Goal: Contribute content: Contribute content

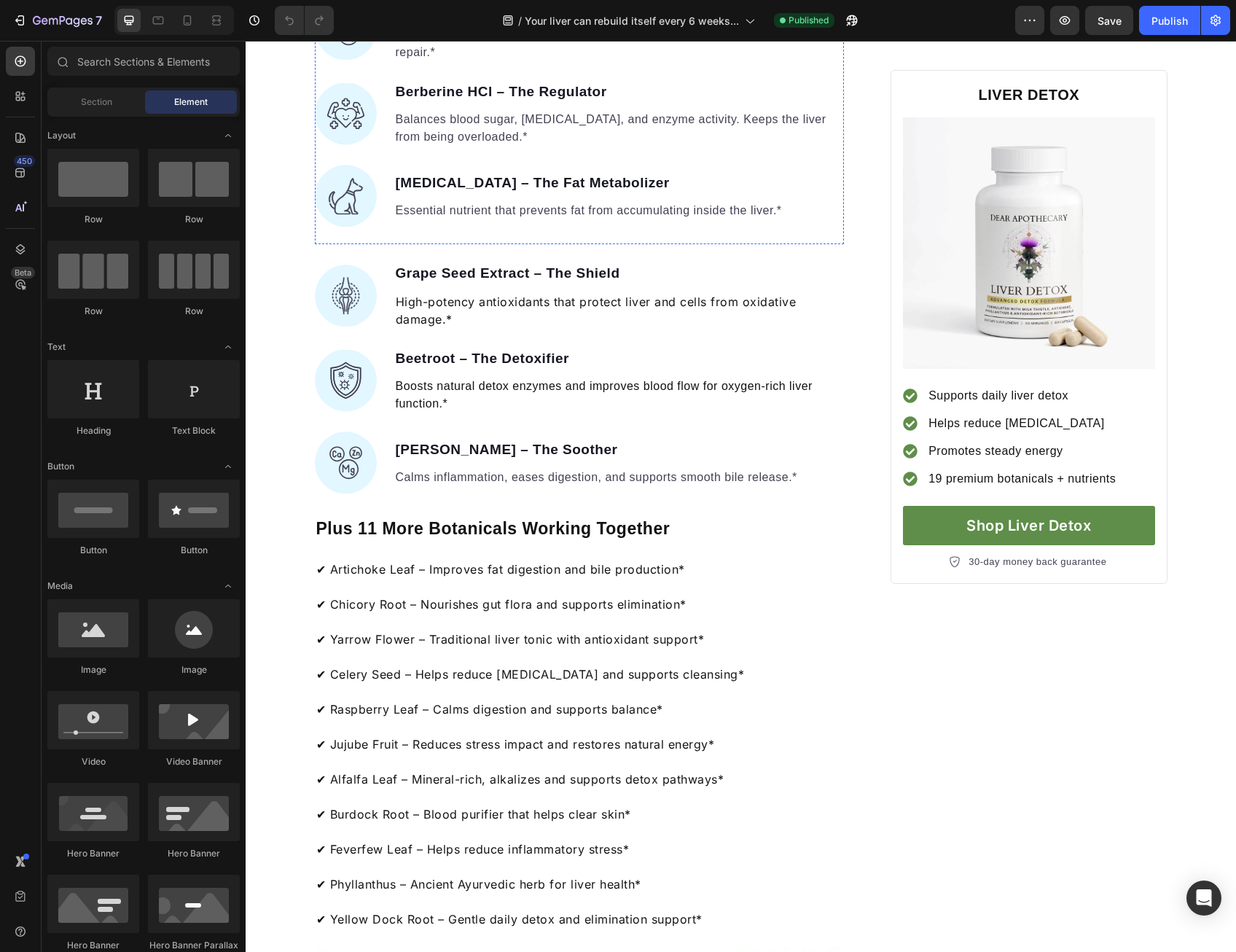
scroll to position [1458, 0]
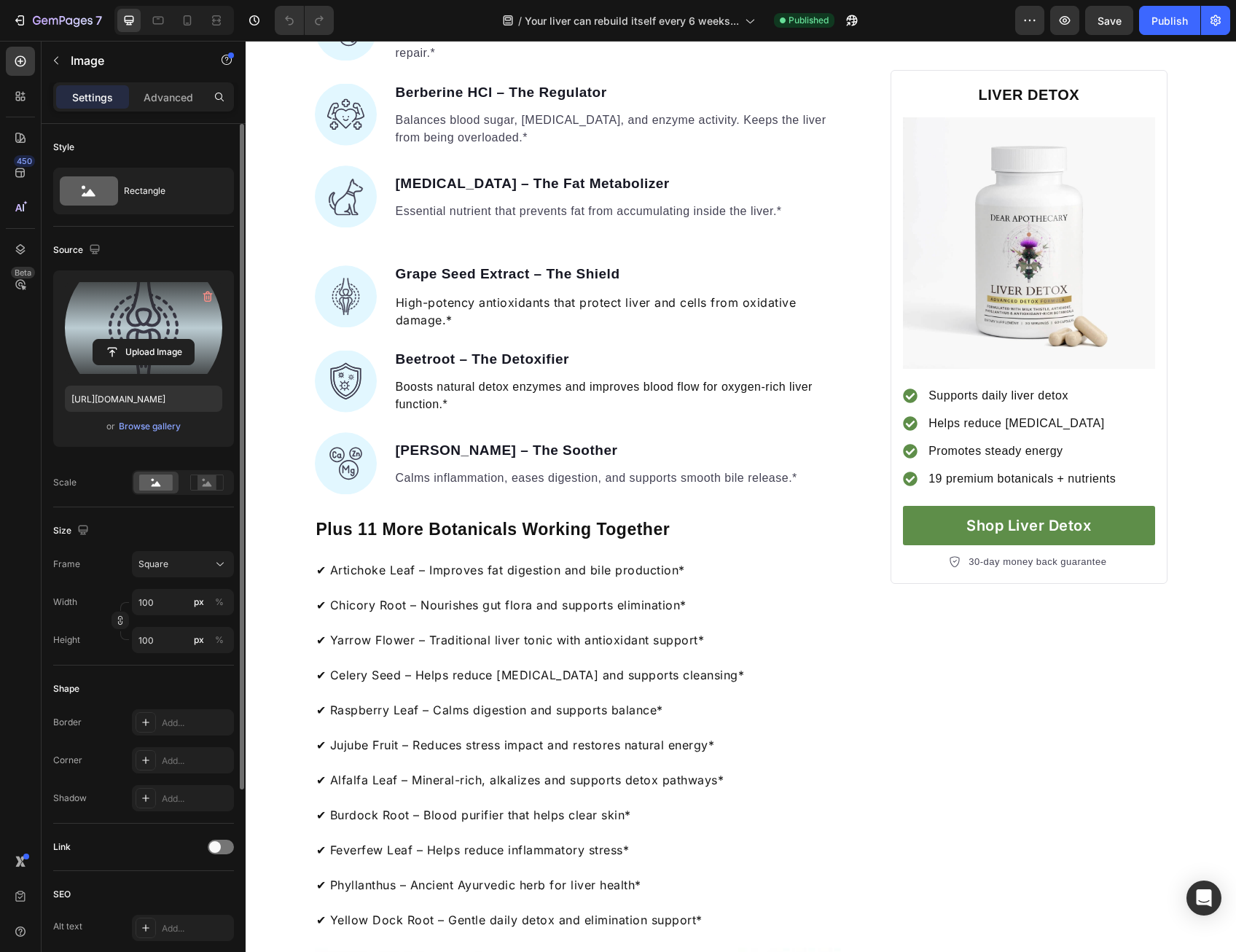
click at [182, 327] on label at bounding box center [143, 328] width 157 height 92
click at [182, 340] on input "file" at bounding box center [143, 352] width 100 height 25
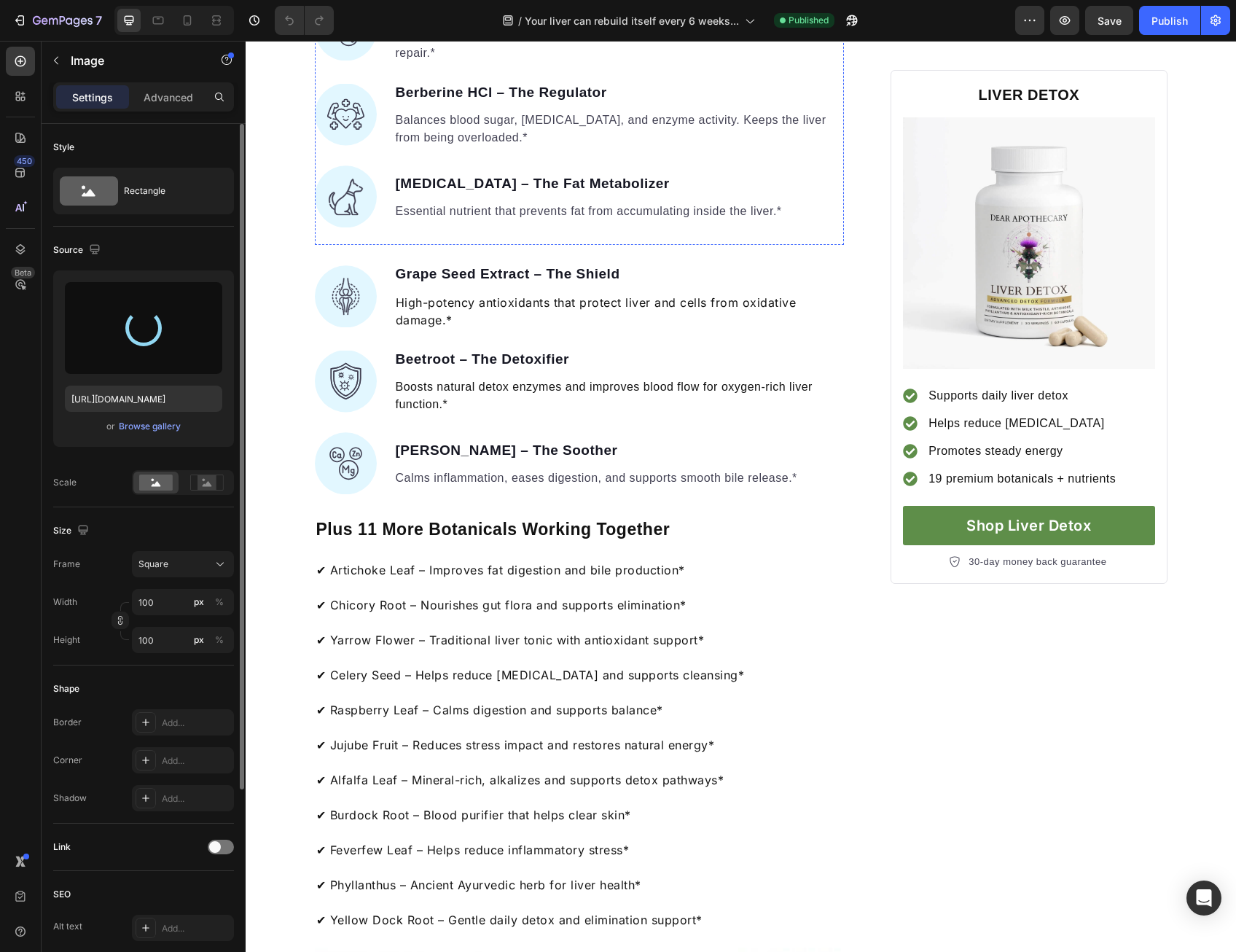
type input "[URL][DOMAIN_NAME]"
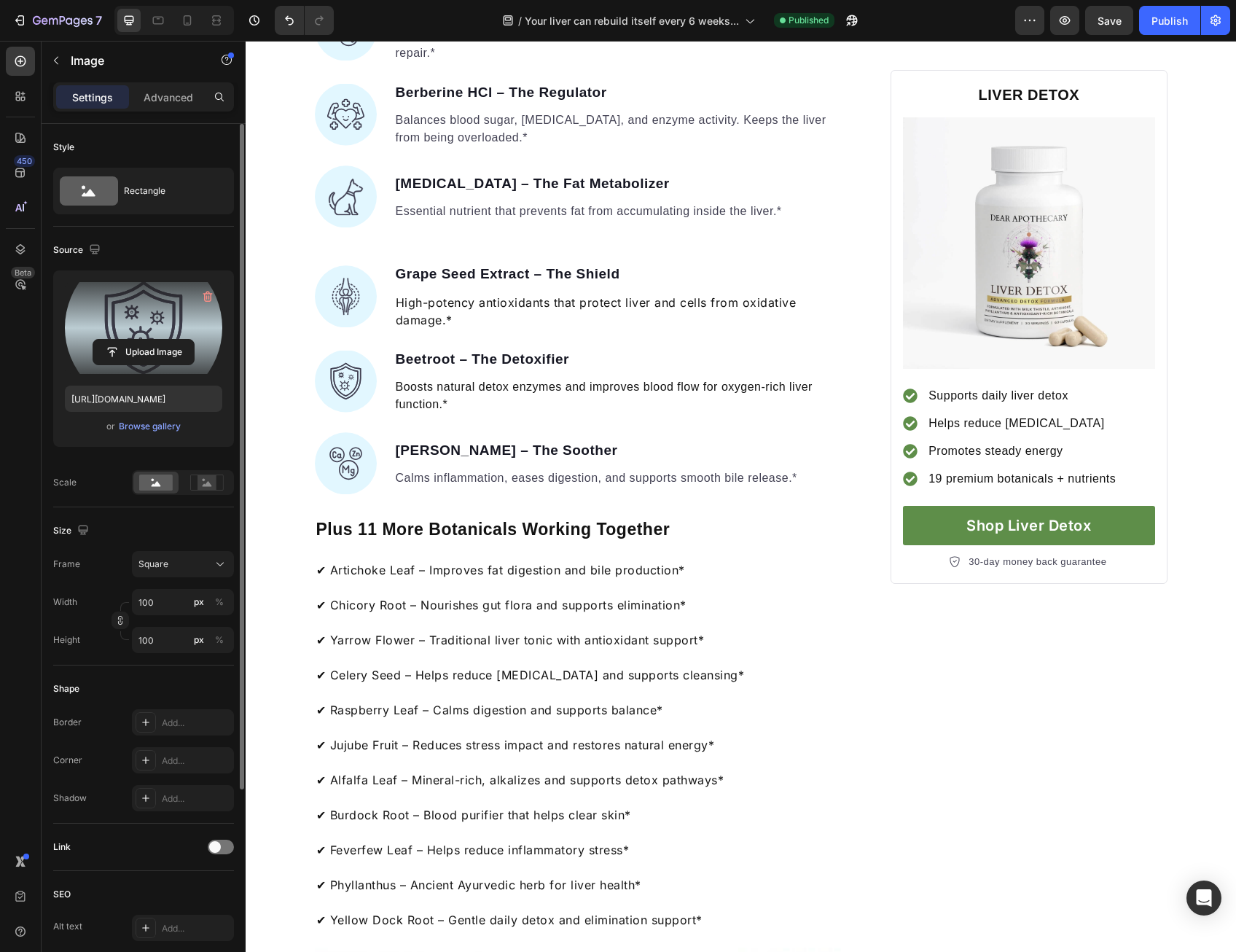
click at [145, 337] on label at bounding box center [143, 328] width 157 height 92
click at [145, 340] on input "file" at bounding box center [143, 352] width 100 height 25
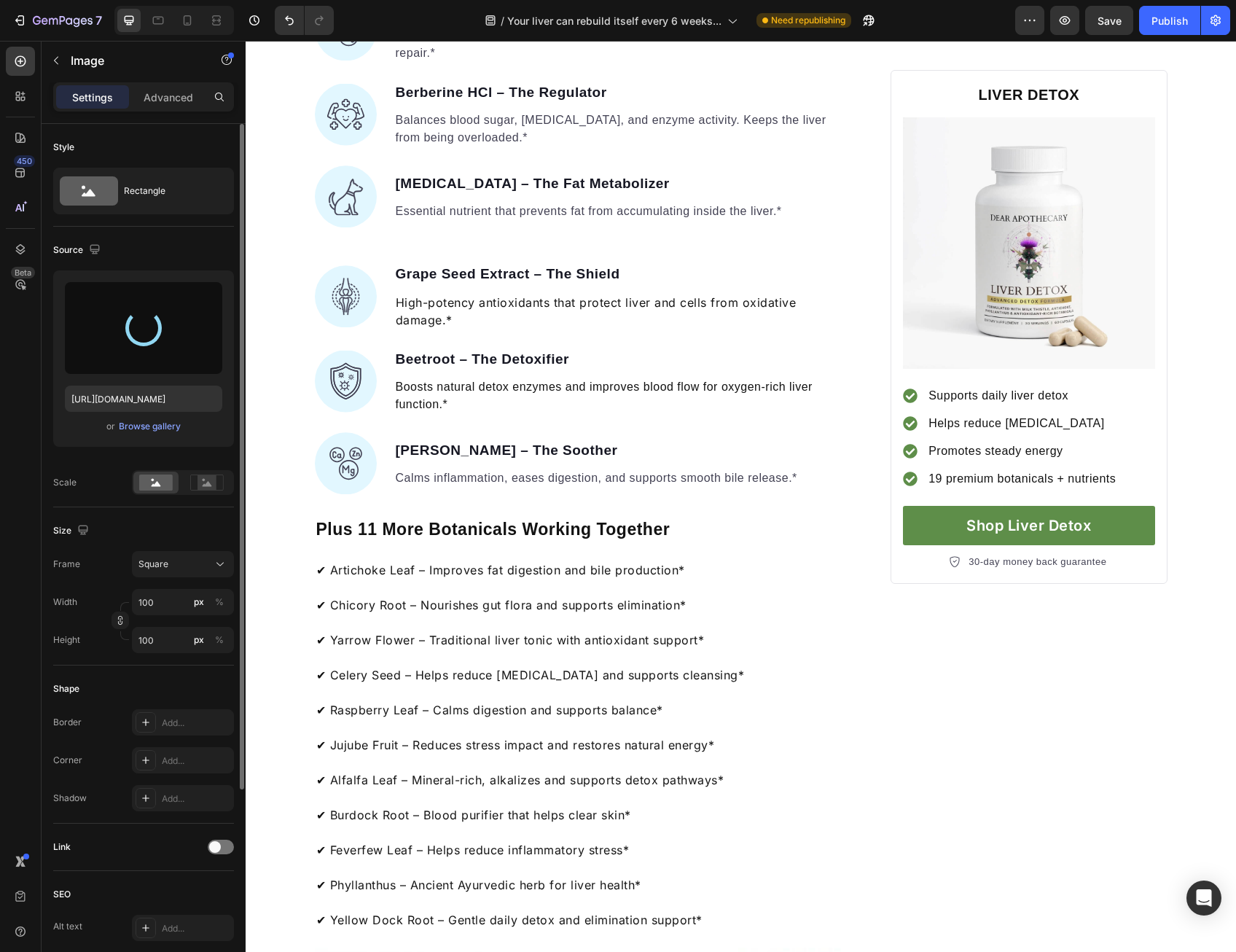
type input "[URL][DOMAIN_NAME]"
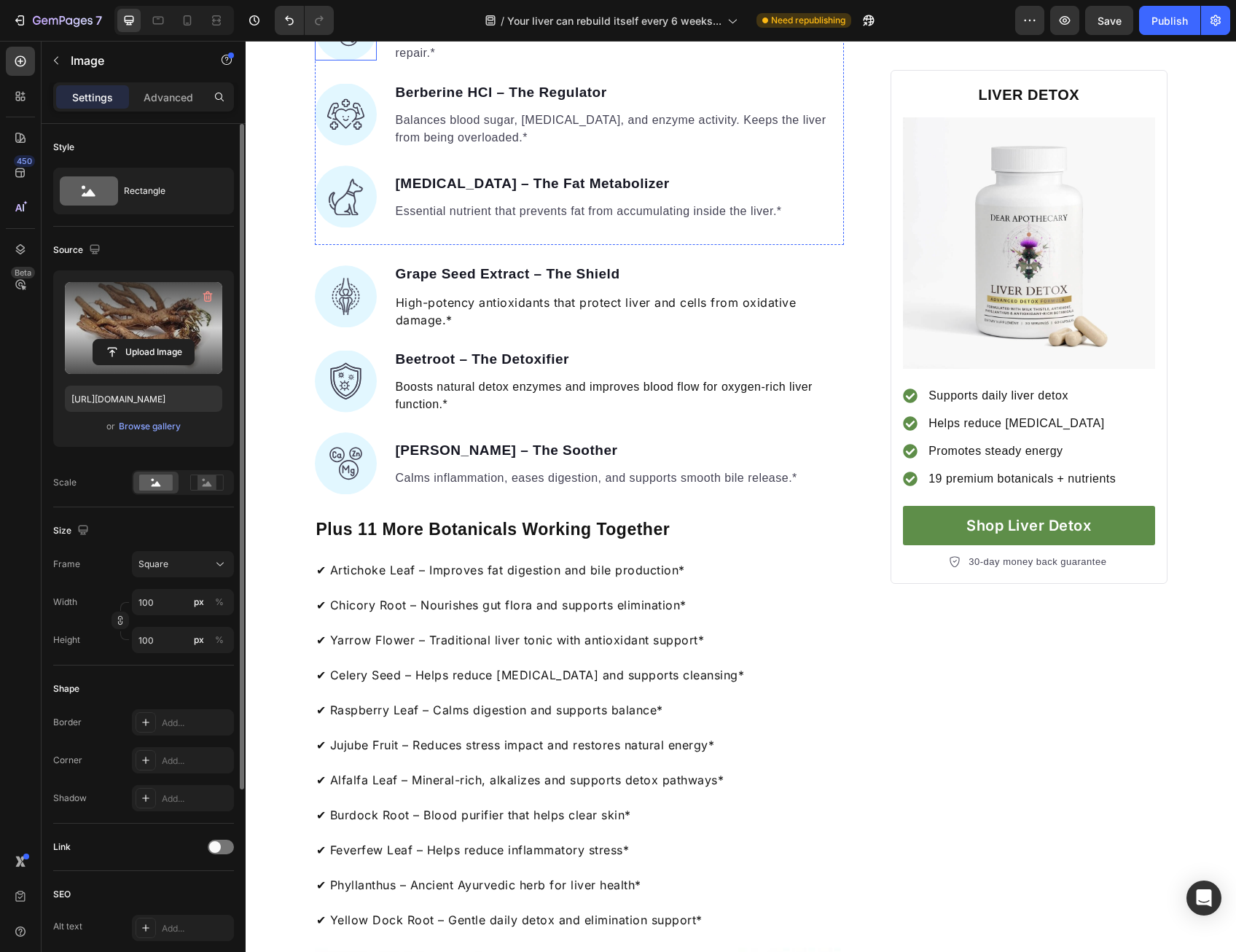
click at [347, 61] on img at bounding box center [346, 30] width 62 height 62
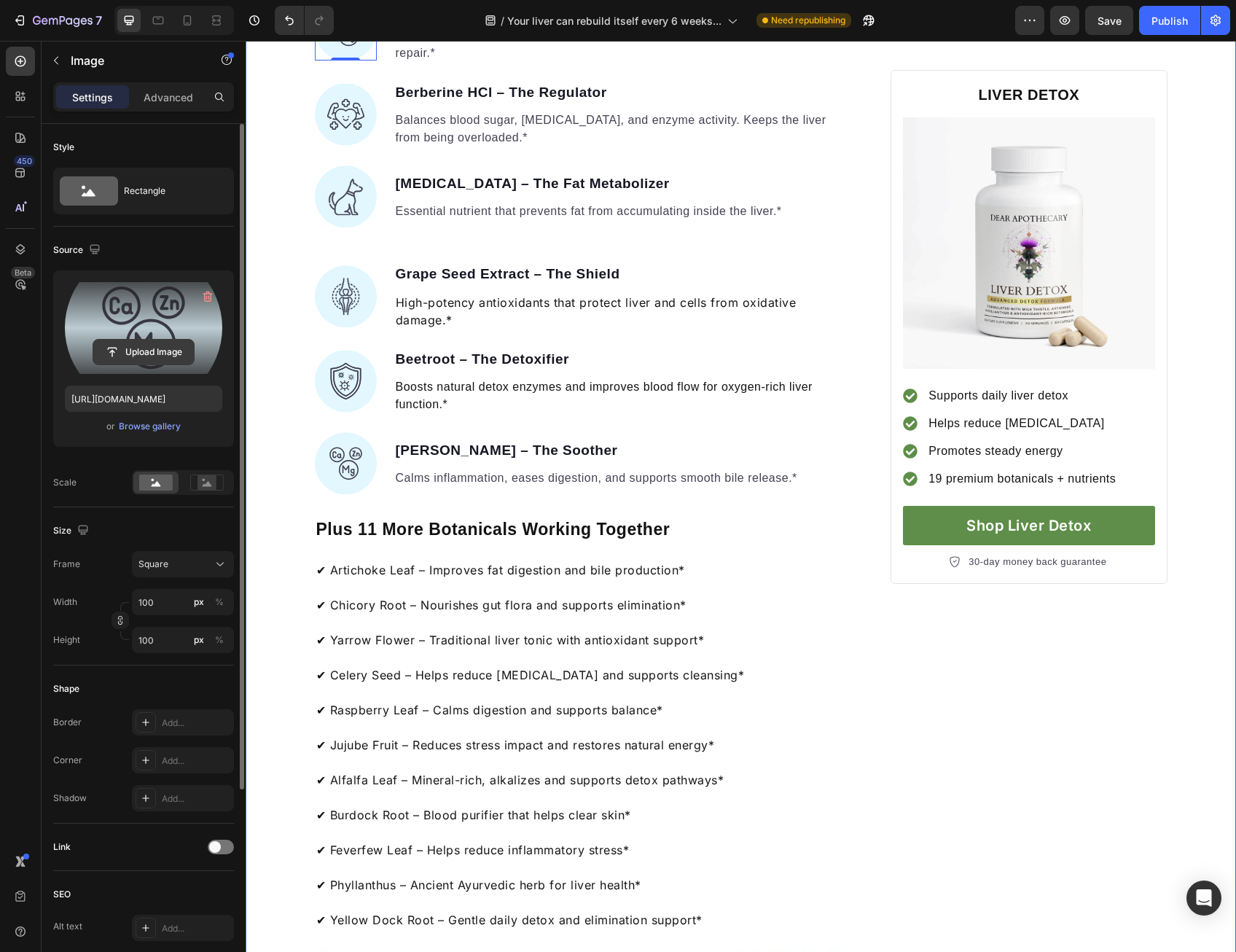
click at [172, 344] on input "file" at bounding box center [143, 352] width 100 height 25
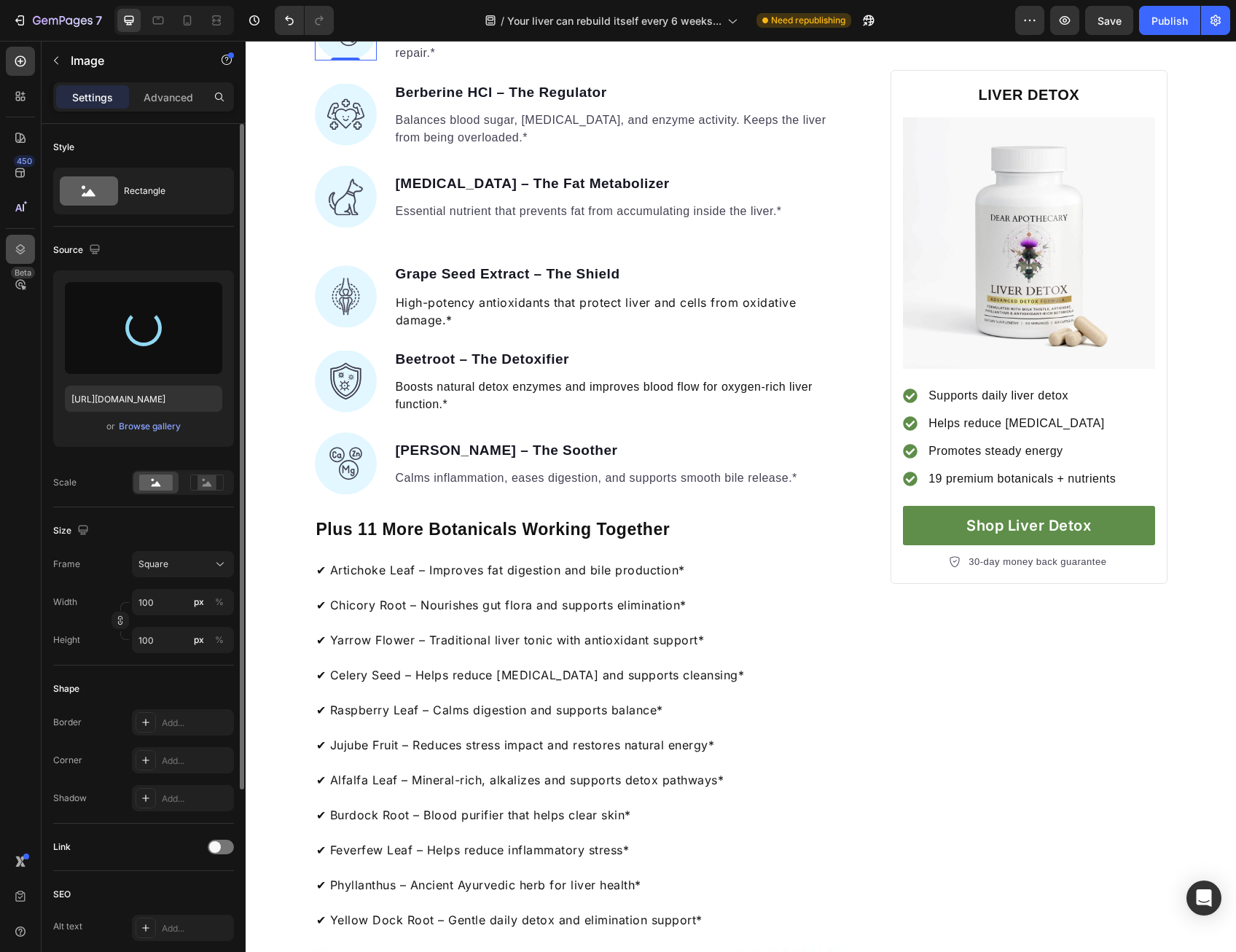
type input "[URL][DOMAIN_NAME]"
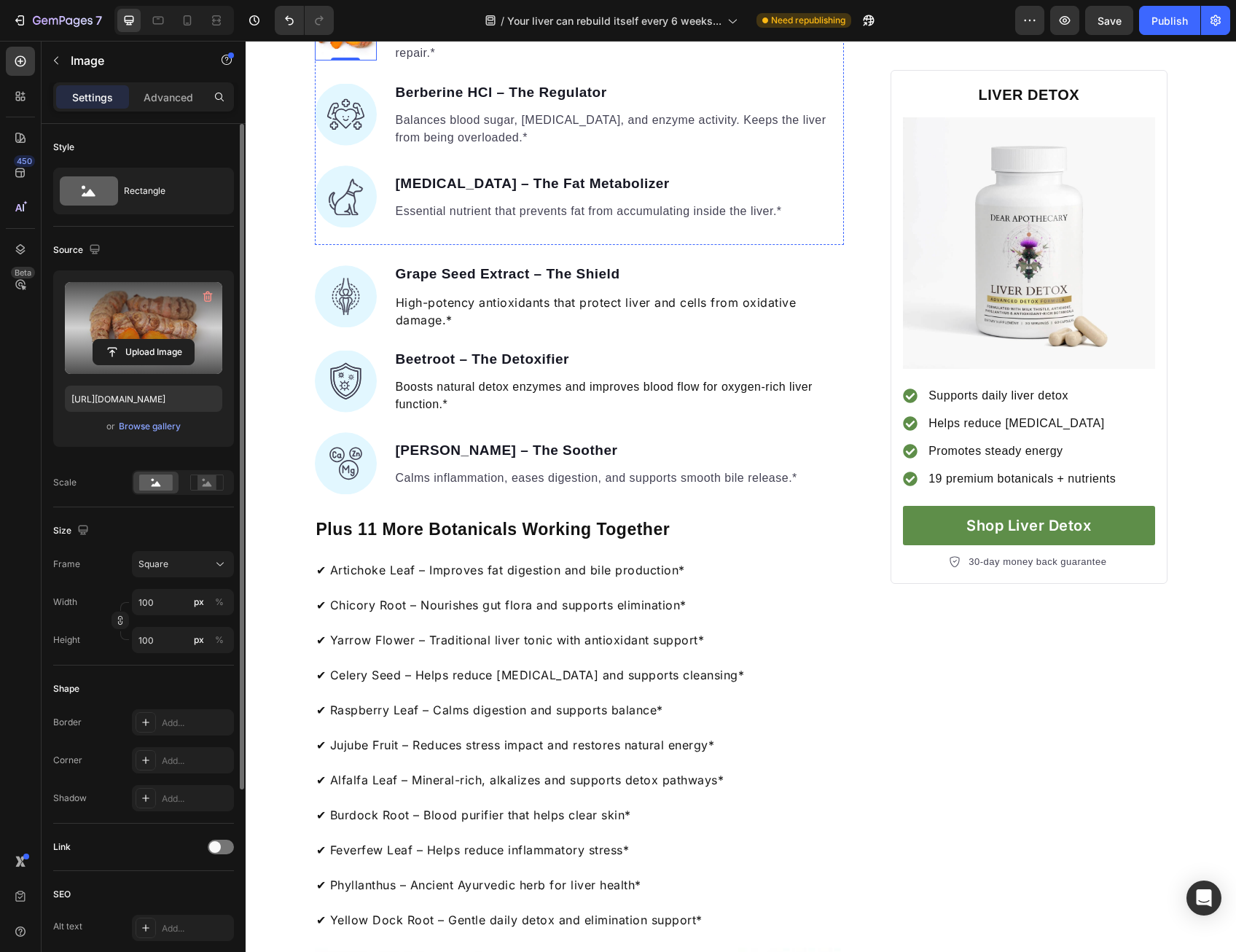
click at [217, 307] on div at bounding box center [207, 297] width 24 height 24
click at [182, 348] on input "file" at bounding box center [143, 352] width 100 height 25
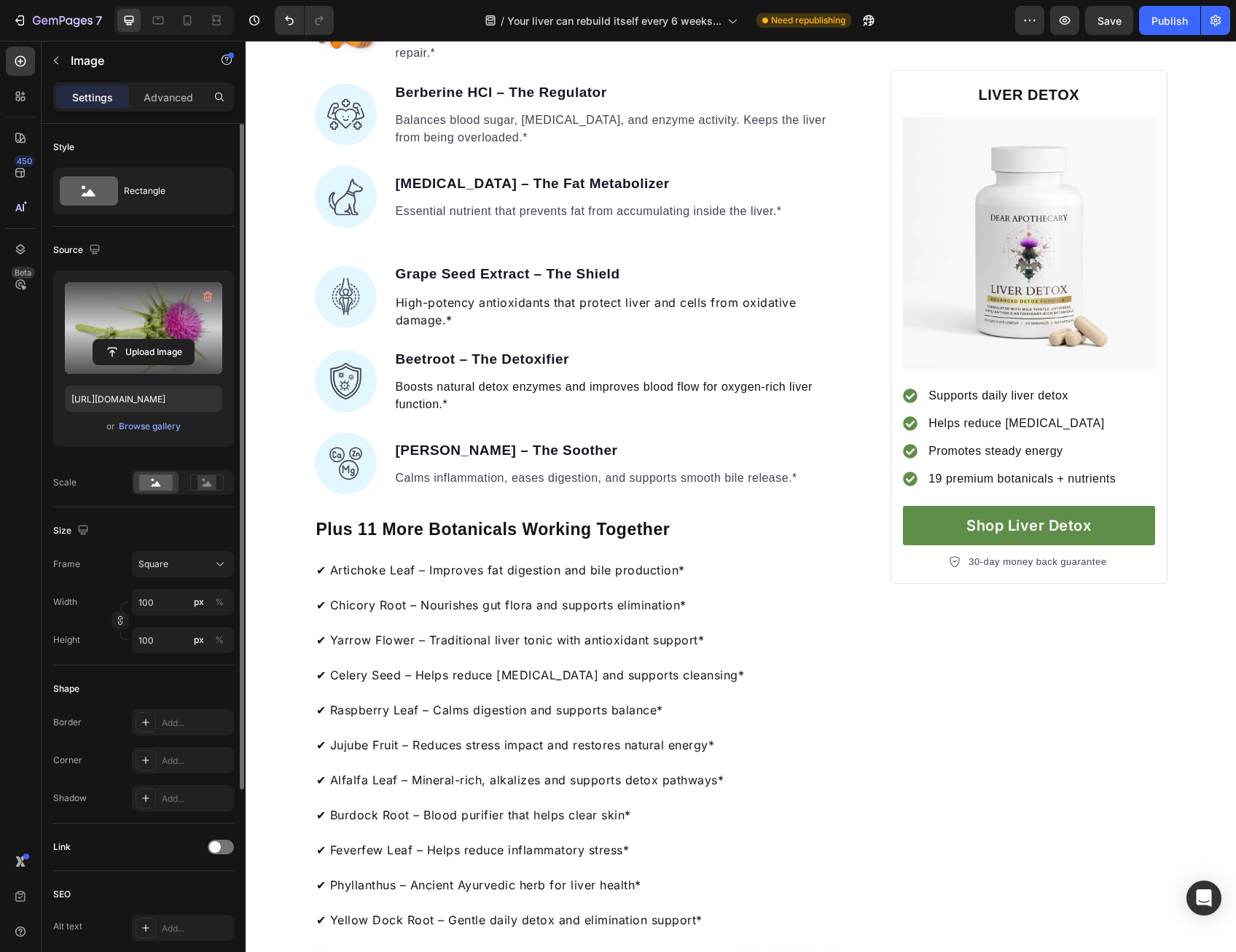
click at [145, 332] on label at bounding box center [143, 328] width 157 height 92
click at [145, 340] on input "file" at bounding box center [143, 352] width 100 height 25
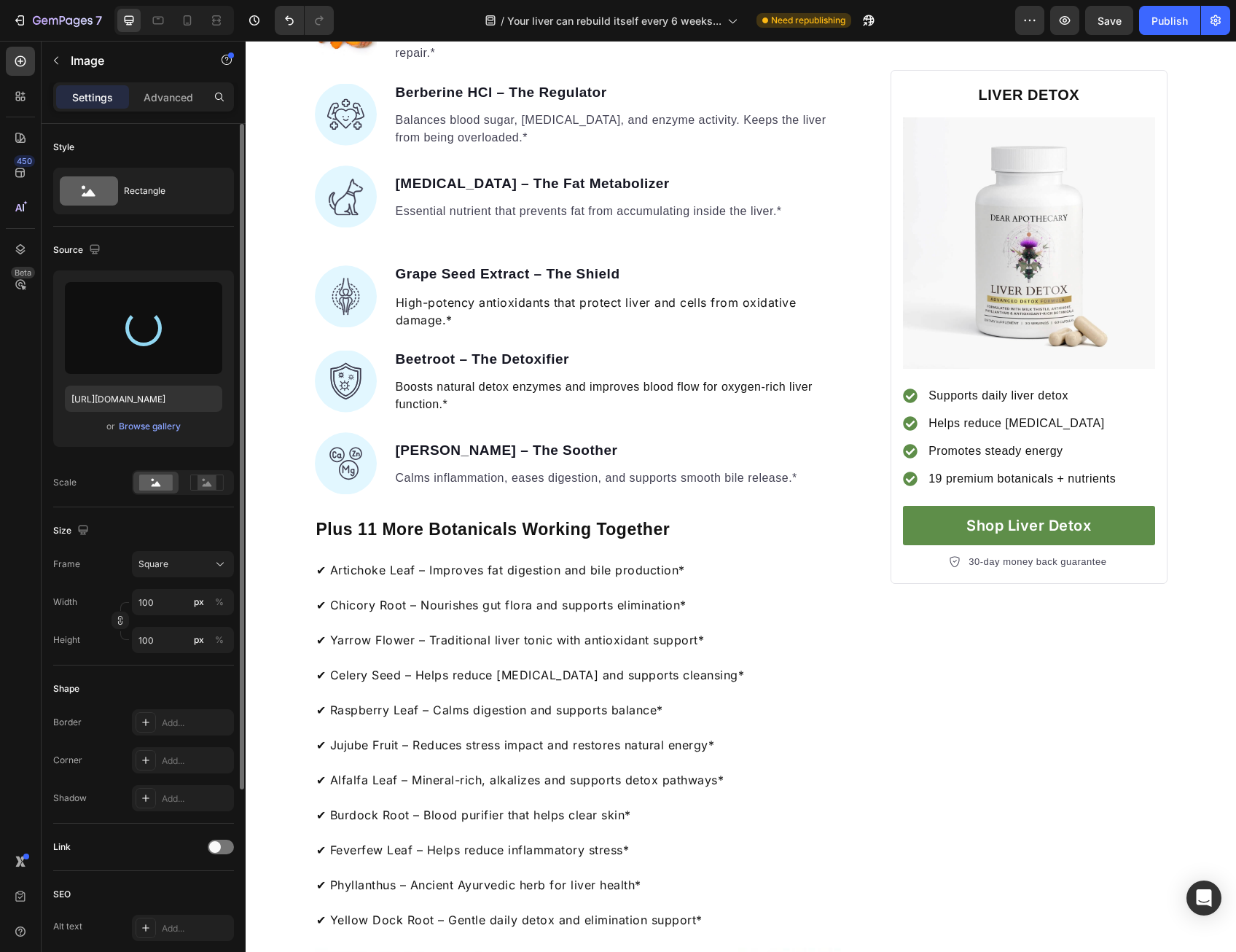
type input "[URL][DOMAIN_NAME]"
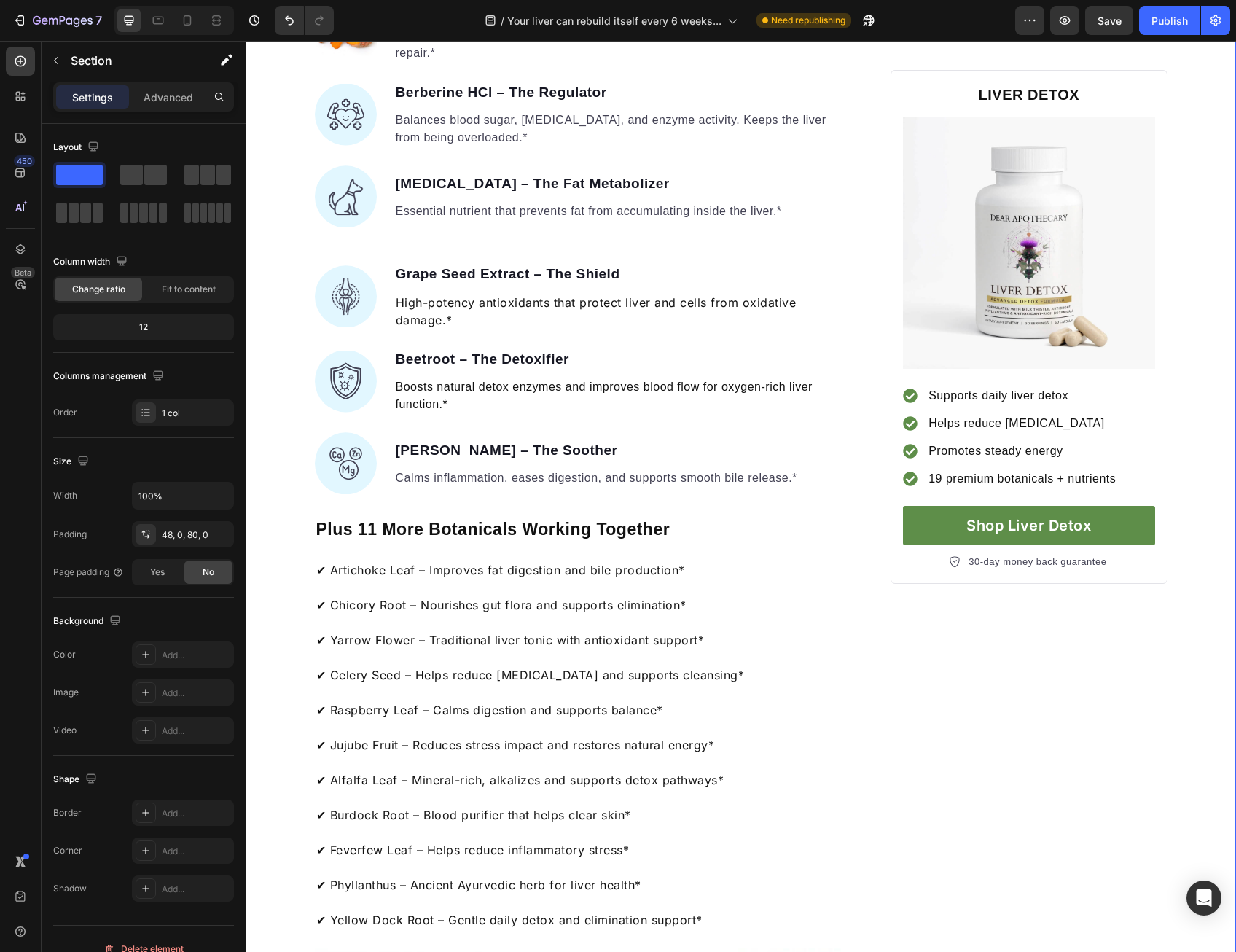
click at [292, 401] on div "Your liver can rebuild itself every 6 weeks... Heading But most people unknowin…" at bounding box center [741, 852] width 990 height 4331
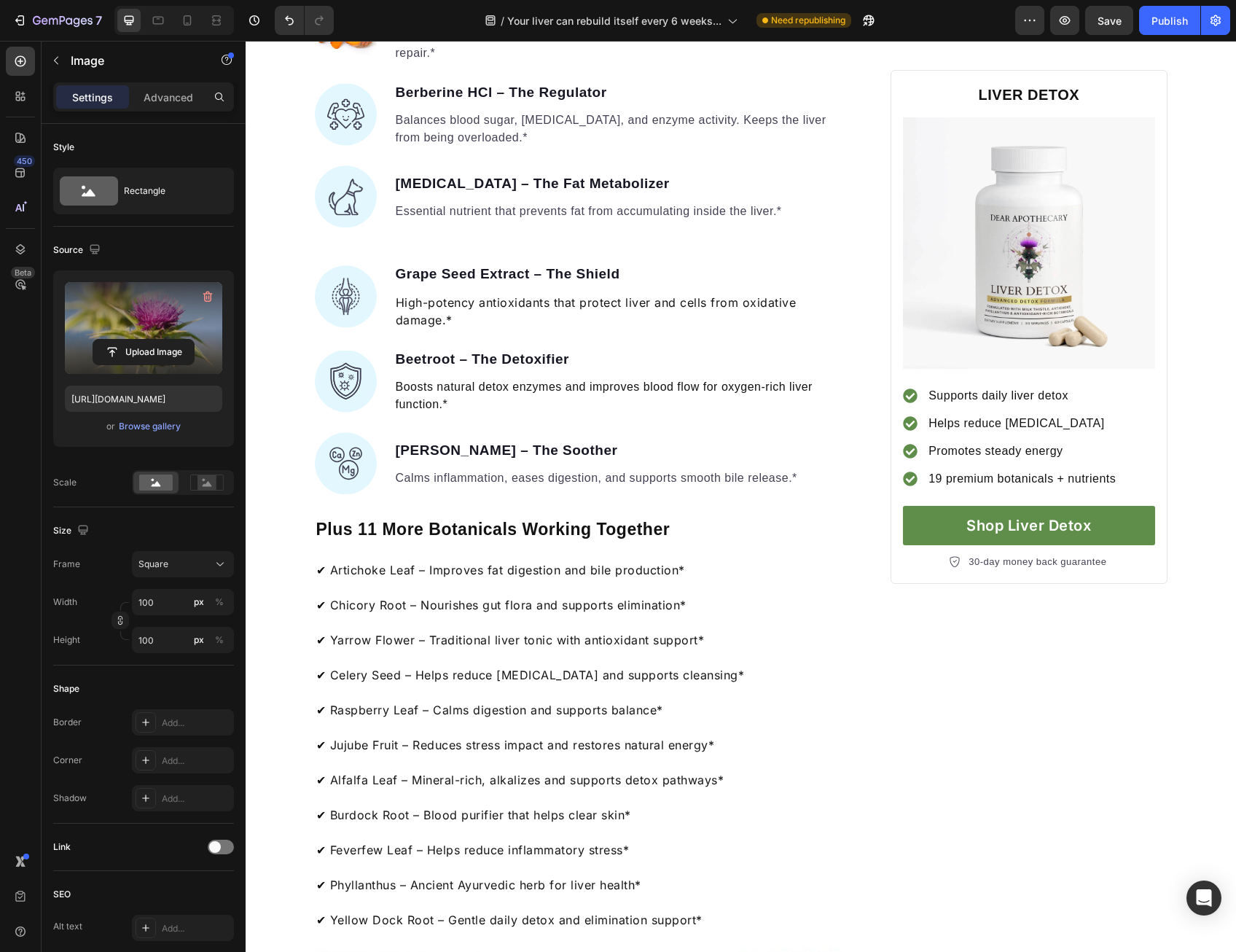
click at [199, 314] on label at bounding box center [143, 328] width 157 height 92
click at [194, 340] on input "file" at bounding box center [143, 352] width 100 height 25
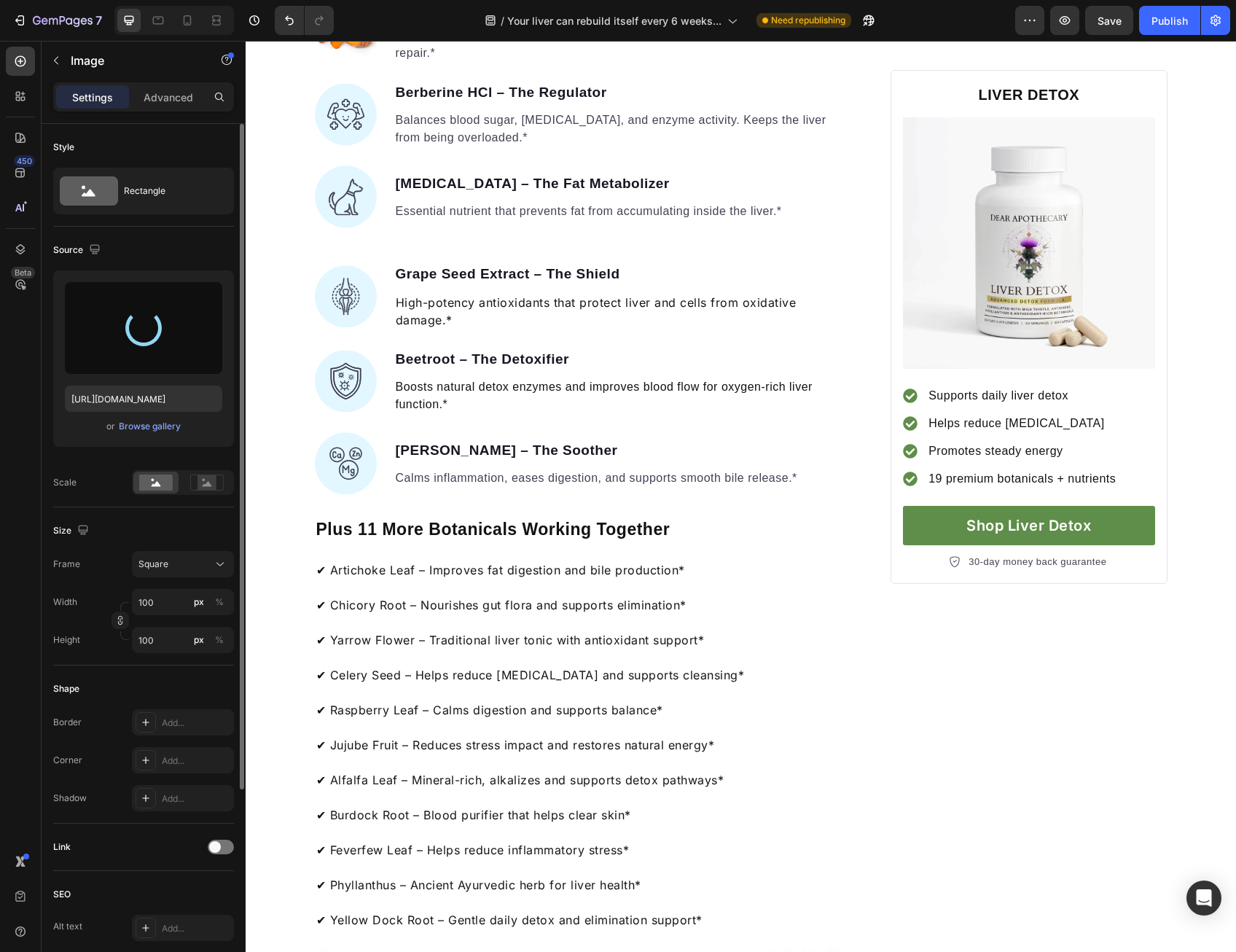
type input "[URL][DOMAIN_NAME]"
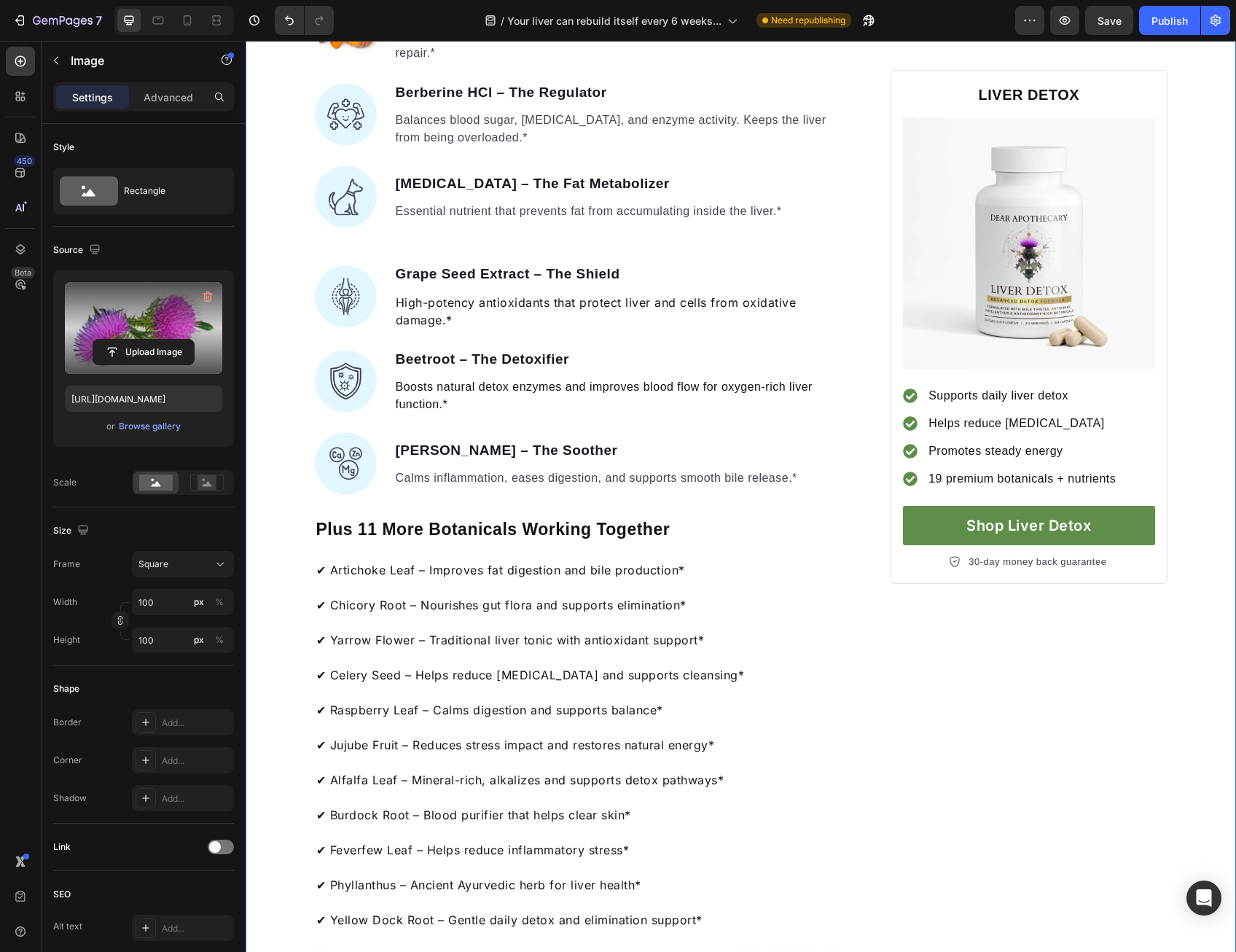
click at [280, 301] on div "Your liver can rebuild itself every 6 weeks... Heading But most people unknowin…" at bounding box center [741, 852] width 990 height 4331
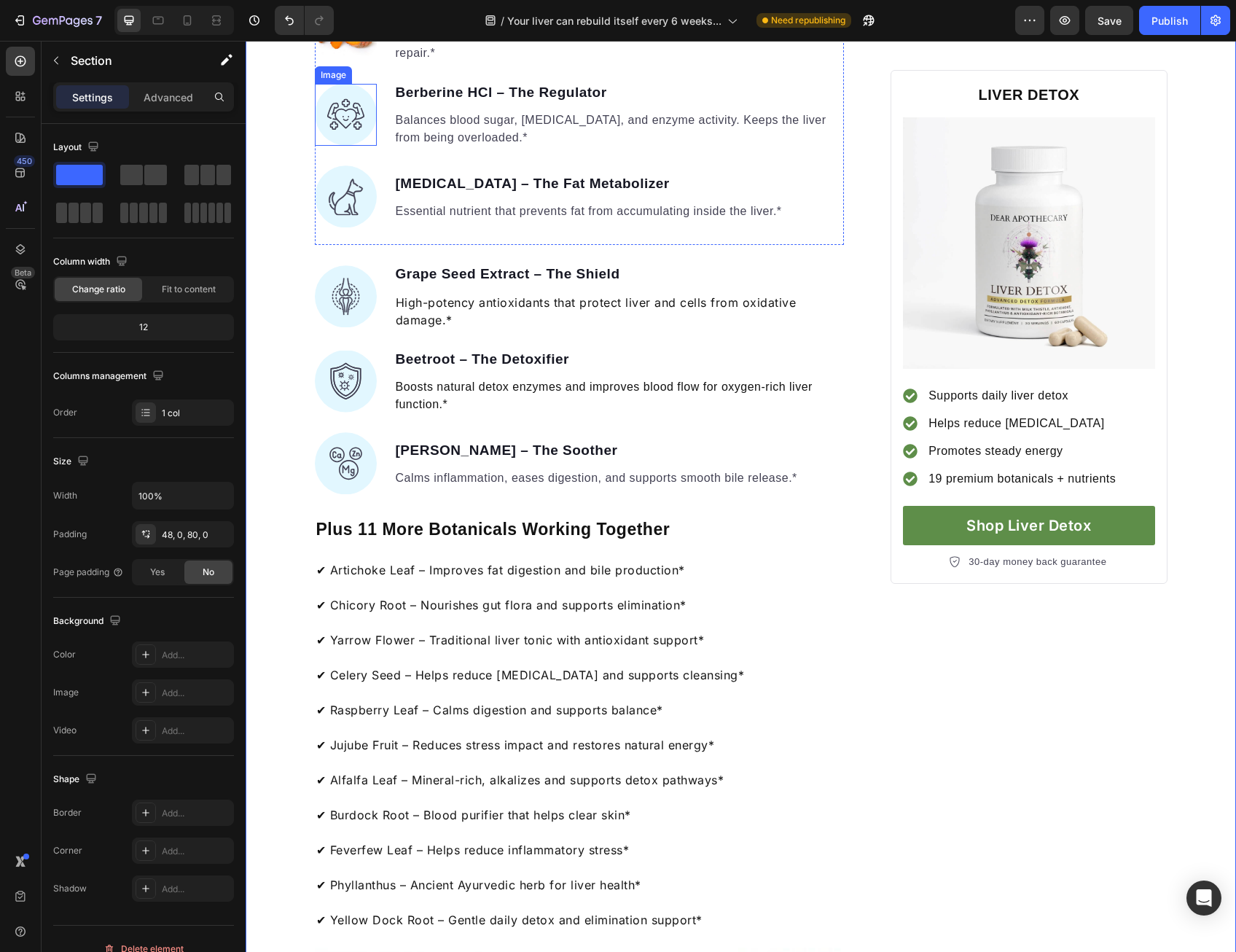
click at [337, 145] on img at bounding box center [346, 114] width 62 height 62
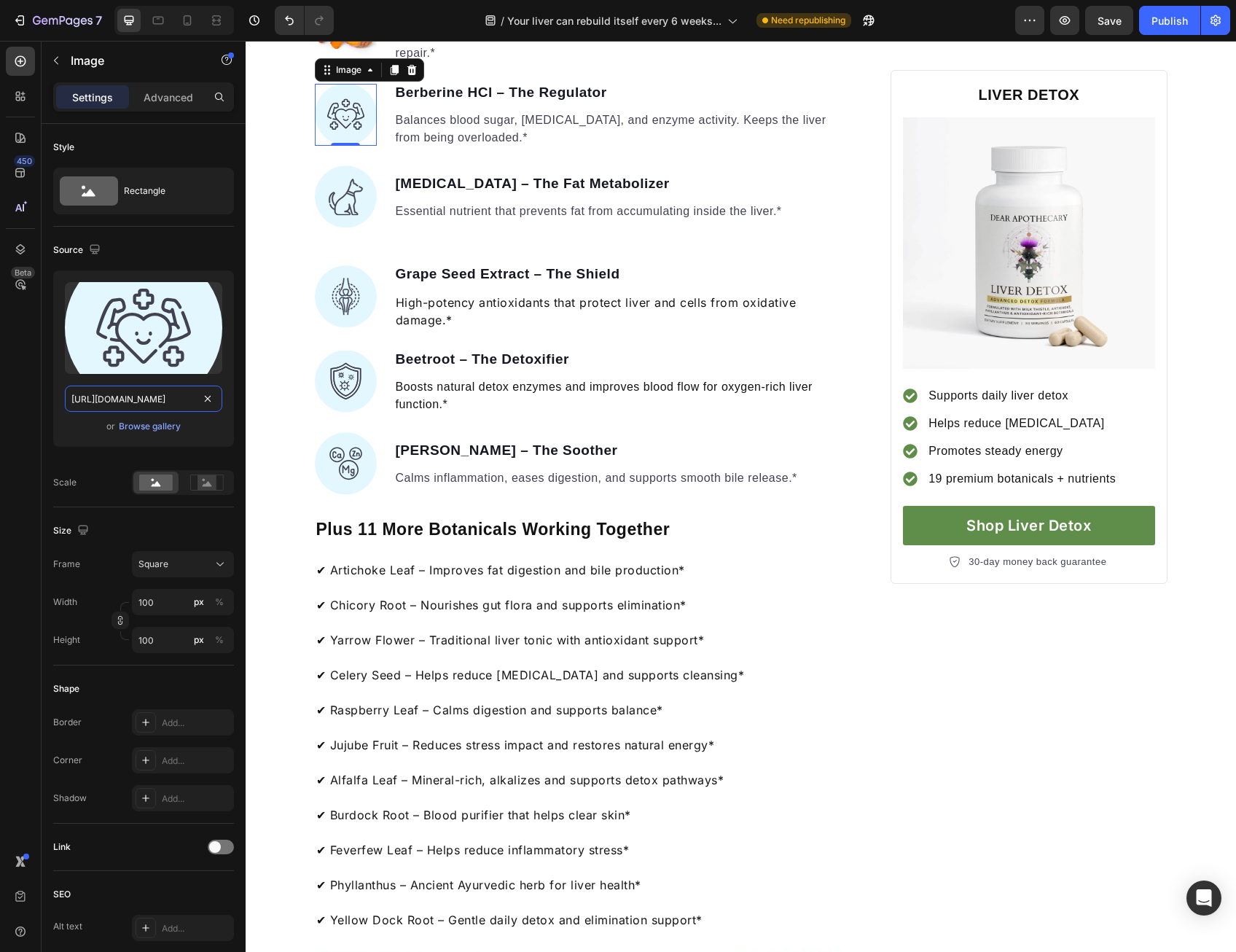
click at [166, 410] on input "[URL][DOMAIN_NAME]" at bounding box center [143, 399] width 157 height 27
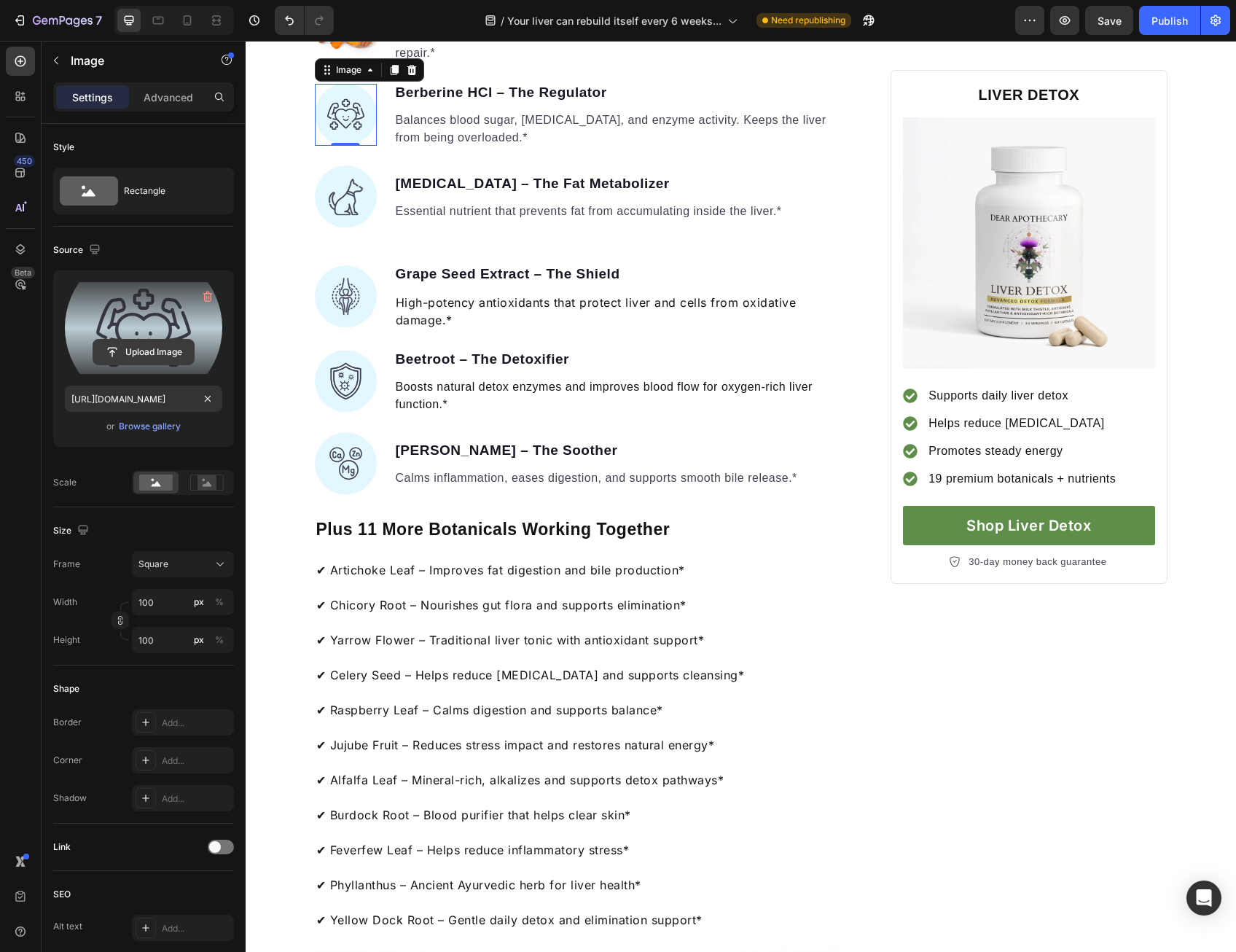
click at [143, 348] on input "file" at bounding box center [143, 352] width 100 height 25
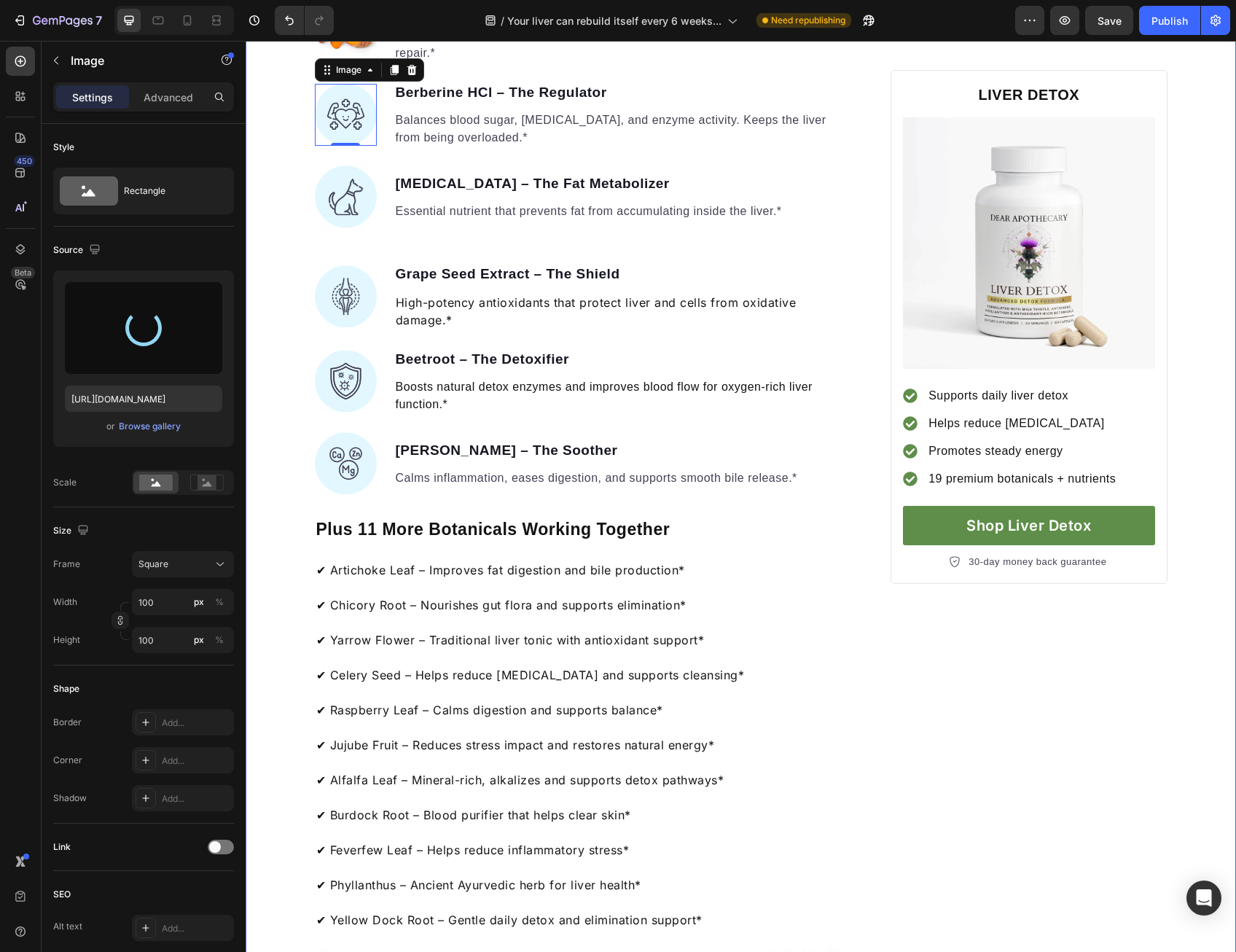
type input "[URL][DOMAIN_NAME]"
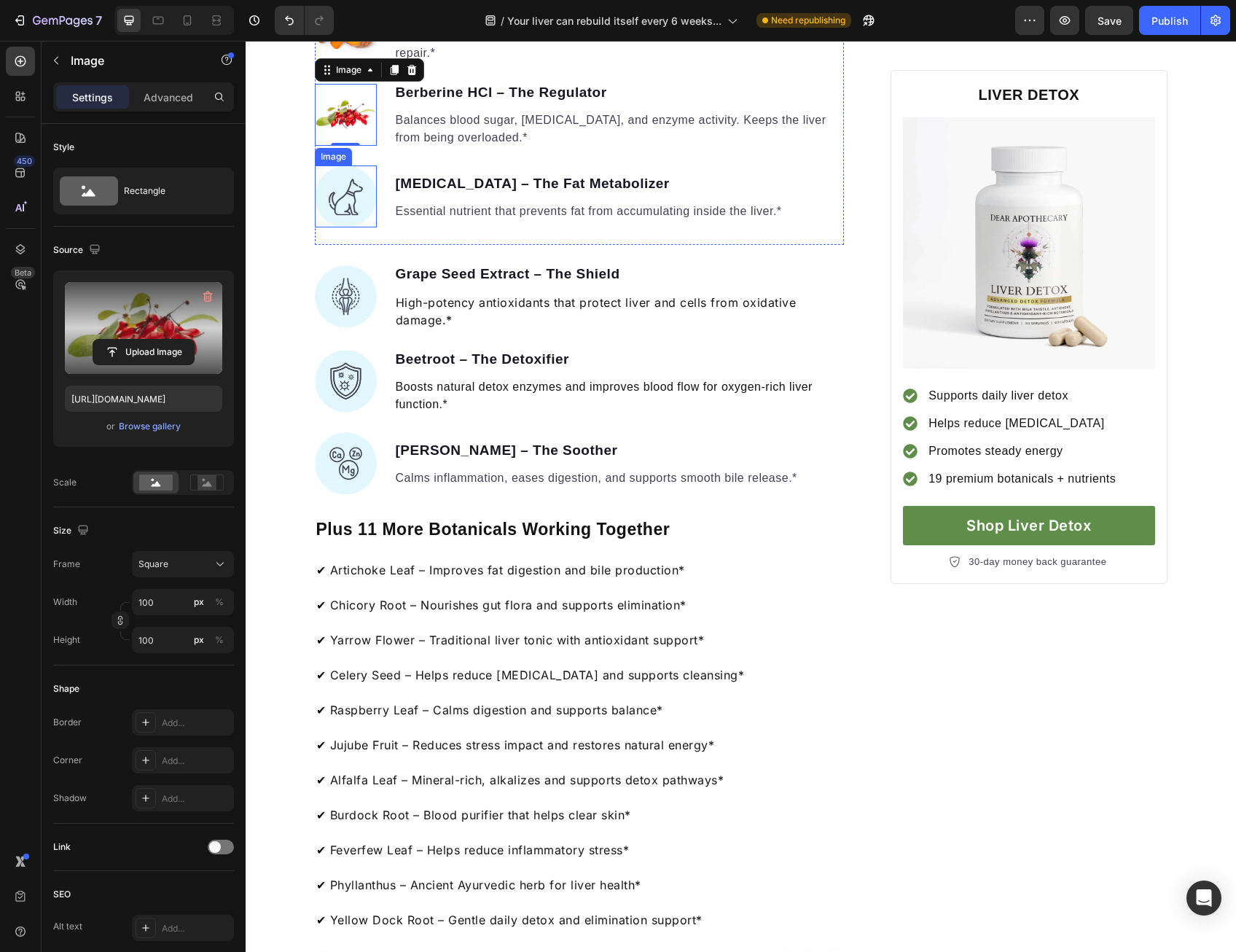
click at [332, 227] on img at bounding box center [346, 196] width 62 height 62
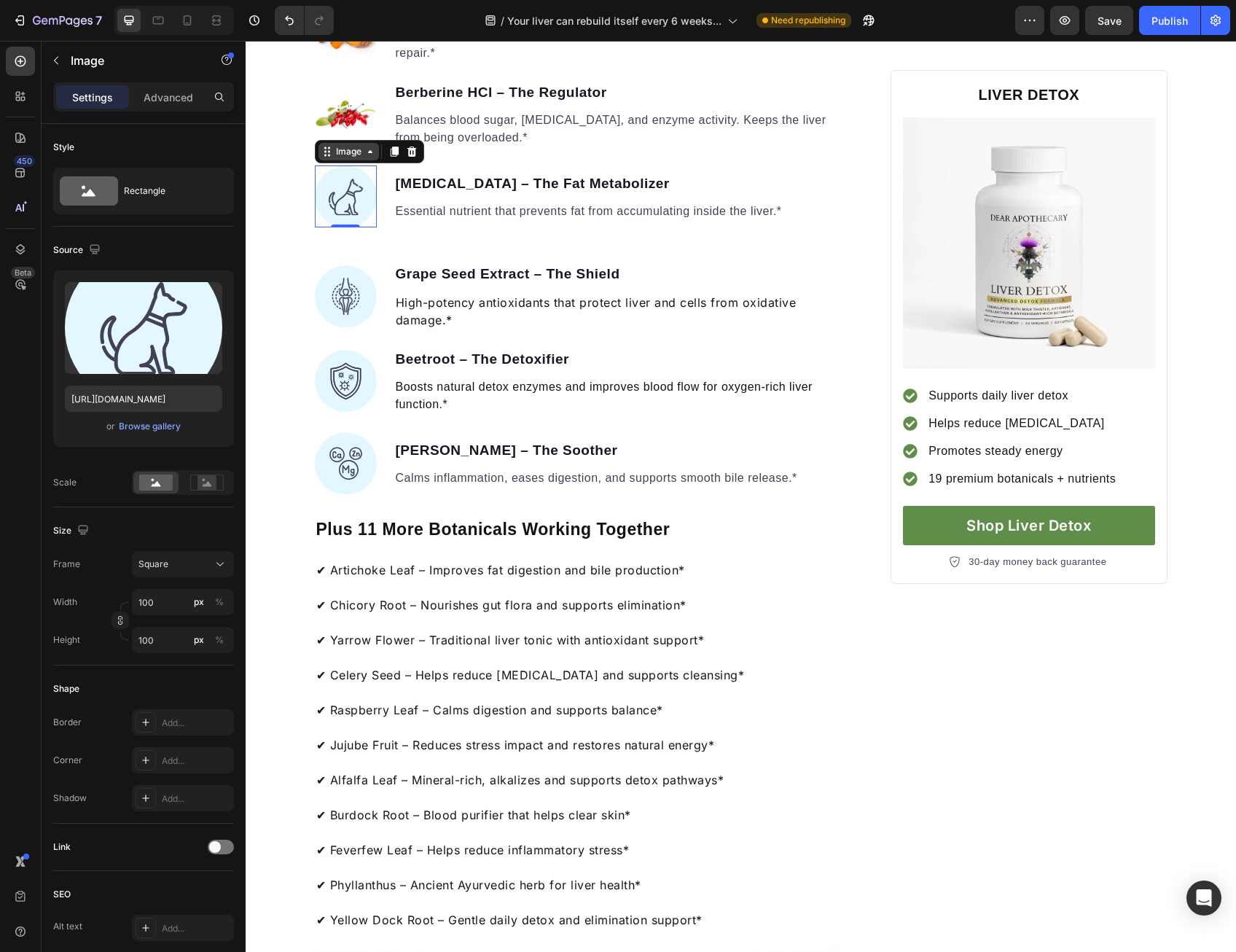
click at [346, 158] on div "Image" at bounding box center [349, 151] width 31 height 13
click at [346, 227] on img at bounding box center [346, 196] width 62 height 62
click at [352, 158] on div "Image" at bounding box center [349, 151] width 31 height 13
click at [347, 158] on div "Image" at bounding box center [349, 151] width 31 height 13
click at [340, 227] on img at bounding box center [346, 196] width 62 height 62
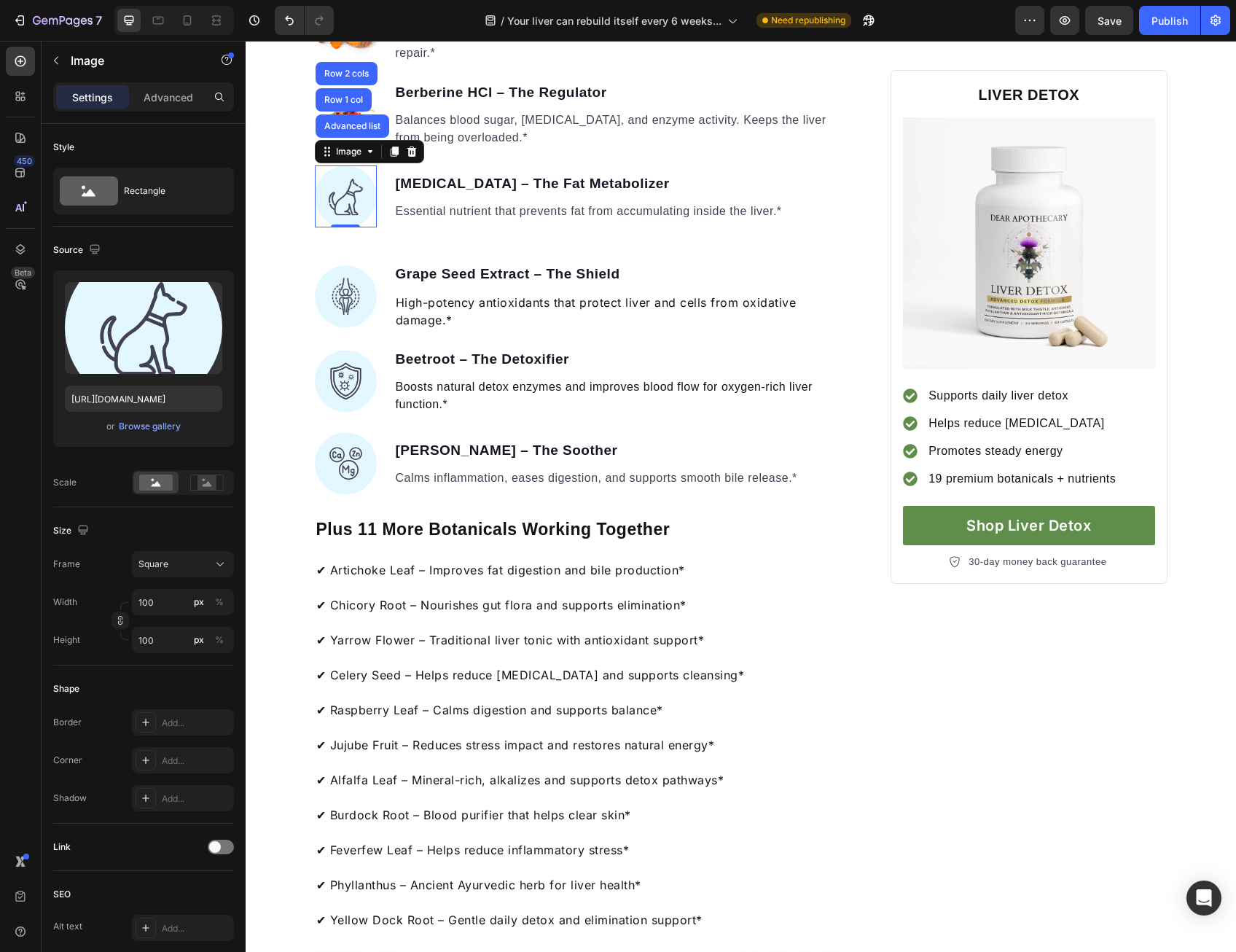
click at [340, 227] on img at bounding box center [346, 196] width 62 height 62
click at [354, 227] on img at bounding box center [346, 196] width 62 height 62
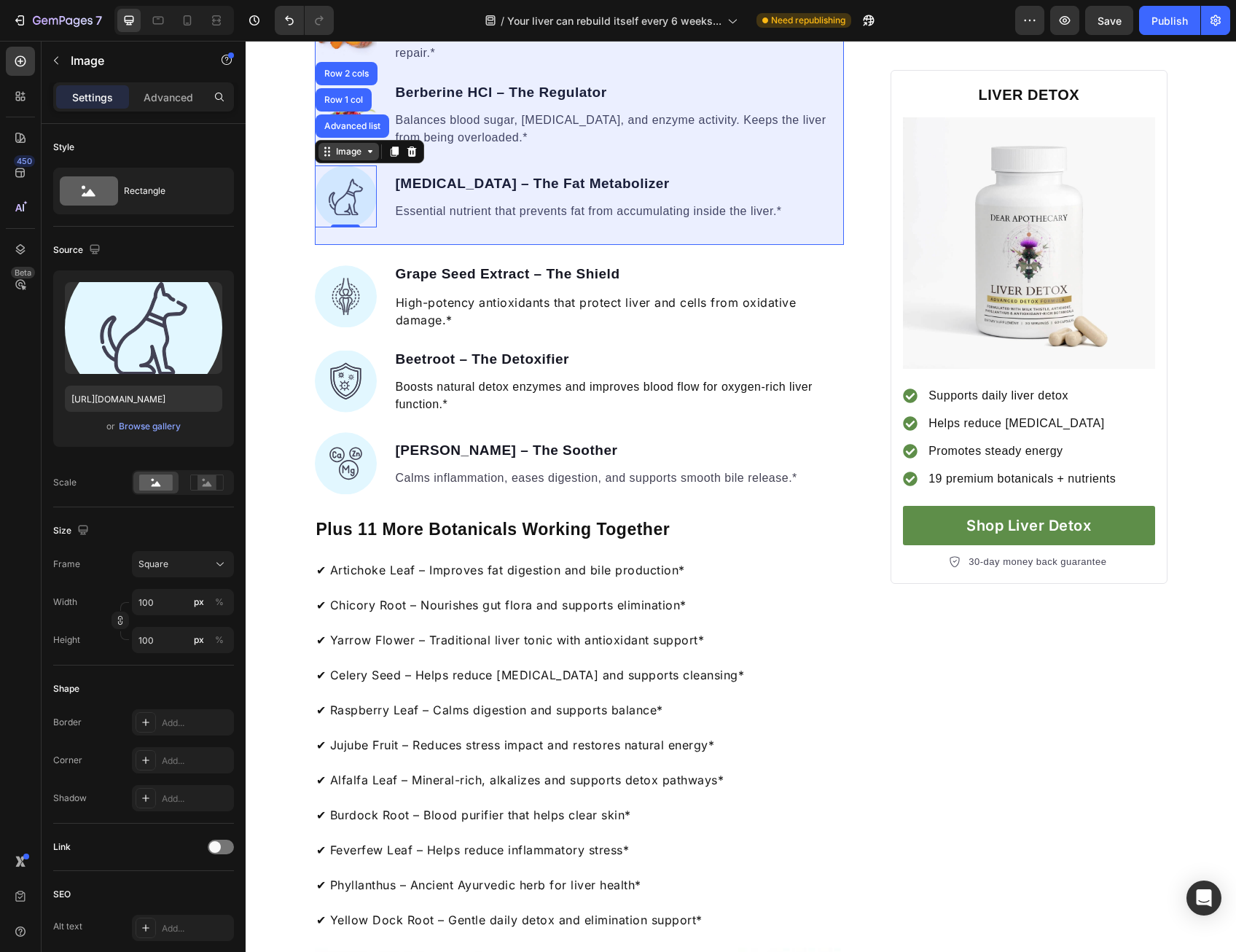
click at [333, 158] on div "Image" at bounding box center [349, 151] width 31 height 13
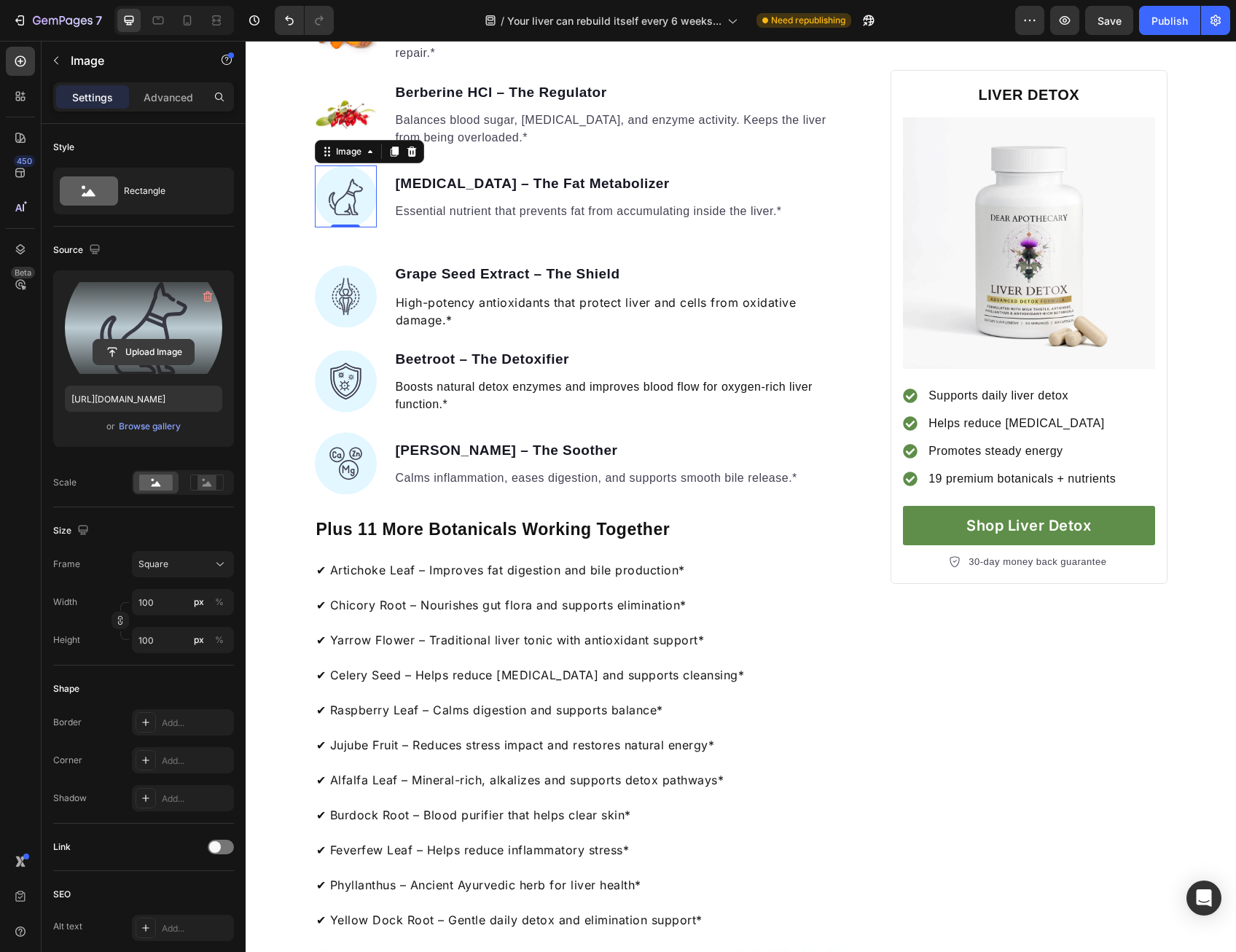
click at [148, 358] on input "file" at bounding box center [143, 352] width 100 height 25
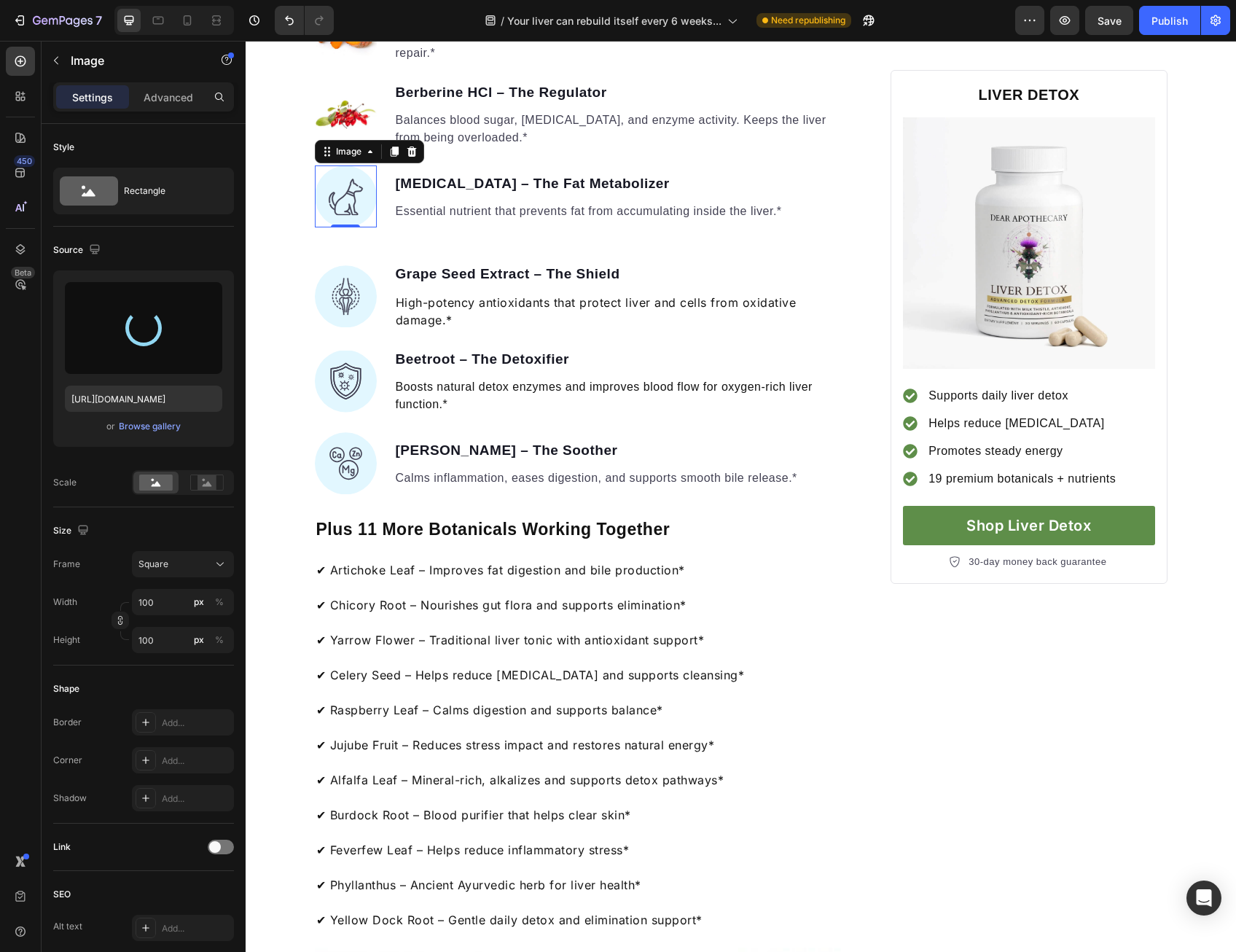
type input "[URL][DOMAIN_NAME]"
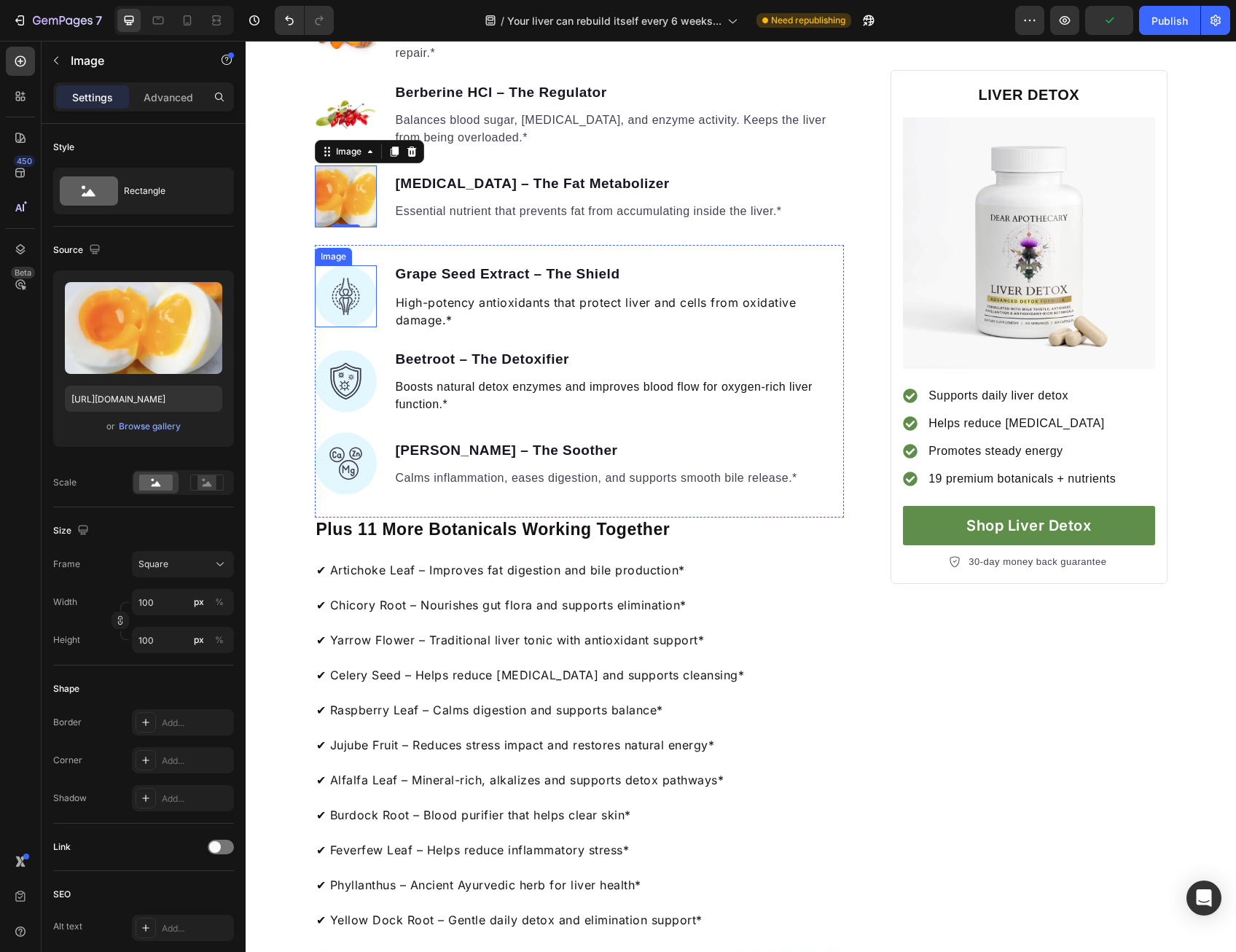
click at [335, 327] on img at bounding box center [346, 296] width 62 height 62
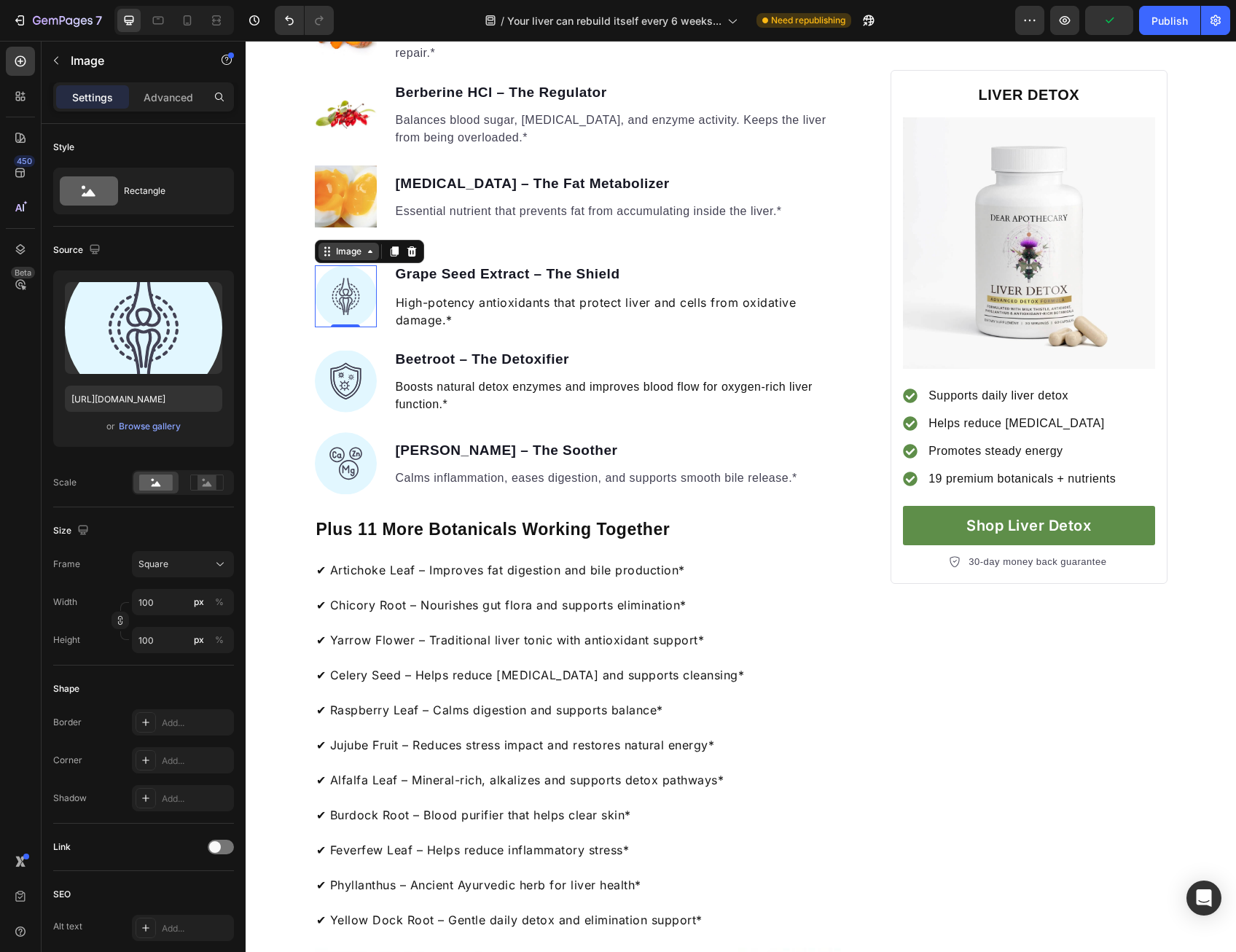
click at [342, 260] on div "Image" at bounding box center [349, 252] width 61 height 18
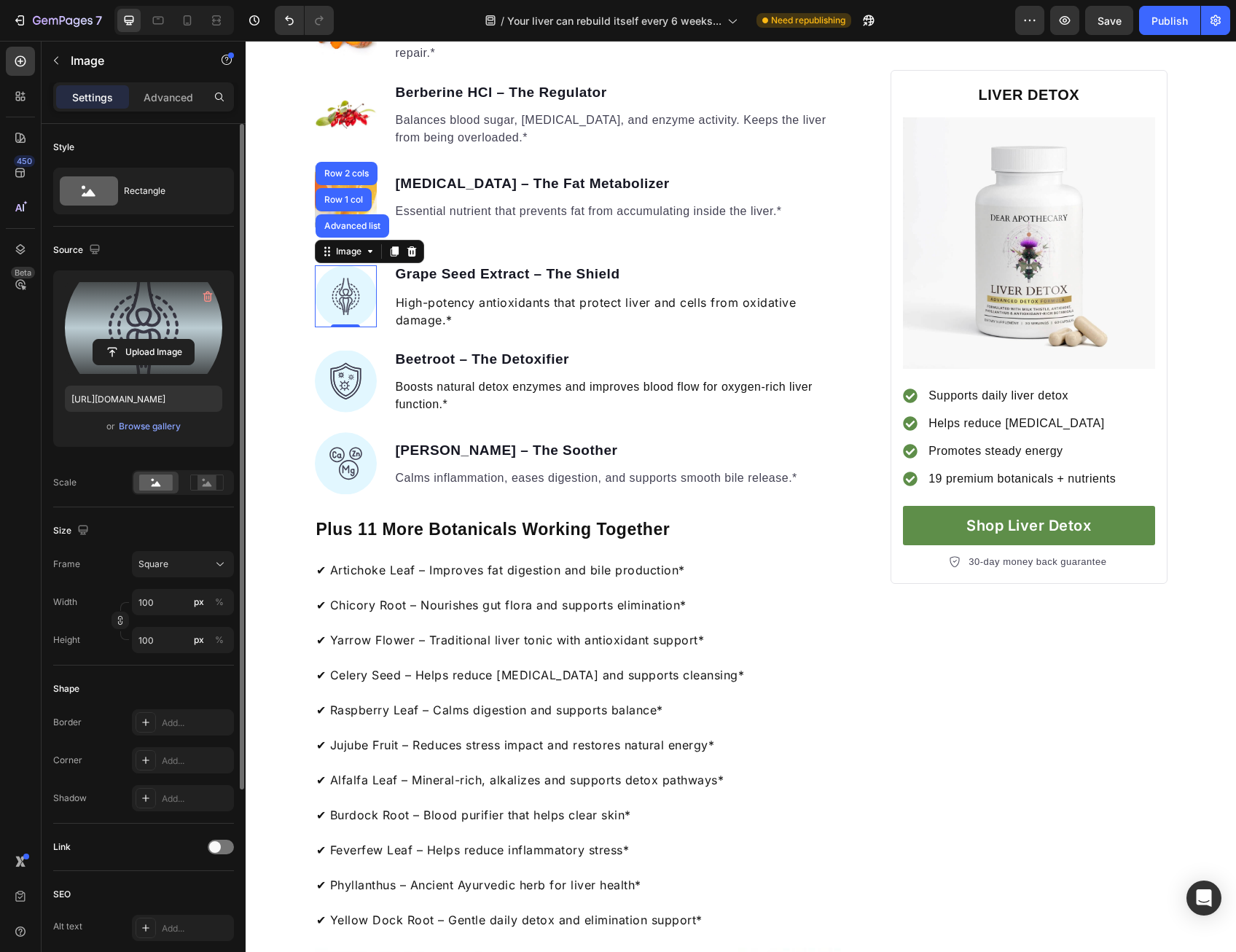
click at [155, 336] on label at bounding box center [143, 328] width 157 height 92
click at [155, 340] on input "file" at bounding box center [143, 352] width 100 height 25
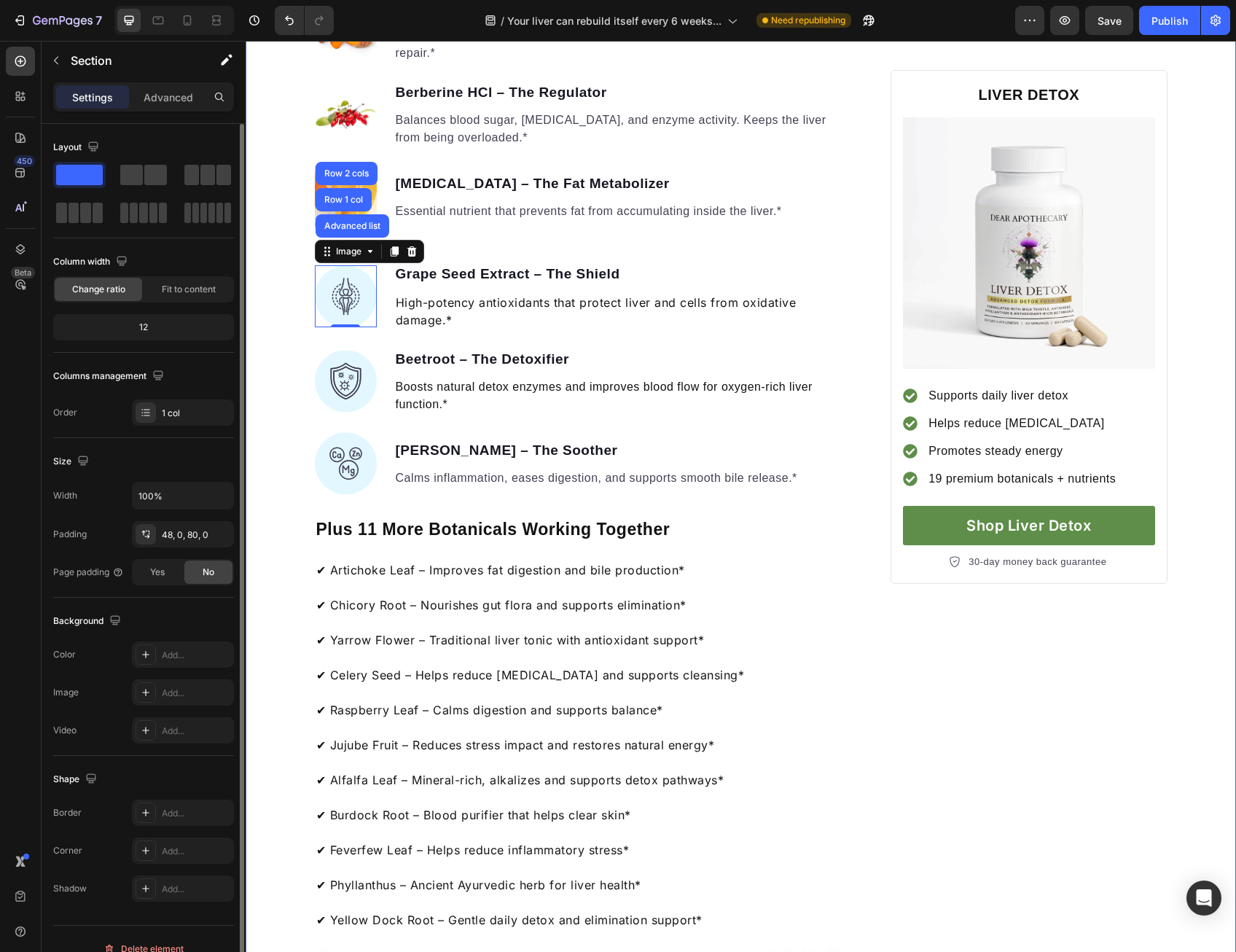
click at [283, 546] on div "Your liver can rebuild itself every 6 weeks... Heading But most people unknowin…" at bounding box center [741, 852] width 990 height 4331
click at [361, 327] on img at bounding box center [346, 296] width 62 height 62
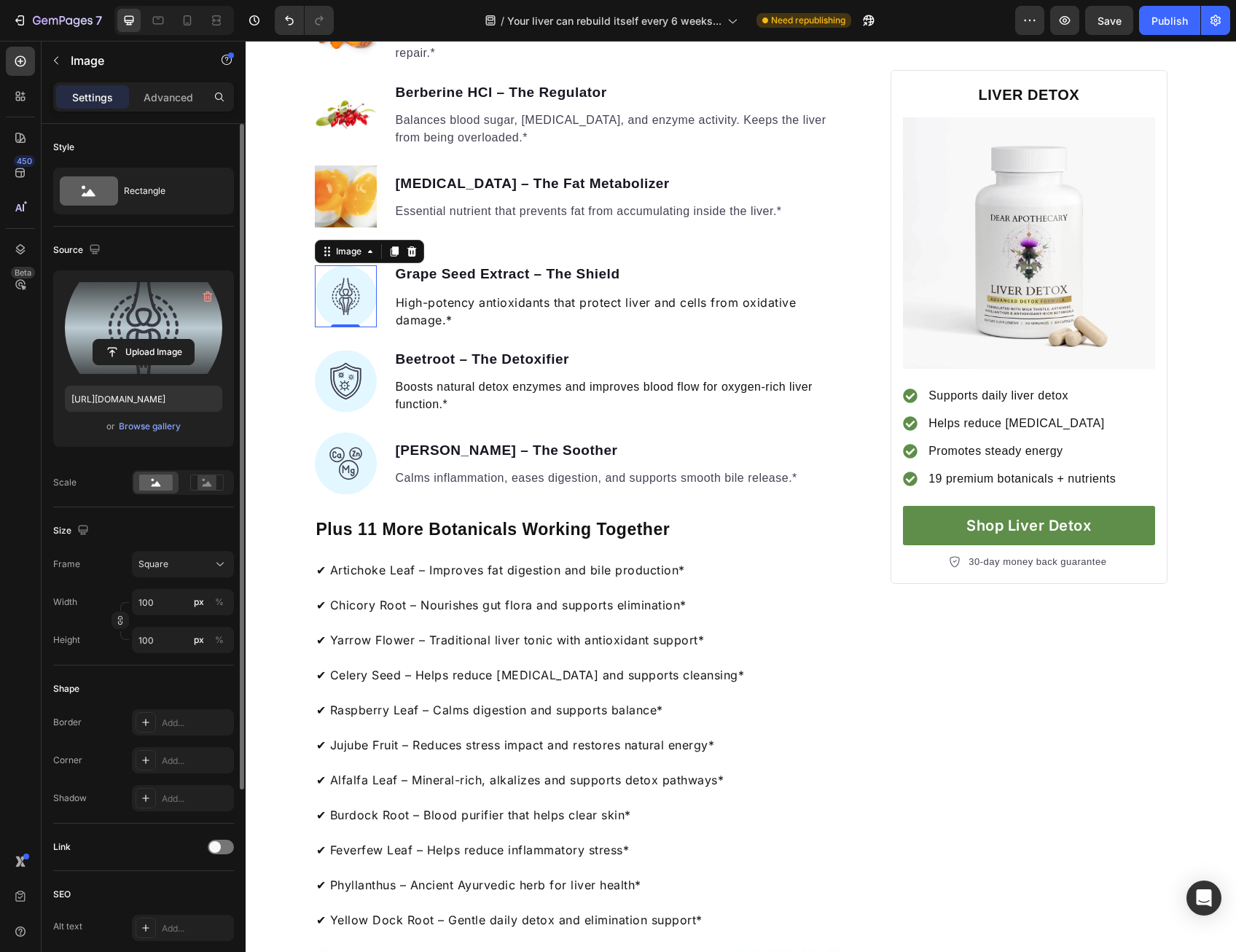
click at [152, 326] on label at bounding box center [143, 328] width 157 height 92
click at [152, 340] on input "file" at bounding box center [143, 352] width 100 height 25
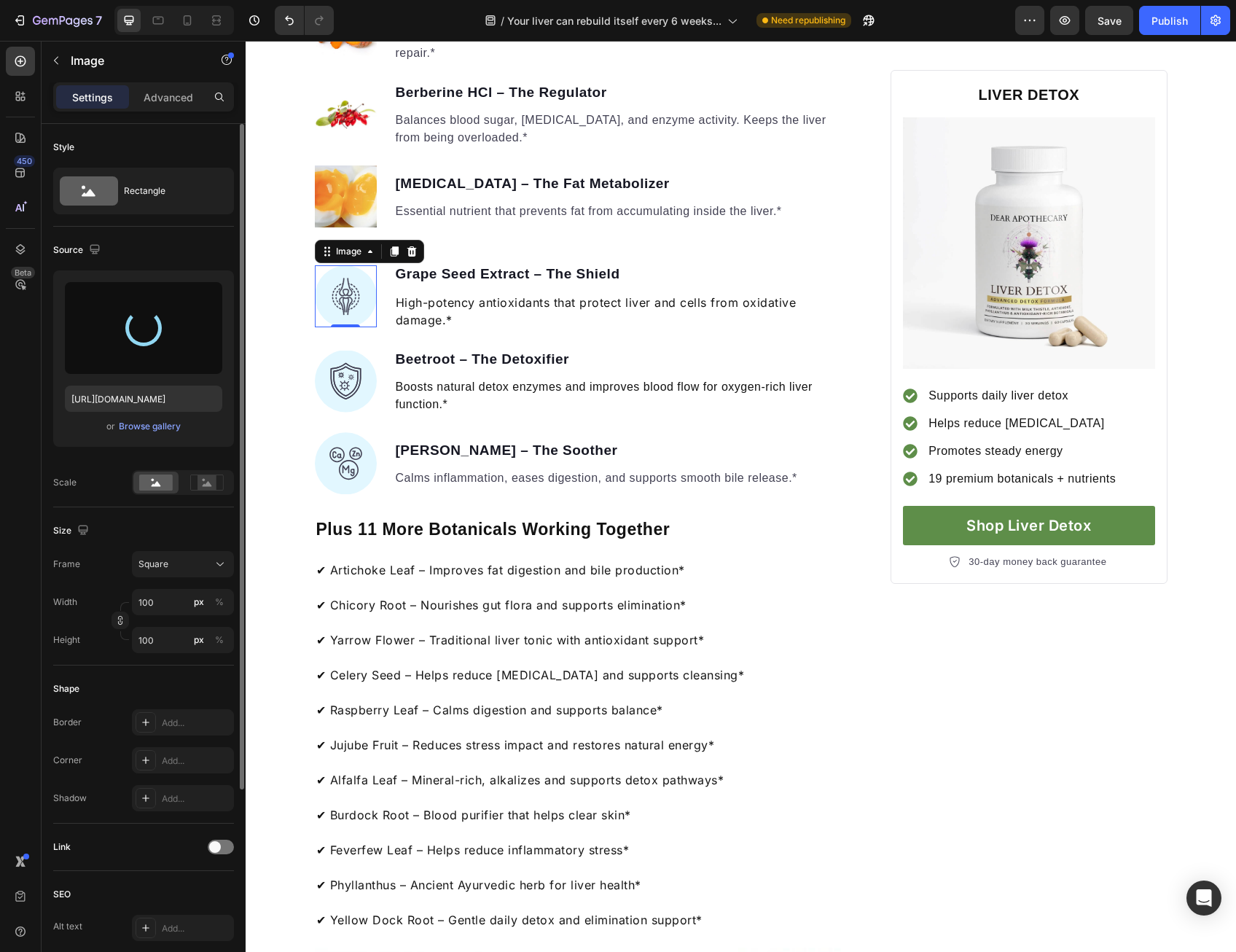
type input "[URL][DOMAIN_NAME]"
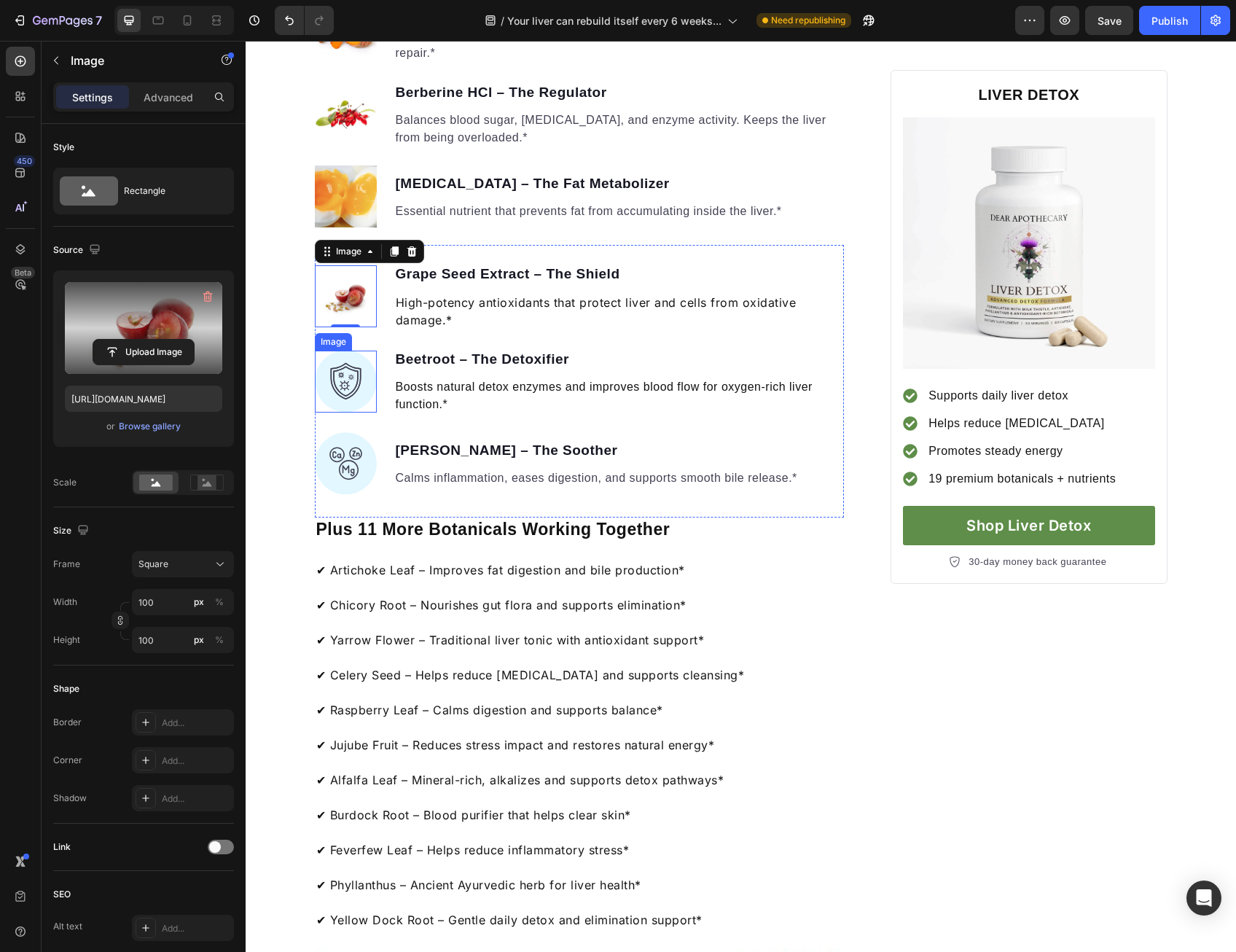
click at [329, 413] on img at bounding box center [346, 382] width 62 height 62
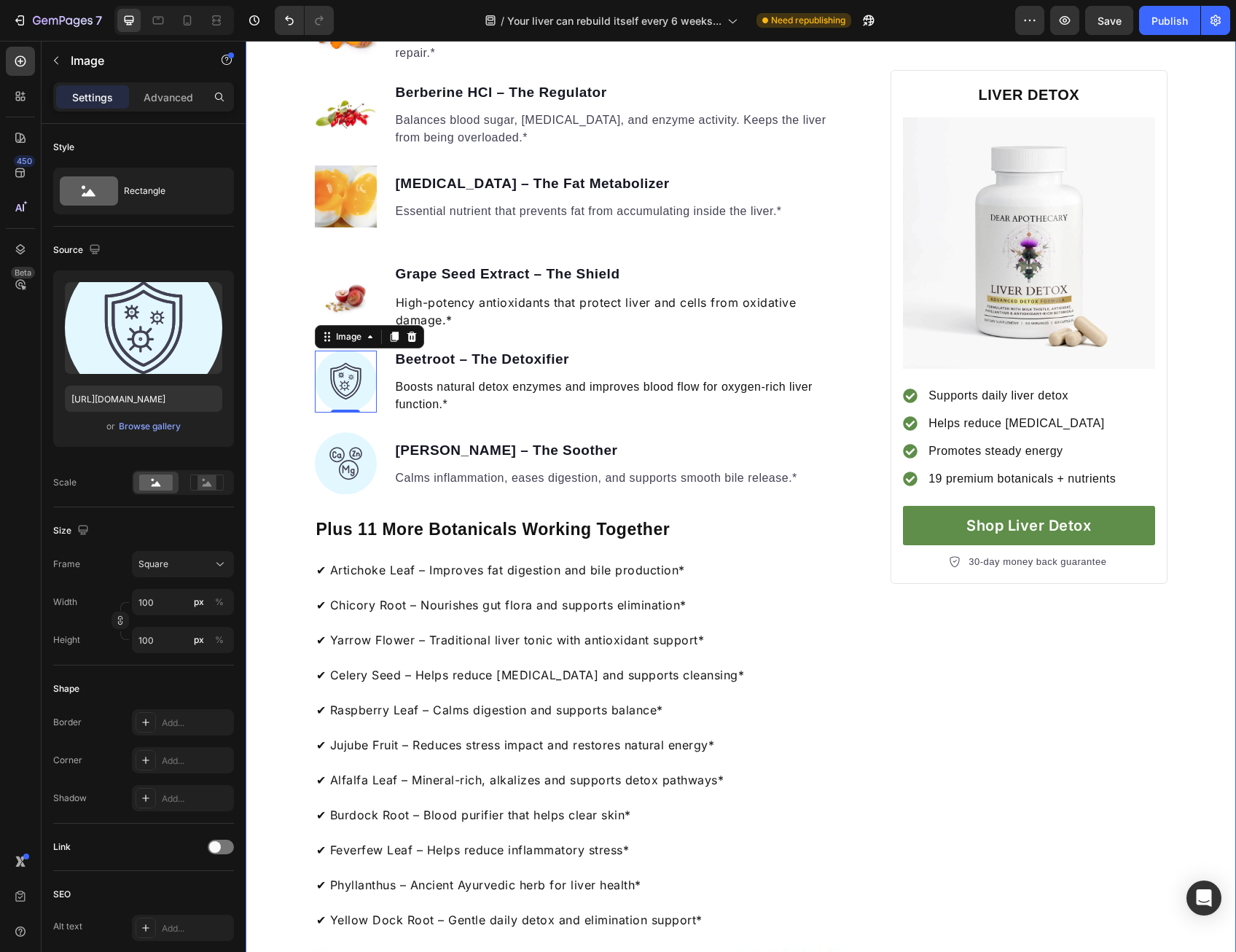
click at [269, 691] on div "Your liver can rebuild itself every 6 weeks... Heading But most people unknowin…" at bounding box center [741, 852] width 990 height 4331
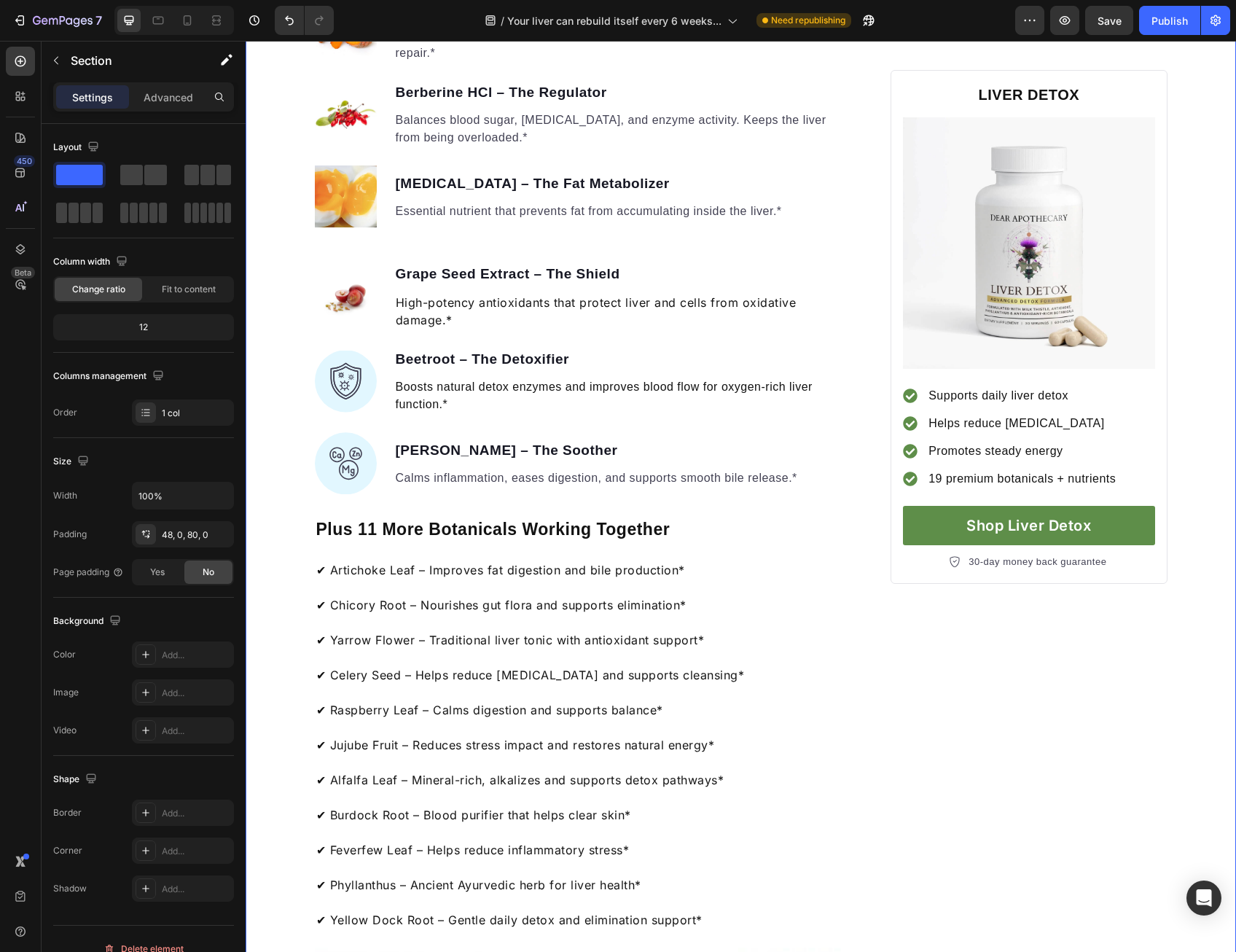
scroll to position [1750, 0]
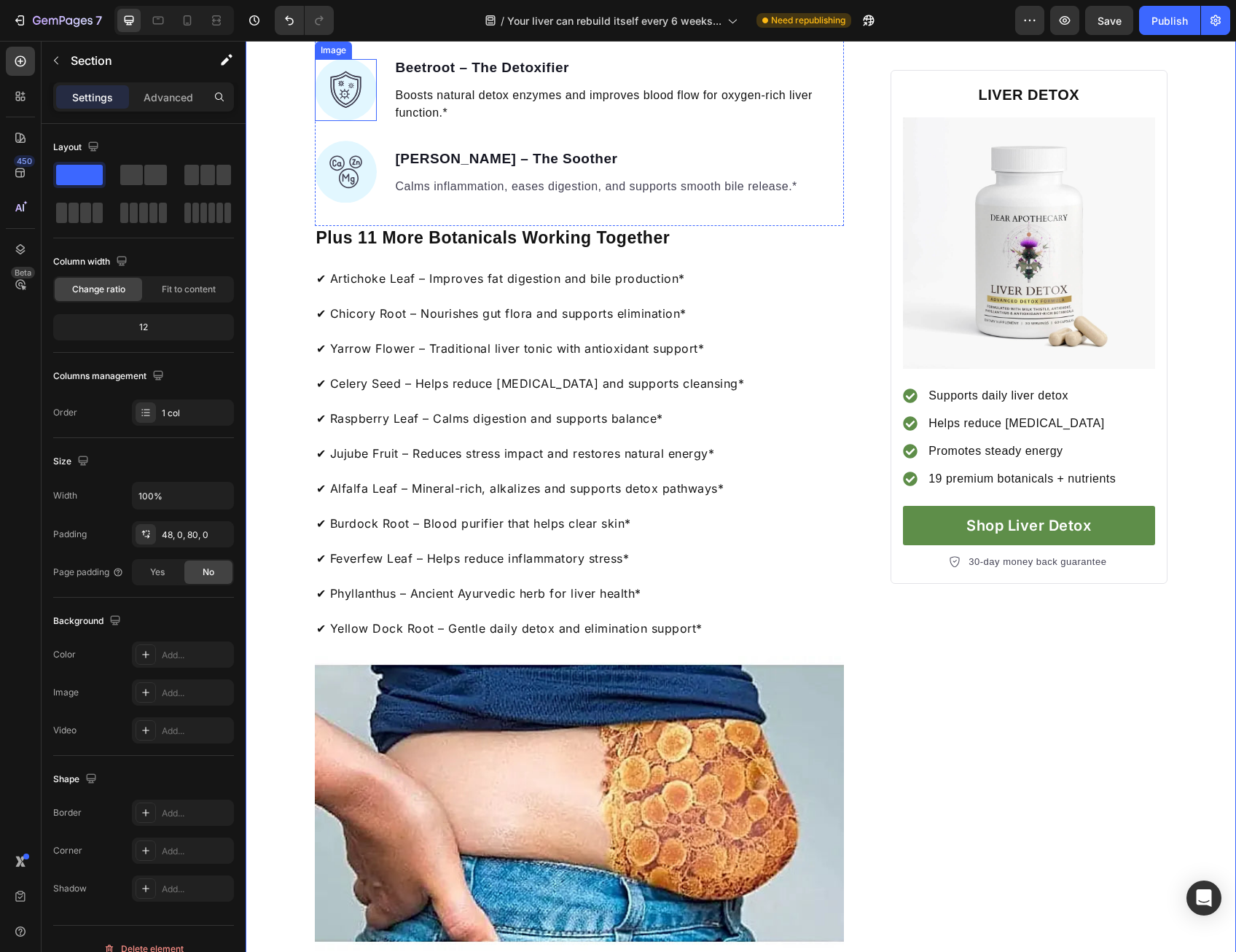
click at [345, 121] on img at bounding box center [346, 90] width 62 height 62
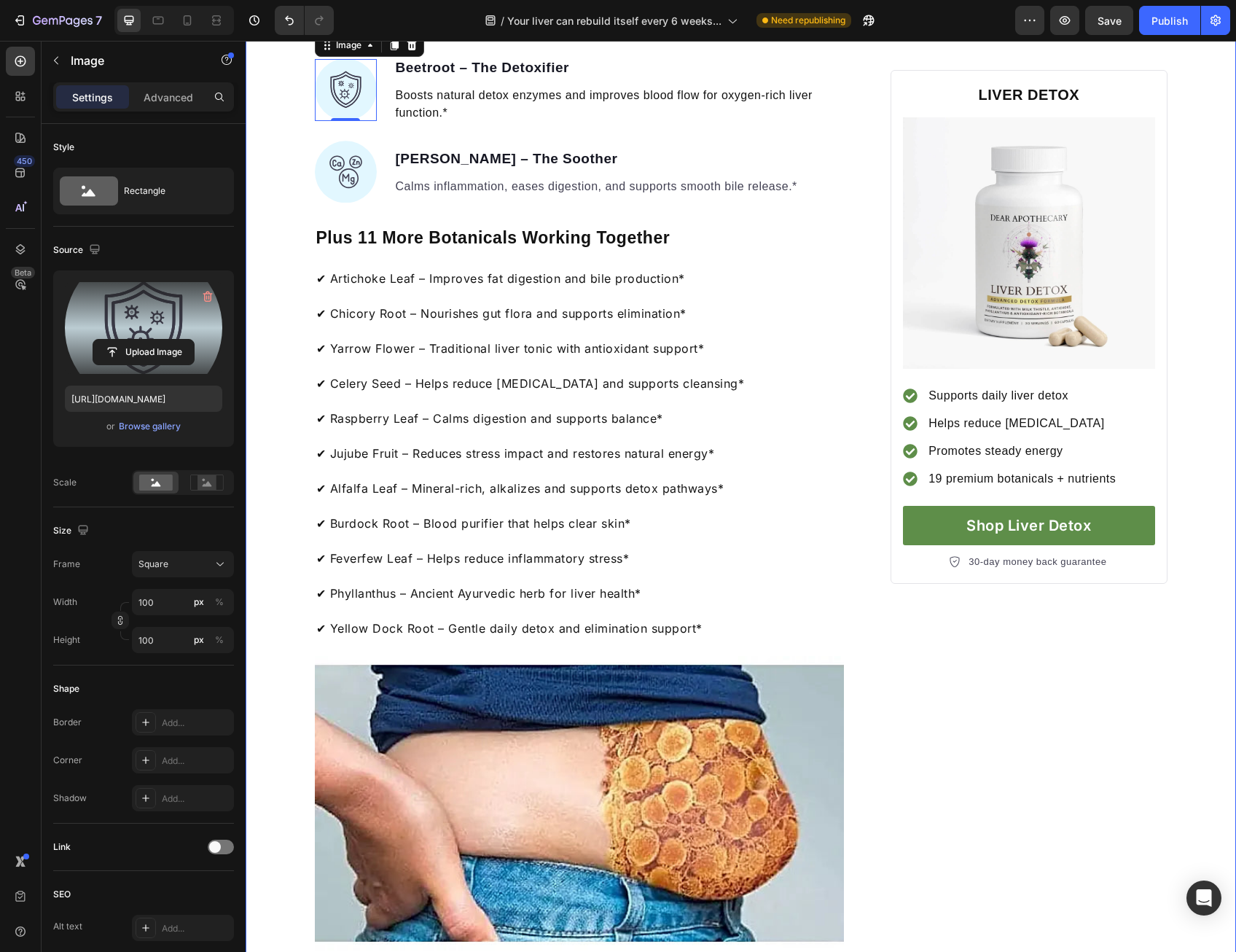
click at [168, 332] on label at bounding box center [143, 328] width 157 height 92
click at [168, 340] on input "file" at bounding box center [143, 352] width 100 height 25
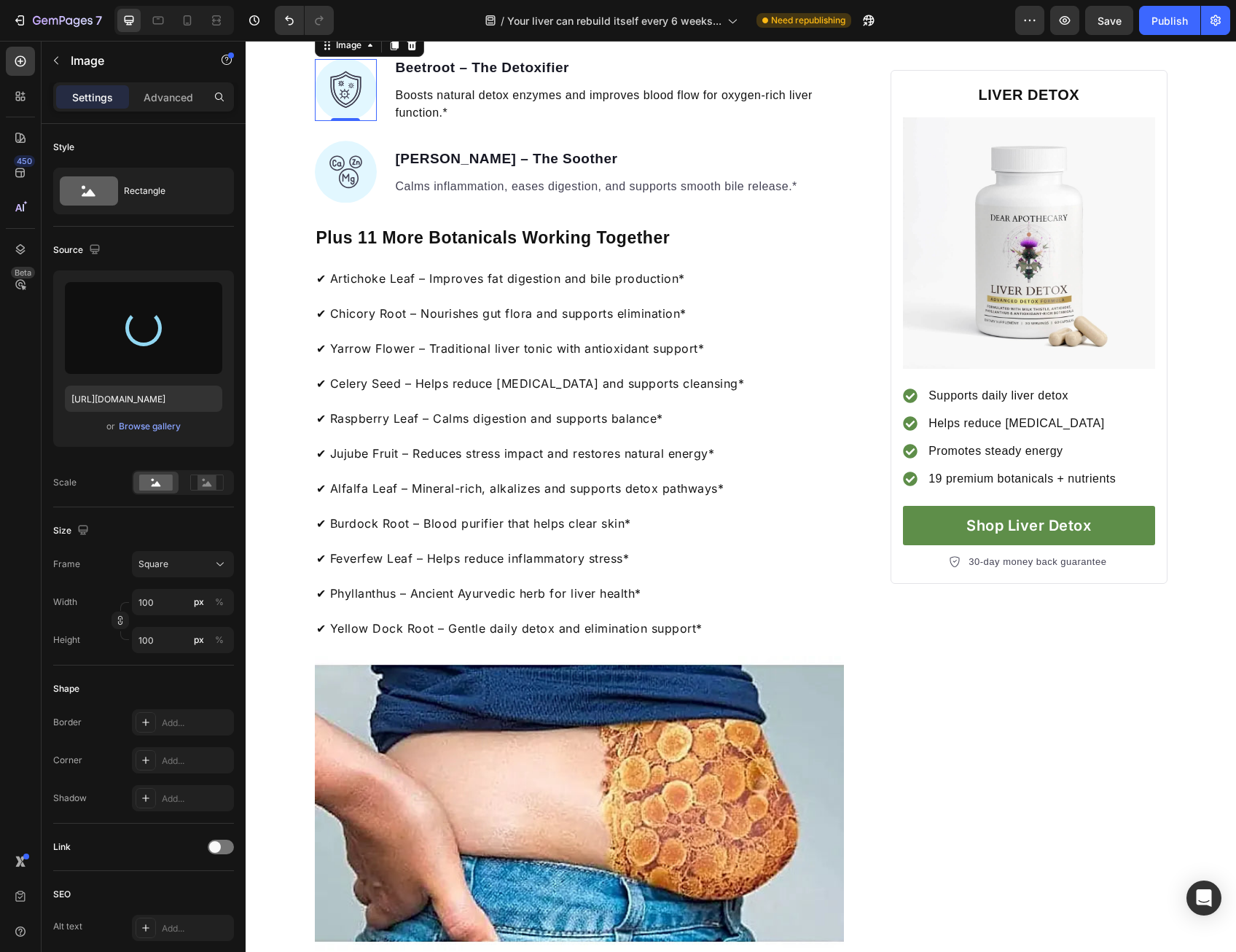
type input "[URL][DOMAIN_NAME]"
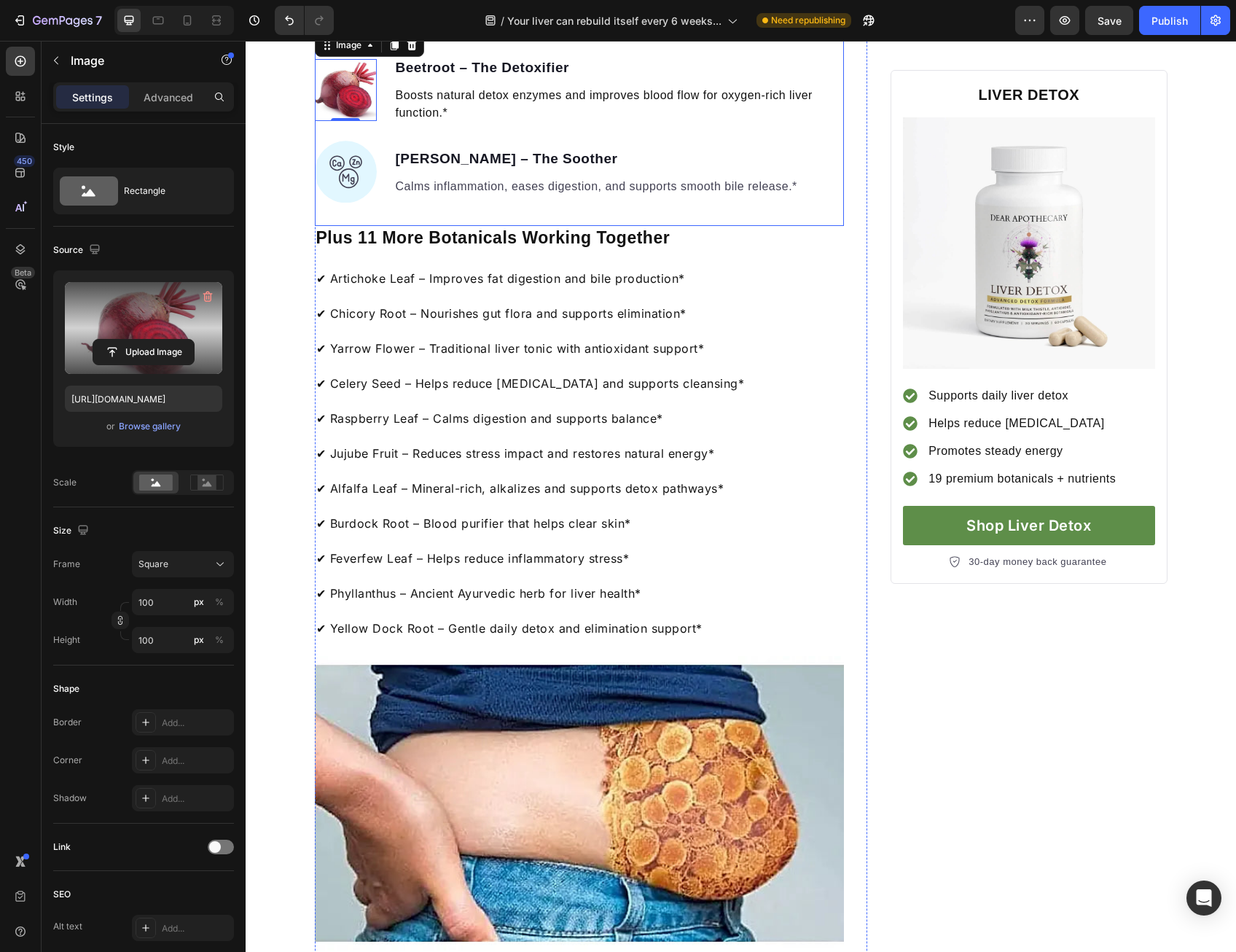
click at [343, 202] on img at bounding box center [346, 171] width 62 height 62
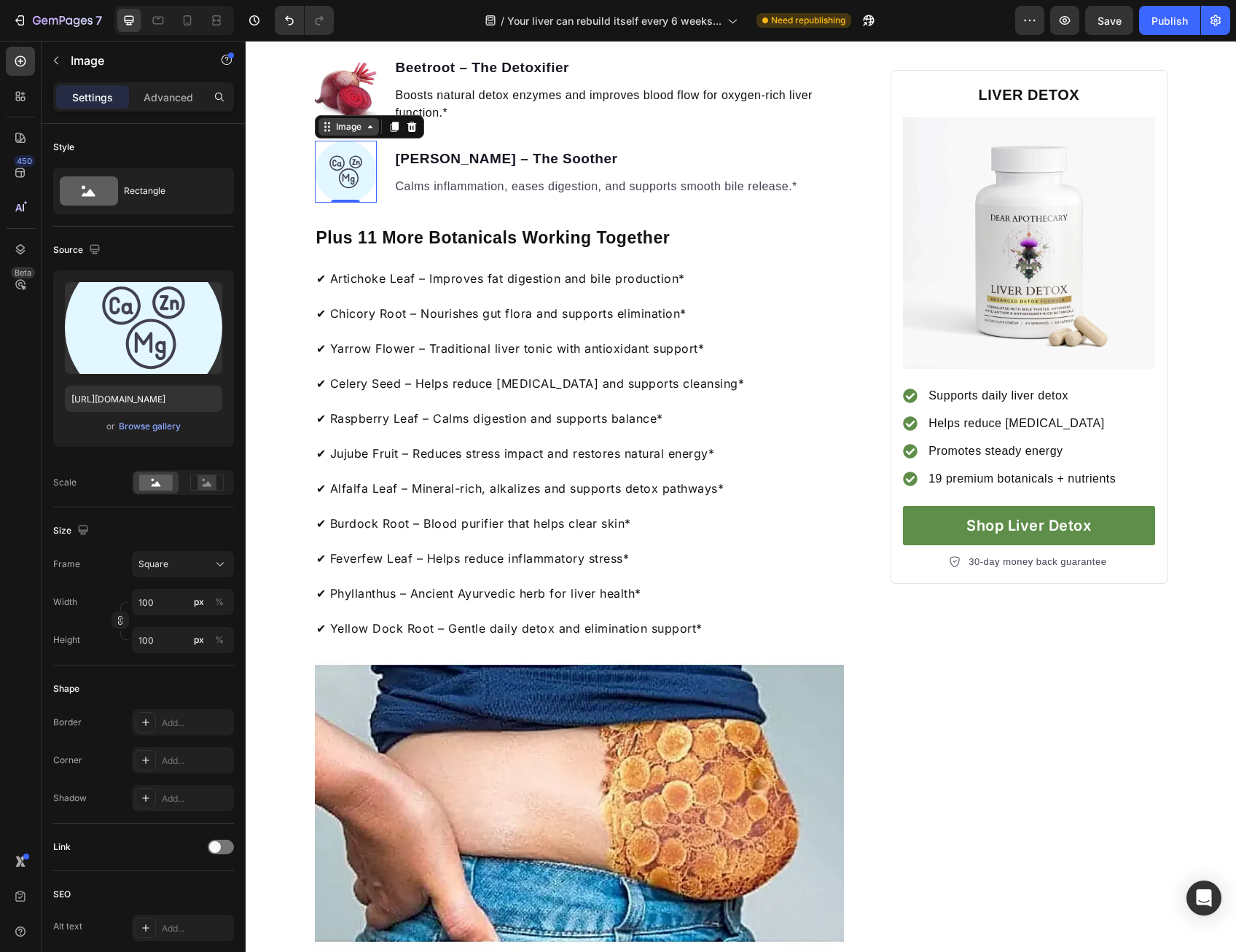
click at [341, 134] on div "Image" at bounding box center [349, 127] width 31 height 13
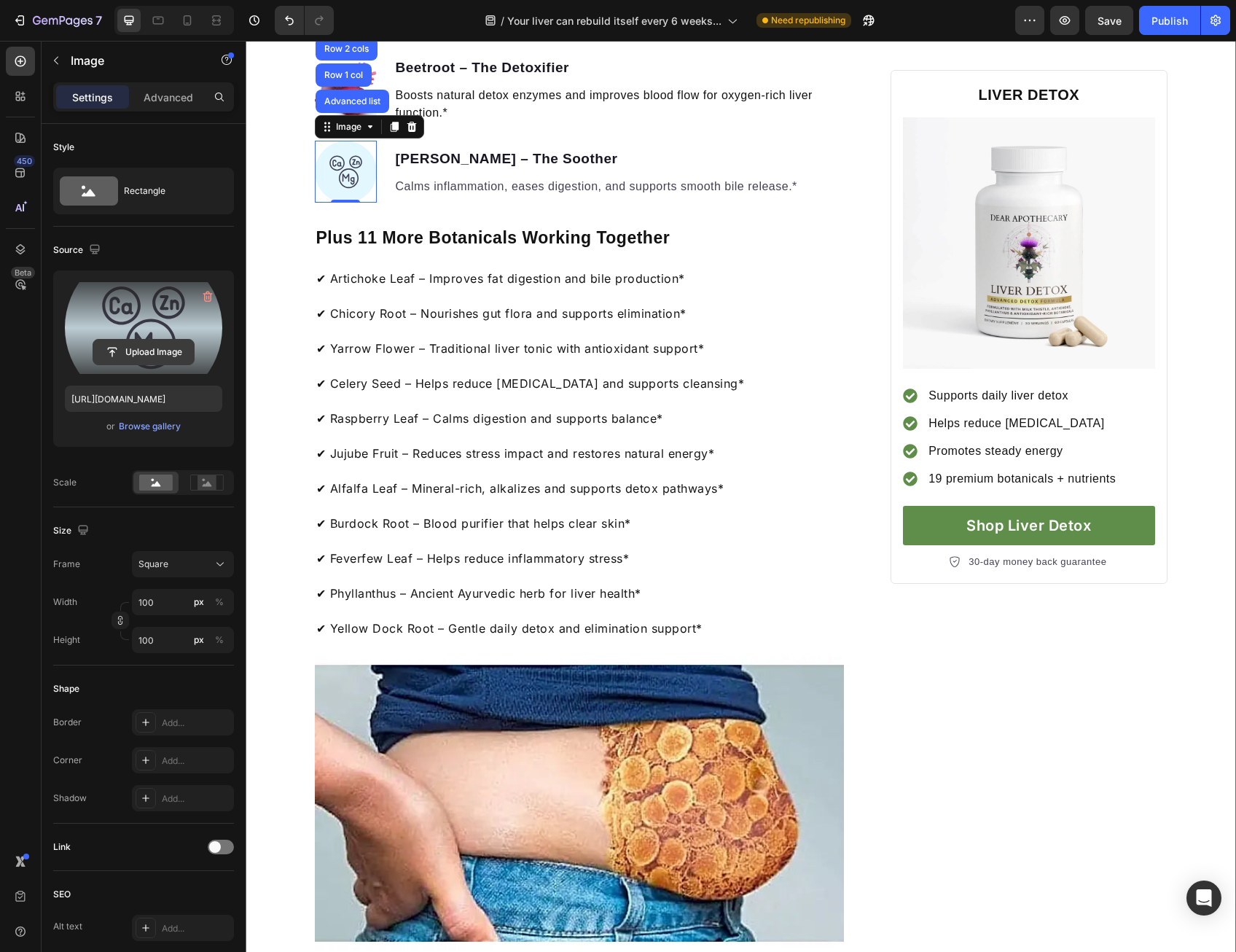
click at [151, 361] on input "file" at bounding box center [143, 352] width 100 height 25
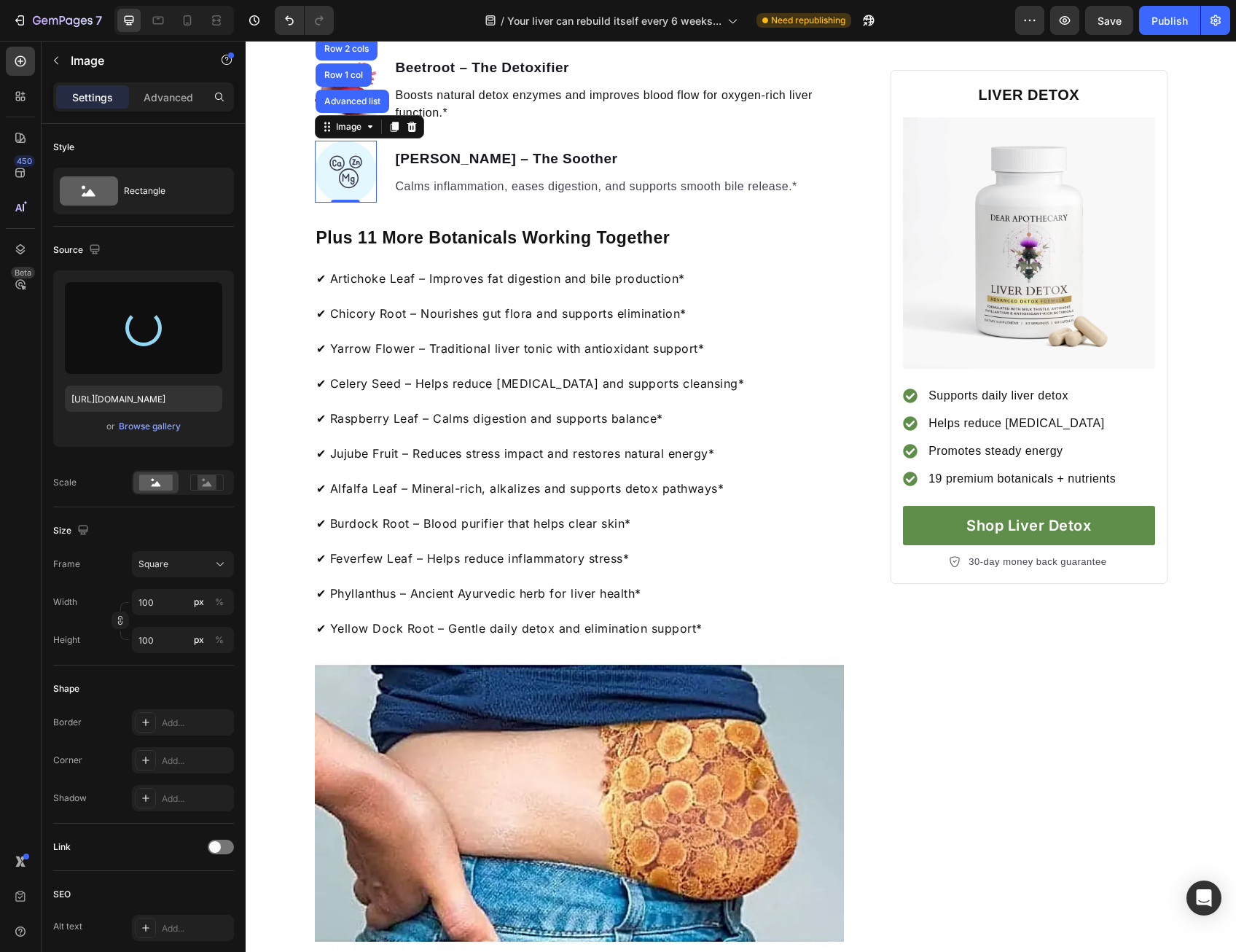
type input "[URL][DOMAIN_NAME]"
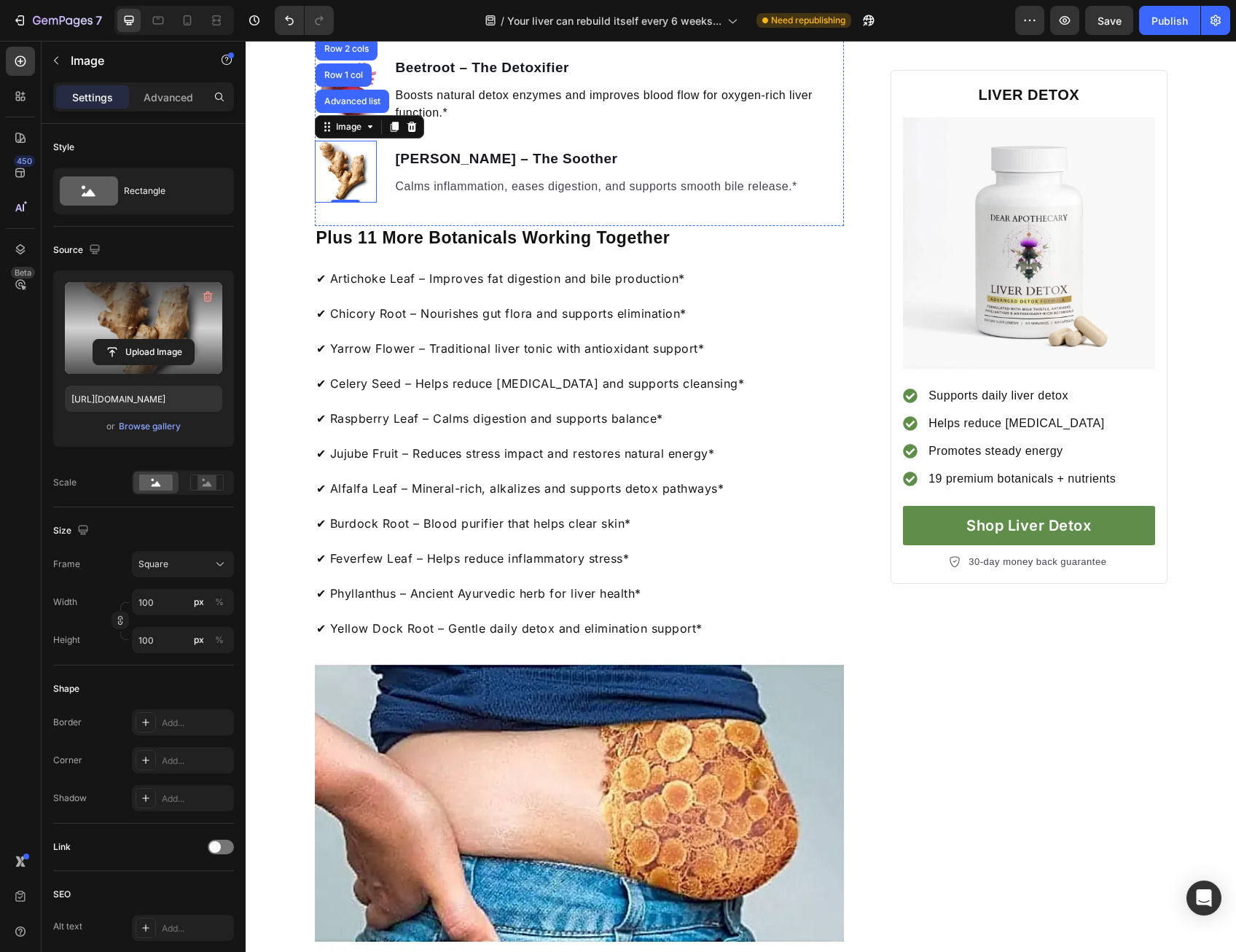
click at [351, 35] on img at bounding box center [346, 4] width 62 height 62
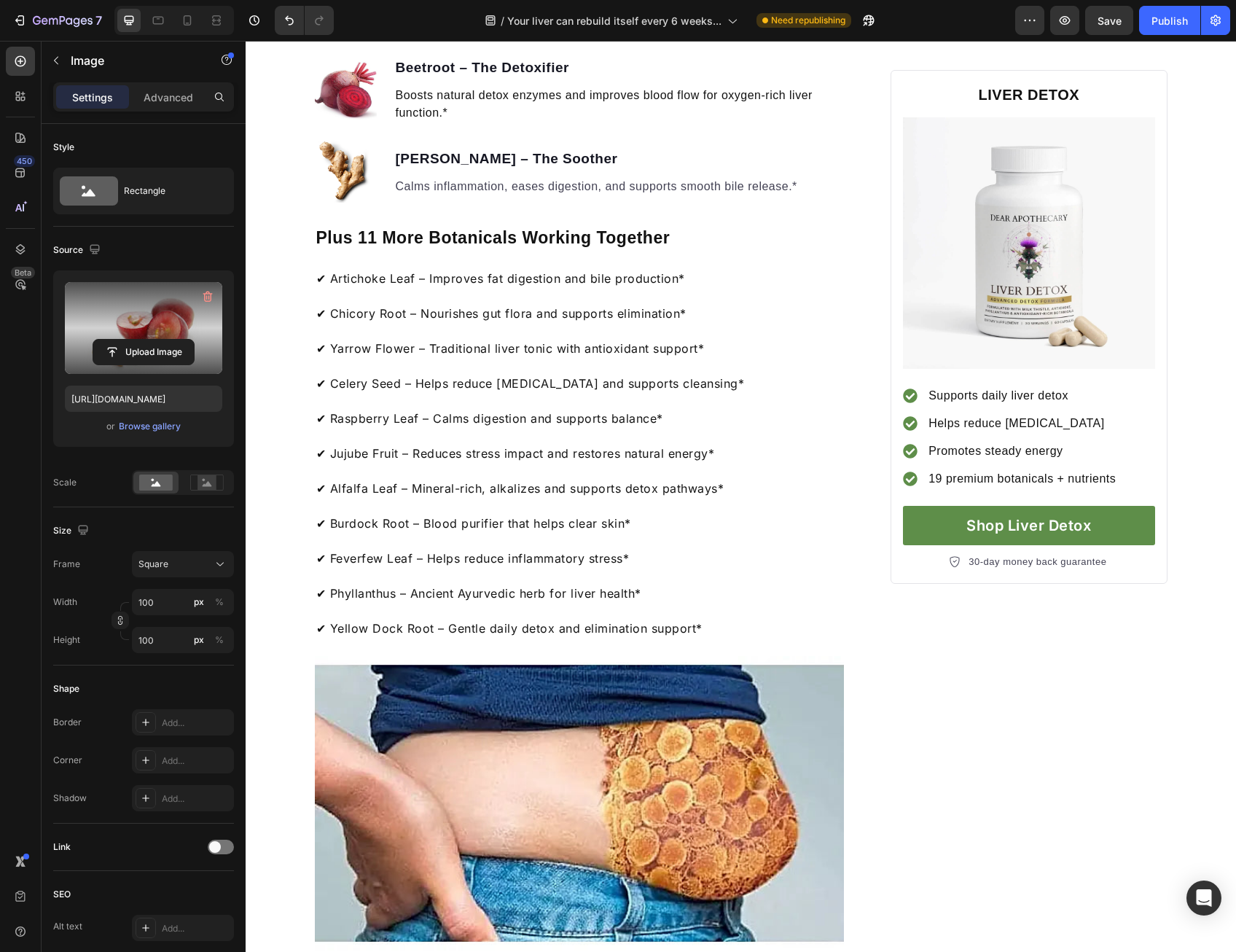
click at [179, 333] on label at bounding box center [143, 328] width 157 height 92
click at [179, 340] on input "file" at bounding box center [143, 352] width 100 height 25
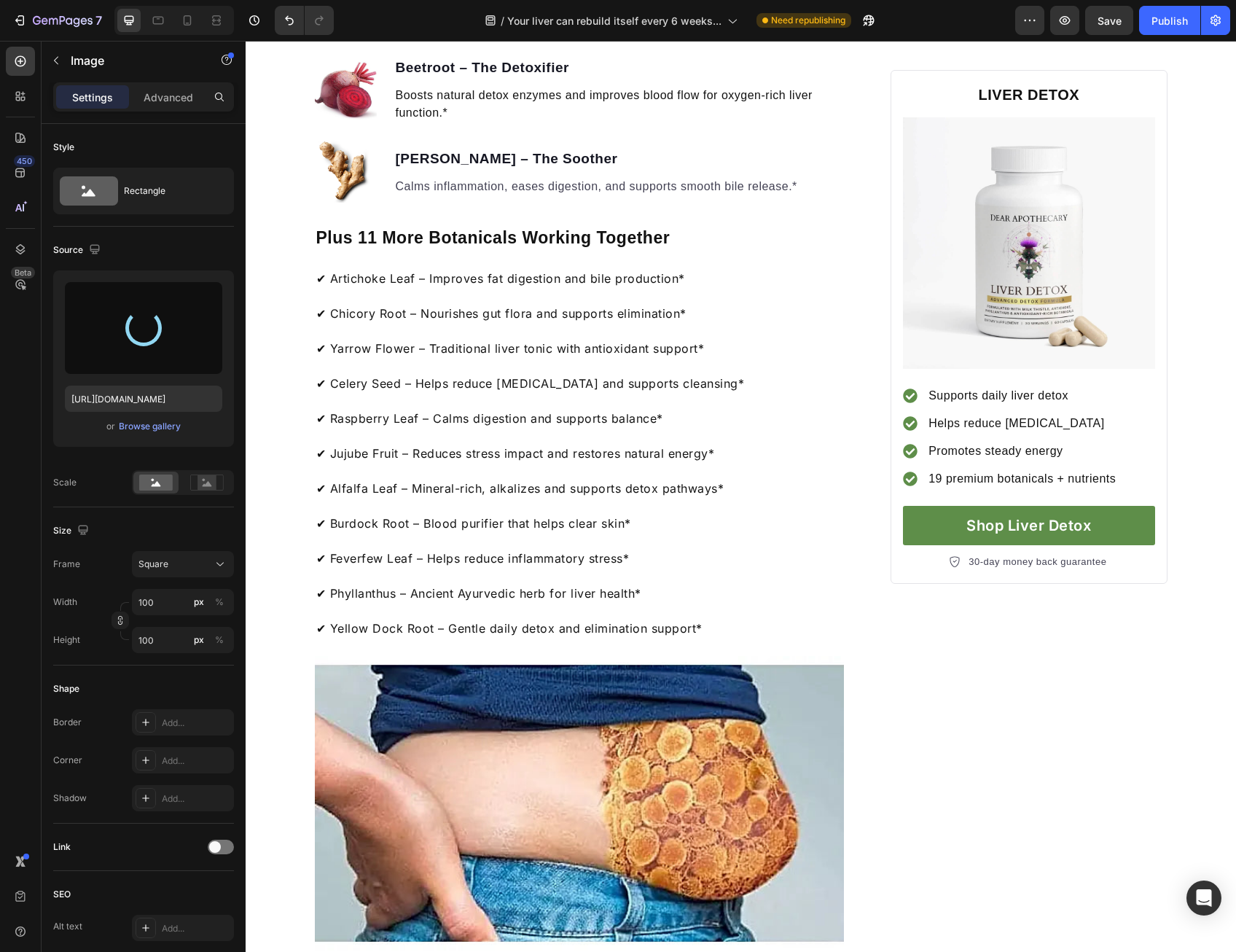
type input "[URL][DOMAIN_NAME]"
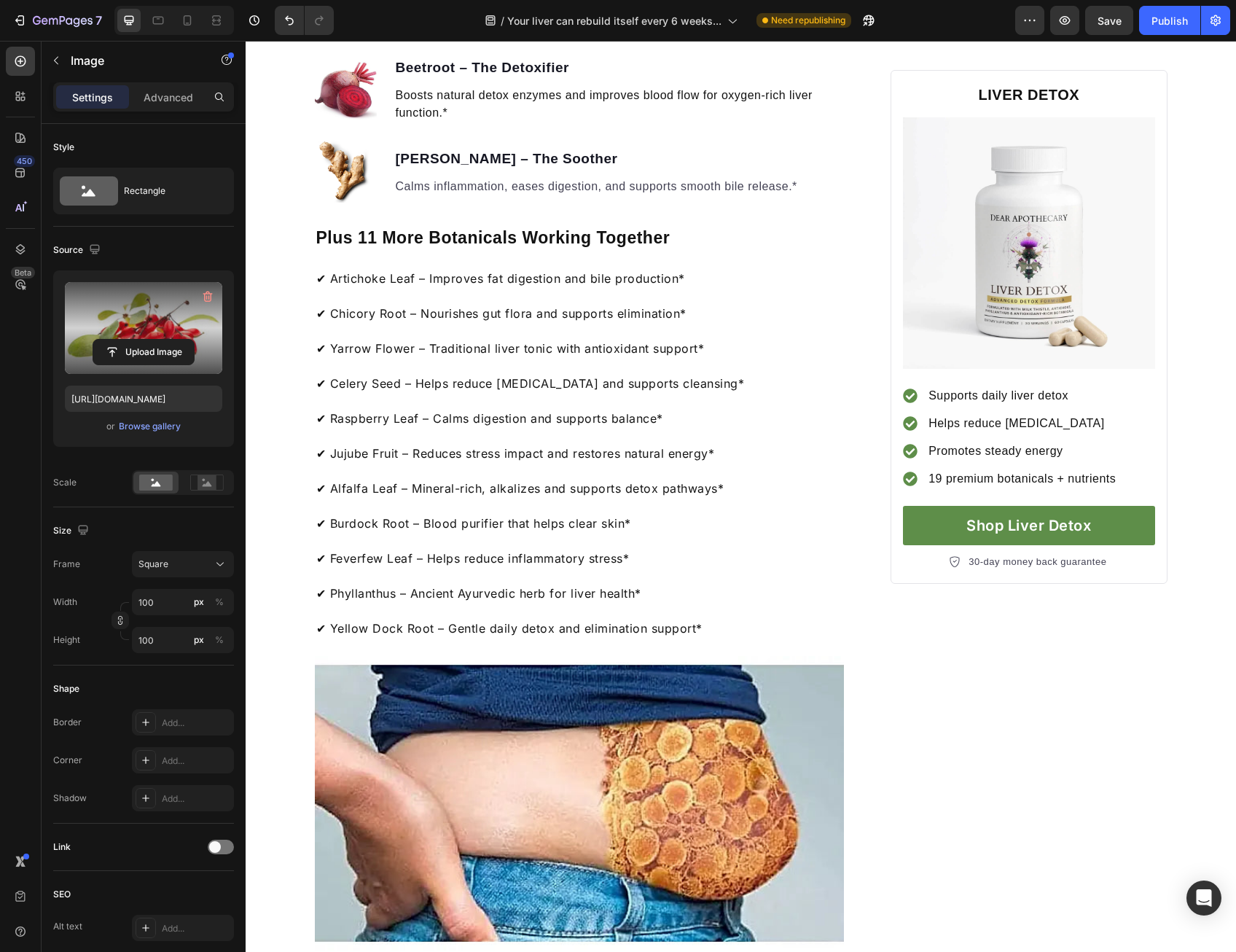
click at [188, 305] on label at bounding box center [143, 328] width 157 height 92
click at [188, 340] on input "file" at bounding box center [143, 352] width 100 height 25
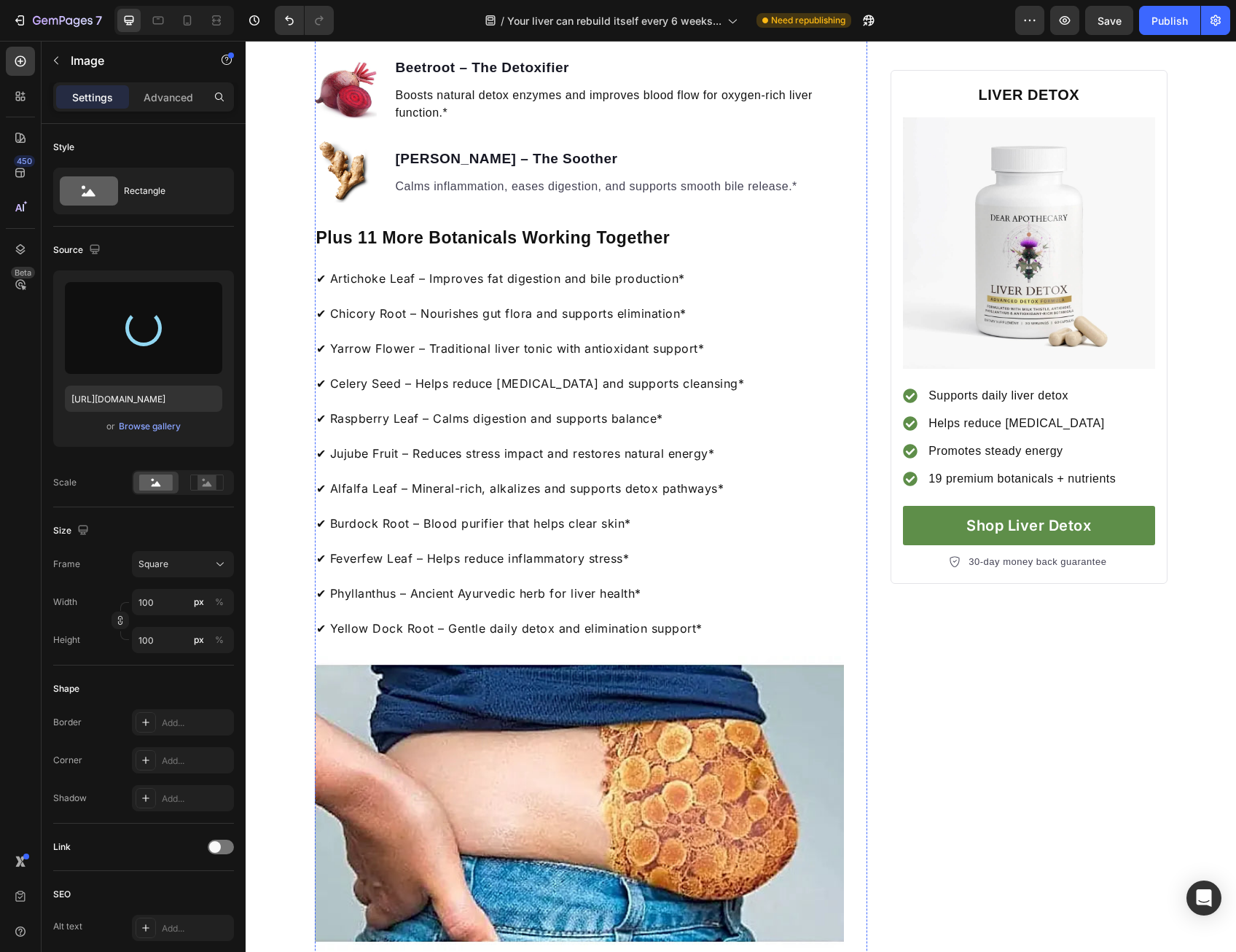
type input "[URL][DOMAIN_NAME]"
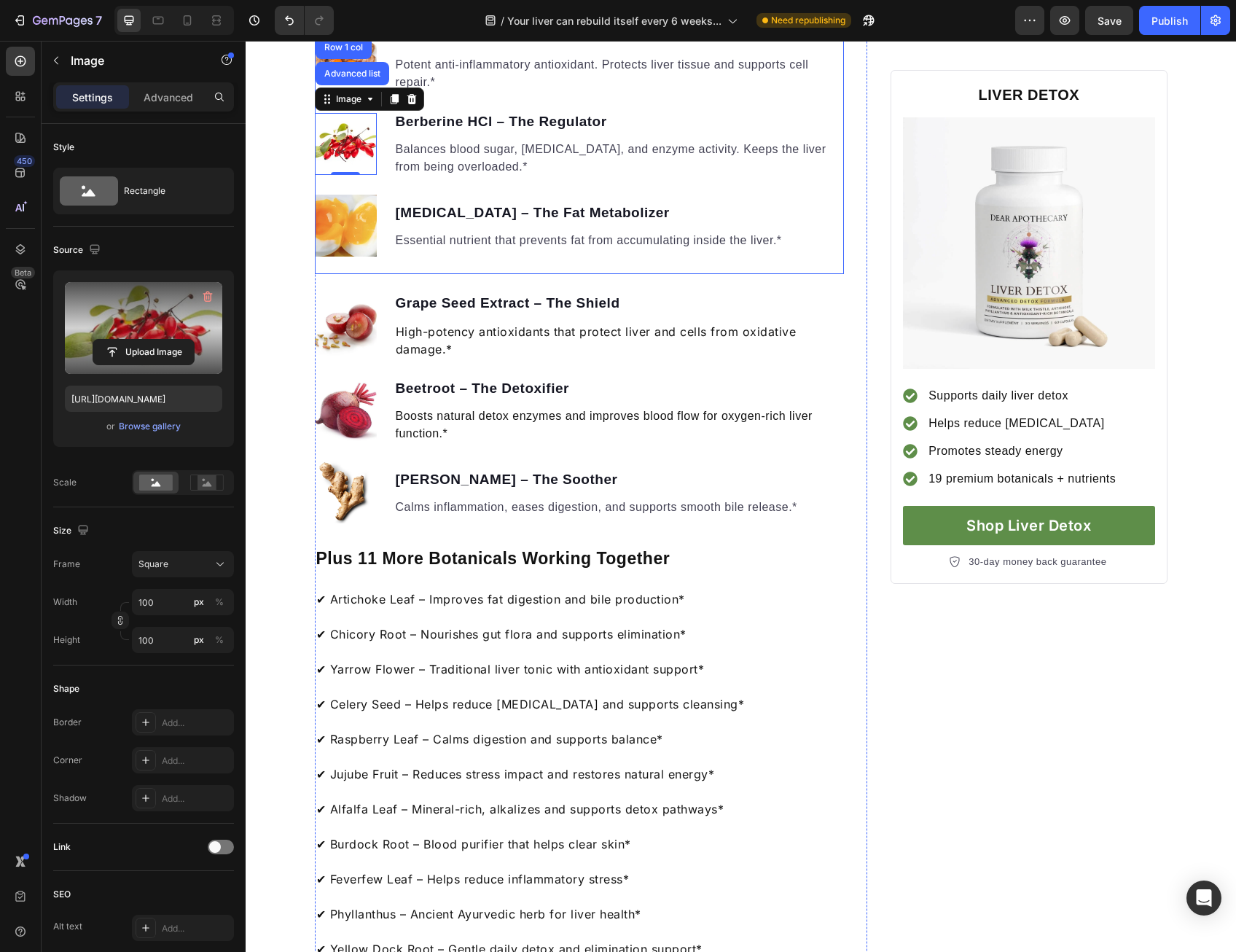
scroll to position [1385, 0]
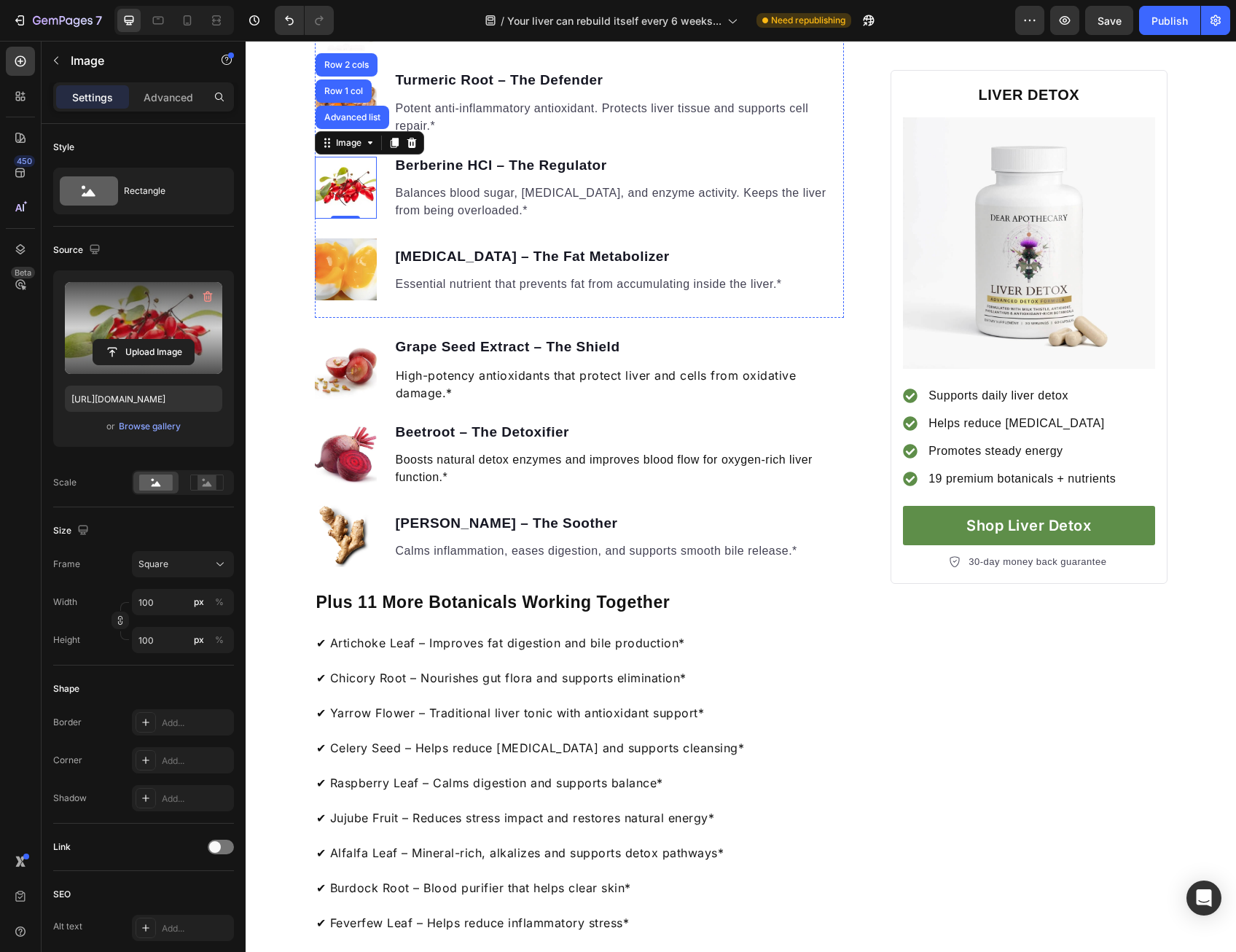
click at [292, 343] on div "Your liver can rebuild itself every 6 weeks... Heading But most people unknowin…" at bounding box center [741, 924] width 990 height 4331
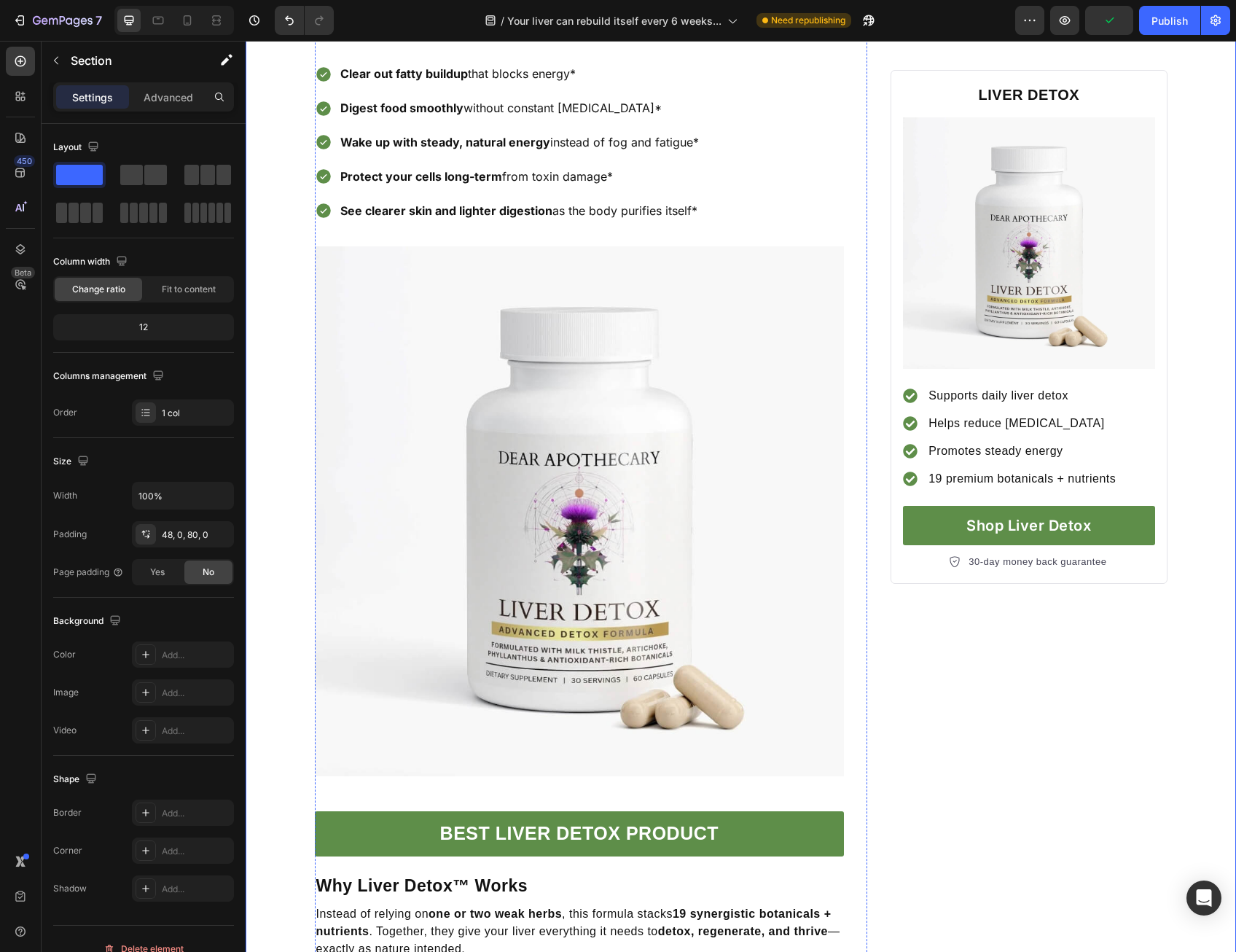
scroll to position [2624, 0]
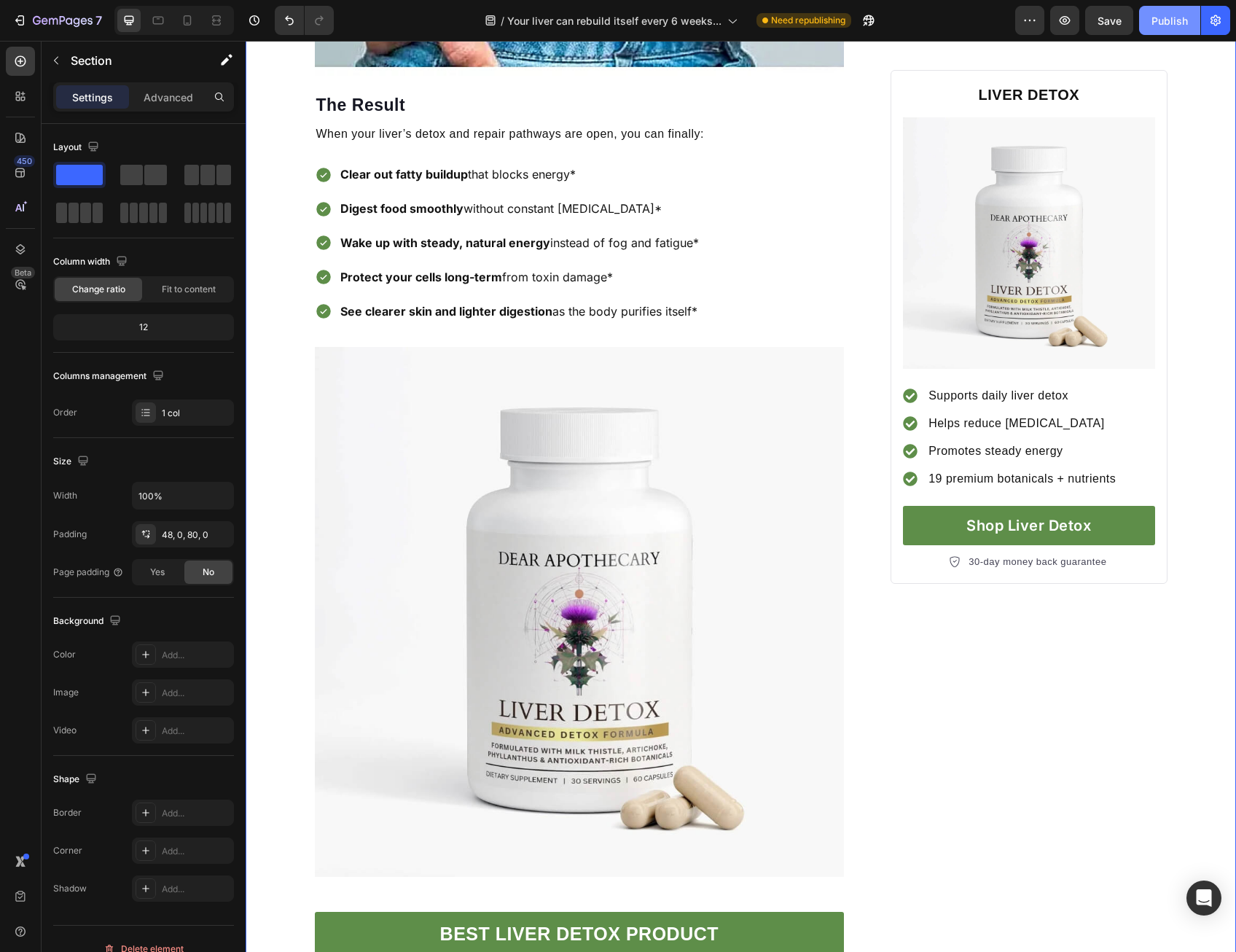
click at [1169, 19] on div "Publish" at bounding box center [1169, 21] width 36 height 16
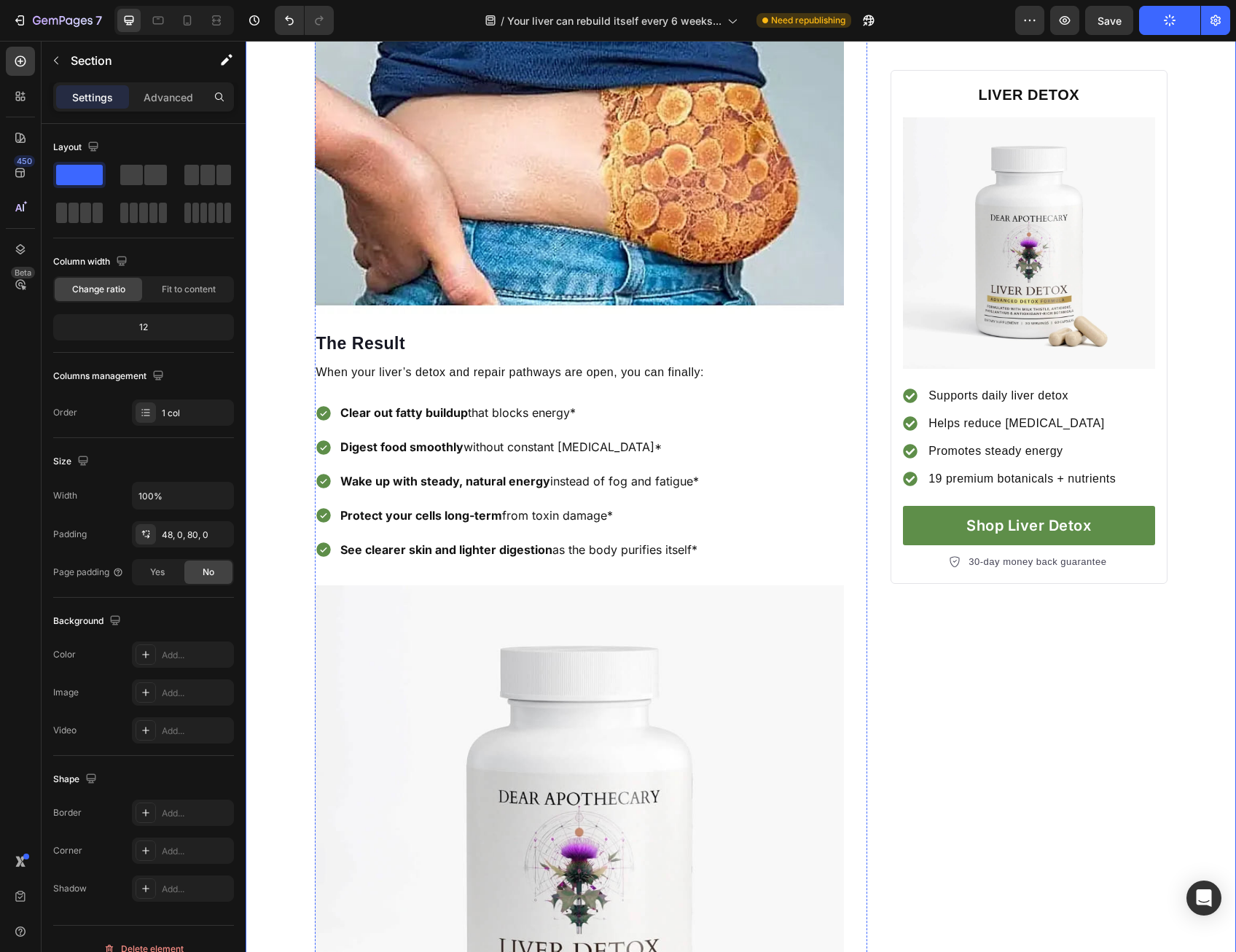
scroll to position [2259, 0]
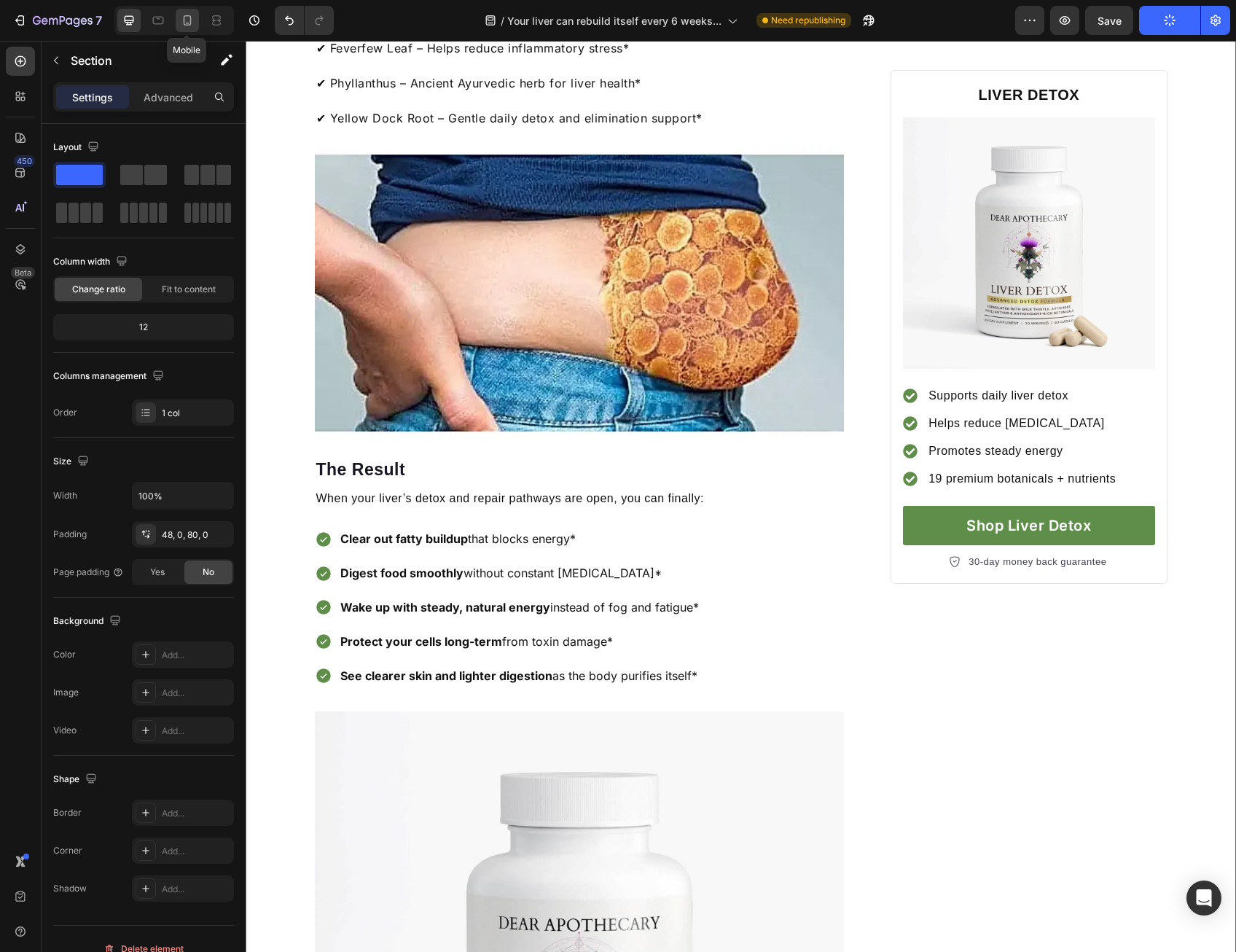
click at [188, 21] on icon at bounding box center [188, 21] width 15 height 15
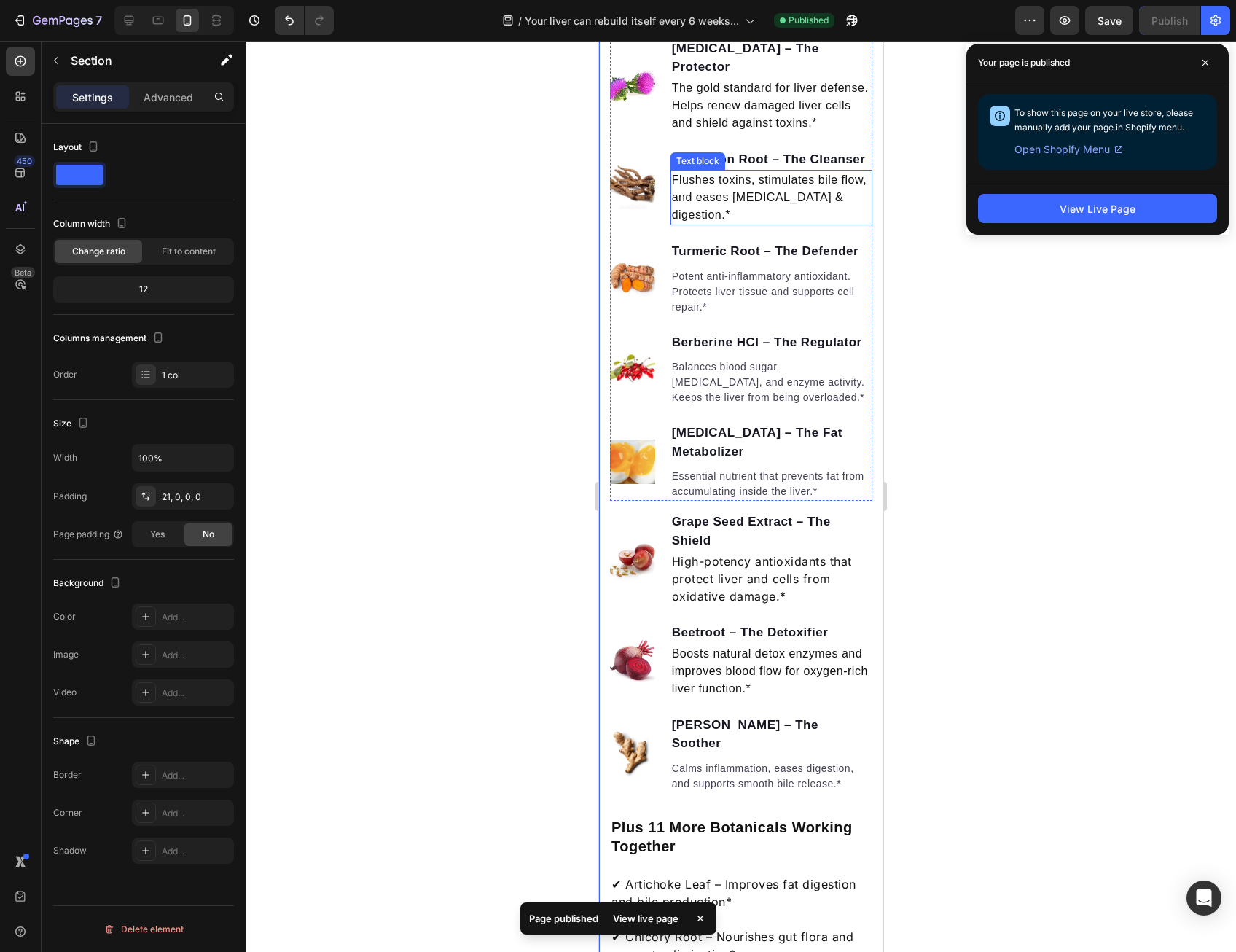
scroll to position [1765, 0]
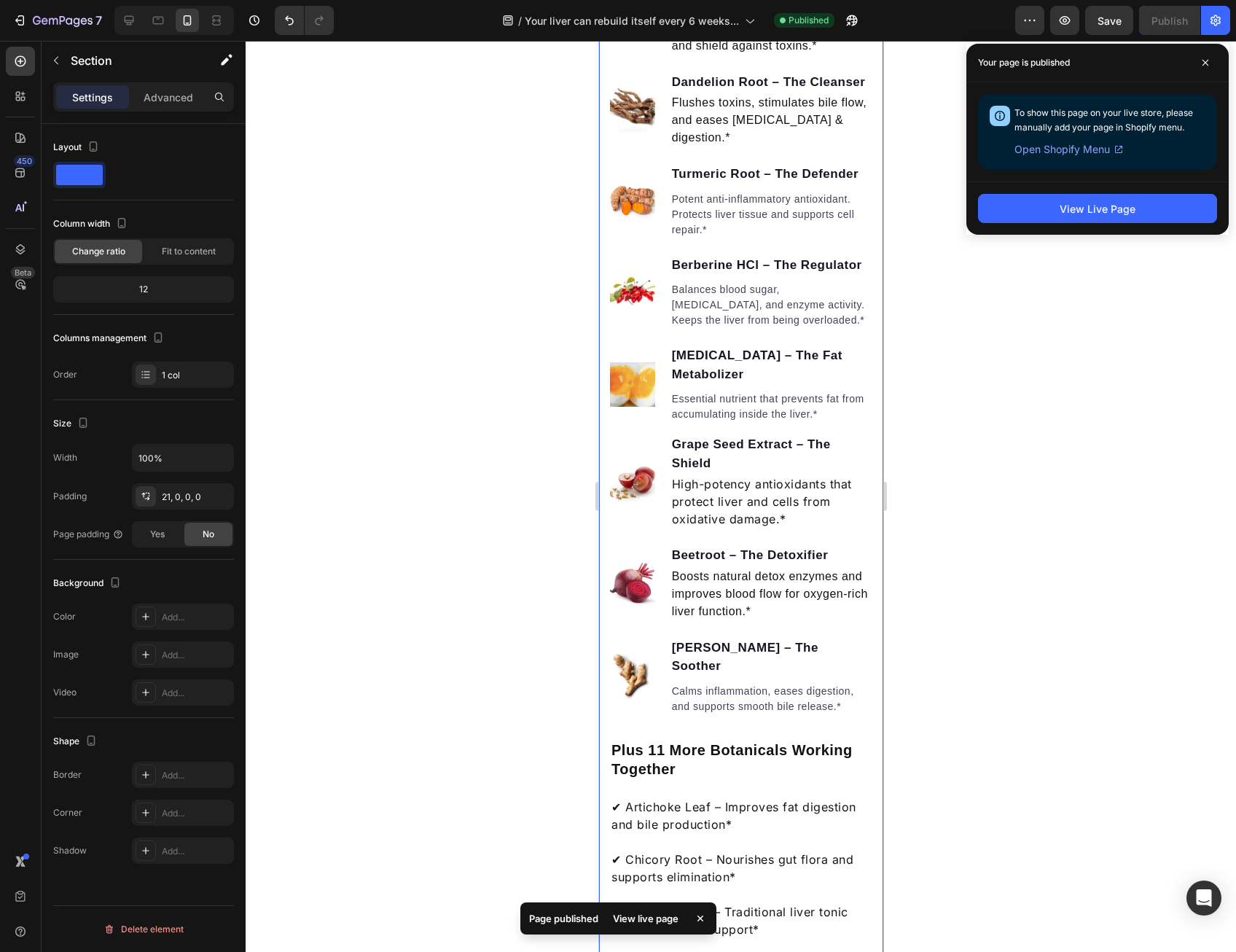
click at [458, 425] on div at bounding box center [741, 496] width 990 height 911
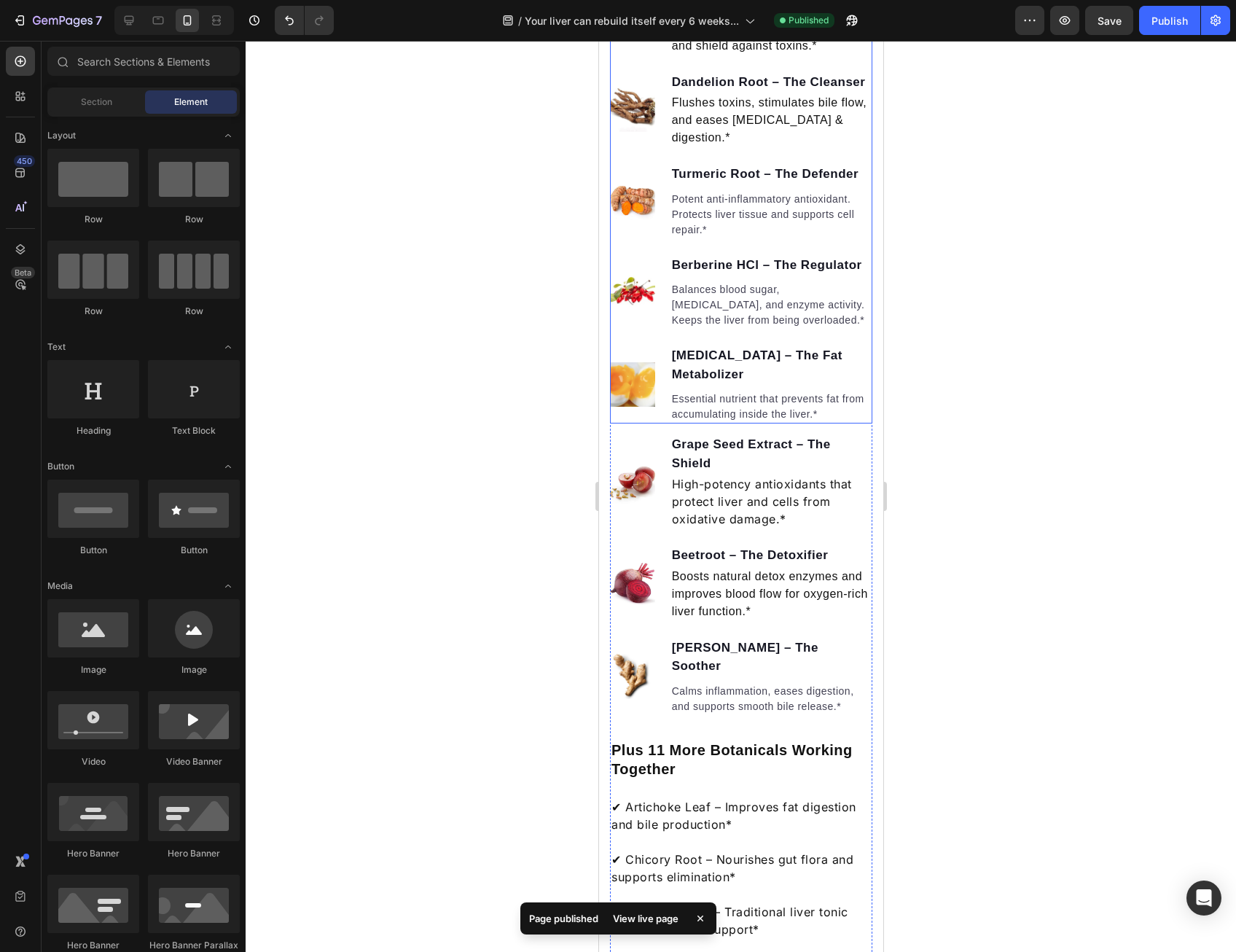
click at [634, 31] on img at bounding box center [631, 8] width 45 height 45
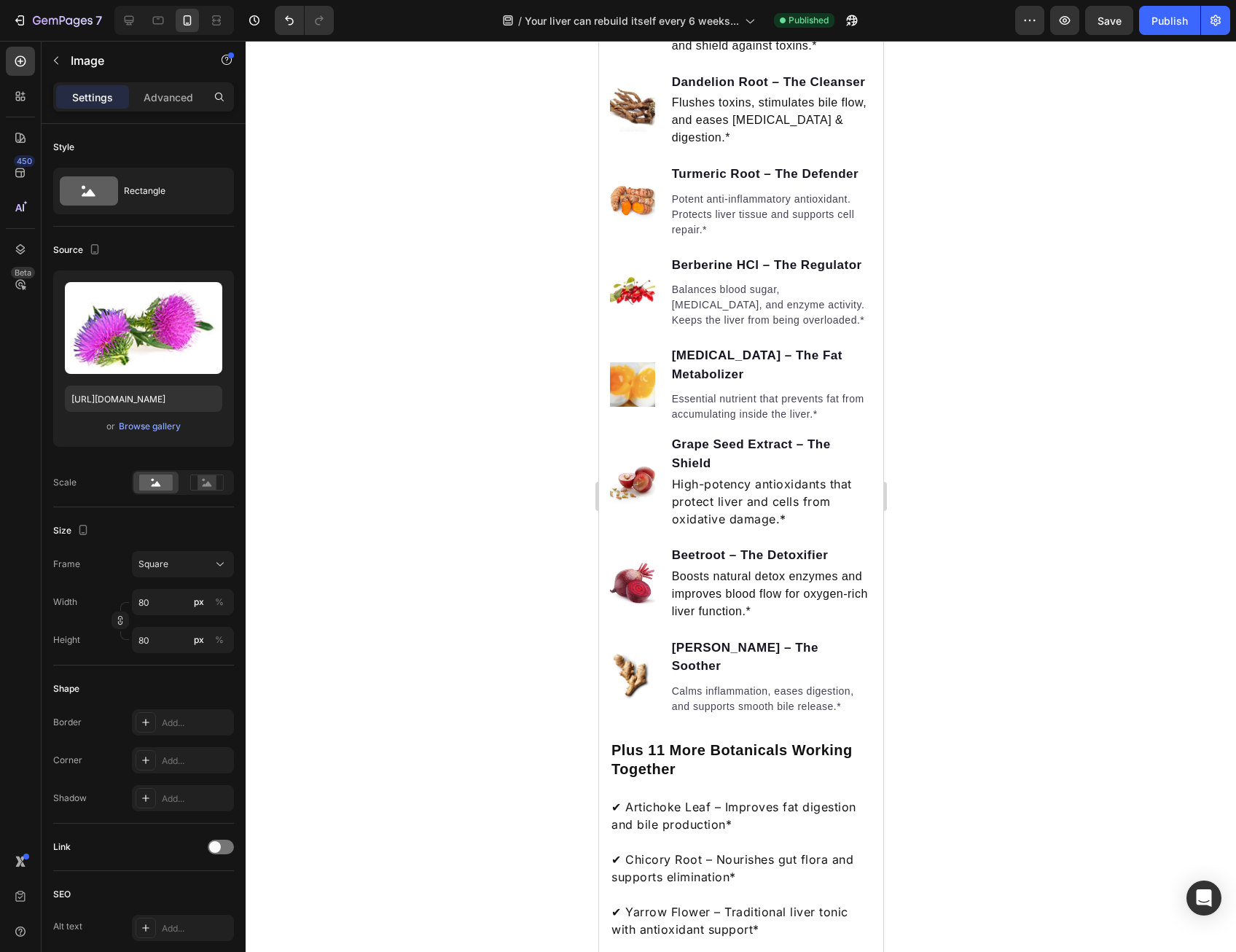
click at [408, 405] on div at bounding box center [741, 496] width 990 height 911
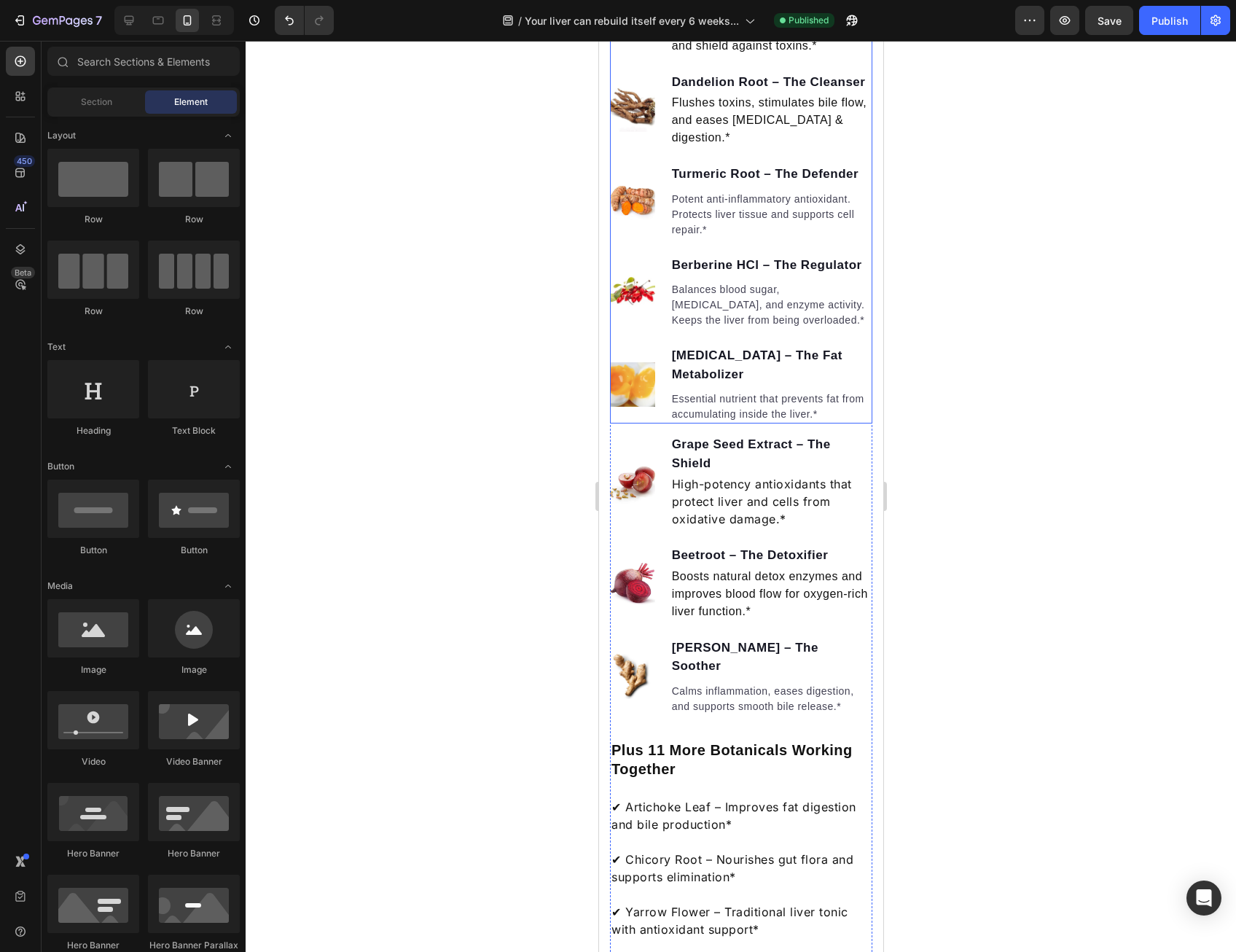
scroll to position [1693, 0]
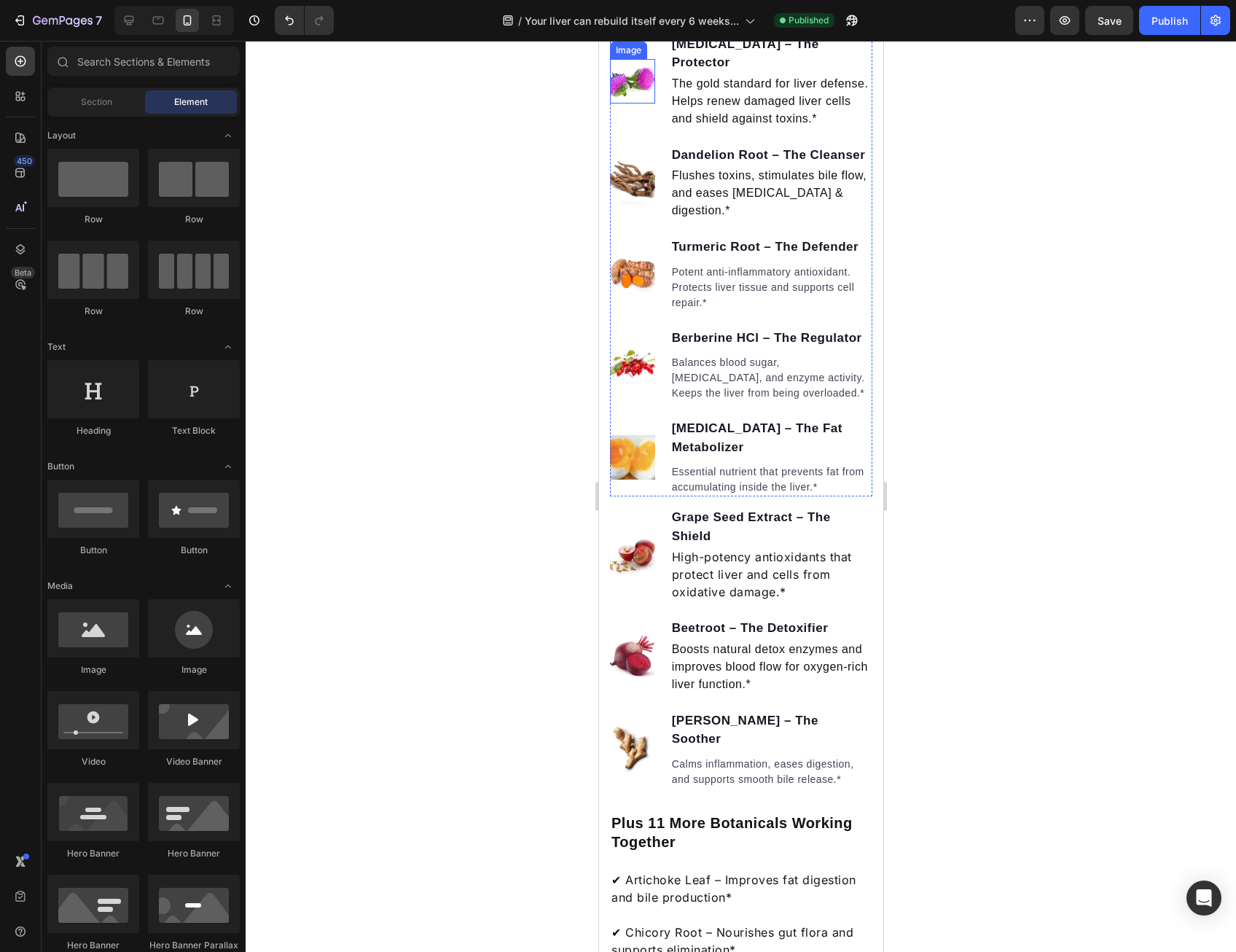
click at [633, 104] on img at bounding box center [631, 81] width 45 height 45
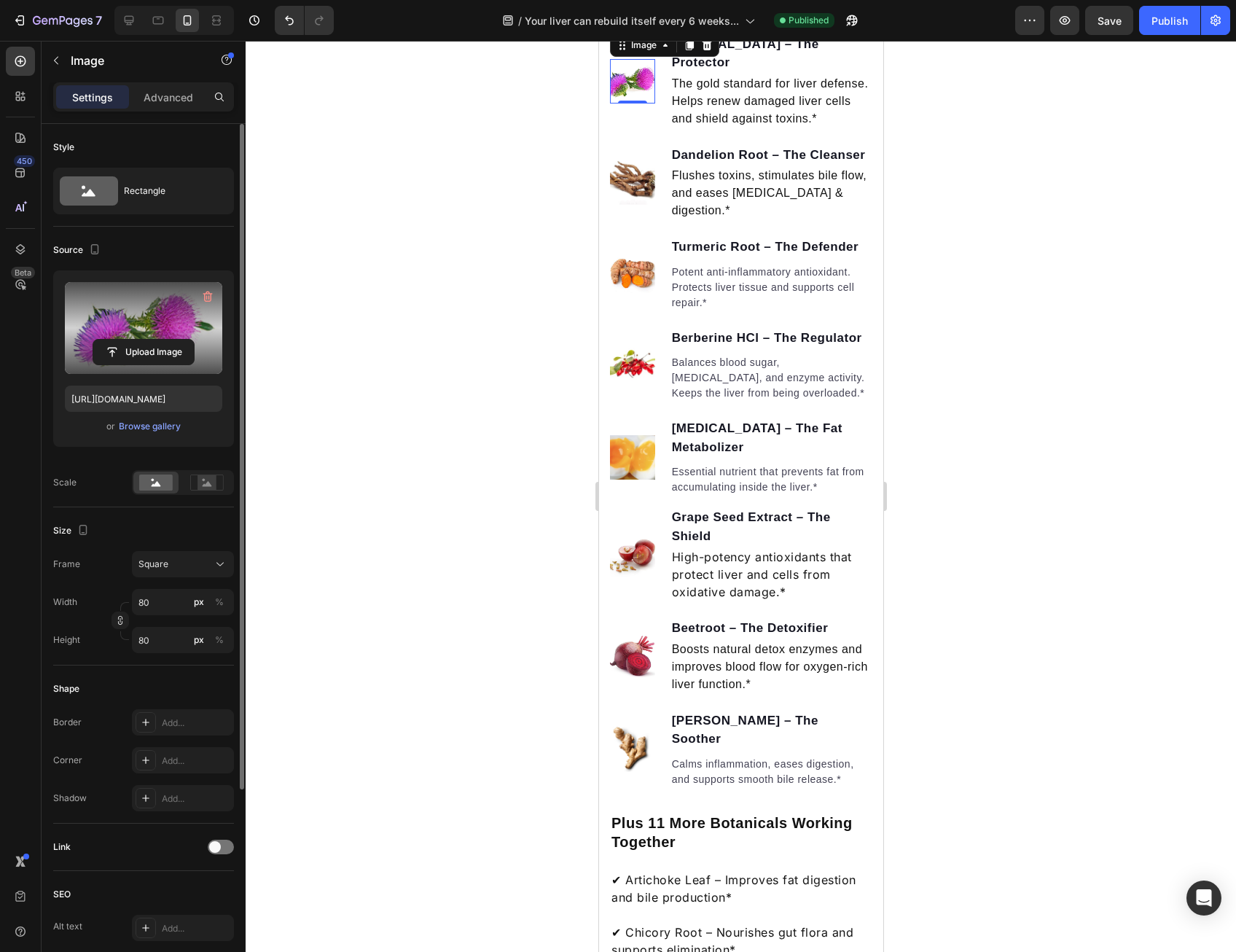
click at [134, 323] on label at bounding box center [143, 328] width 157 height 92
click at [134, 340] on input "file" at bounding box center [143, 352] width 100 height 25
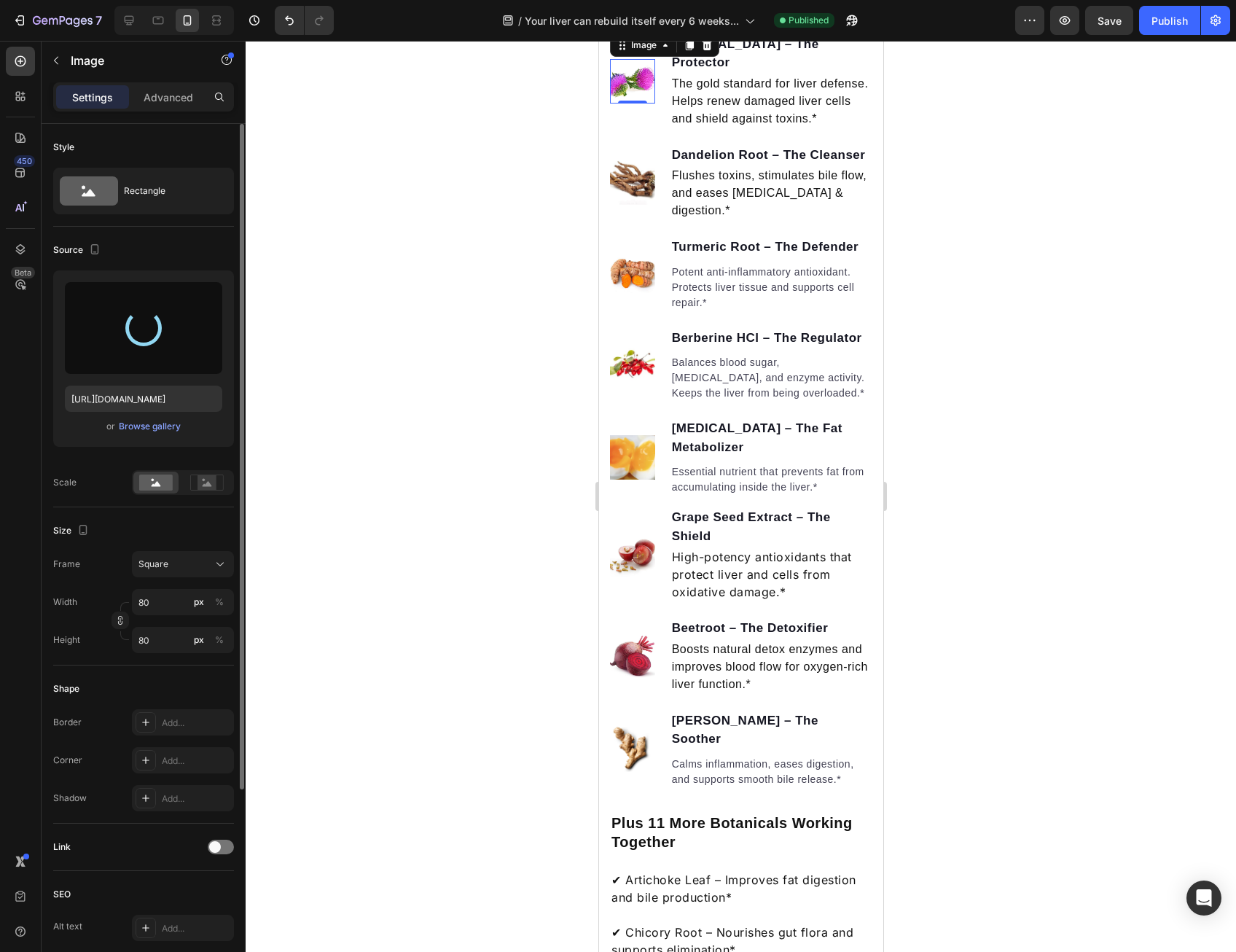
type input "[URL][DOMAIN_NAME]"
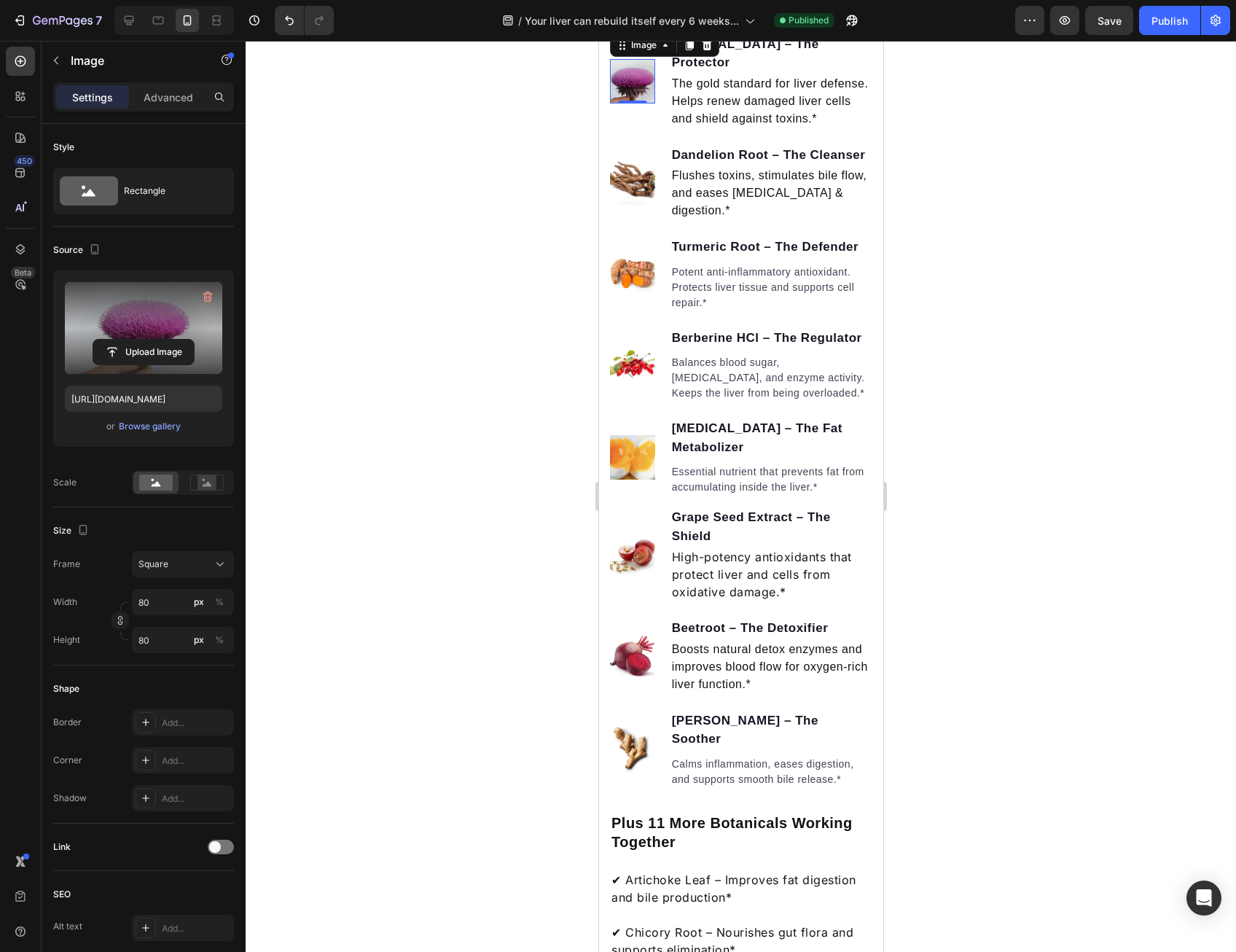
click at [405, 352] on div at bounding box center [741, 496] width 990 height 911
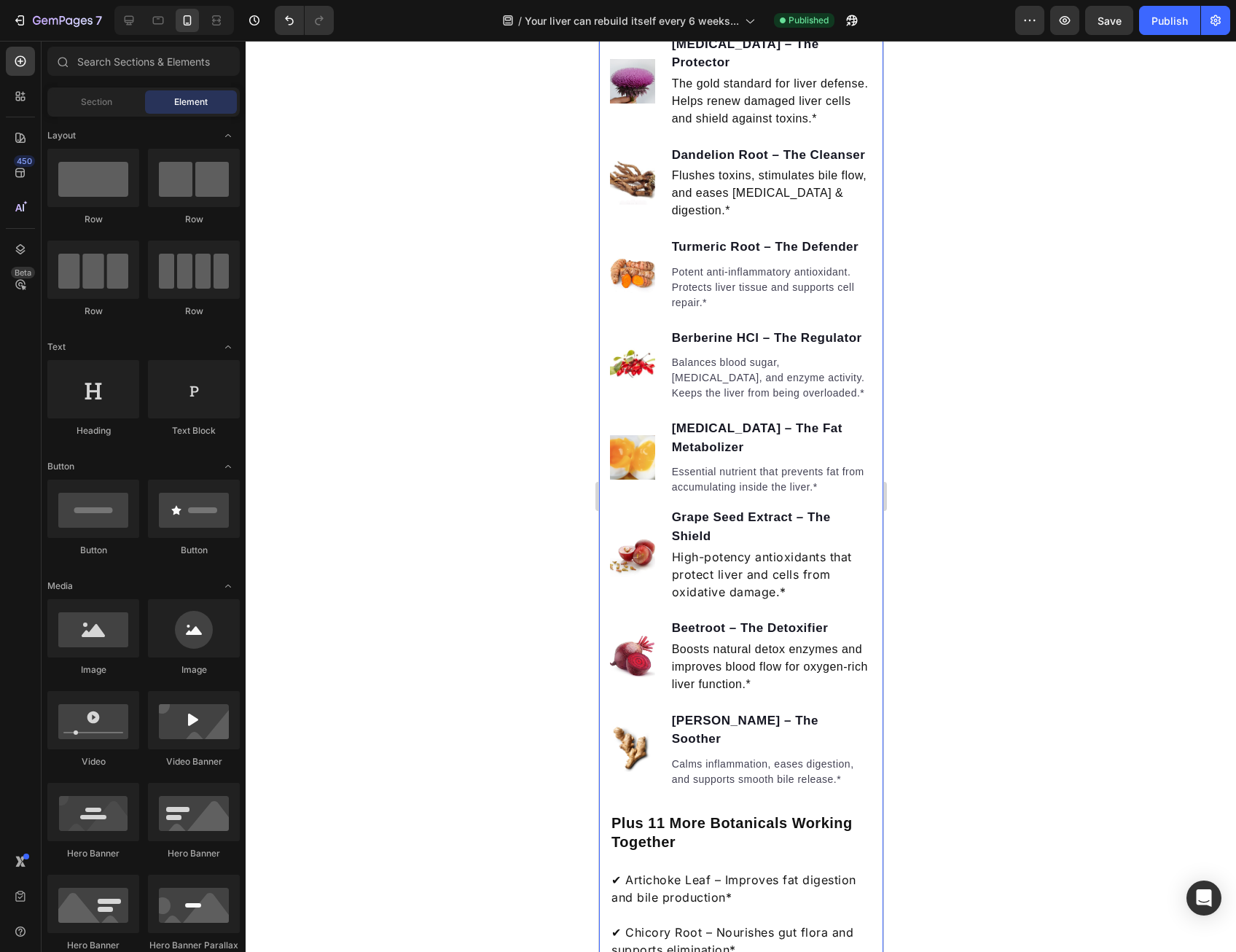
click at [512, 332] on div at bounding box center [741, 496] width 990 height 911
click at [389, 351] on div at bounding box center [741, 496] width 990 height 911
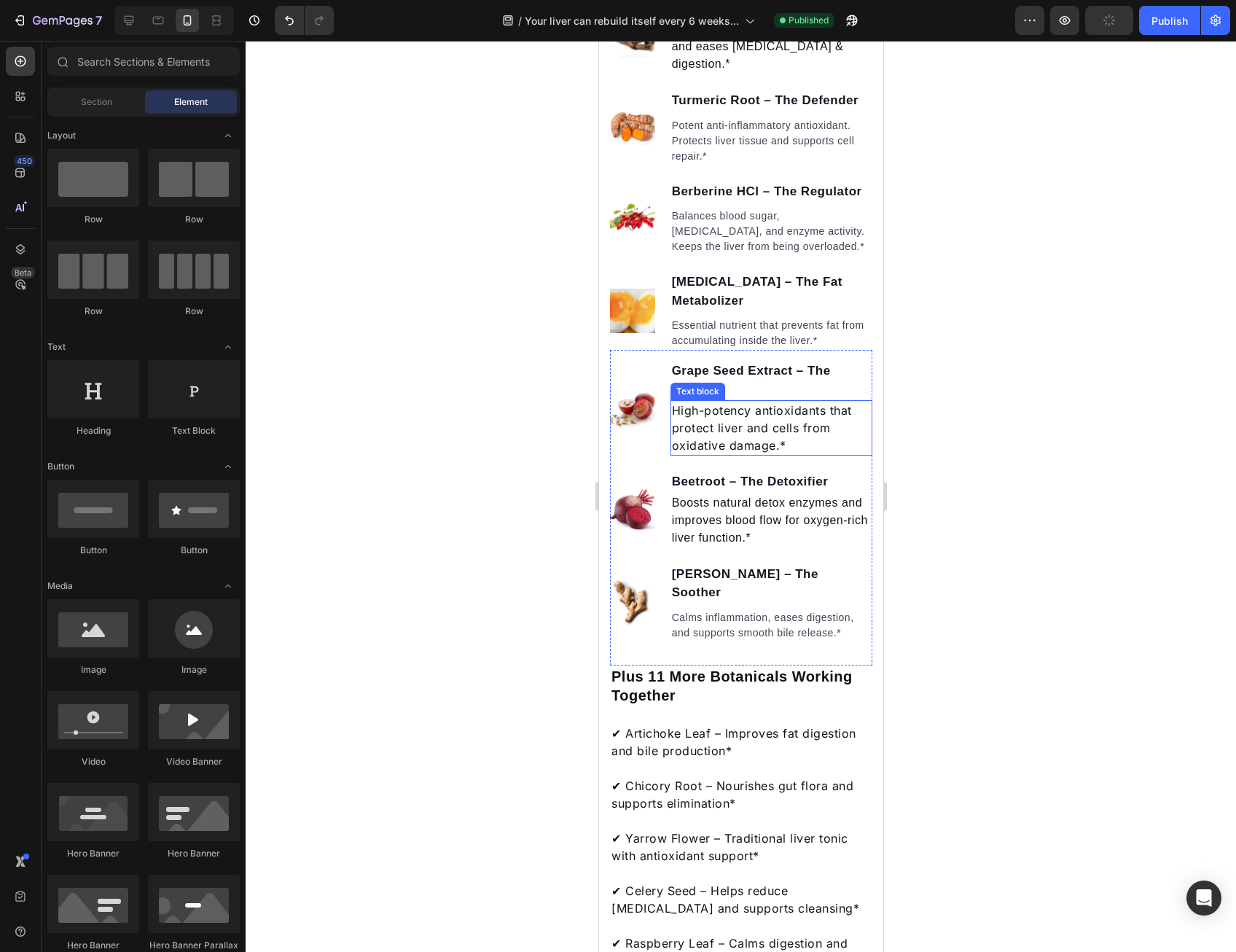
scroll to position [1838, 0]
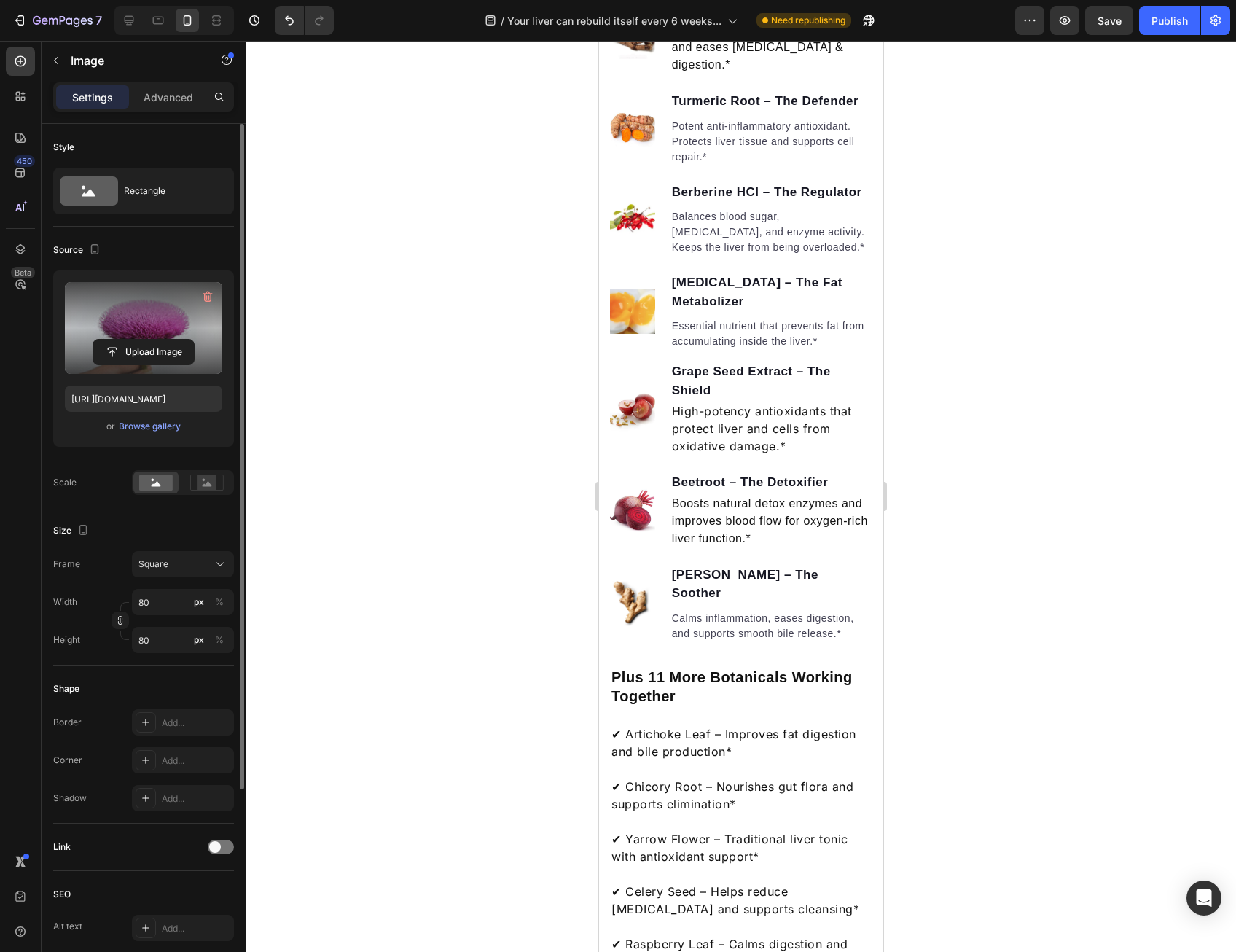
click at [211, 313] on label at bounding box center [143, 328] width 157 height 92
click at [194, 340] on input "file" at bounding box center [143, 352] width 100 height 25
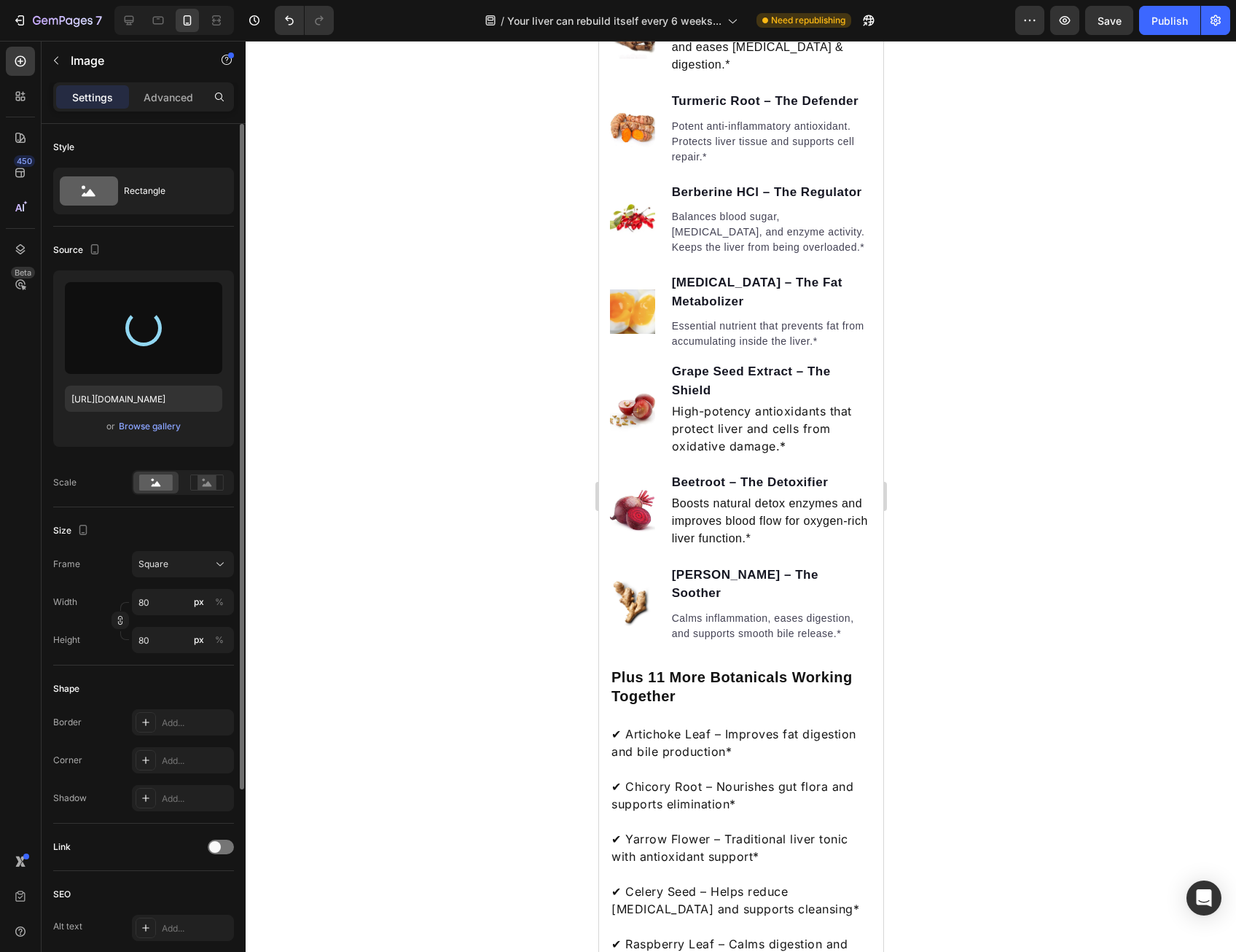
type input "[URL][DOMAIN_NAME]"
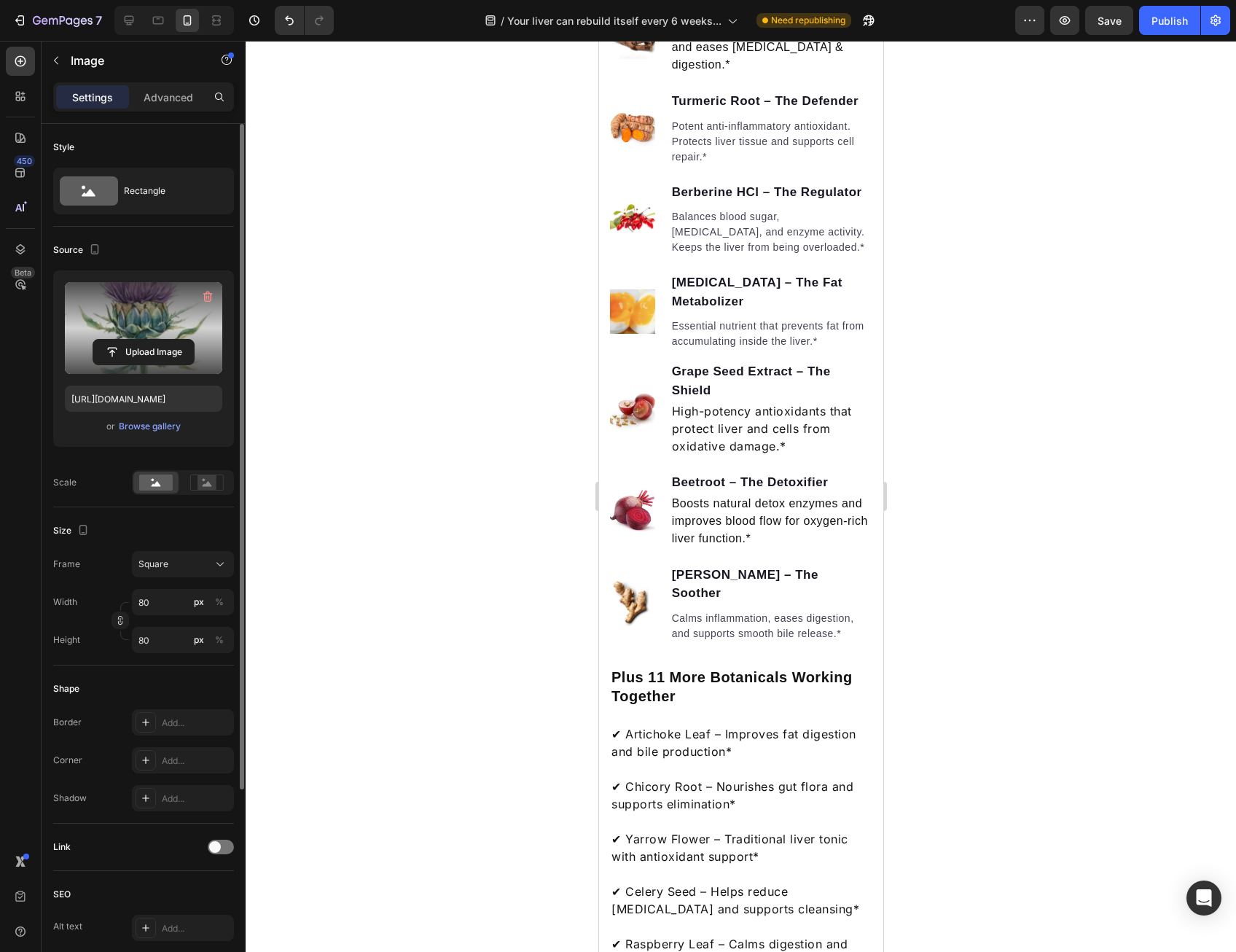
click at [542, 383] on div at bounding box center [741, 496] width 990 height 911
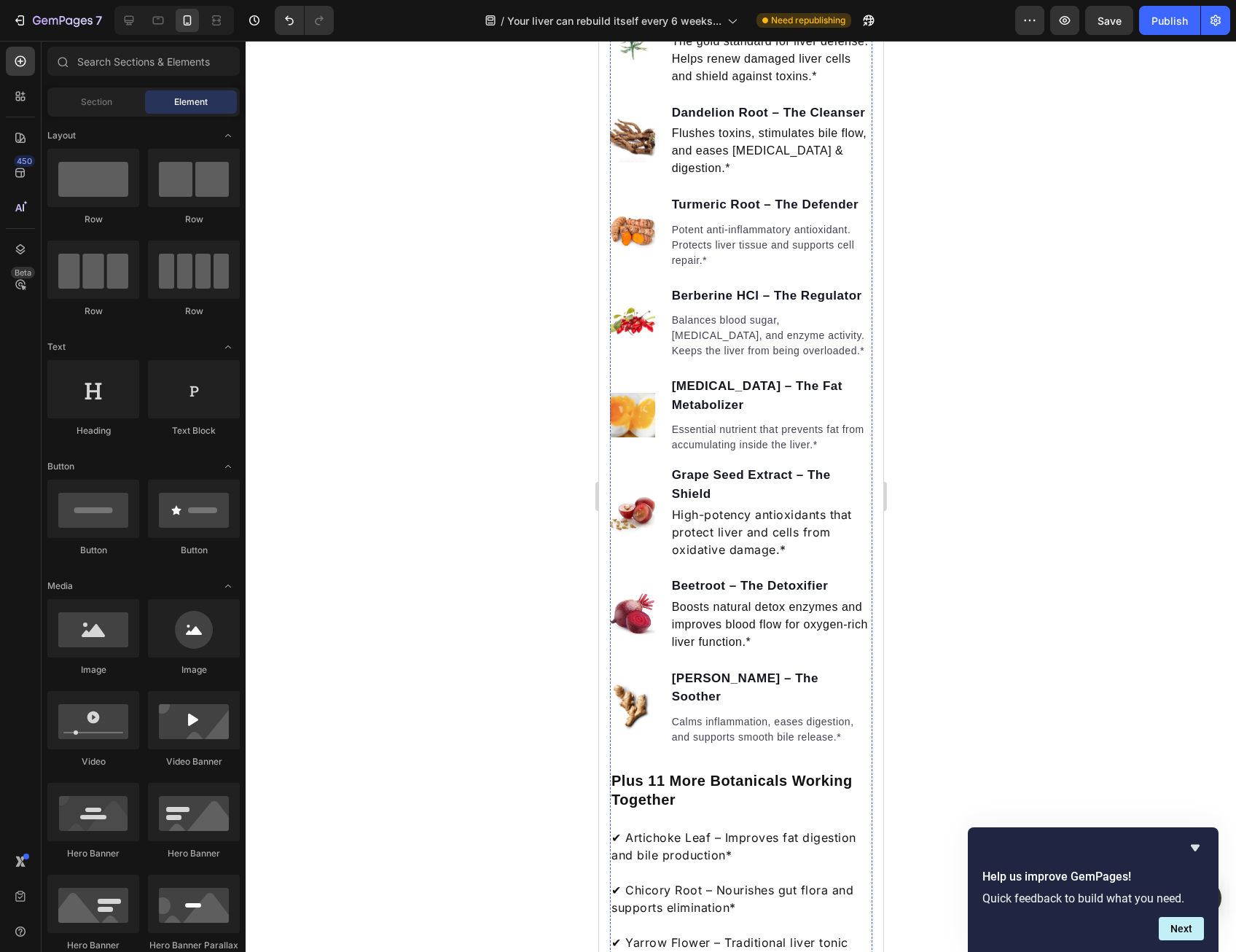
scroll to position [1620, 0]
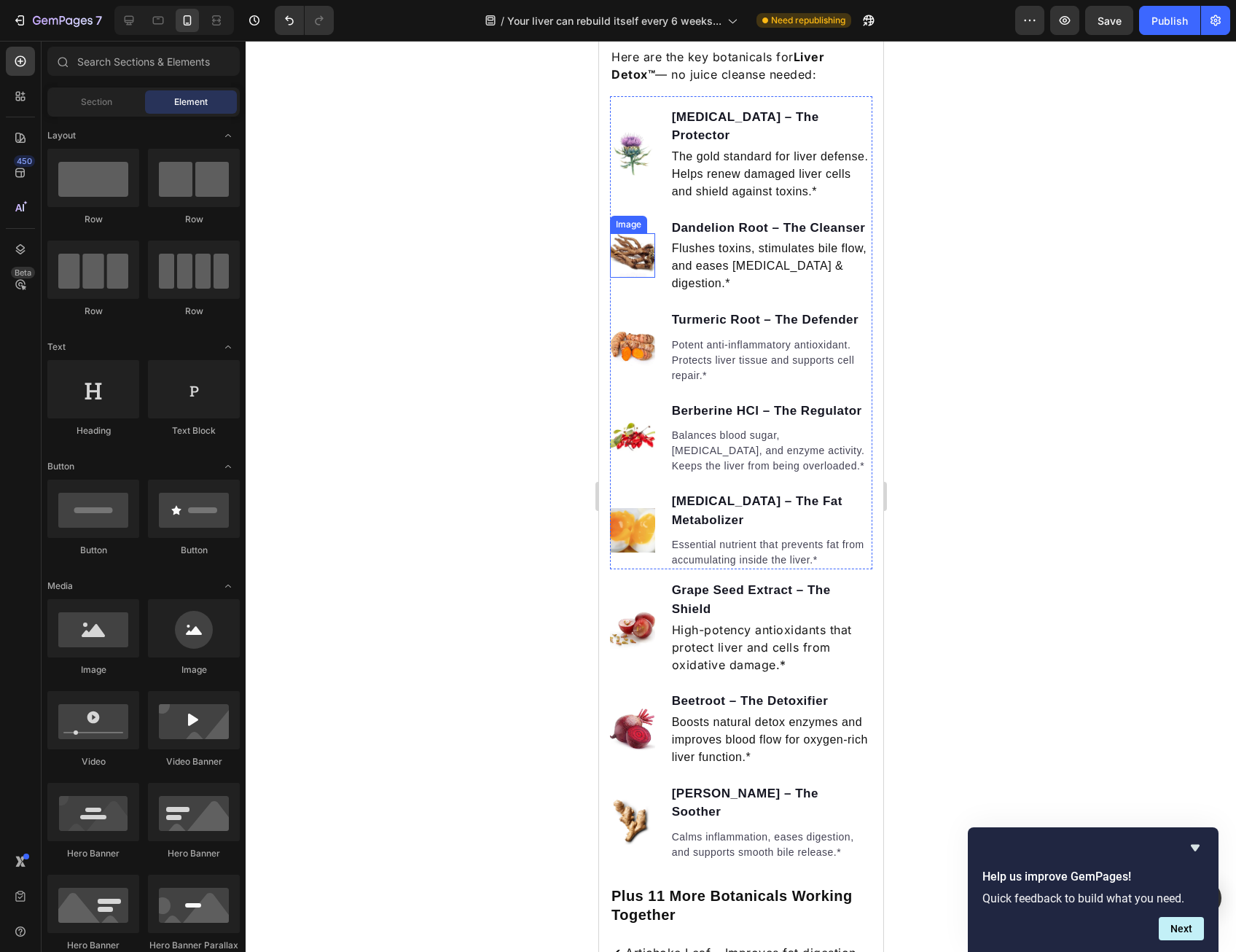
click at [612, 278] on img at bounding box center [631, 256] width 45 height 45
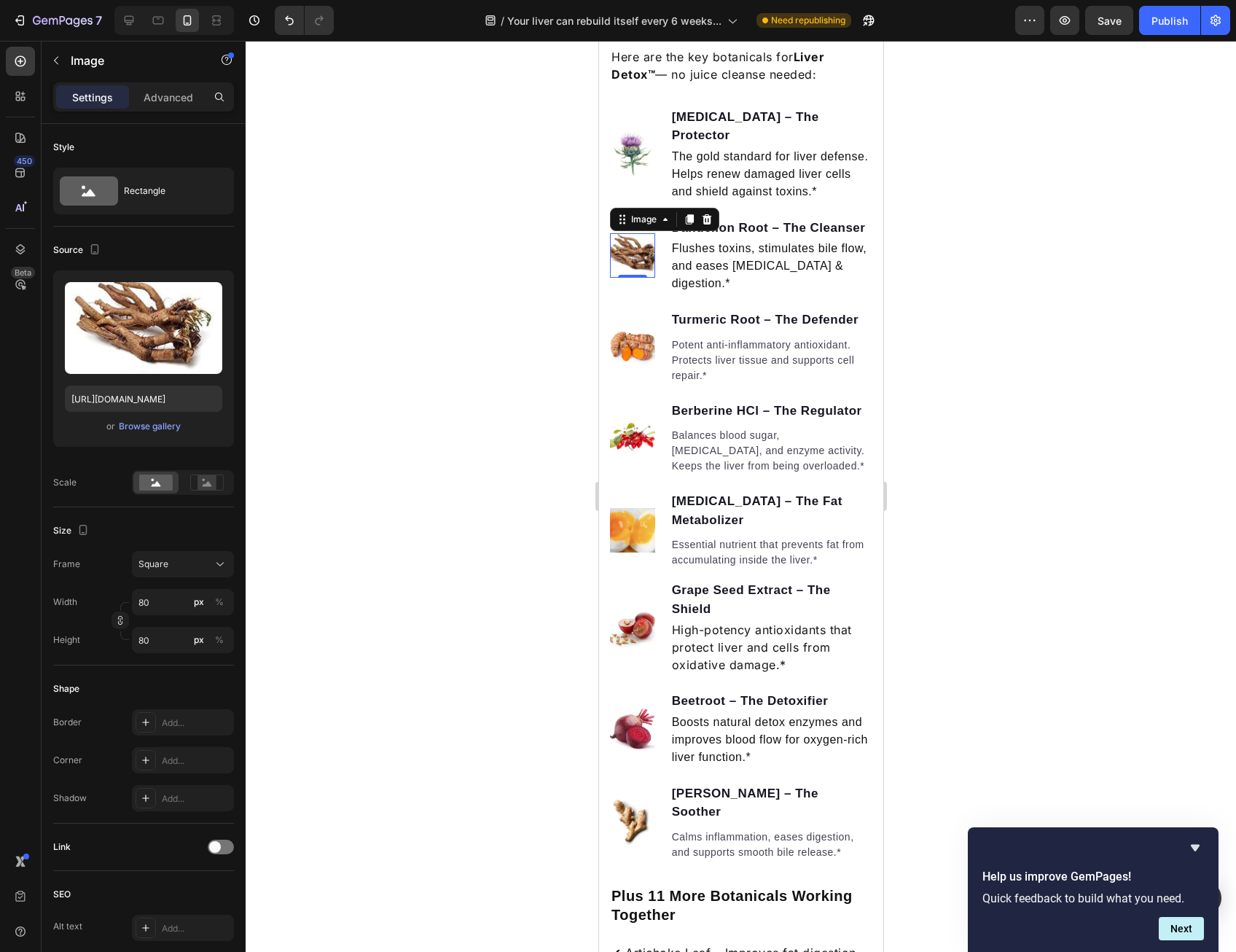
click at [625, 278] on img at bounding box center [631, 256] width 45 height 45
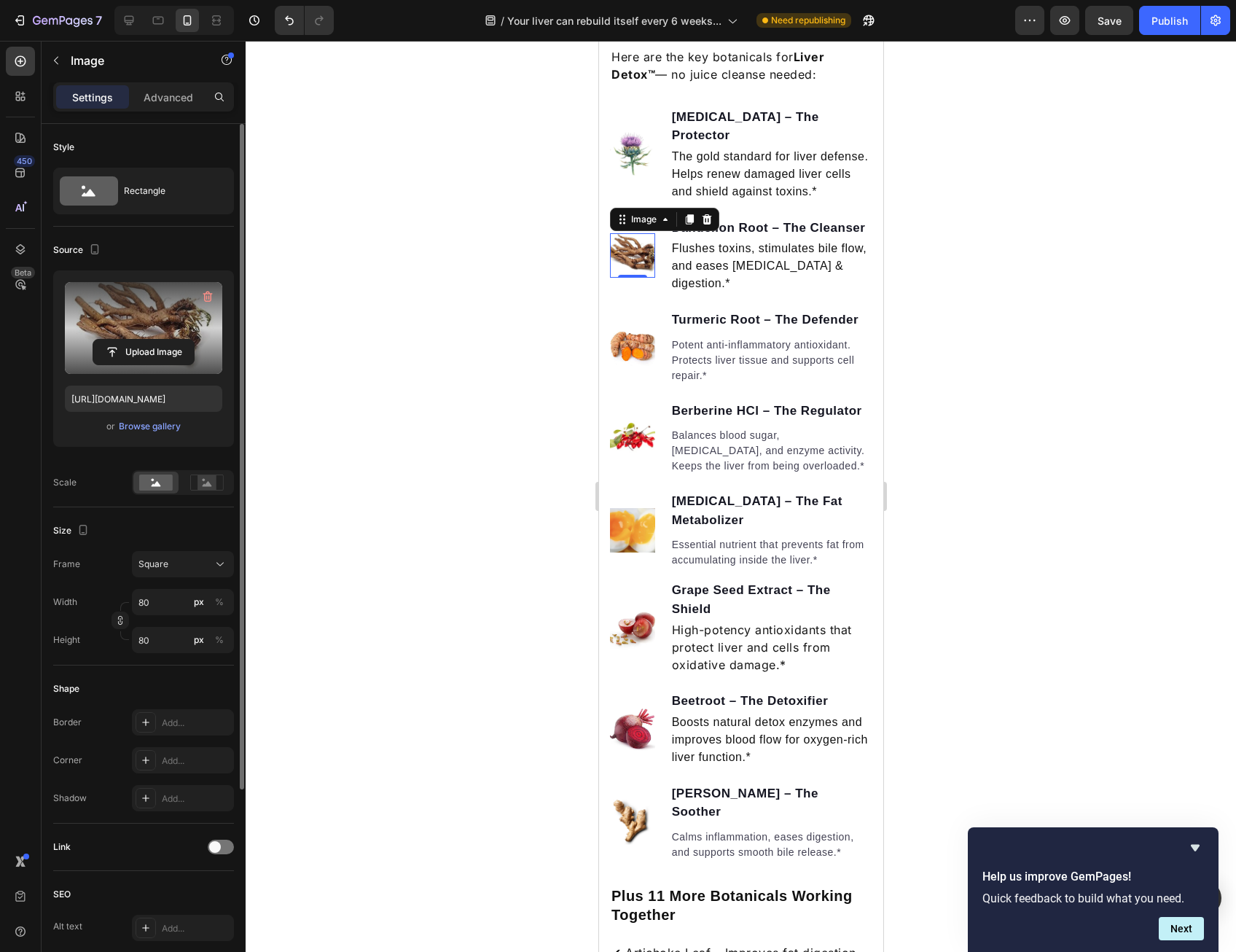
click at [83, 335] on label at bounding box center [143, 328] width 157 height 92
click at [93, 340] on input "file" at bounding box center [143, 352] width 100 height 25
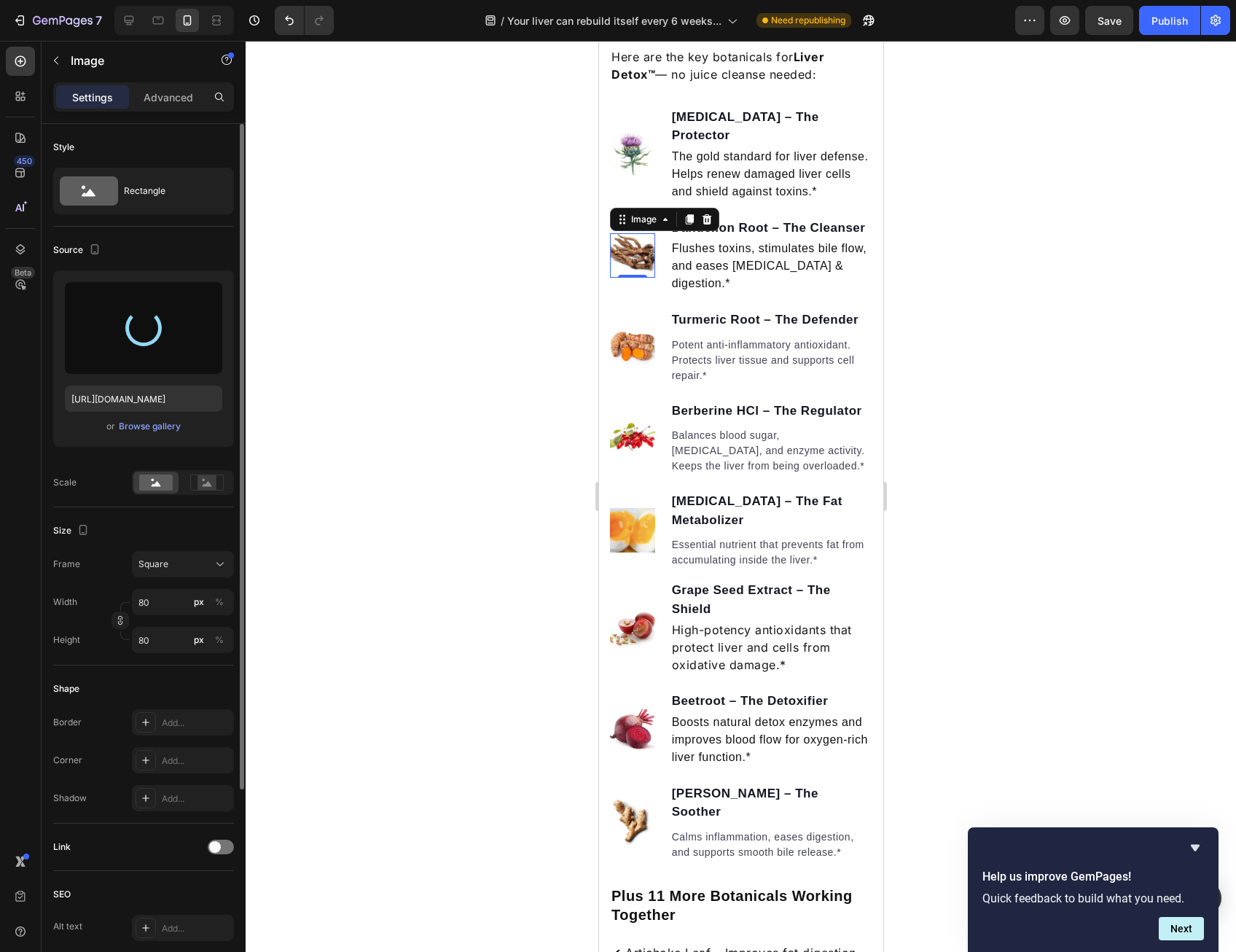
type input "[URL][DOMAIN_NAME]"
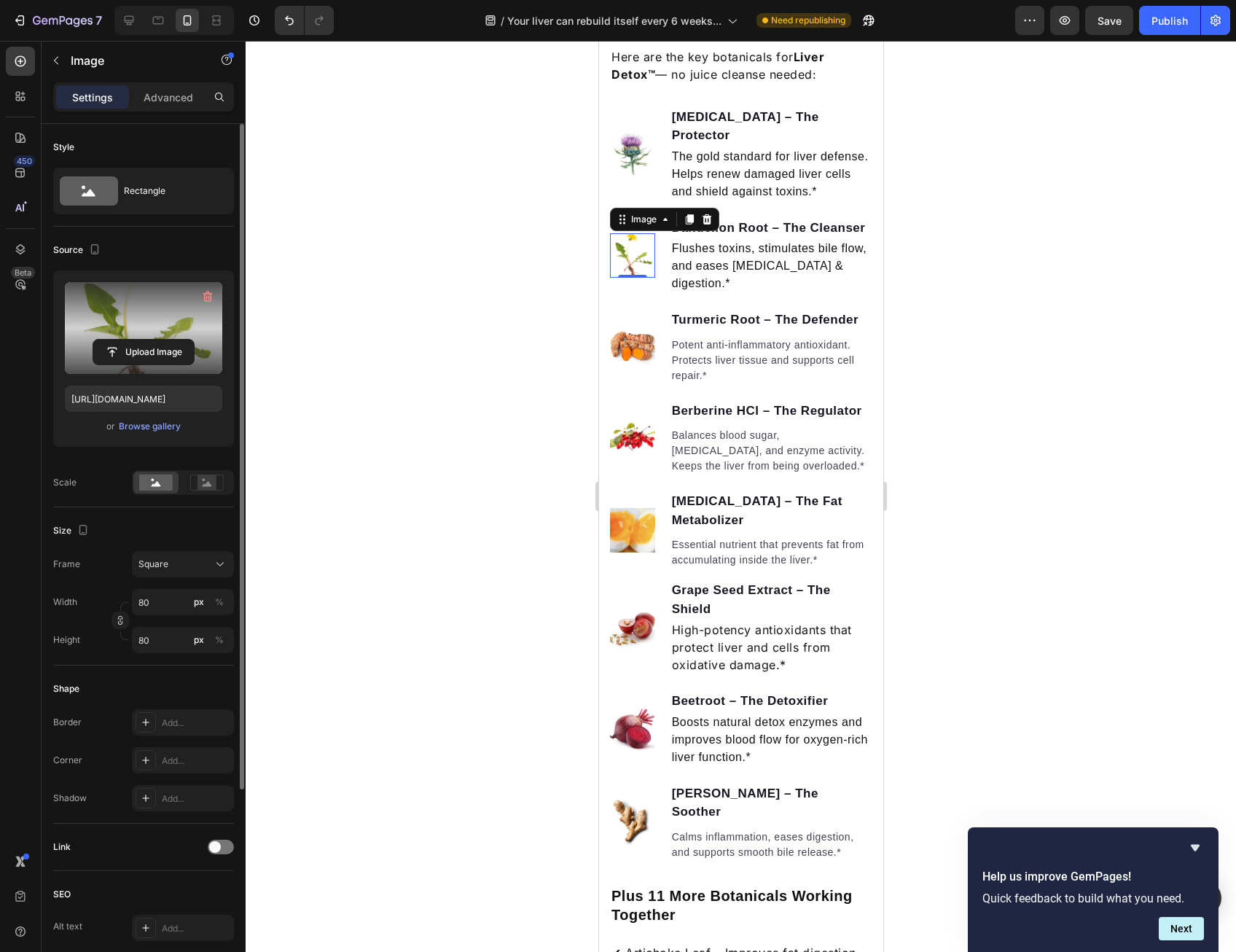
drag, startPoint x: 0, startPoint y: 112, endPoint x: 919, endPoint y: 492, distance: 994.5
click at [919, 492] on div at bounding box center [741, 496] width 990 height 911
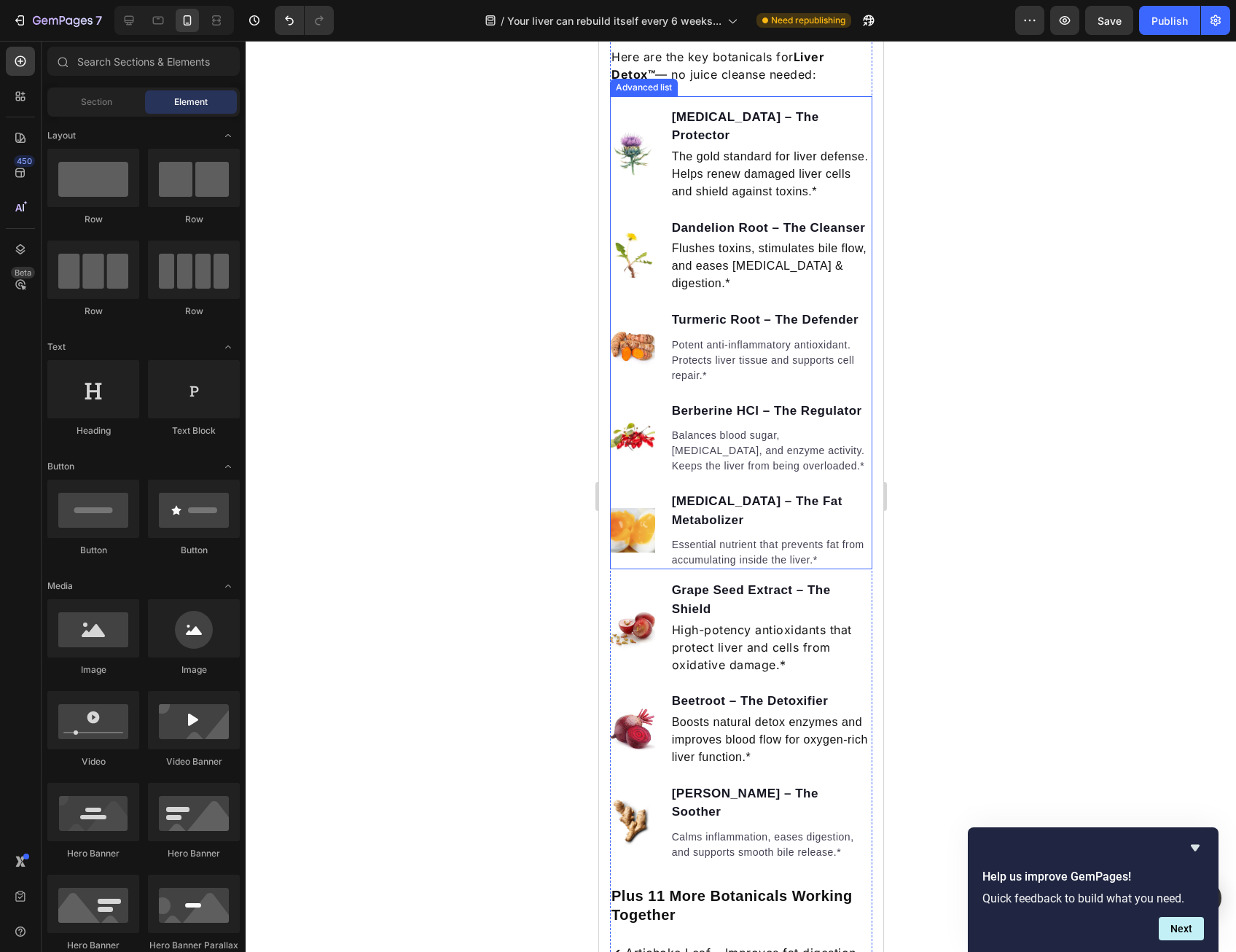
click at [644, 278] on img at bounding box center [631, 256] width 45 height 45
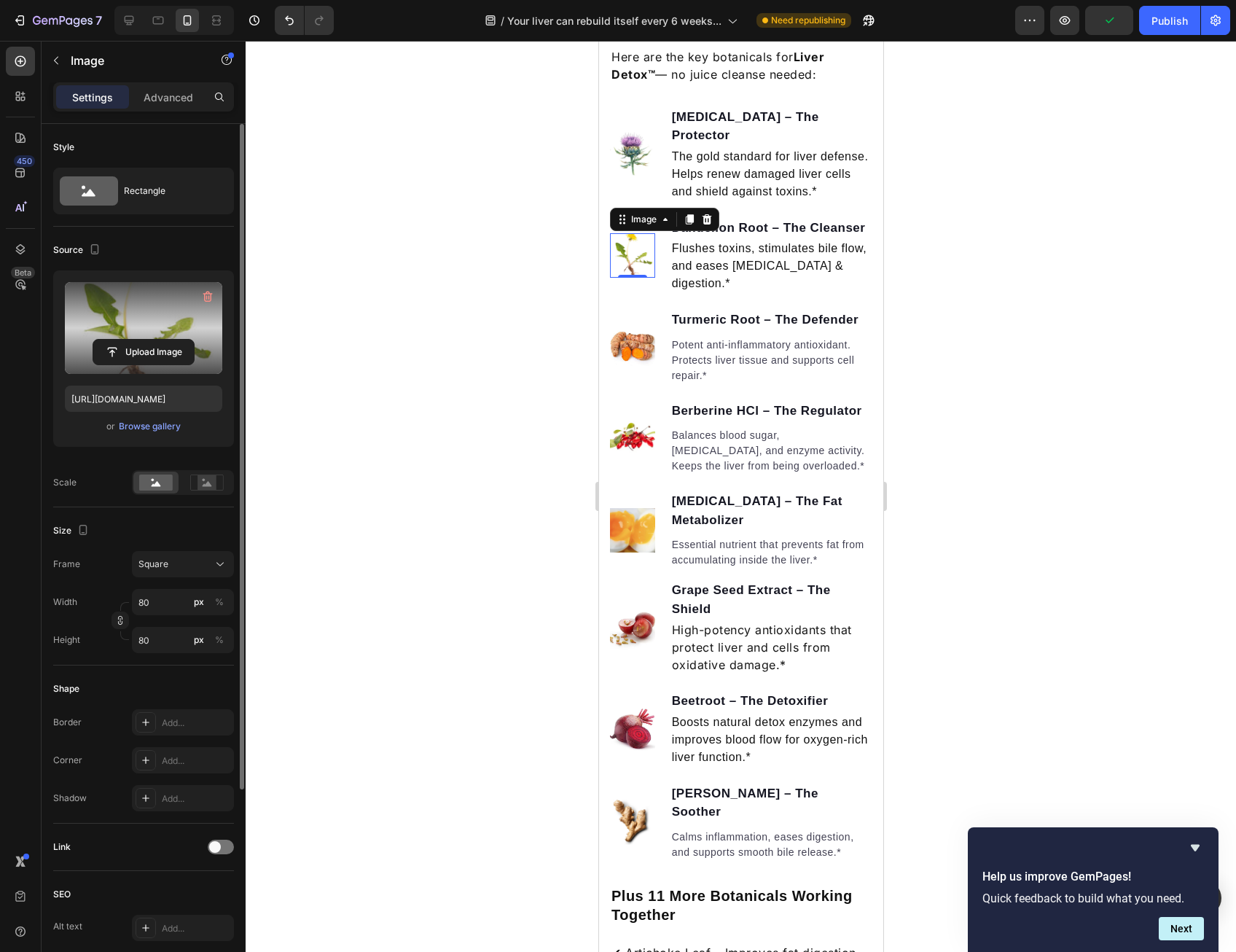
click at [201, 329] on label at bounding box center [143, 328] width 157 height 92
click at [194, 340] on input "file" at bounding box center [143, 352] width 100 height 25
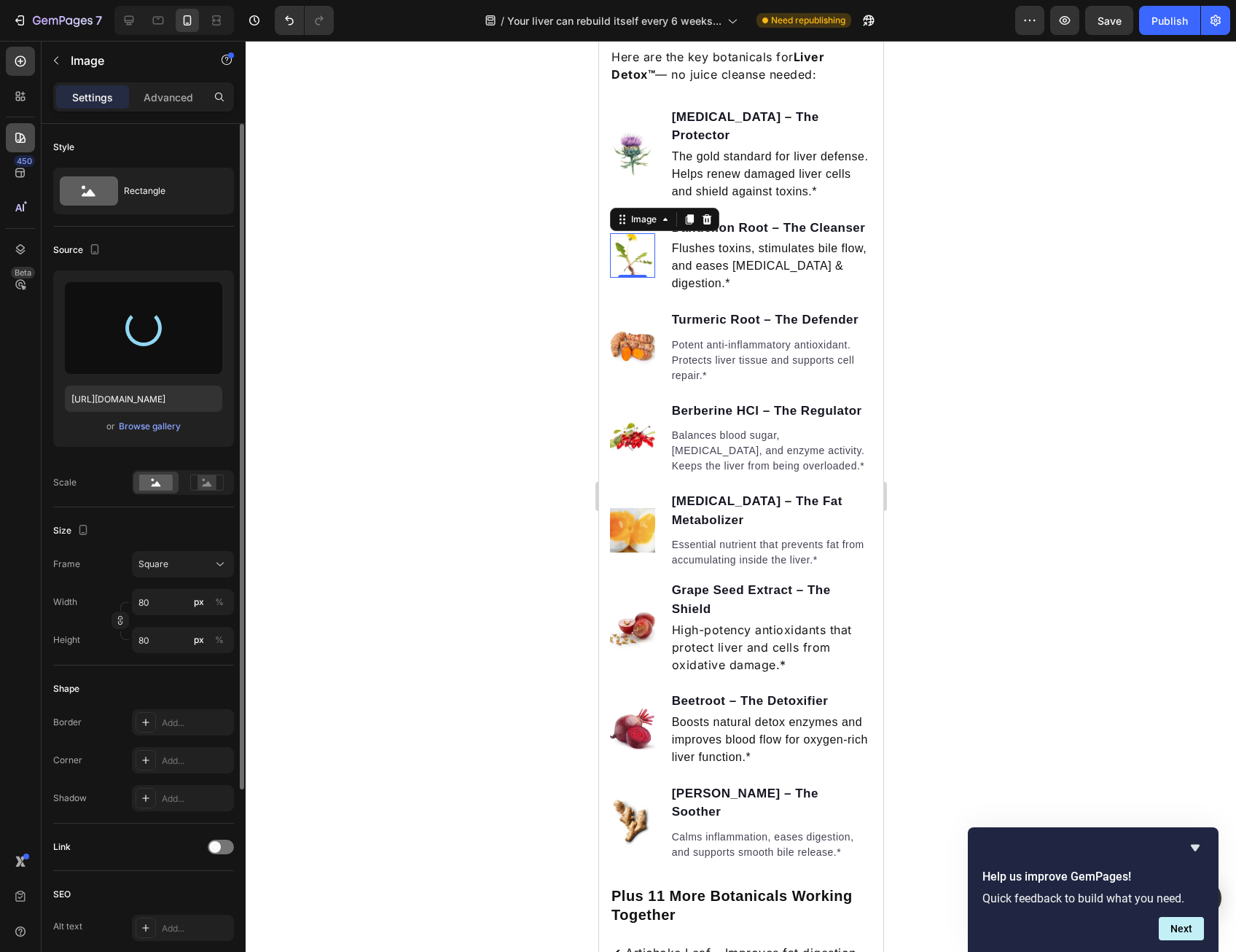
type input "[URL][DOMAIN_NAME]"
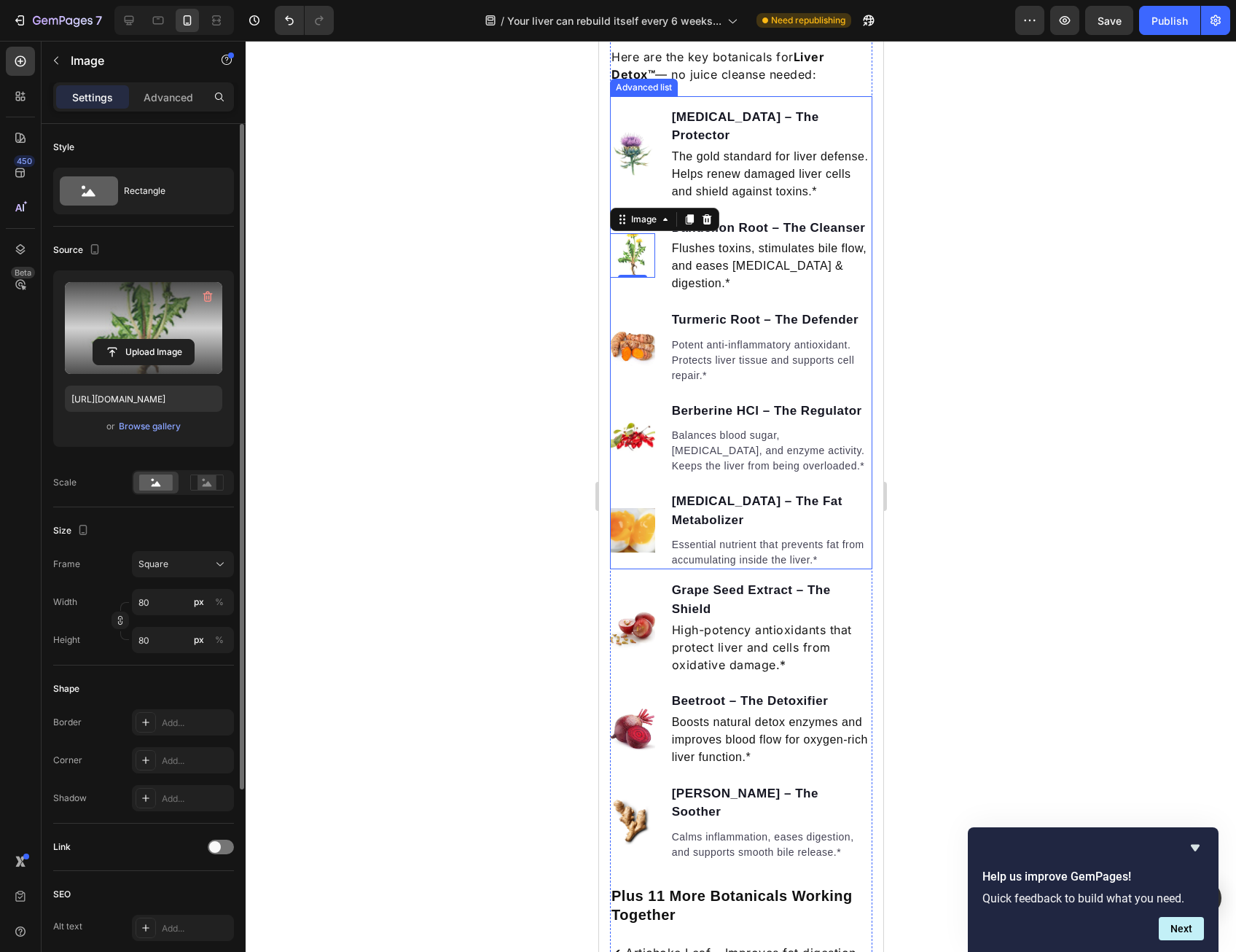
click at [656, 385] on li "Image Turmeric Root – The Defender Text block Potent anti-inflammatory antioxid…" at bounding box center [740, 346] width 262 height 76
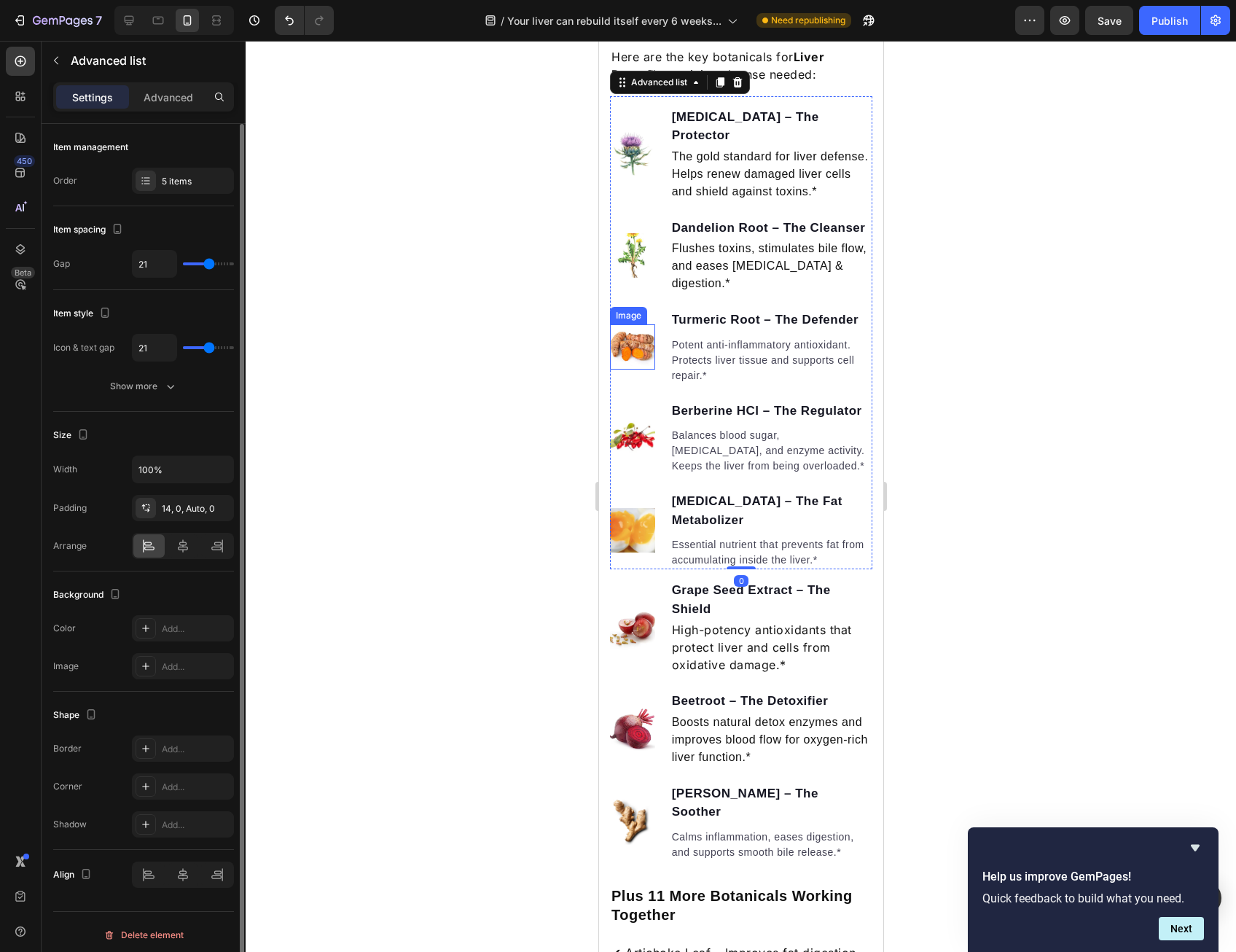
click at [642, 369] on img at bounding box center [631, 346] width 45 height 45
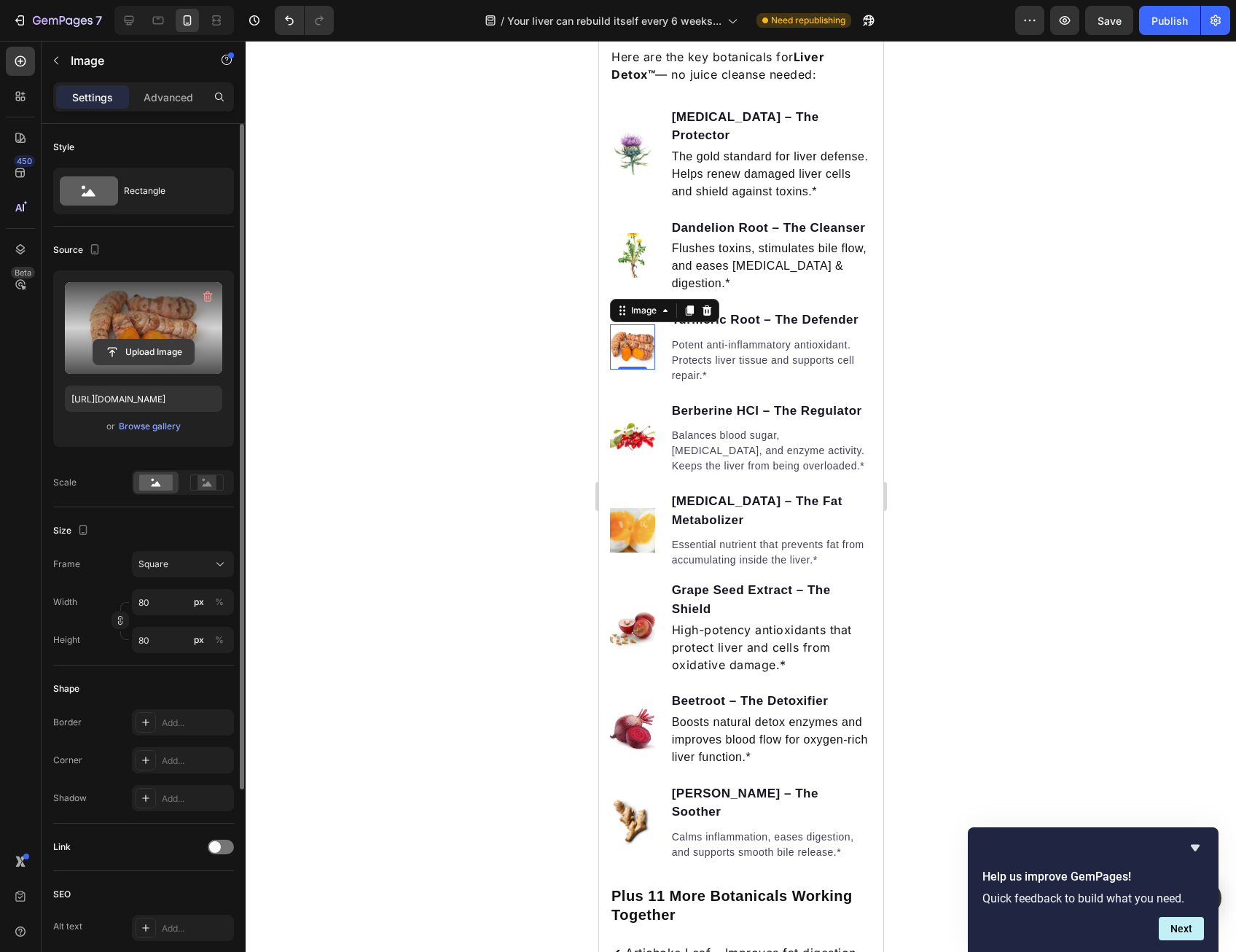
click at [150, 343] on input "file" at bounding box center [143, 352] width 100 height 25
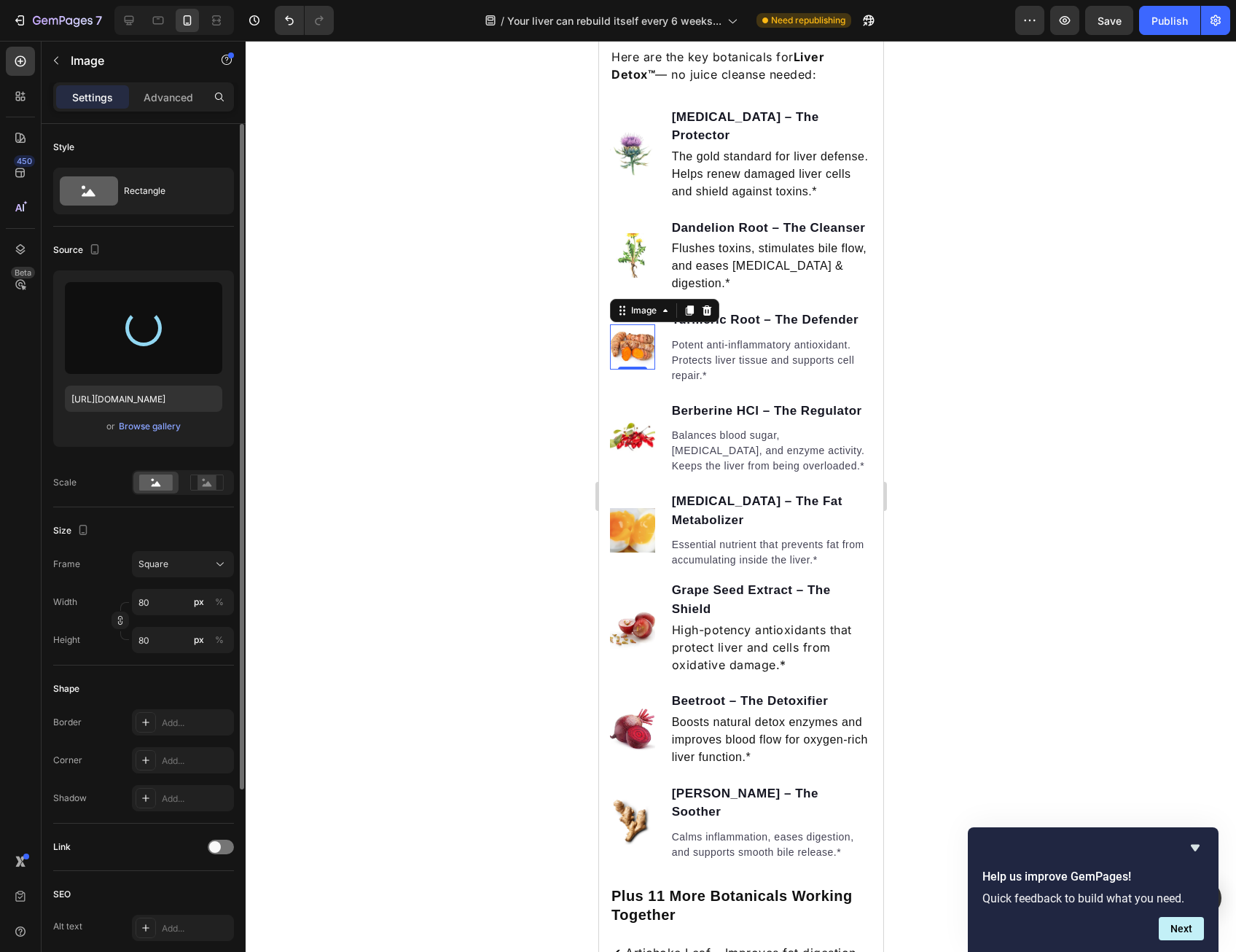
type input "[URL][DOMAIN_NAME]"
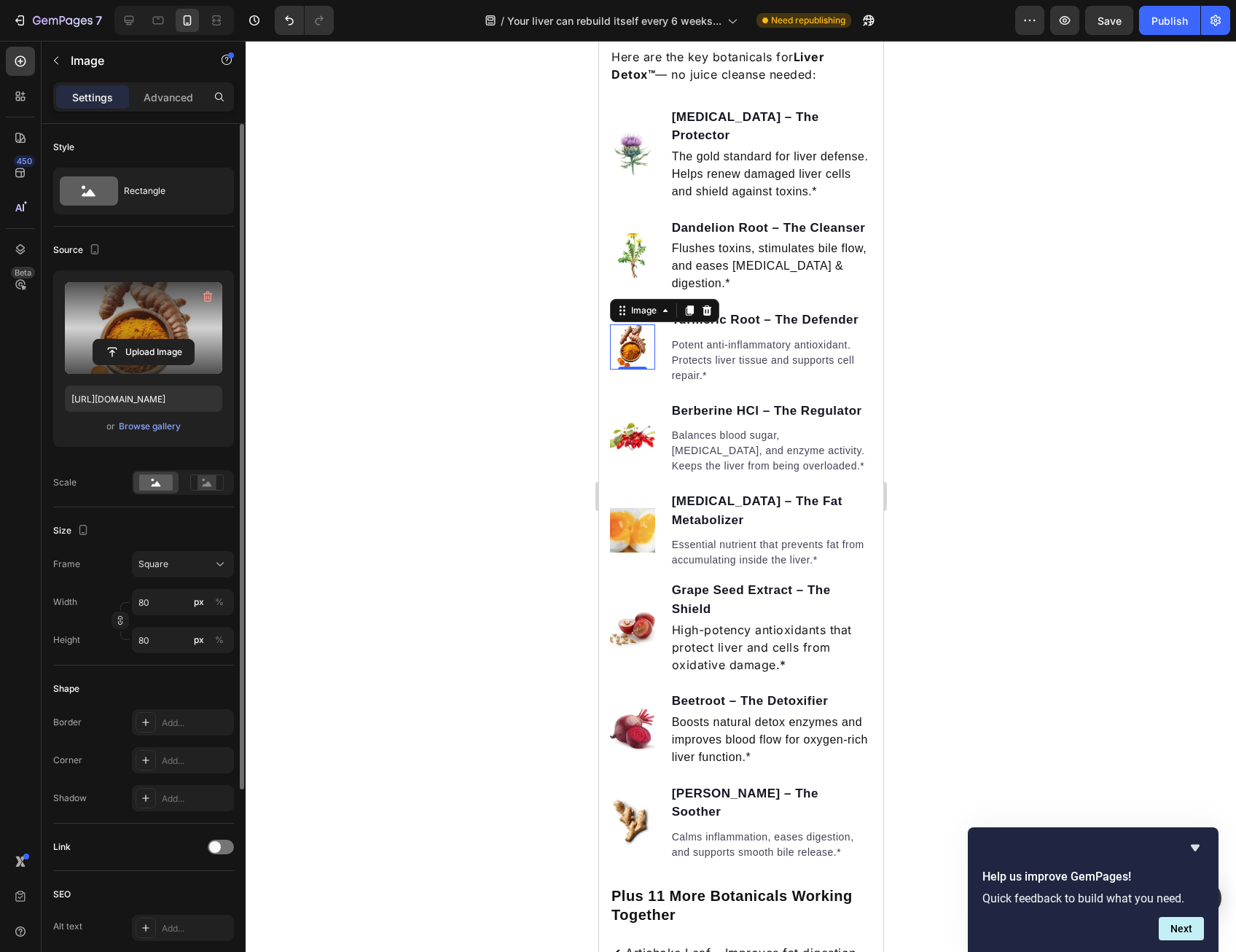
click at [326, 589] on div at bounding box center [741, 496] width 990 height 911
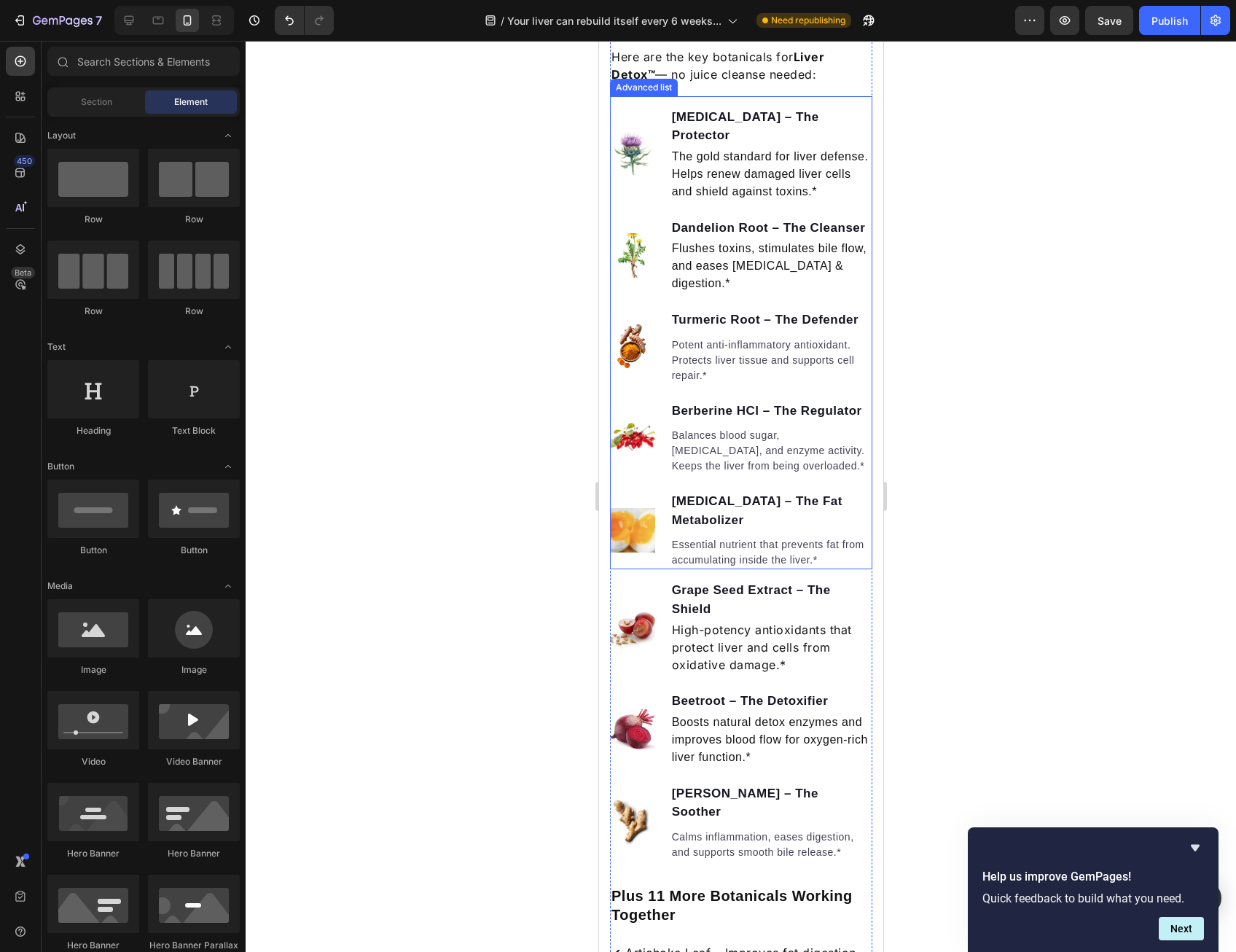
click at [640, 553] on img at bounding box center [631, 530] width 45 height 45
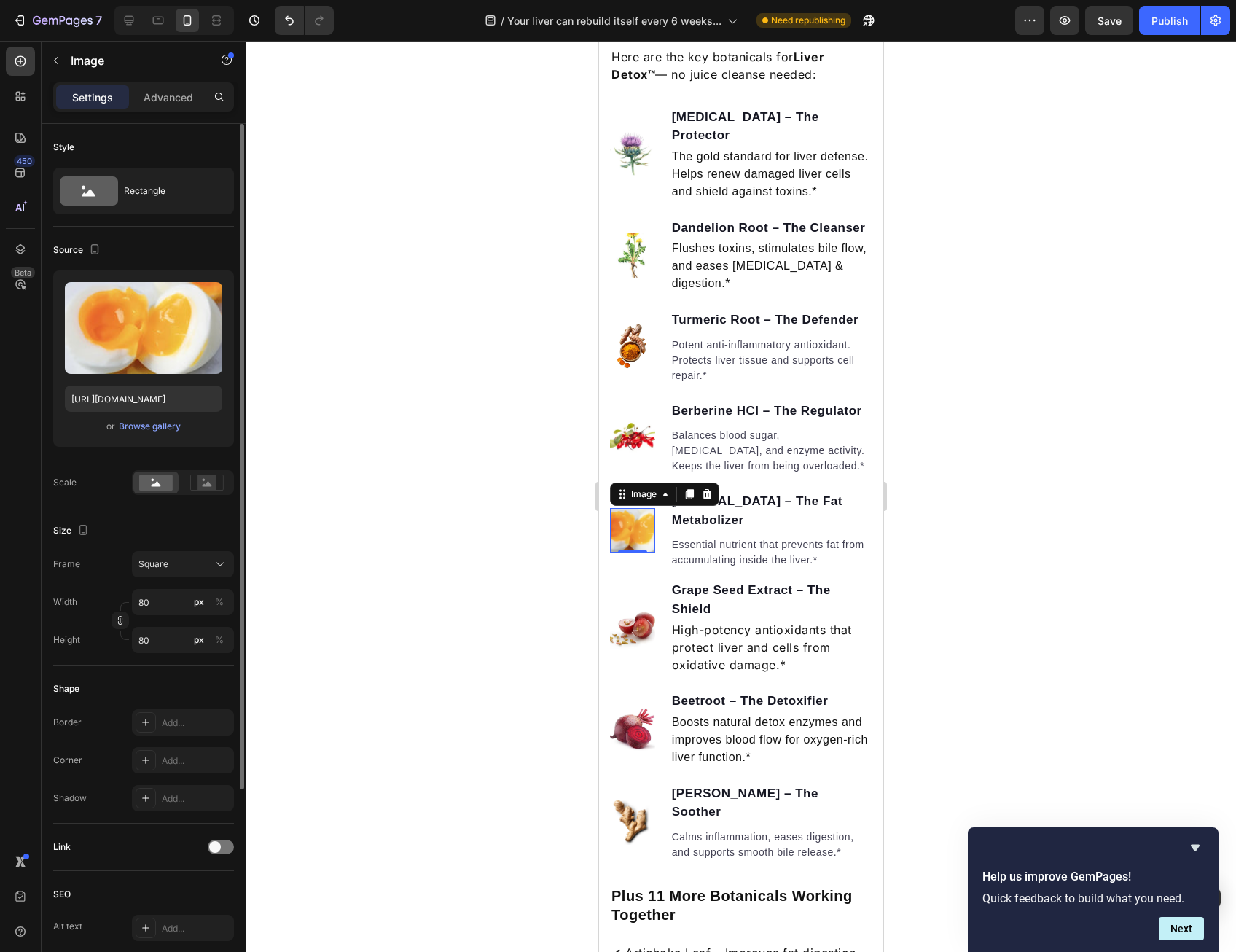
click at [75, 267] on div "Source Upload Image [URL][DOMAIN_NAME] or Browse gallery Scale" at bounding box center [143, 367] width 181 height 281
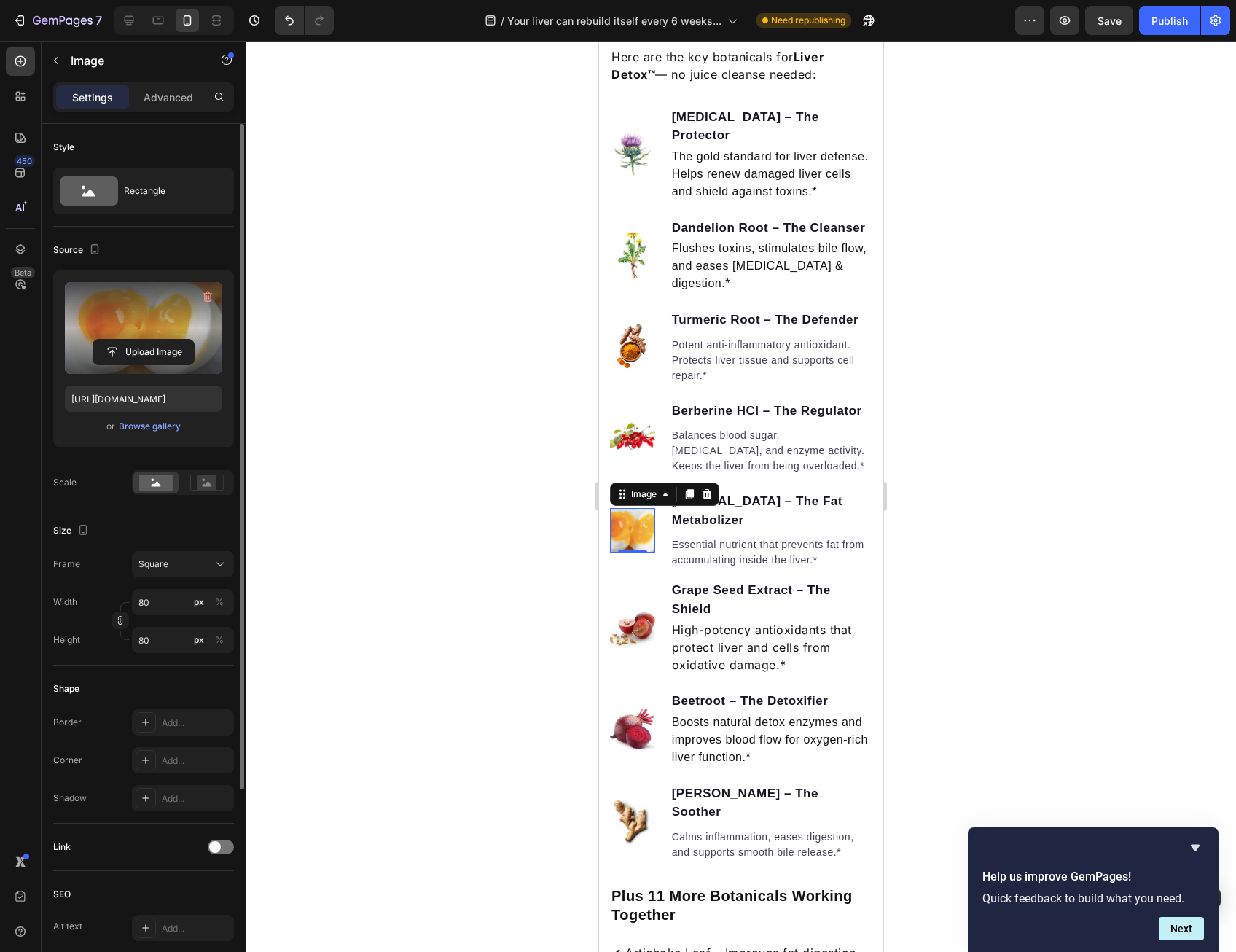
click at [107, 321] on label at bounding box center [143, 328] width 157 height 92
click at [107, 340] on input "file" at bounding box center [143, 352] width 100 height 25
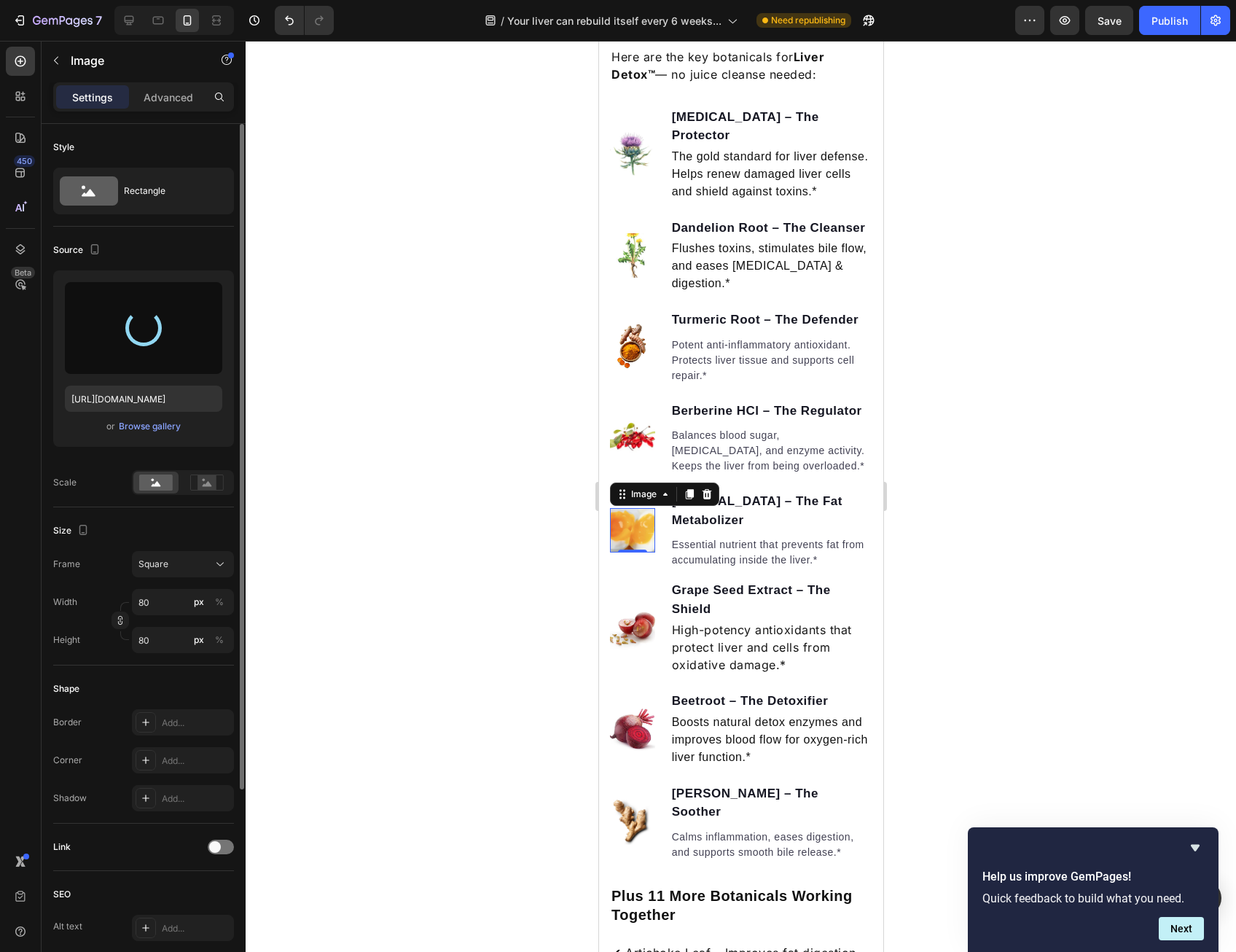
type input "[URL][DOMAIN_NAME]"
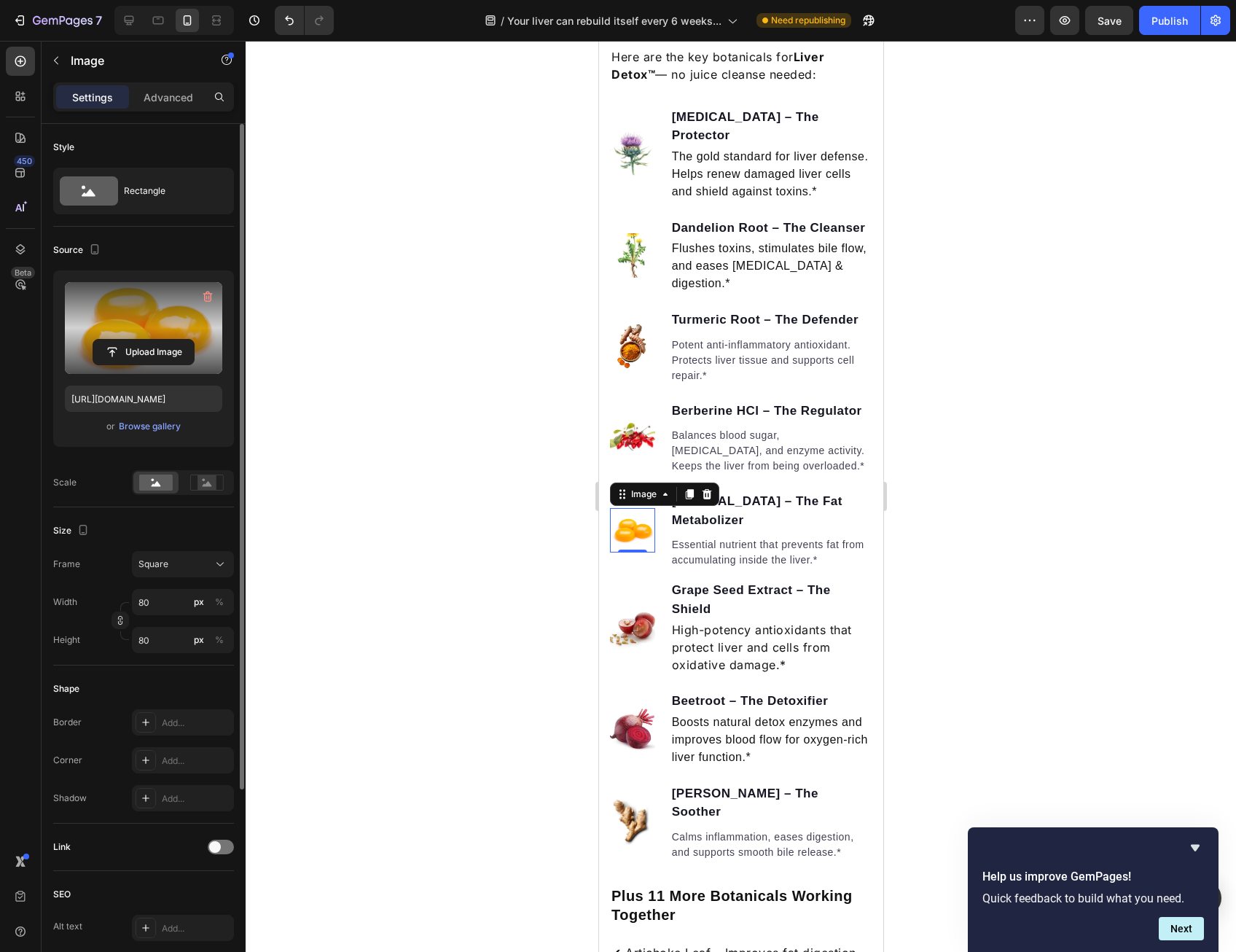
click at [487, 622] on div at bounding box center [741, 496] width 990 height 911
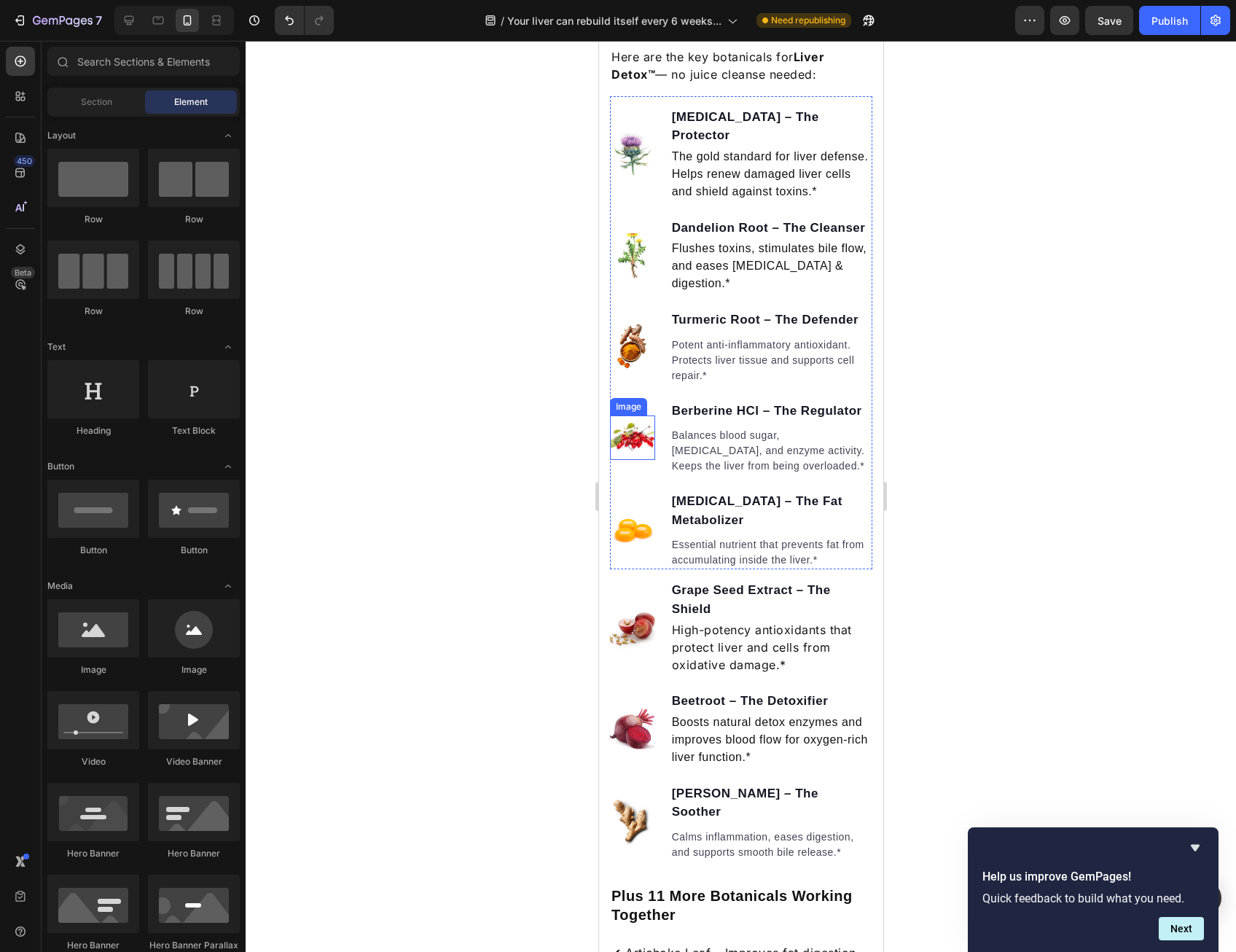
click at [619, 461] on img at bounding box center [631, 438] width 45 height 45
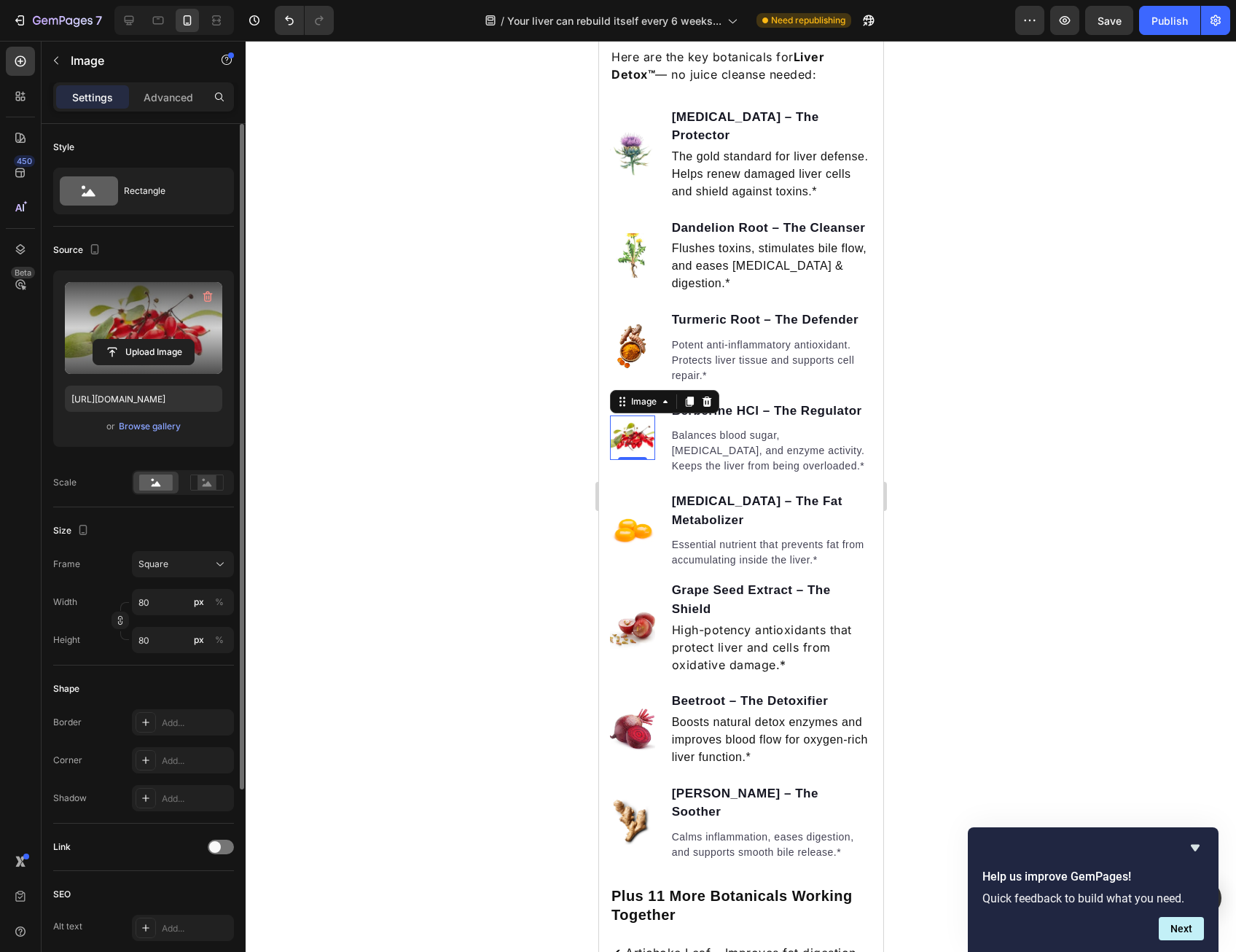
click at [137, 336] on label at bounding box center [143, 328] width 157 height 92
click at [137, 340] on input "file" at bounding box center [143, 352] width 100 height 25
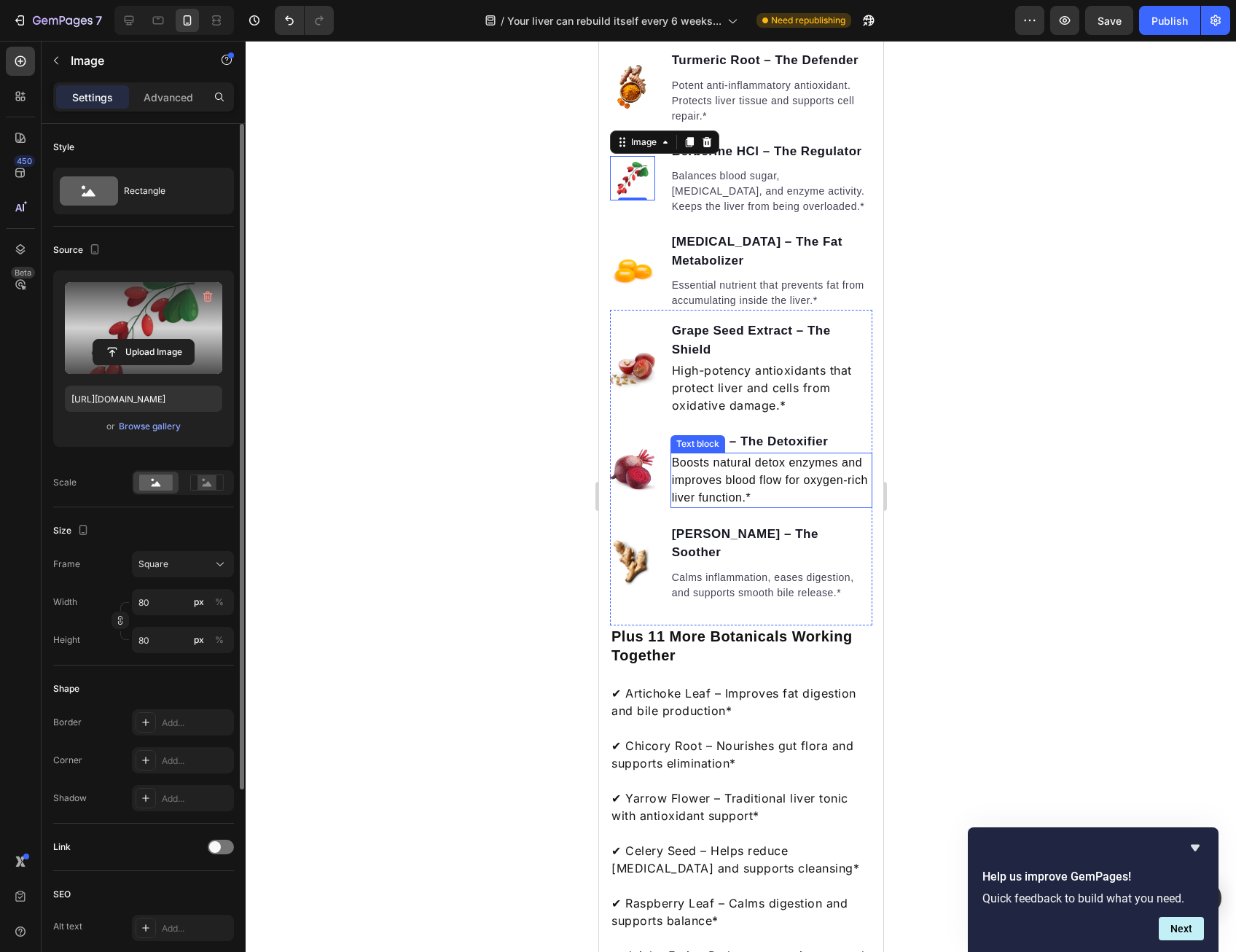
scroll to position [1838, 0]
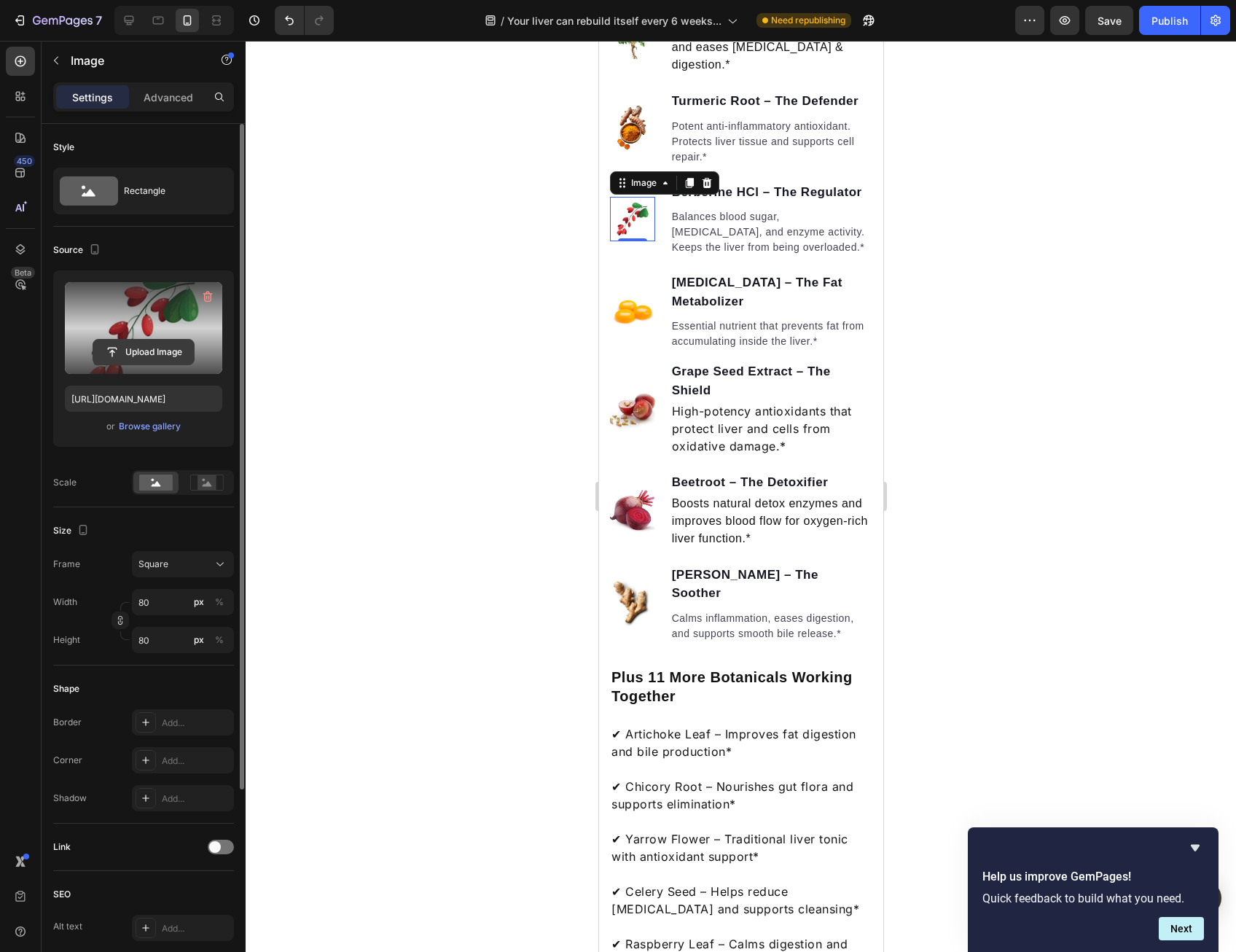
click at [134, 340] on input "file" at bounding box center [143, 352] width 100 height 25
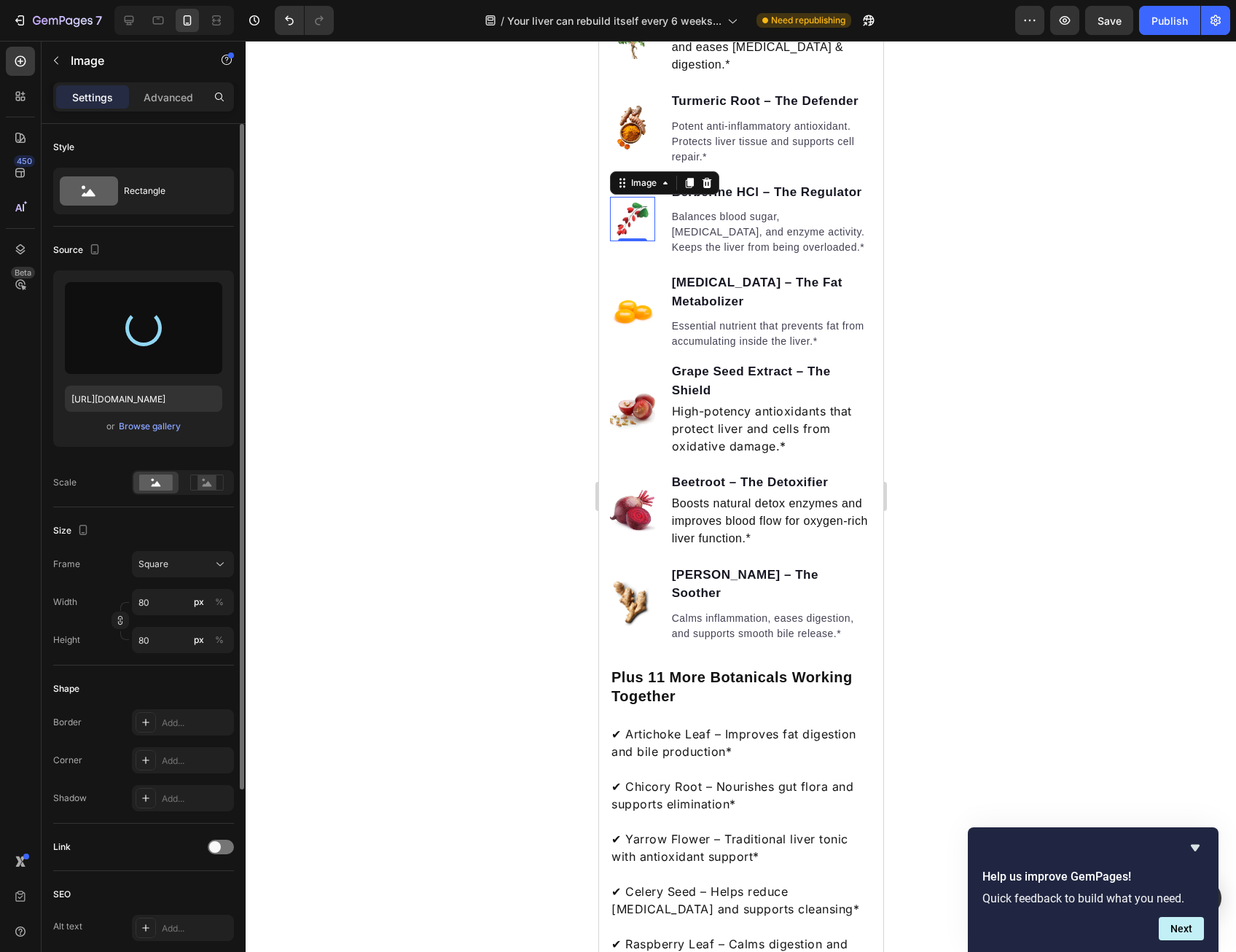
type input "[URL][DOMAIN_NAME]"
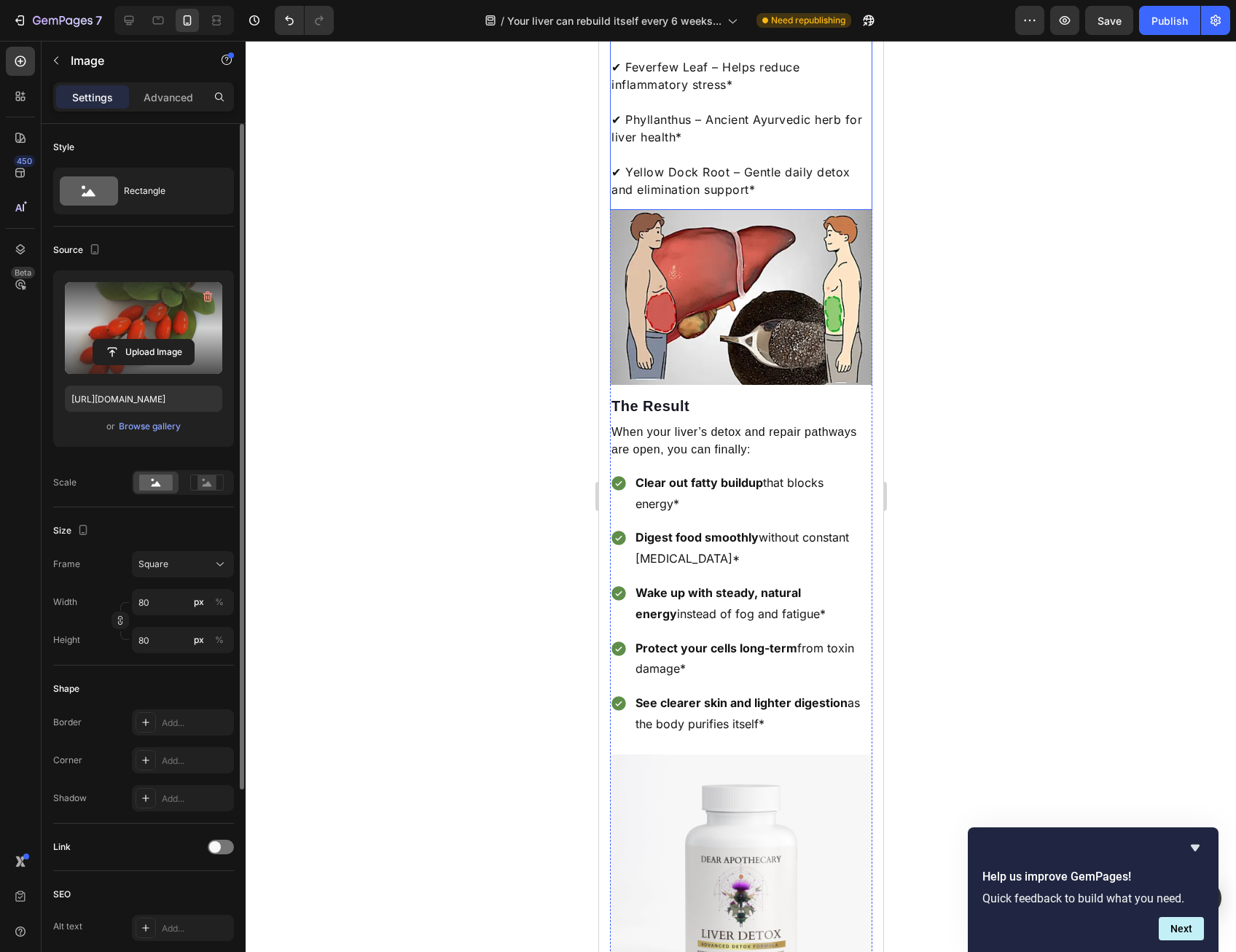
scroll to position [3078, 0]
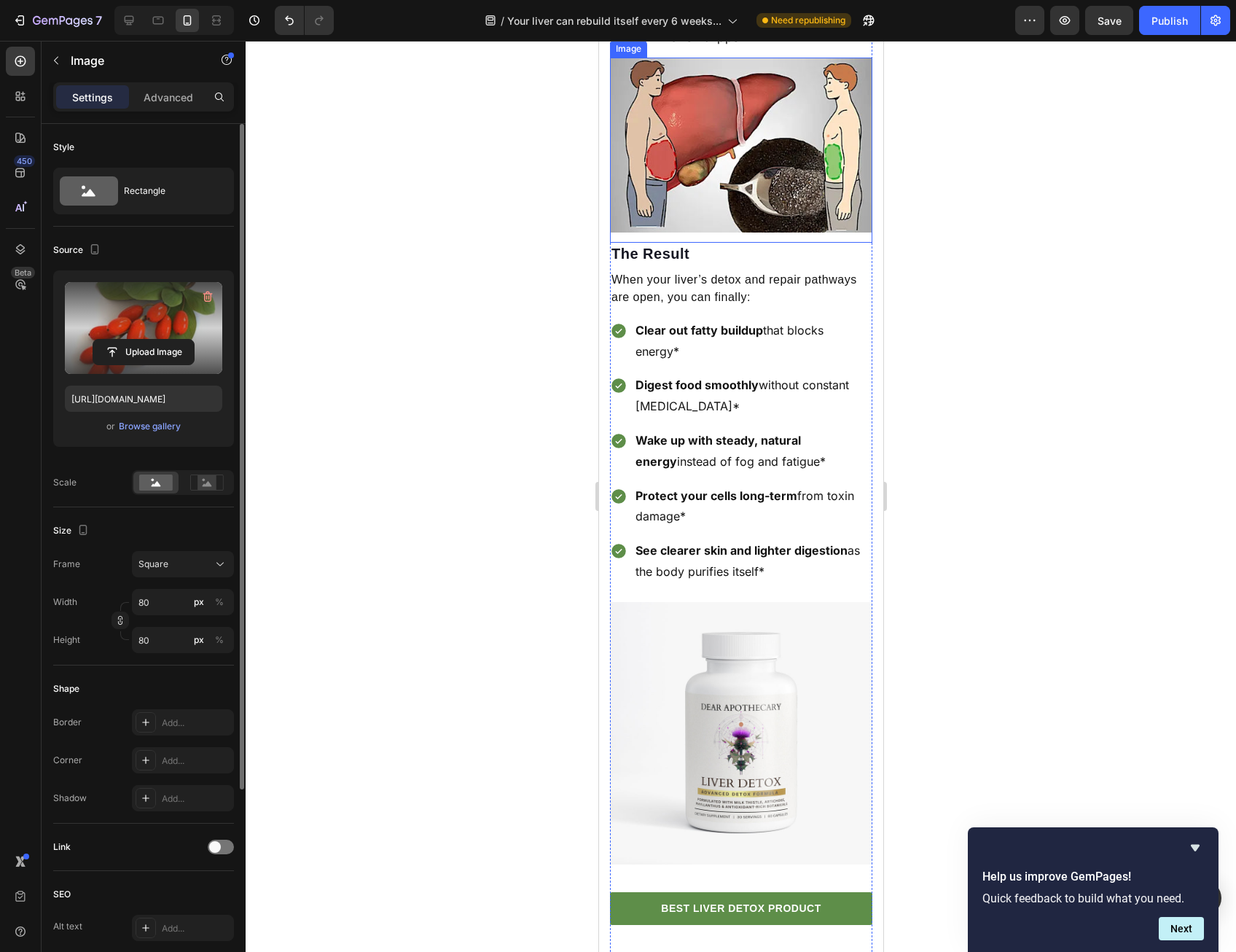
click at [772, 233] on img at bounding box center [740, 145] width 262 height 175
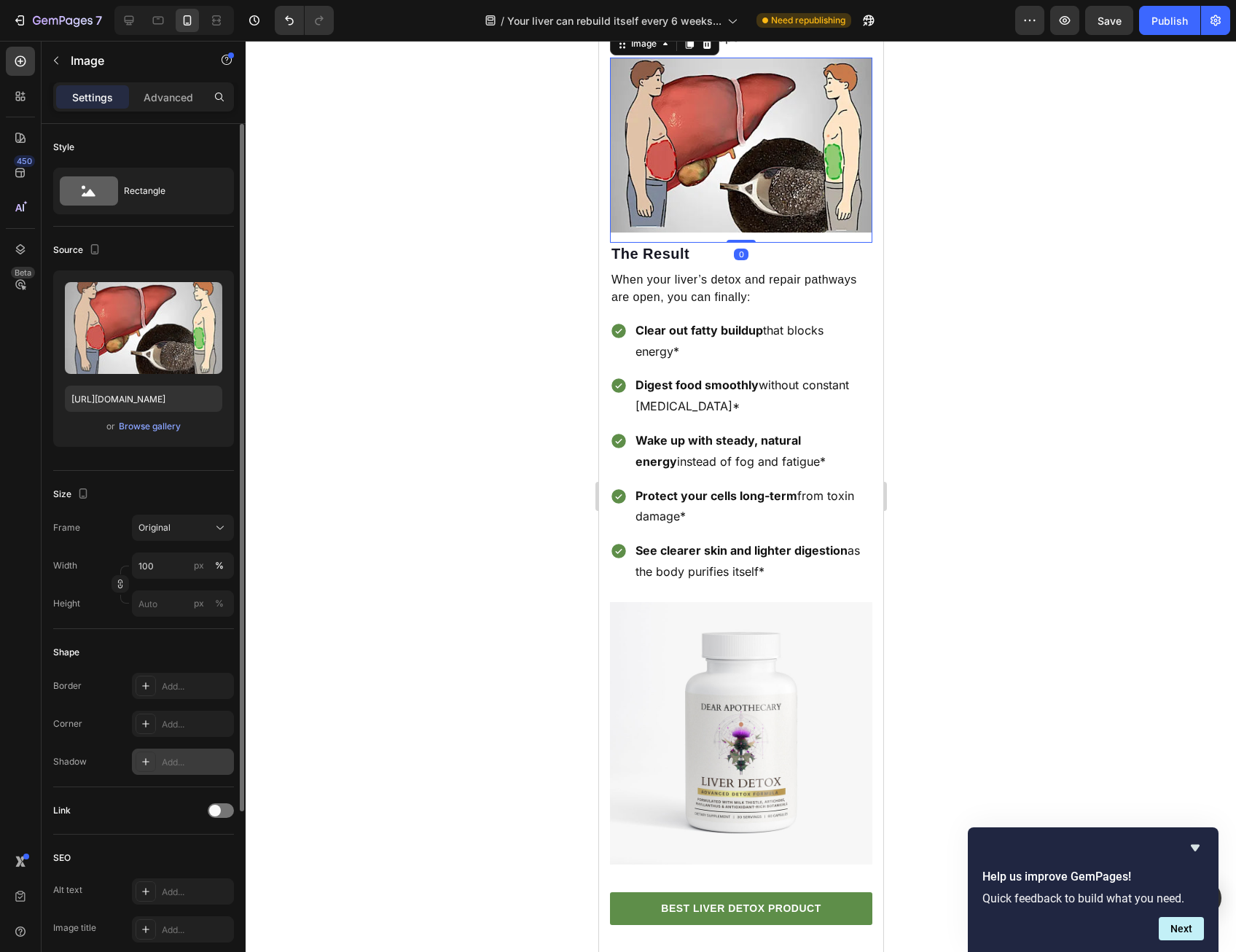
scroll to position [229, 0]
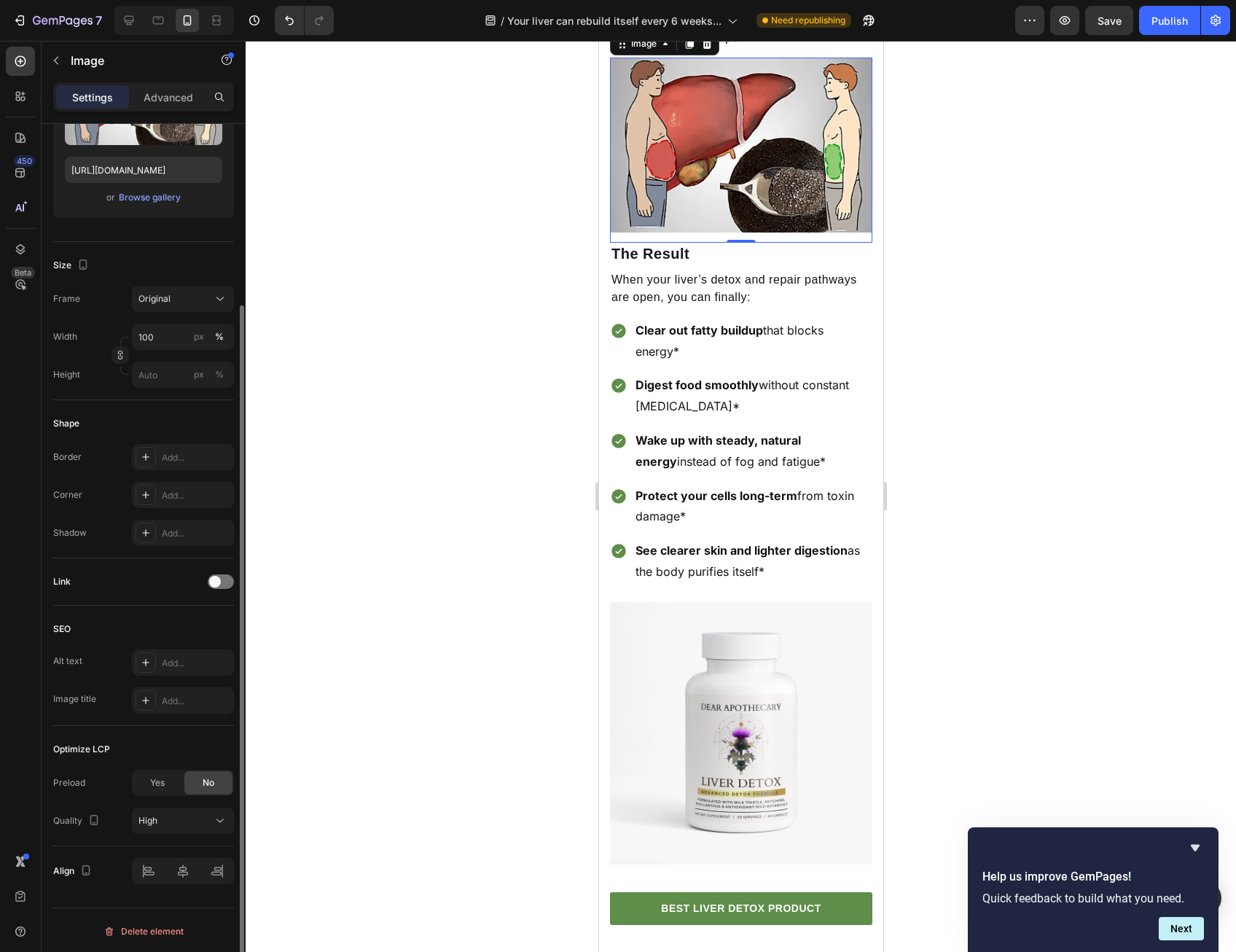
click at [219, 590] on div "Link" at bounding box center [143, 582] width 181 height 24
click at [219, 579] on span at bounding box center [215, 582] width 12 height 12
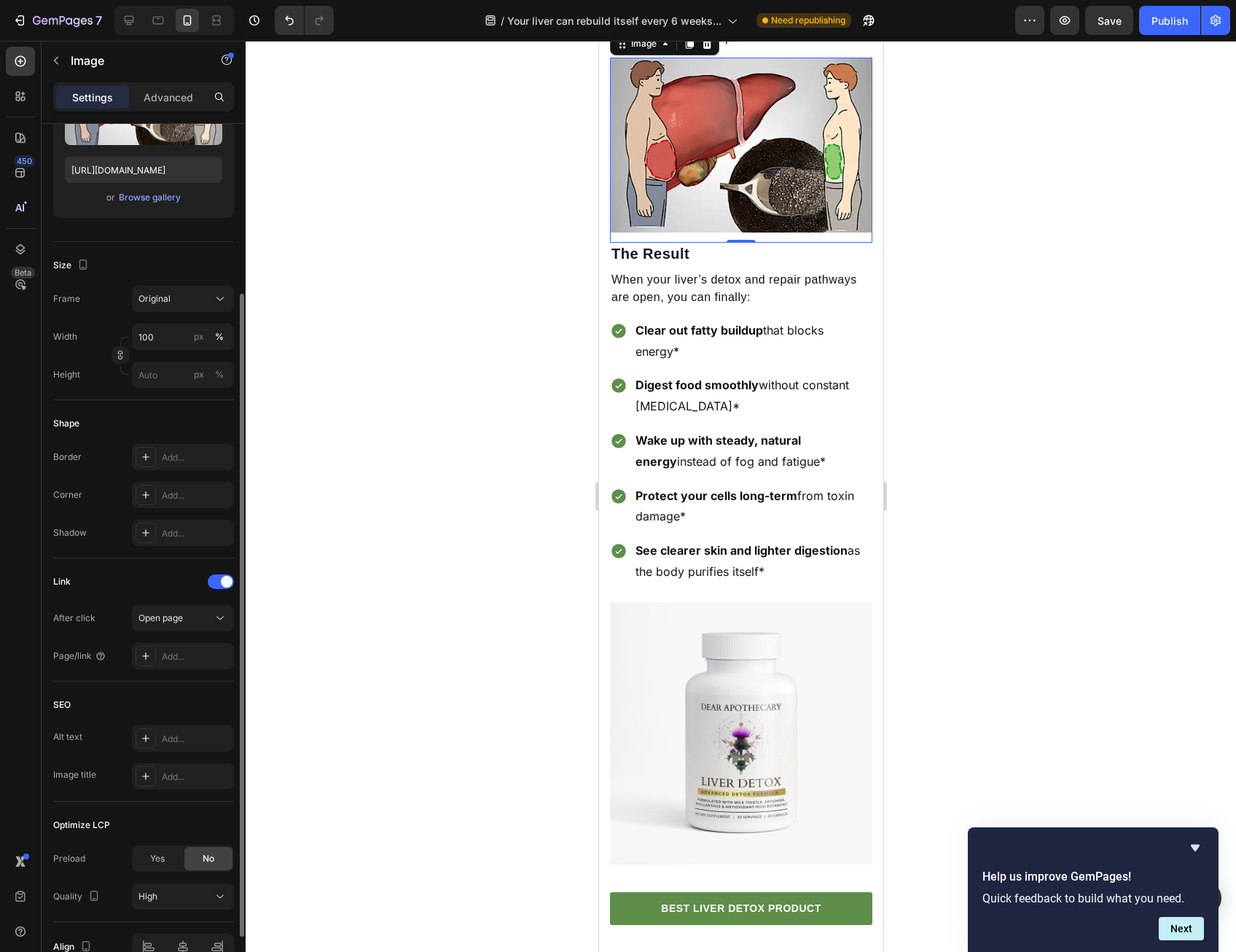
scroll to position [302, 0]
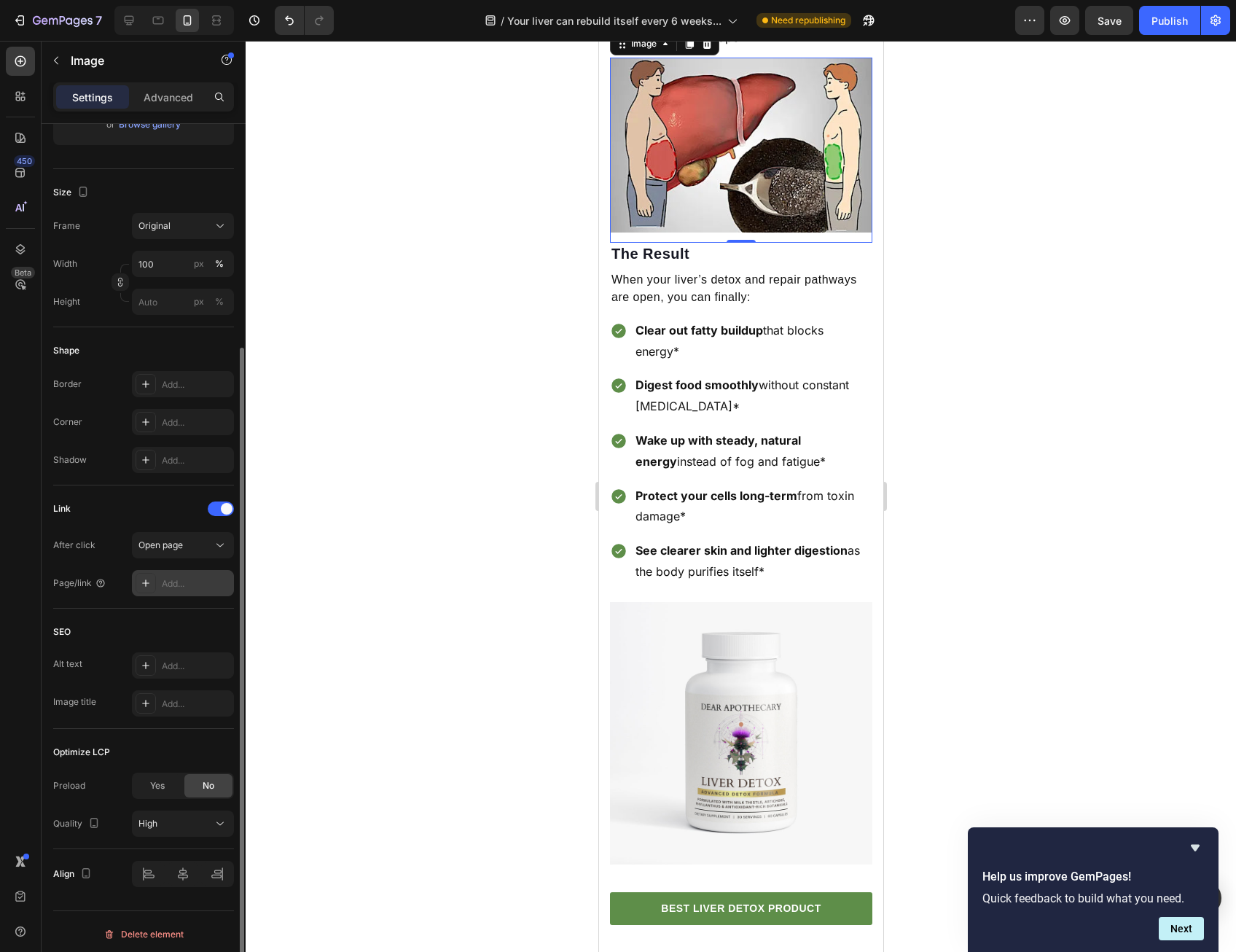
click at [170, 574] on div "Add..." at bounding box center [183, 583] width 102 height 27
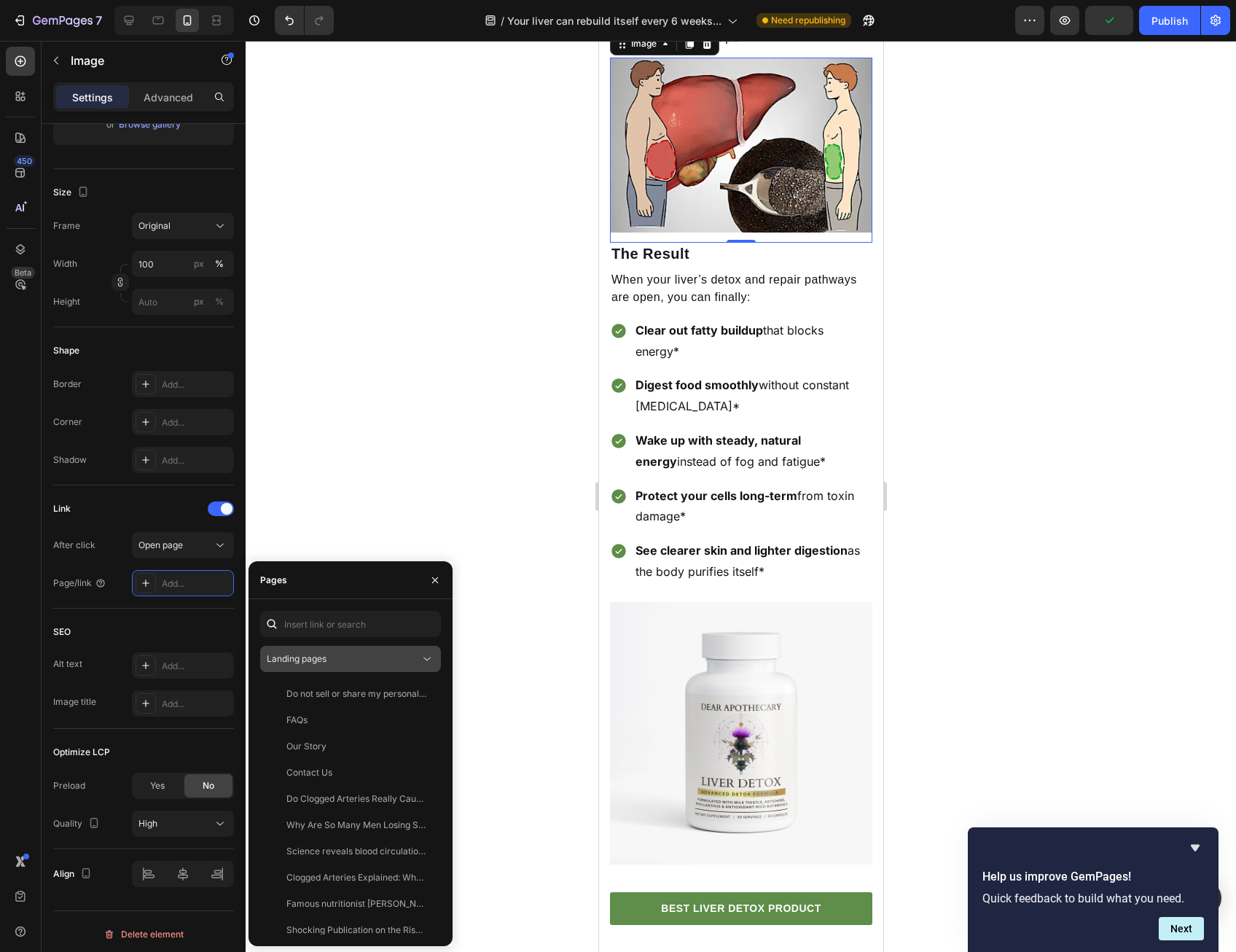
click at [320, 659] on span "Landing pages" at bounding box center [296, 658] width 60 height 11
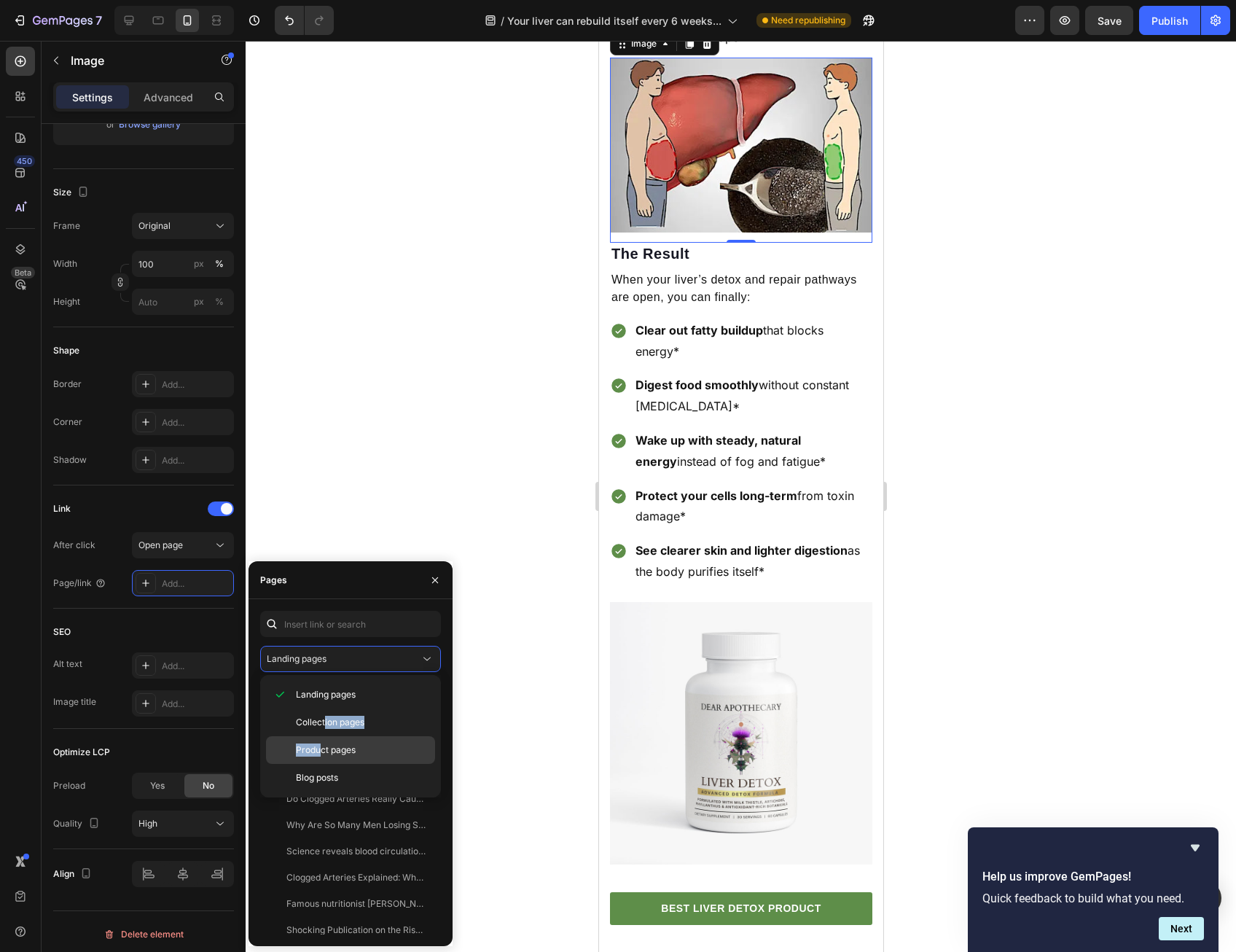
drag, startPoint x: 323, startPoint y: 716, endPoint x: 318, endPoint y: 743, distance: 27.5
click at [318, 743] on div "Landing pages Collection pages Product pages Blog posts" at bounding box center [350, 736] width 169 height 111
click at [318, 744] on span "Product pages" at bounding box center [326, 750] width 60 height 13
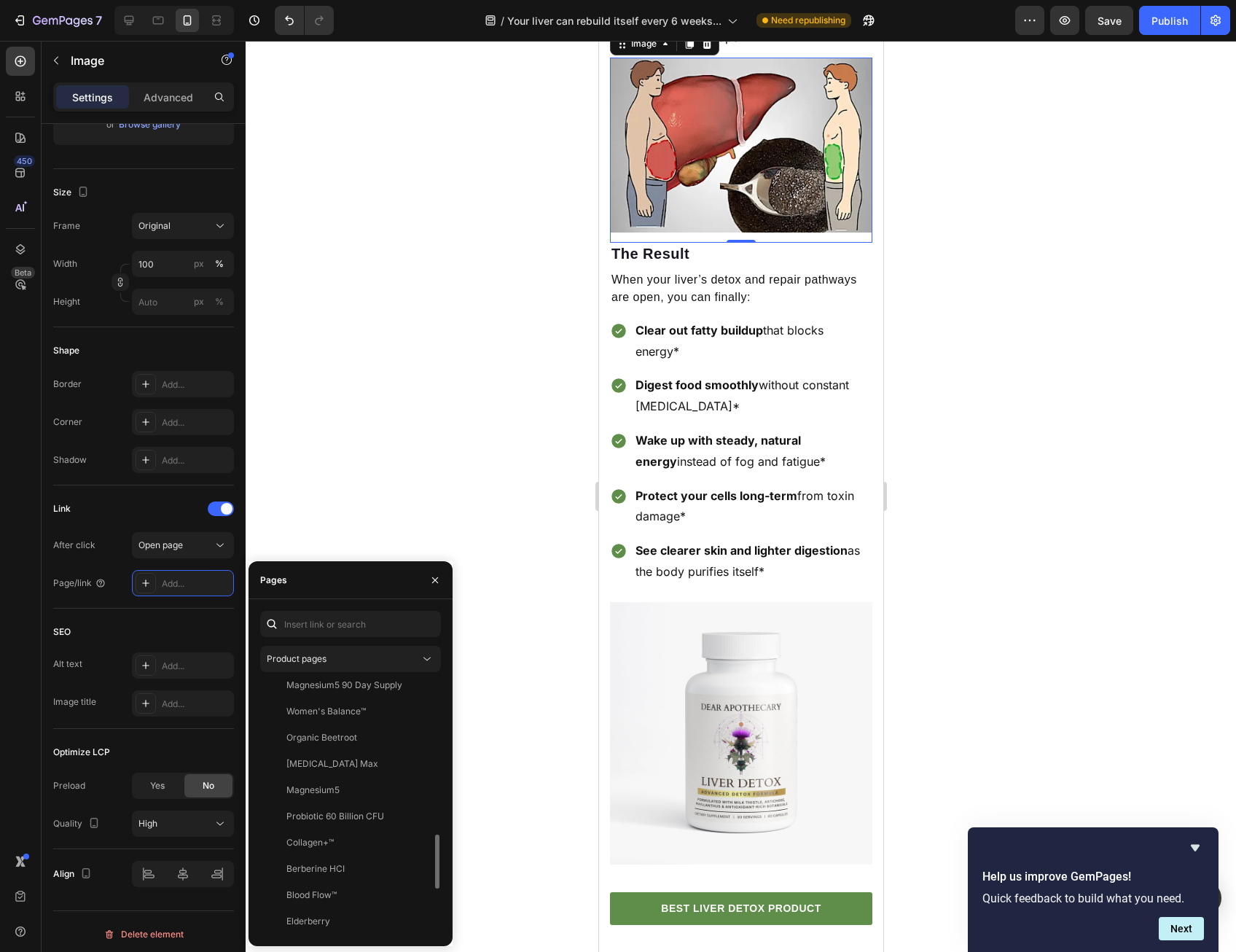
scroll to position [927, 0]
click at [337, 776] on div "Liver Detox View" at bounding box center [347, 764] width 175 height 27
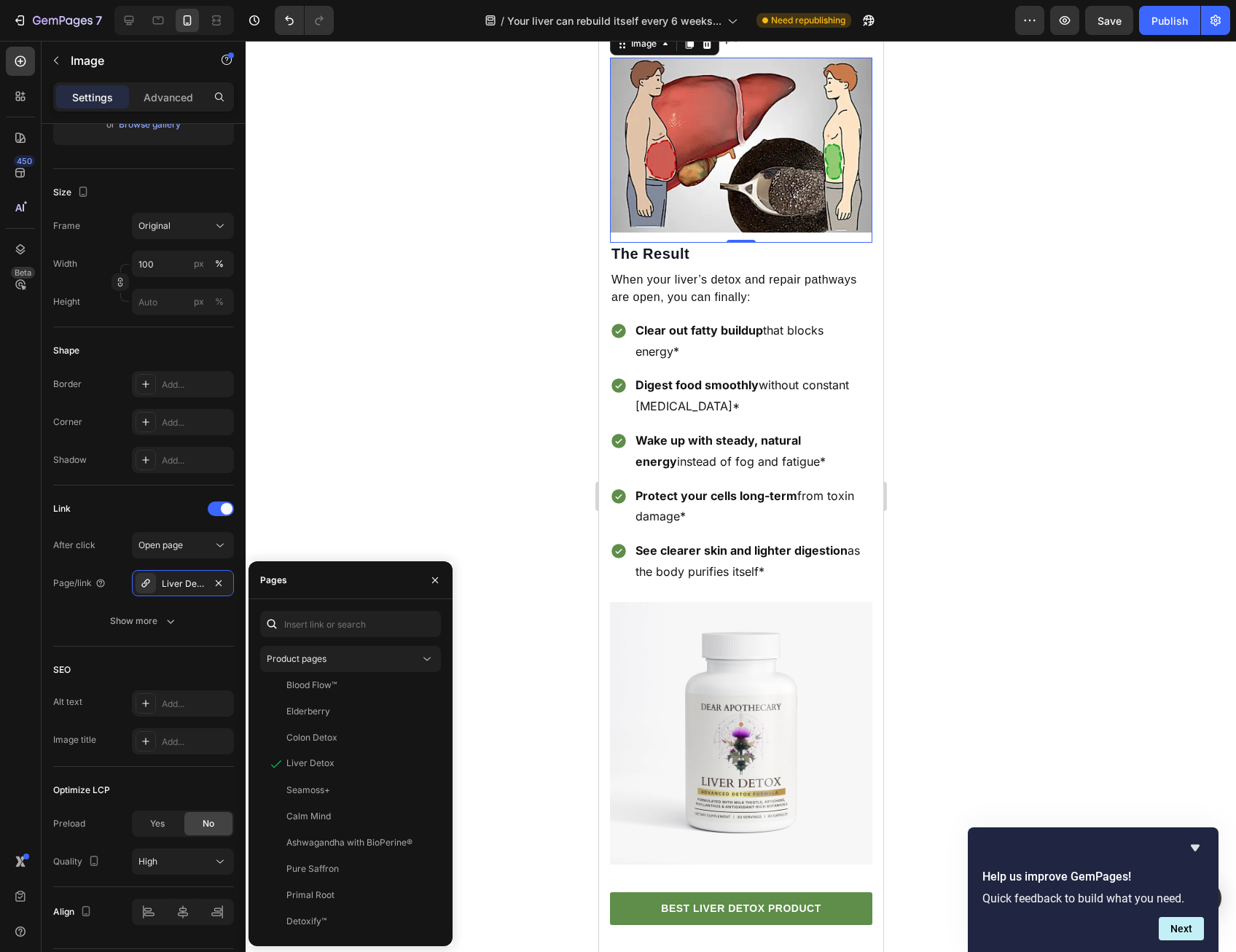
click at [528, 742] on div at bounding box center [741, 496] width 990 height 911
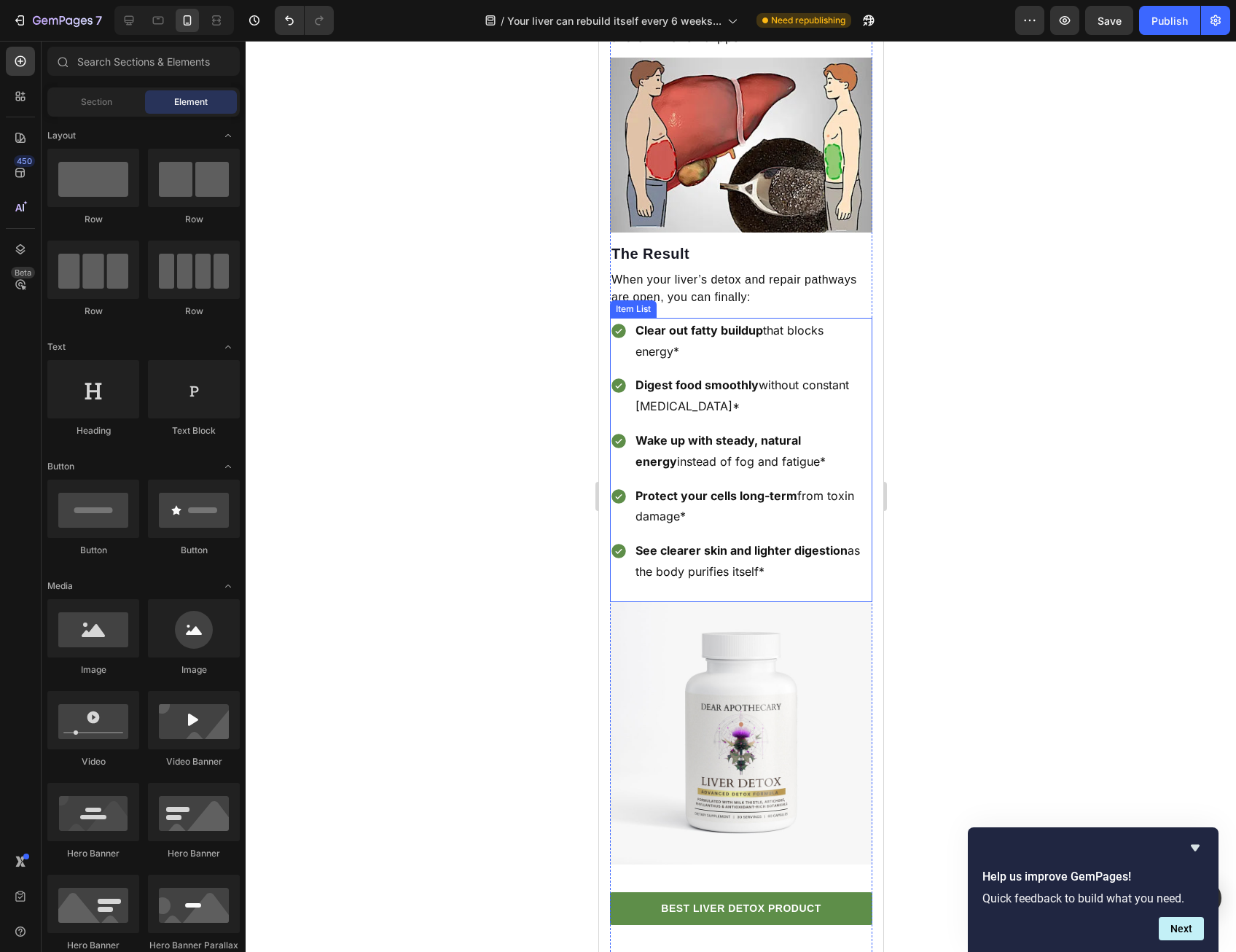
click at [730, 782] on img at bounding box center [740, 733] width 262 height 262
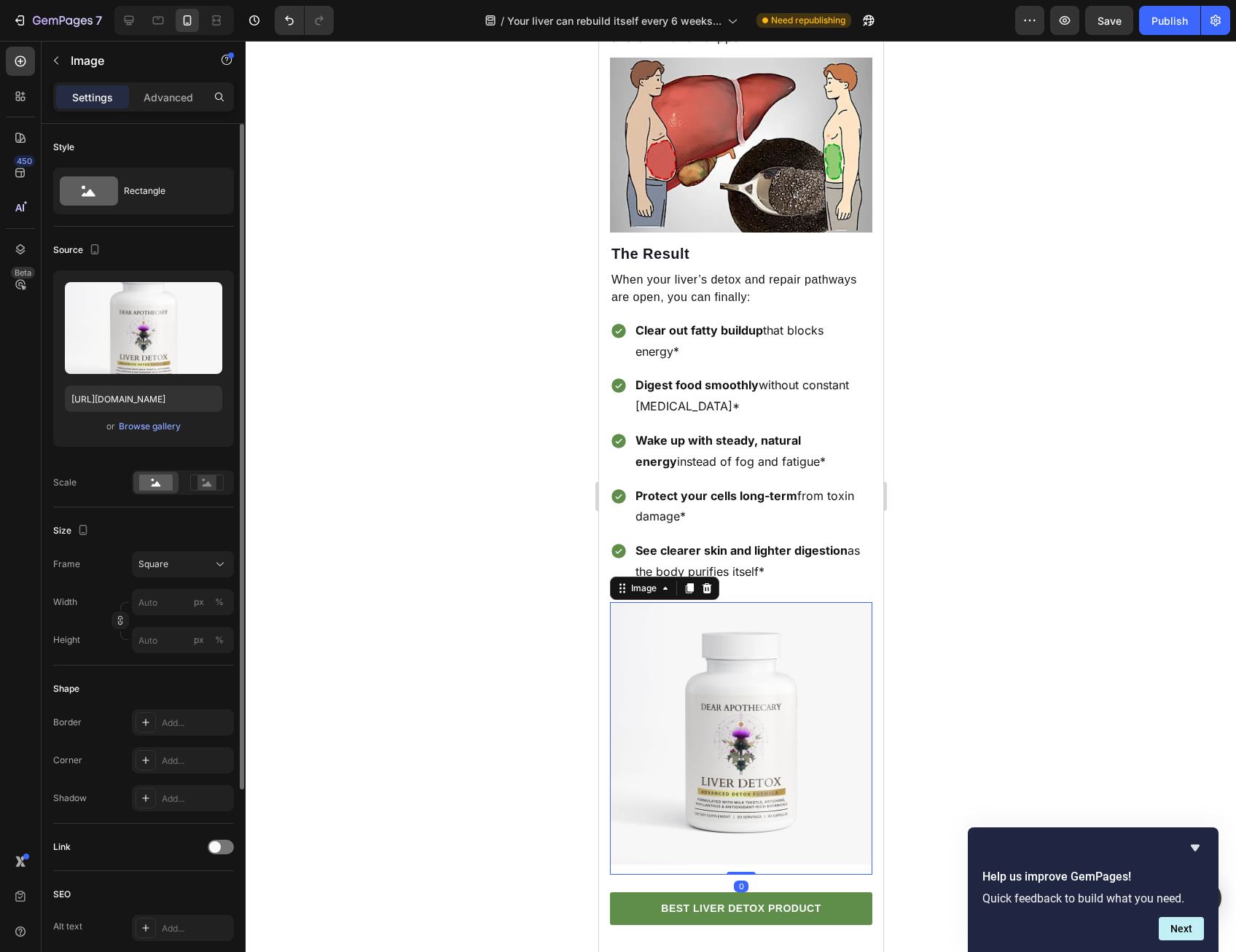
scroll to position [265, 0]
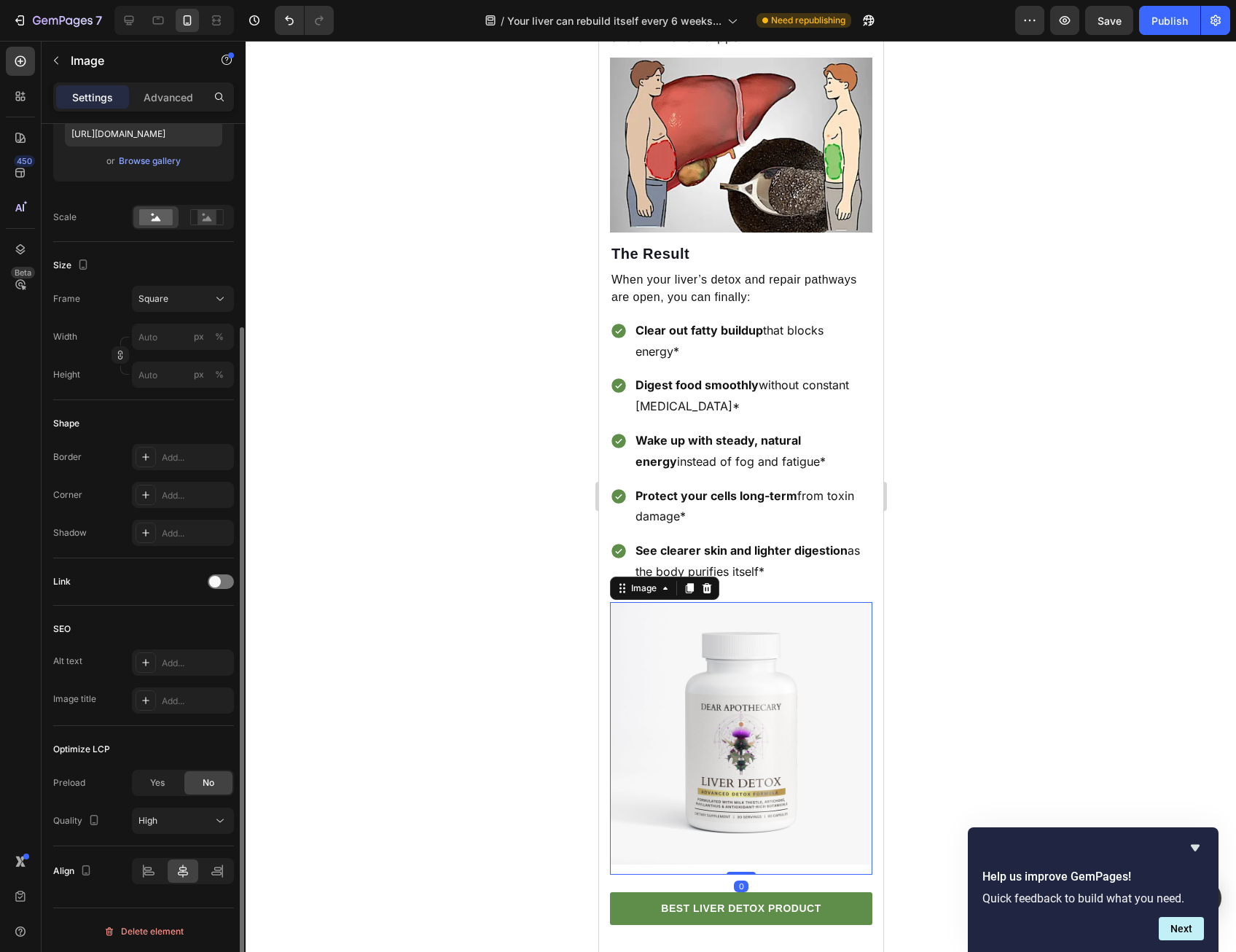
drag, startPoint x: 249, startPoint y: 583, endPoint x: 239, endPoint y: 580, distance: 10.4
click at [247, 583] on div at bounding box center [741, 496] width 990 height 911
click at [0, 0] on div "Layout Row Row Row Row Text Heading Text Block Button Button Button Media Image…" at bounding box center [0, 0] width 0 height 0
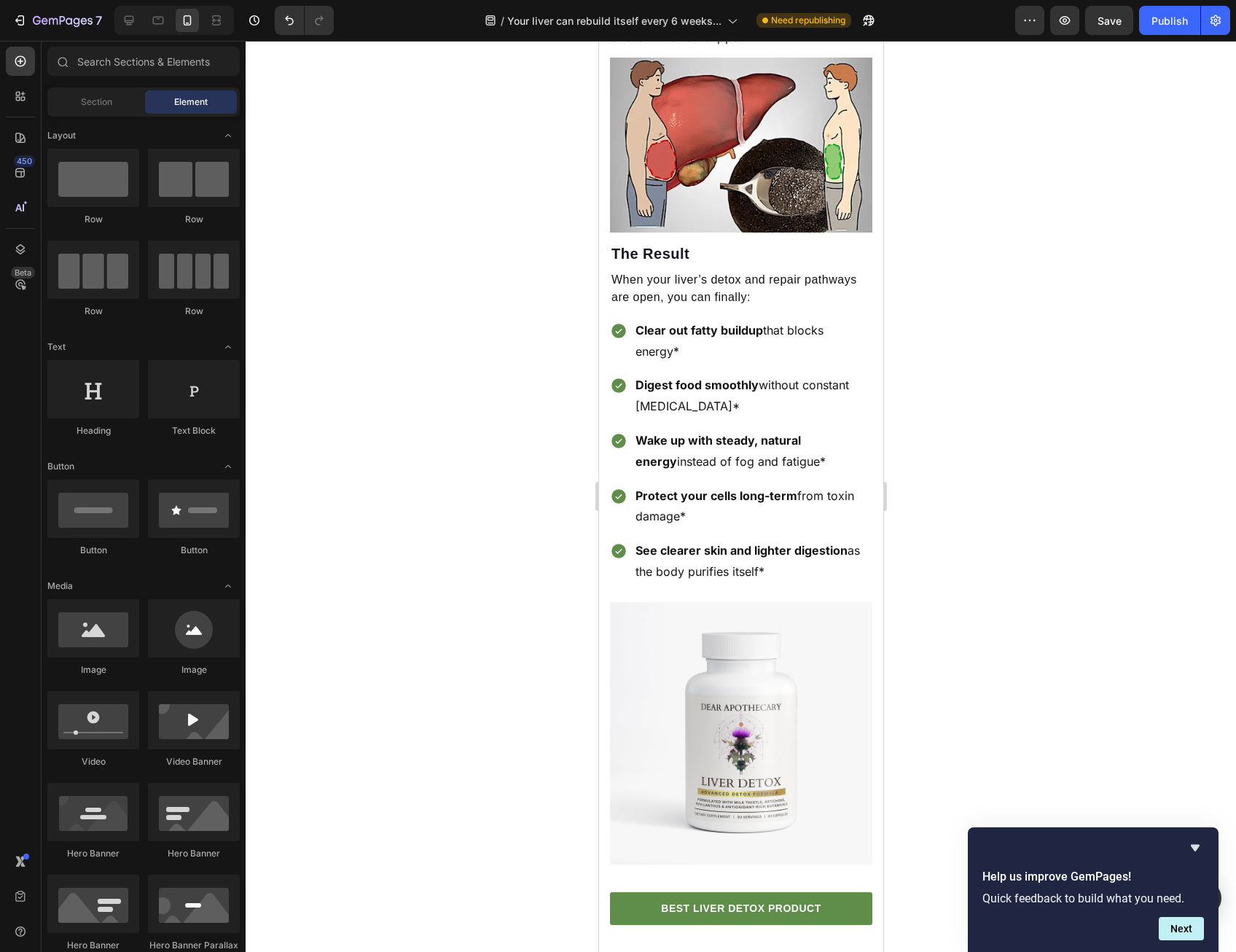
click at [456, 397] on div at bounding box center [741, 496] width 990 height 911
click at [688, 807] on img at bounding box center [740, 733] width 262 height 262
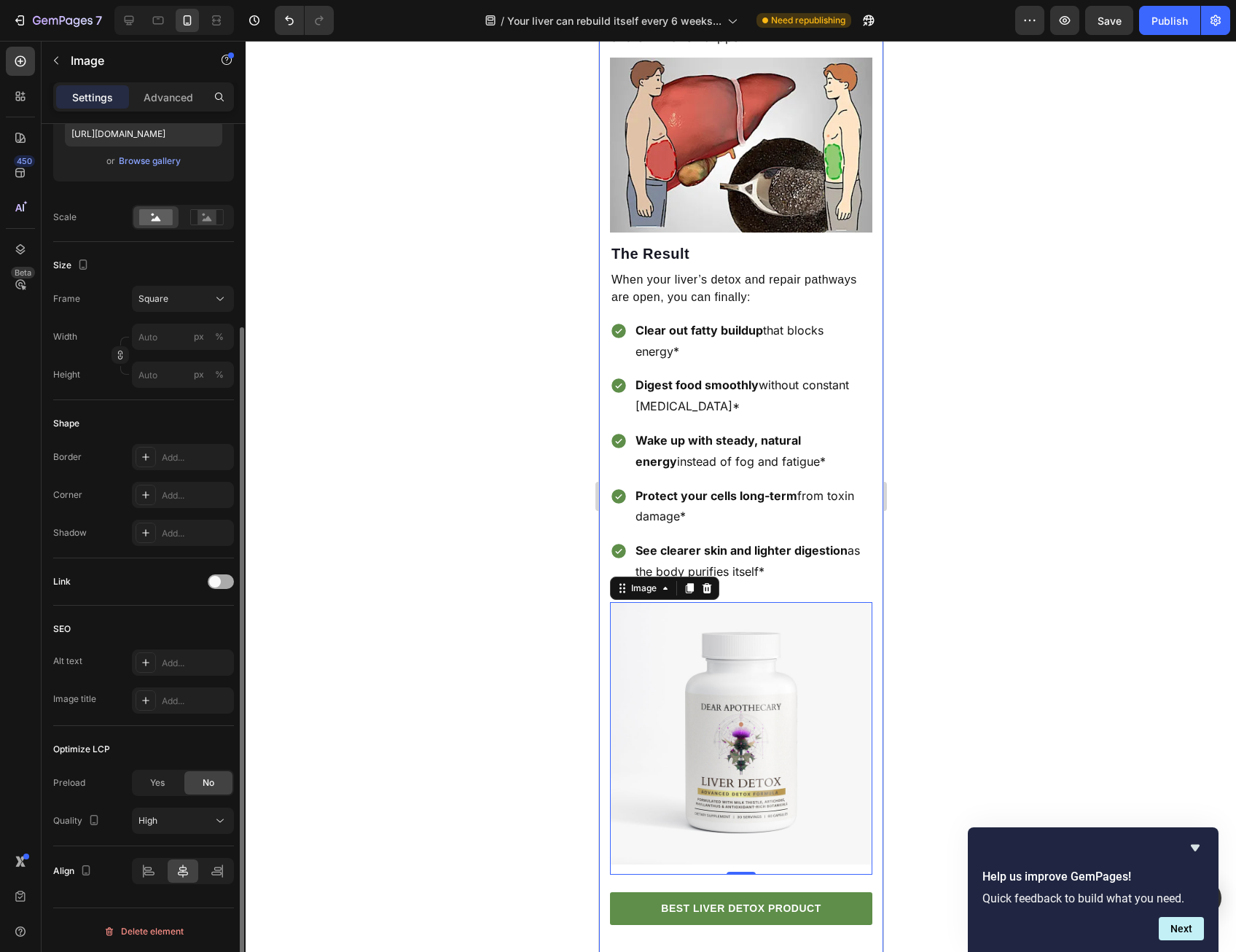
click at [214, 579] on span at bounding box center [215, 582] width 12 height 12
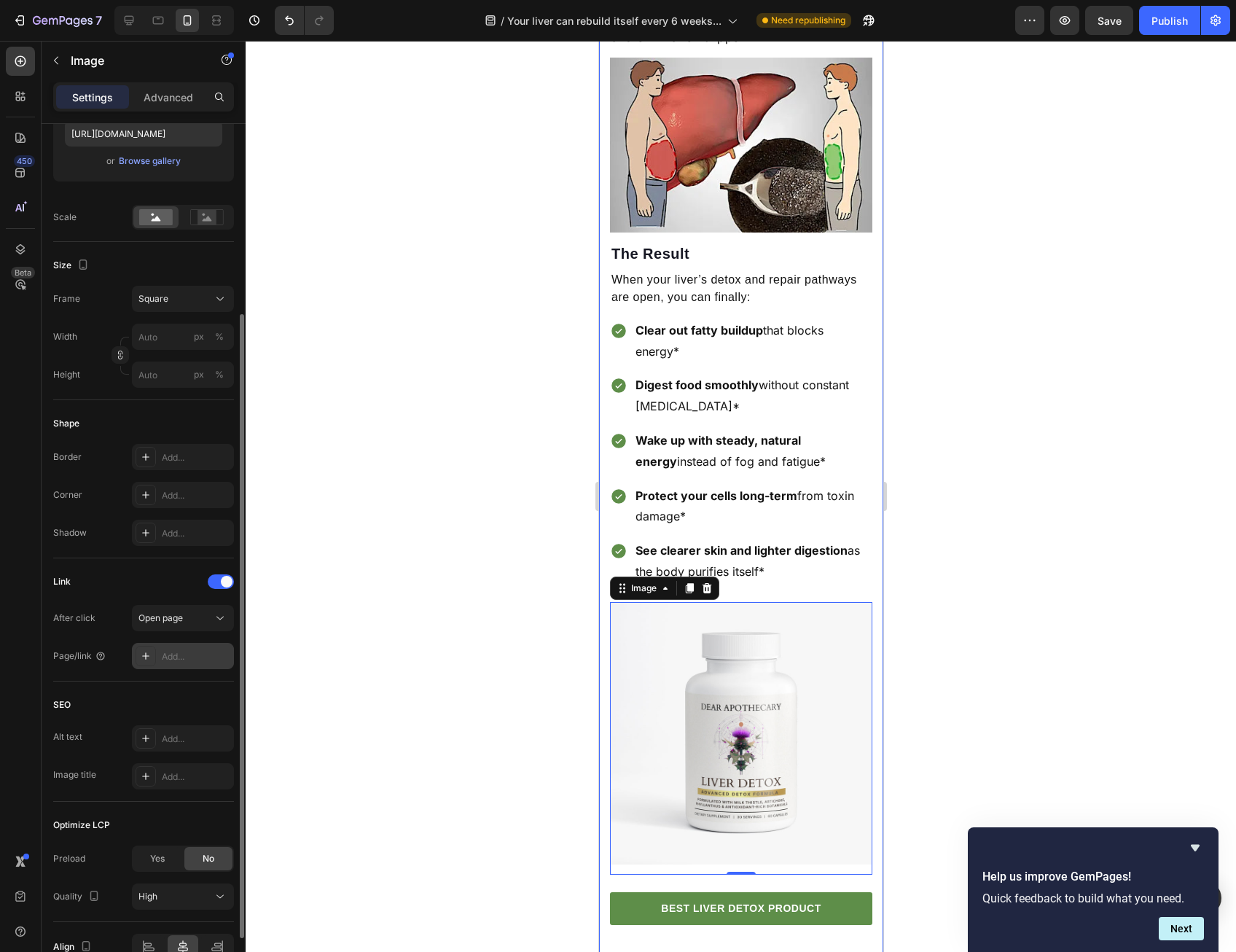
click at [175, 655] on div "Add..." at bounding box center [196, 657] width 69 height 13
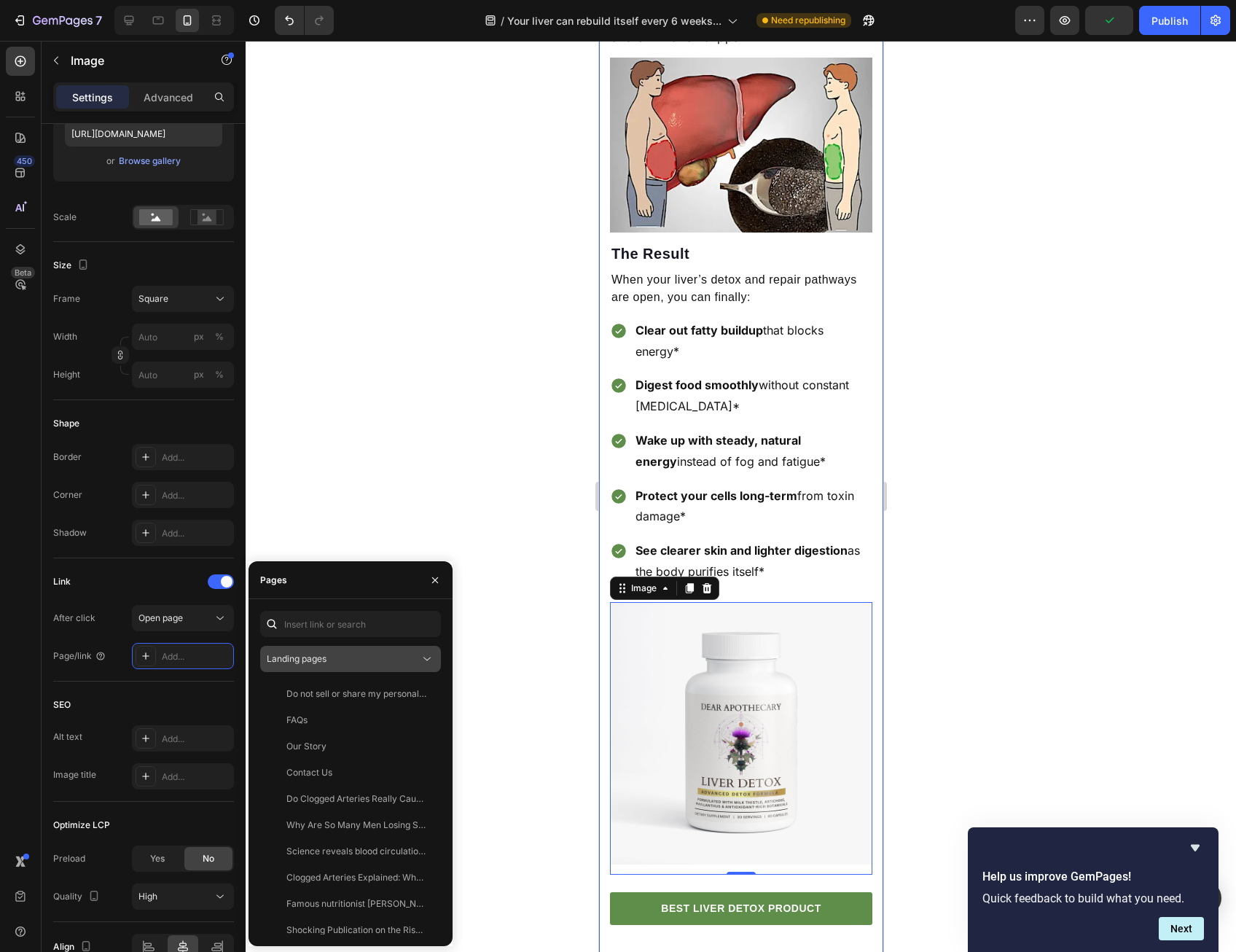
click at [312, 662] on span "Landing pages" at bounding box center [296, 658] width 60 height 11
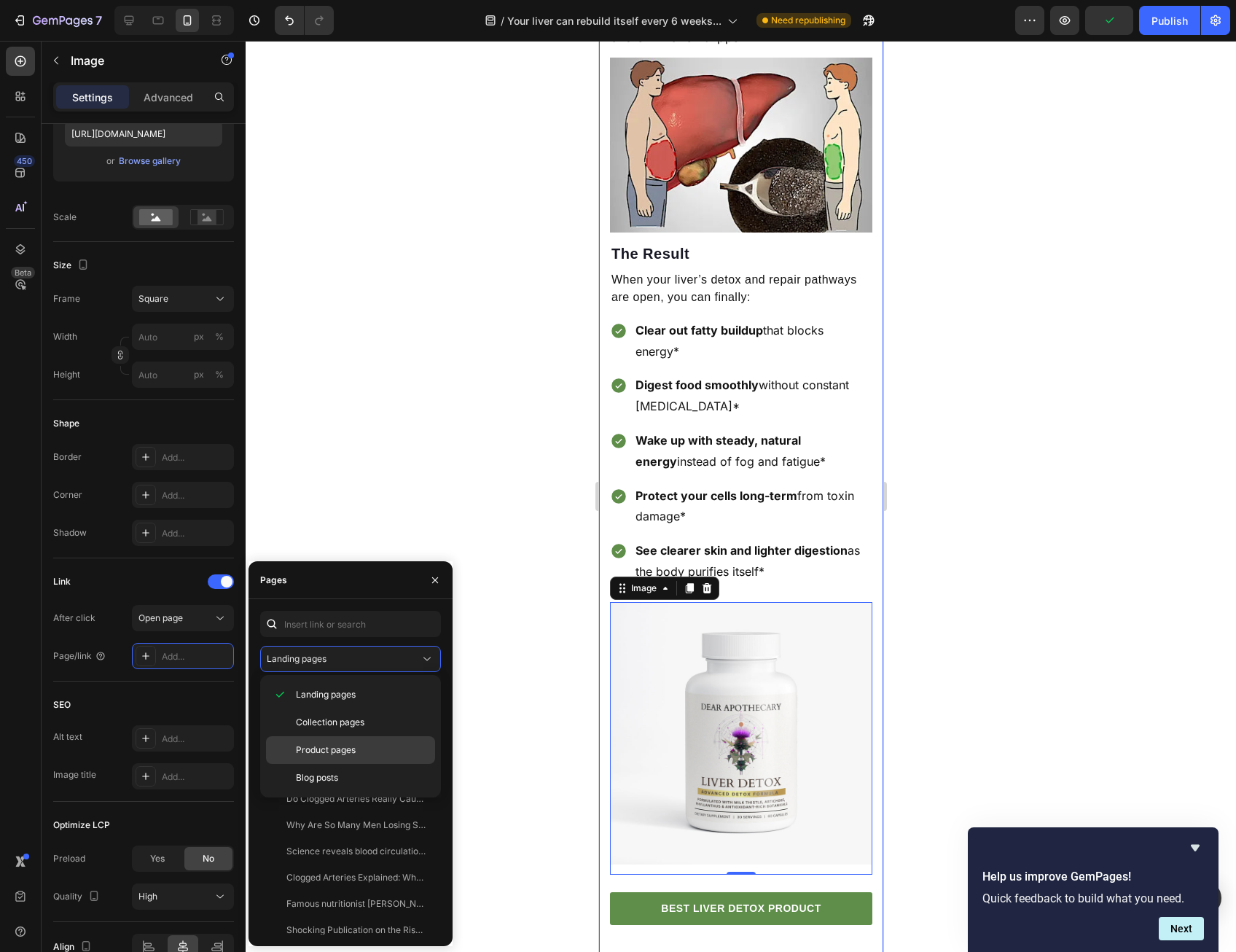
click at [317, 750] on span "Product pages" at bounding box center [326, 750] width 60 height 13
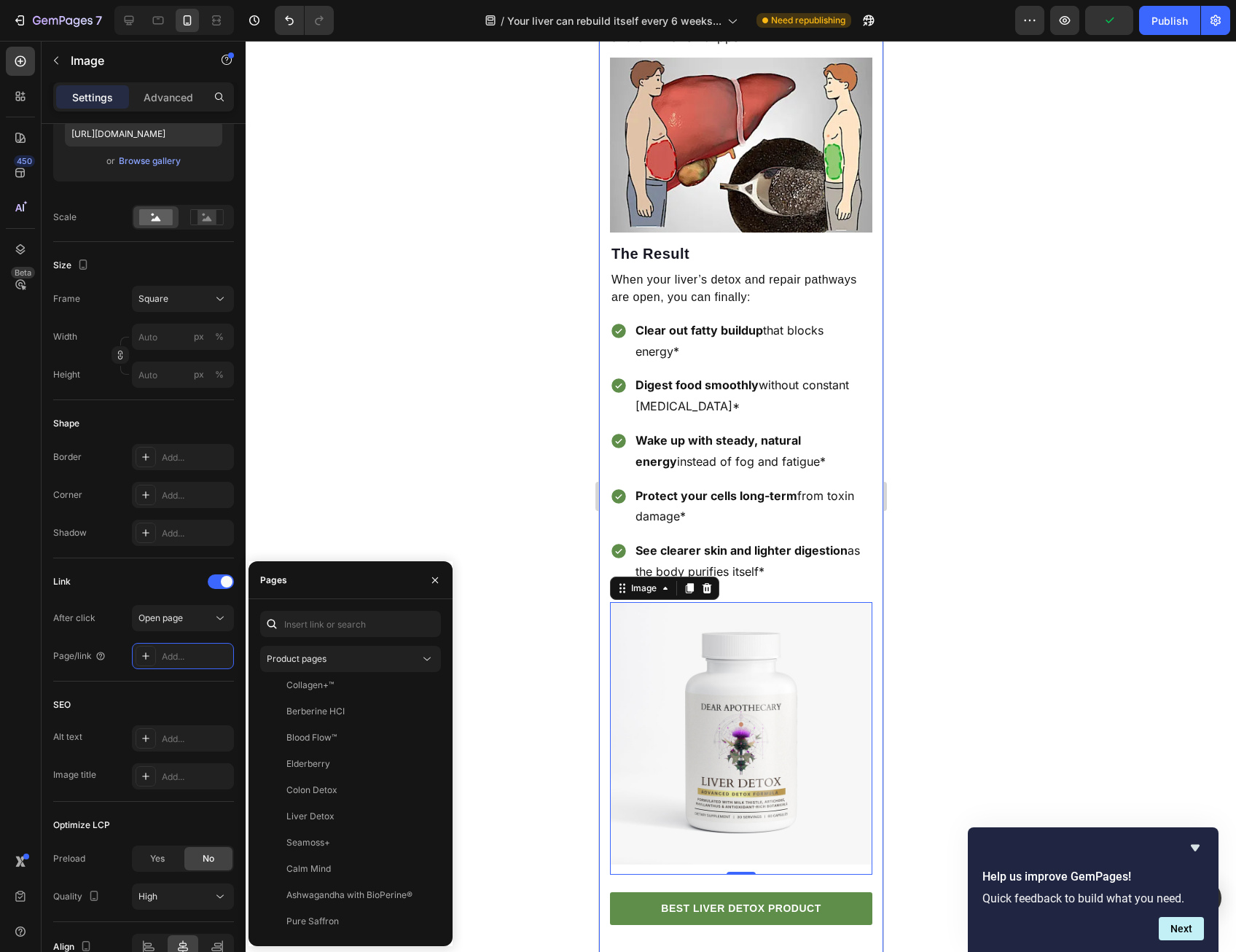
scroll to position [979, 0]
click at [329, 713] on div "Liver Detox" at bounding box center [310, 711] width 48 height 13
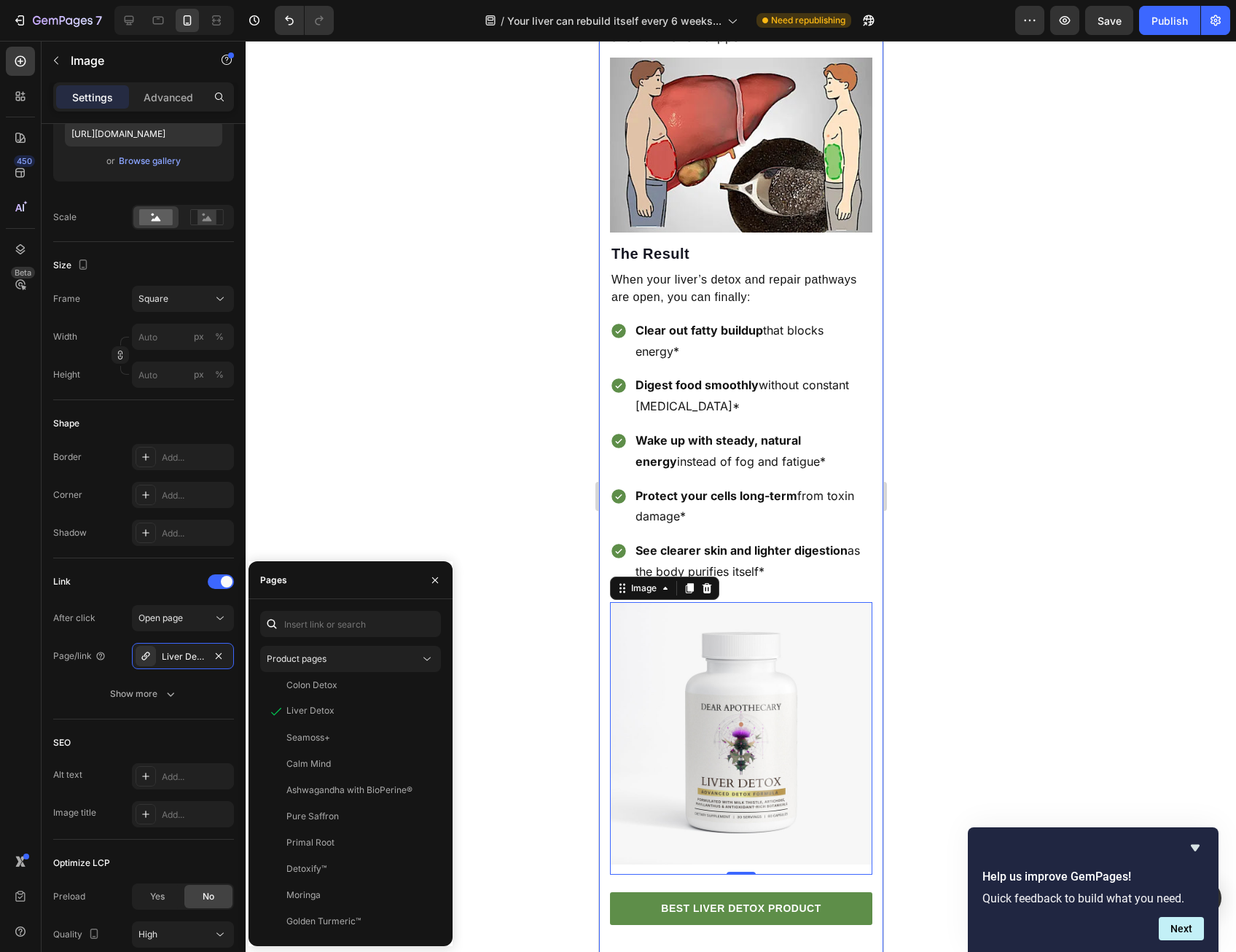
click at [530, 690] on div at bounding box center [741, 496] width 990 height 911
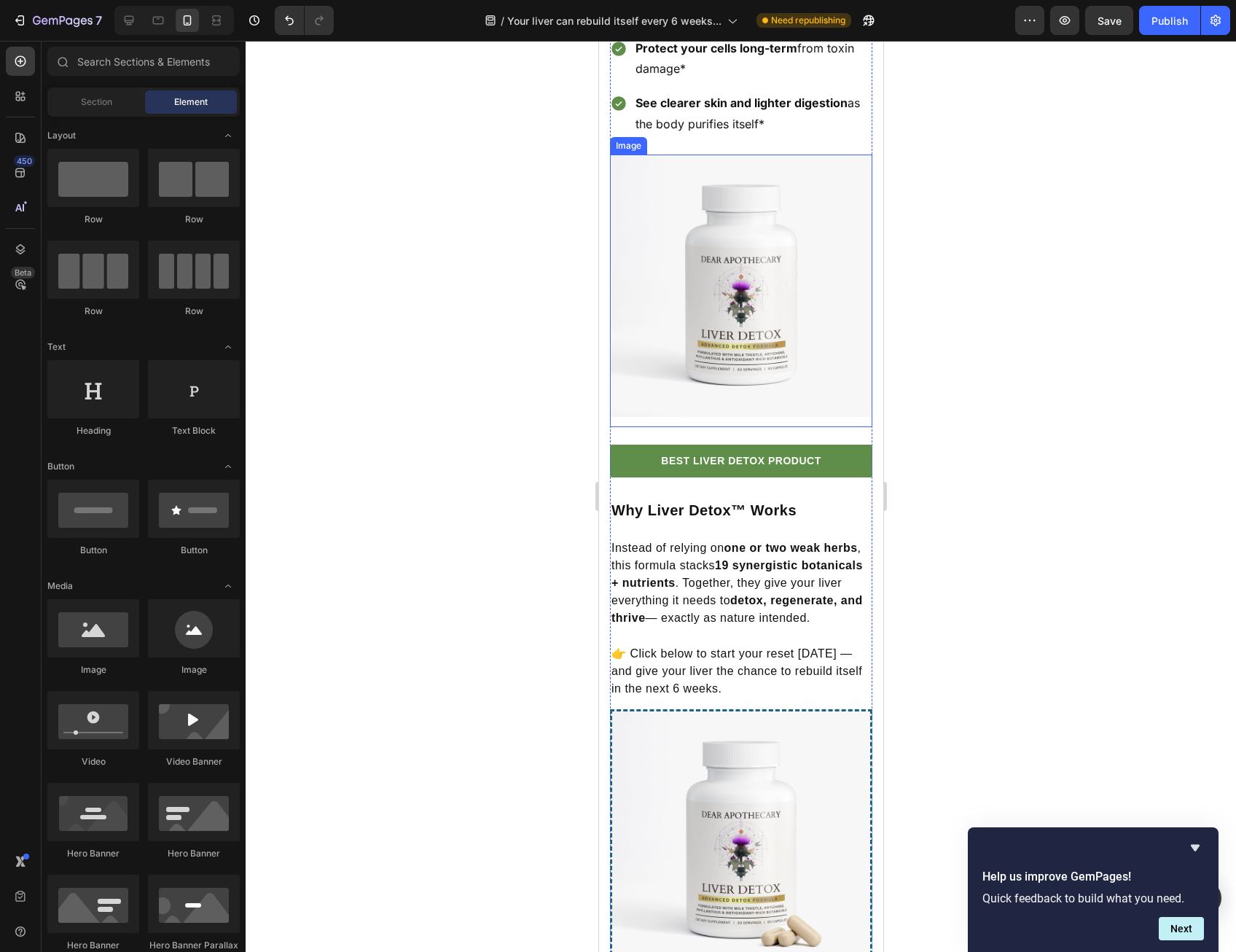
scroll to position [3660, 0]
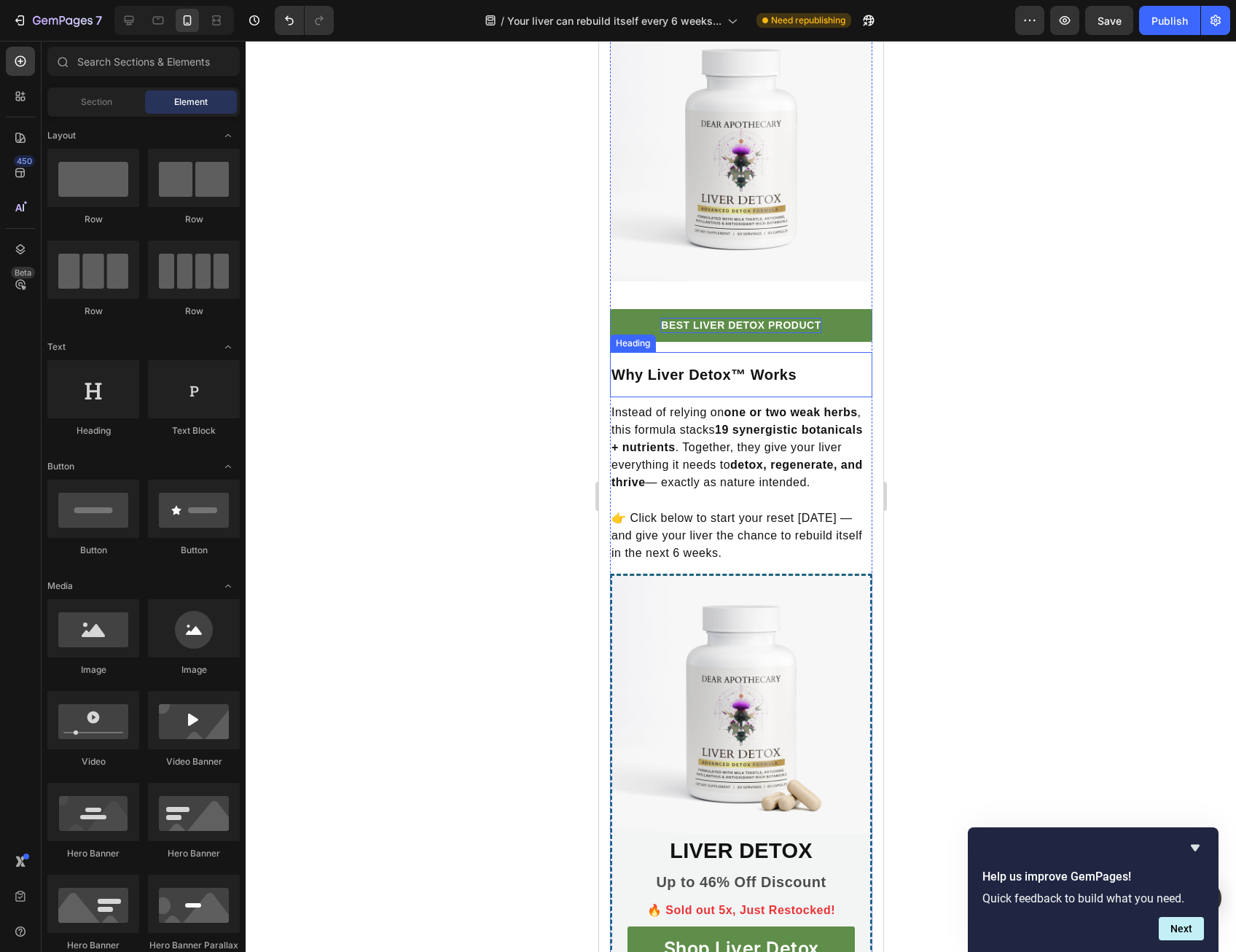
click at [745, 333] on p "BEST LIVER DETOX PRODUCT" at bounding box center [740, 325] width 159 height 16
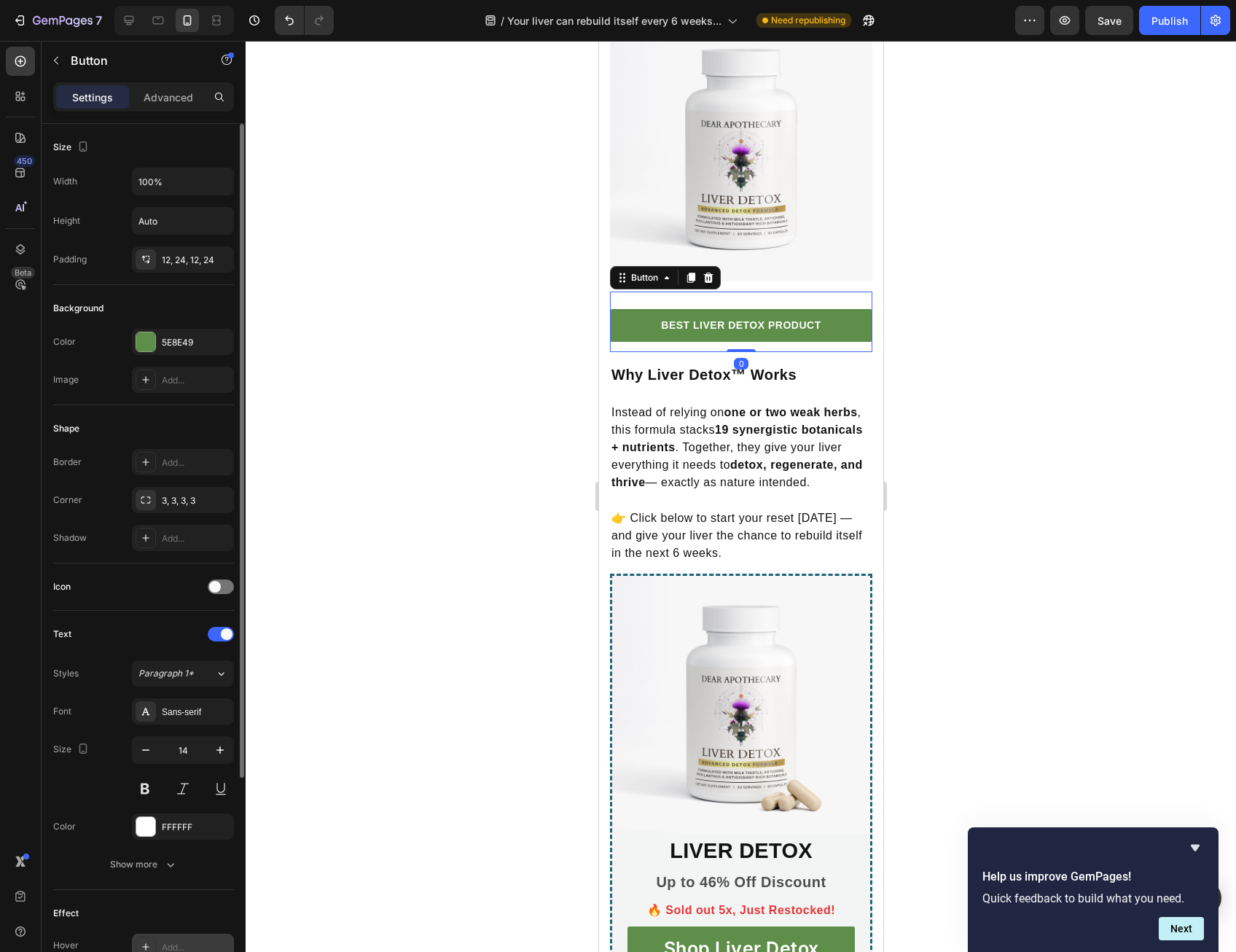
scroll to position [286, 0]
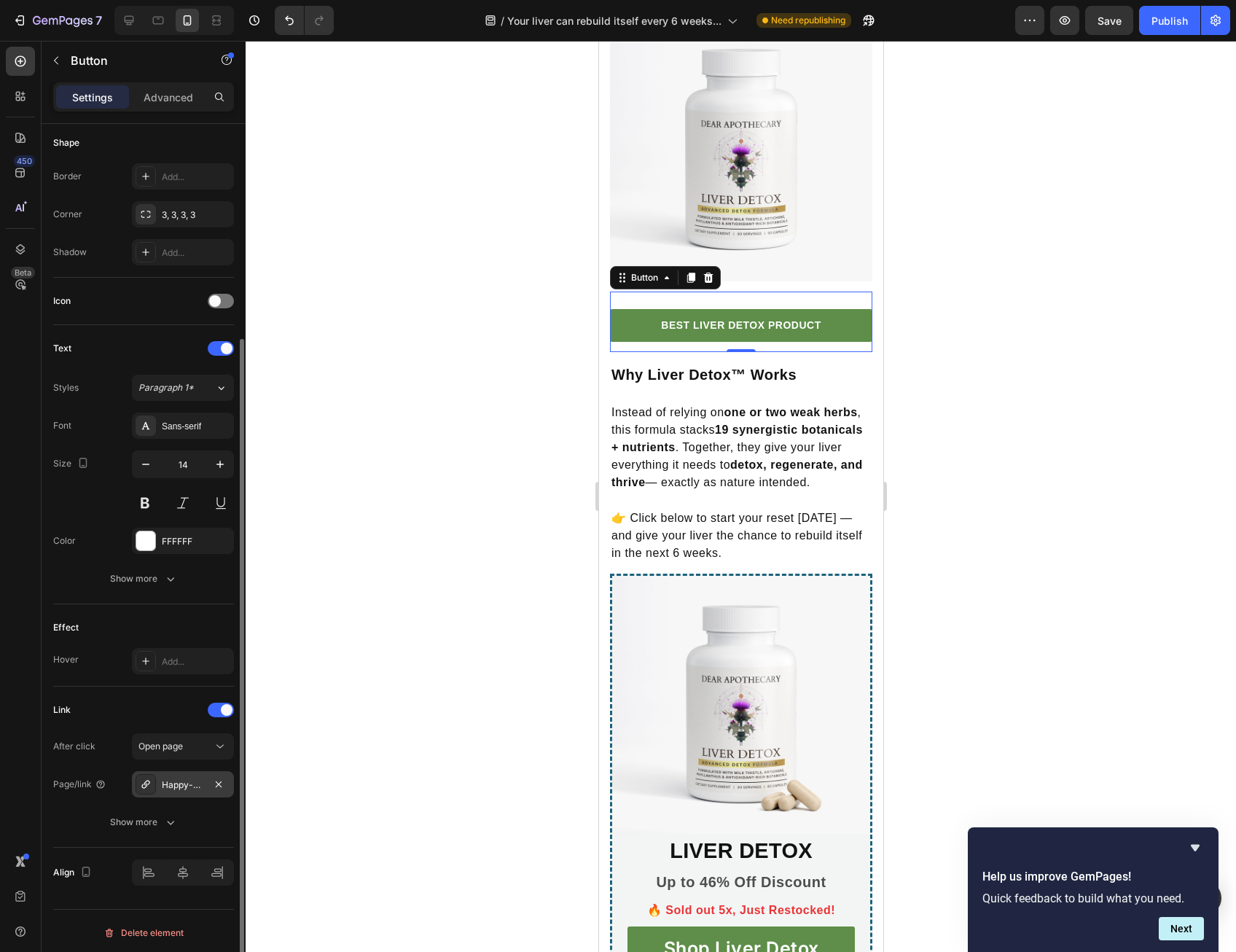
click at [182, 773] on div "Happy-dog-bites" at bounding box center [183, 784] width 102 height 27
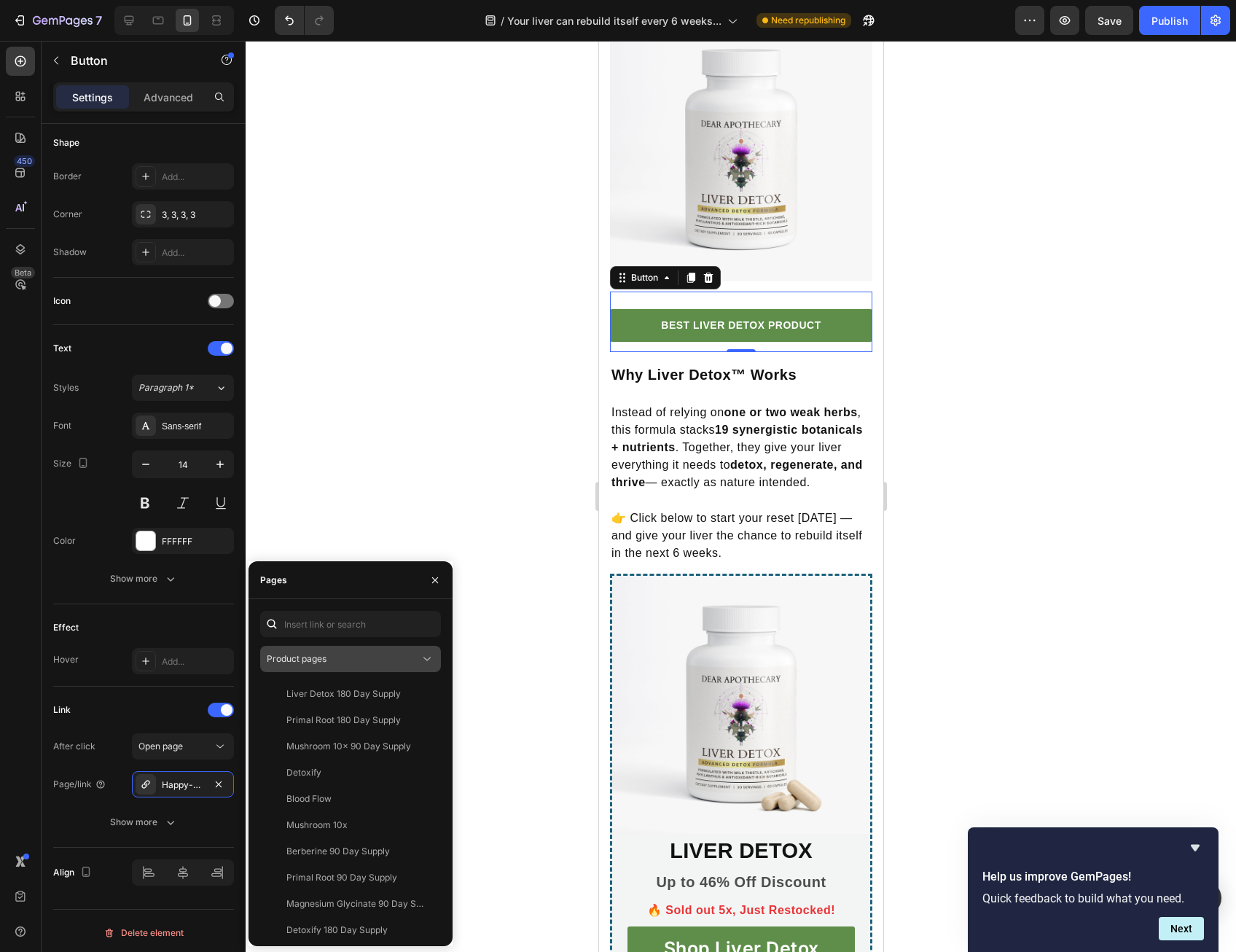
click at [332, 665] on div "Product pages" at bounding box center [350, 659] width 168 height 15
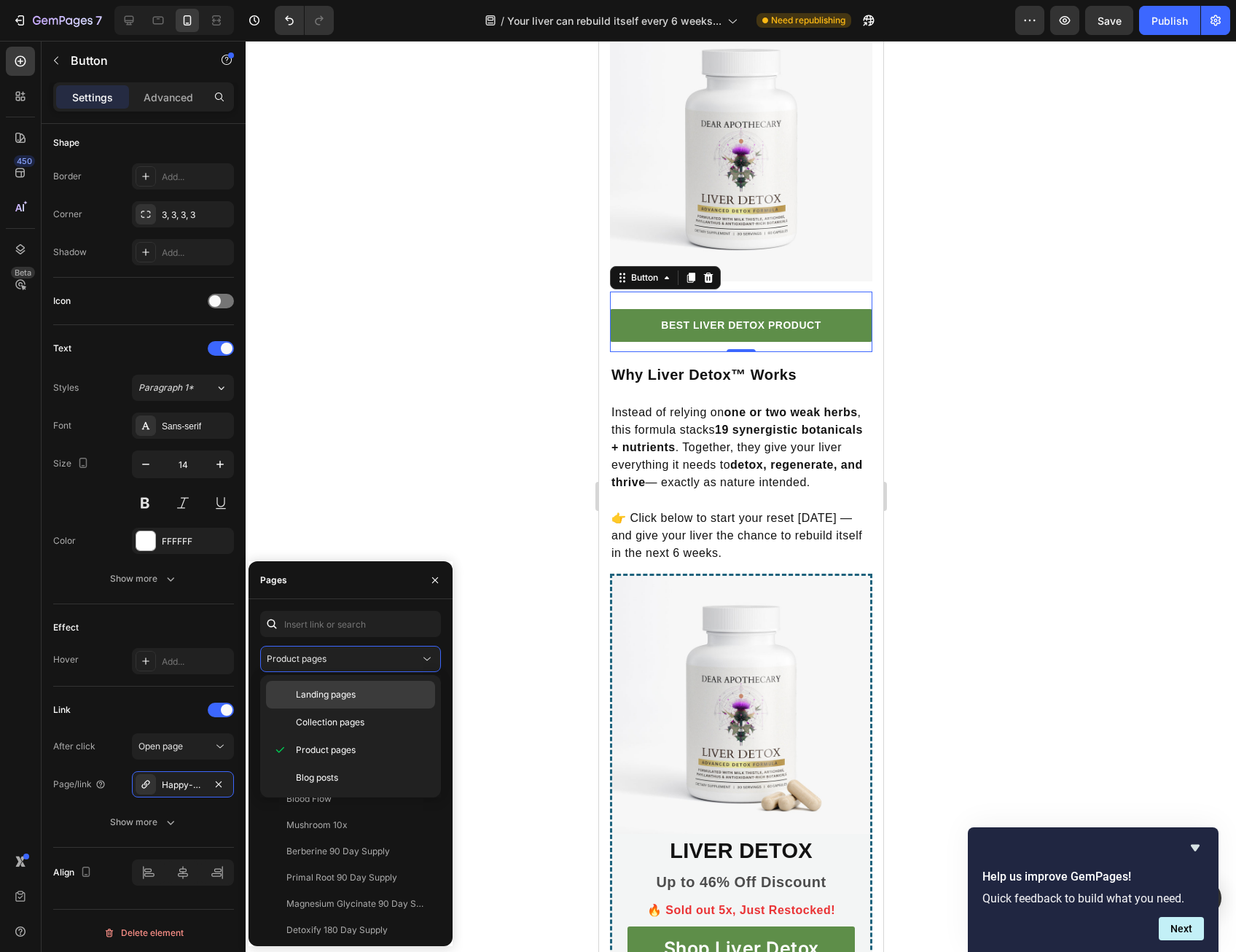
click at [331, 696] on span "Landing pages" at bounding box center [326, 695] width 60 height 13
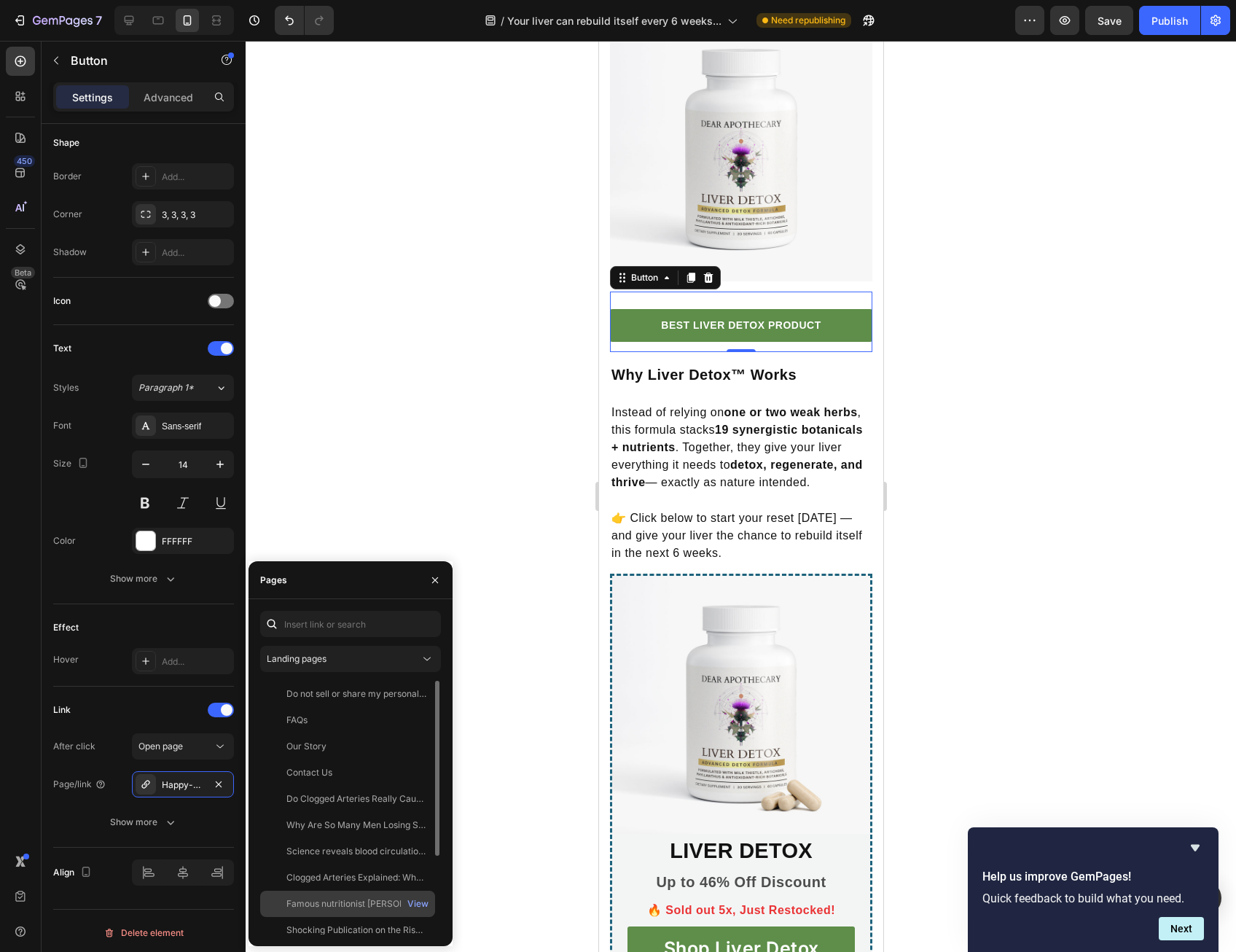
scroll to position [114, 0]
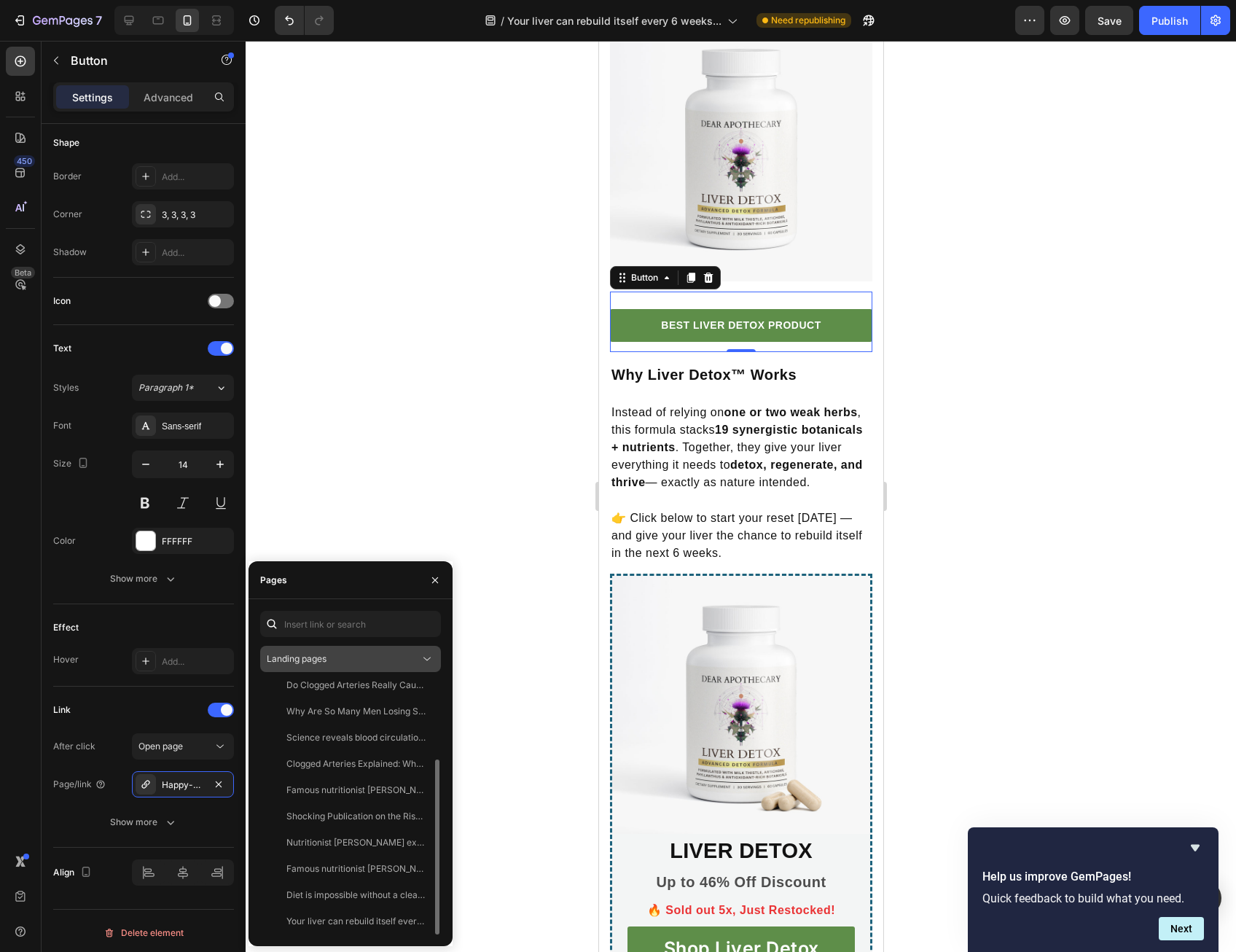
click at [361, 654] on div "Landing pages" at bounding box center [343, 659] width 153 height 13
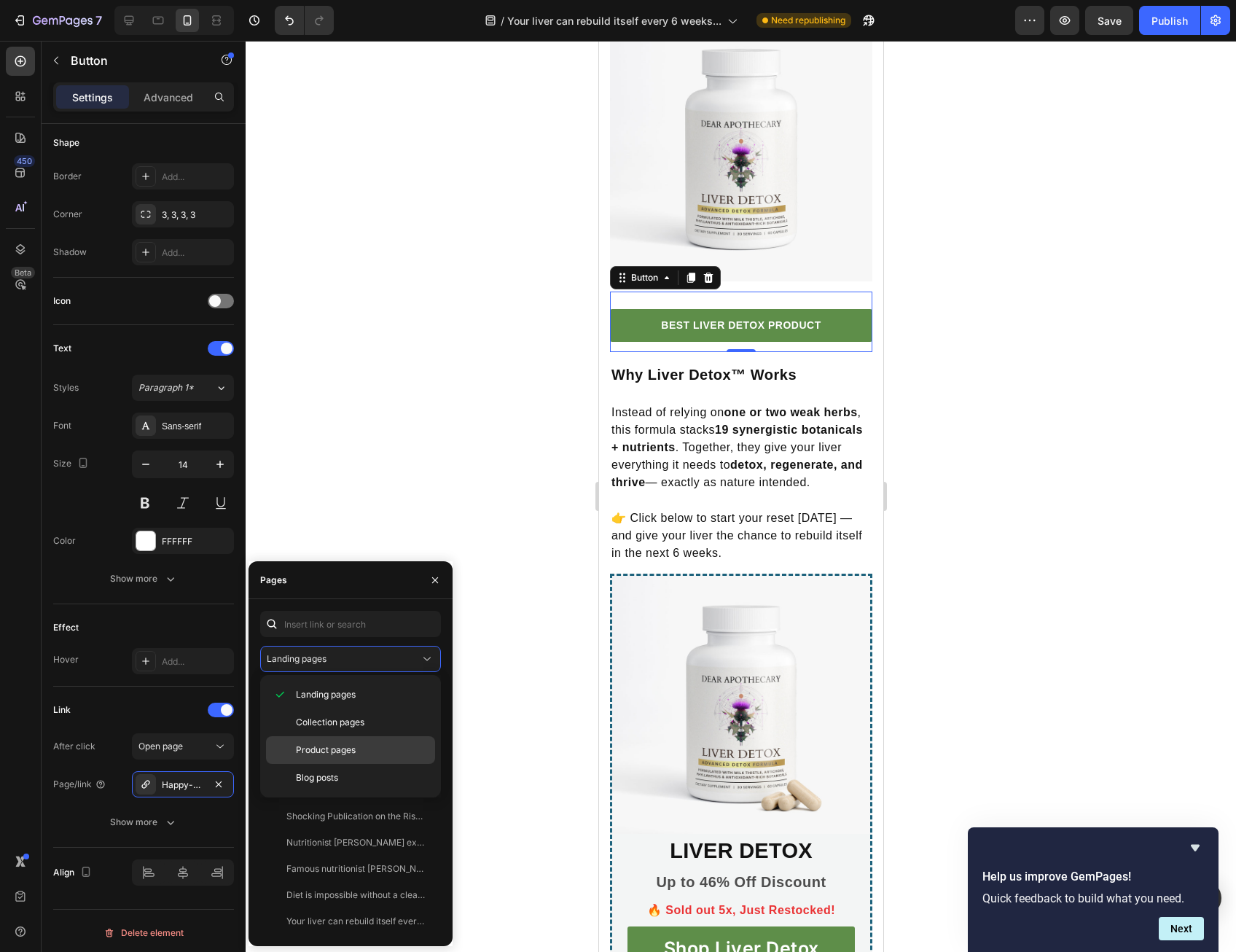
click at [349, 744] on span "Product pages" at bounding box center [326, 750] width 60 height 13
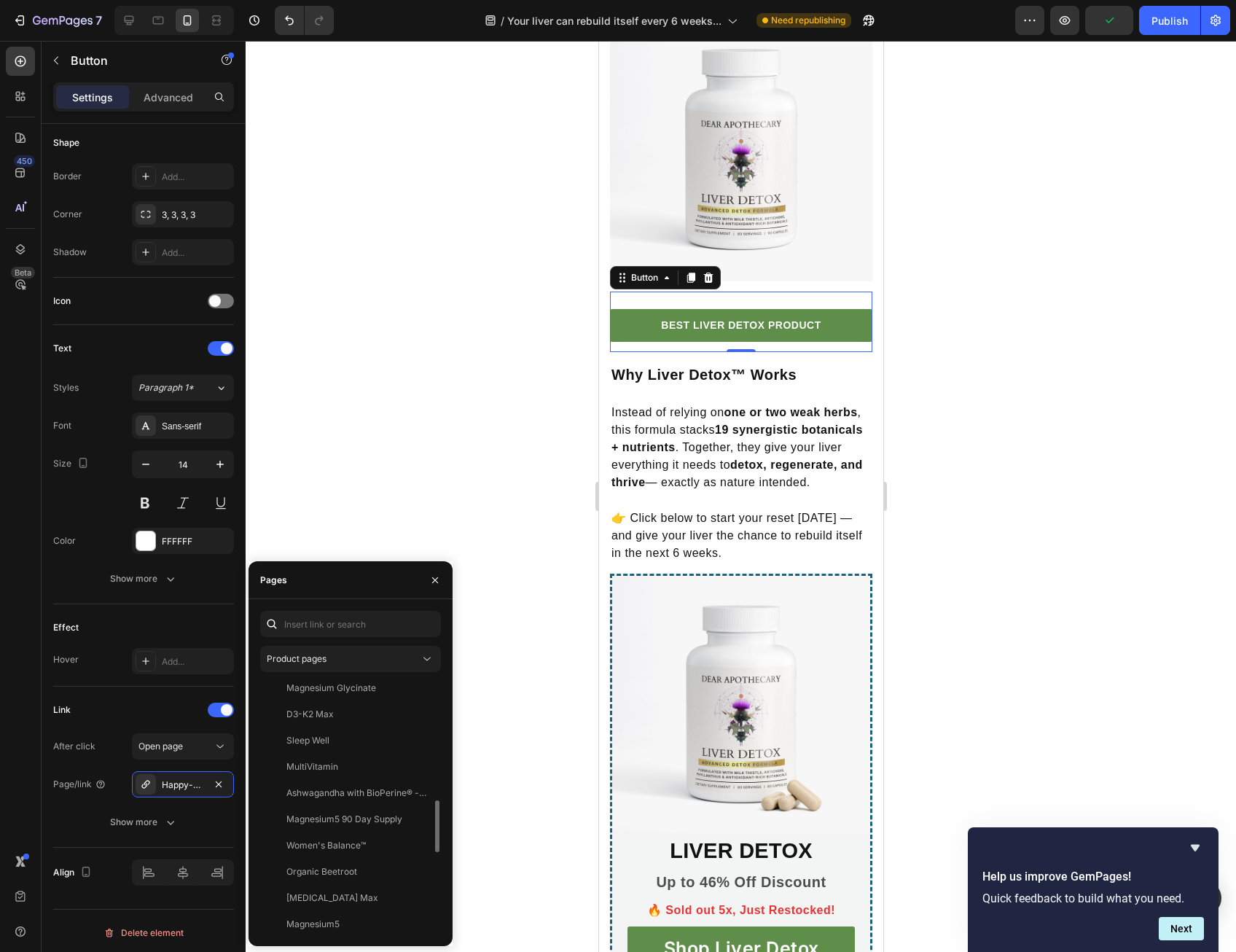
scroll to position [948, 0]
click at [343, 747] on div "Liver Detox" at bounding box center [347, 744] width 163 height 13
click at [544, 683] on div at bounding box center [741, 496] width 990 height 911
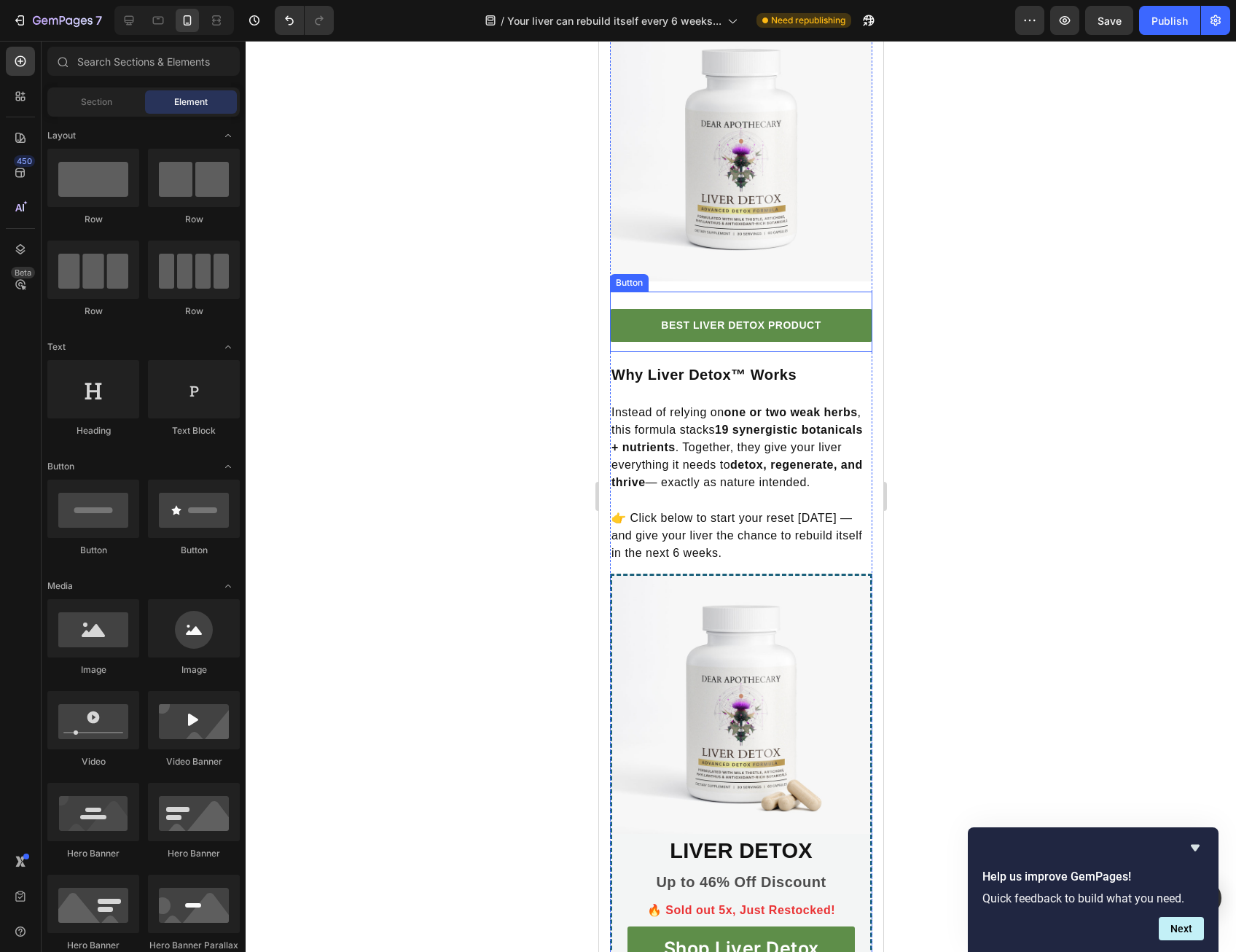
click at [715, 342] on link "BEST LIVER DETOX PRODUCT" at bounding box center [740, 325] width 262 height 32
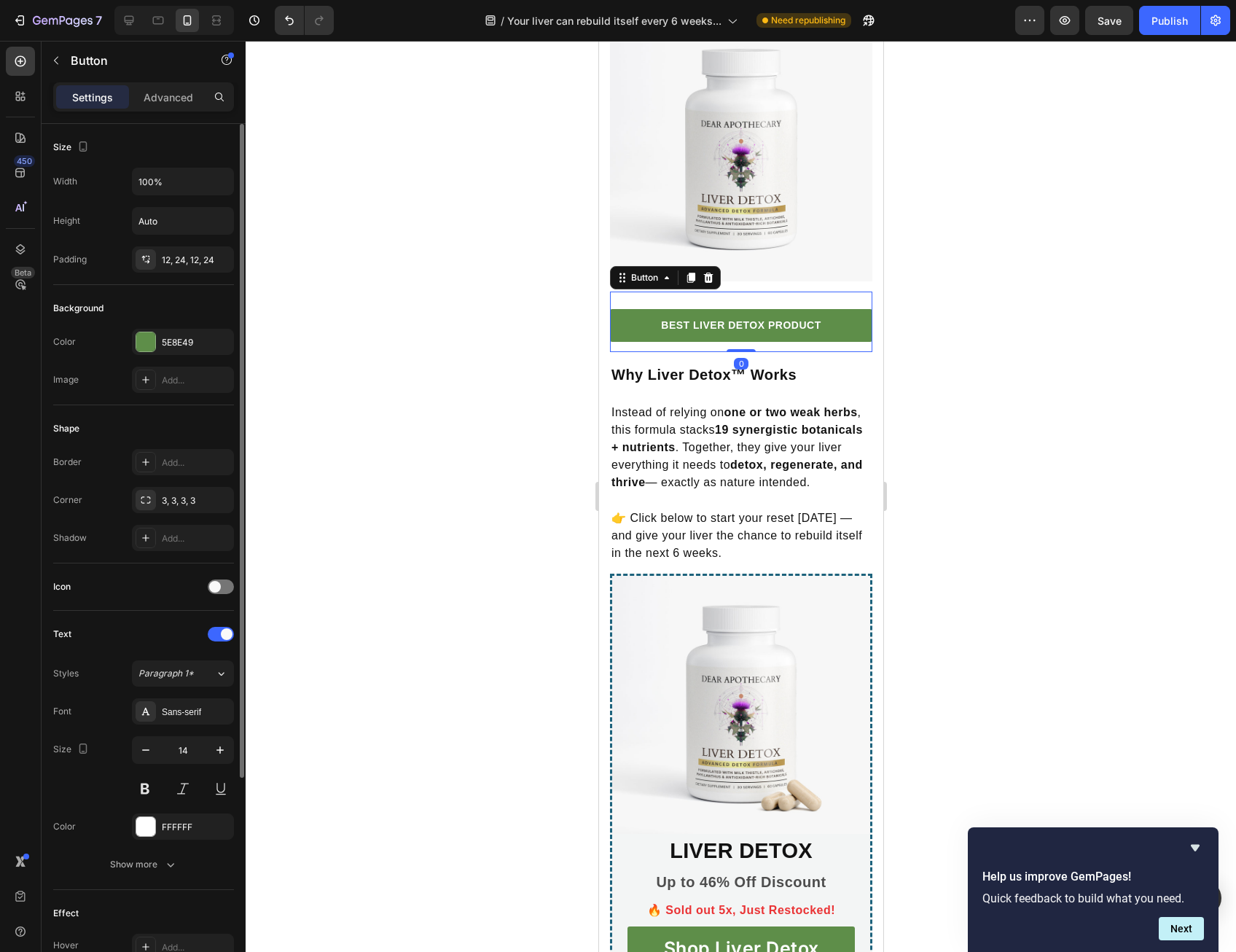
scroll to position [286, 0]
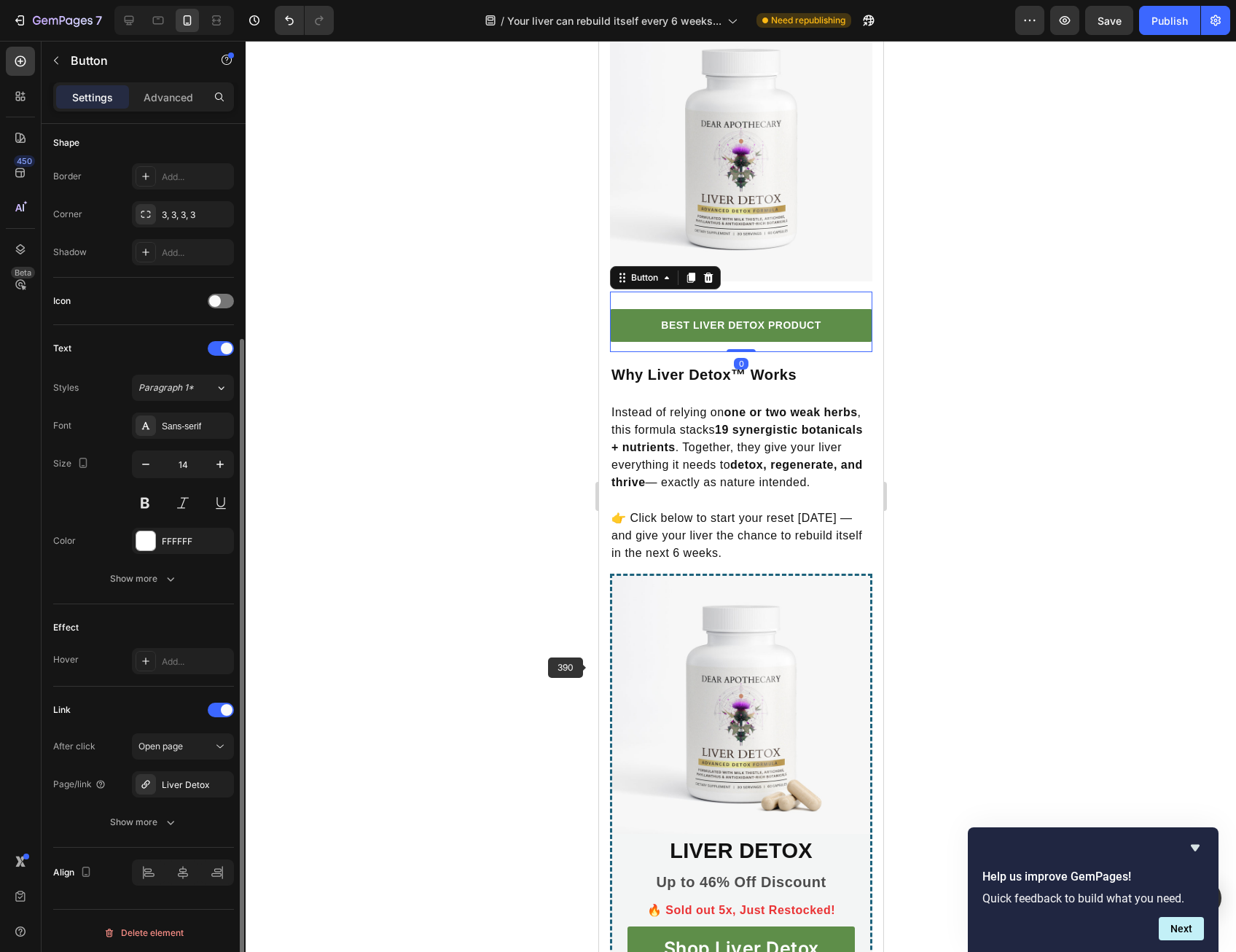
click at [729, 453] on strong "19 synergistic botanicals + nutrients" at bounding box center [736, 438] width 251 height 30
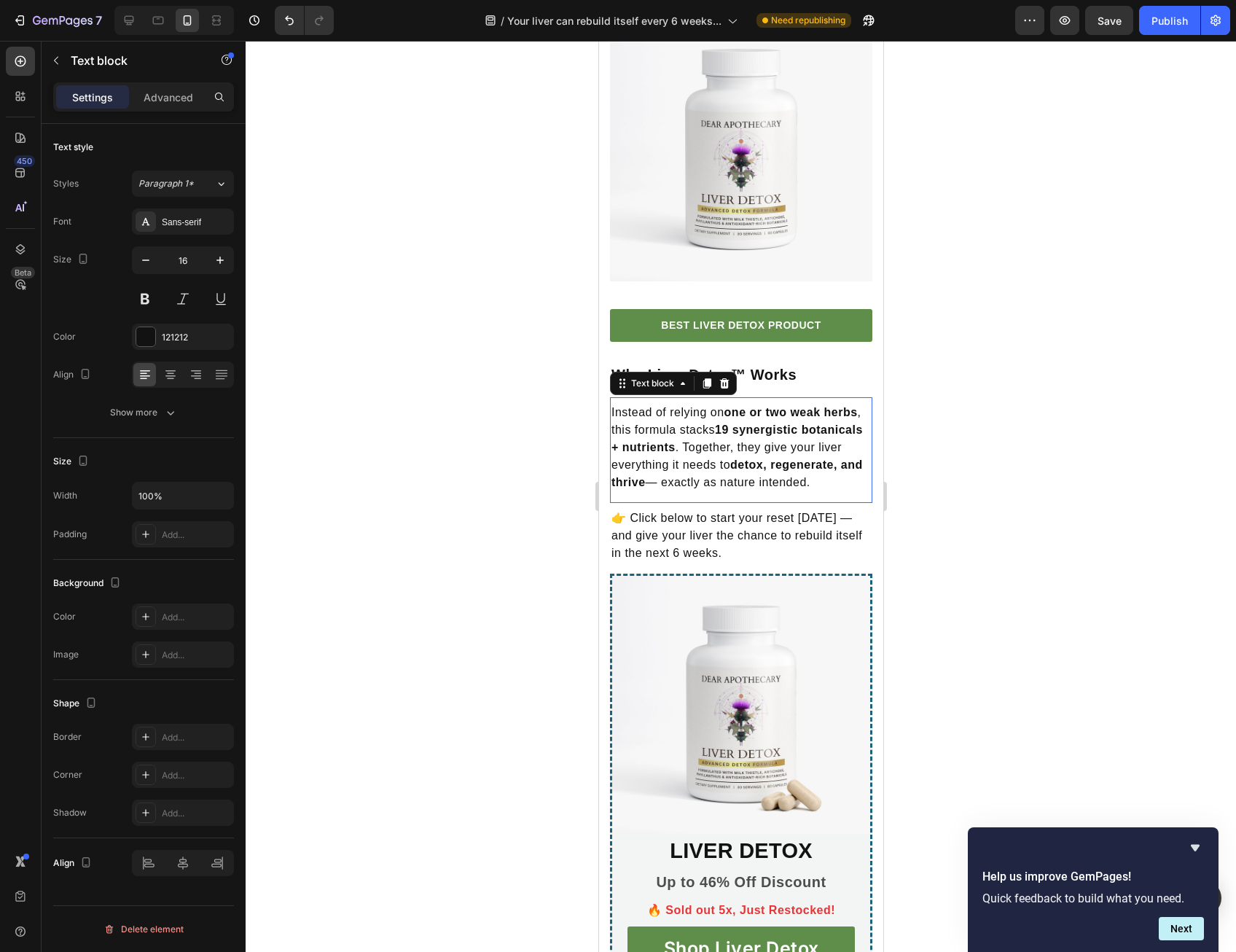
scroll to position [0, 0]
click at [173, 218] on div "Sans-serif" at bounding box center [196, 222] width 69 height 13
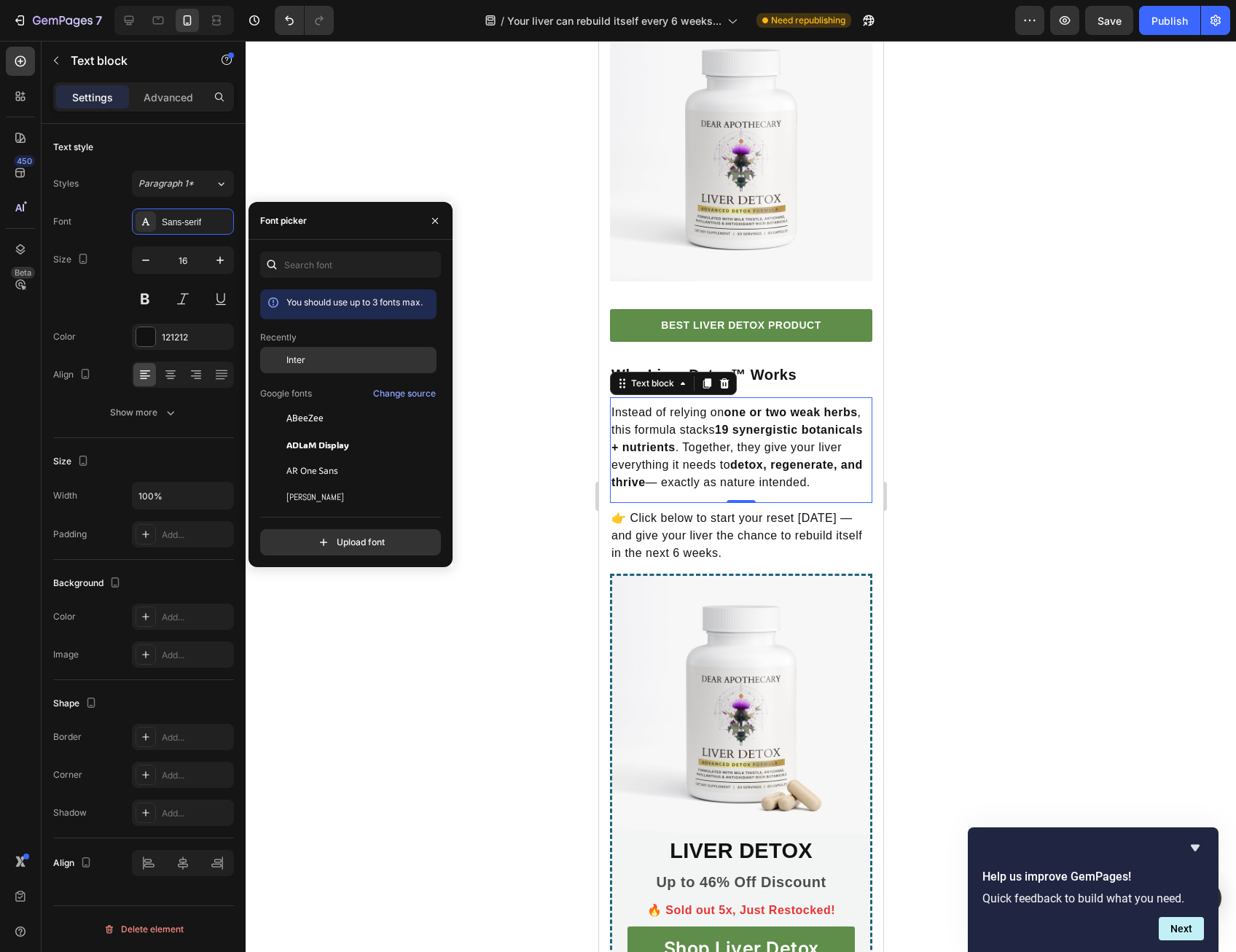
click at [306, 358] on div "Inter" at bounding box center [360, 360] width 147 height 13
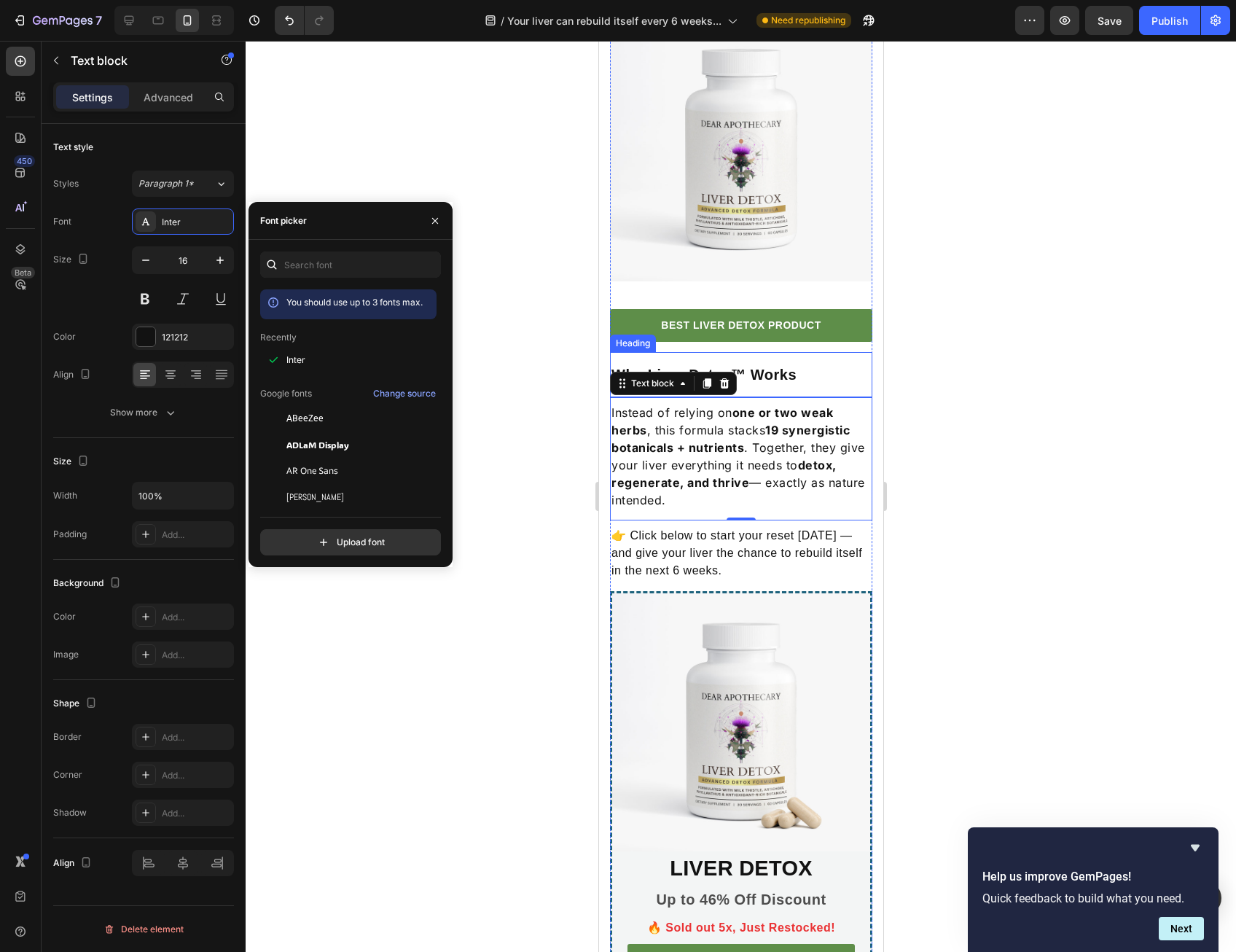
click at [811, 397] on div "Why Liver Detox™ Works Heading" at bounding box center [740, 374] width 262 height 45
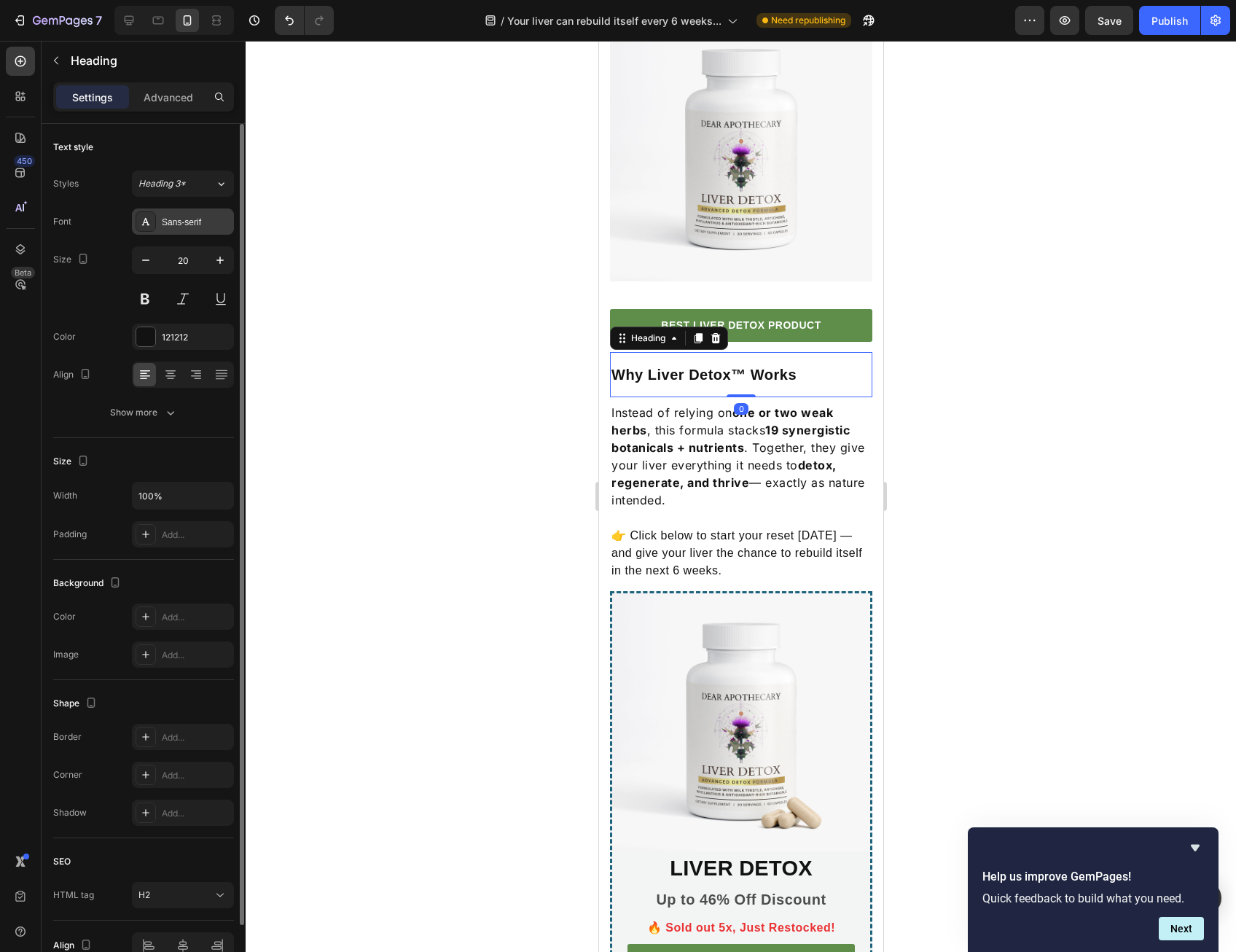
click at [205, 219] on div "Sans-serif" at bounding box center [196, 222] width 69 height 13
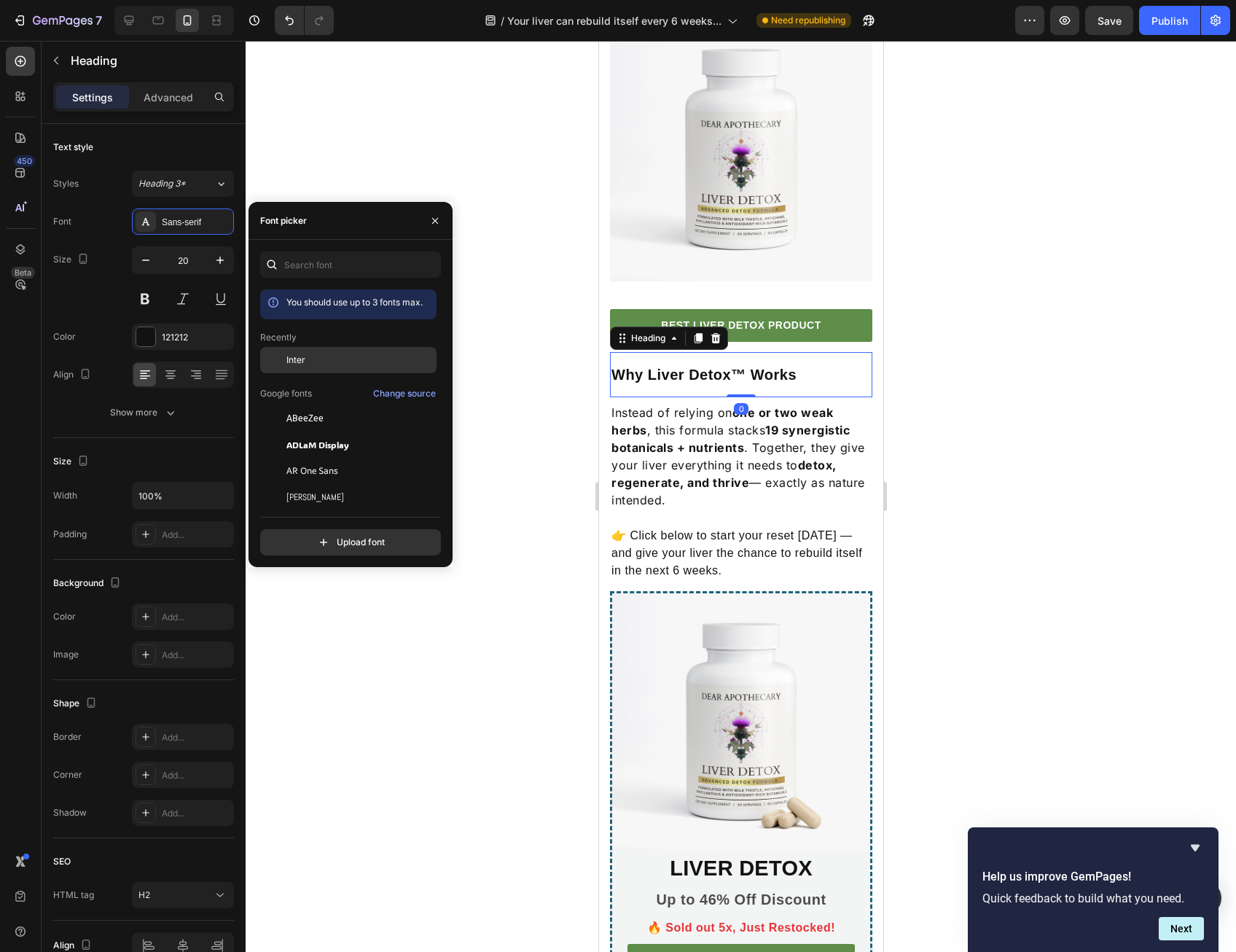
click at [276, 368] on div at bounding box center [273, 360] width 27 height 27
click at [825, 342] on link "BEST LIVER DETOX PRODUCT" at bounding box center [740, 325] width 262 height 32
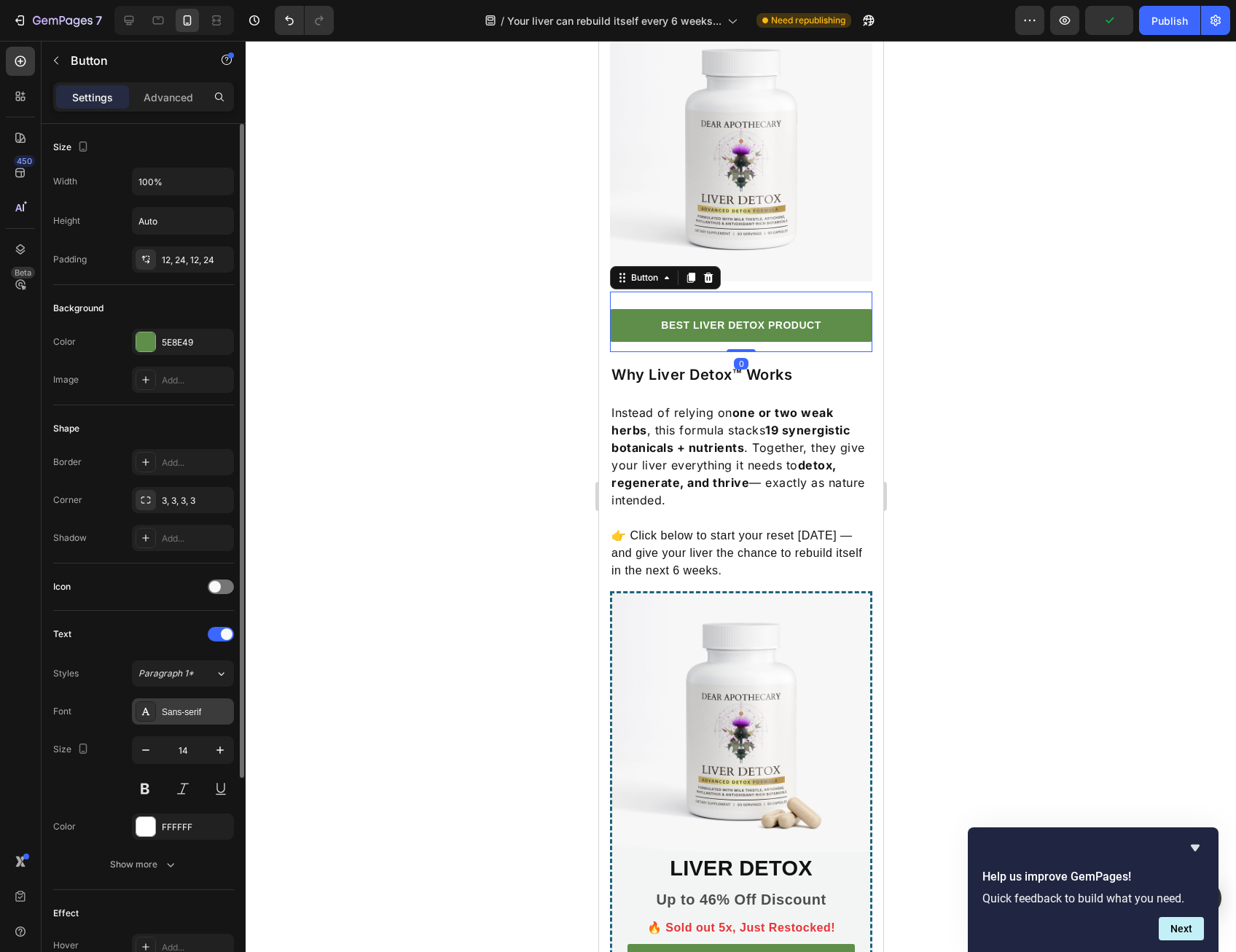
click at [176, 700] on div "Sans-serif" at bounding box center [183, 711] width 102 height 27
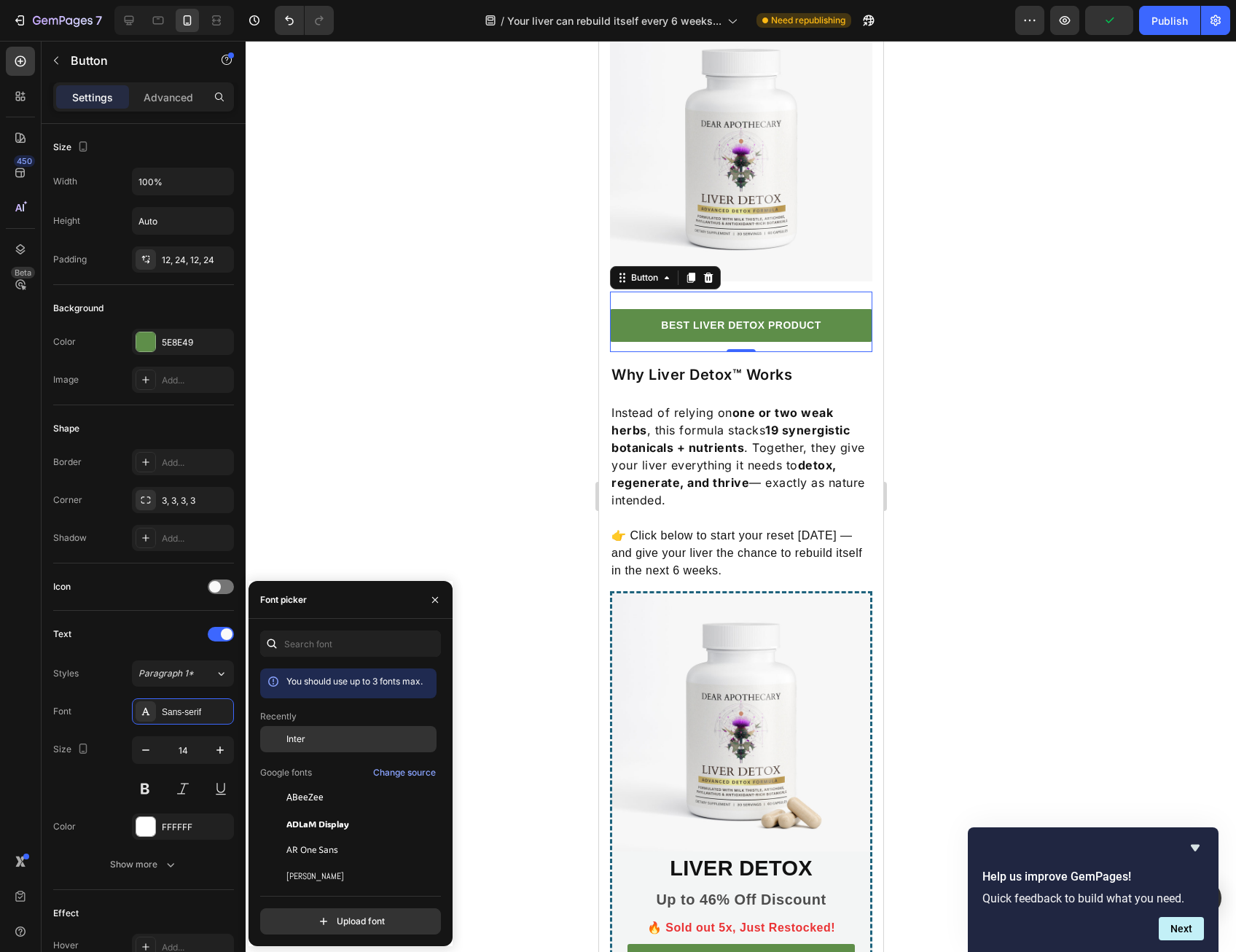
click at [305, 736] on div "Inter" at bounding box center [360, 739] width 147 height 13
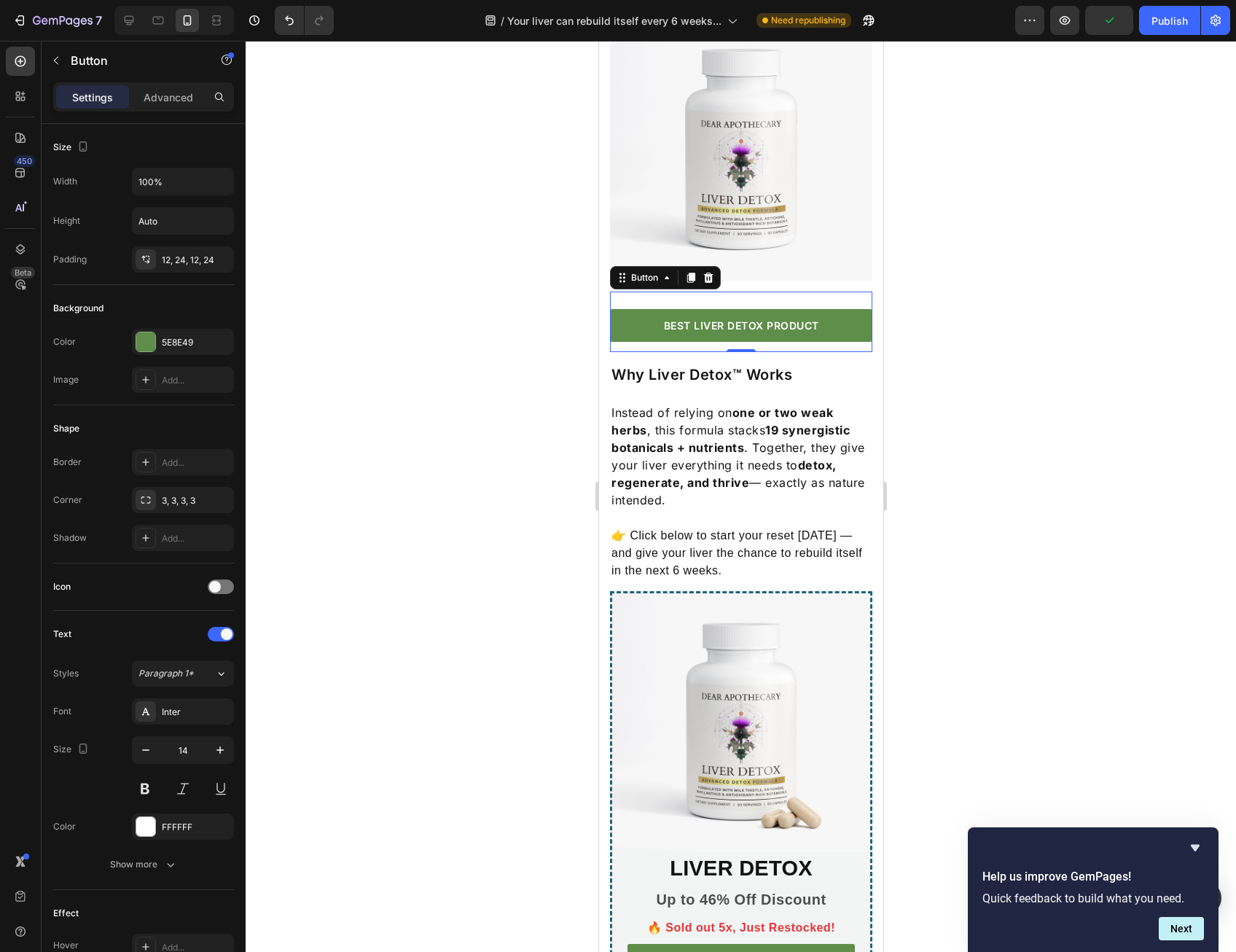
click at [454, 493] on div at bounding box center [741, 496] width 990 height 911
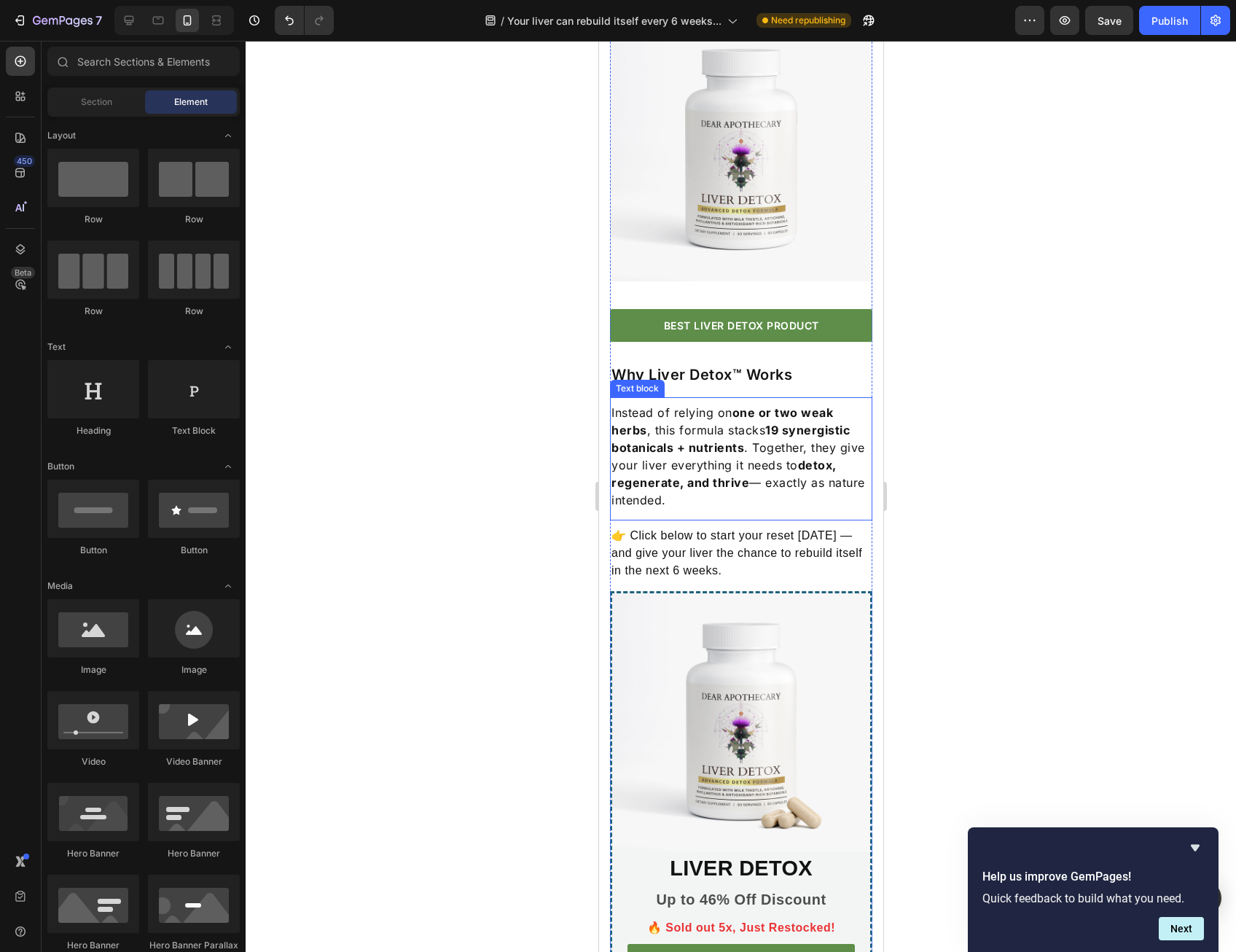
click at [659, 509] on p "Instead of relying on one or two weak herbs , this formula stacks 19 synergisti…" at bounding box center [740, 456] width 259 height 105
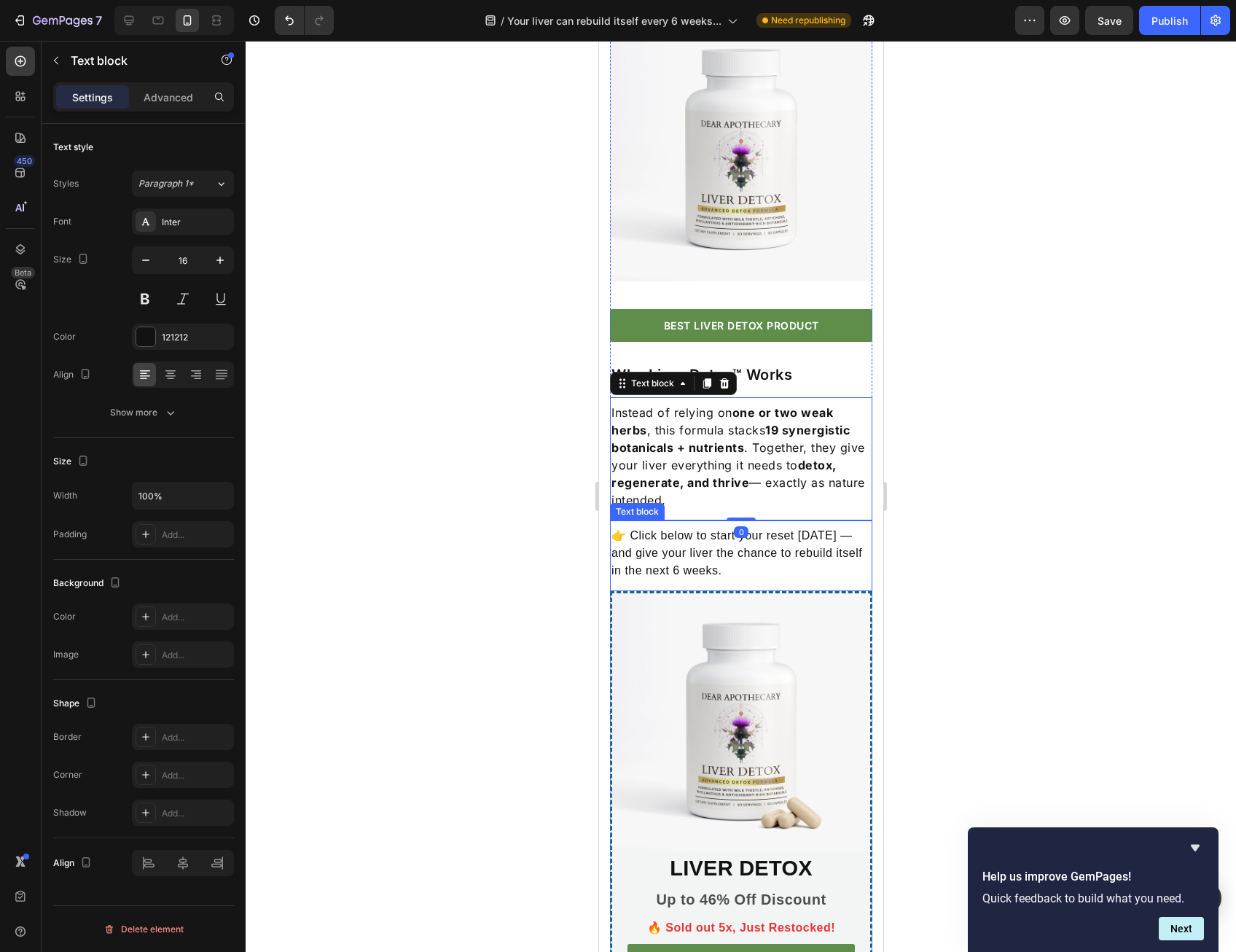
click at [673, 580] on p "👉 Click below to start your reset [DATE] — and give your liver the chance to re…" at bounding box center [740, 553] width 259 height 52
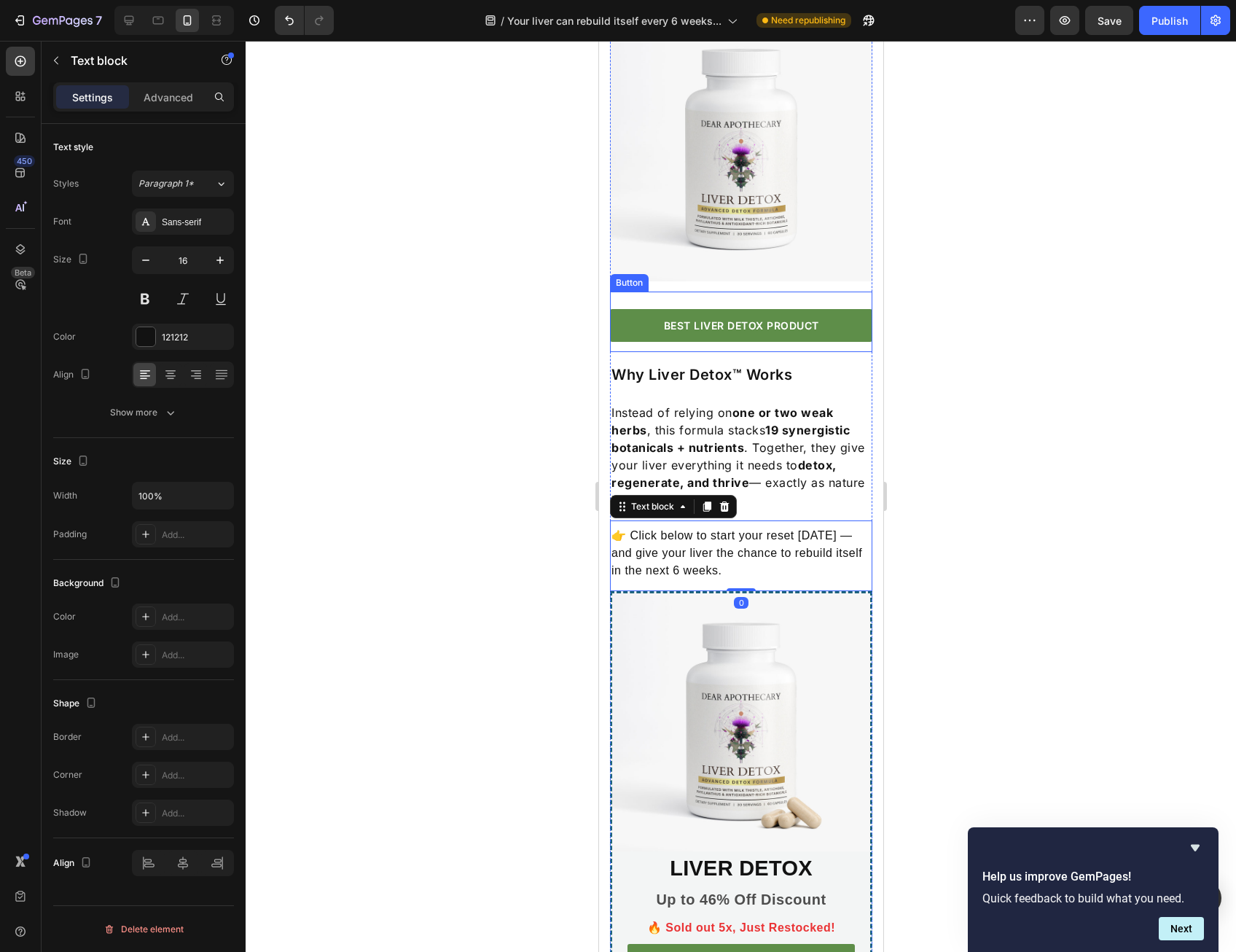
click at [715, 342] on link "BEST LIVER DETOX PRODUCT" at bounding box center [740, 325] width 262 height 32
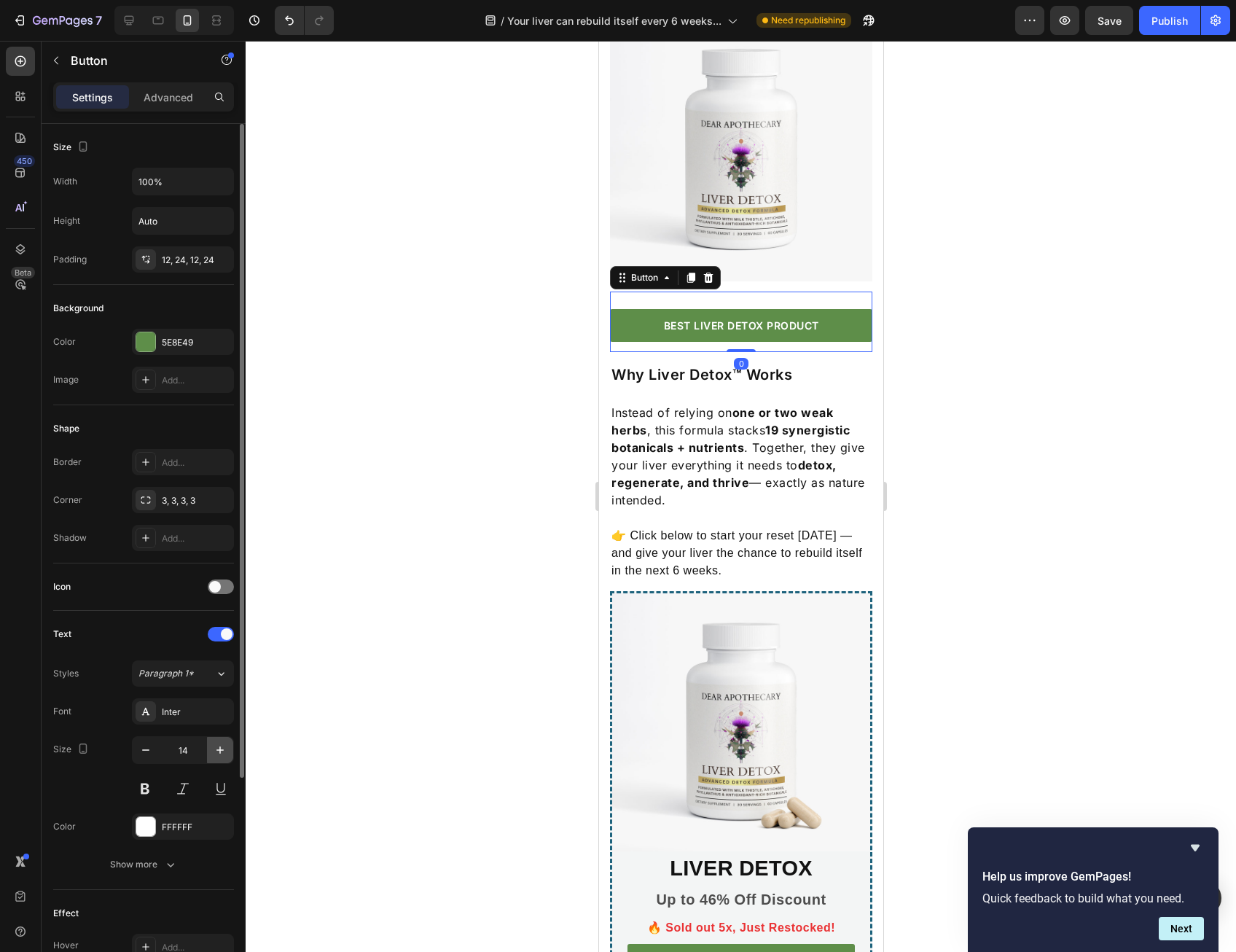
click at [224, 748] on icon "button" at bounding box center [220, 750] width 15 height 15
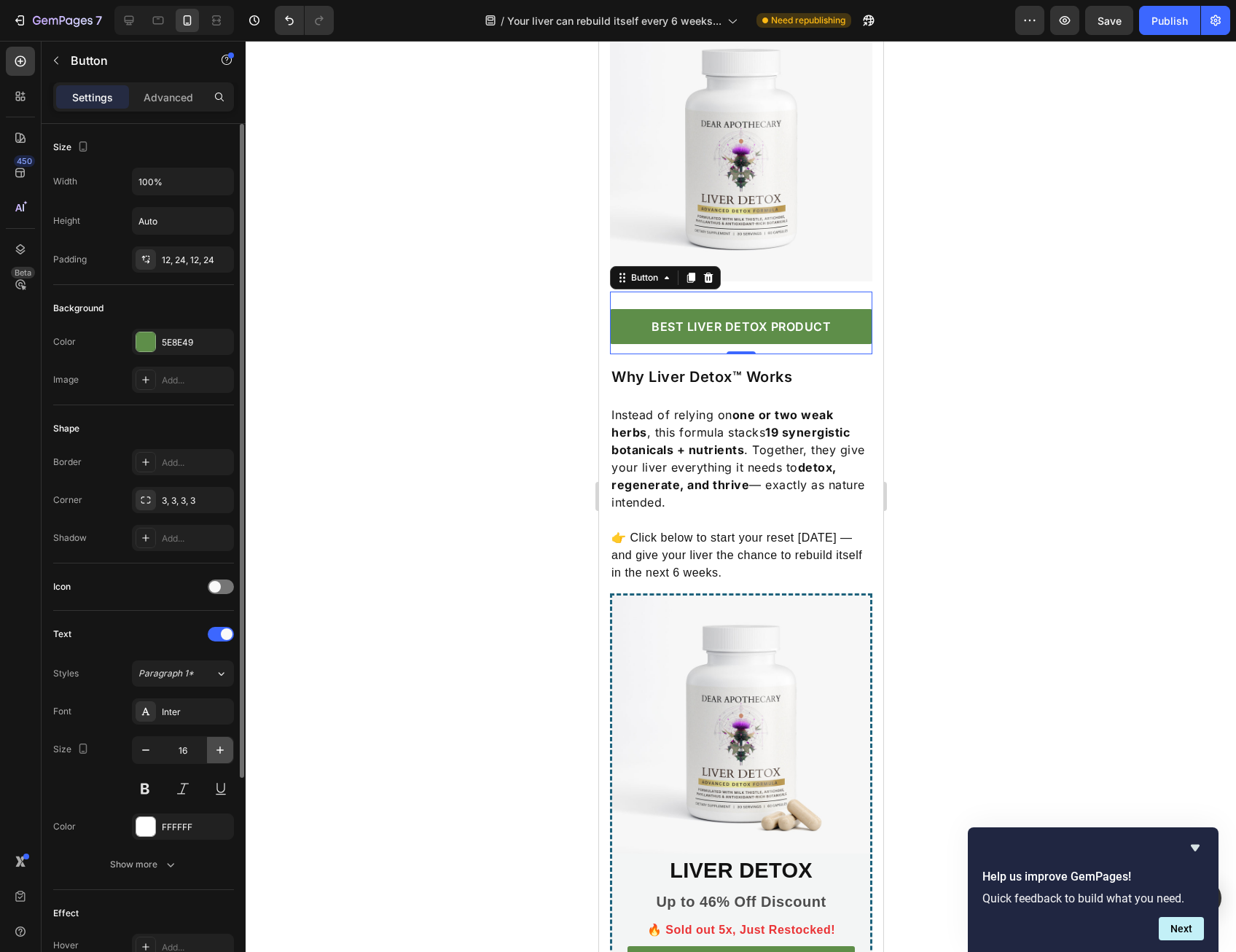
click at [224, 748] on icon "button" at bounding box center [220, 750] width 15 height 15
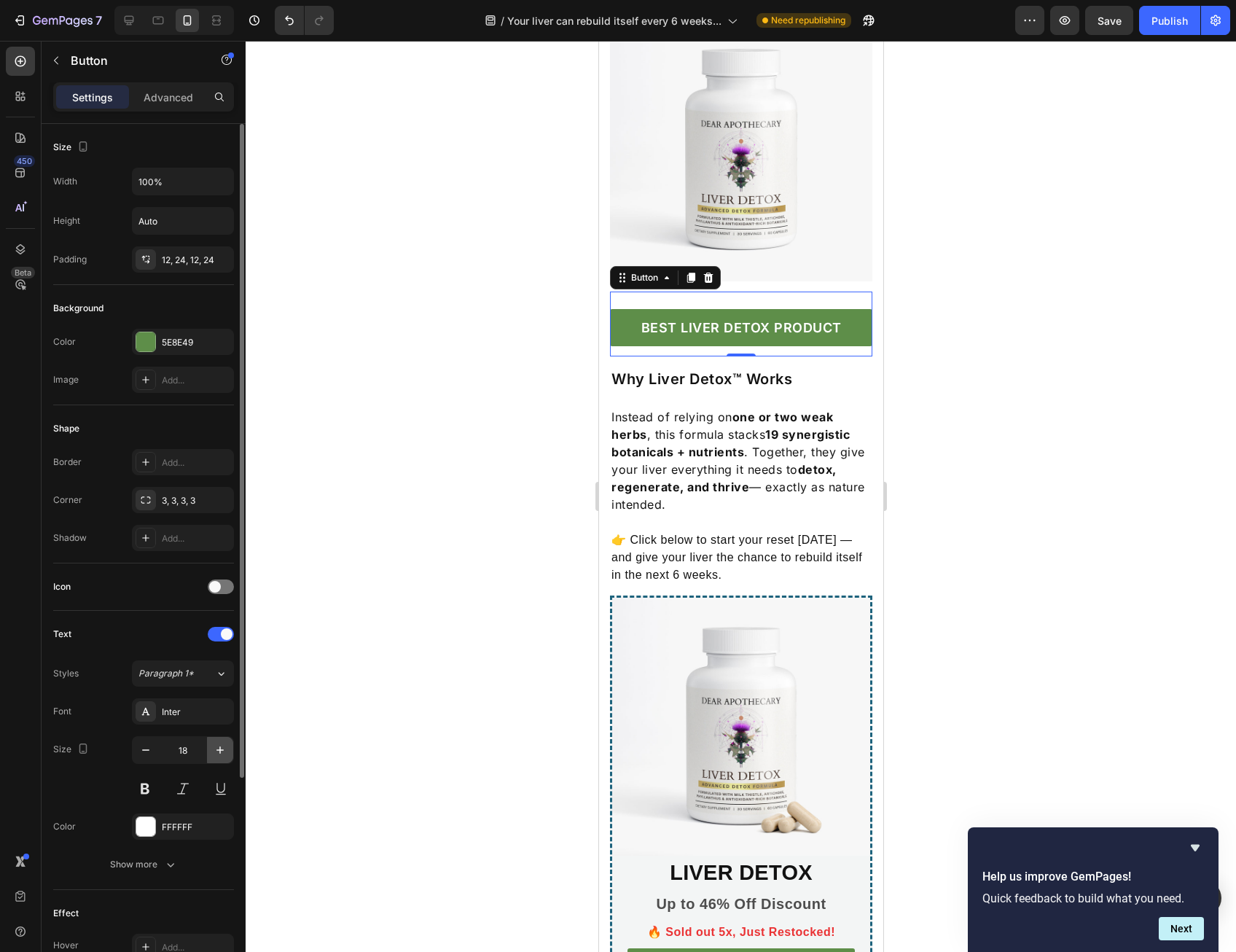
click at [224, 748] on icon "button" at bounding box center [220, 750] width 15 height 15
type input "19"
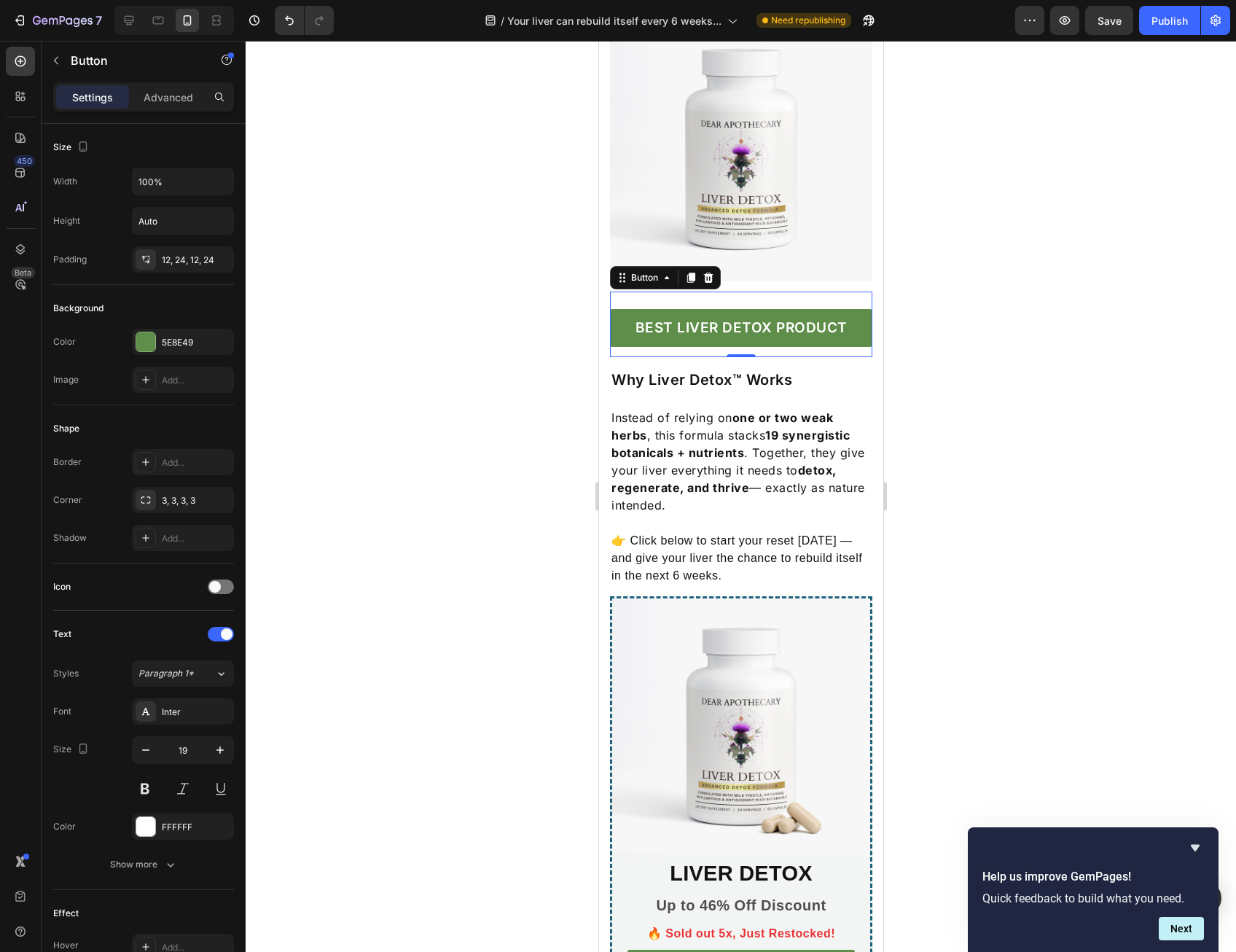
click at [425, 586] on div at bounding box center [741, 496] width 990 height 911
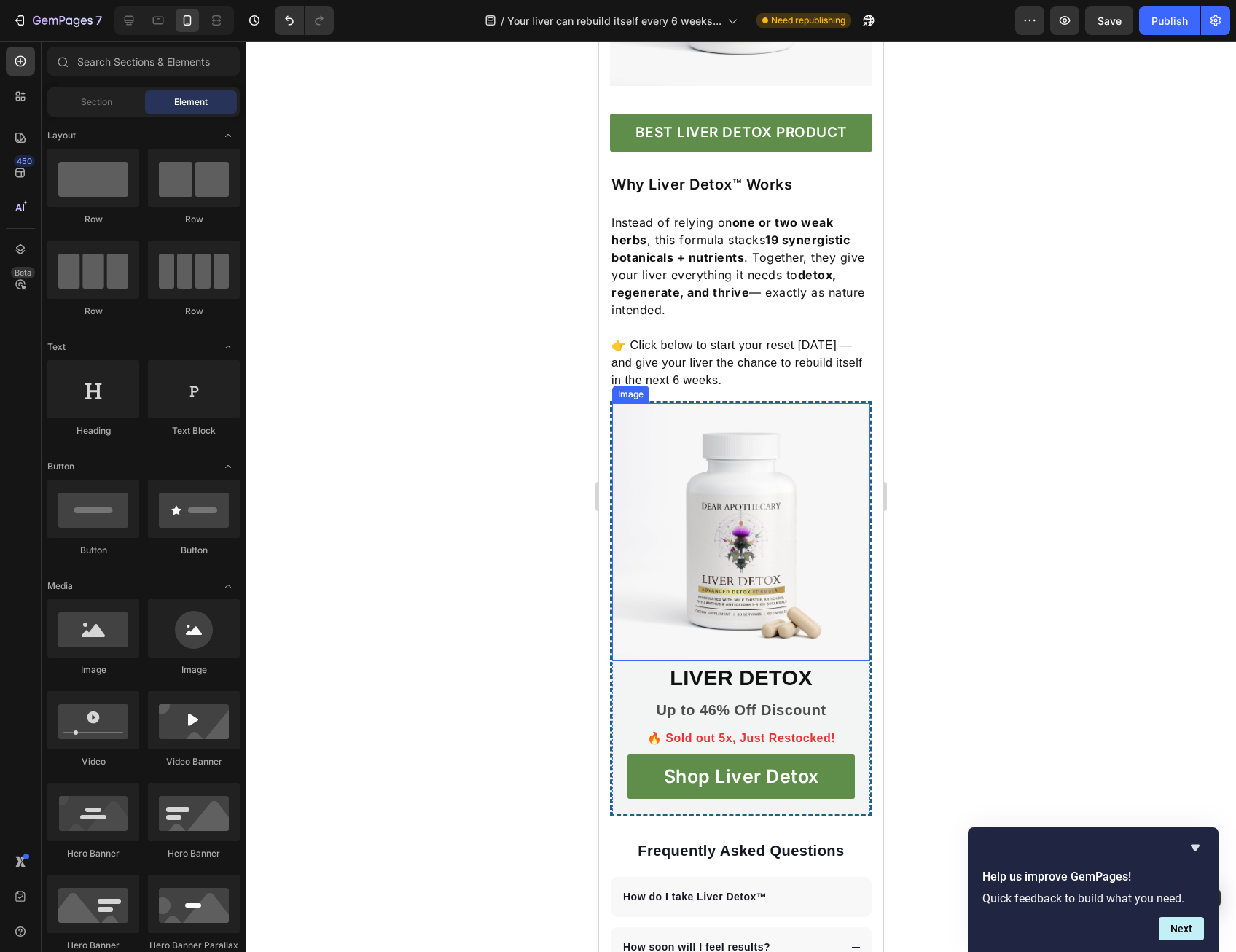
scroll to position [3879, 0]
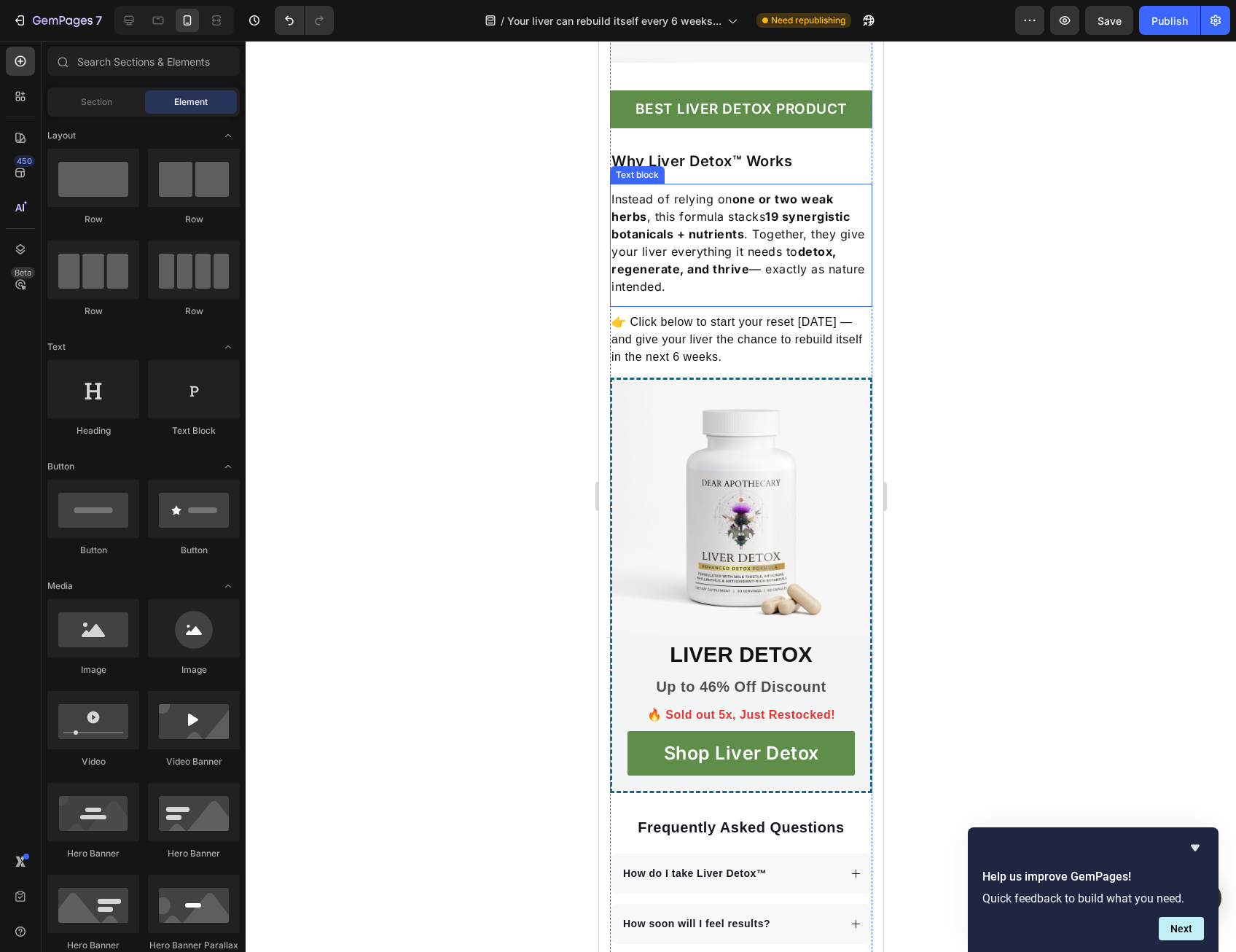
click at [721, 295] on p "Instead of relying on one or two weak herbs , this formula stacks 19 synergisti…" at bounding box center [740, 243] width 259 height 105
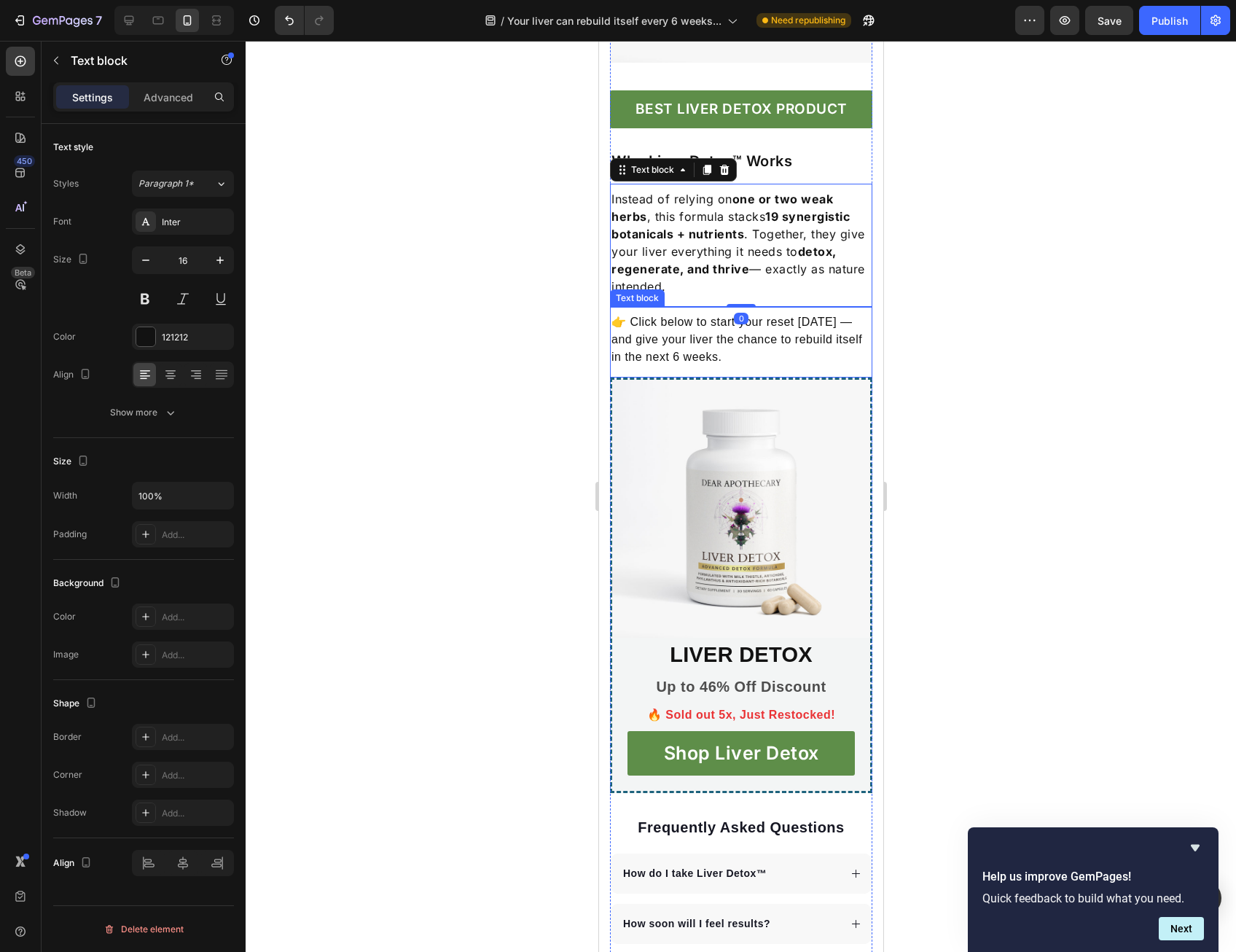
click at [693, 366] on p "👉 Click below to start your reset [DATE] — and give your liver the chance to re…" at bounding box center [740, 339] width 259 height 52
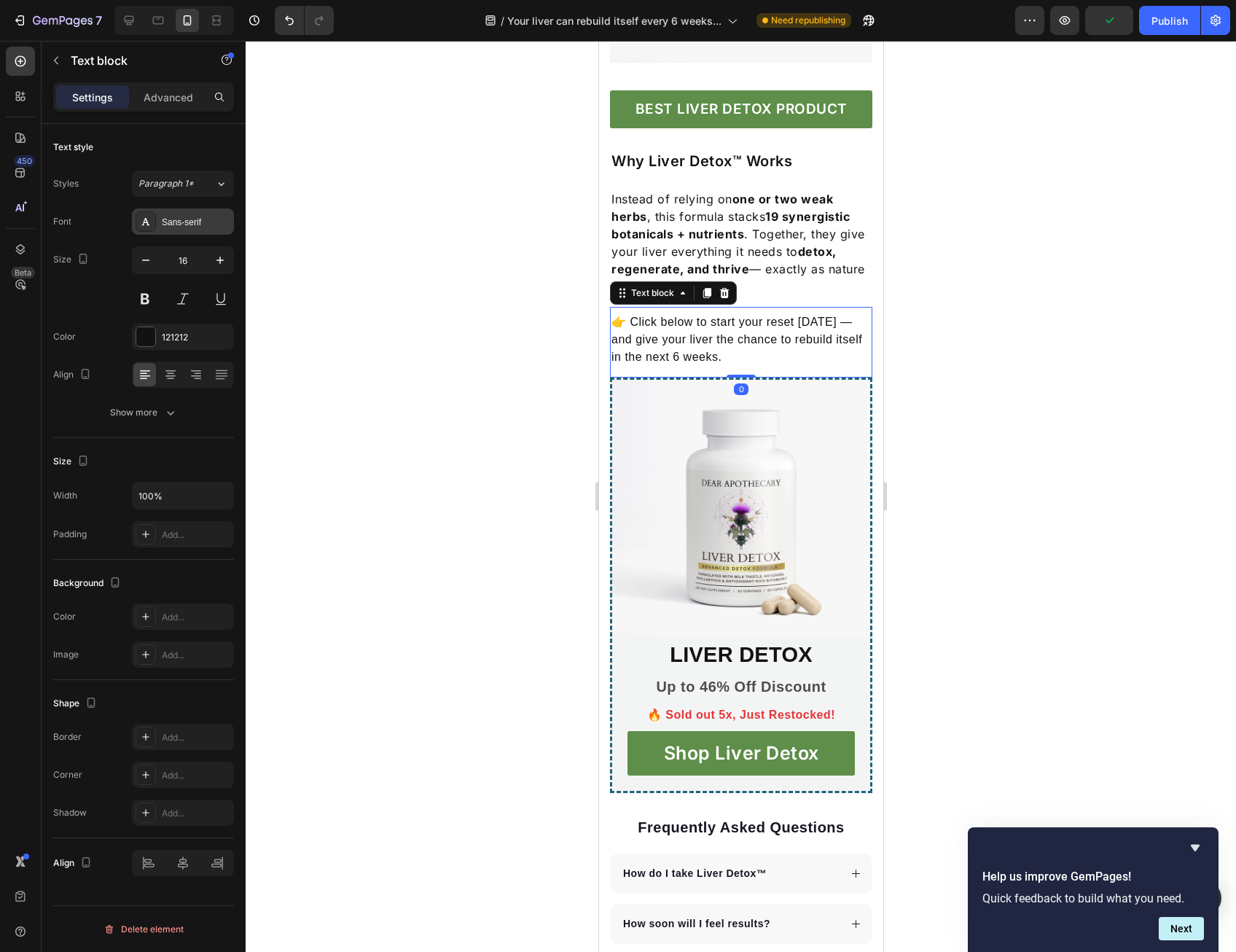
click at [192, 222] on div "Sans-serif" at bounding box center [196, 222] width 69 height 13
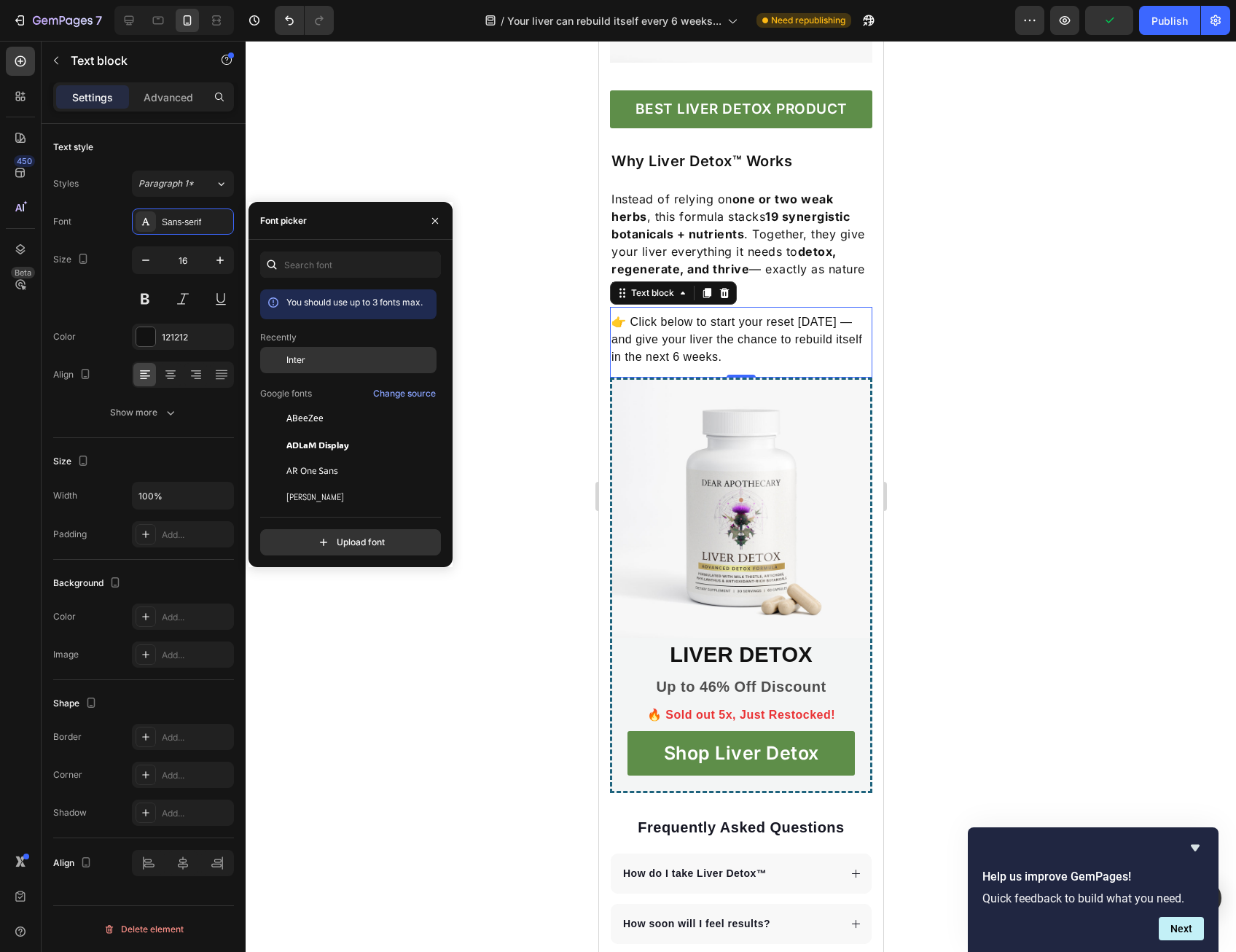
click at [303, 362] on span "Inter" at bounding box center [296, 360] width 19 height 13
click at [751, 638] on img at bounding box center [740, 508] width 258 height 258
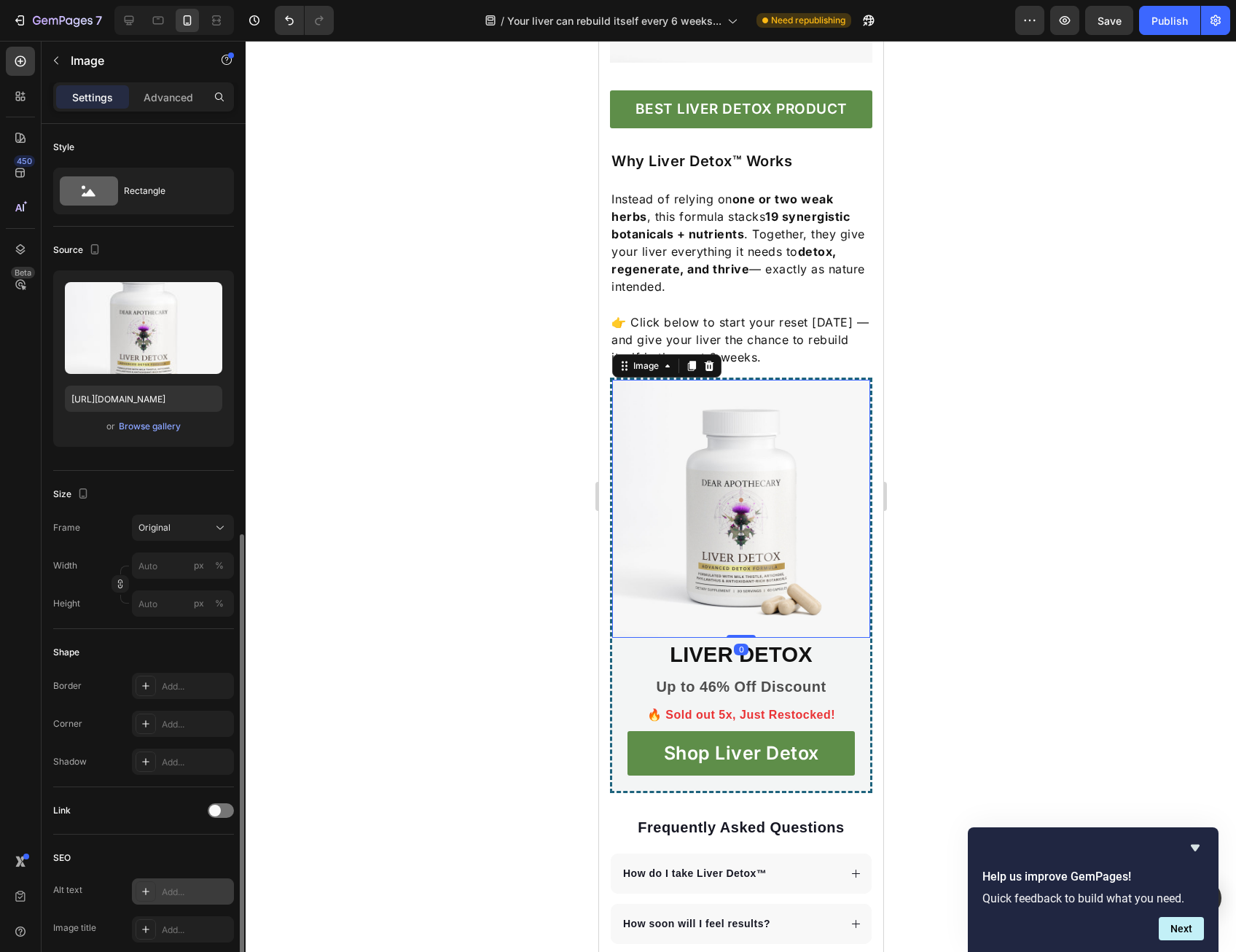
scroll to position [229, 0]
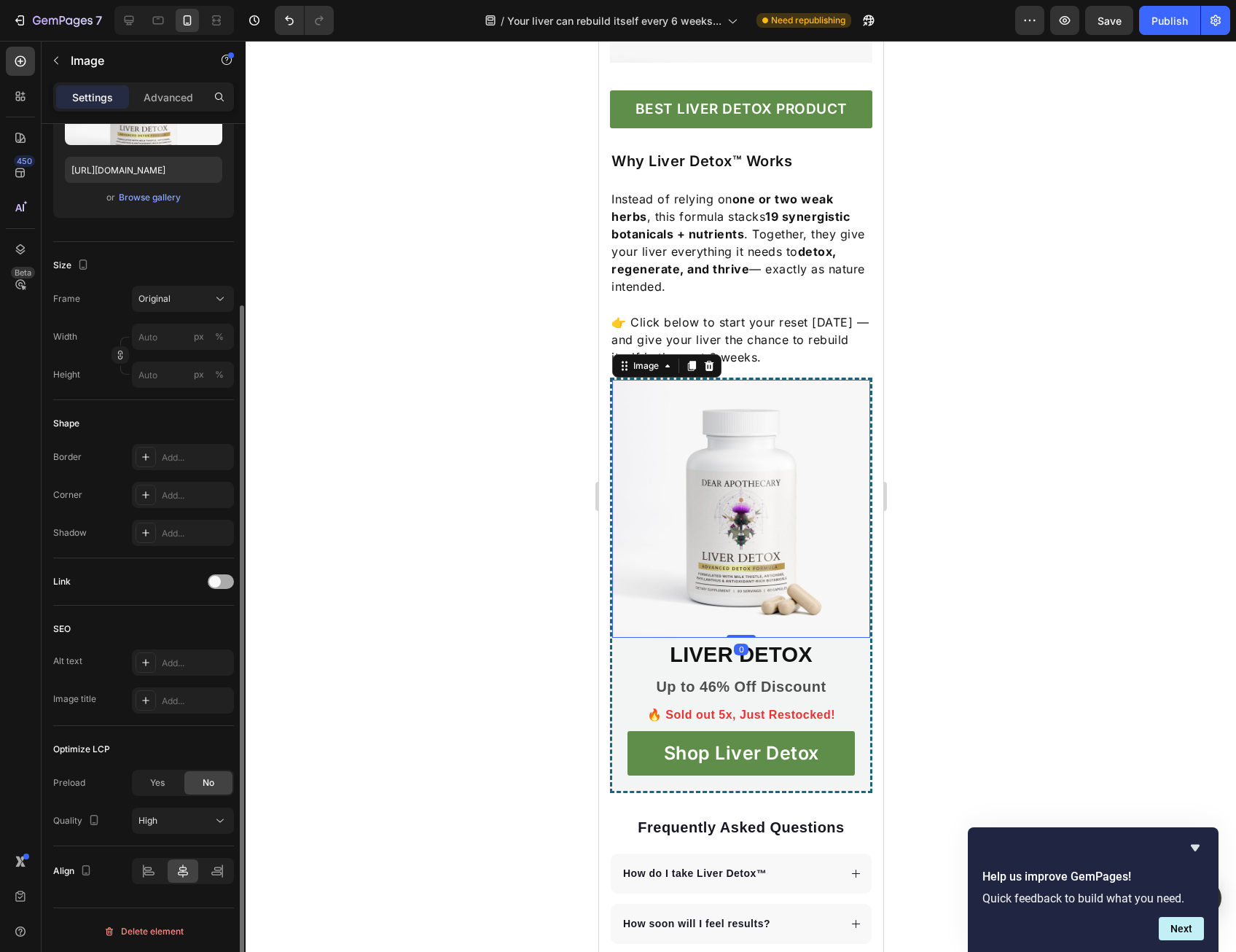
click at [219, 575] on div at bounding box center [221, 582] width 27 height 15
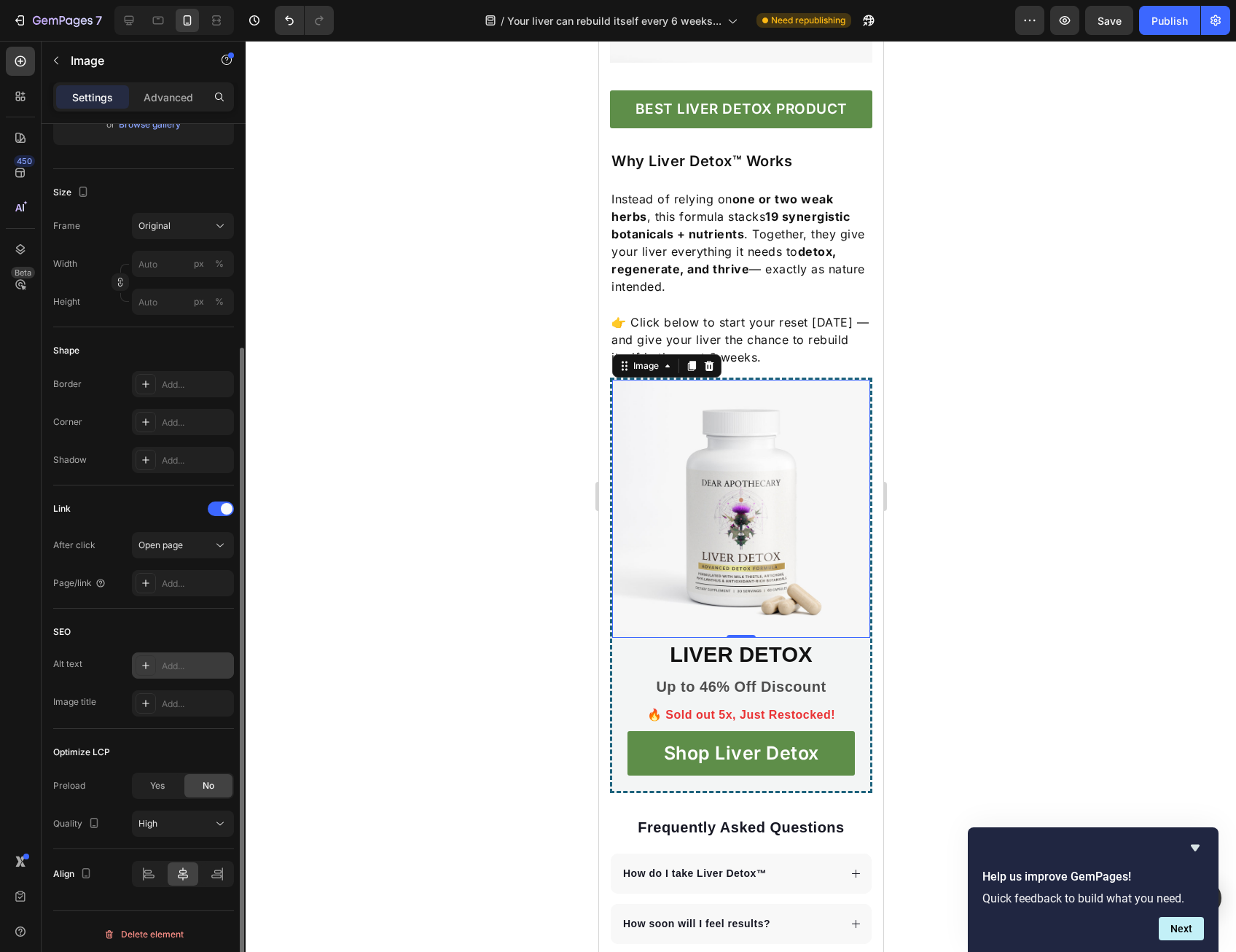
scroll to position [305, 0]
click at [175, 569] on div "Add..." at bounding box center [183, 581] width 102 height 27
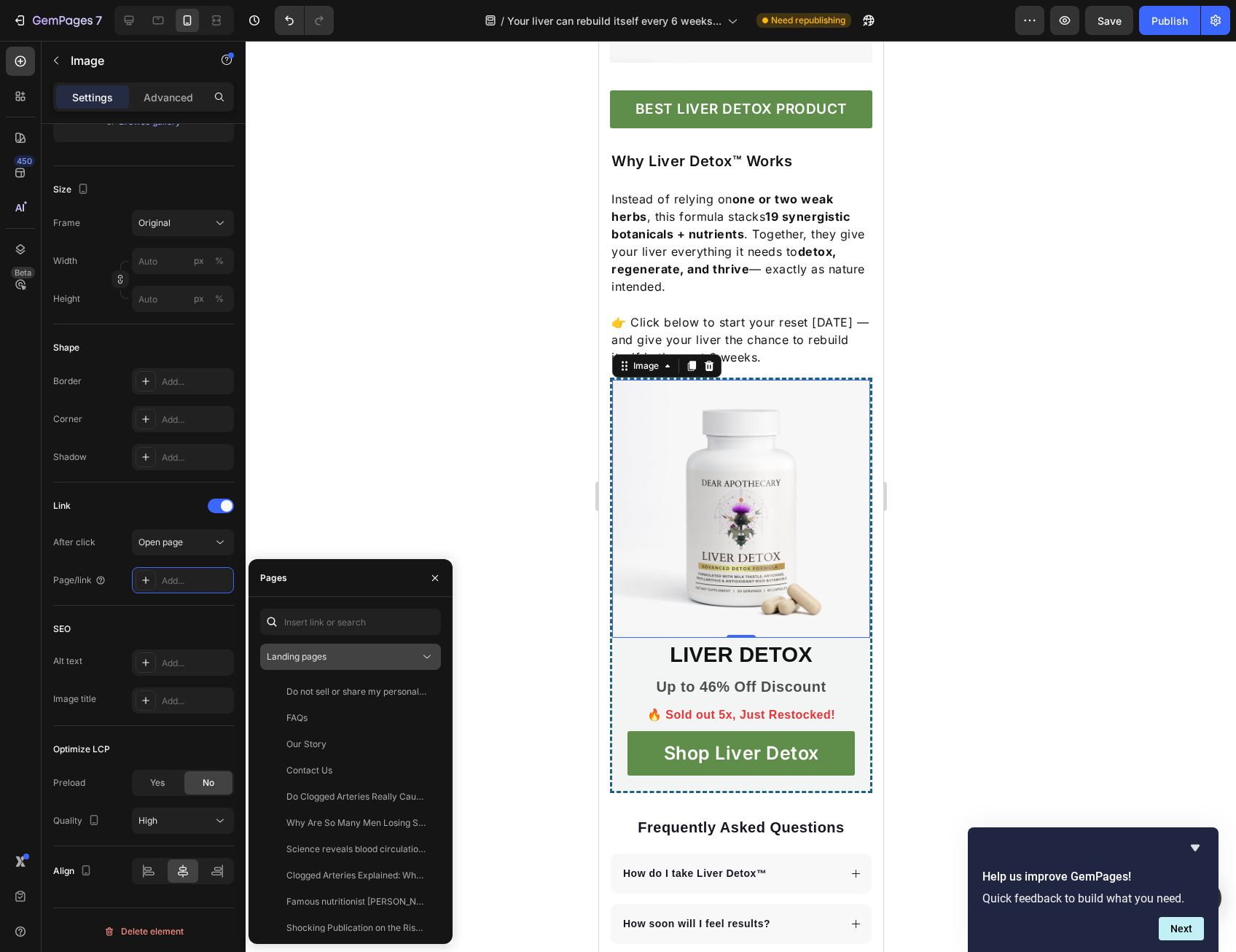
click at [327, 660] on div "Landing pages" at bounding box center [343, 657] width 153 height 13
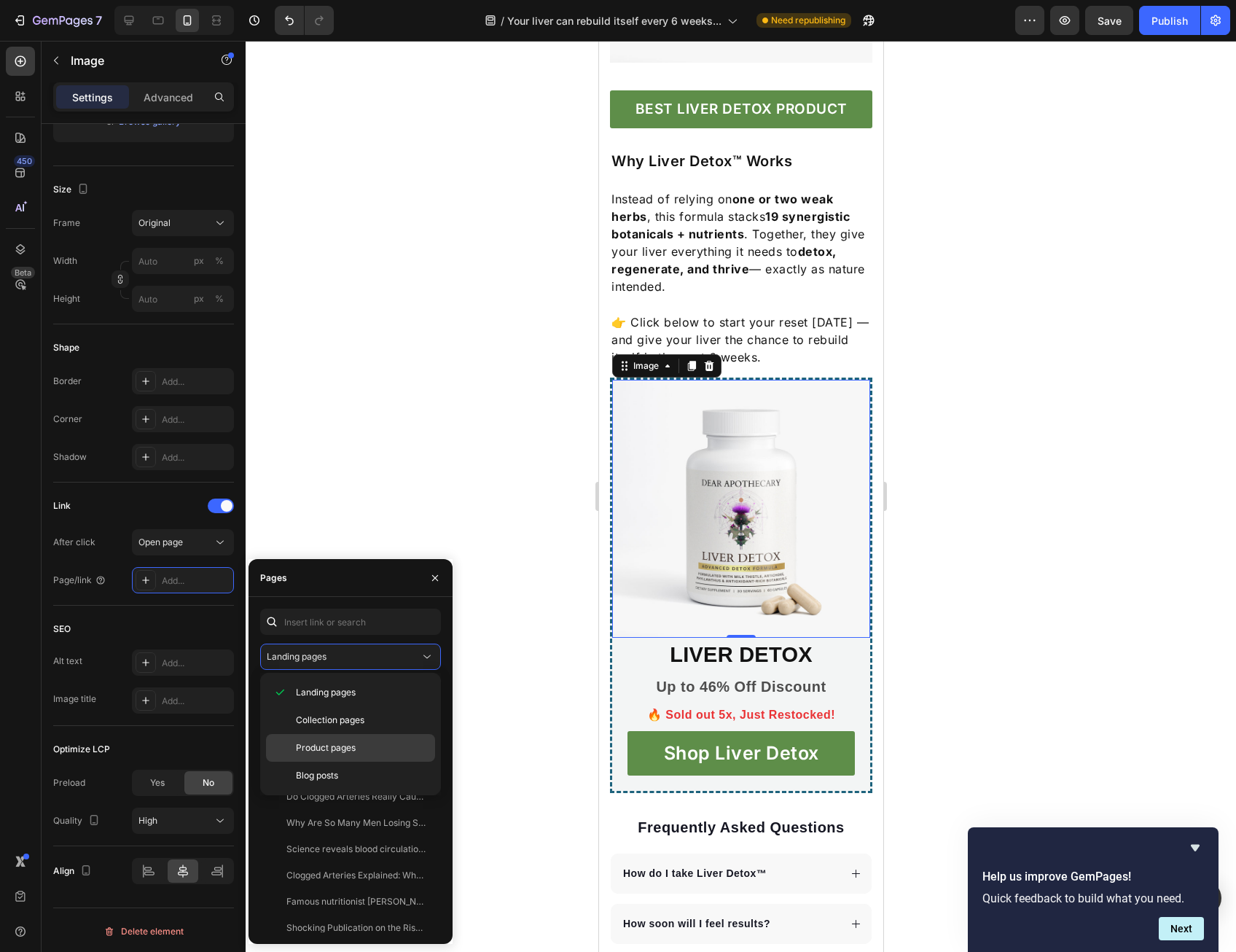
click at [334, 735] on div "Product pages" at bounding box center [350, 748] width 169 height 28
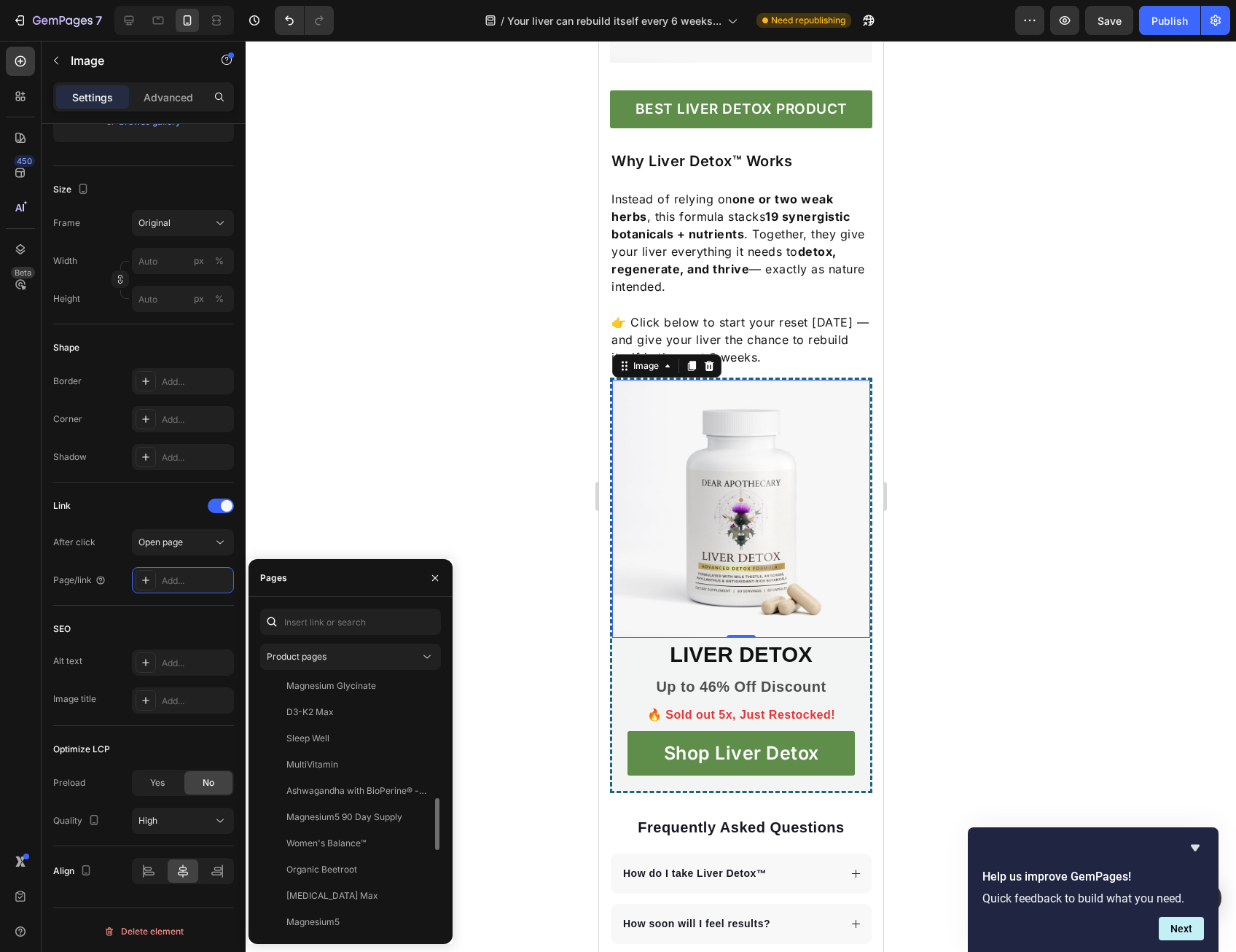
scroll to position [979, 0]
click at [334, 719] on div "Liver Detox View" at bounding box center [347, 709] width 175 height 27
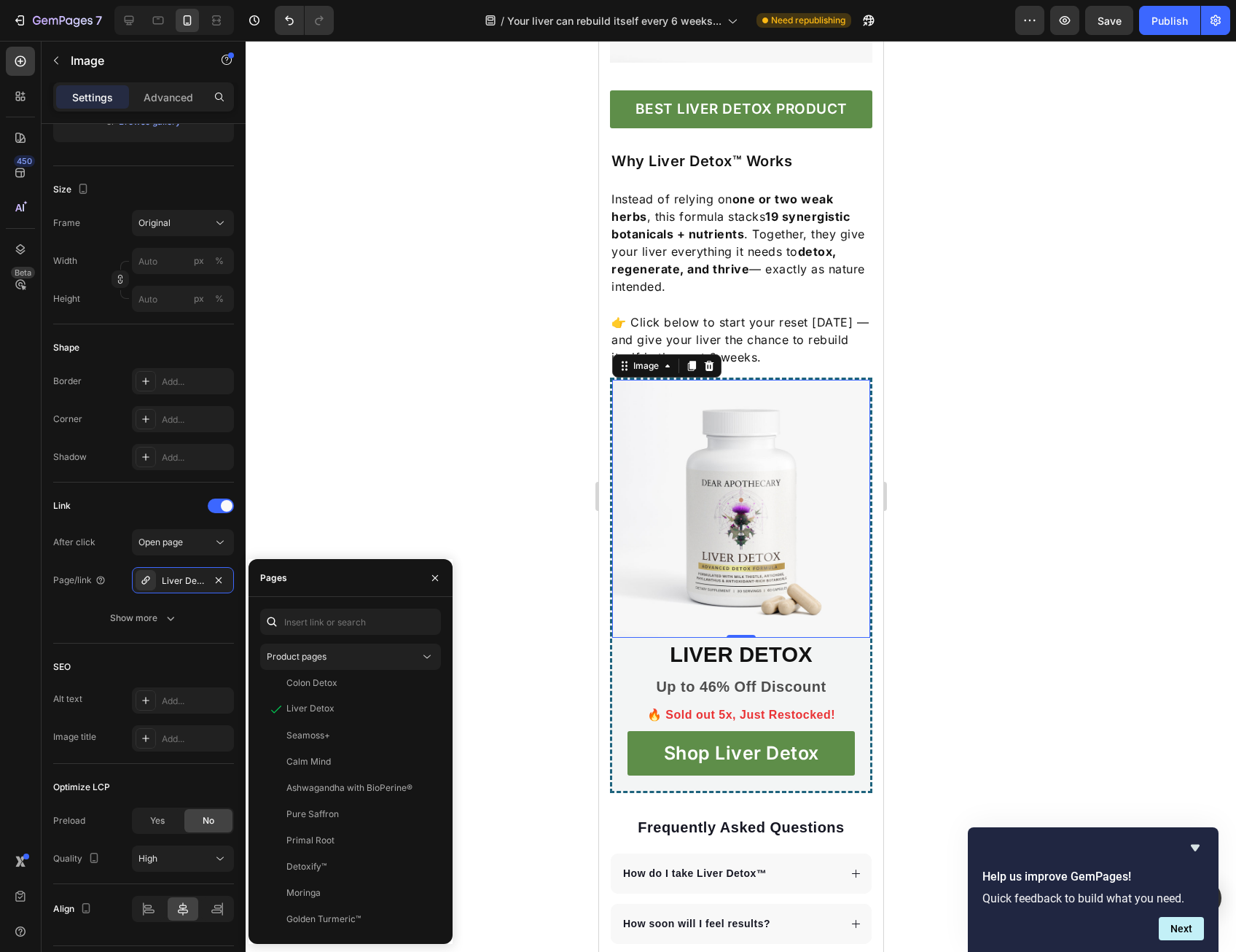
click at [523, 699] on div at bounding box center [741, 496] width 990 height 911
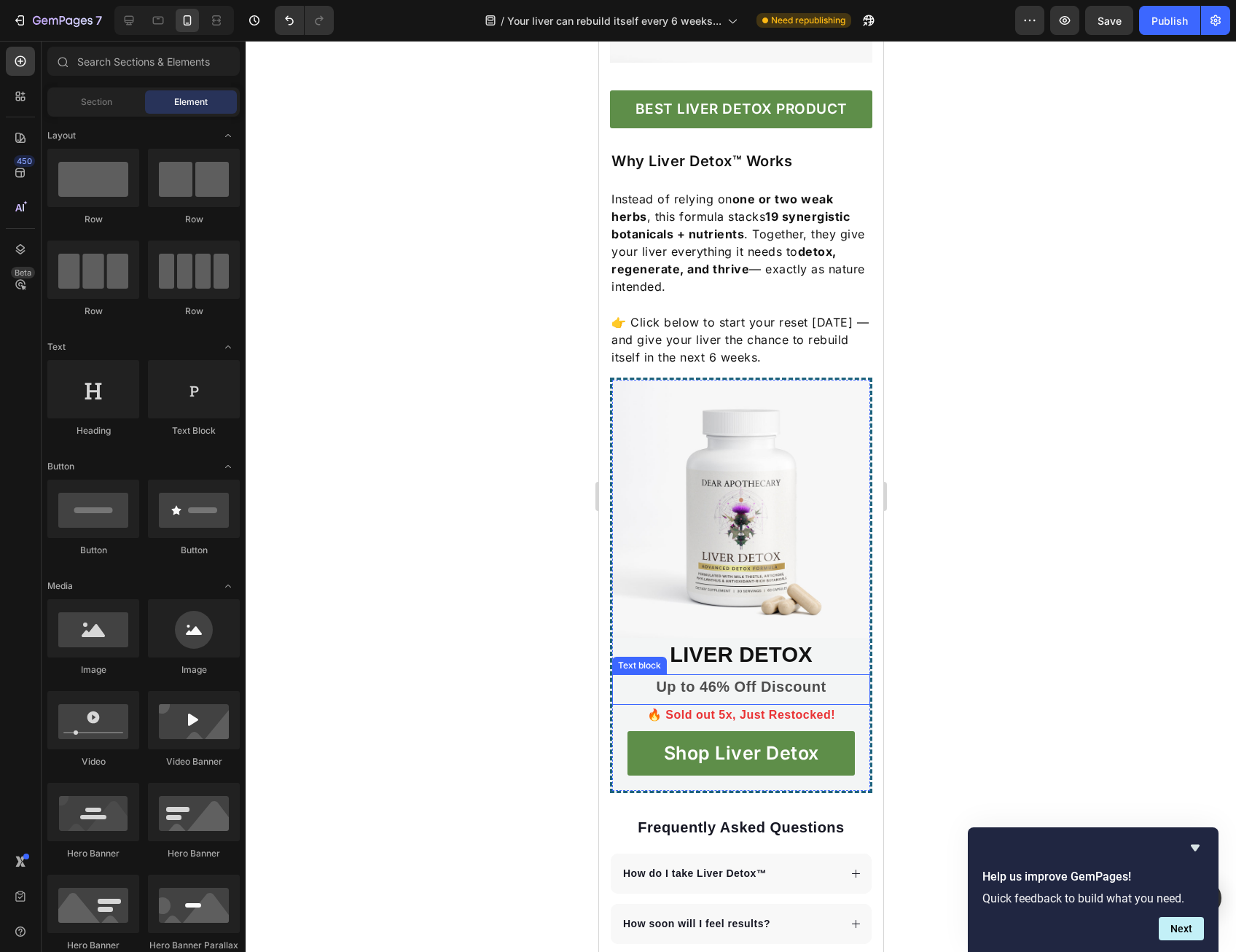
click at [713, 699] on div "Up to 46% Off Discount" at bounding box center [741, 687] width 227 height 25
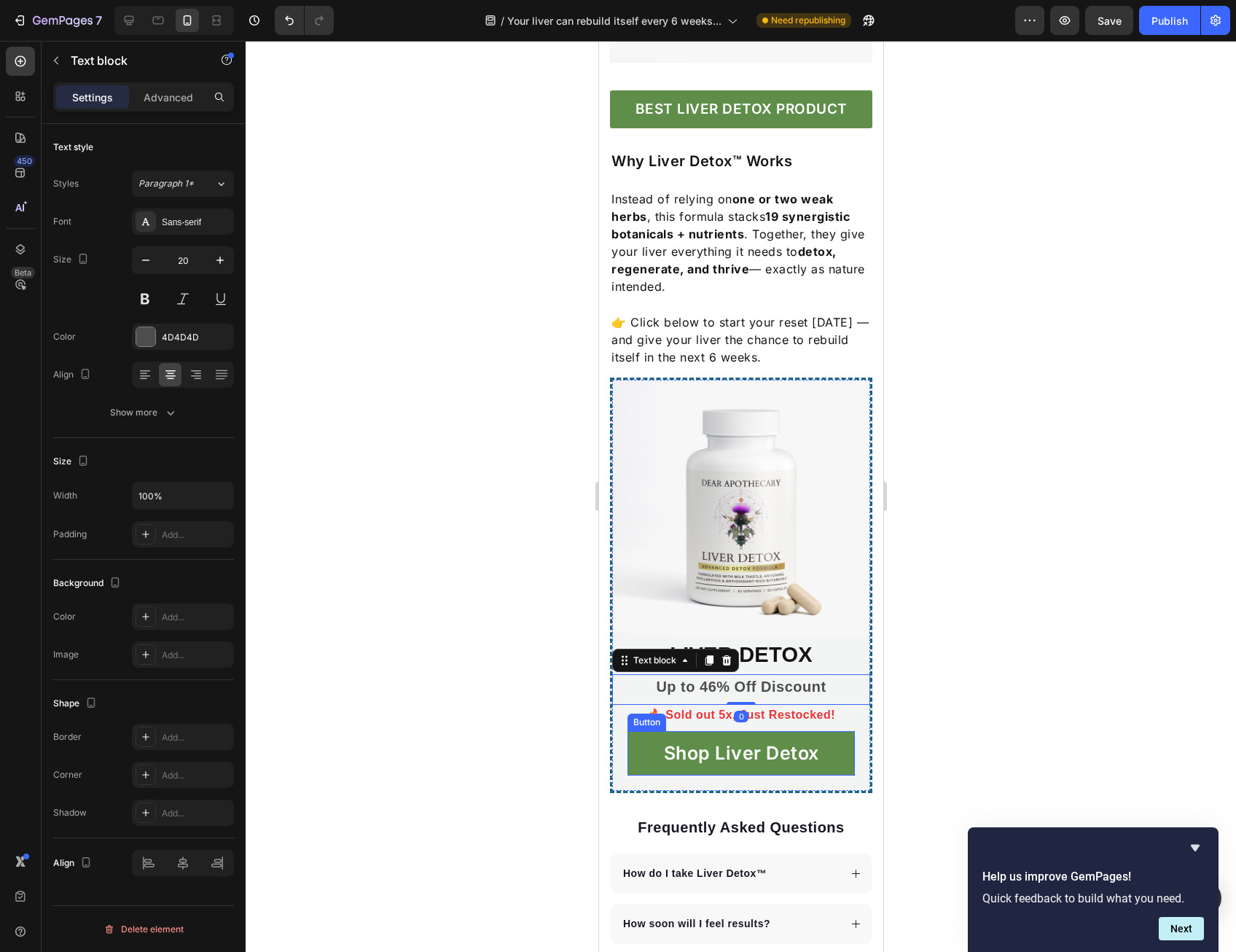
click at [688, 792] on div "Shop Liver Detox Button" at bounding box center [740, 761] width 258 height 61
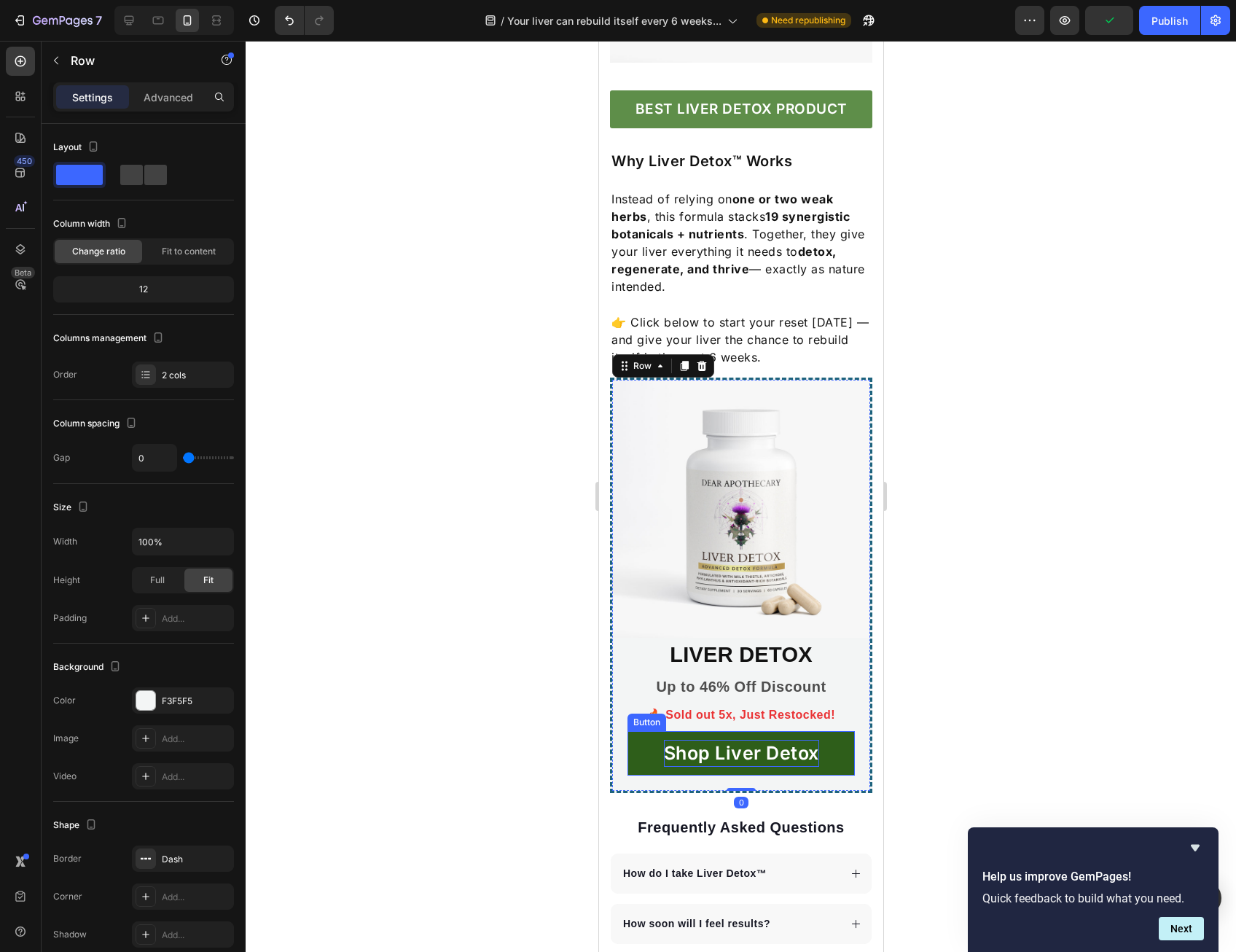
click at [688, 767] on p "Shop Liver Detox" at bounding box center [741, 754] width 155 height 28
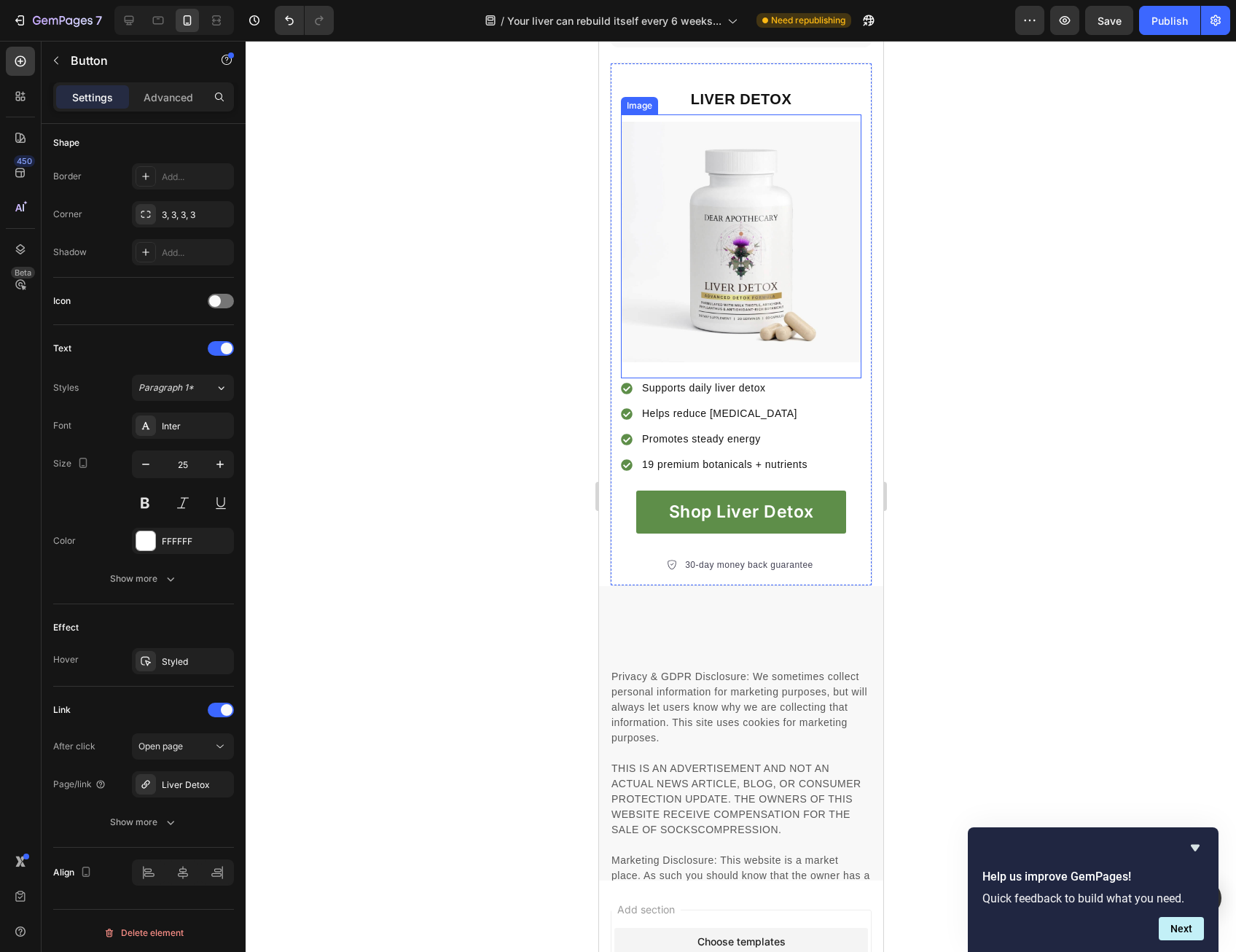
scroll to position [5118, 0]
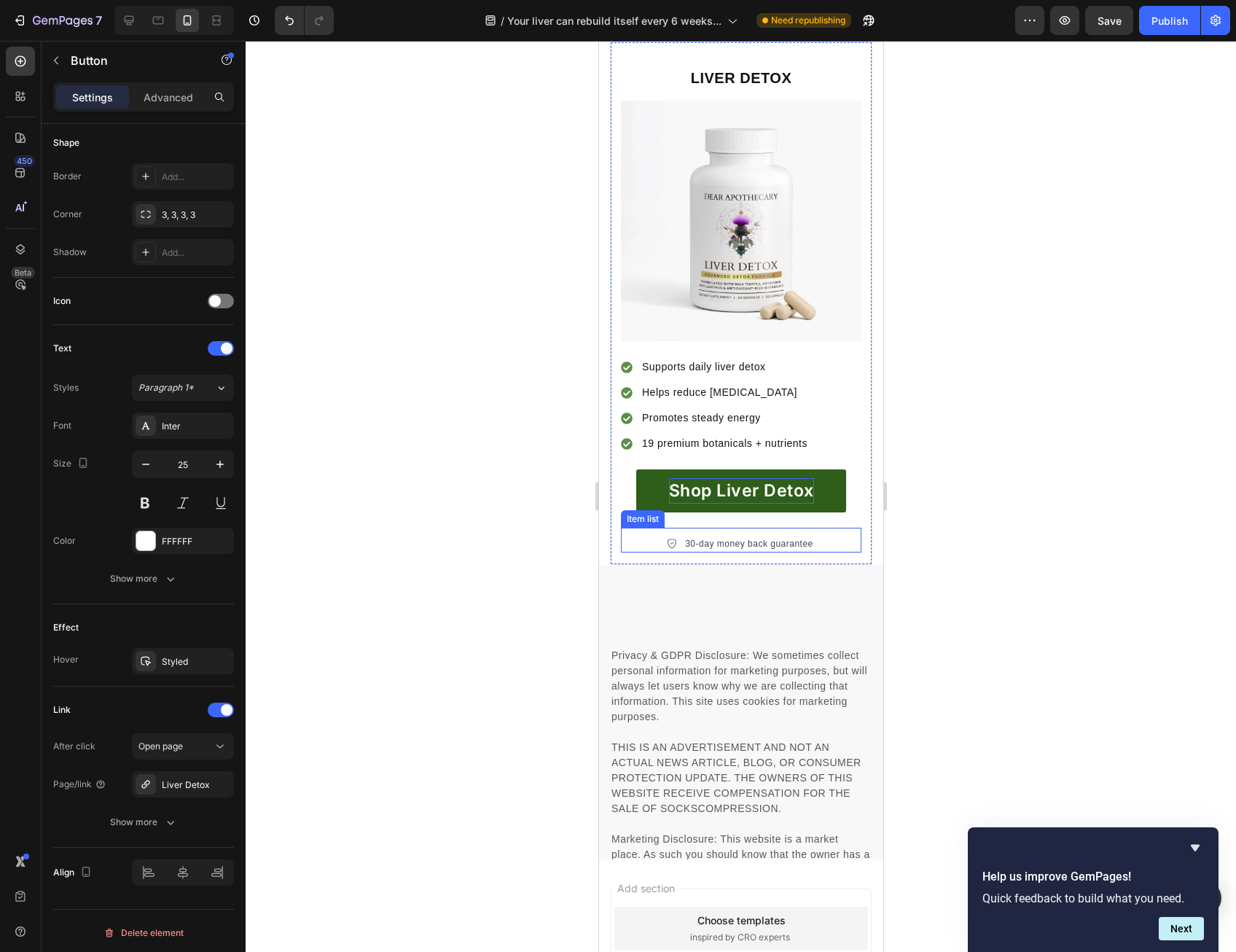
click at [736, 504] on p "Shop Liver Detox" at bounding box center [741, 490] width 145 height 26
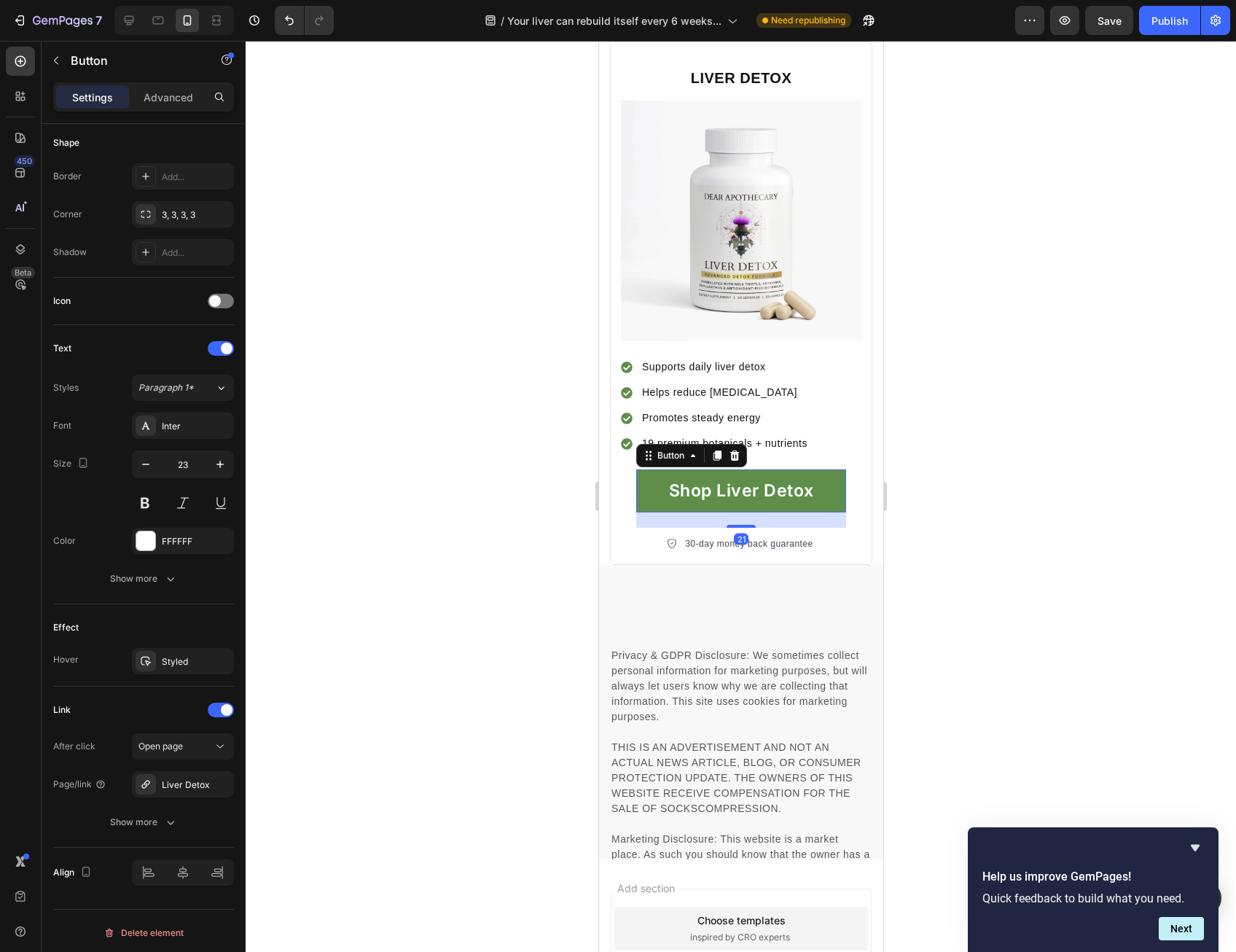
scroll to position [286, 0]
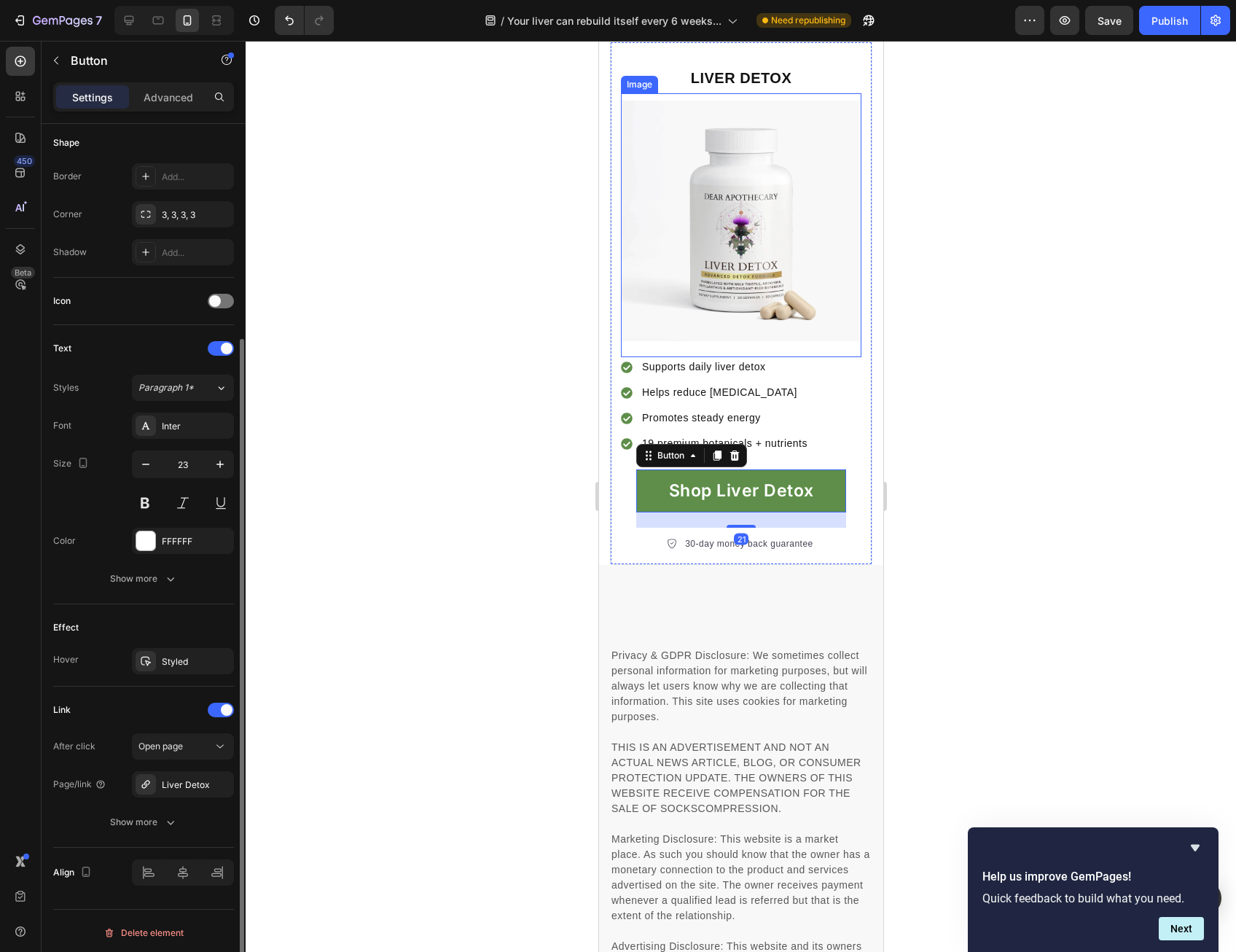
click at [761, 341] on img at bounding box center [741, 221] width 241 height 241
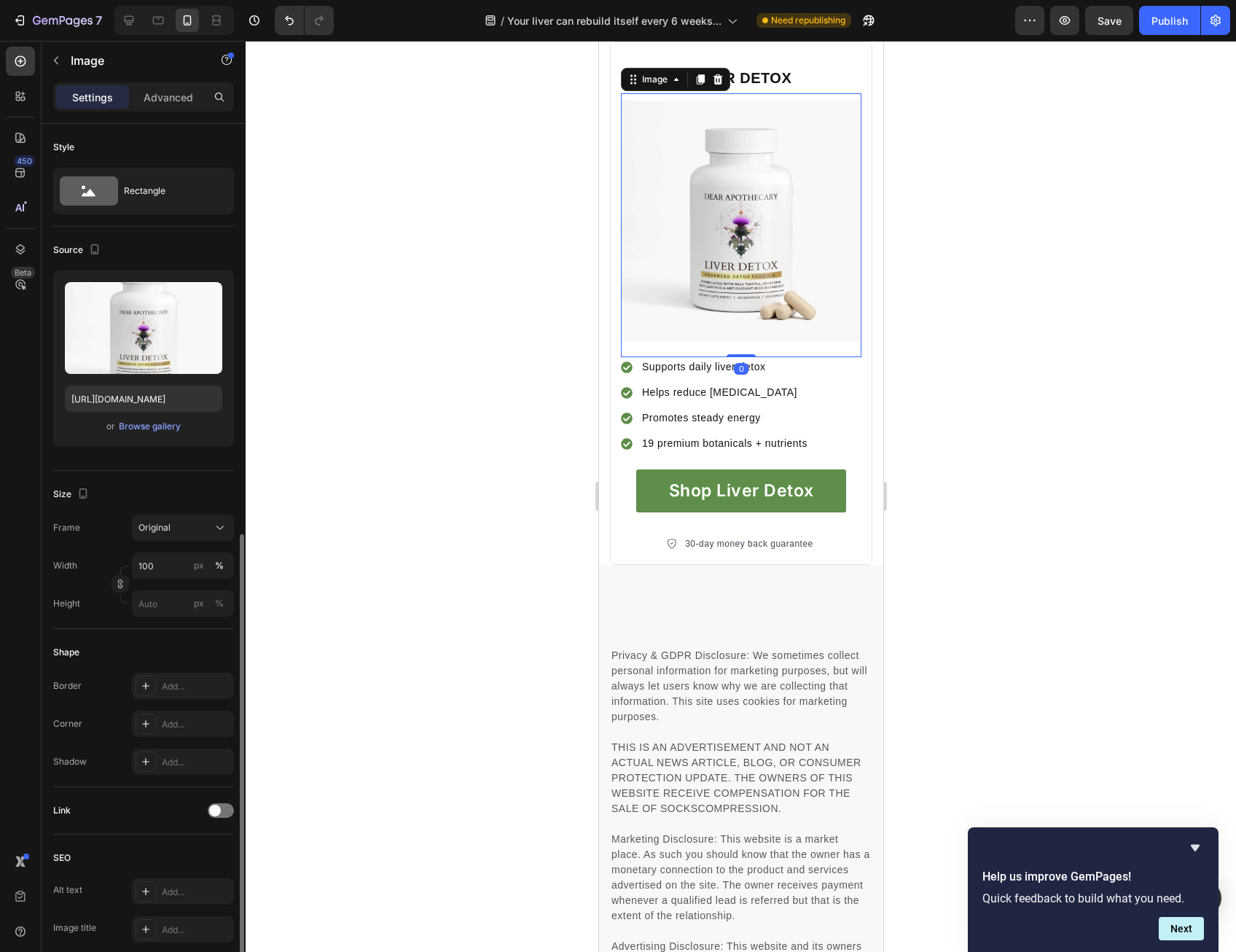
scroll to position [229, 0]
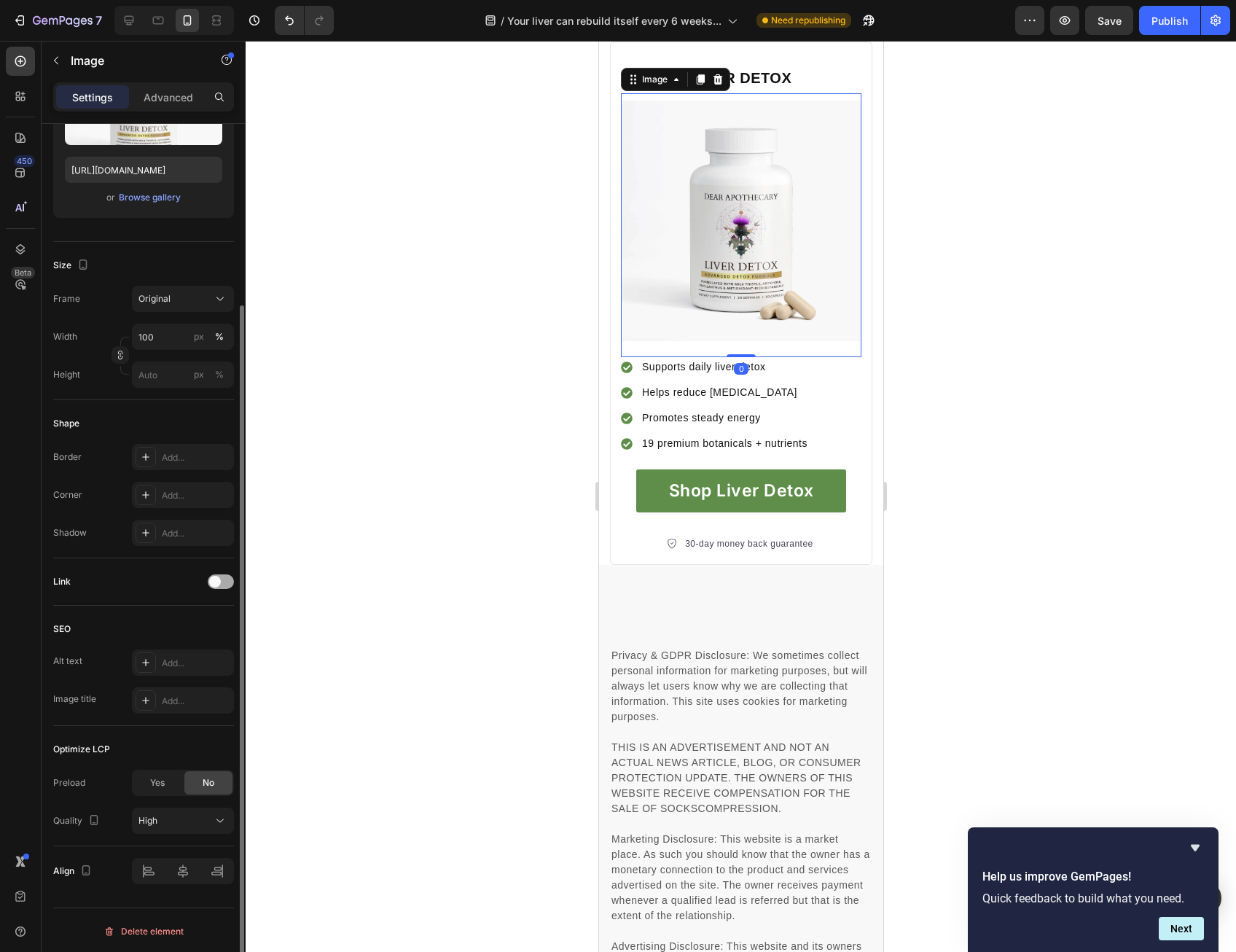
click at [219, 577] on span at bounding box center [215, 582] width 12 height 12
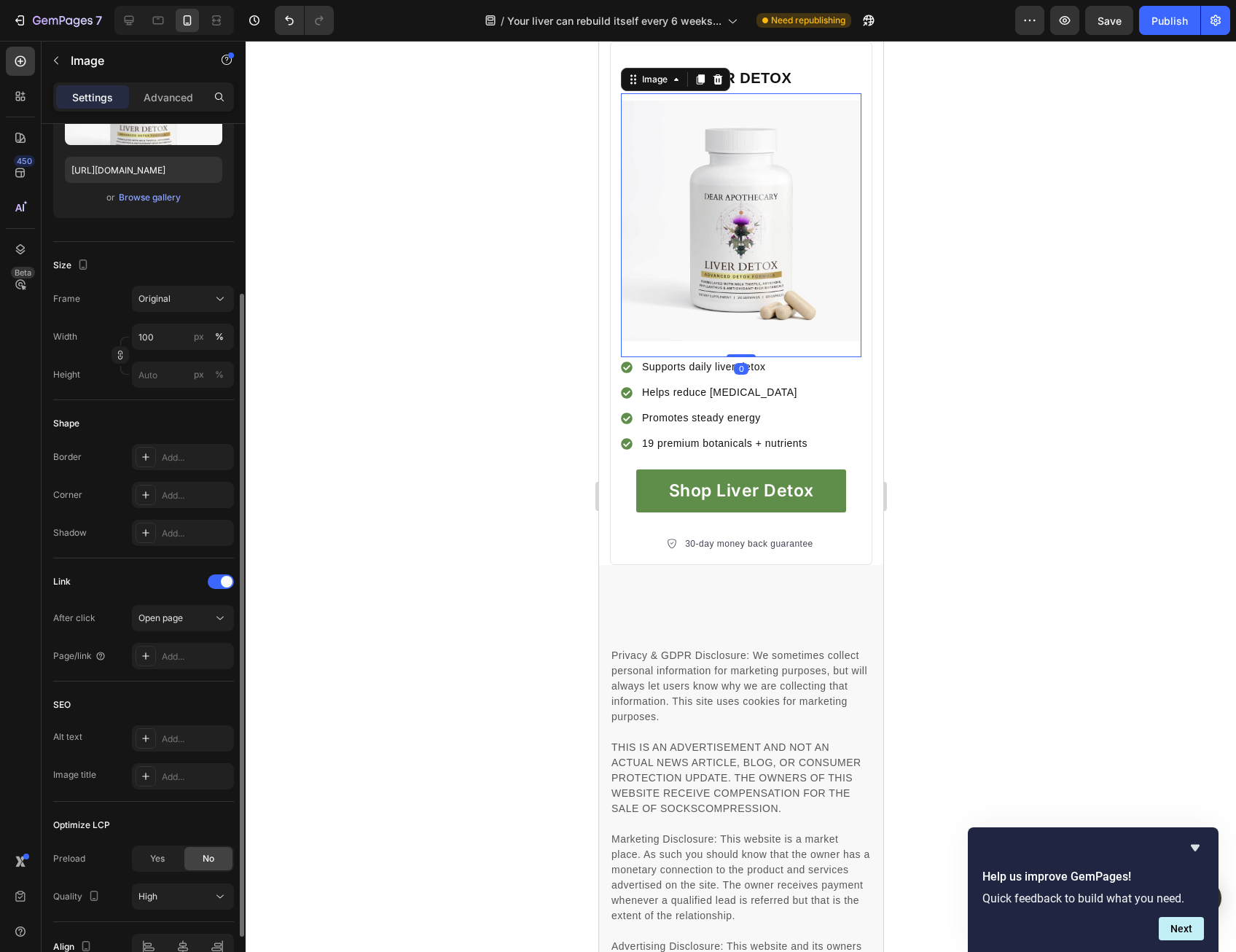
click at [205, 637] on div "After click Open page Page/link Add..." at bounding box center [143, 637] width 181 height 64
click at [199, 654] on div "Add..." at bounding box center [196, 657] width 69 height 13
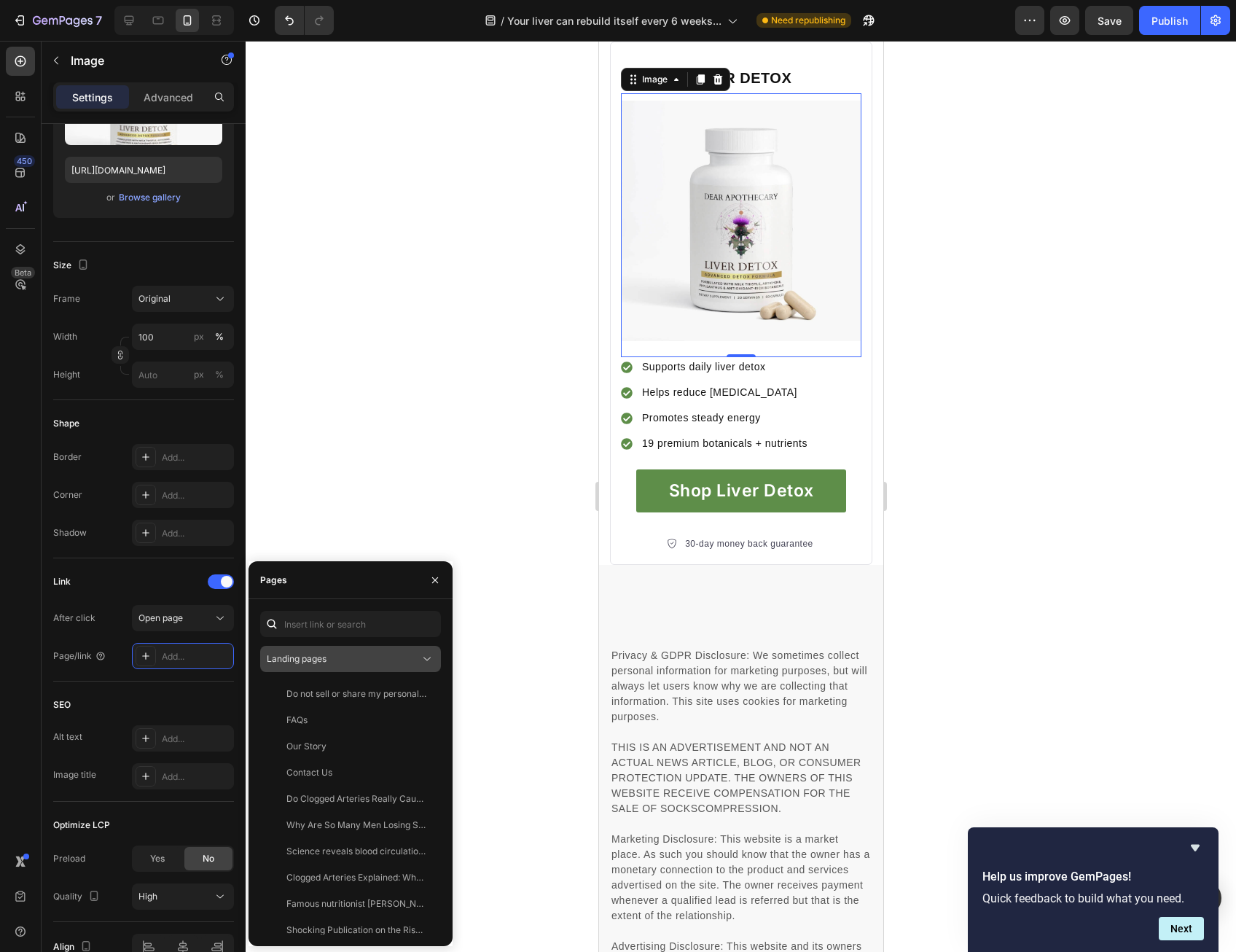
drag, startPoint x: 295, startPoint y: 658, endPoint x: 305, endPoint y: 657, distance: 10.0
click at [295, 658] on span "Landing pages" at bounding box center [296, 658] width 60 height 11
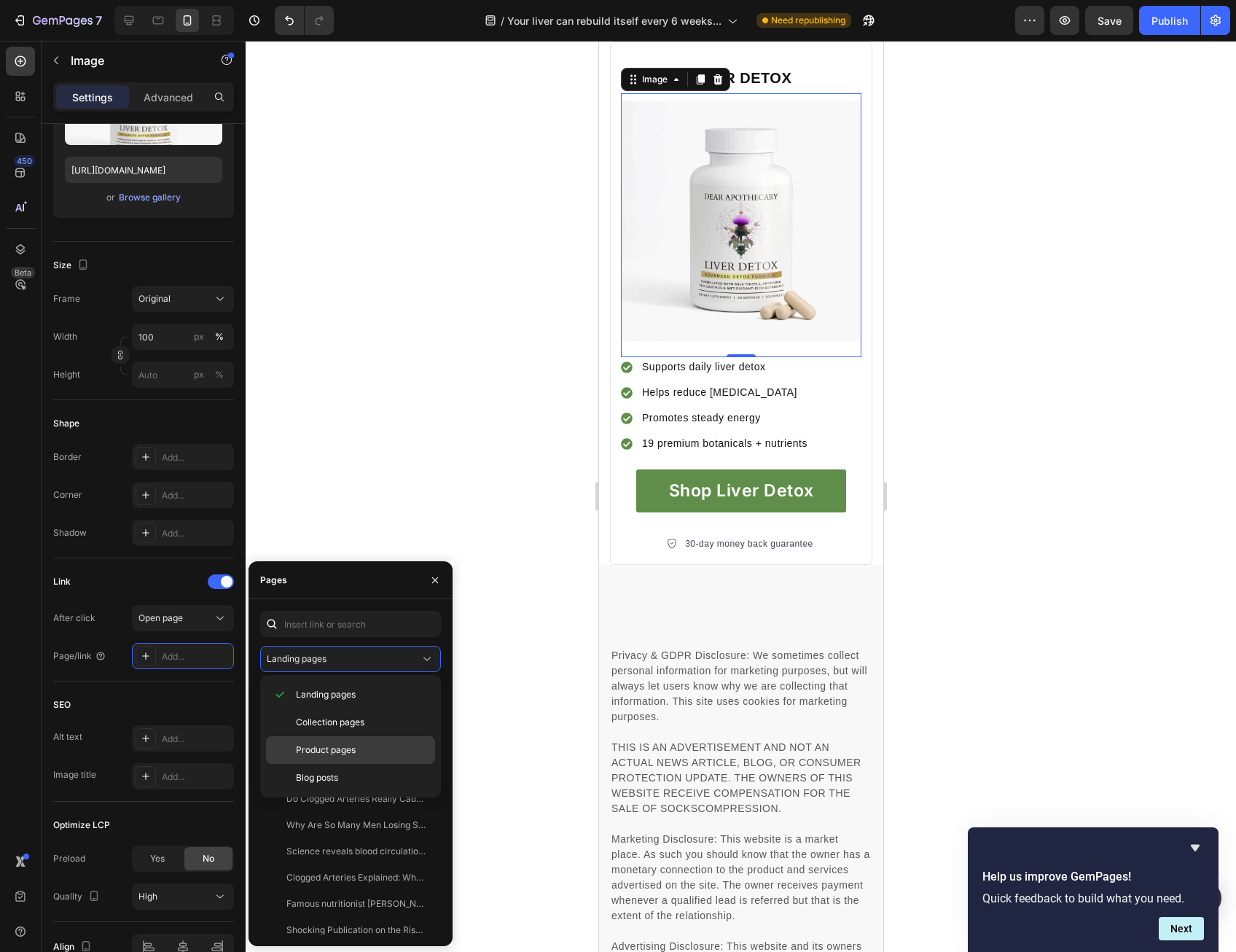
click at [331, 749] on span "Product pages" at bounding box center [326, 750] width 60 height 13
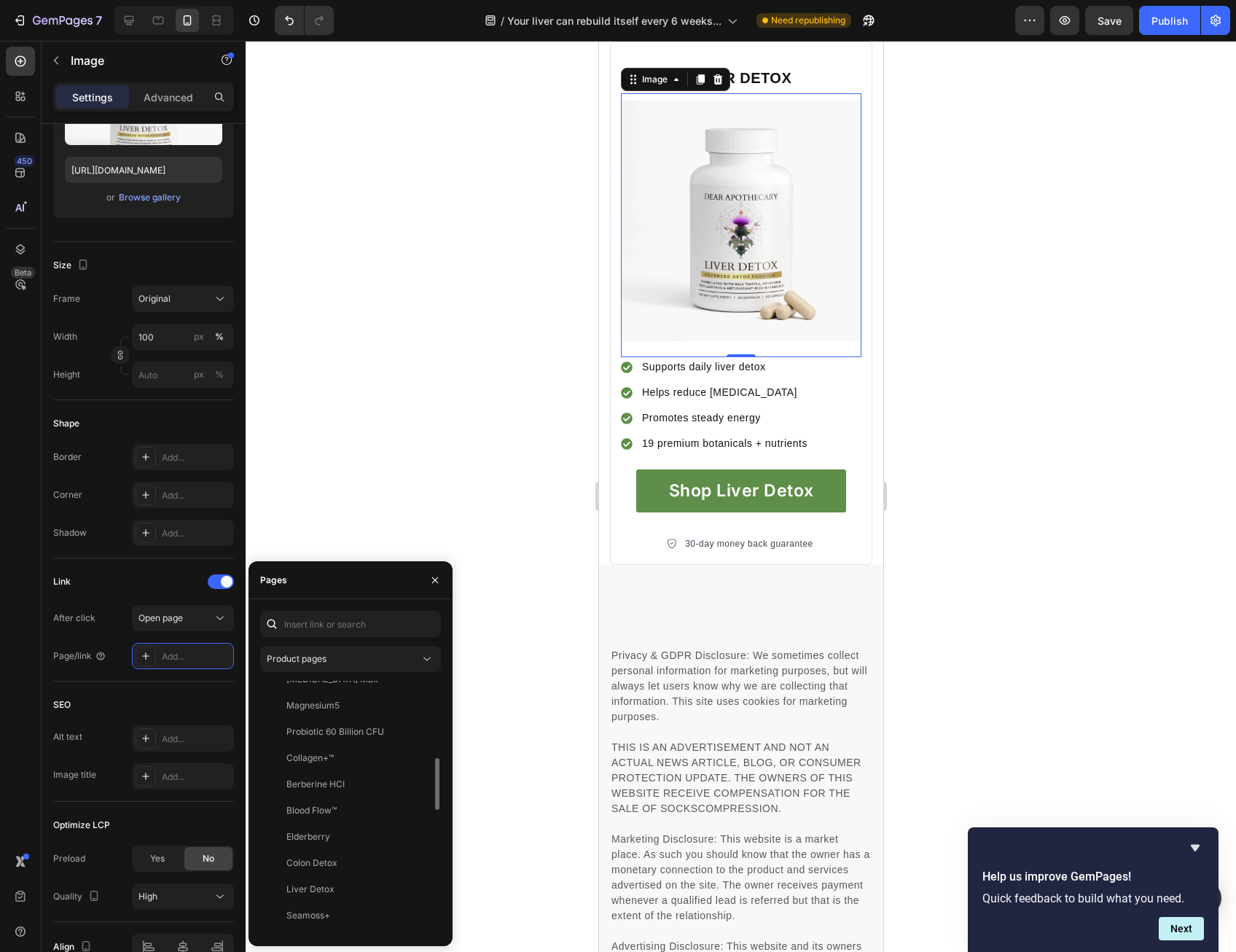
scroll to position [979, 0]
click at [329, 722] on div "Liver Detox View" at bounding box center [347, 711] width 175 height 27
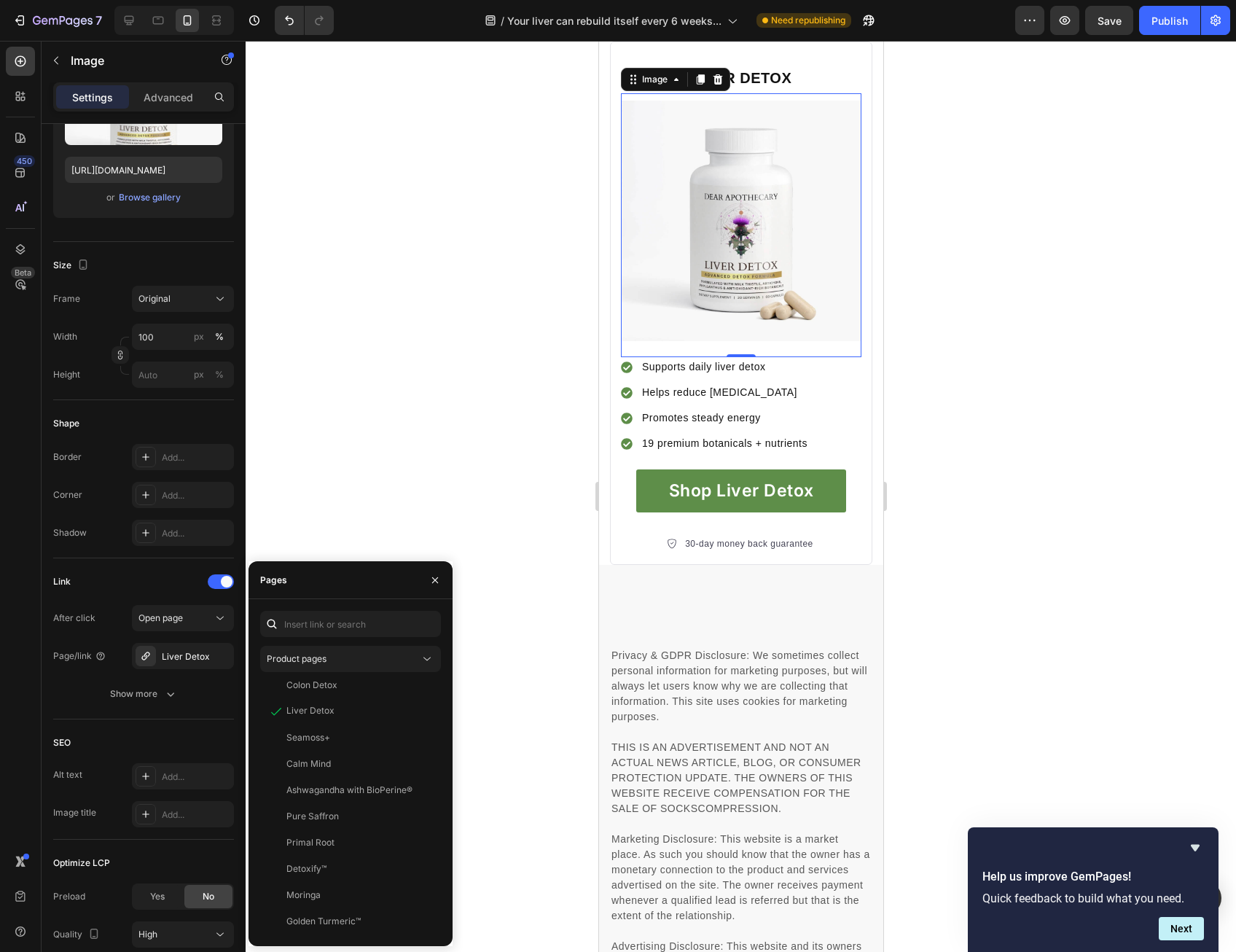
click at [535, 643] on div at bounding box center [741, 496] width 990 height 911
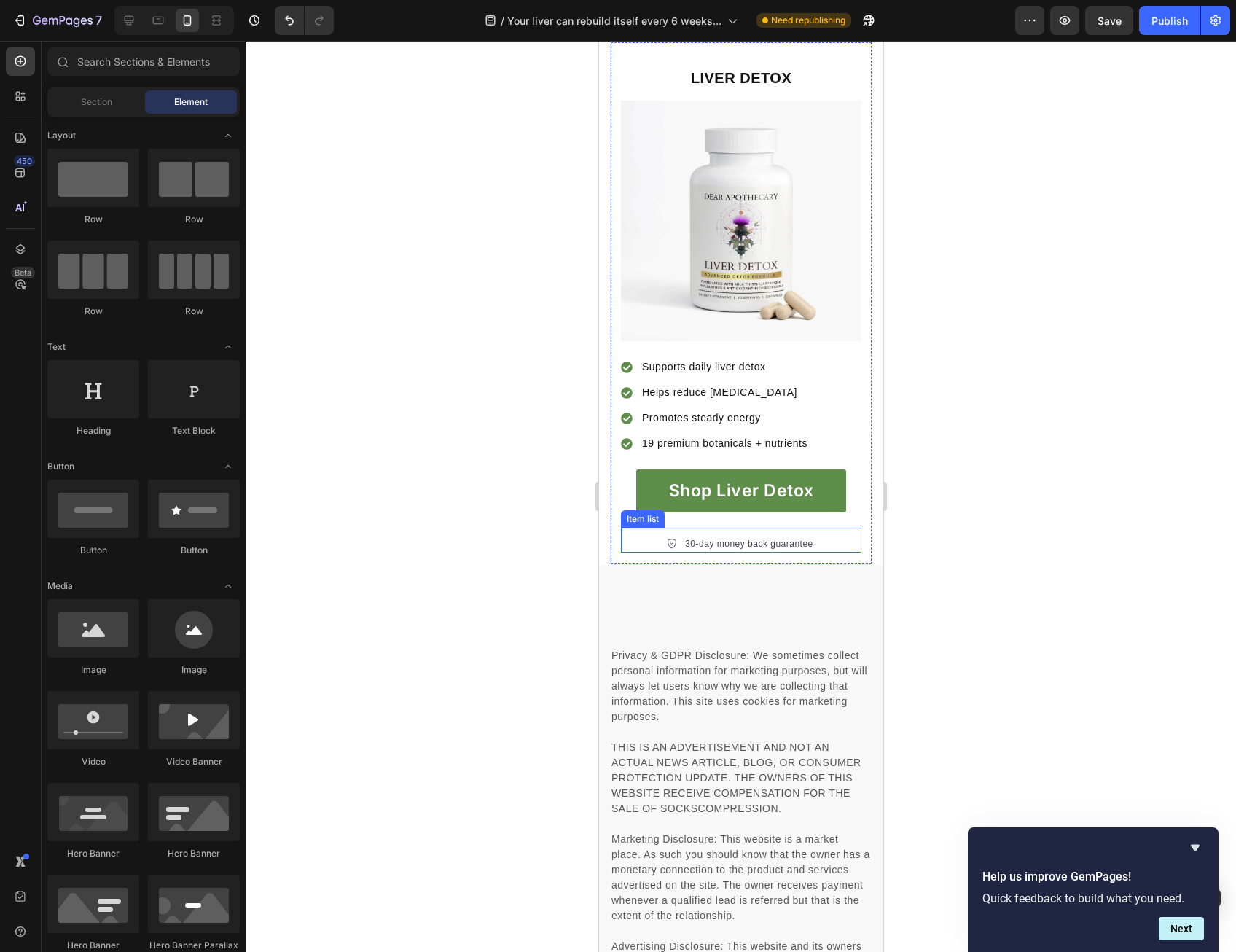
click at [676, 552] on div "30-day money back guarantee" at bounding box center [740, 544] width 148 height 18
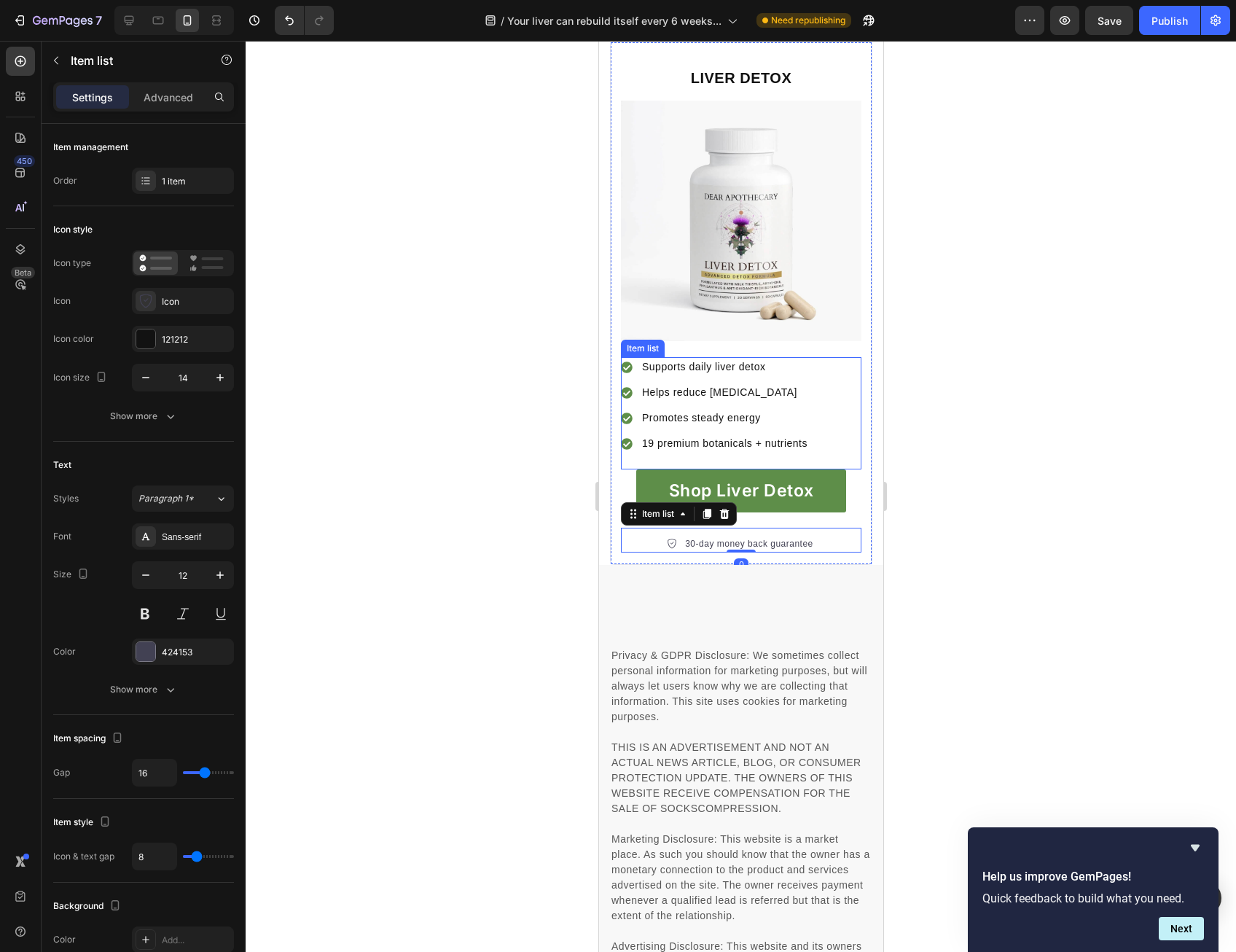
click at [694, 425] on p "Promotes steady energy" at bounding box center [724, 418] width 165 height 16
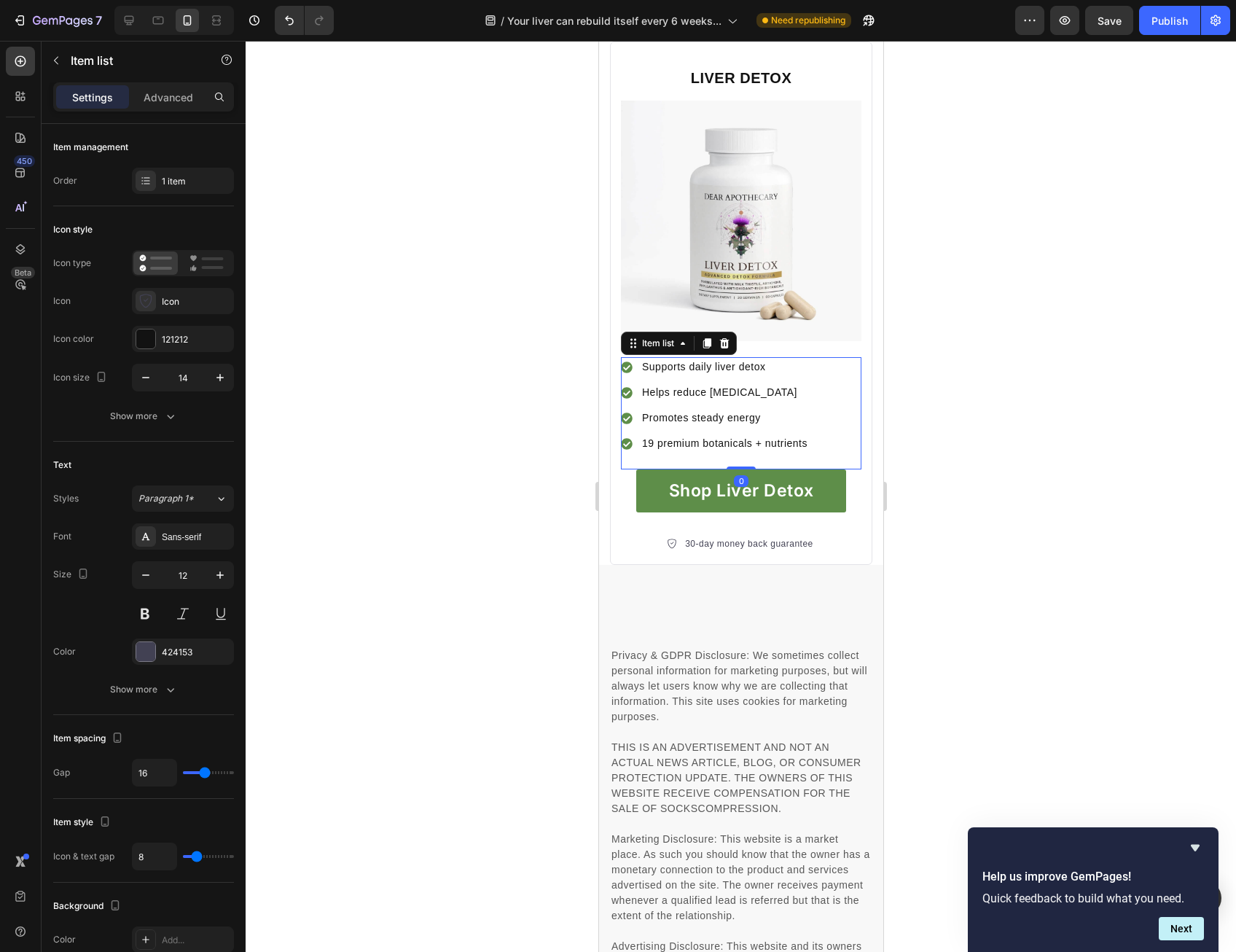
scroll to position [229, 0]
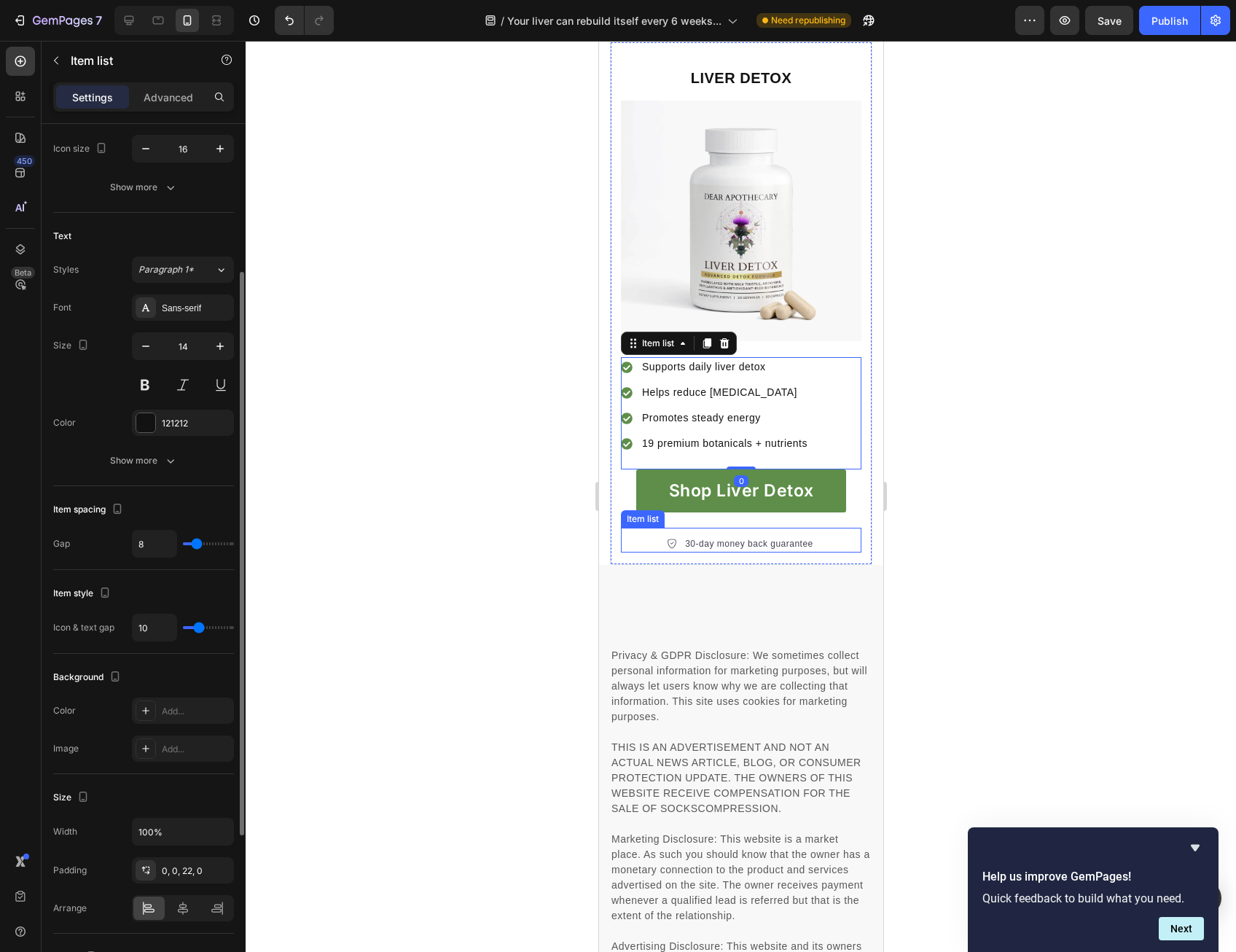
click at [684, 552] on div "30-day money back guarantee" at bounding box center [741, 541] width 241 height 25
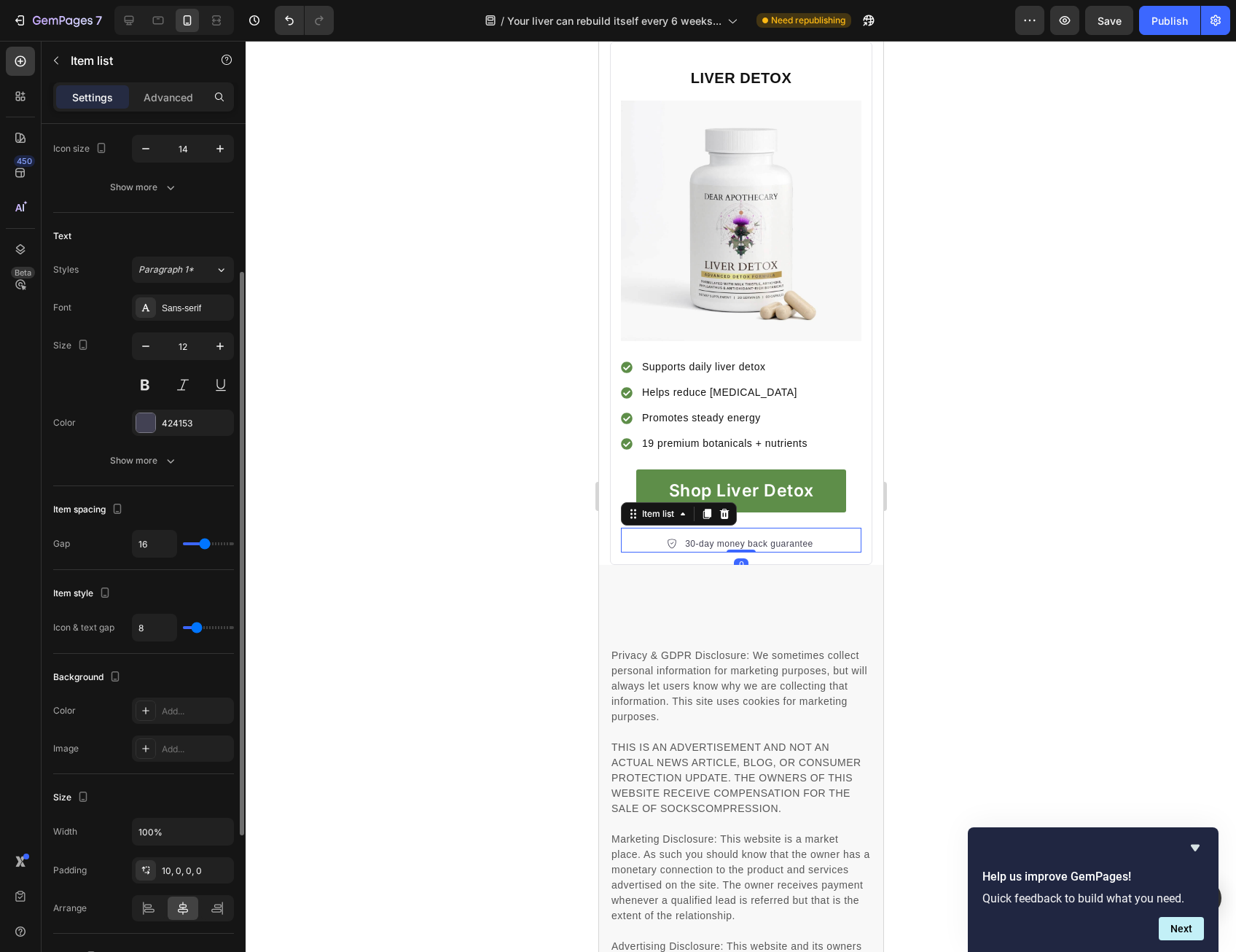
click at [687, 550] on p "30-day money back guarantee" at bounding box center [749, 544] width 128 height 13
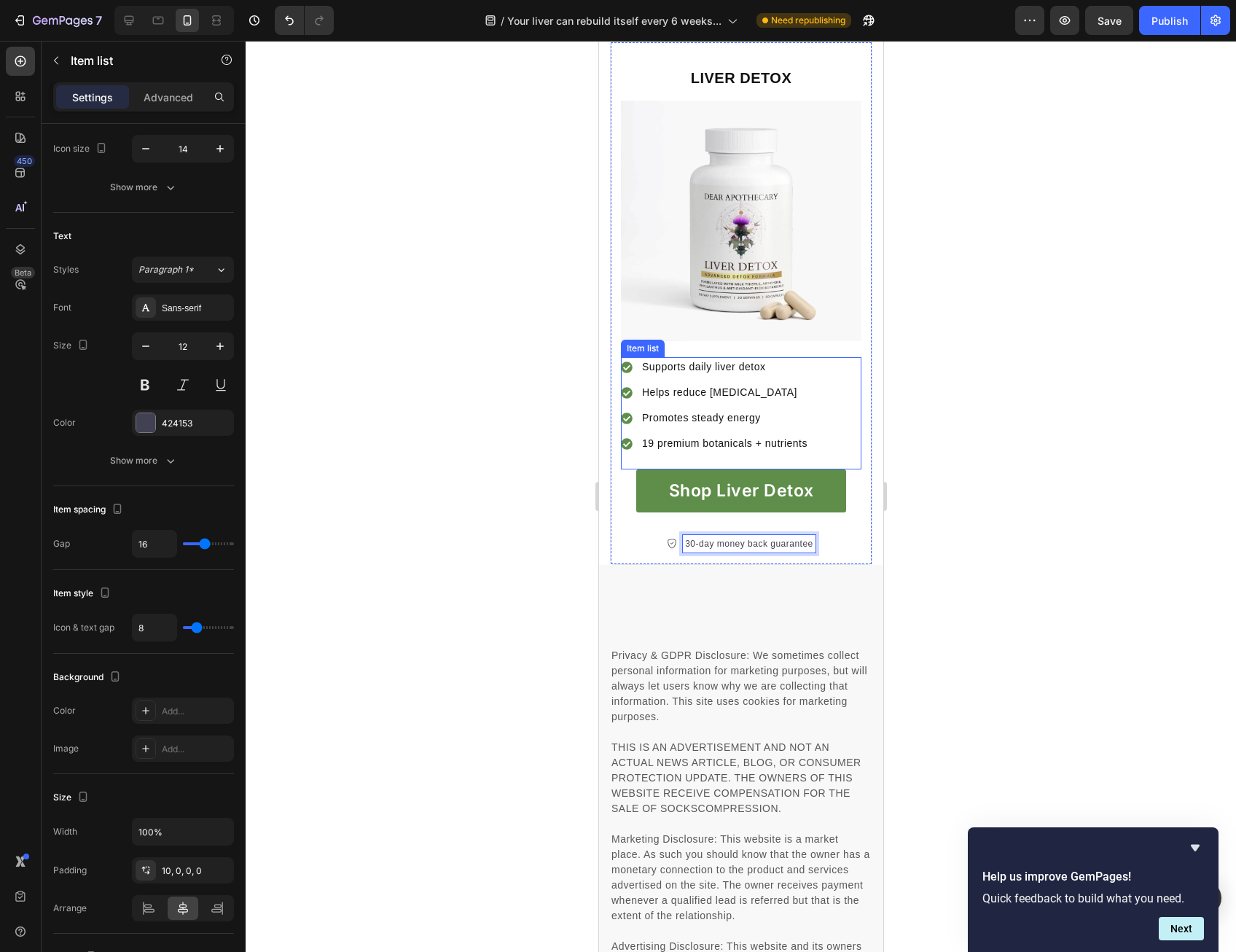
click at [710, 428] on div "Promotes steady energy" at bounding box center [724, 418] width 170 height 20
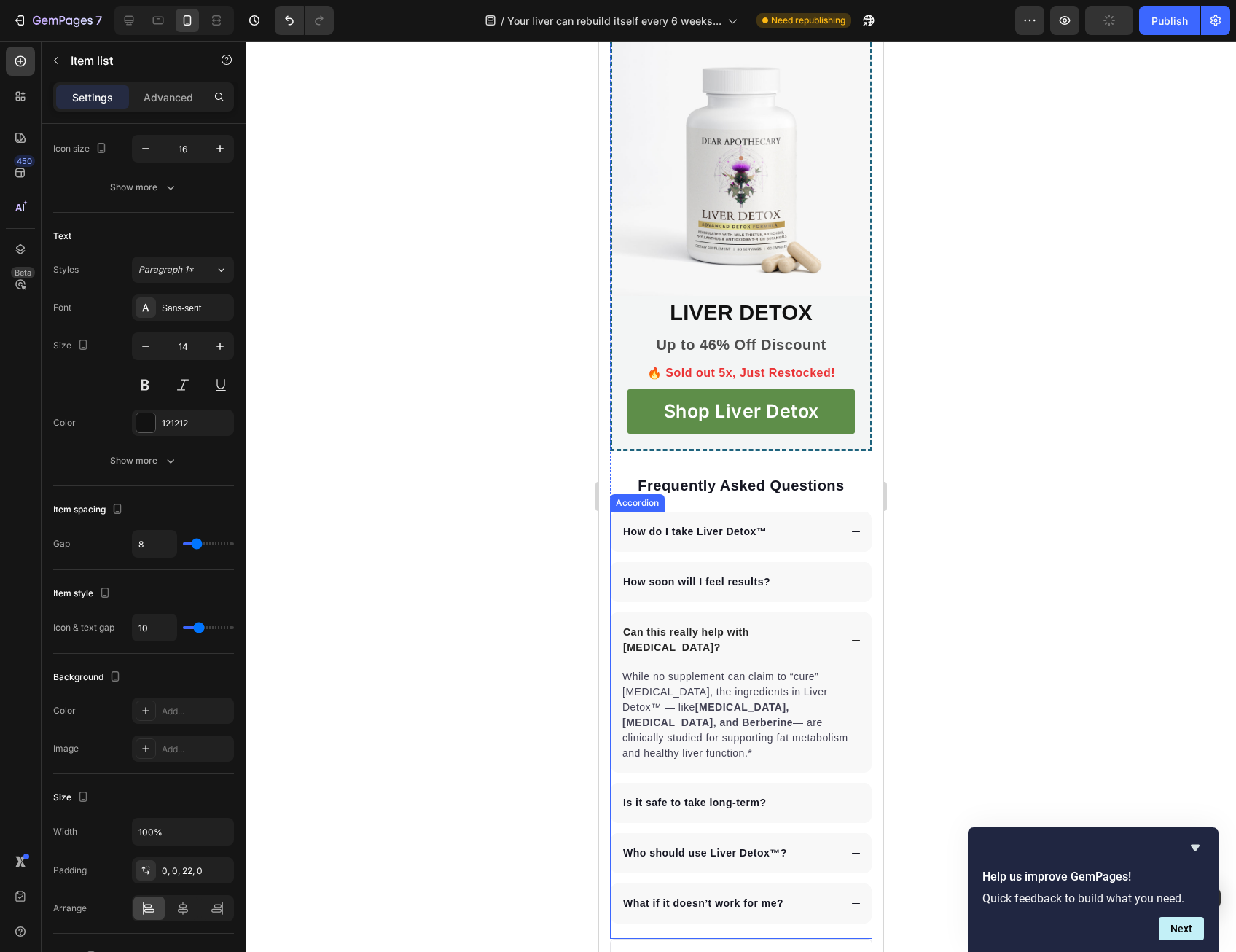
scroll to position [4658, 0]
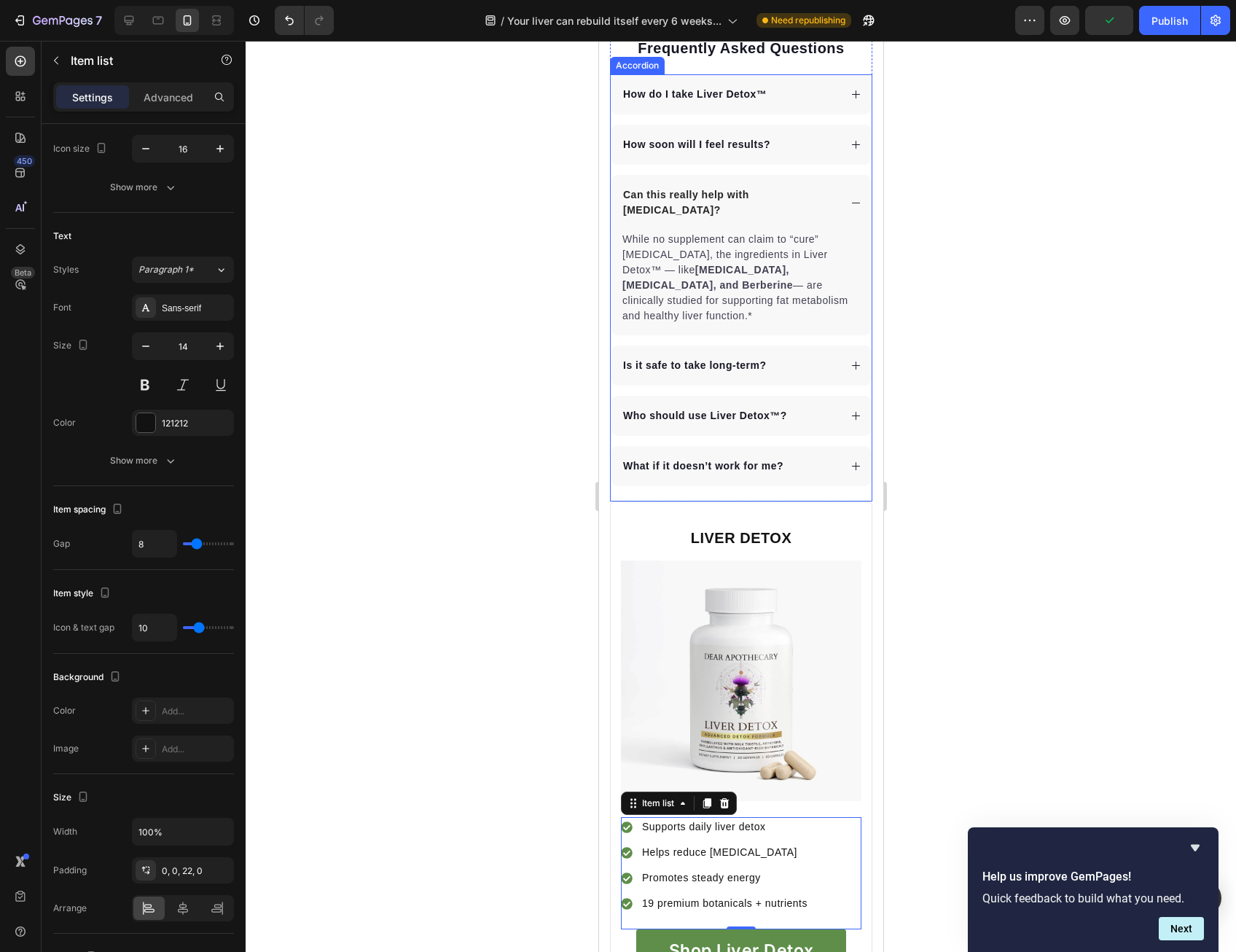
click at [760, 386] on div "Is it safe to take long-term?" at bounding box center [740, 366] width 261 height 40
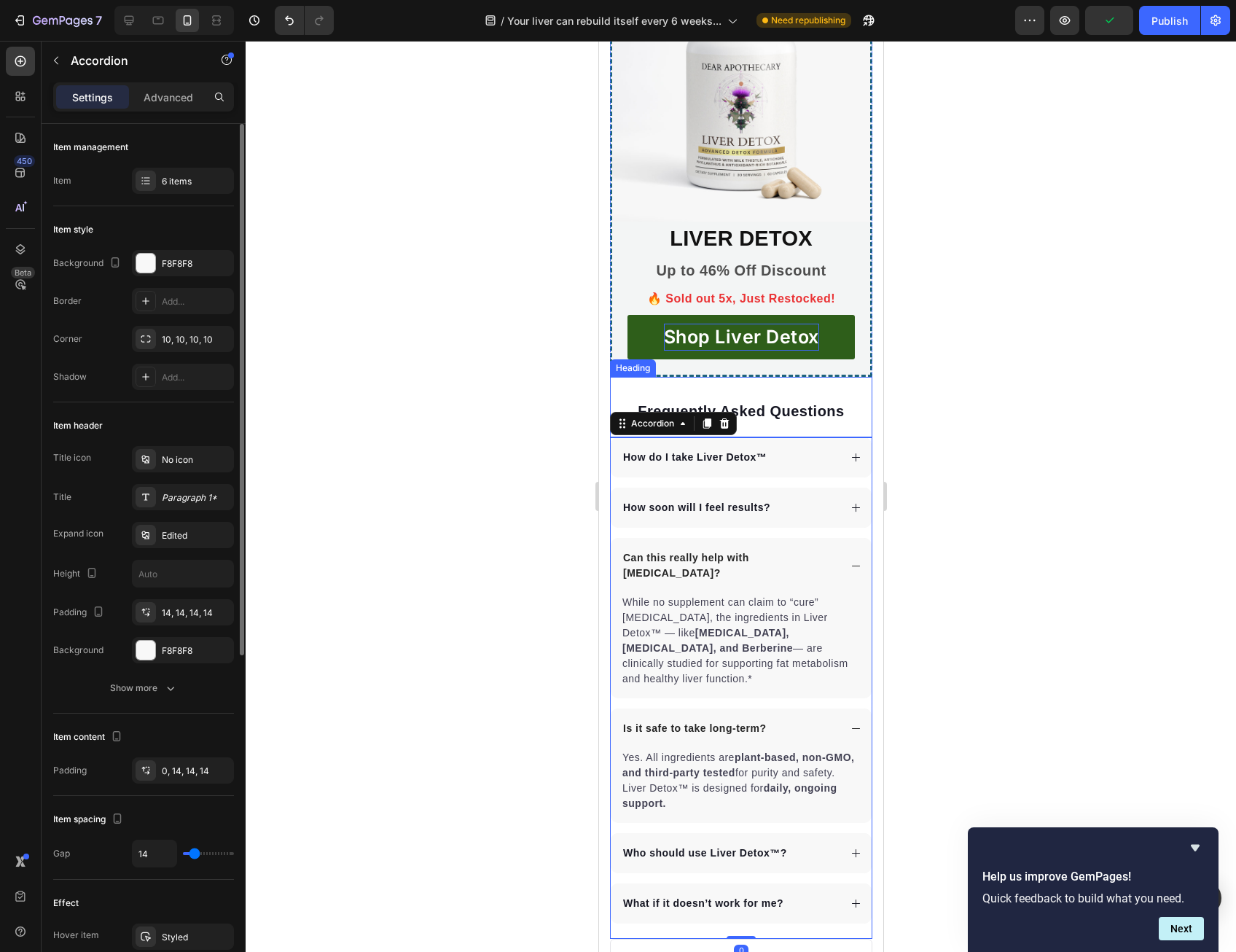
scroll to position [4294, 0]
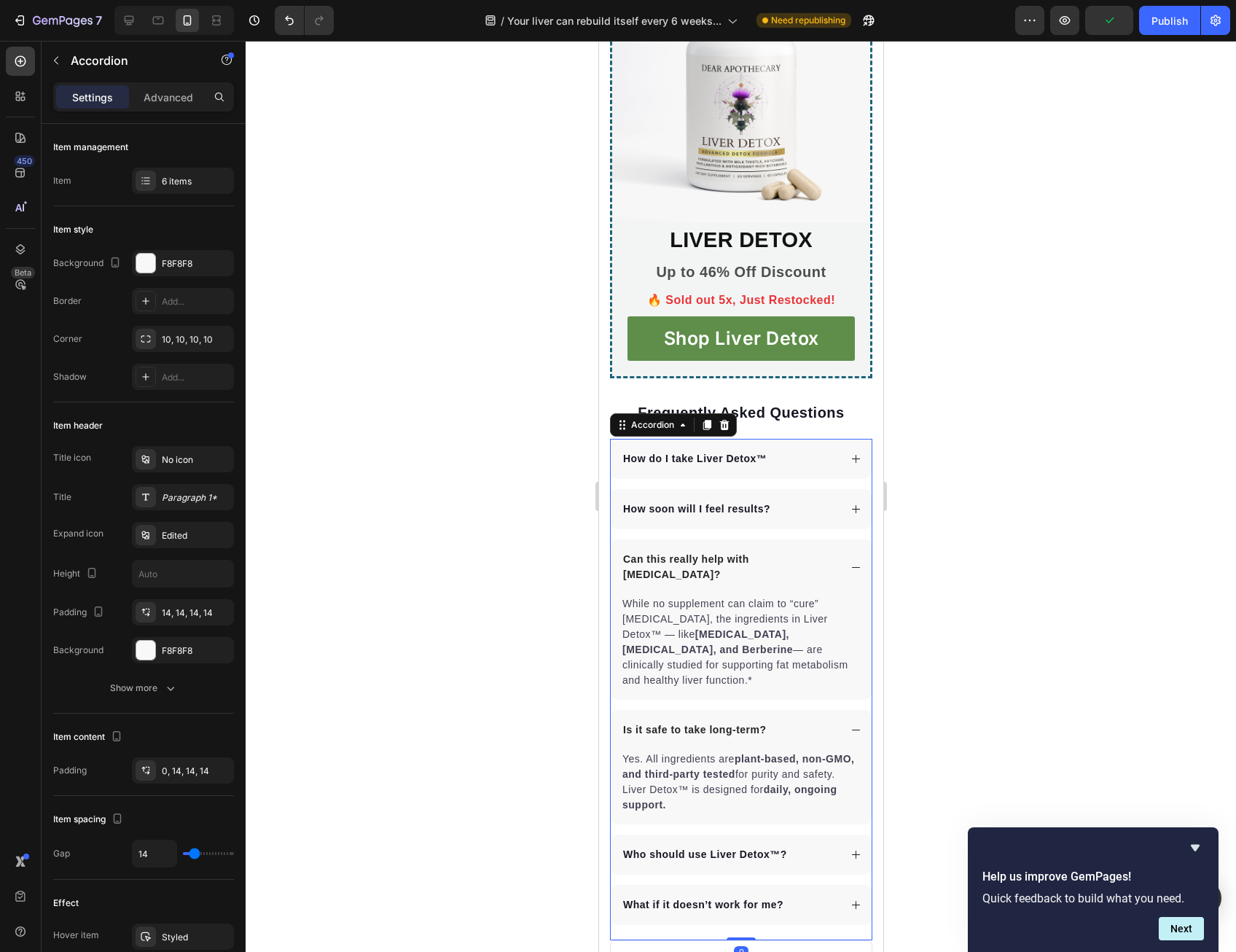
click at [704, 595] on div "Can this really help with [MEDICAL_DATA]?" at bounding box center [740, 566] width 261 height 55
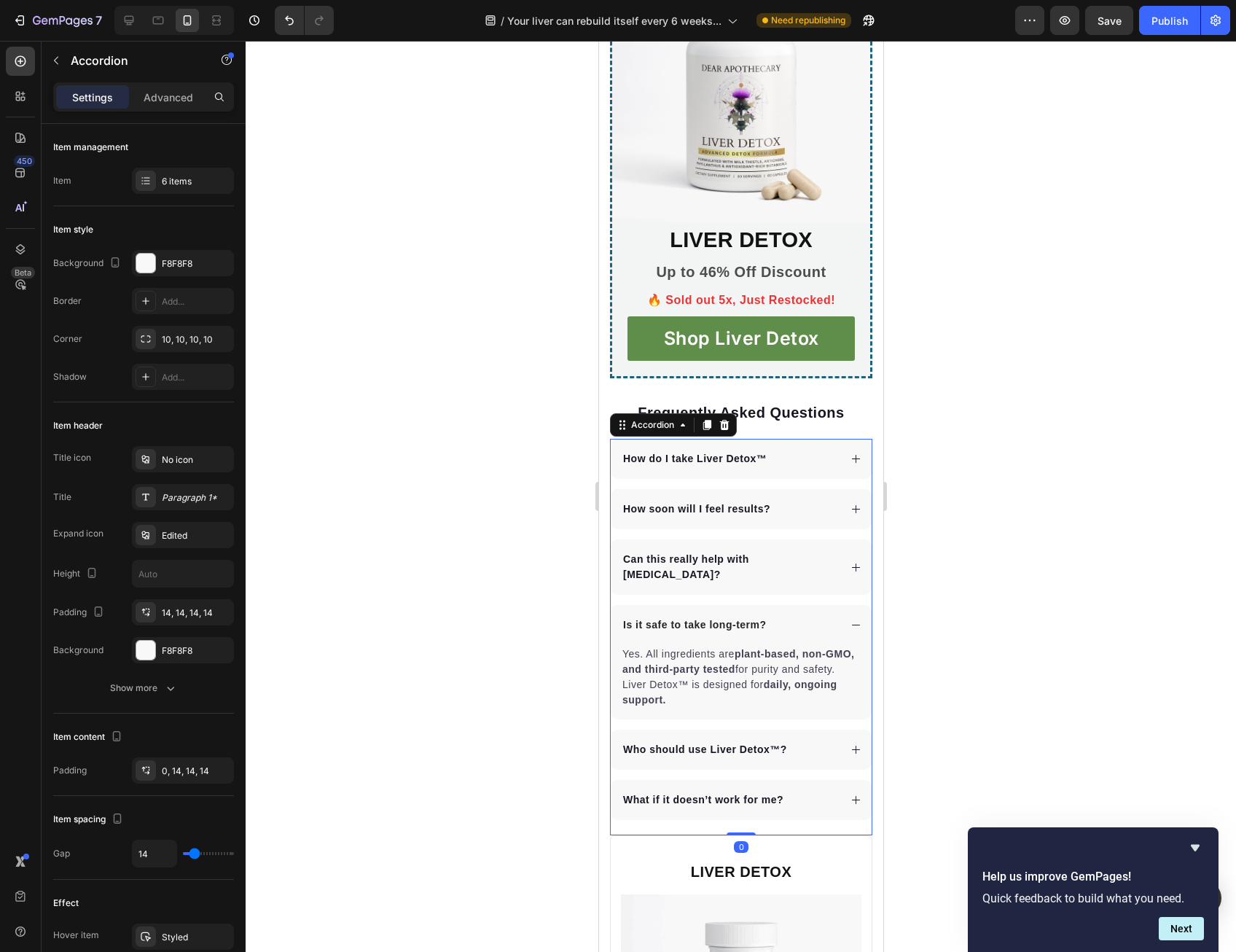
click at [704, 583] on p "Can this really help with [MEDICAL_DATA]?" at bounding box center [729, 566] width 213 height 30
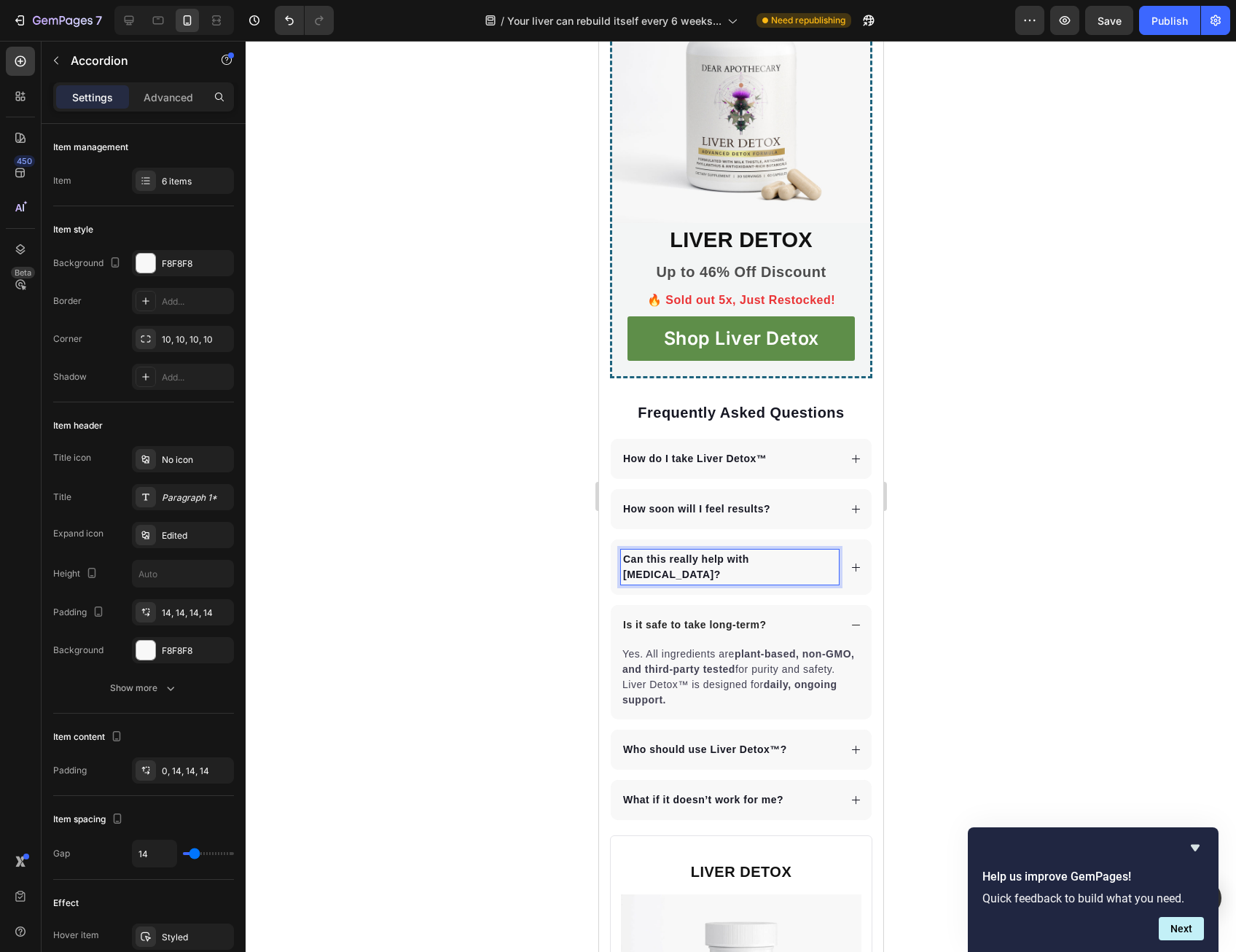
click at [704, 583] on p "Can this really help with [MEDICAL_DATA]?" at bounding box center [729, 566] width 213 height 30
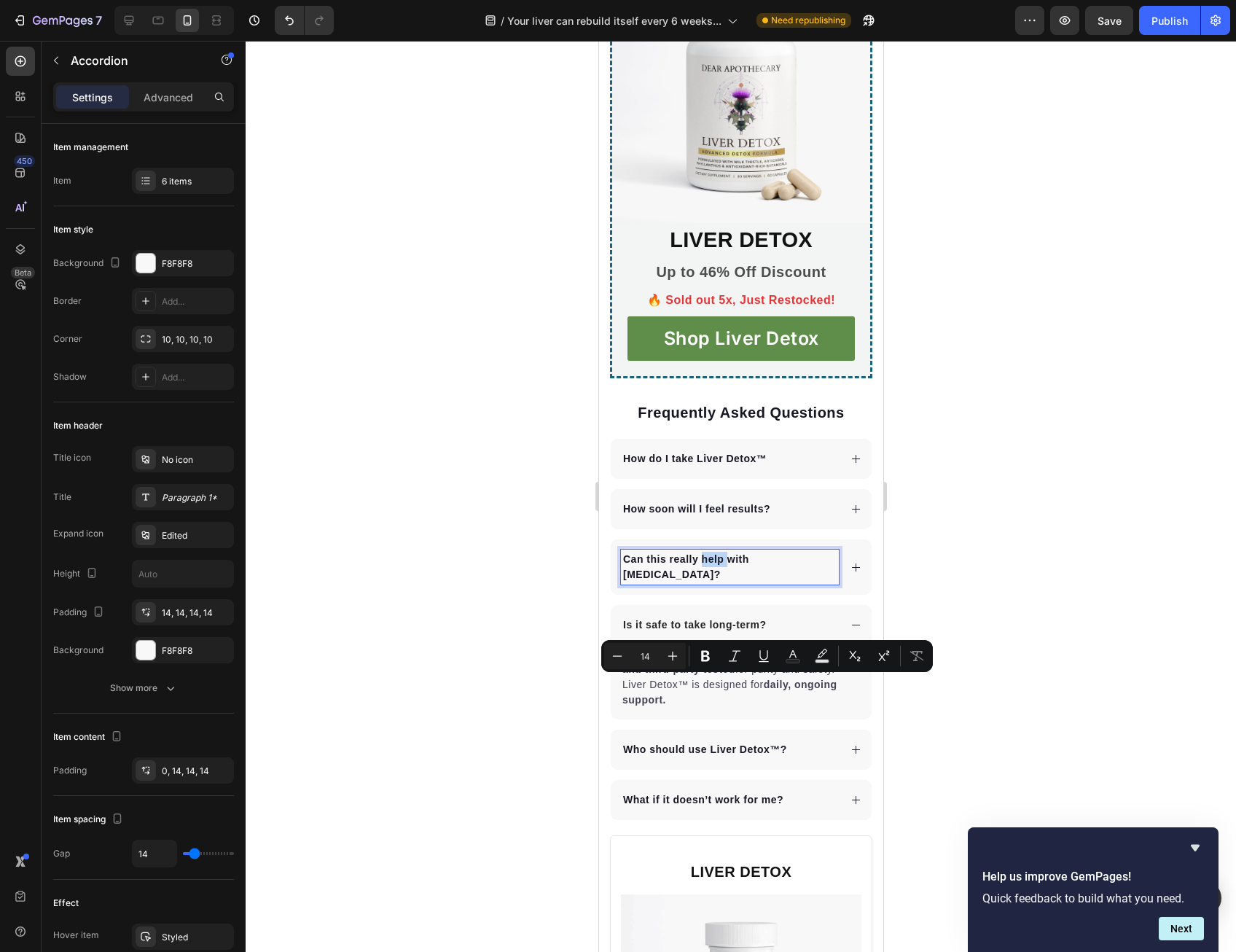
click at [704, 583] on p "Can this really help with [MEDICAL_DATA]?" at bounding box center [729, 566] width 213 height 30
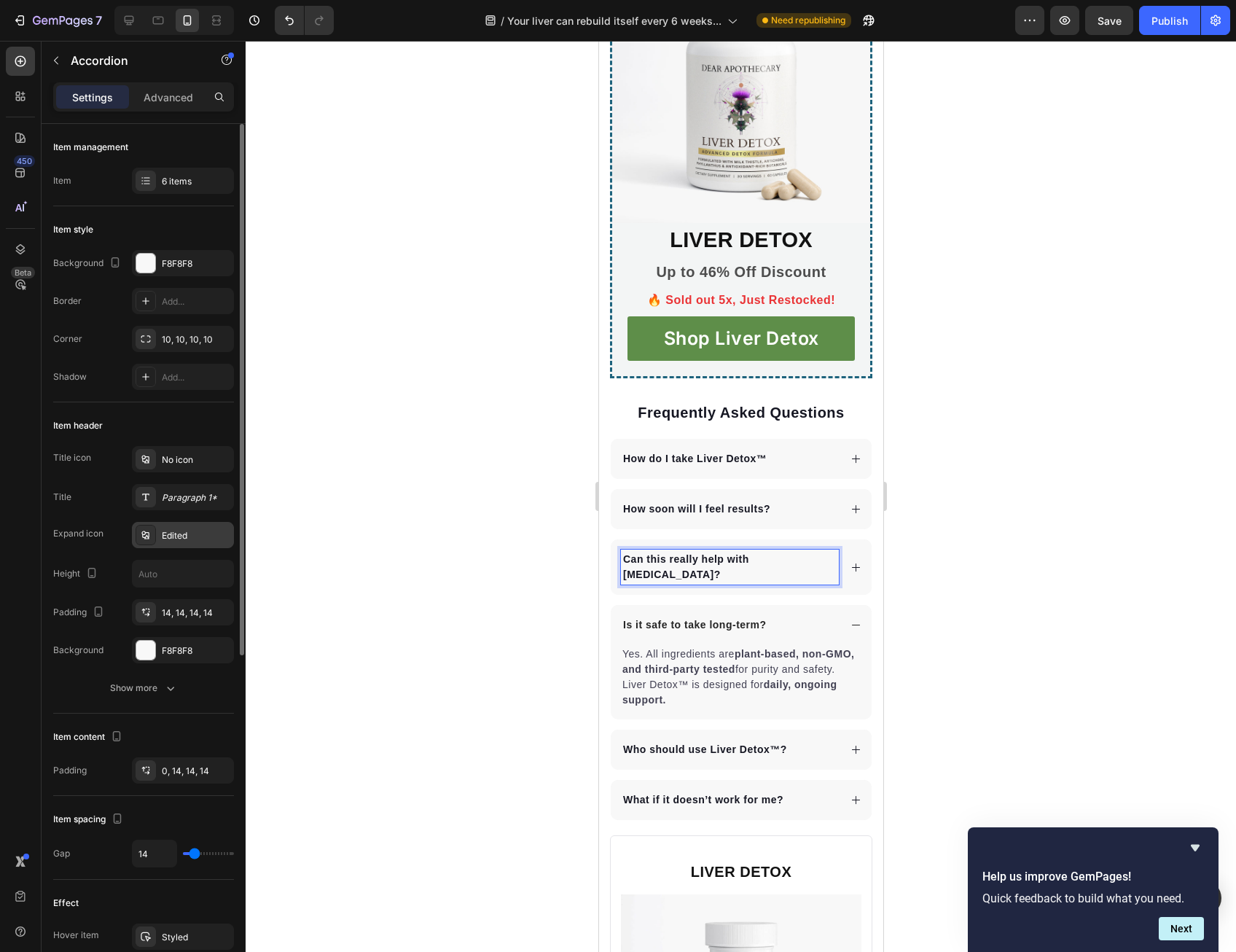
click at [171, 532] on div "Edited" at bounding box center [196, 535] width 69 height 13
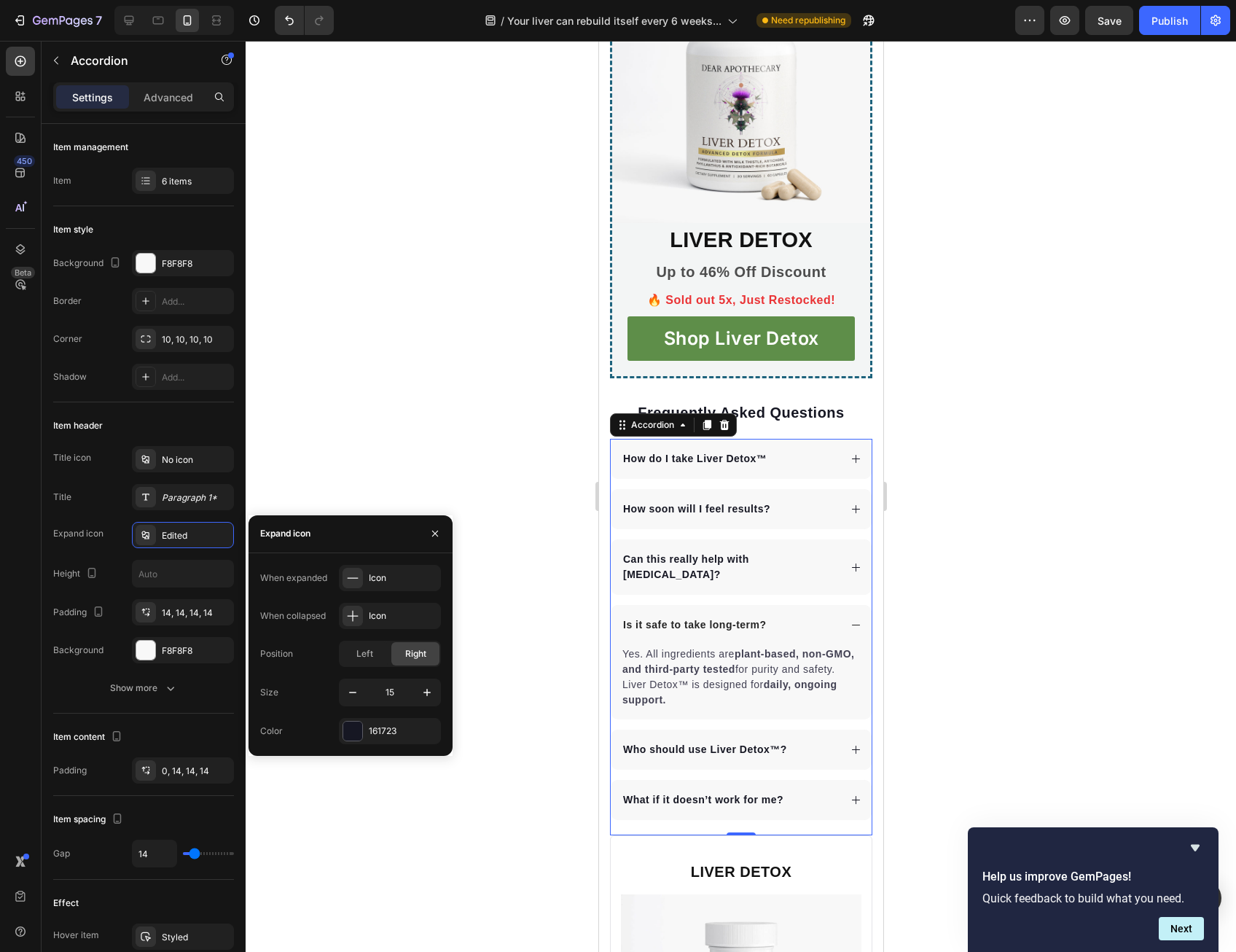
click at [323, 445] on div at bounding box center [741, 496] width 990 height 911
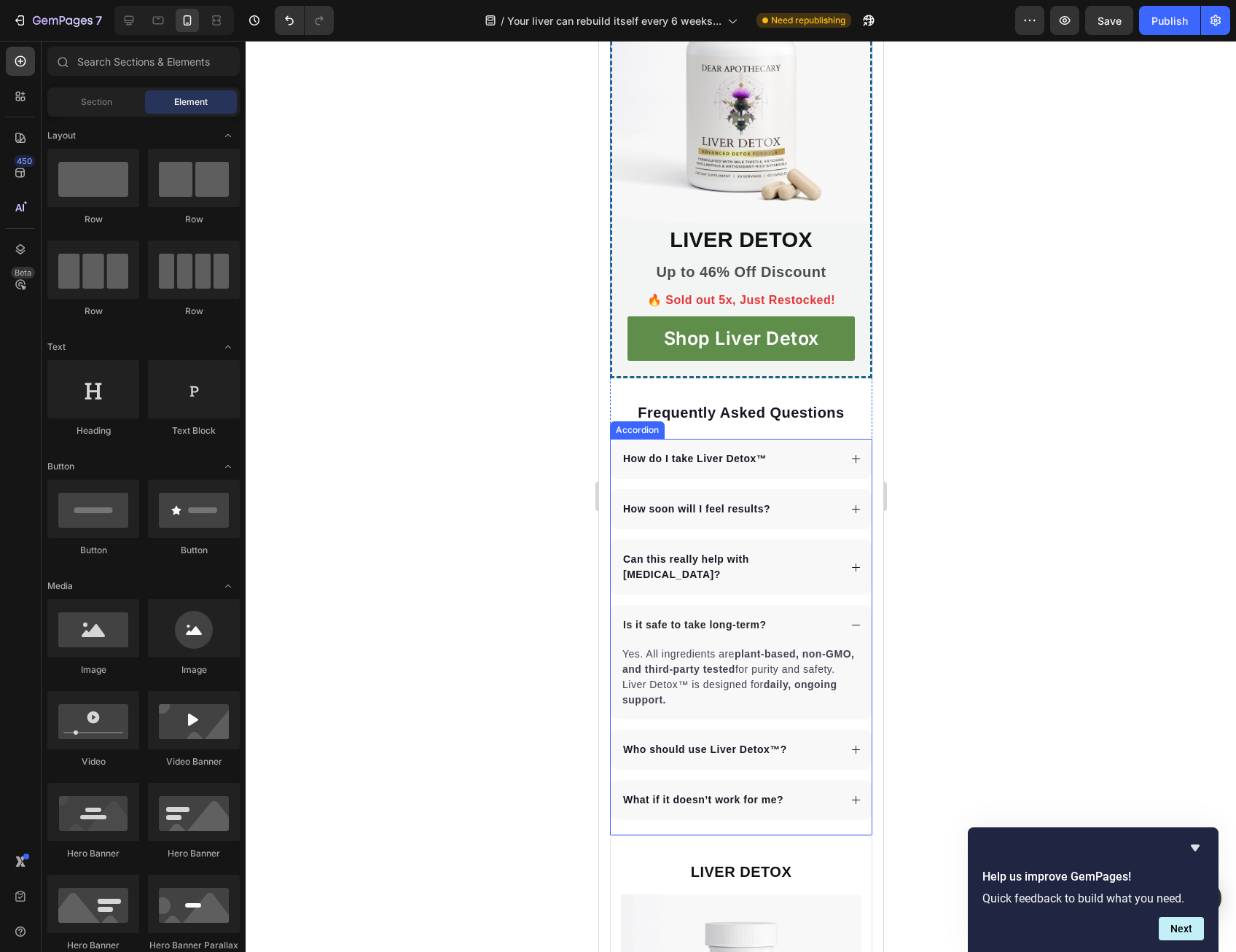
click at [696, 595] on div "Can this really help with [MEDICAL_DATA]?" at bounding box center [740, 566] width 261 height 55
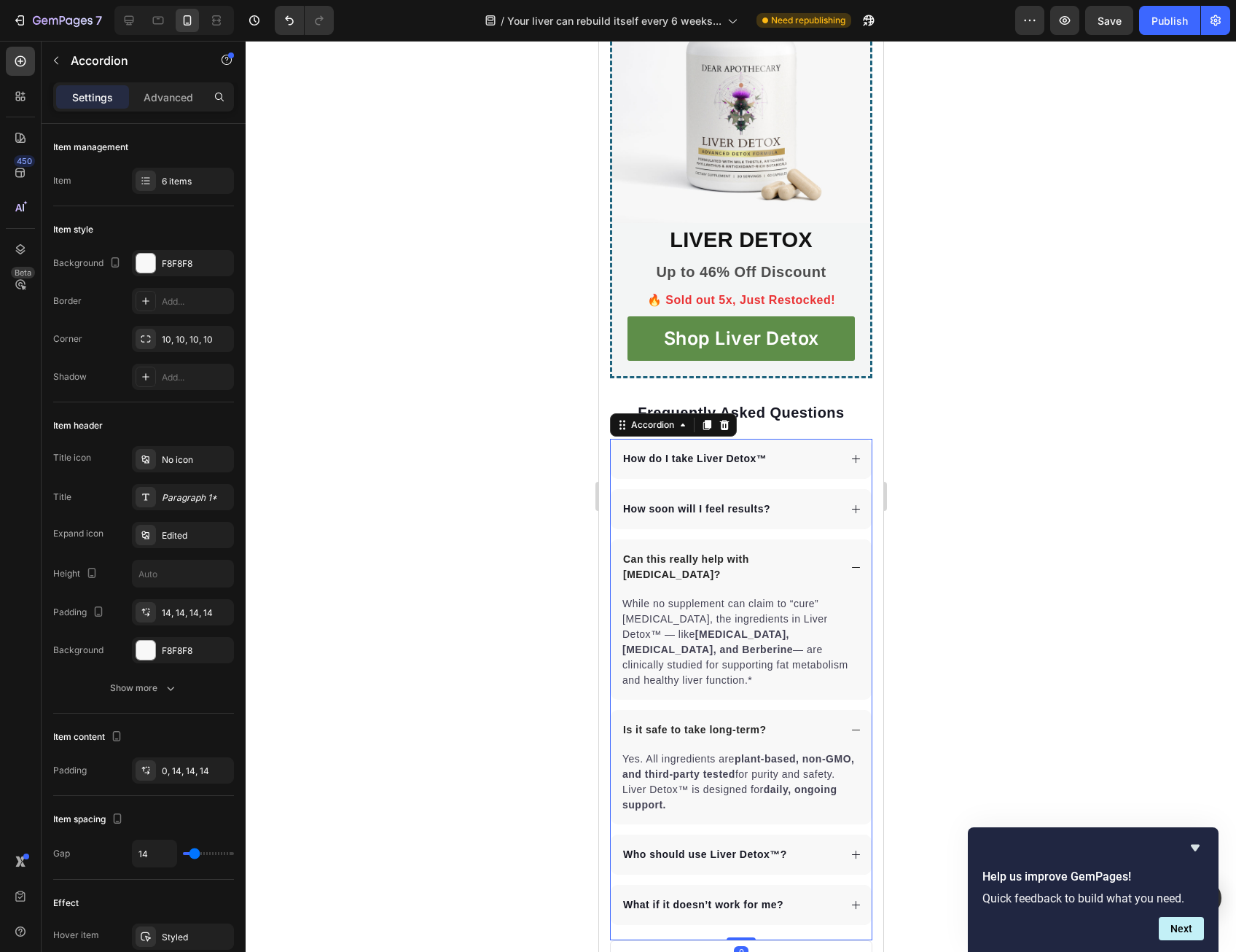
click at [695, 584] on div "Can this really help with [MEDICAL_DATA]?" at bounding box center [729, 566] width 218 height 35
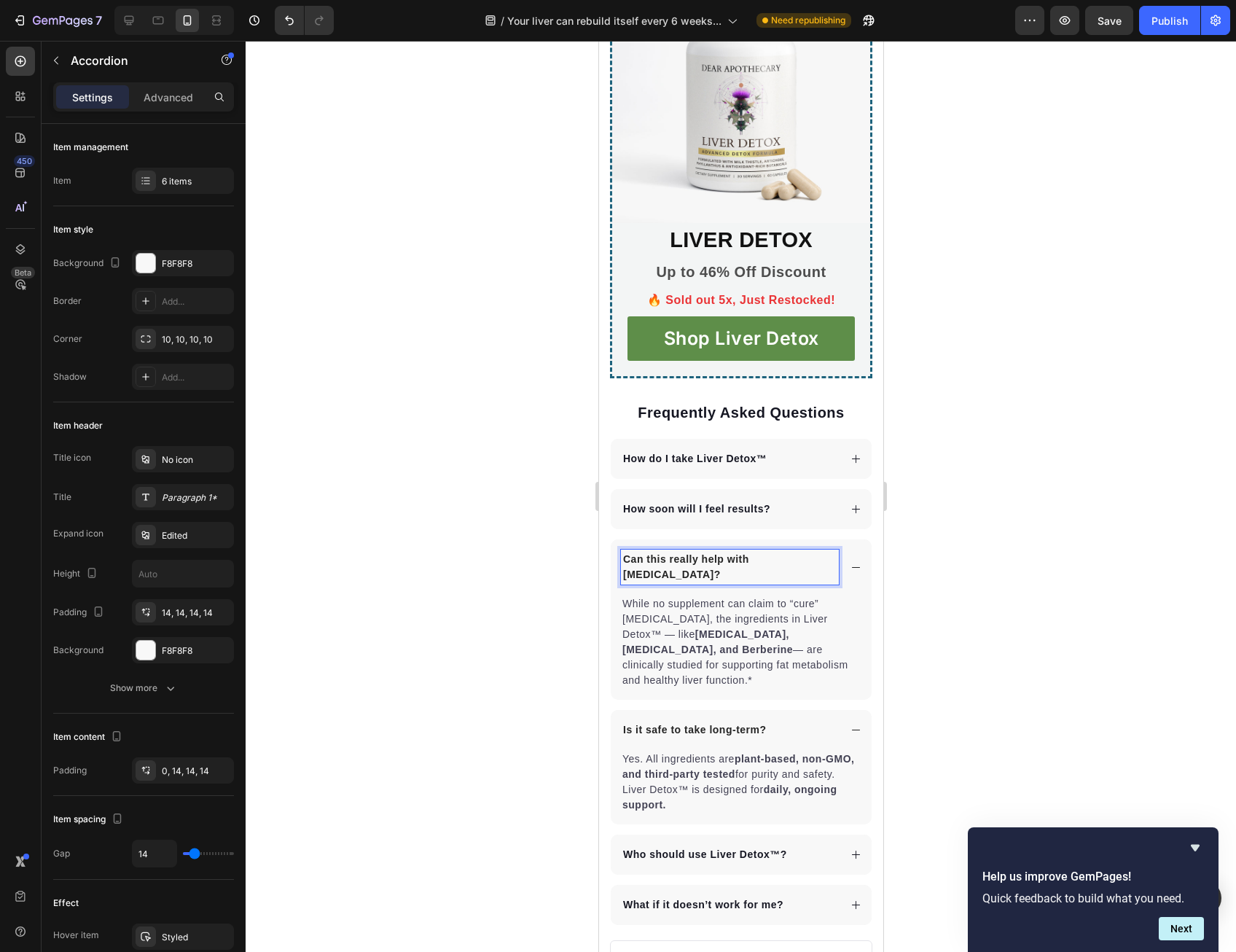
click at [685, 529] on div "How soon will I feel results?" at bounding box center [740, 509] width 261 height 40
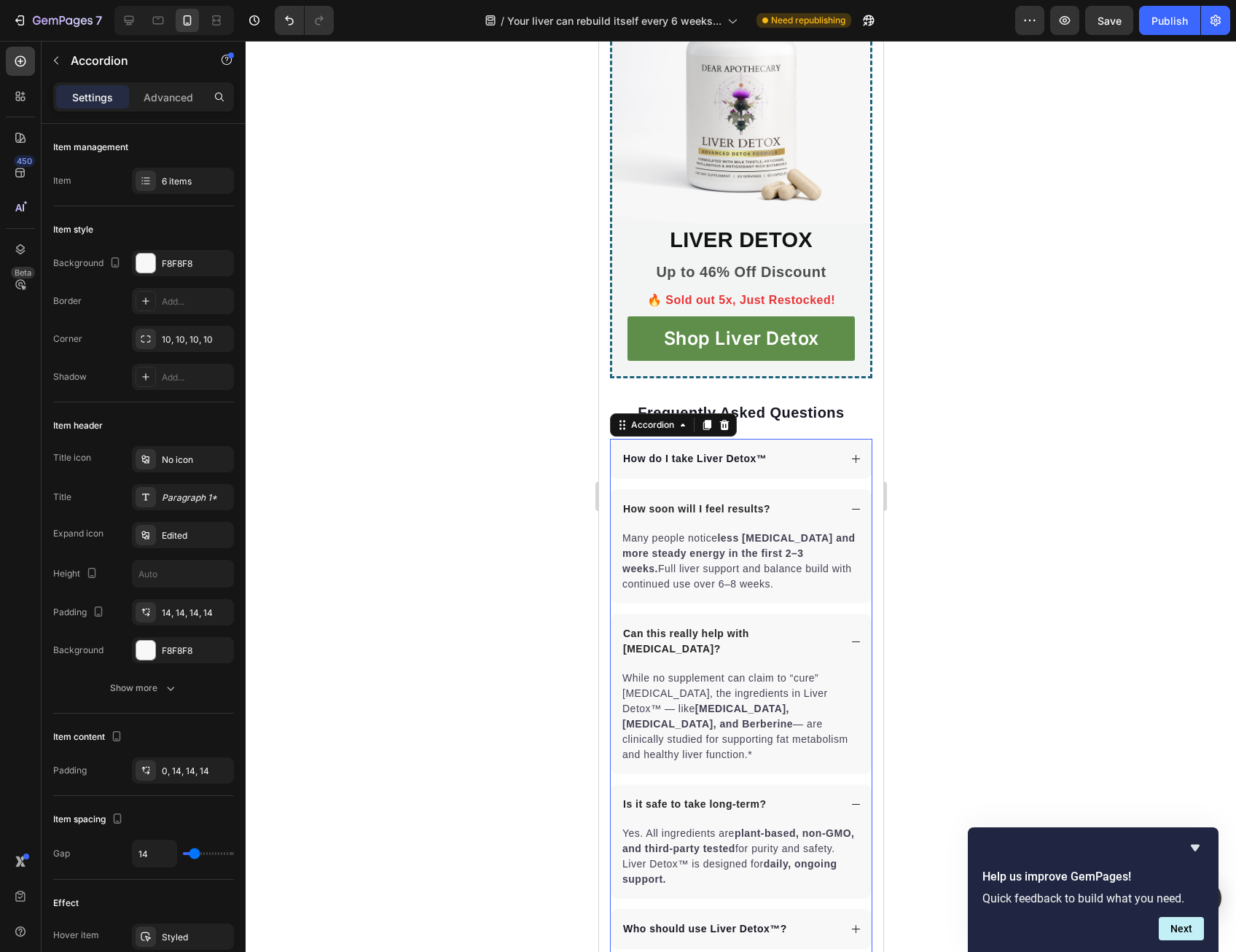
click at [681, 517] on p "How soon will I feel results?" at bounding box center [696, 509] width 147 height 16
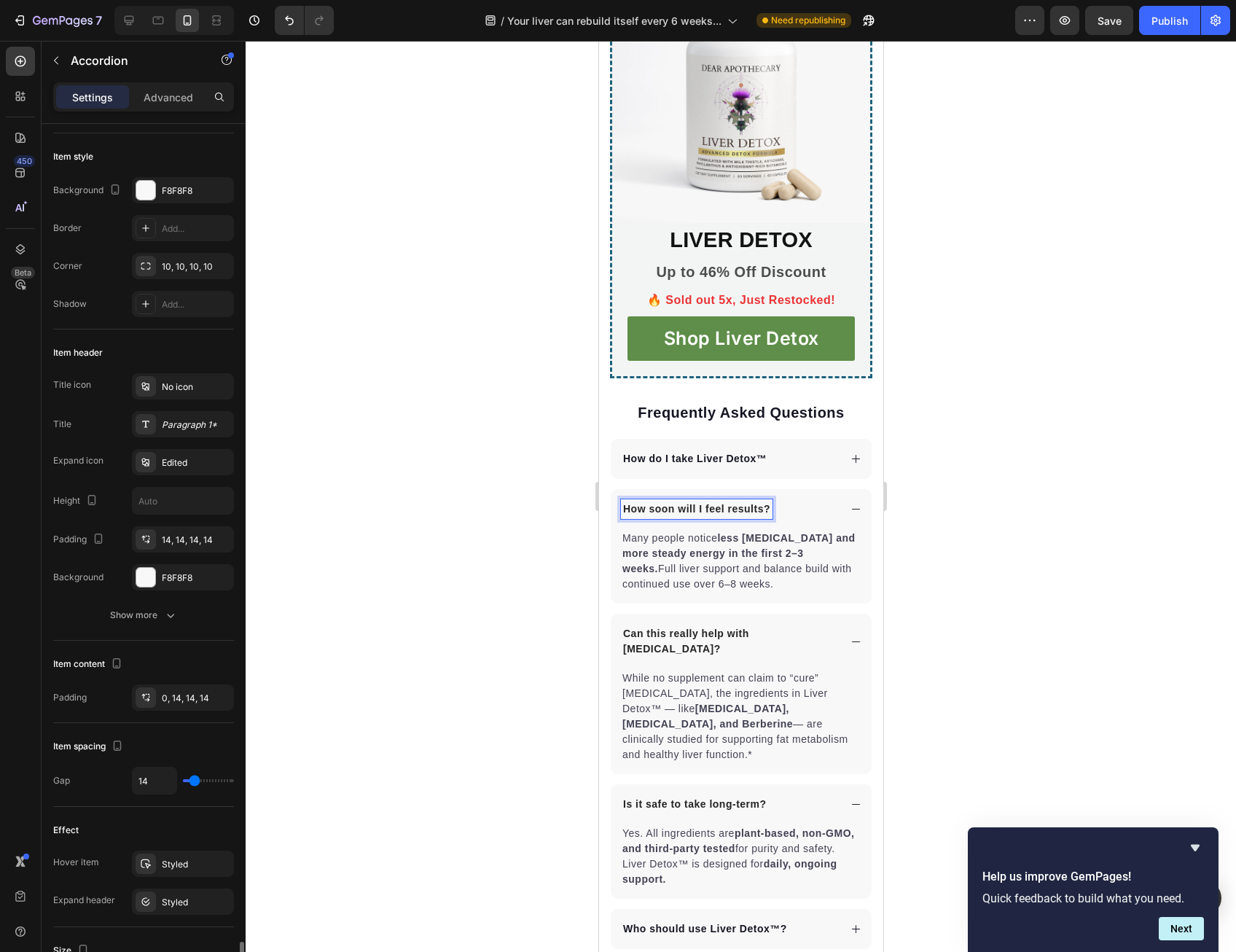
scroll to position [552, 0]
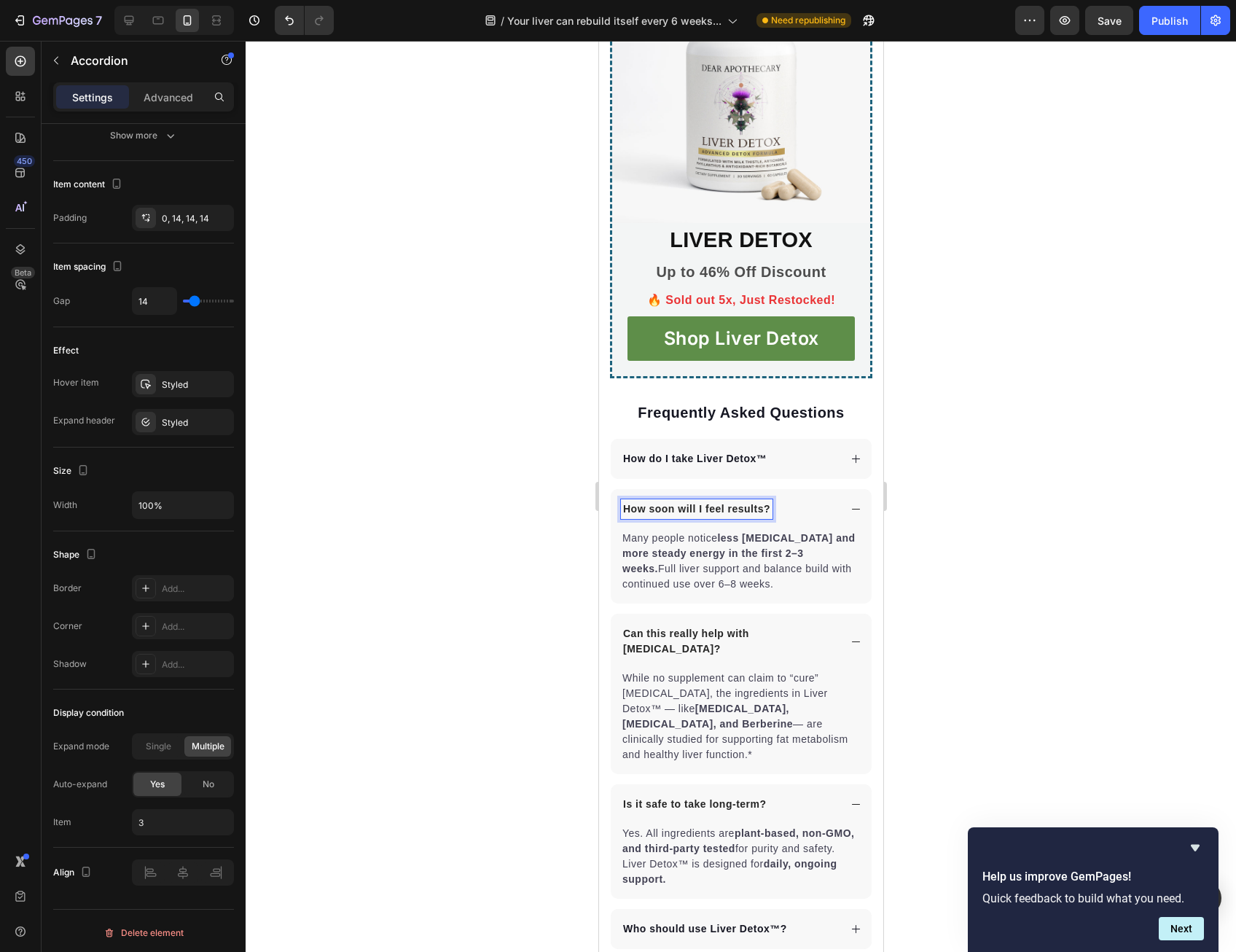
click at [584, 699] on div at bounding box center [741, 496] width 990 height 911
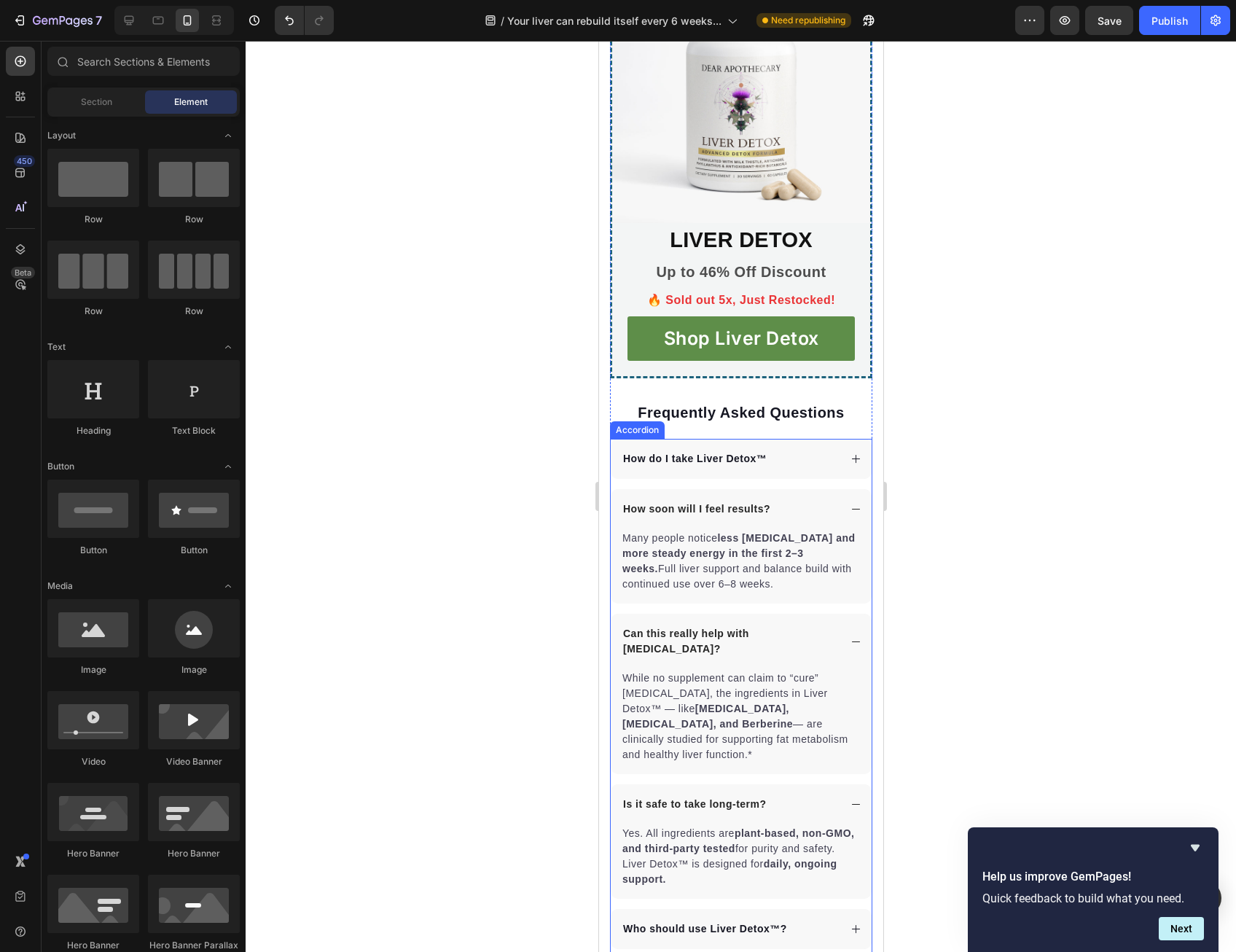
click at [633, 517] on p "How soon will I feel results?" at bounding box center [696, 509] width 147 height 16
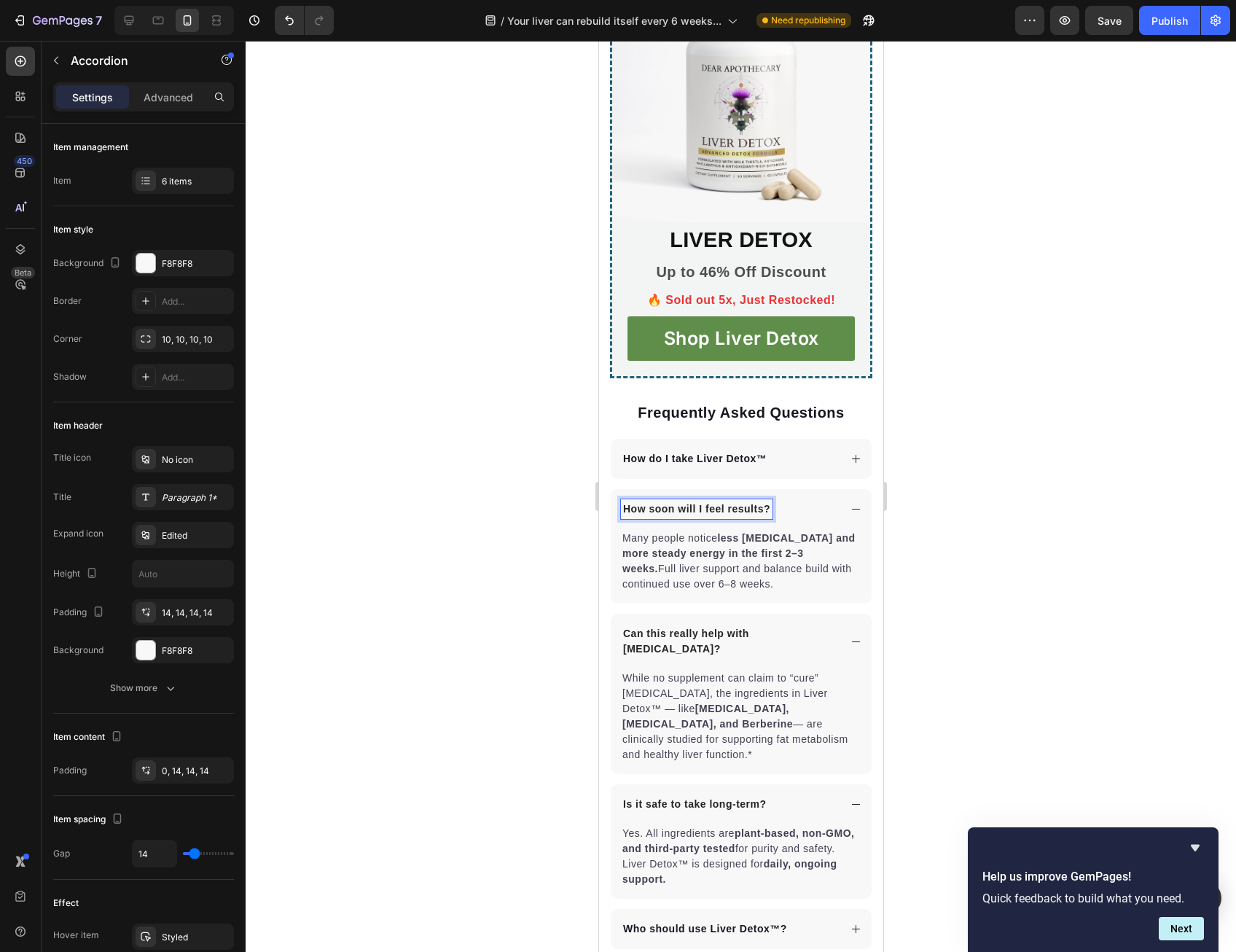
click at [640, 517] on p "How soon will I feel results?" at bounding box center [696, 509] width 147 height 16
click at [637, 517] on p "How soon will I feel results?" at bounding box center [696, 509] width 147 height 16
click at [819, 519] on div "How soon will I feel results?" at bounding box center [729, 509] width 218 height 20
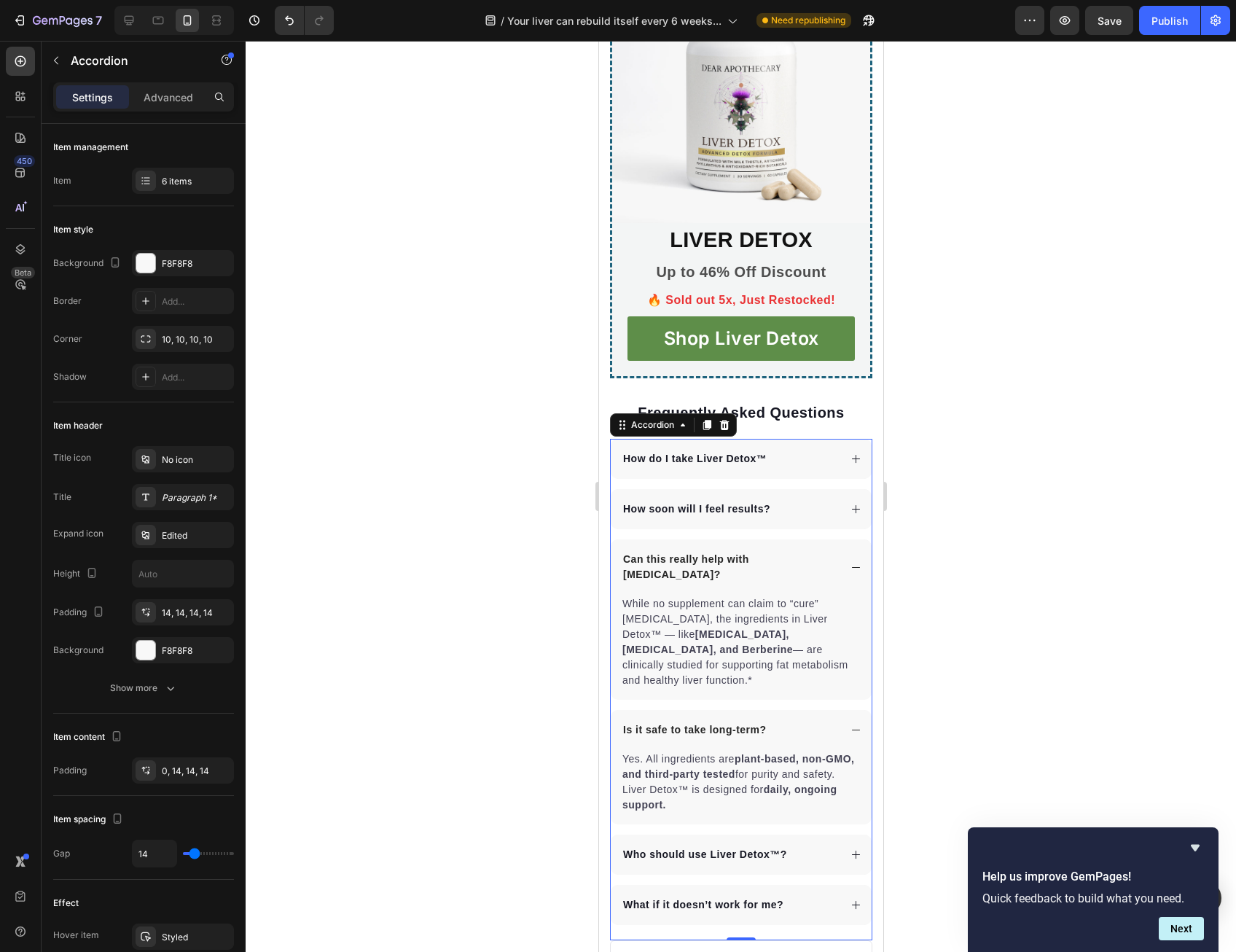
click at [850, 515] on icon at bounding box center [855, 509] width 11 height 11
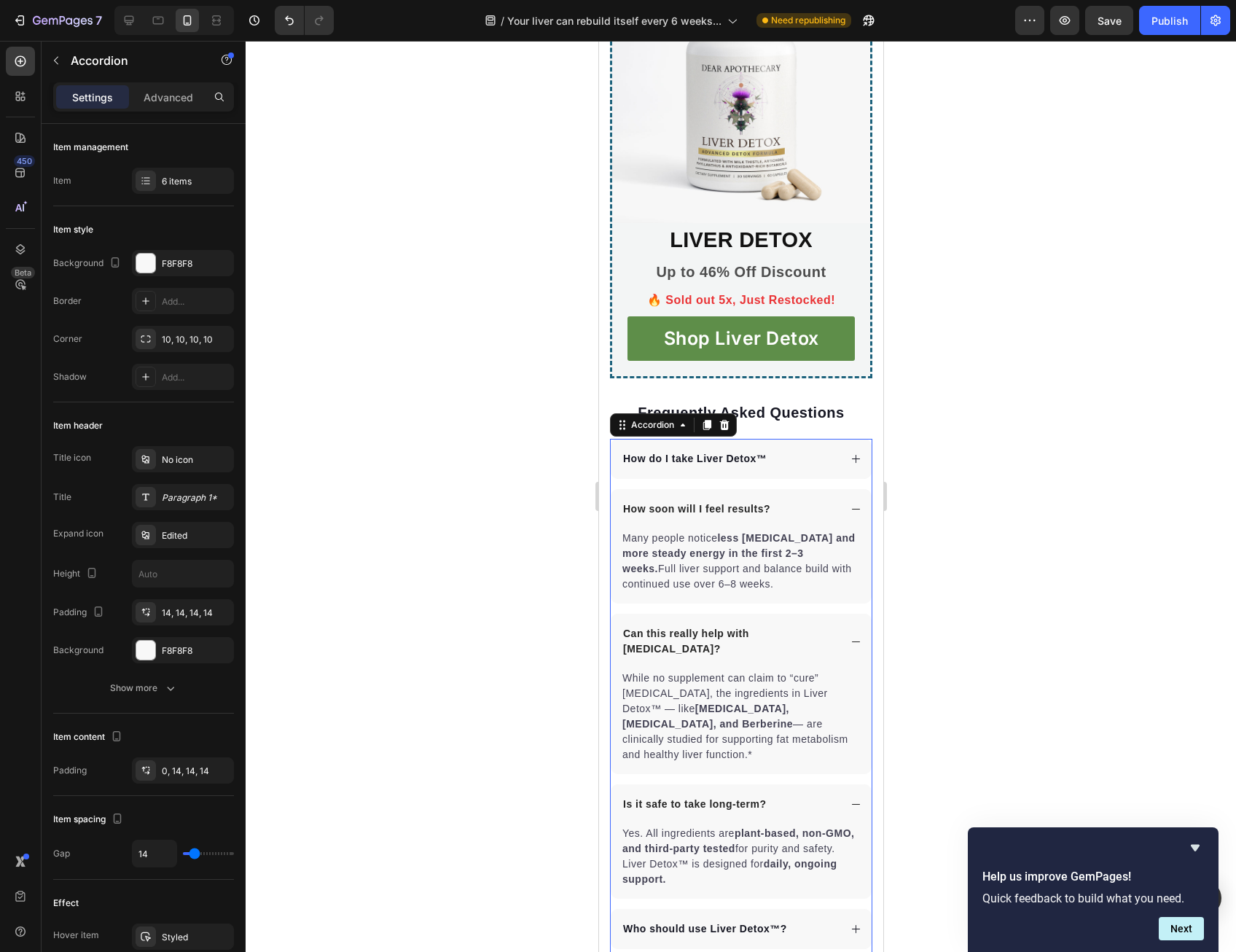
click at [841, 529] on div "How soon will I feel results?" at bounding box center [740, 509] width 261 height 40
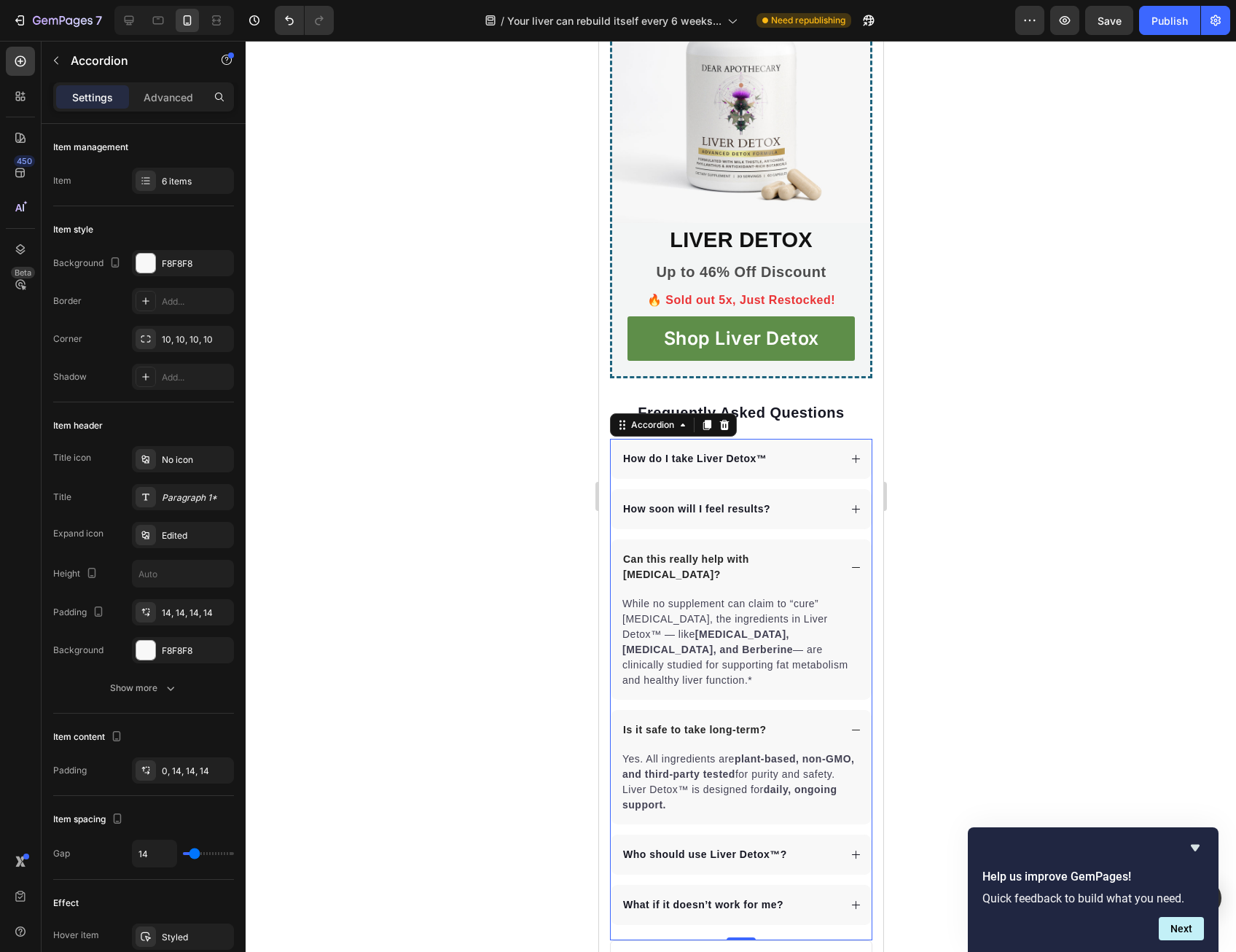
click at [837, 595] on div "Can this really help with [MEDICAL_DATA]?" at bounding box center [740, 566] width 261 height 55
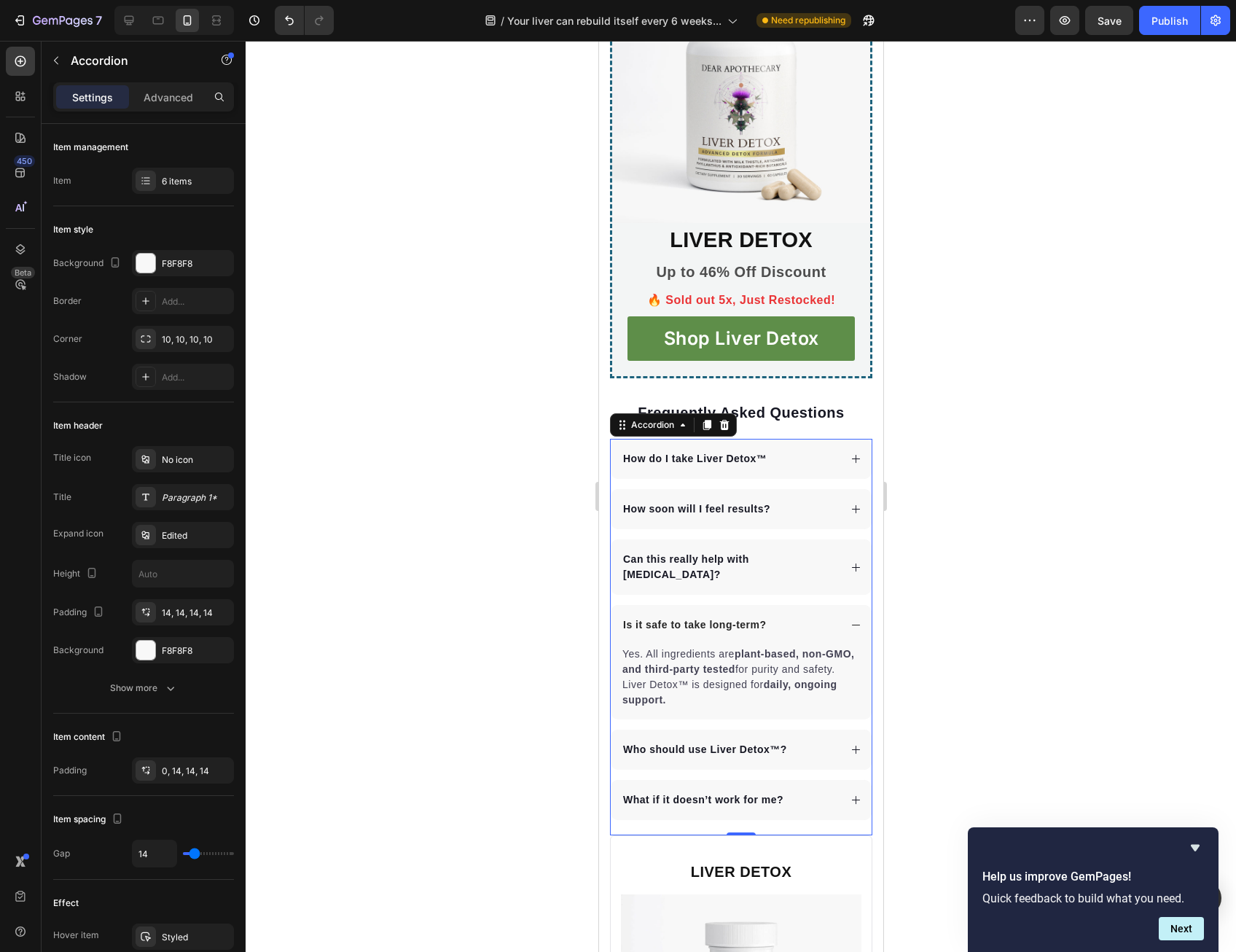
click at [842, 645] on div "Is it safe to take long-term?" at bounding box center [740, 625] width 261 height 40
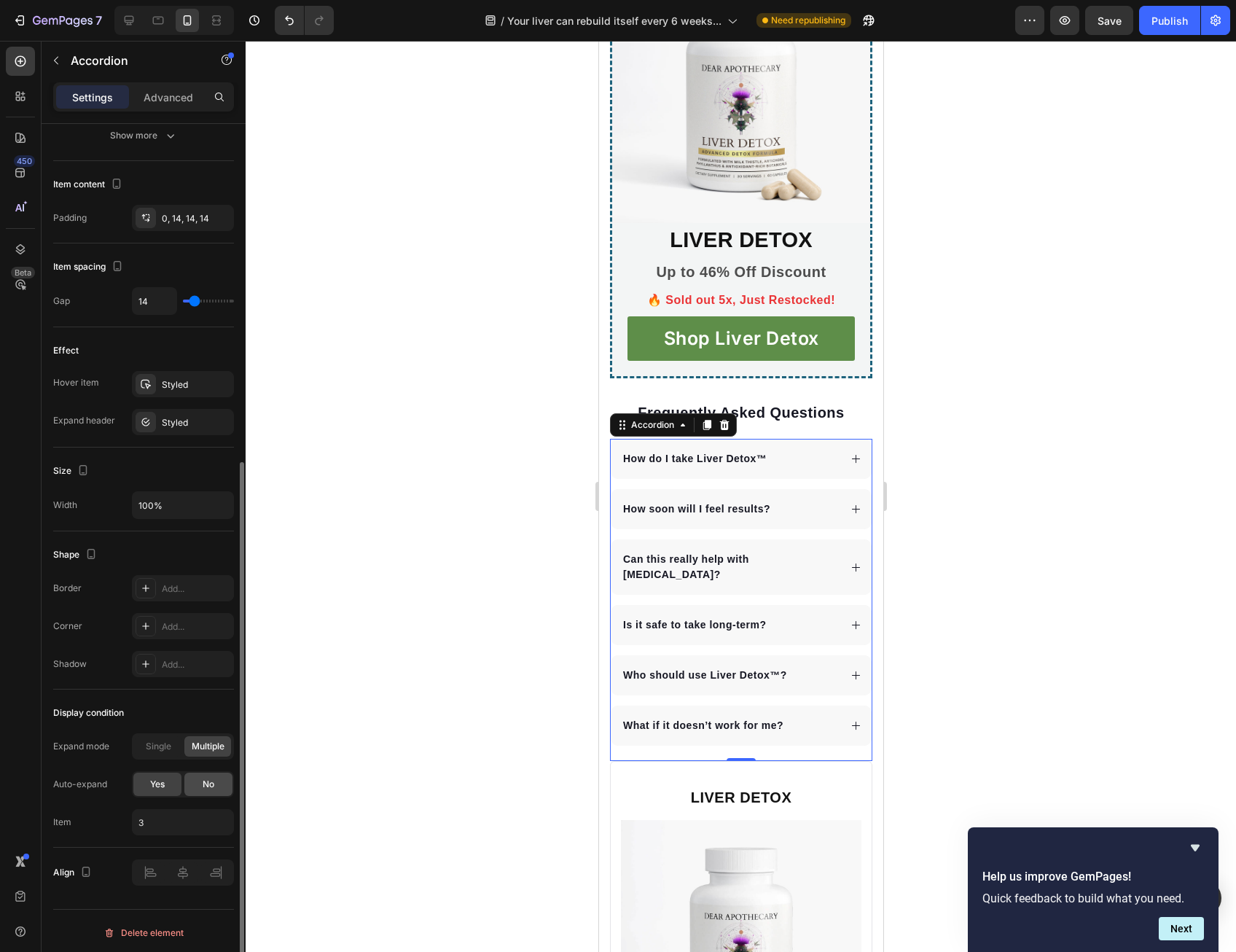
click at [205, 778] on span "No" at bounding box center [208, 784] width 12 height 13
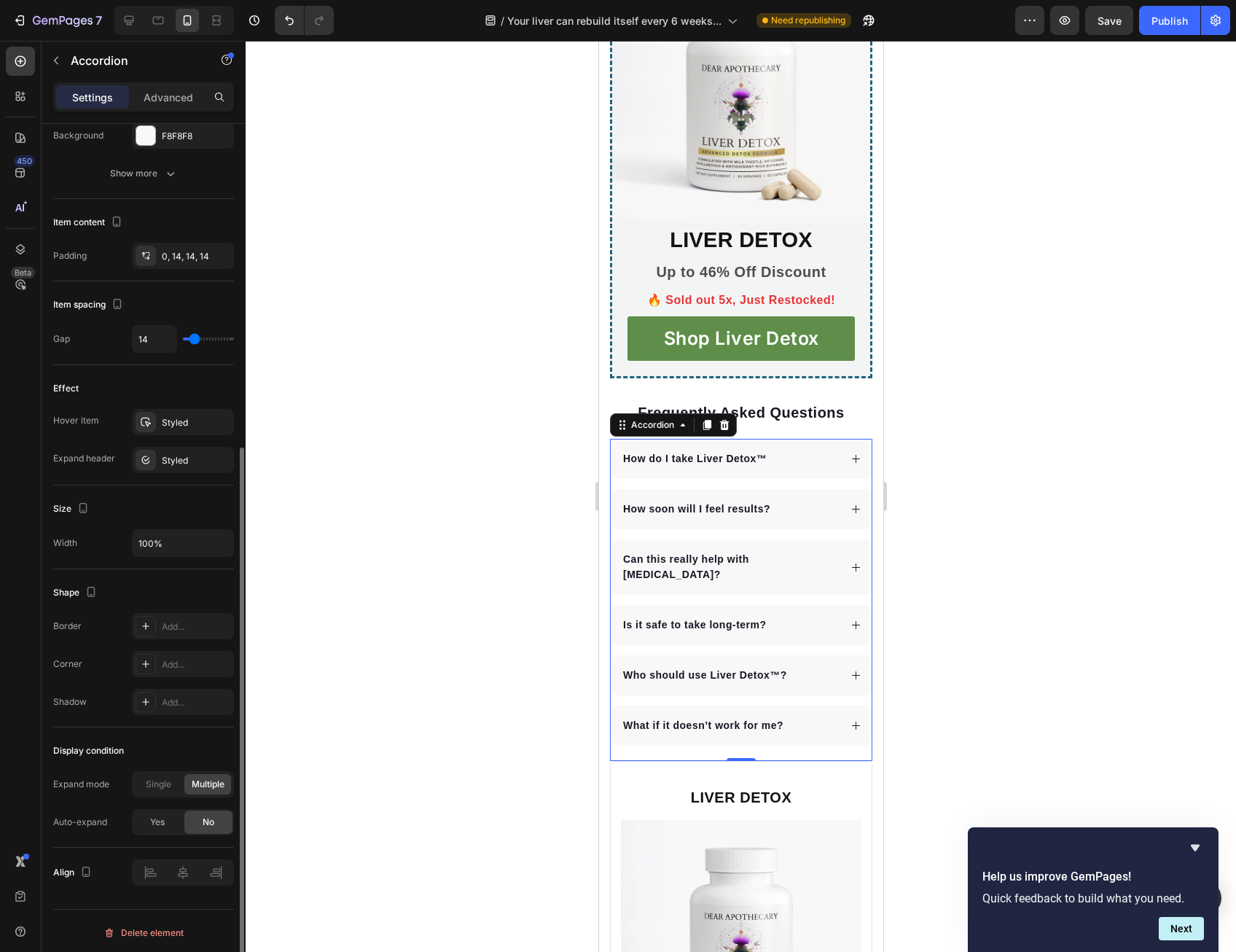
click at [413, 703] on div at bounding box center [741, 496] width 990 height 911
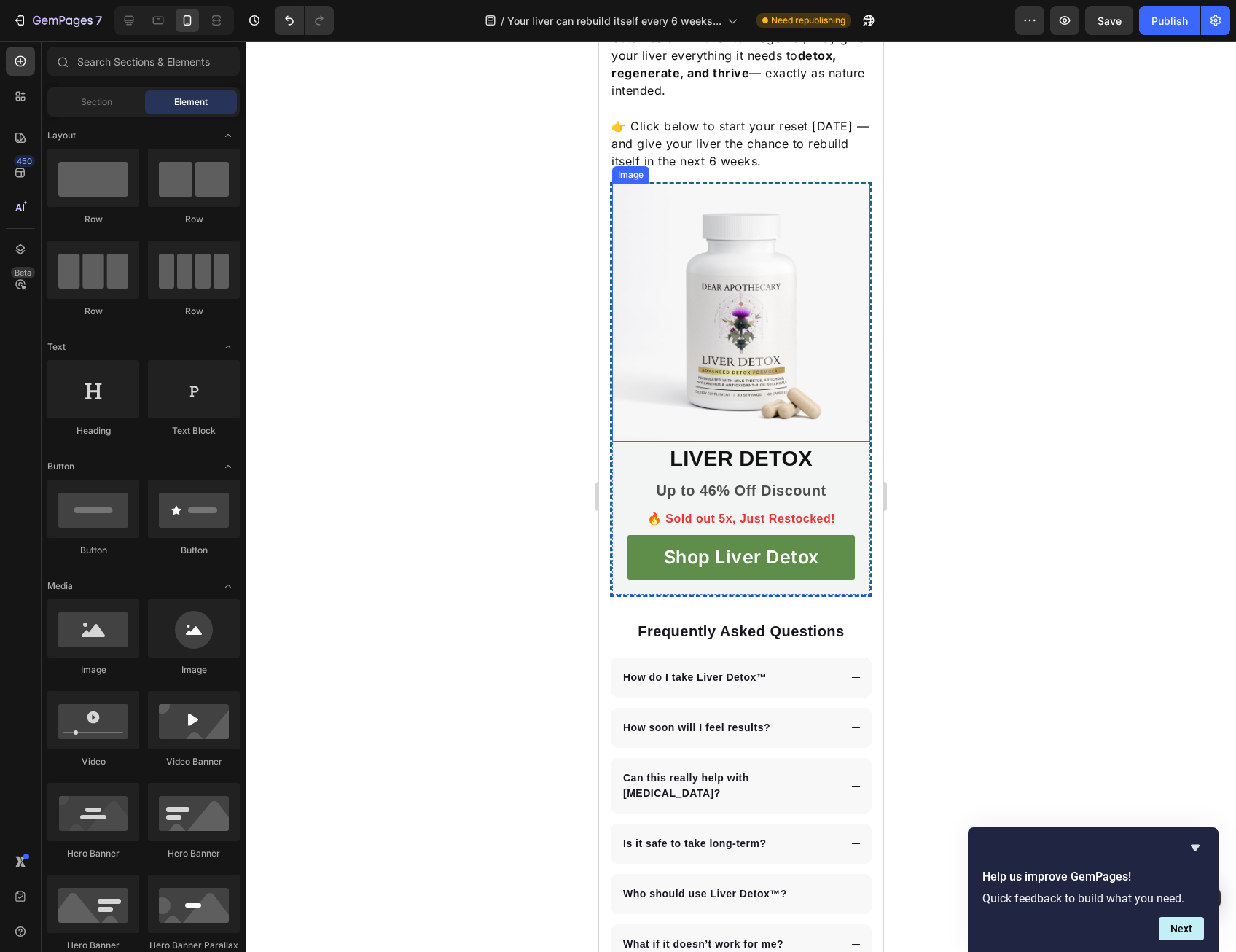
click at [733, 361] on img at bounding box center [740, 312] width 258 height 258
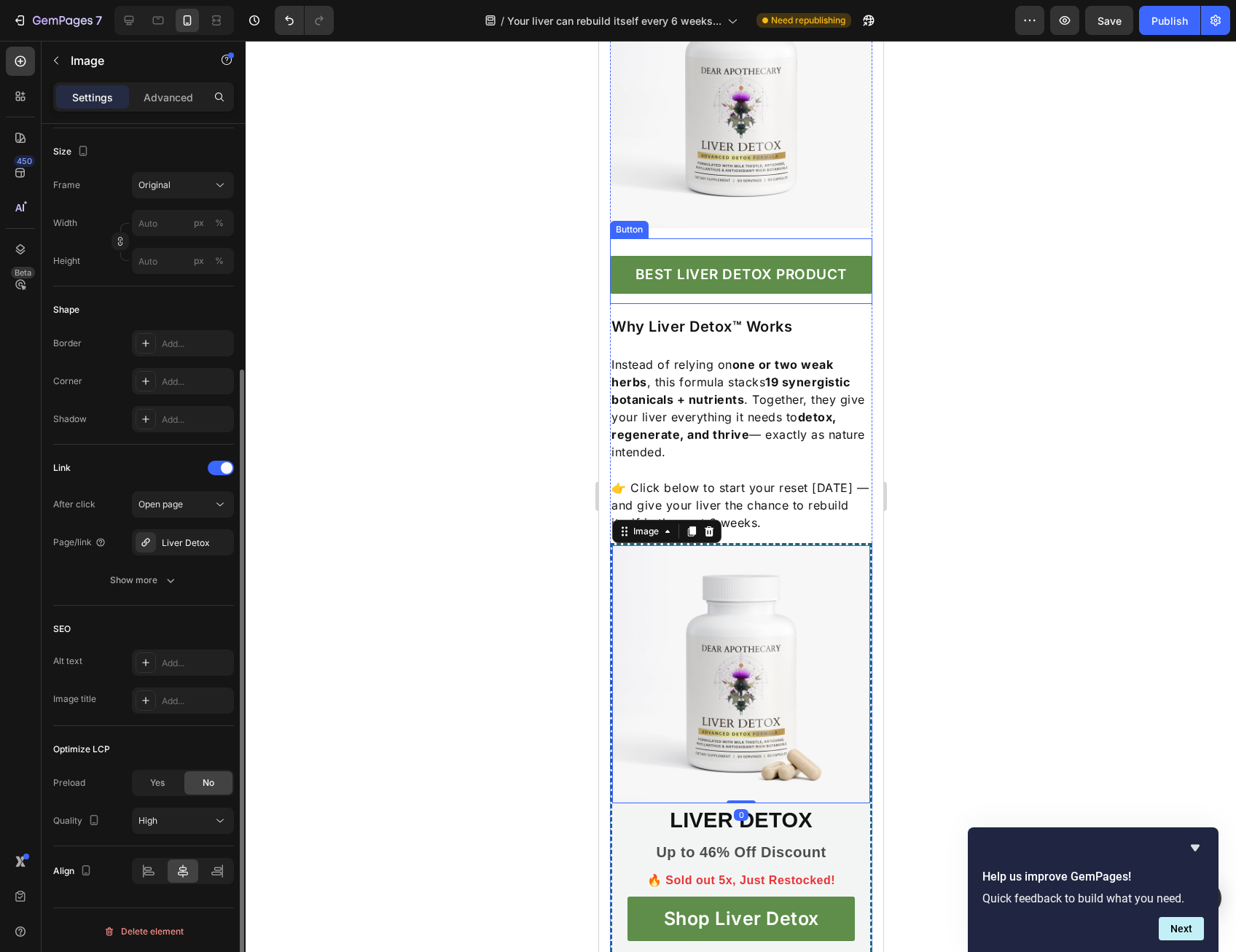
scroll to position [3711, 0]
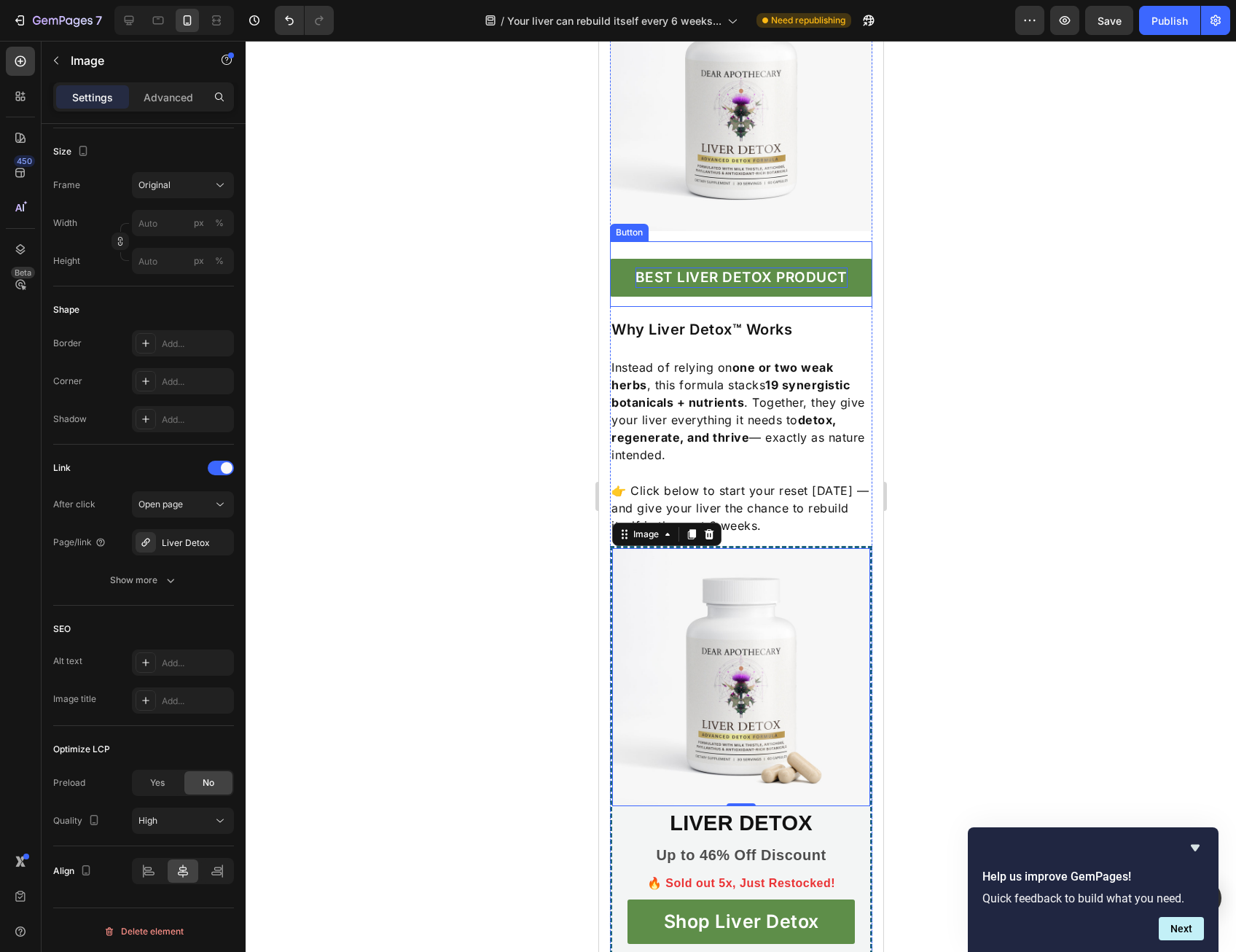
click at [752, 289] on p "BEST LIVER DETOX PRODUCT" at bounding box center [741, 278] width 212 height 21
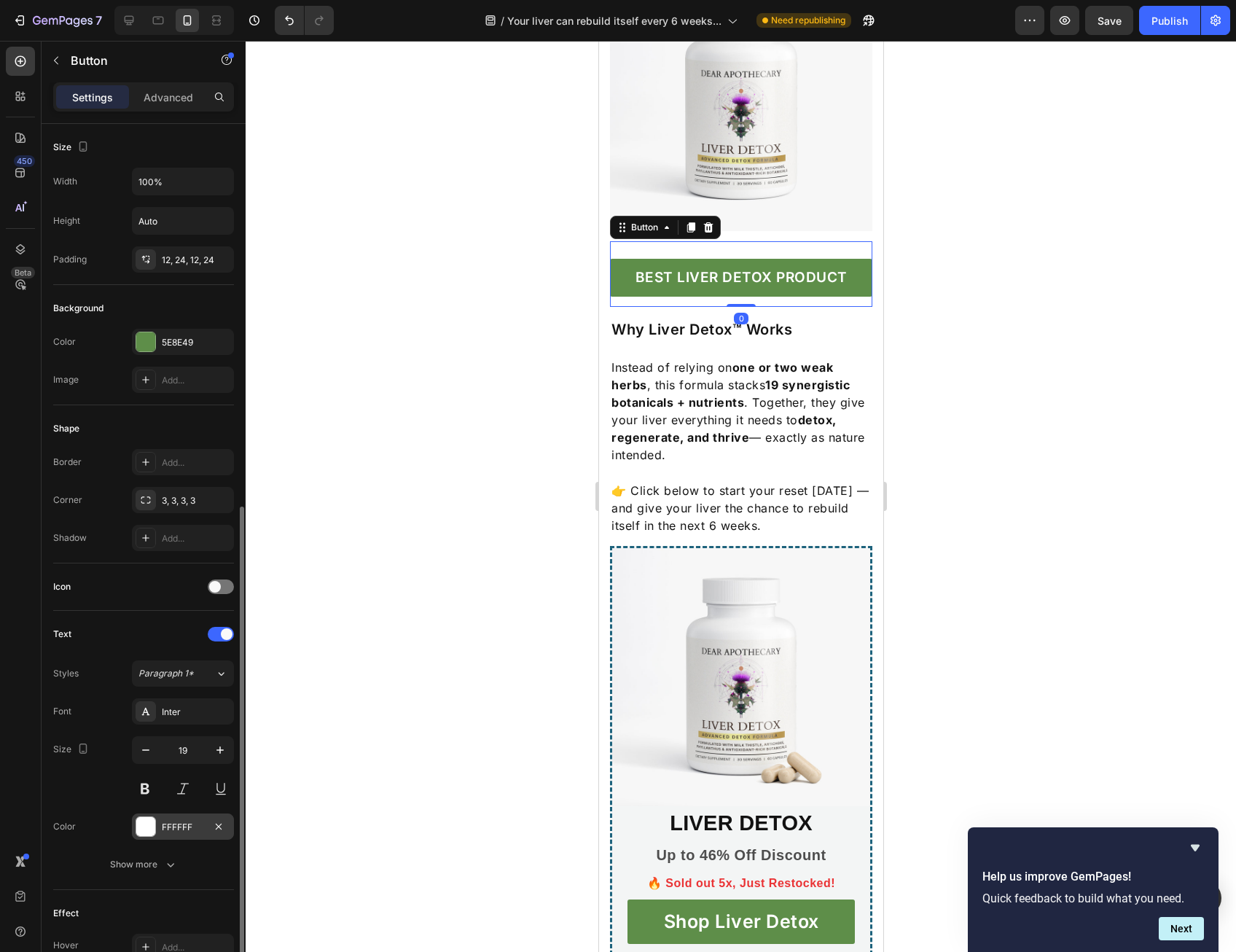
scroll to position [286, 0]
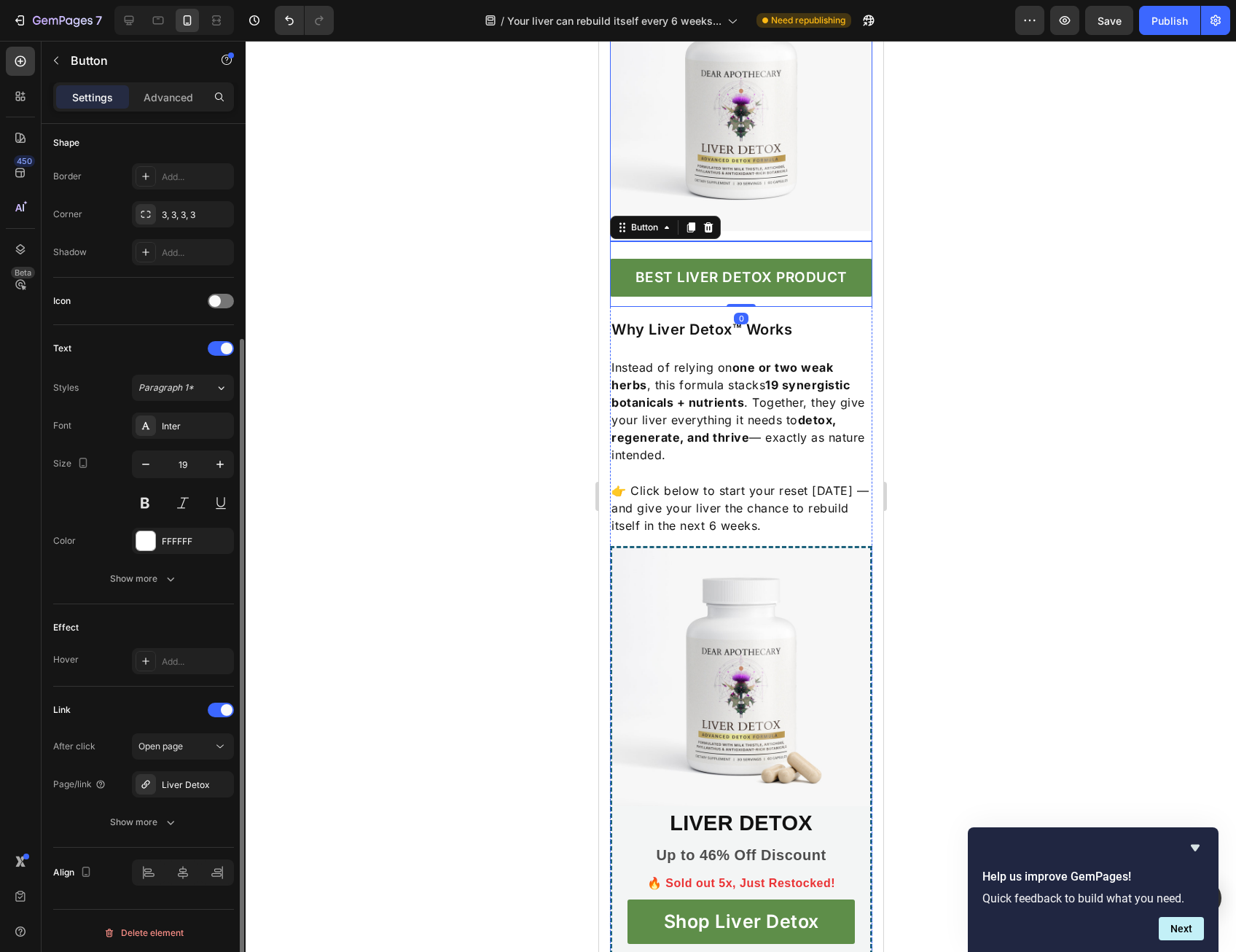
click at [707, 231] on img at bounding box center [740, 100] width 262 height 262
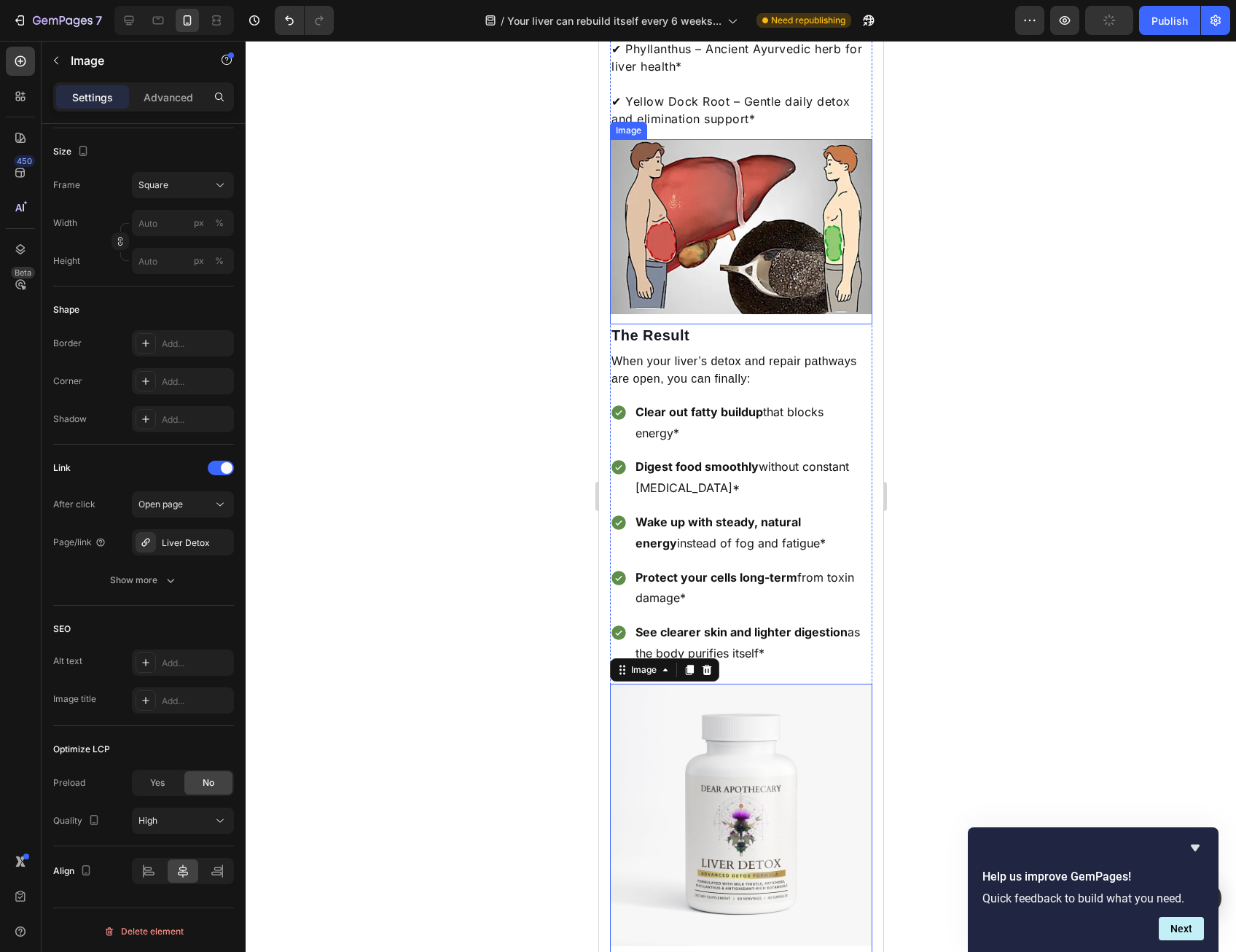
scroll to position [2982, 0]
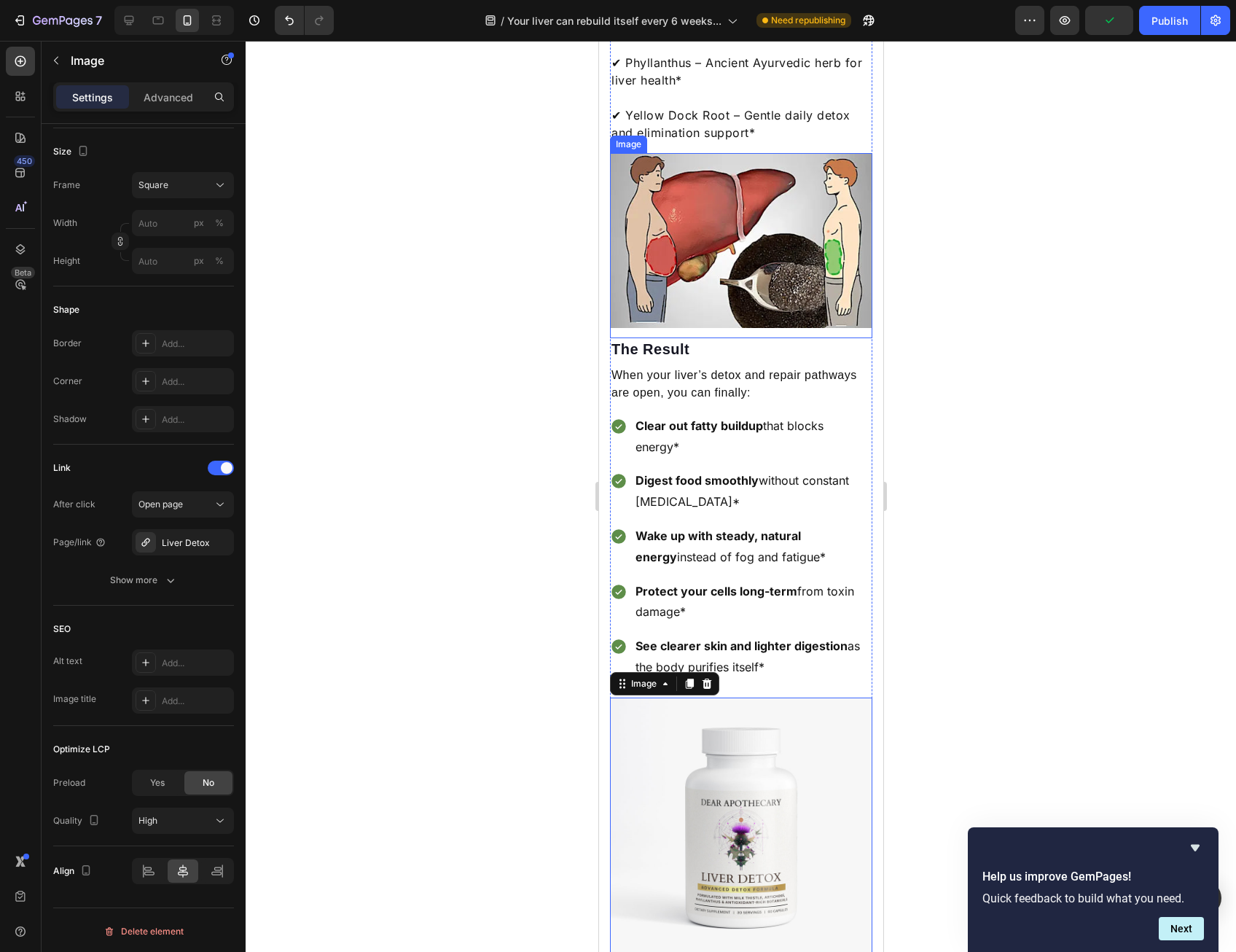
click at [749, 328] on img at bounding box center [740, 240] width 262 height 175
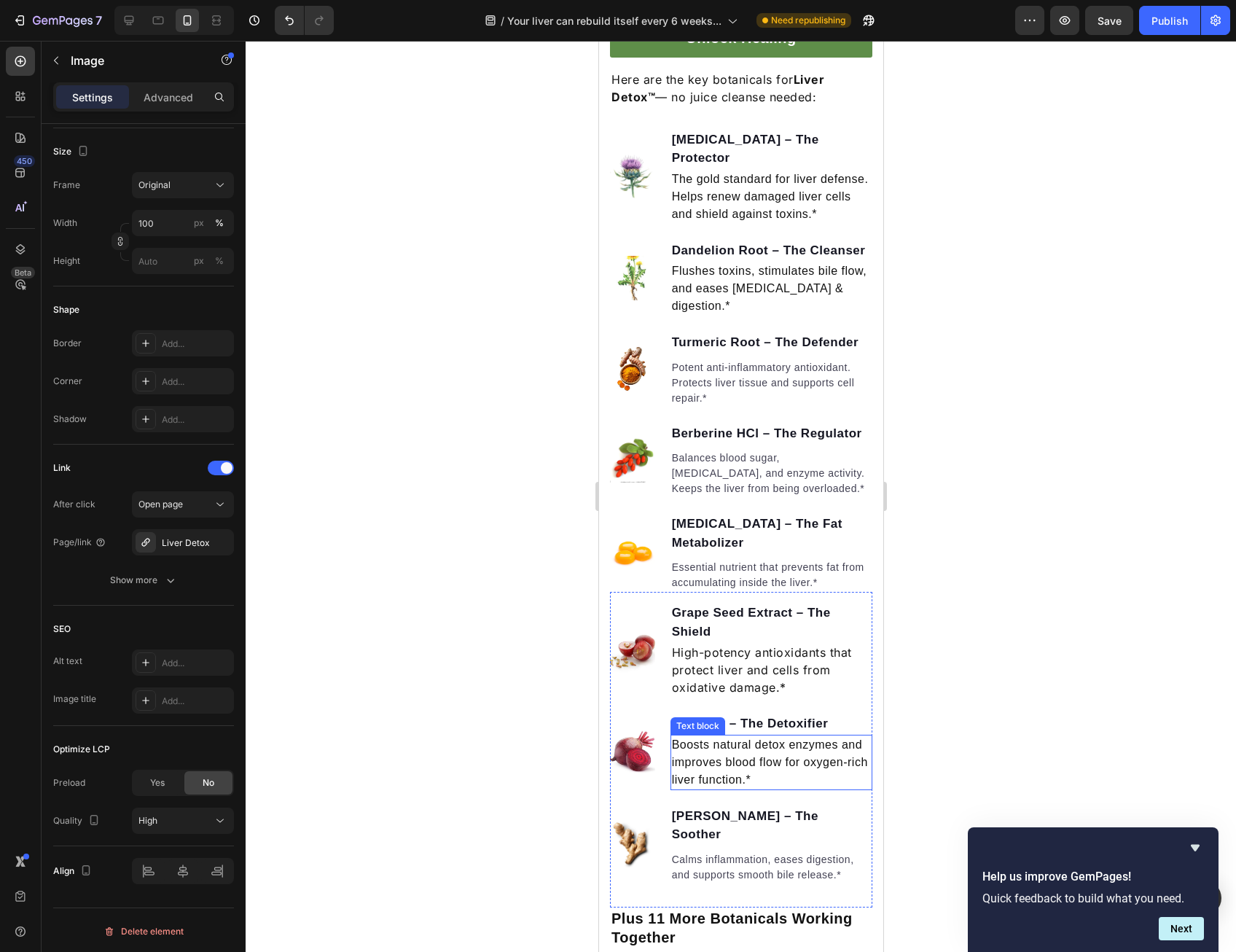
scroll to position [1233, 0]
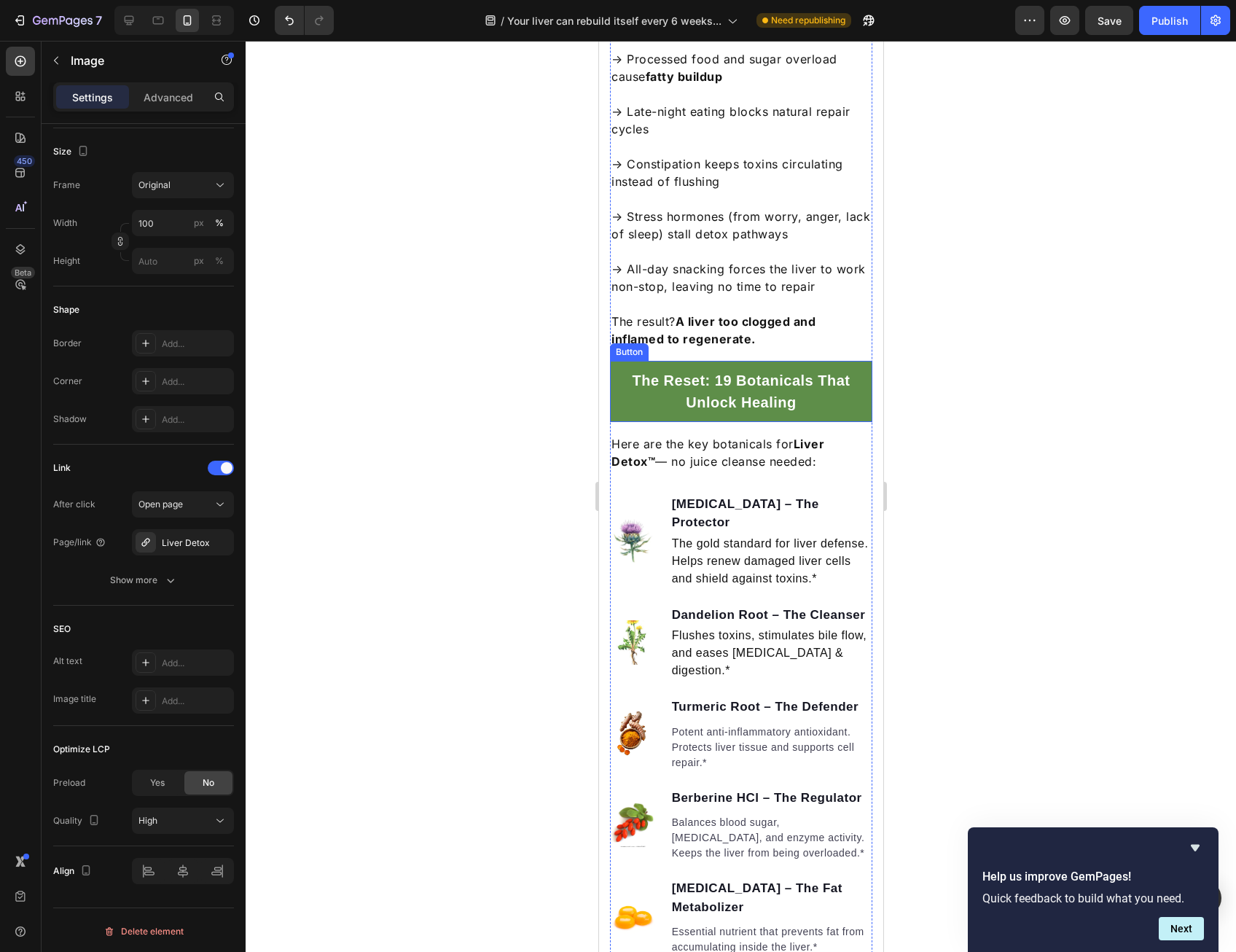
click at [695, 422] on link "The Reset: 19 Botanicals That Unlock Healing" at bounding box center [740, 391] width 262 height 61
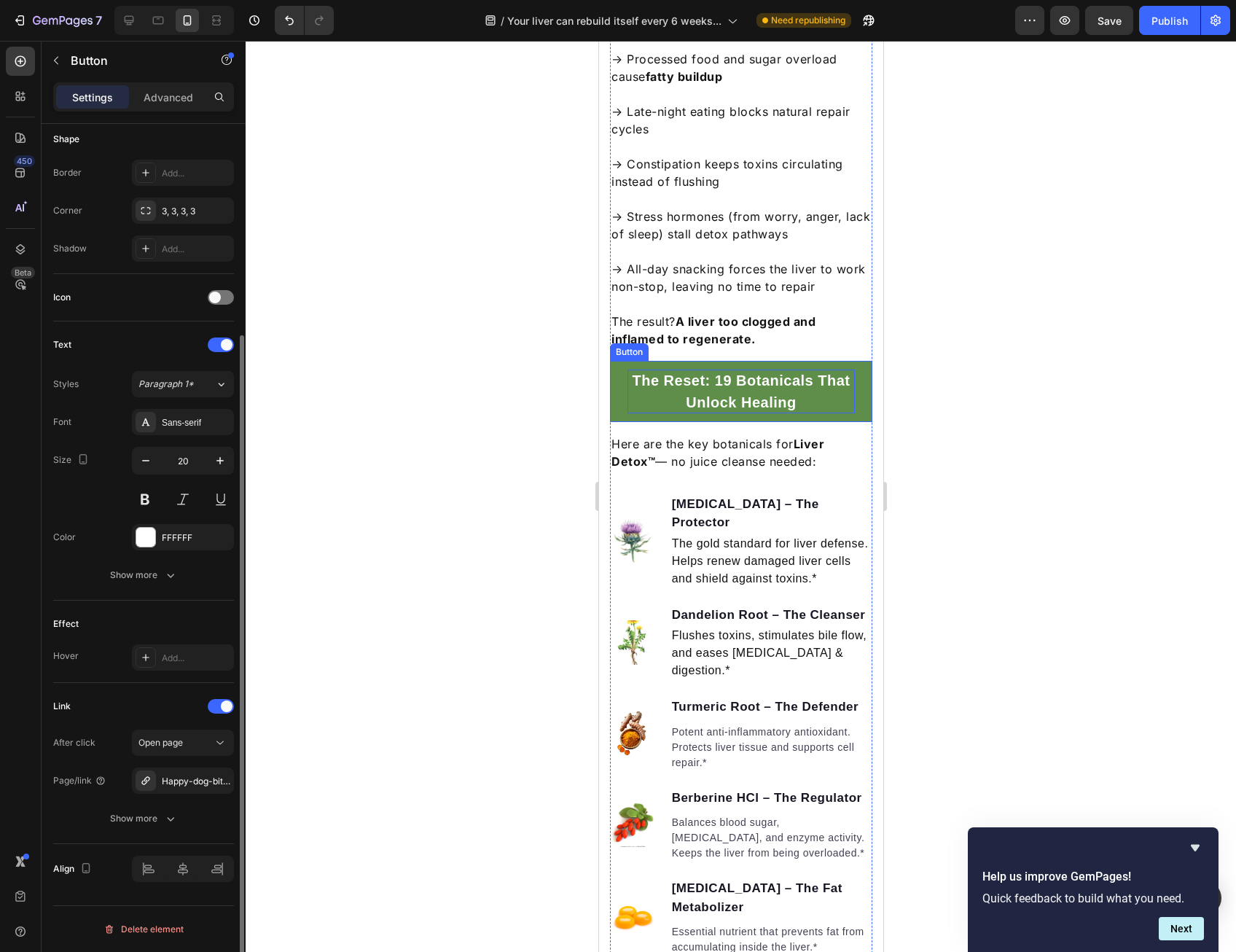
scroll to position [0, 0]
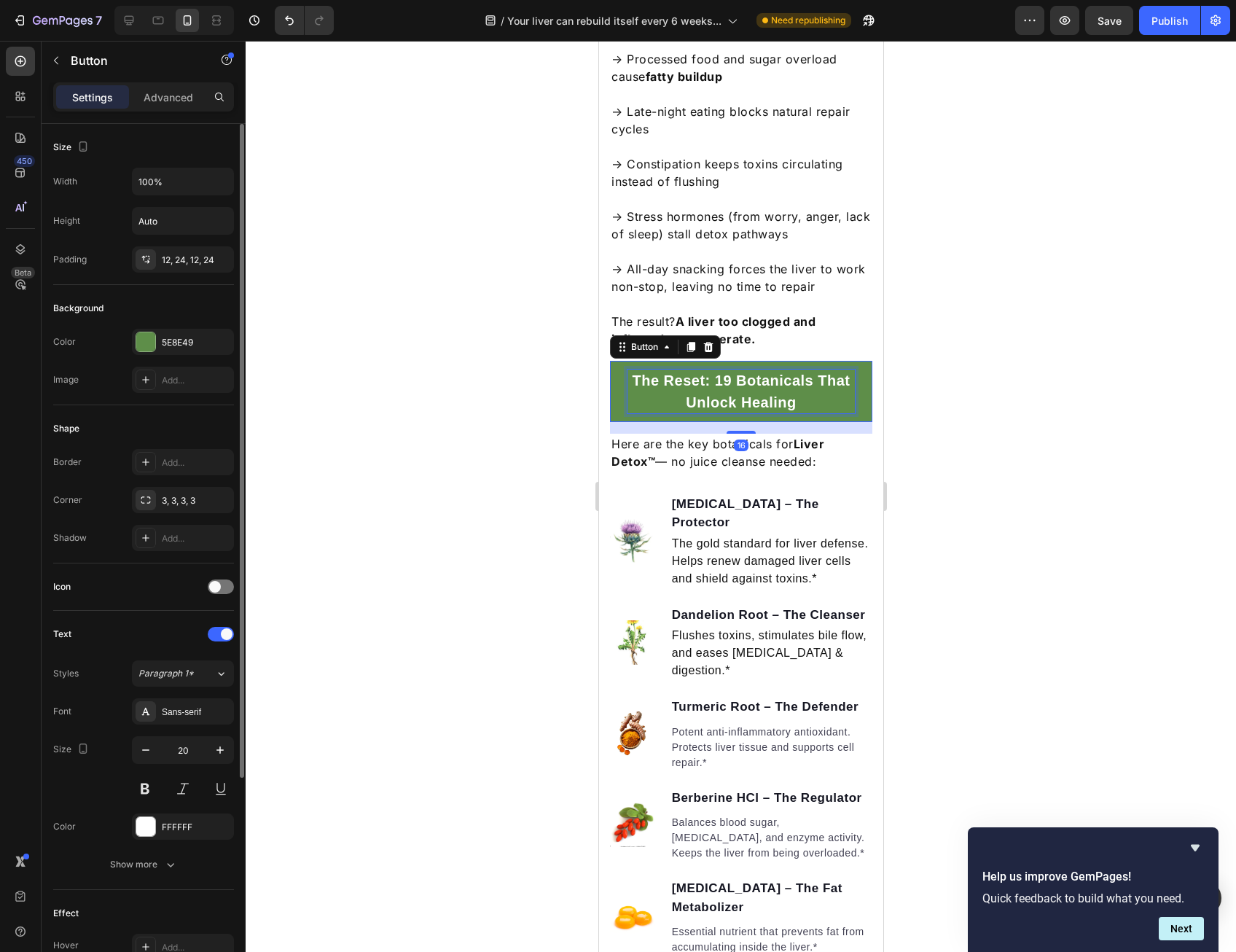
click at [696, 414] on p "The Reset: 19 Botanicals That Unlock Healing" at bounding box center [741, 391] width 227 height 44
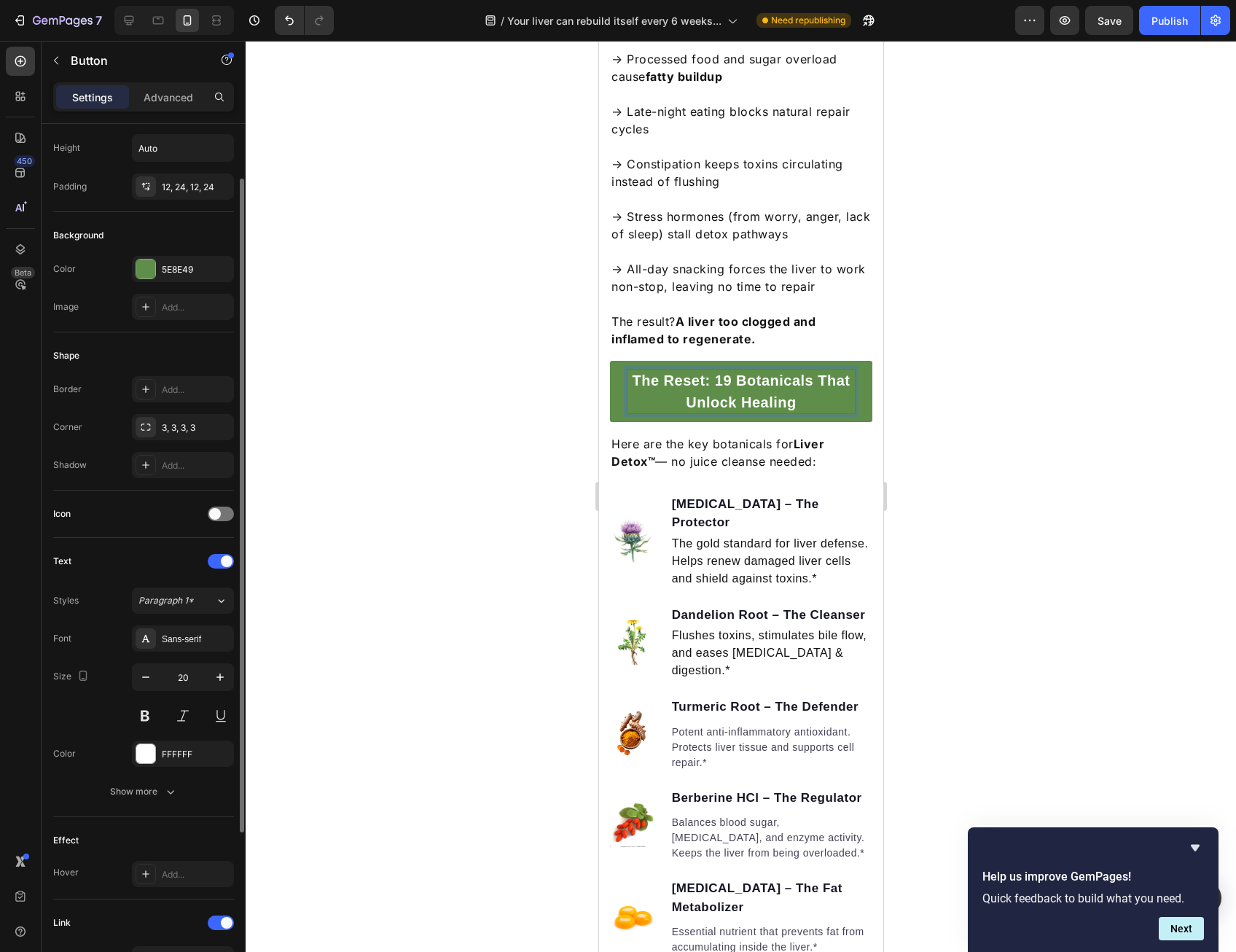
scroll to position [286, 0]
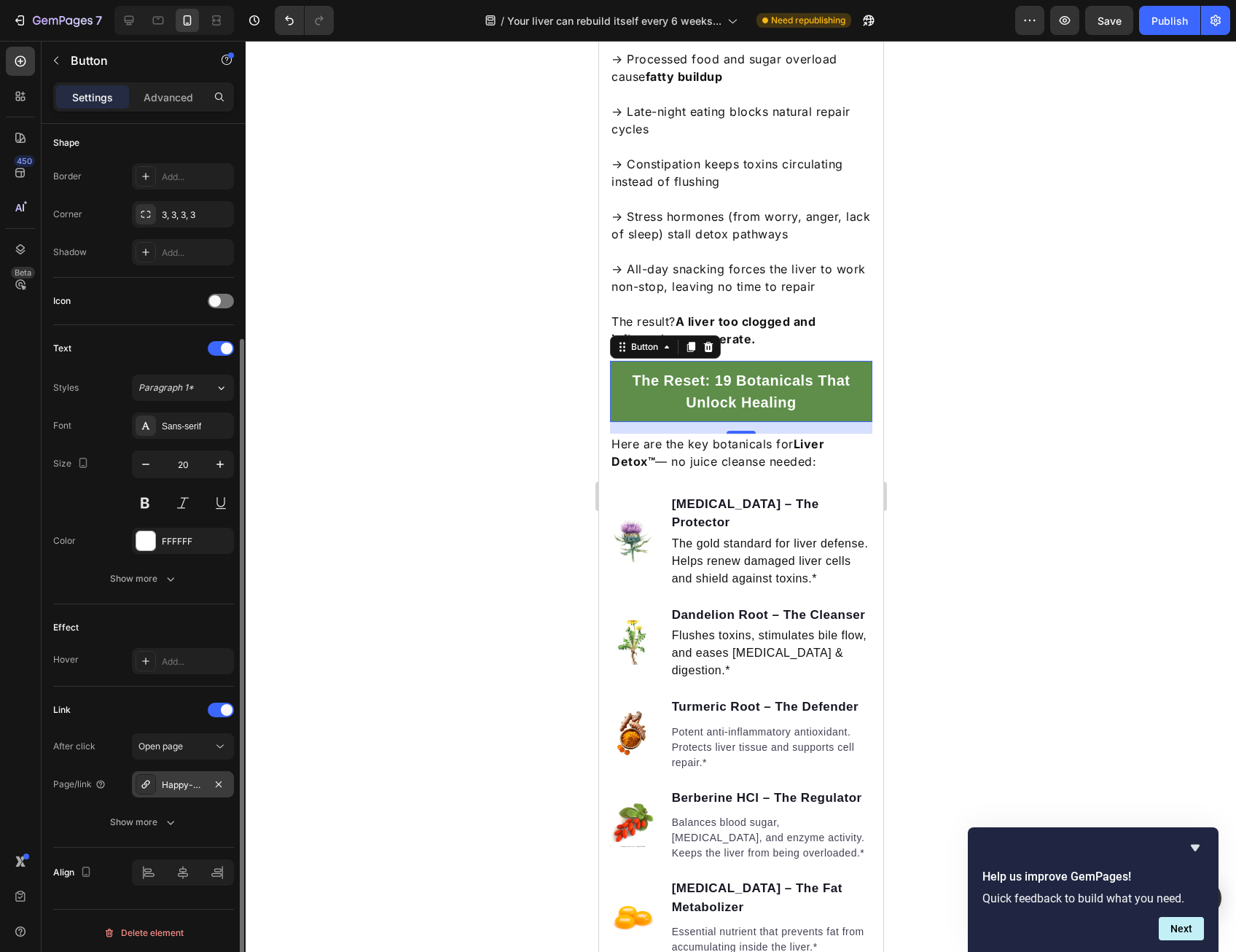
click at [202, 778] on div "Happy-dog-bites" at bounding box center [182, 785] width 42 height 13
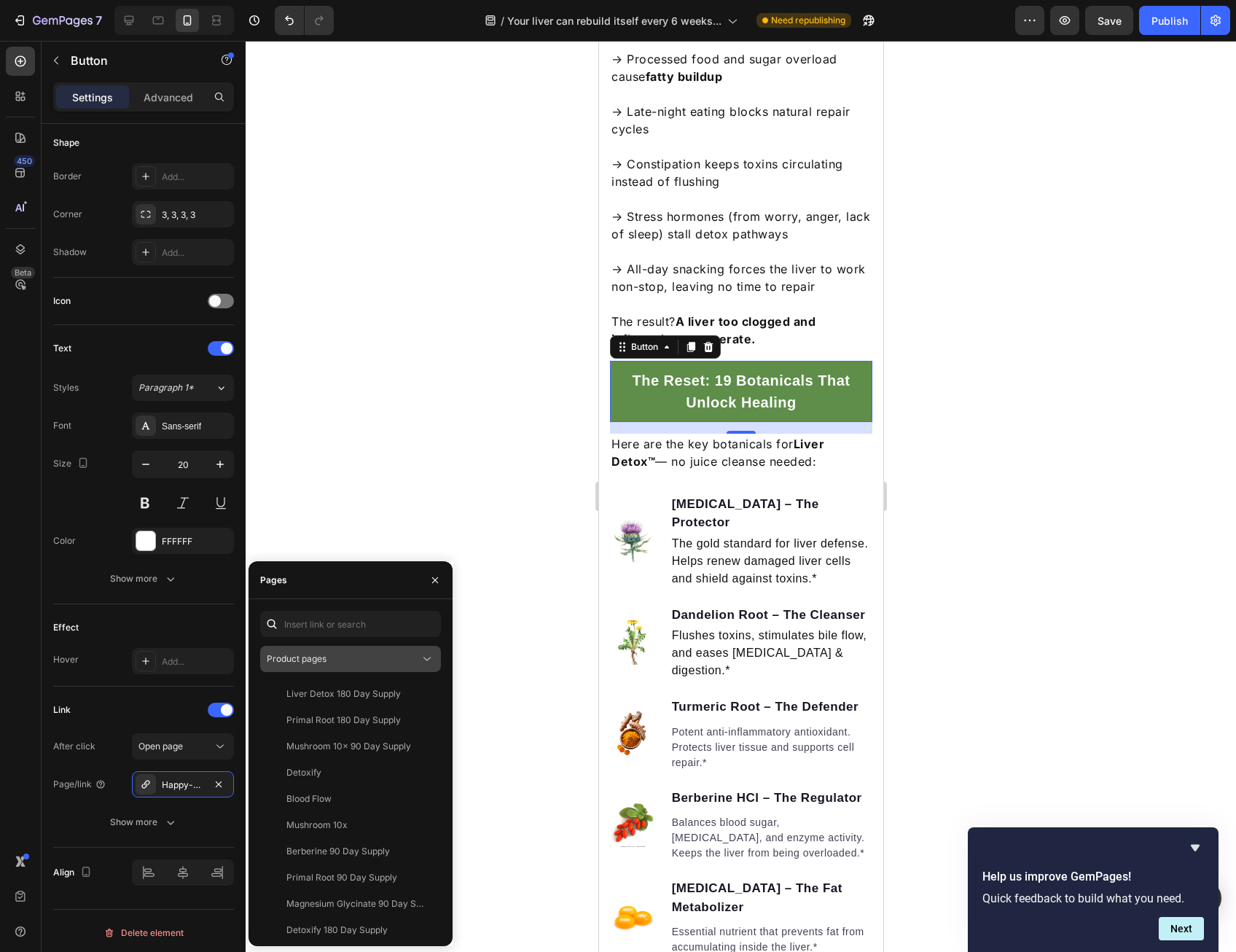
click at [356, 667] on button "Product pages" at bounding box center [350, 659] width 181 height 27
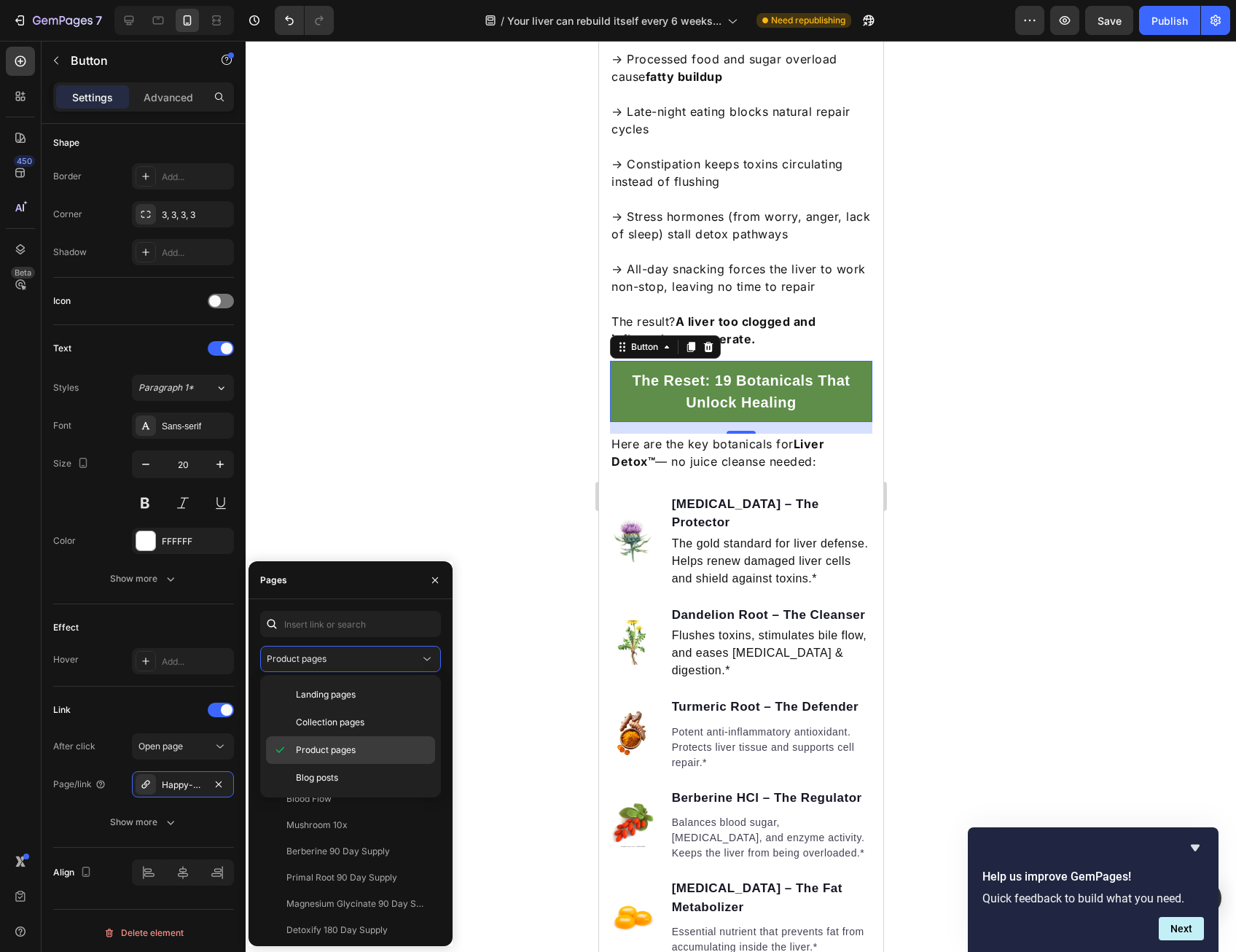
click at [344, 746] on span "Product pages" at bounding box center [326, 750] width 60 height 13
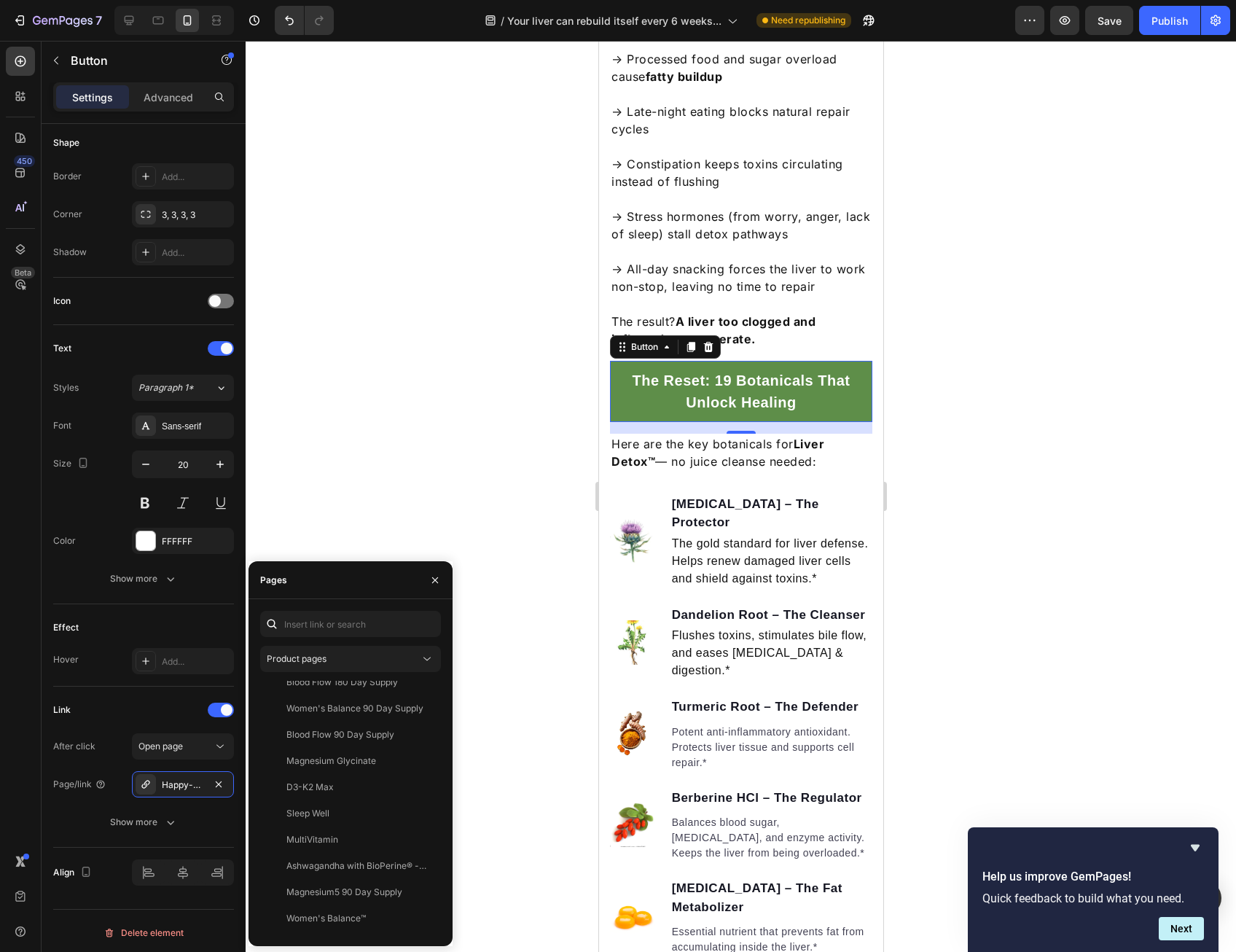
scroll to position [979, 0]
click at [350, 719] on div "Liver Detox View" at bounding box center [347, 711] width 175 height 27
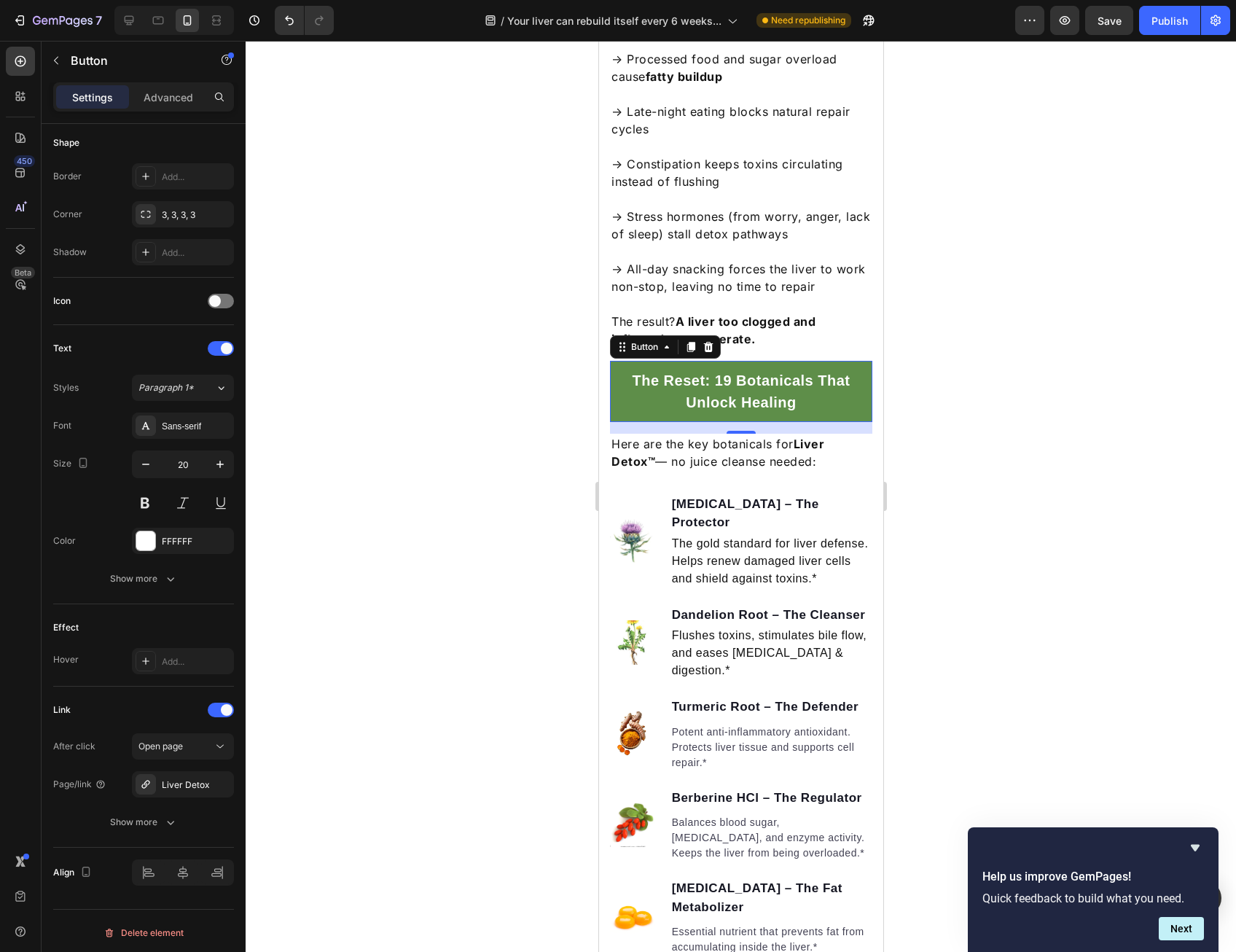
click at [530, 653] on div at bounding box center [741, 496] width 990 height 911
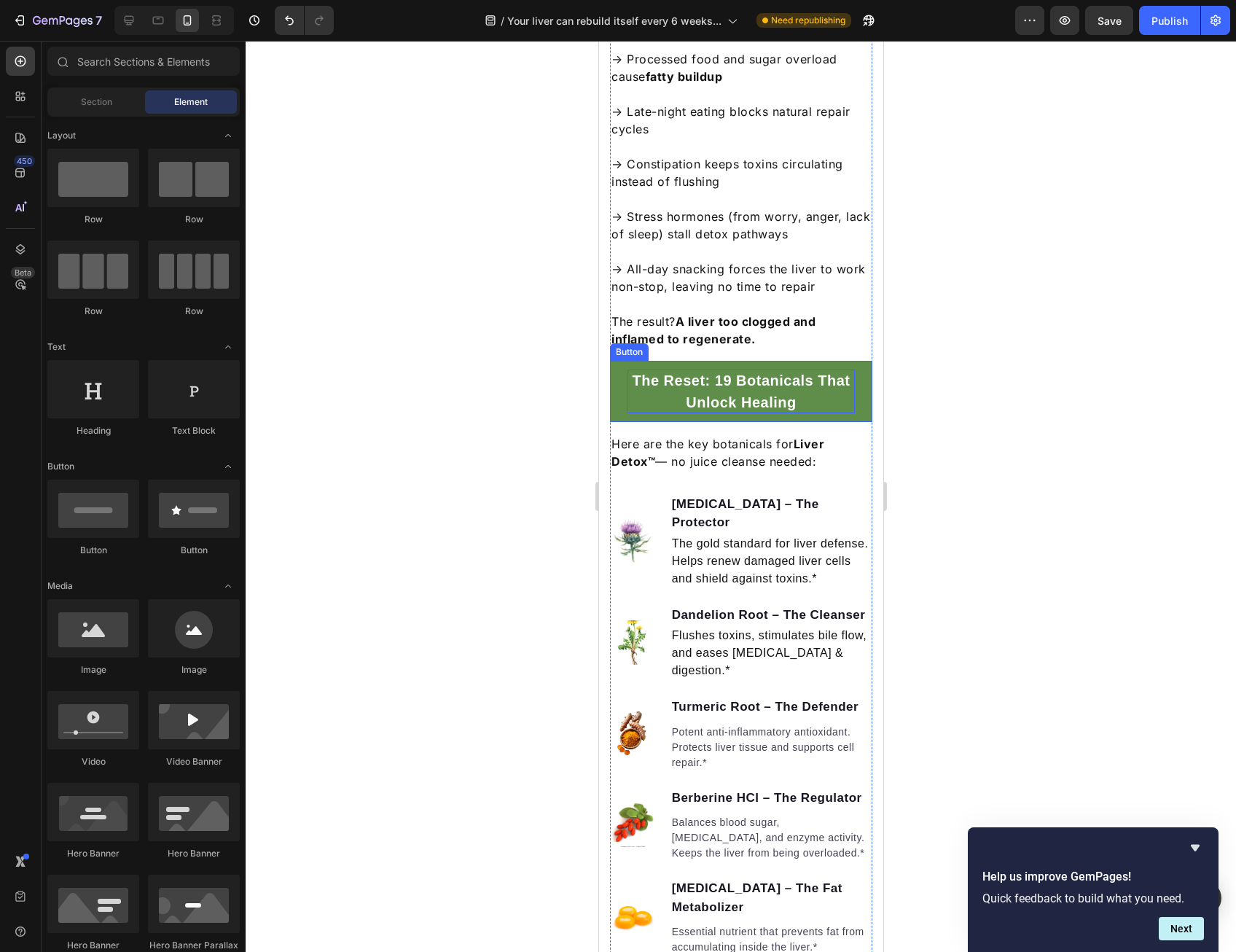
click at [741, 414] on p "The Reset: 19 Botanicals That Unlock Healing" at bounding box center [741, 391] width 227 height 44
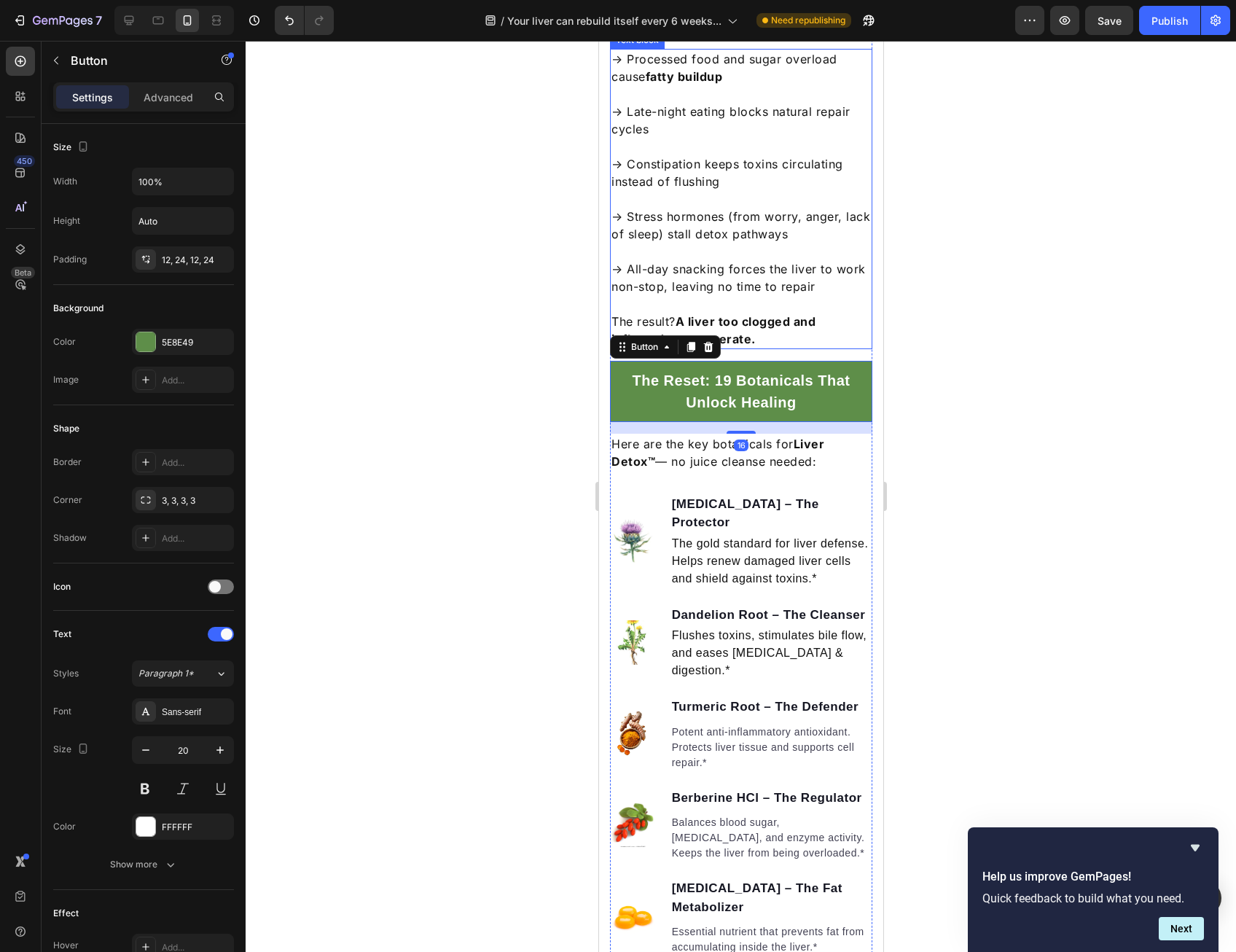
click at [748, 346] on strong "A liver too clogged and inflamed to regenerate." at bounding box center [713, 329] width 204 height 32
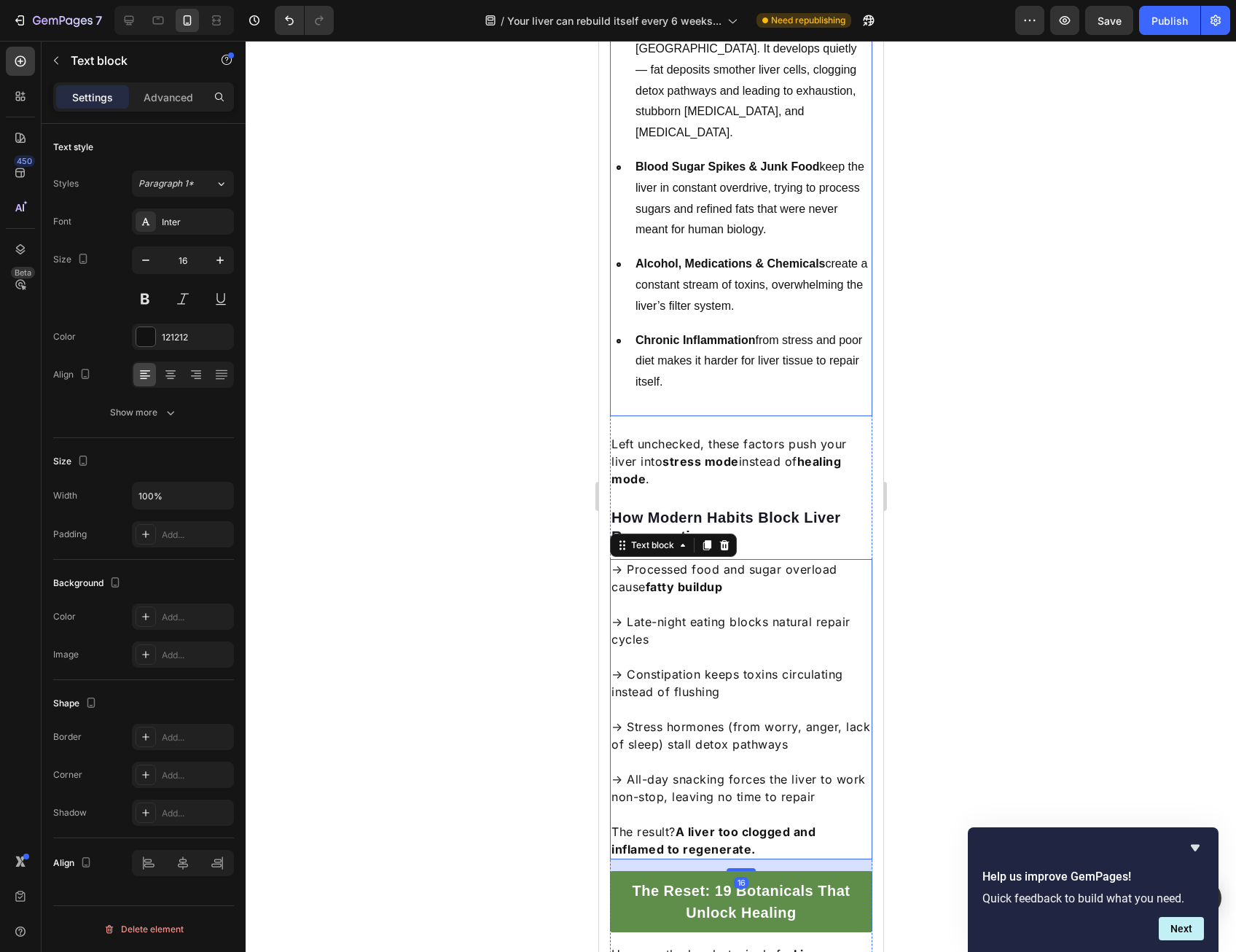
click at [685, 241] on p "Blood Sugar Spikes & Junk Food keep the liver in constant overdrive, trying to …" at bounding box center [752, 198] width 235 height 83
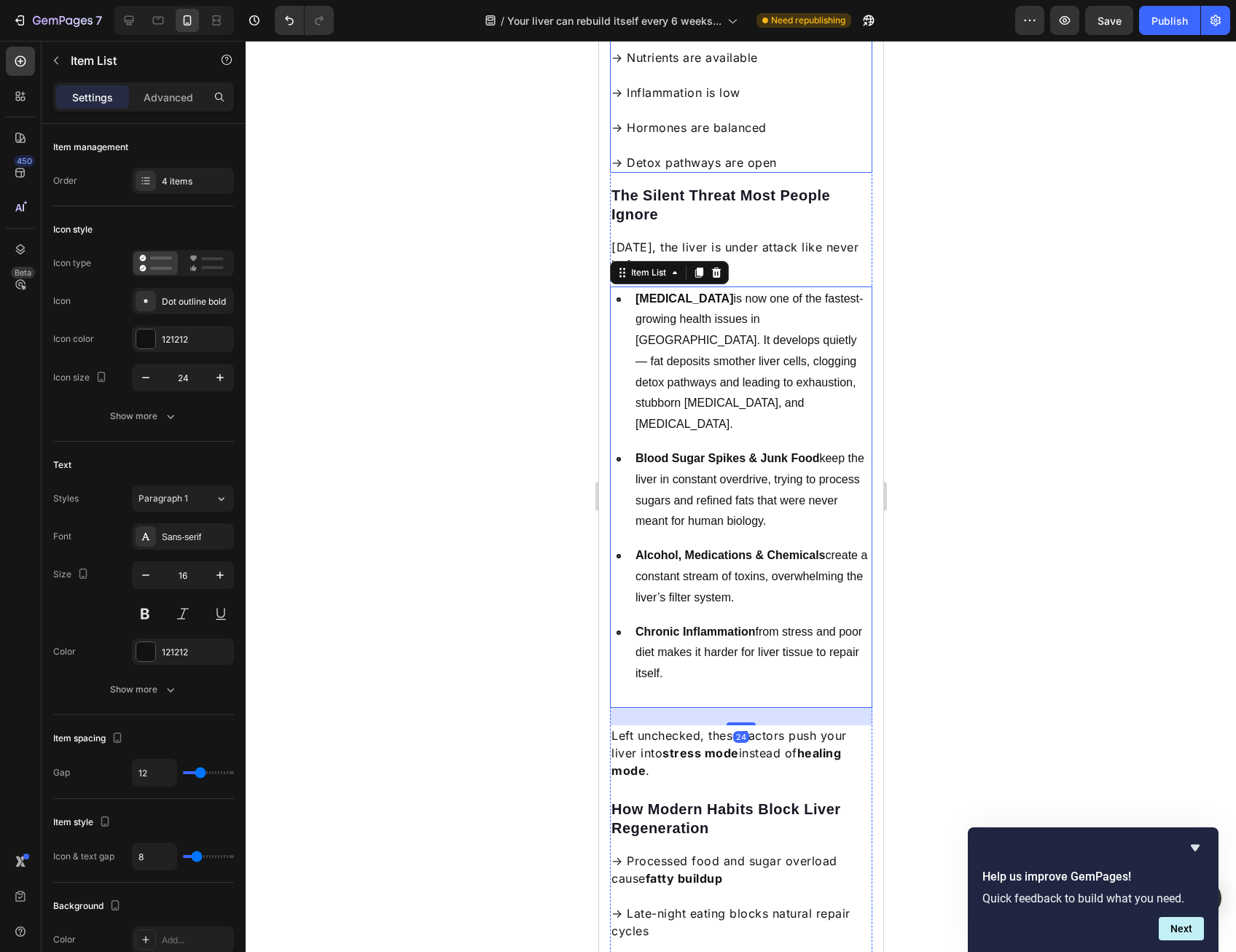
click at [733, 171] on p "→ Detox pathways are open" at bounding box center [740, 154] width 259 height 35
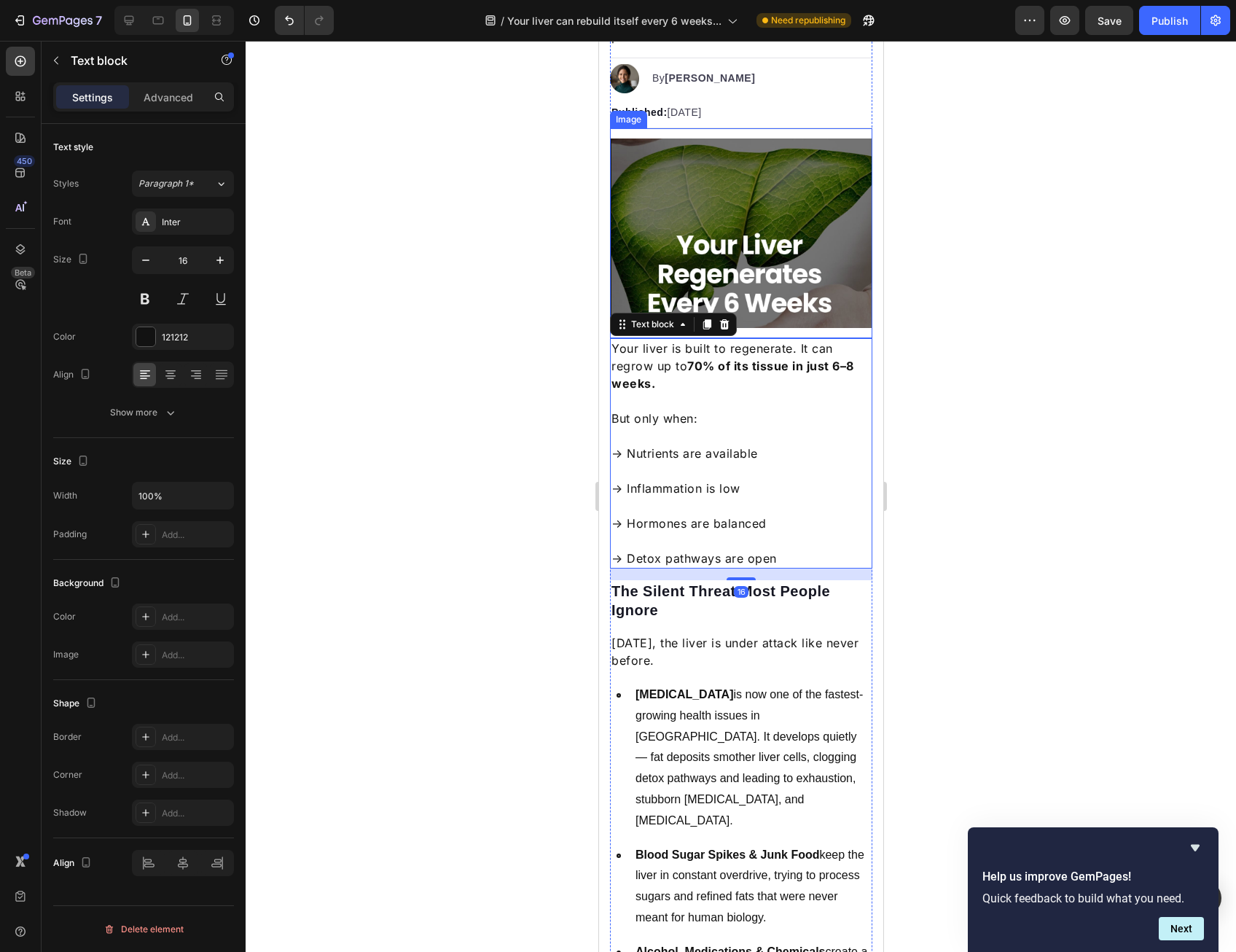
scroll to position [212, 0]
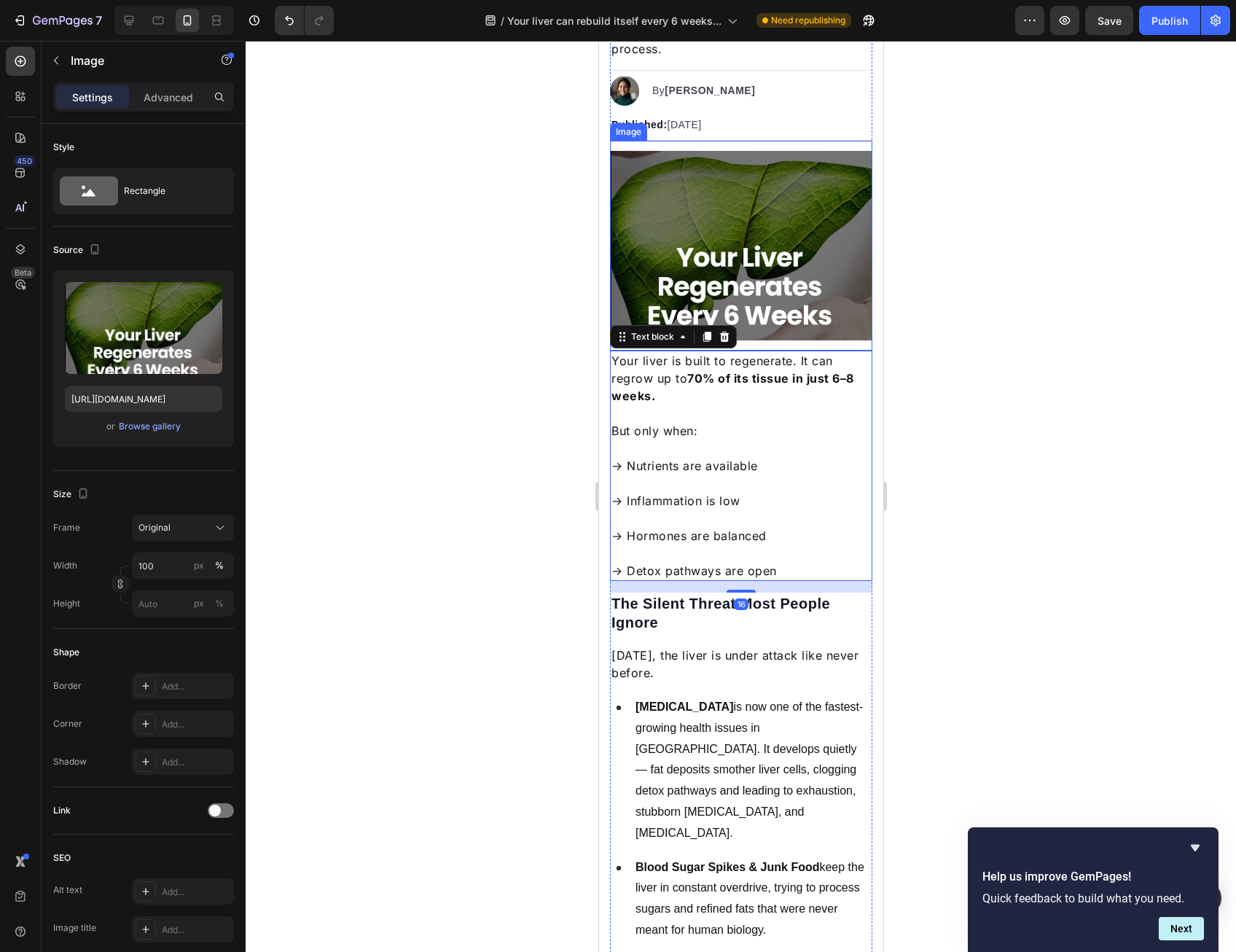
click at [728, 250] on img at bounding box center [740, 246] width 262 height 191
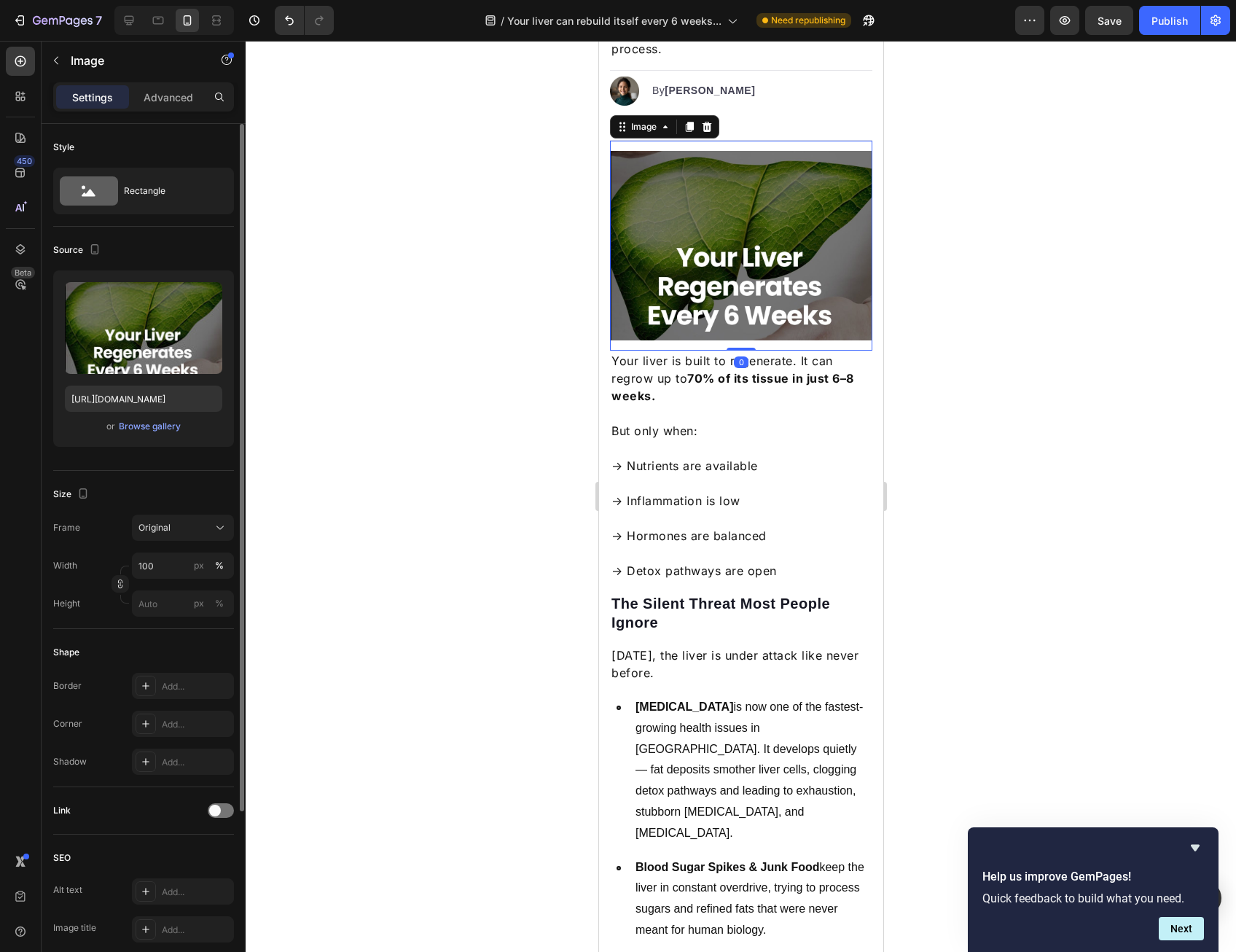
scroll to position [229, 0]
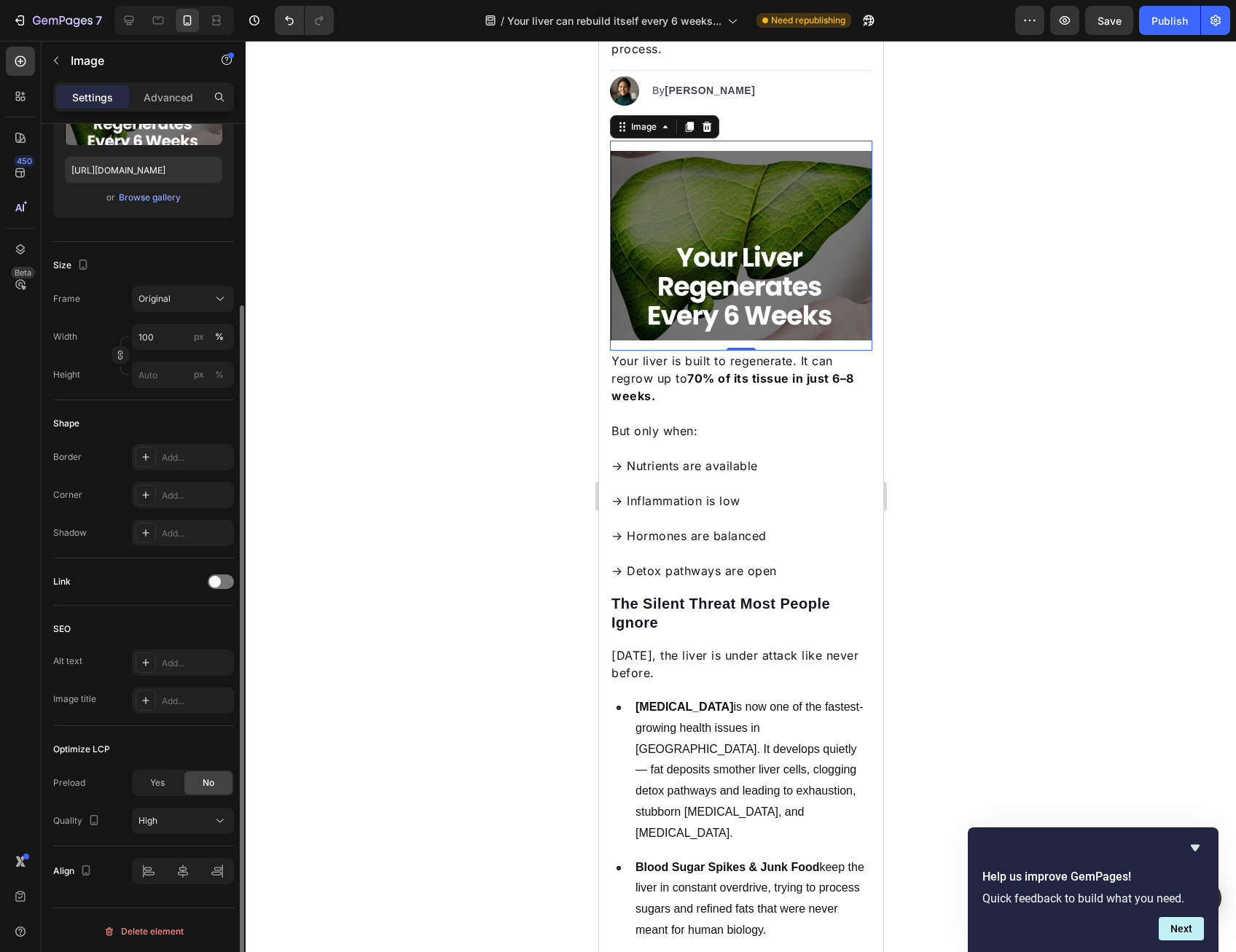
click at [227, 563] on div "Link" at bounding box center [143, 582] width 181 height 47
click at [227, 583] on div at bounding box center [221, 582] width 27 height 15
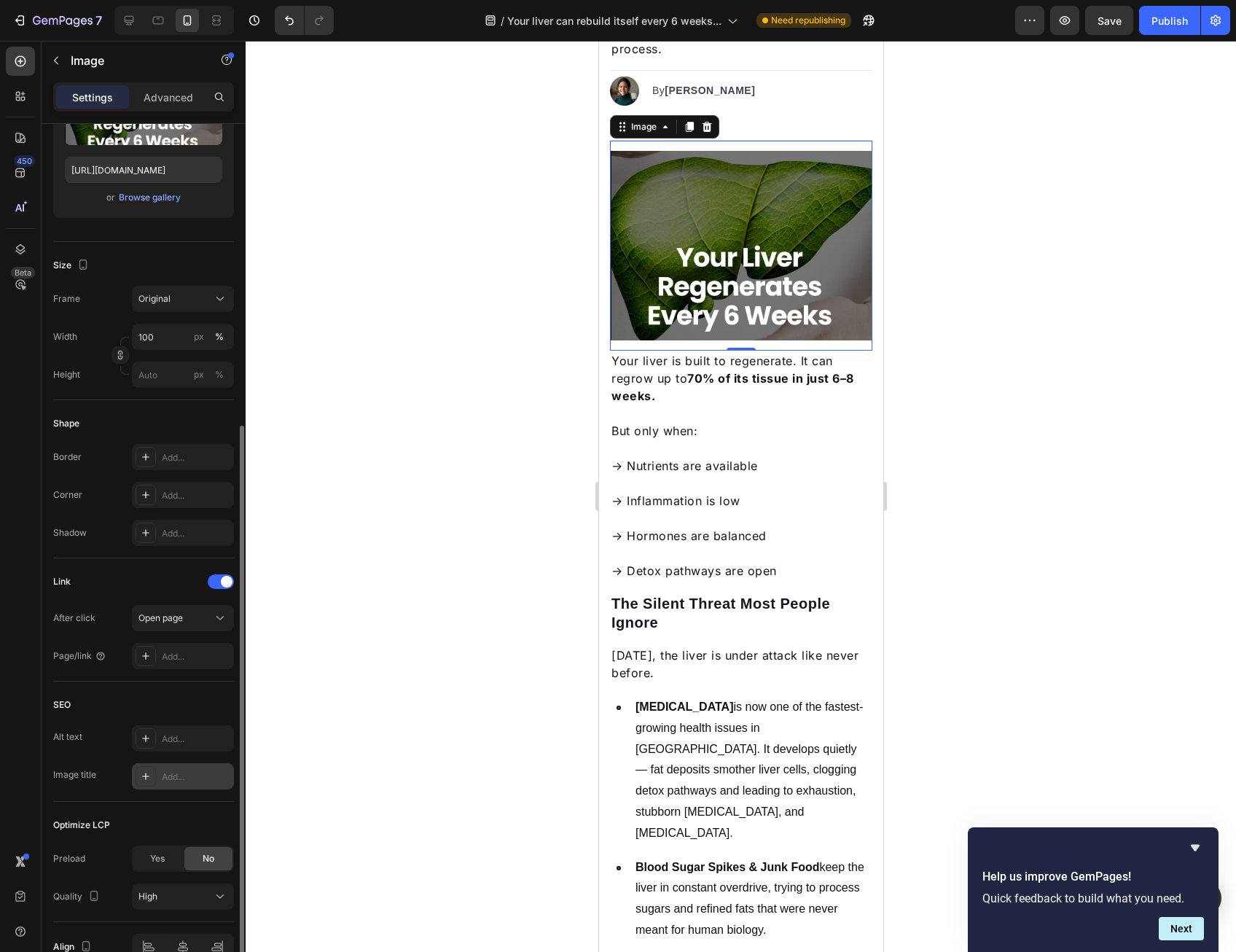
scroll to position [305, 0]
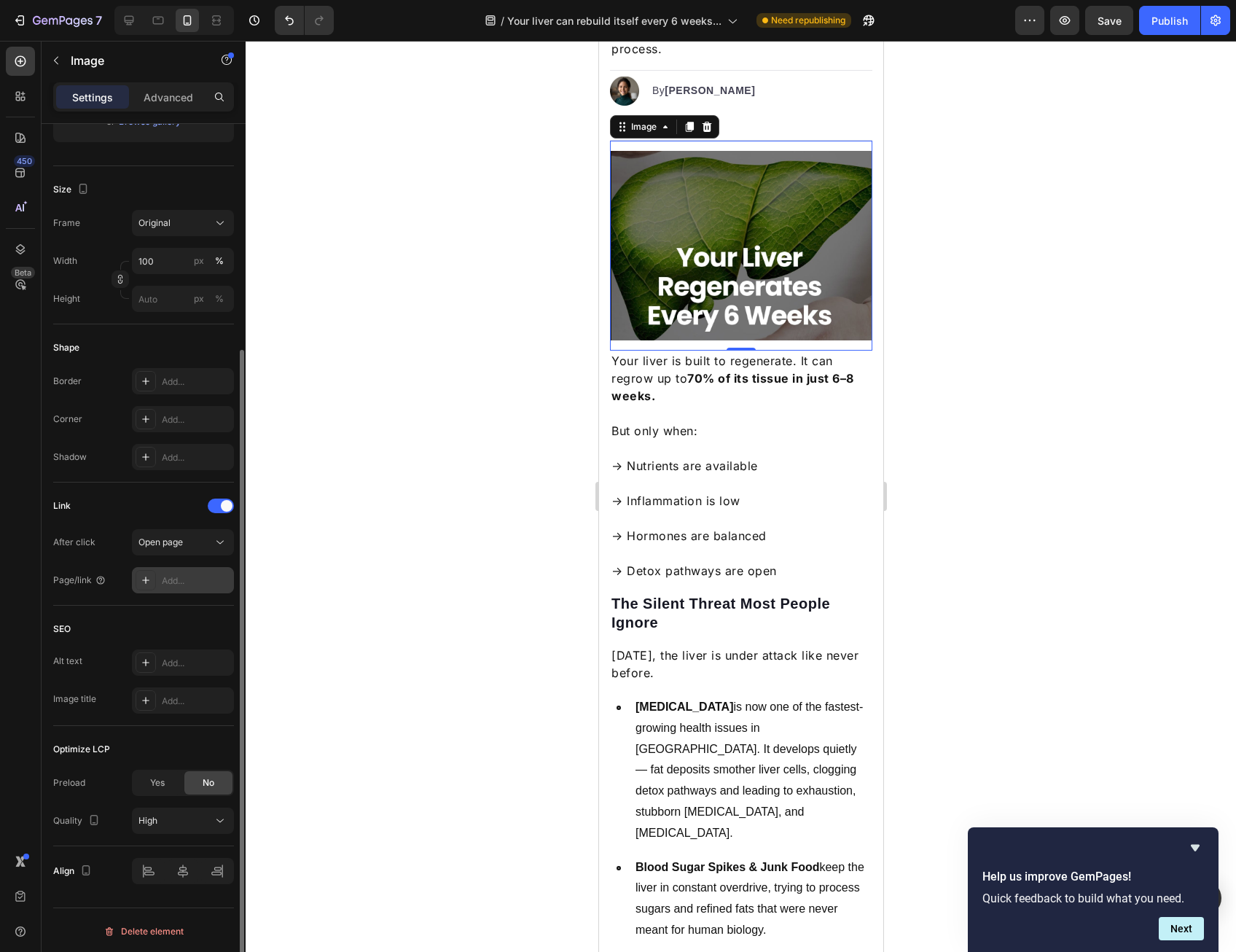
click at [166, 581] on div "Add..." at bounding box center [196, 581] width 69 height 13
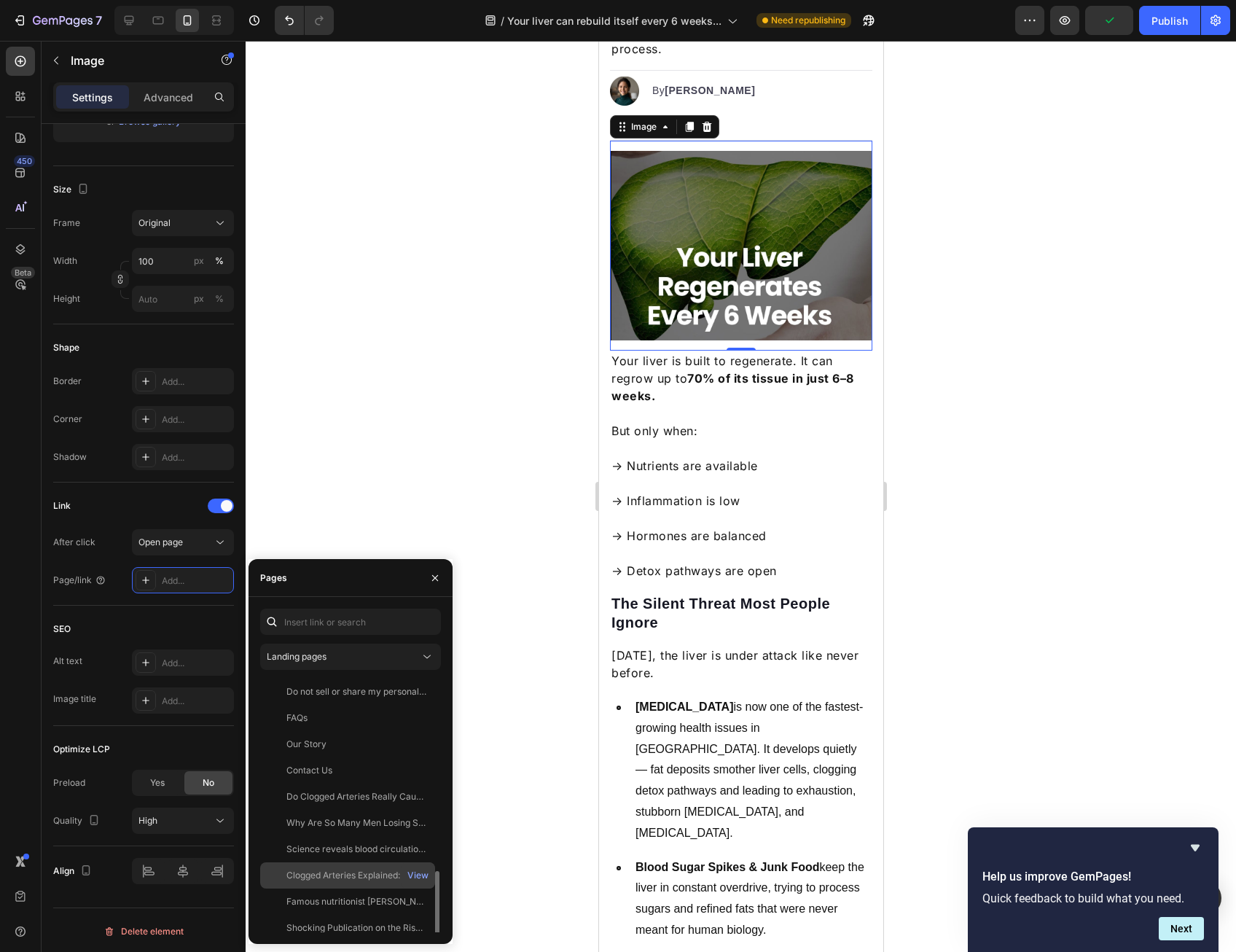
scroll to position [114, 0]
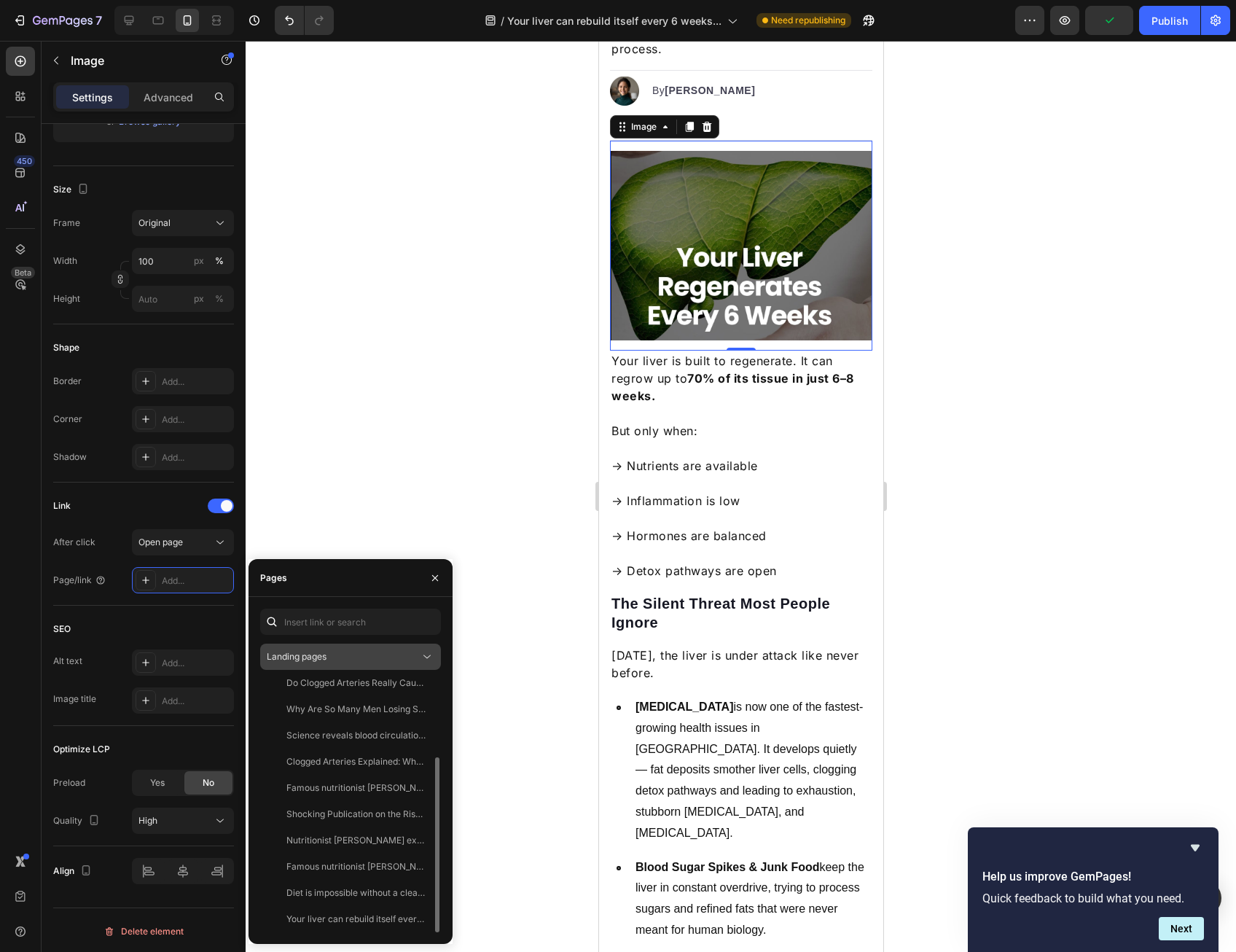
click at [360, 656] on div "Landing pages" at bounding box center [343, 657] width 153 height 13
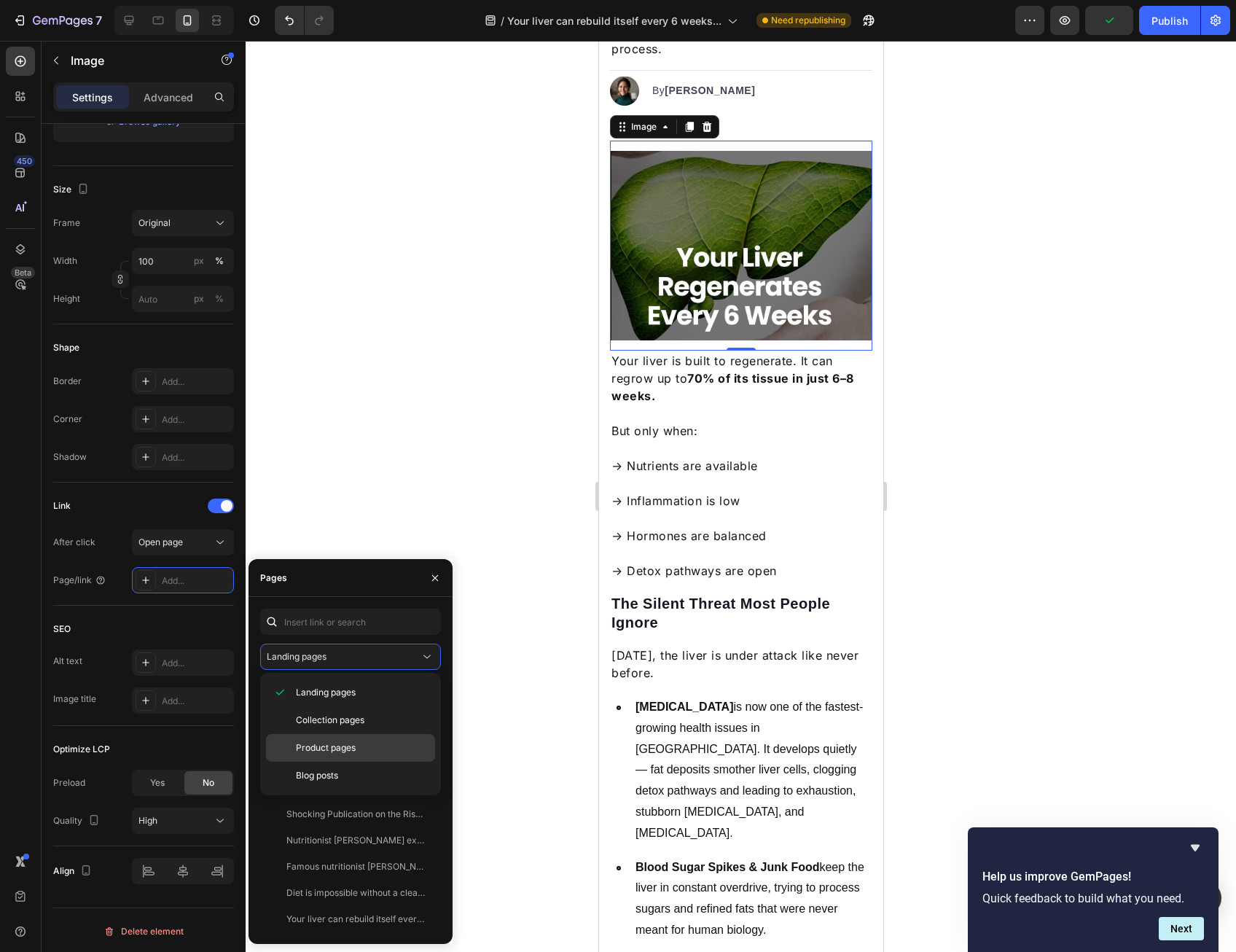
click at [359, 738] on div "Product pages" at bounding box center [350, 748] width 169 height 28
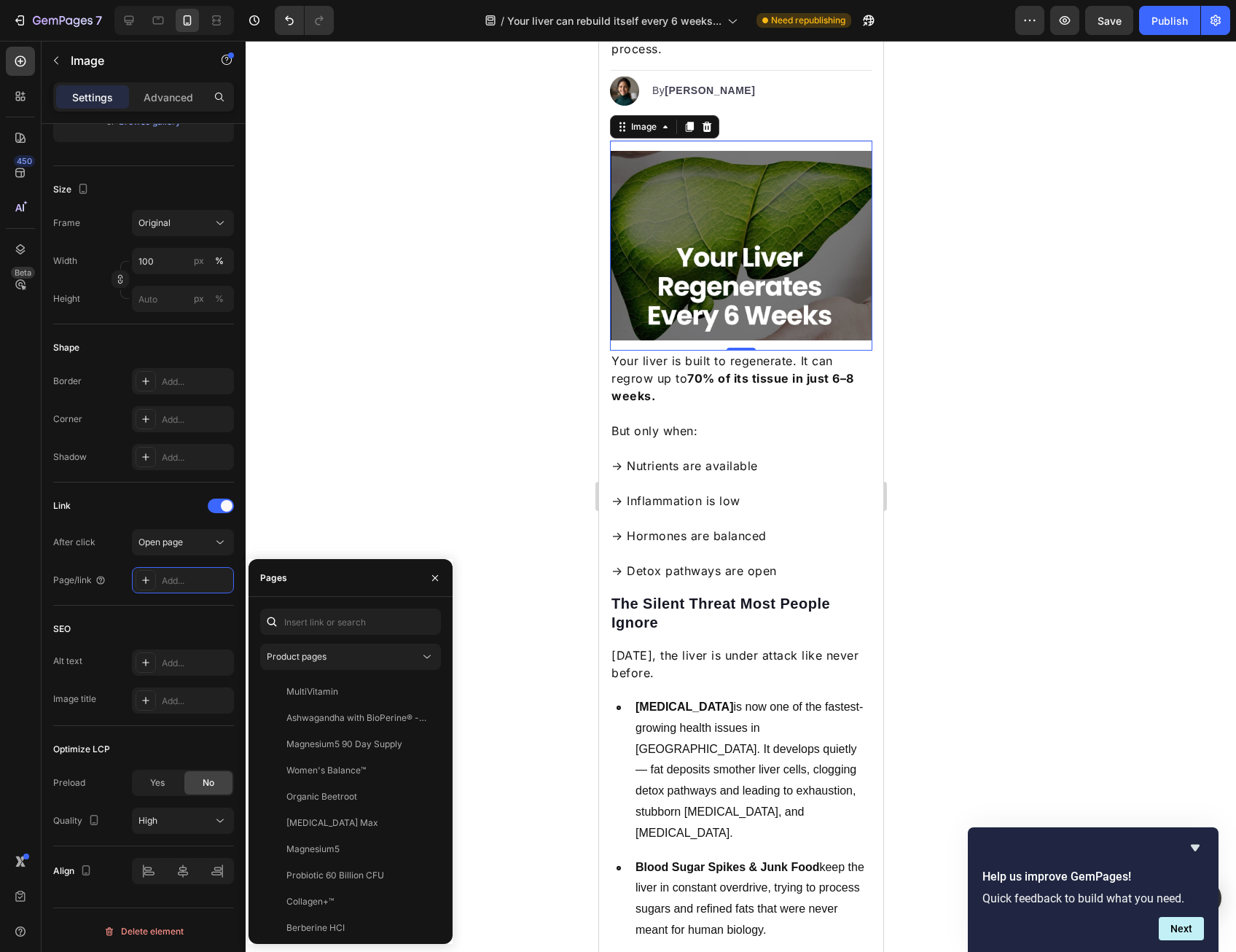
scroll to position [979, 0]
click at [344, 712] on div "Liver Detox" at bounding box center [347, 709] width 163 height 13
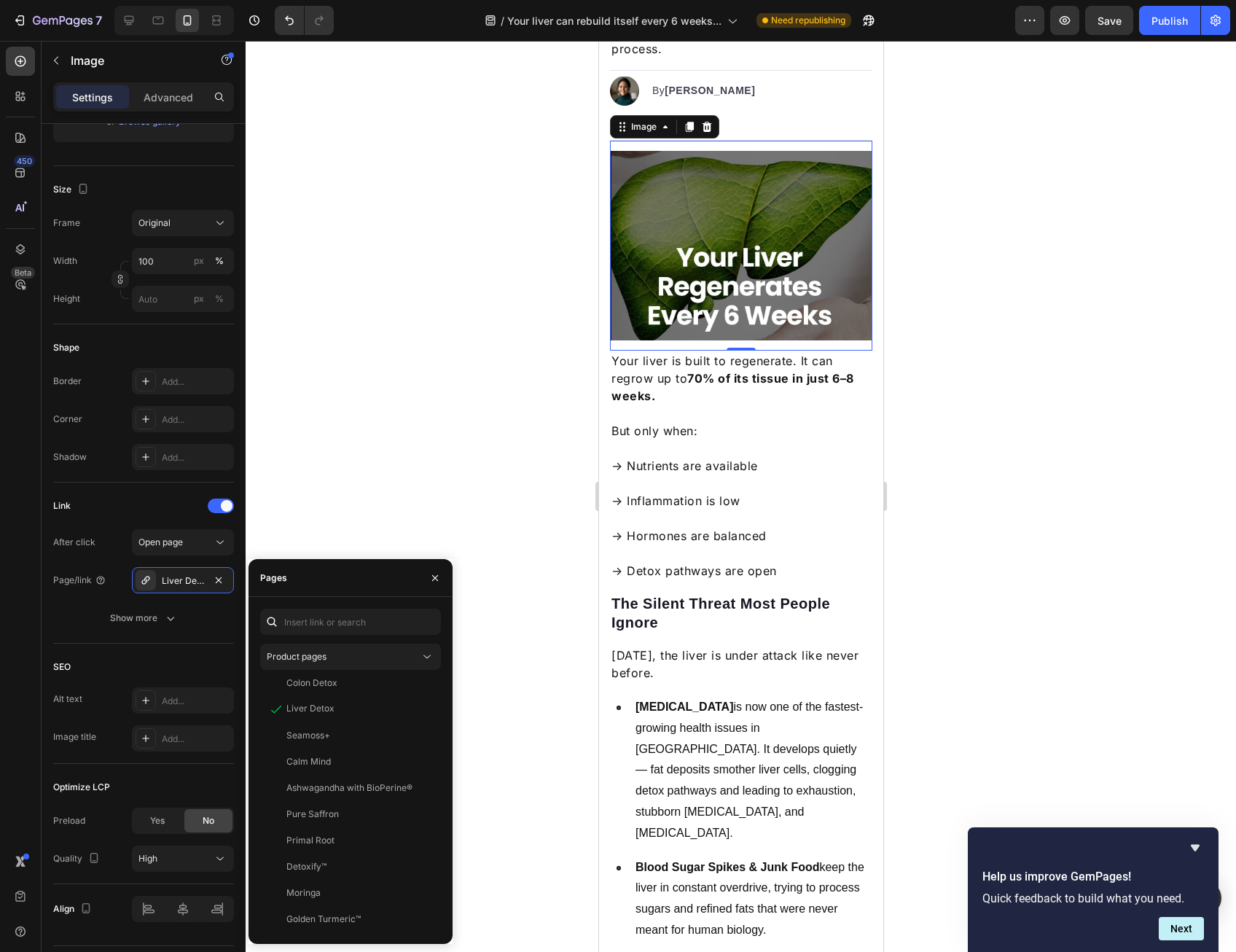
click at [410, 477] on div at bounding box center [741, 496] width 990 height 911
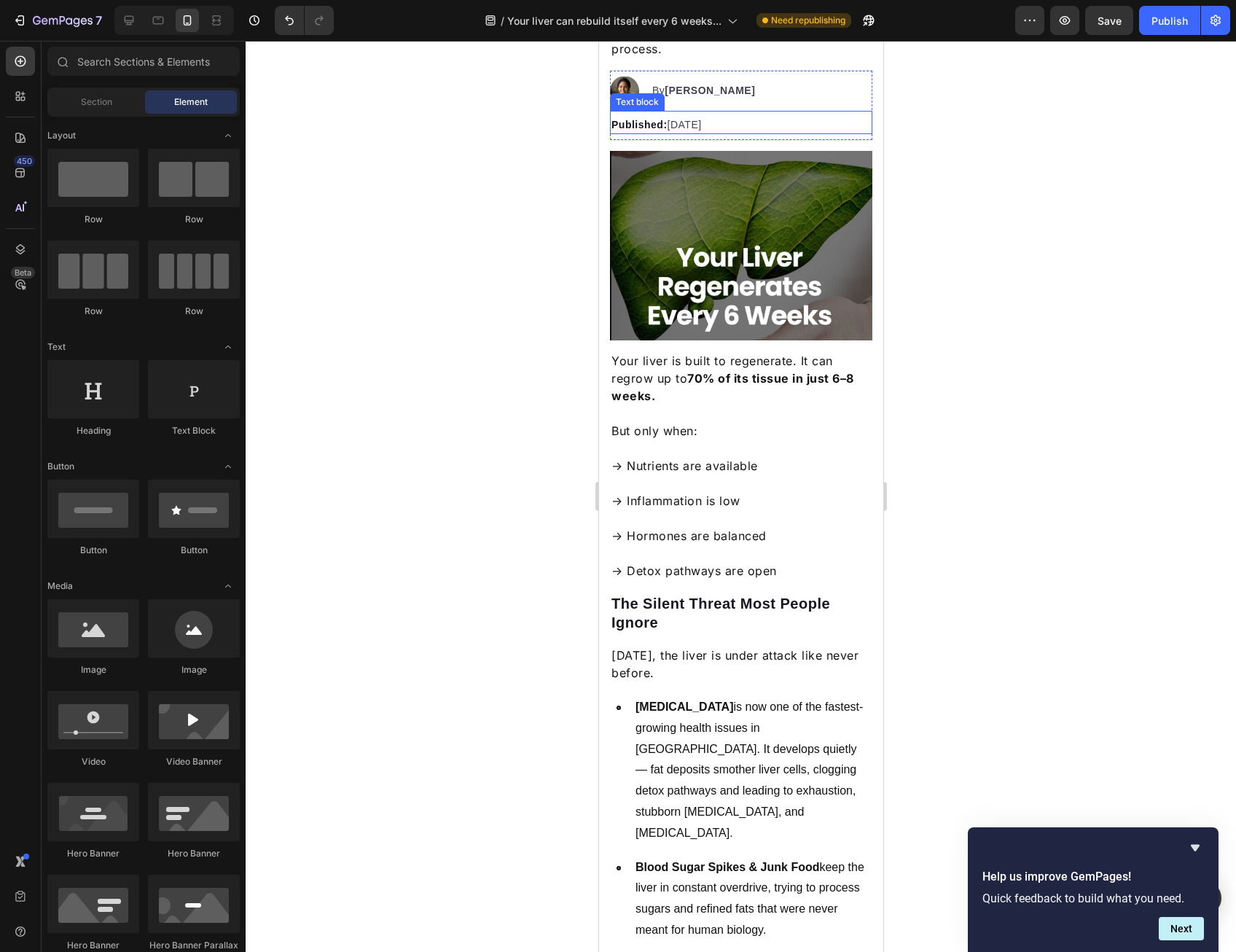
click at [625, 98] on div "Text block" at bounding box center [636, 102] width 49 height 13
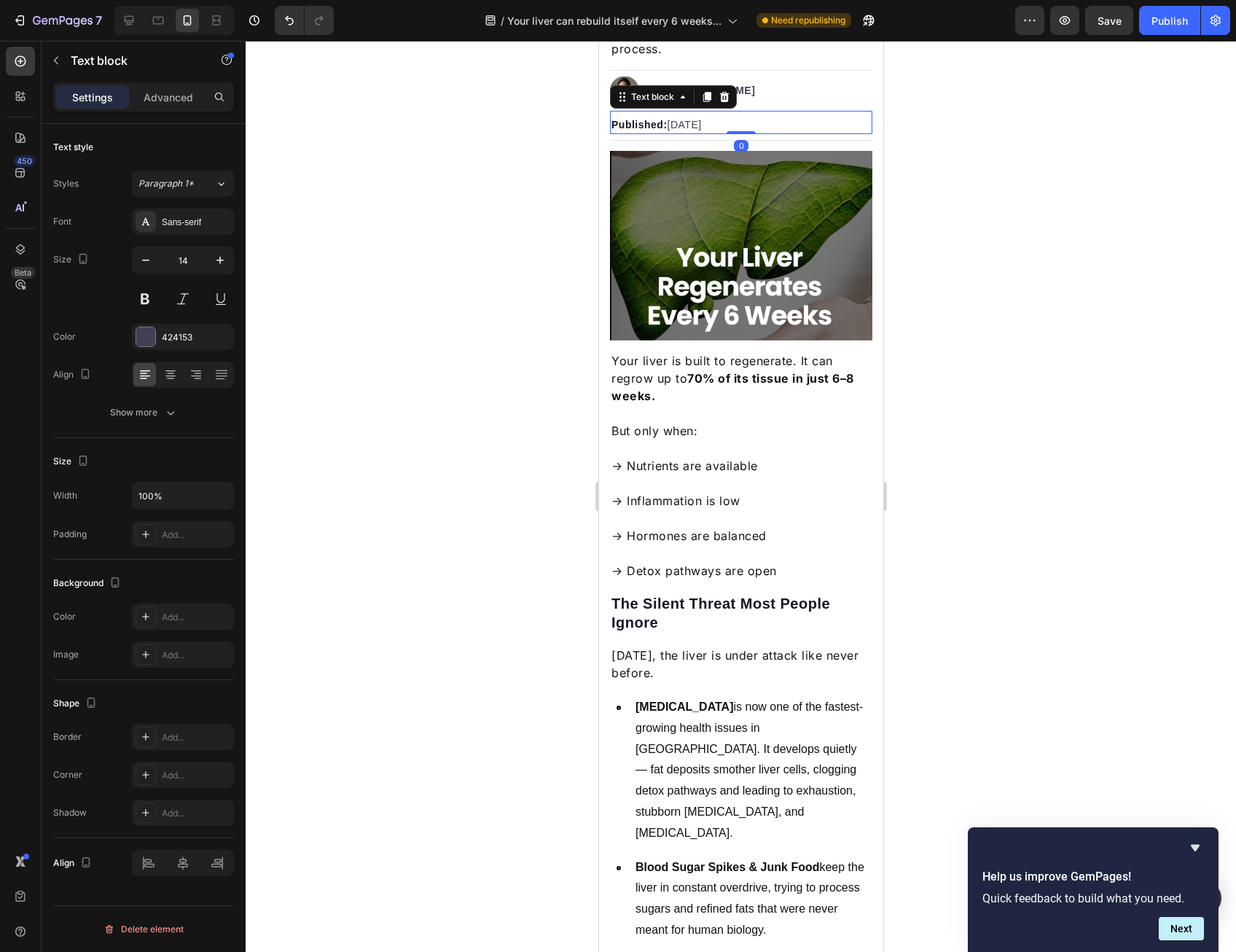
click at [563, 120] on div at bounding box center [741, 496] width 990 height 911
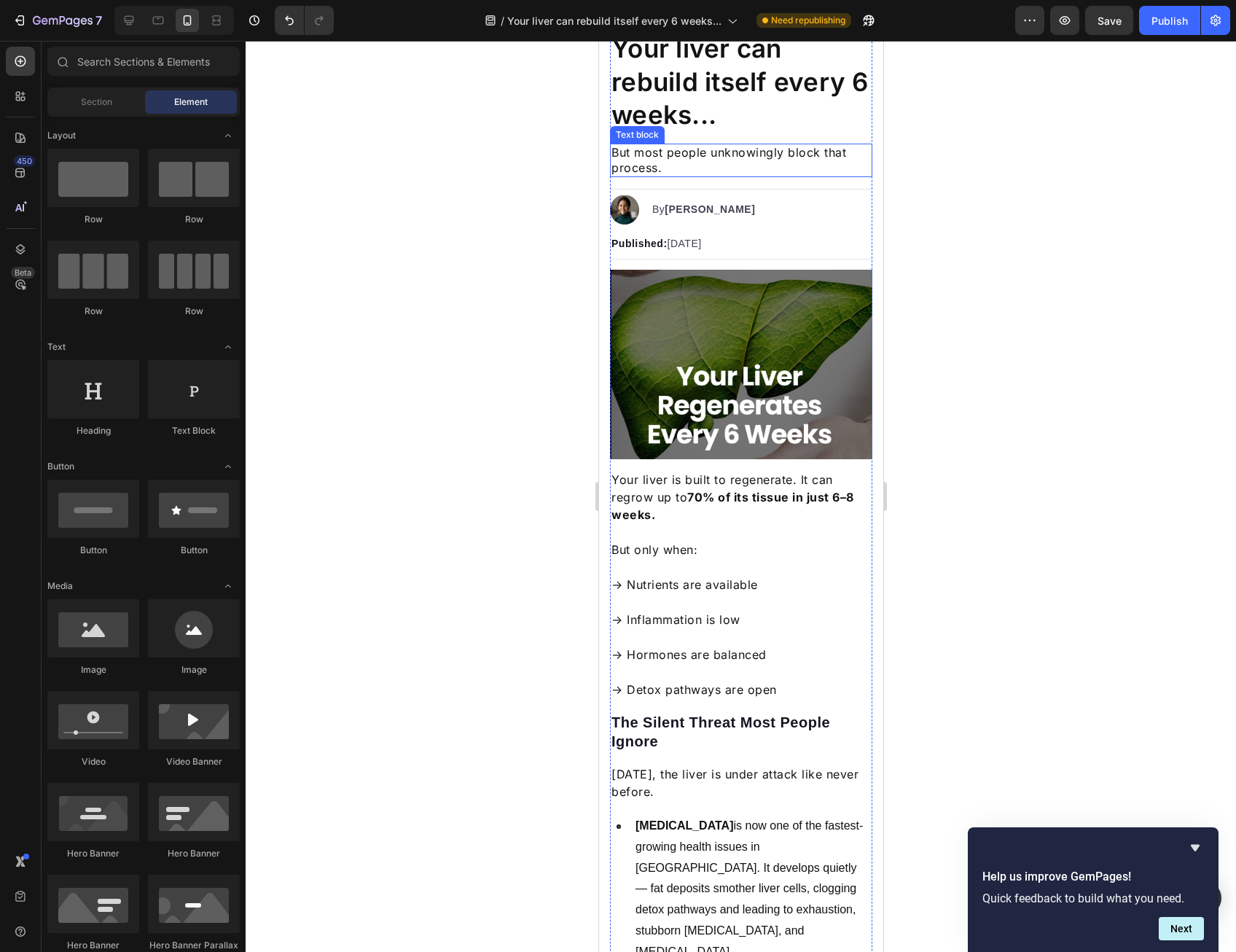
scroll to position [0, 0]
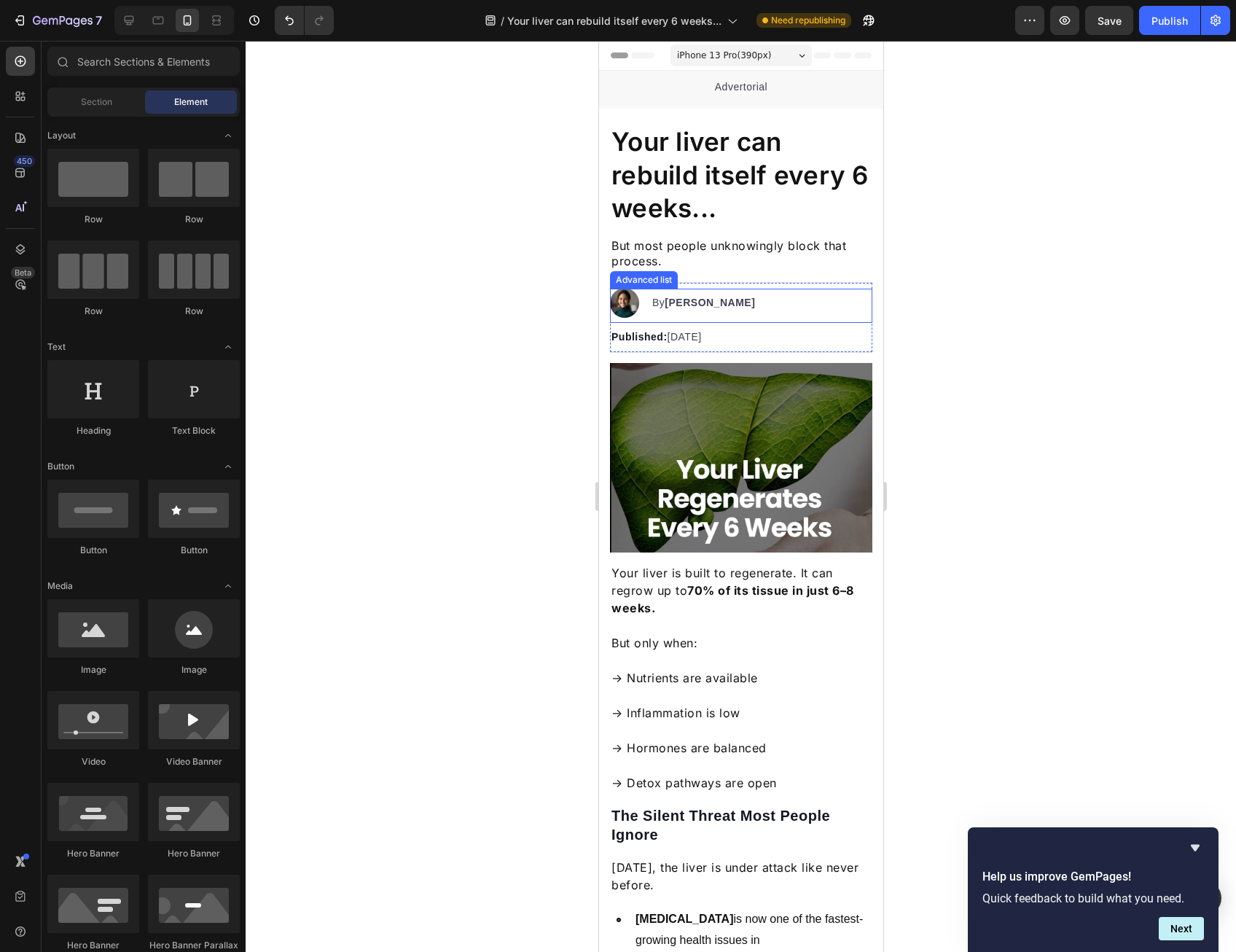
click at [667, 300] on strong "[PERSON_NAME]" at bounding box center [709, 303] width 90 height 12
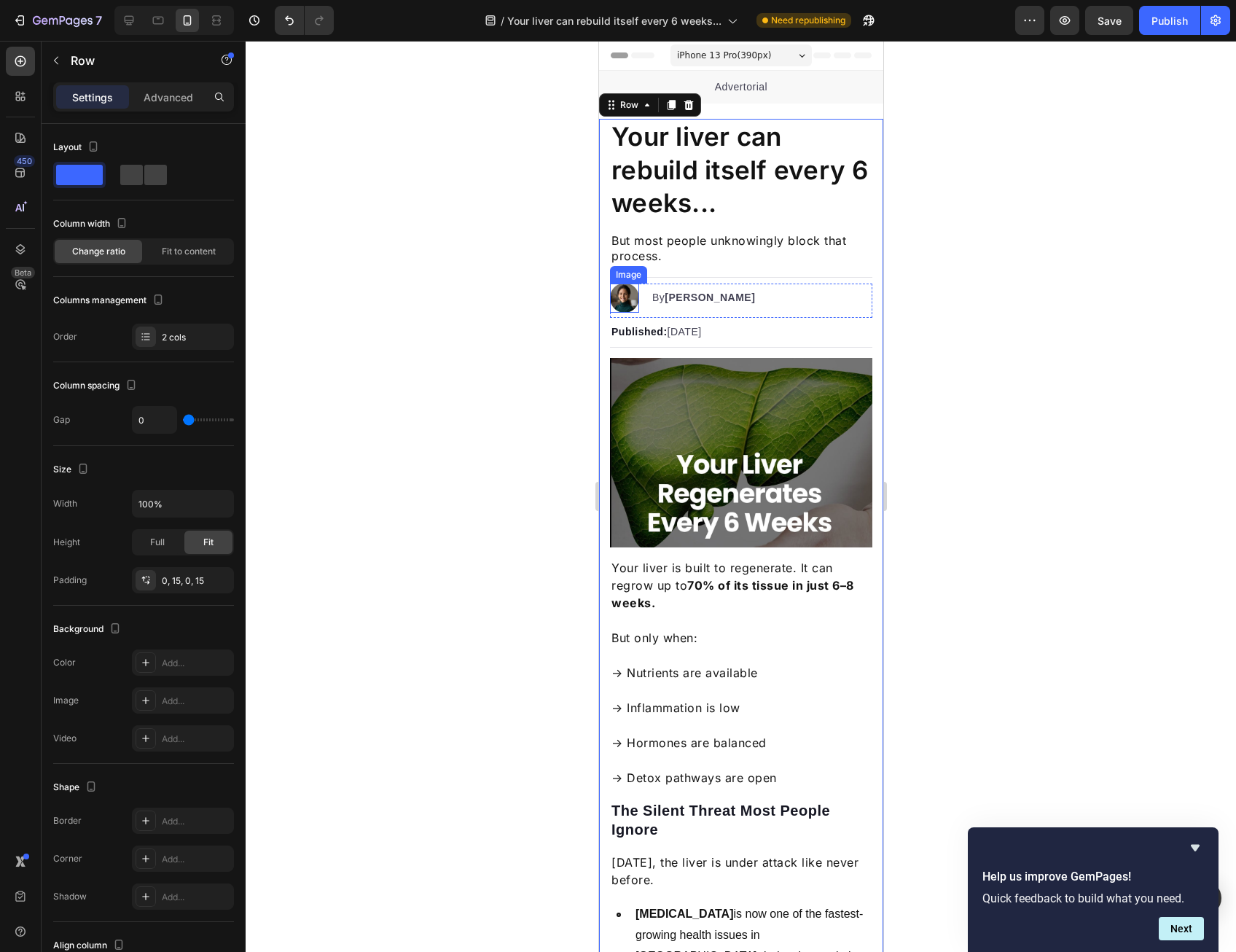
click at [616, 301] on img at bounding box center [623, 298] width 29 height 29
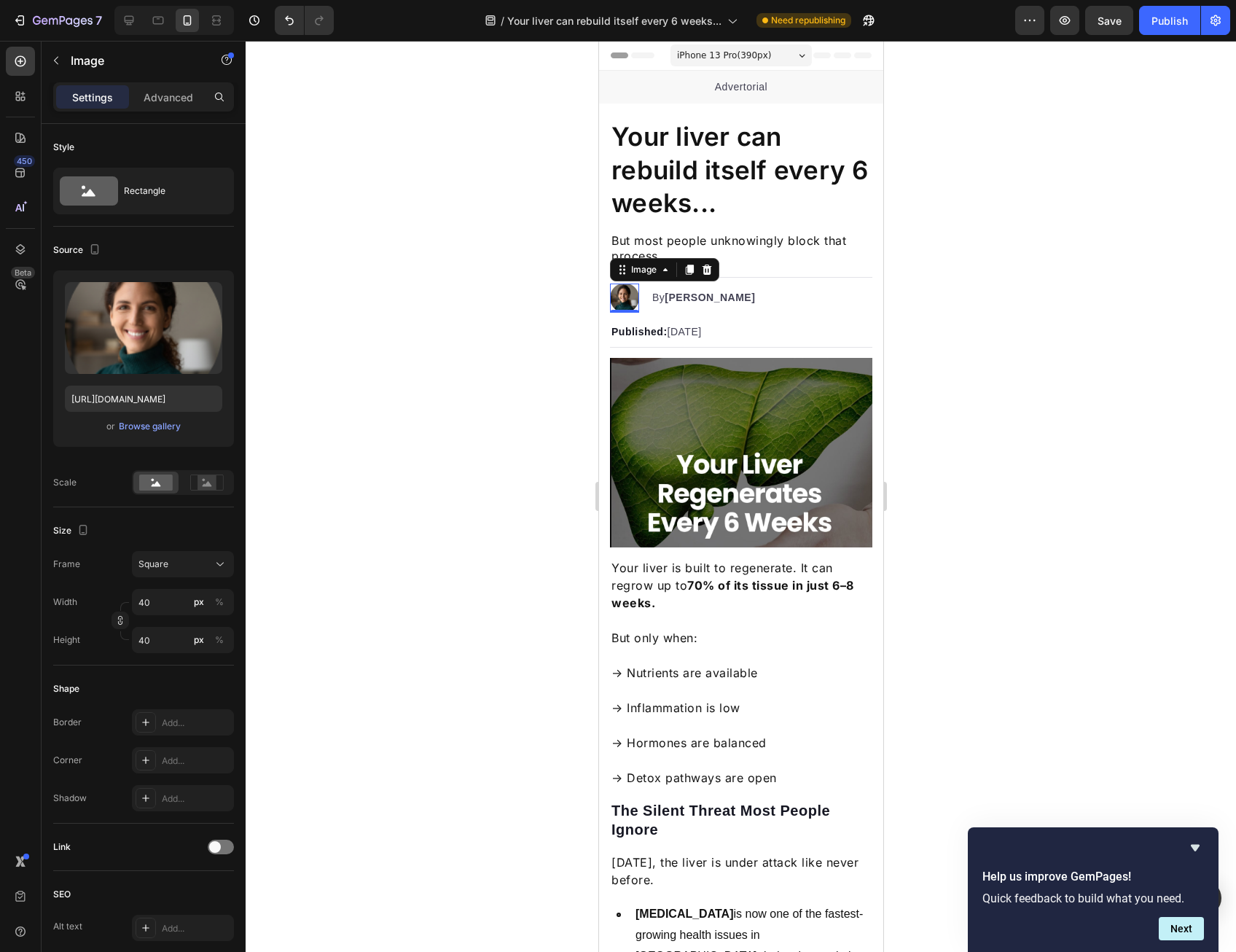
click at [572, 311] on div at bounding box center [741, 496] width 990 height 911
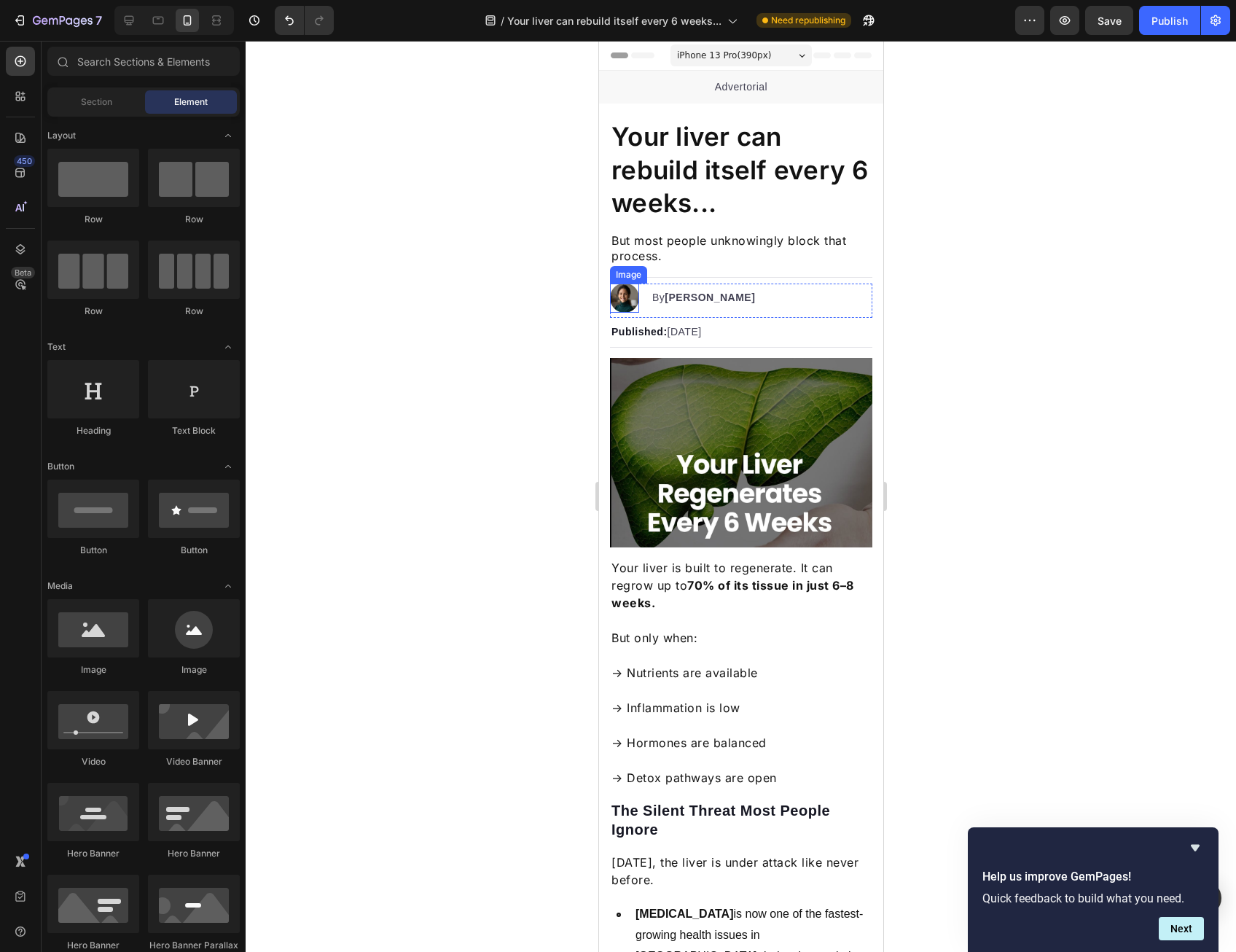
click at [627, 298] on img at bounding box center [623, 298] width 29 height 29
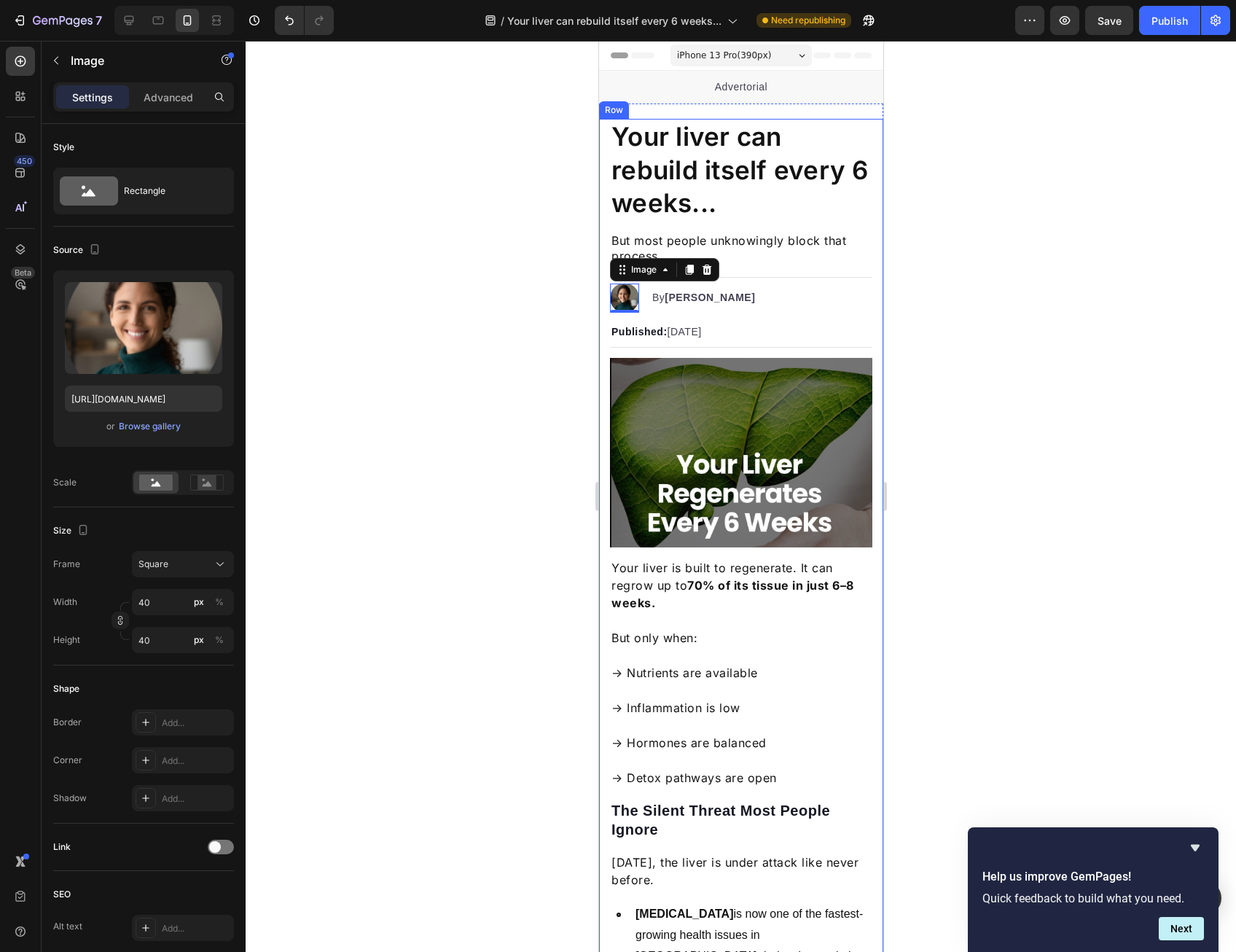
click at [546, 319] on div at bounding box center [741, 496] width 990 height 911
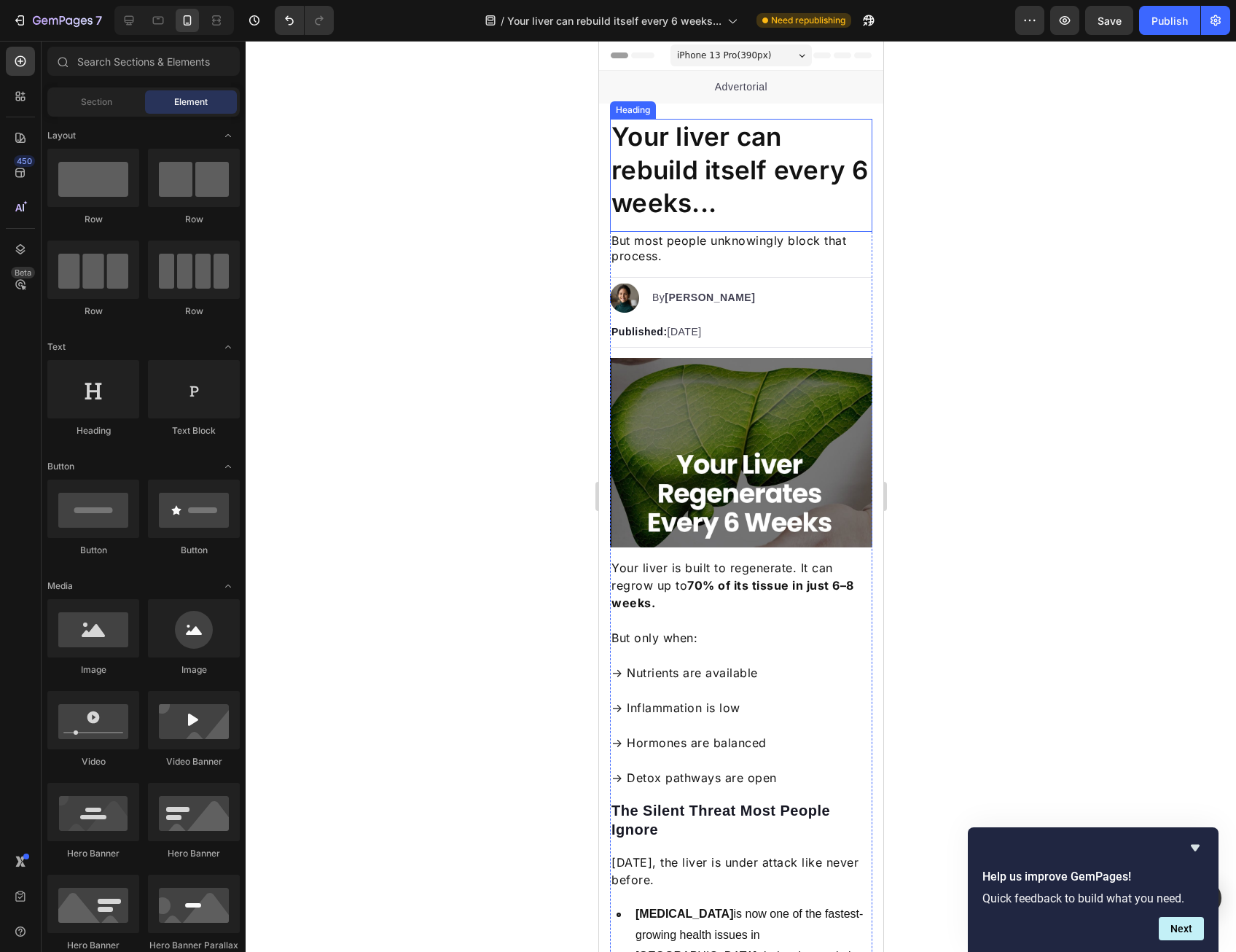
click at [653, 173] on h1 "Your liver can rebuild itself every 6 weeks..." at bounding box center [740, 170] width 262 height 103
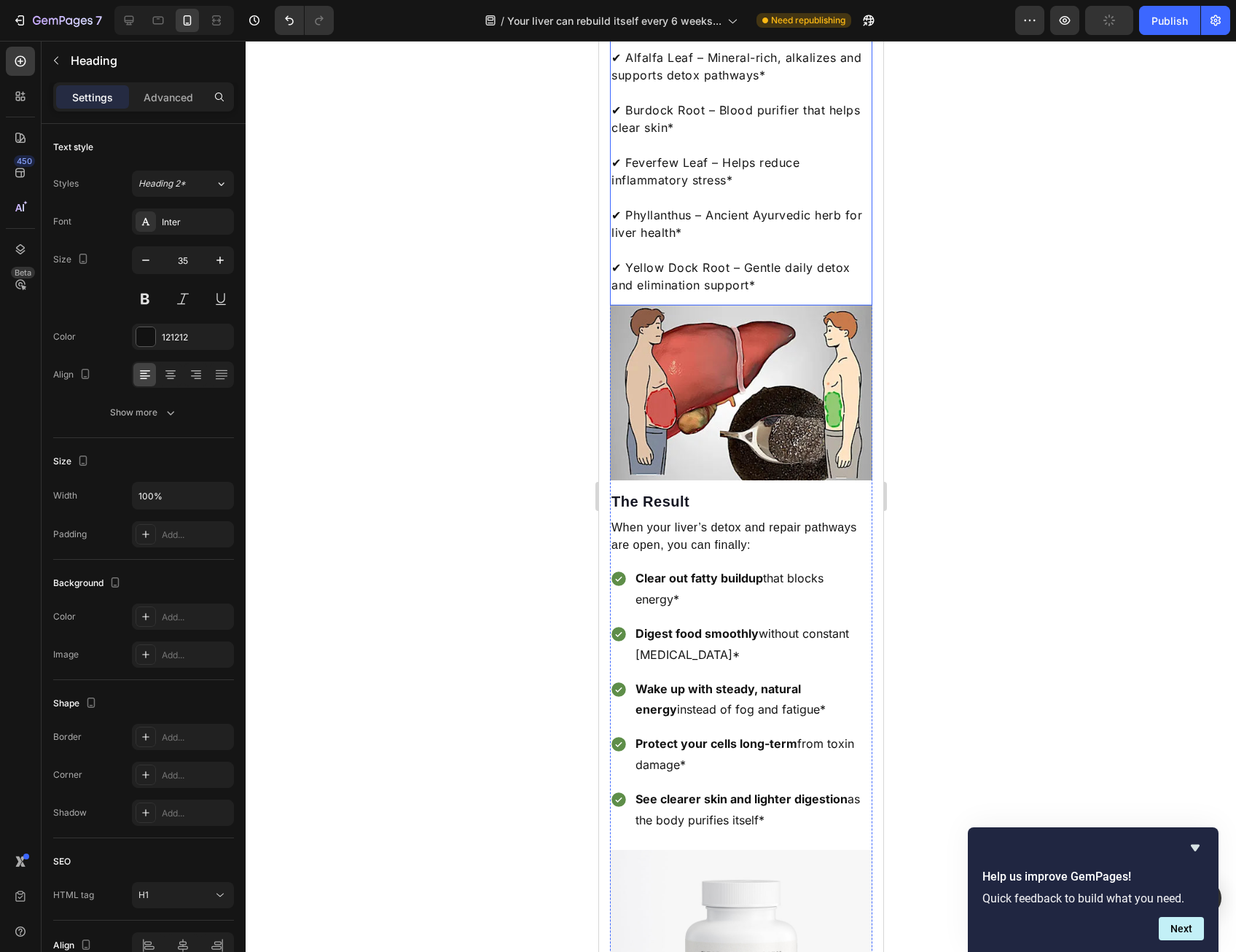
scroll to position [3572, 0]
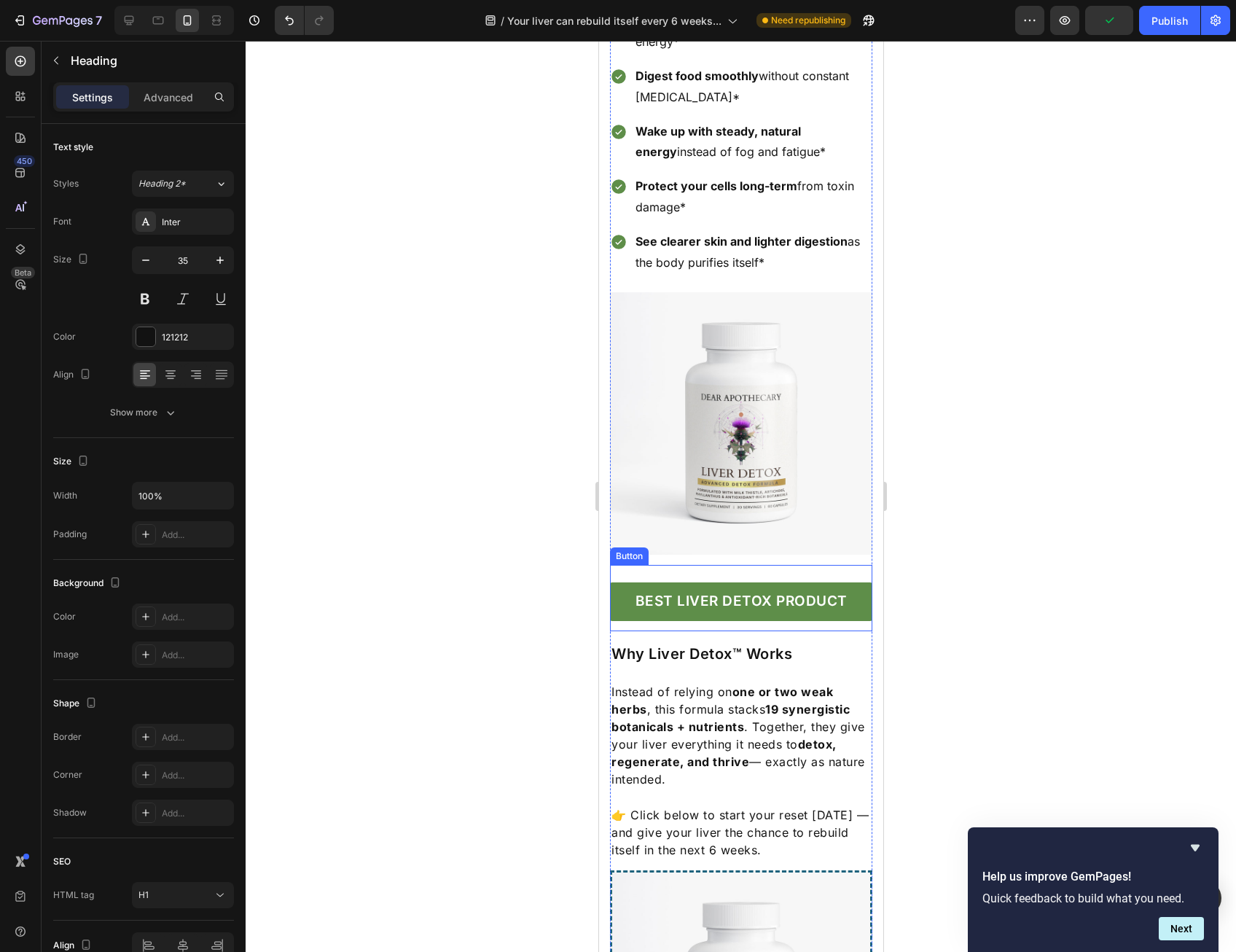
click at [729, 583] on link "BEST LIVER DETOX PRODUCT" at bounding box center [740, 602] width 262 height 38
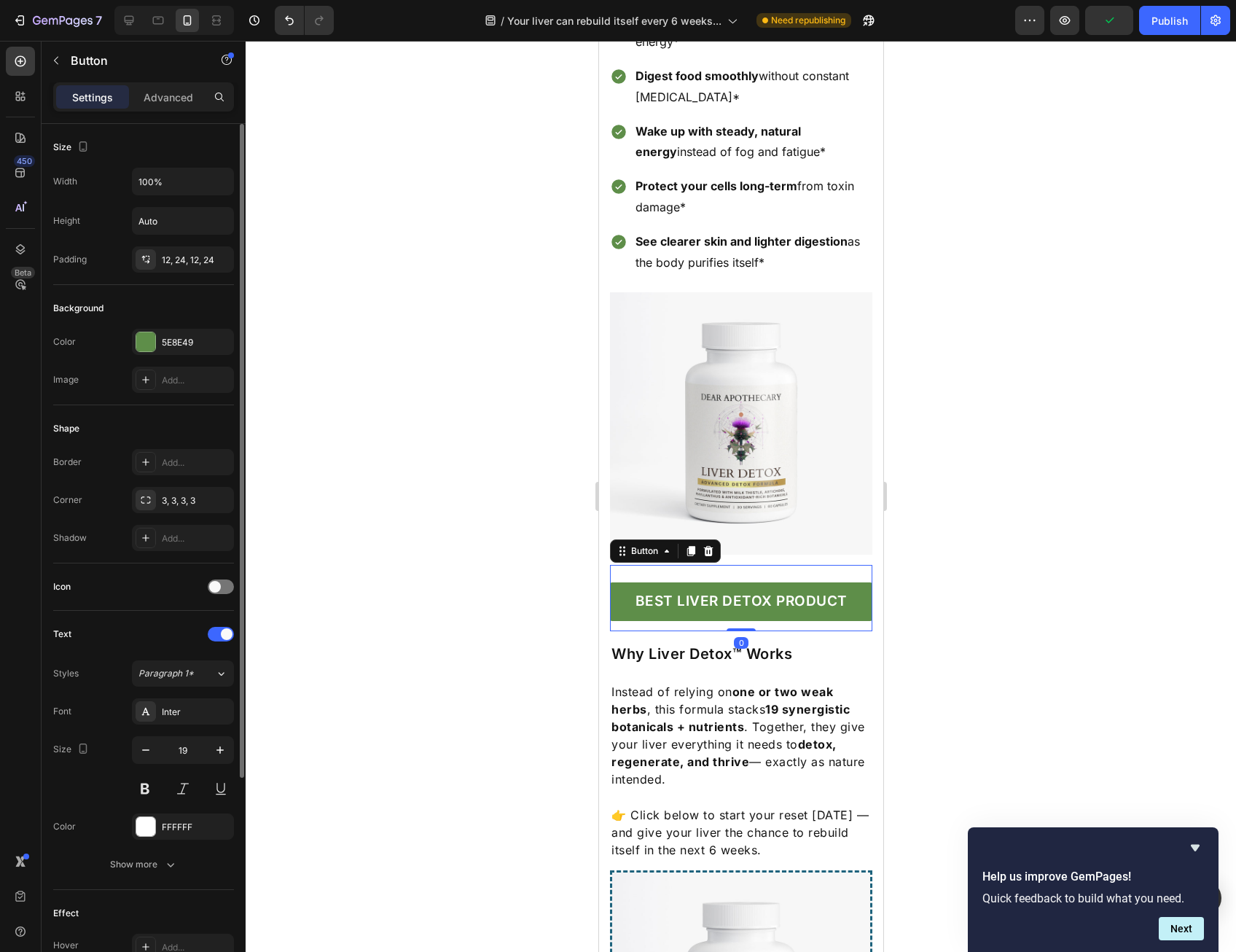
scroll to position [286, 0]
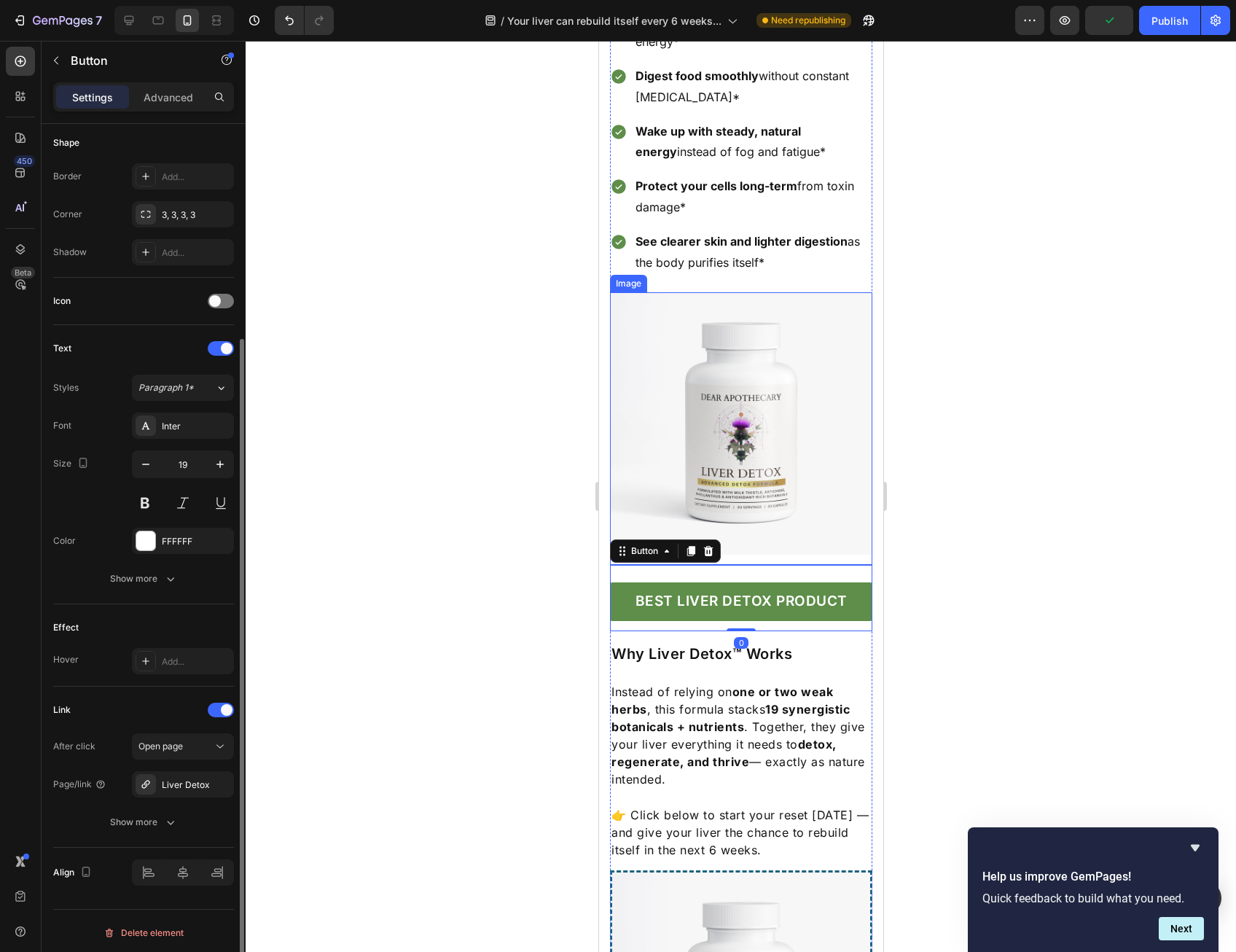
click at [749, 431] on img at bounding box center [740, 423] width 262 height 262
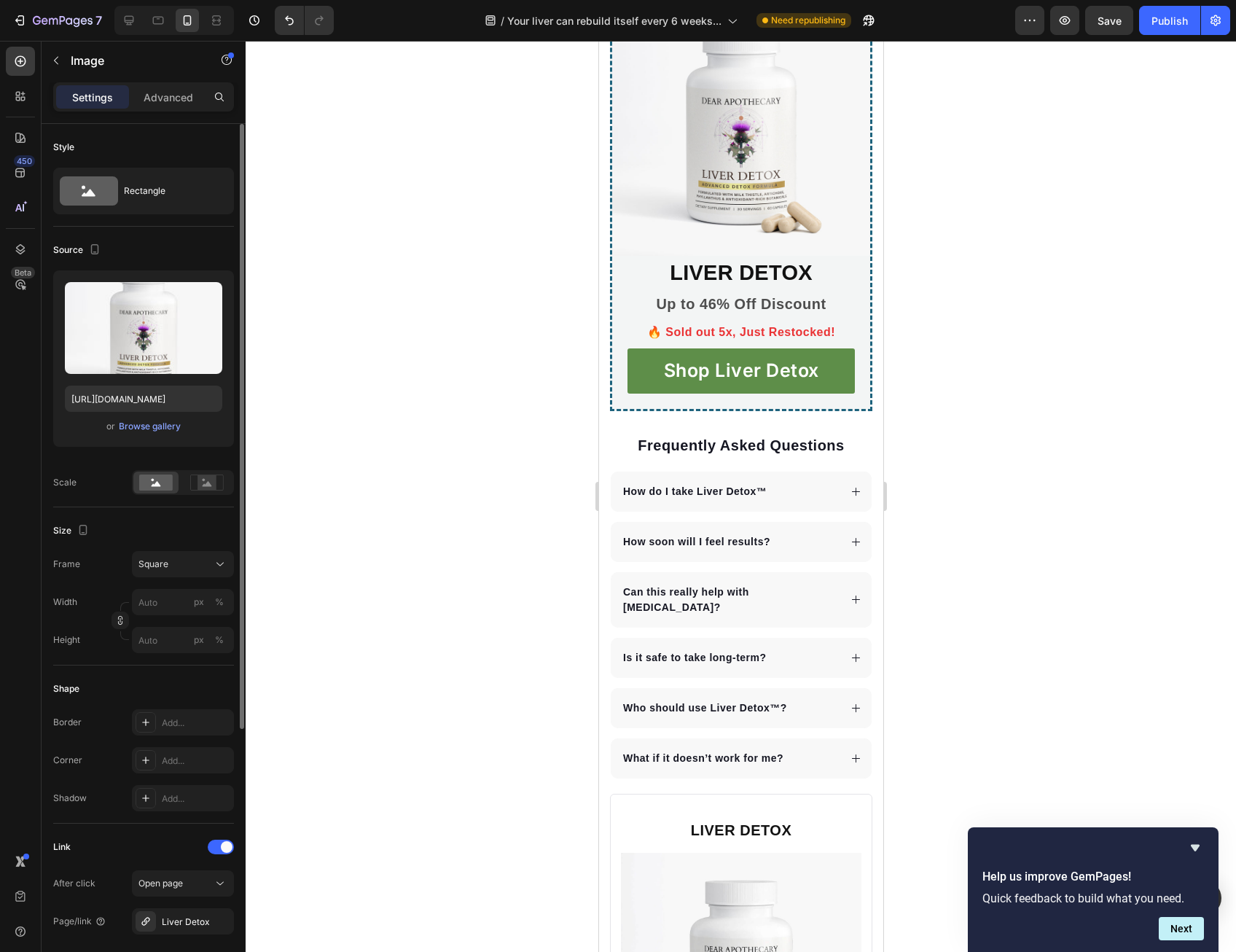
scroll to position [379, 0]
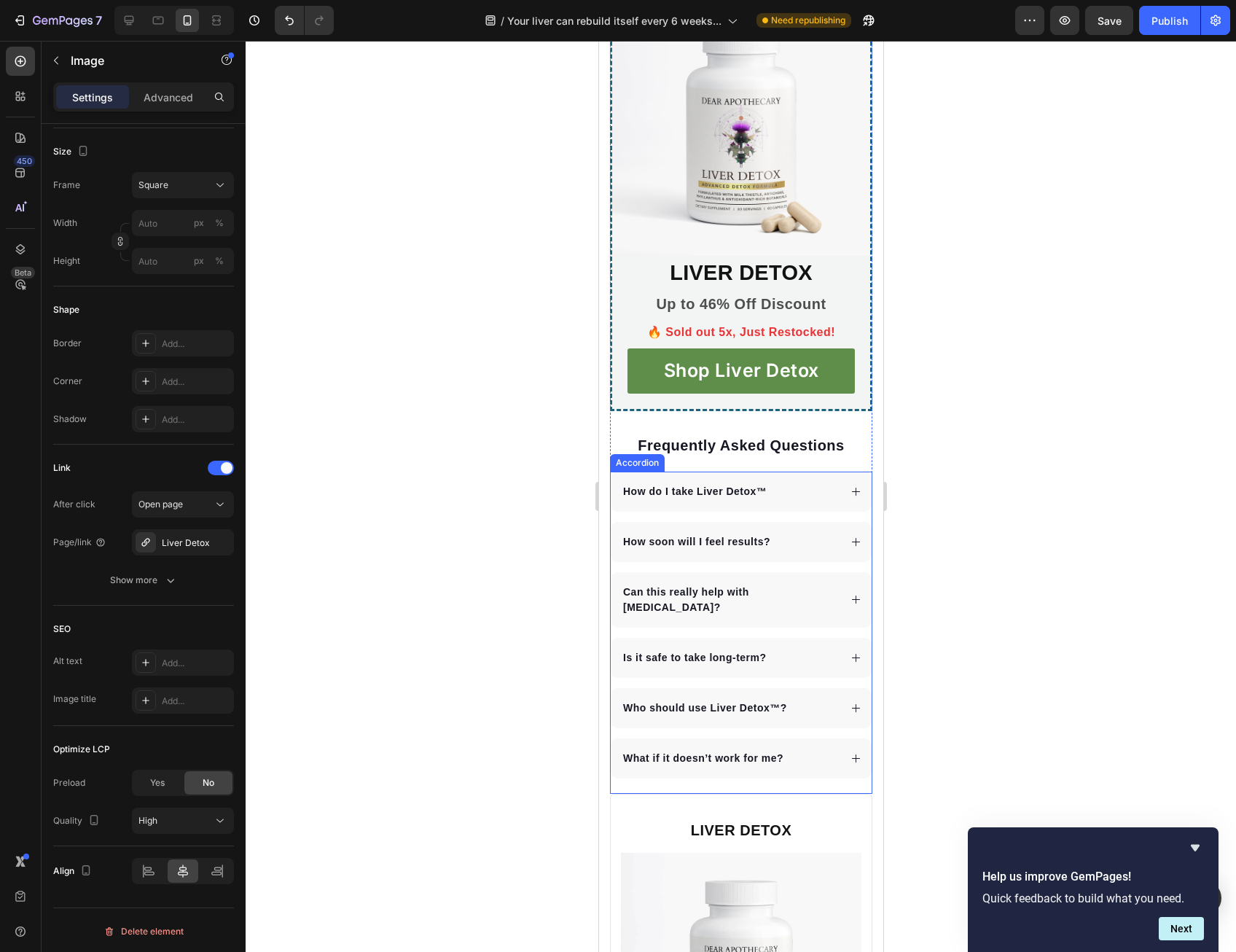
click at [715, 650] on p "Is it safe to take long-term?" at bounding box center [694, 657] width 143 height 16
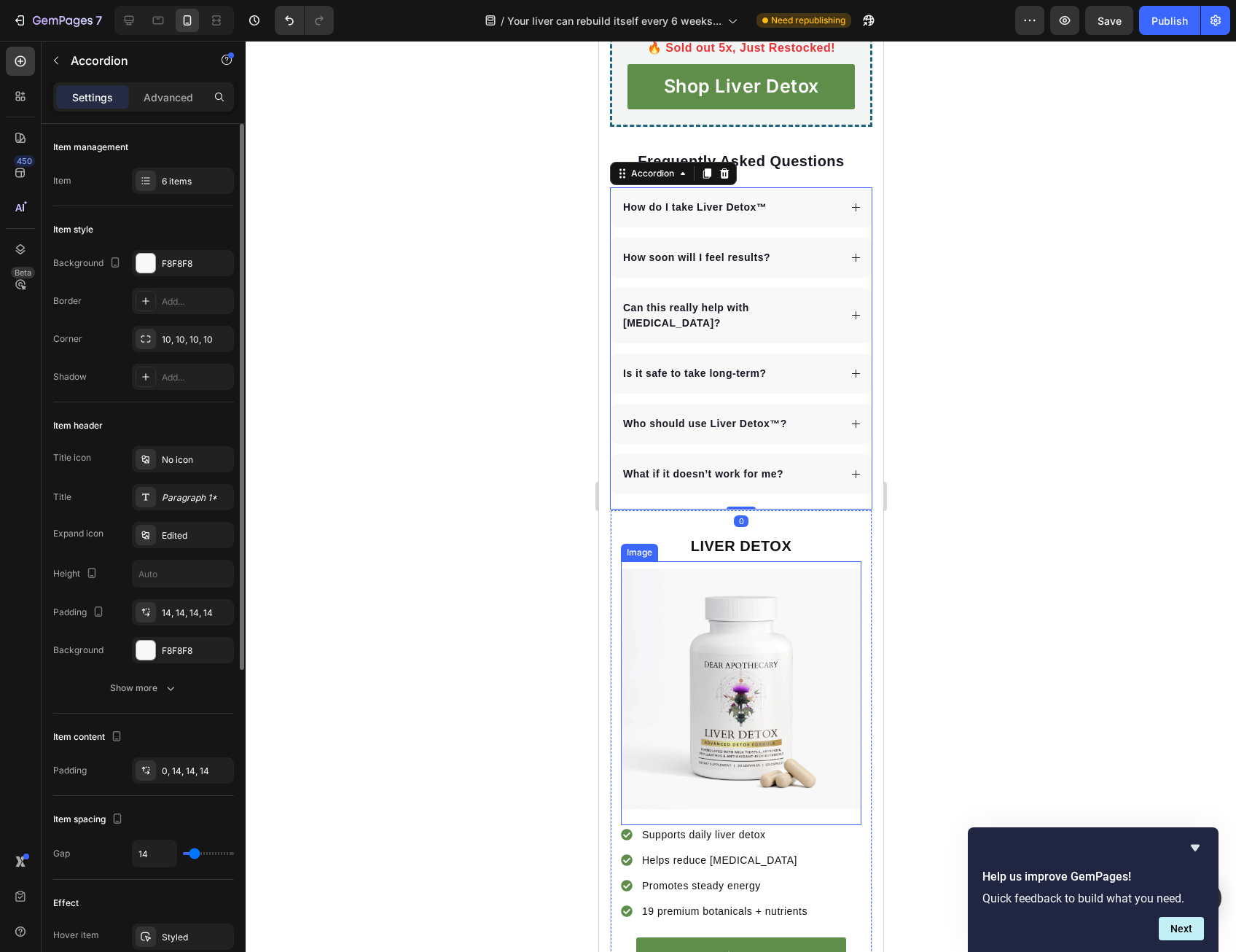
scroll to position [0, 0]
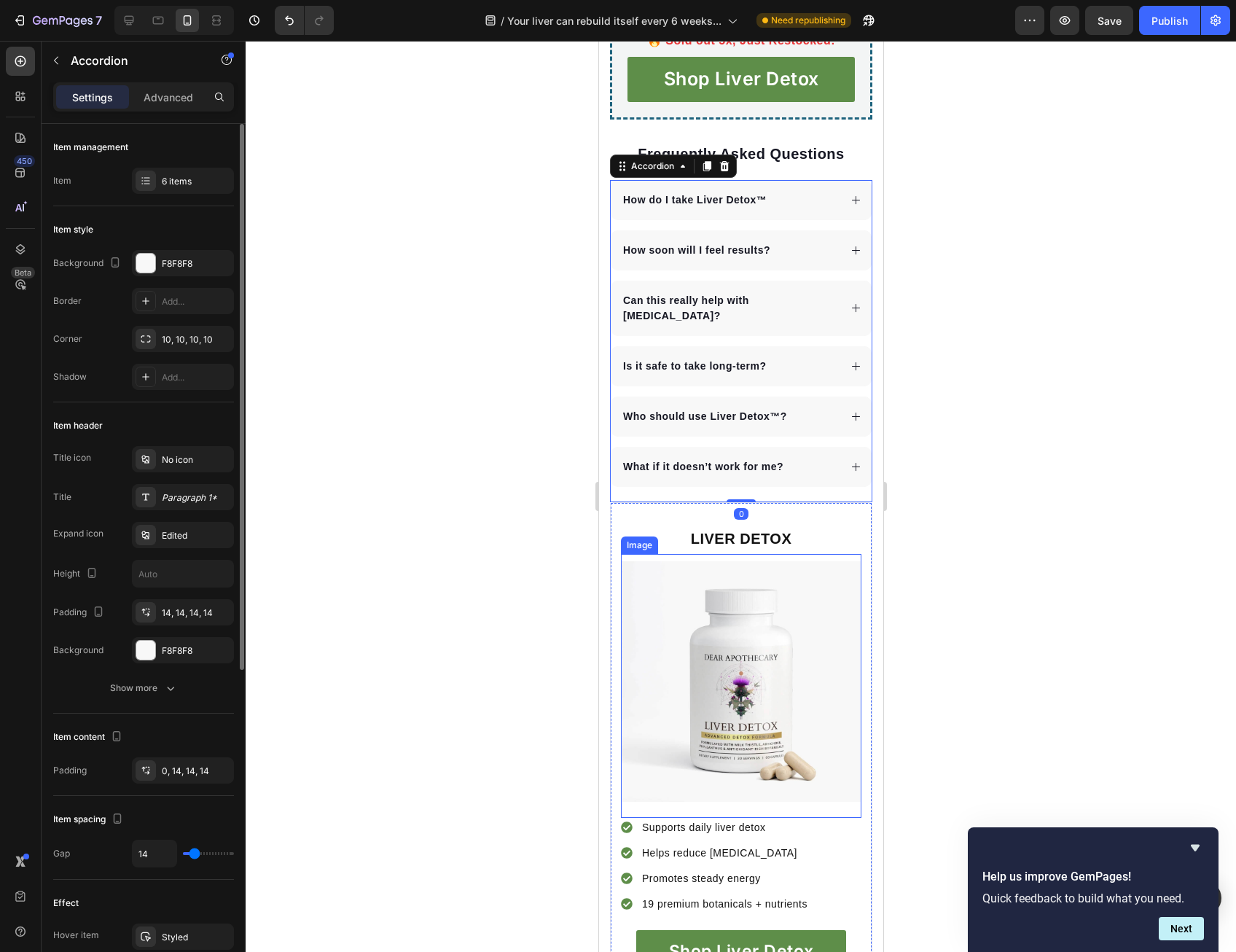
click at [694, 846] on p "Helps reduce [MEDICAL_DATA]" at bounding box center [724, 853] width 165 height 16
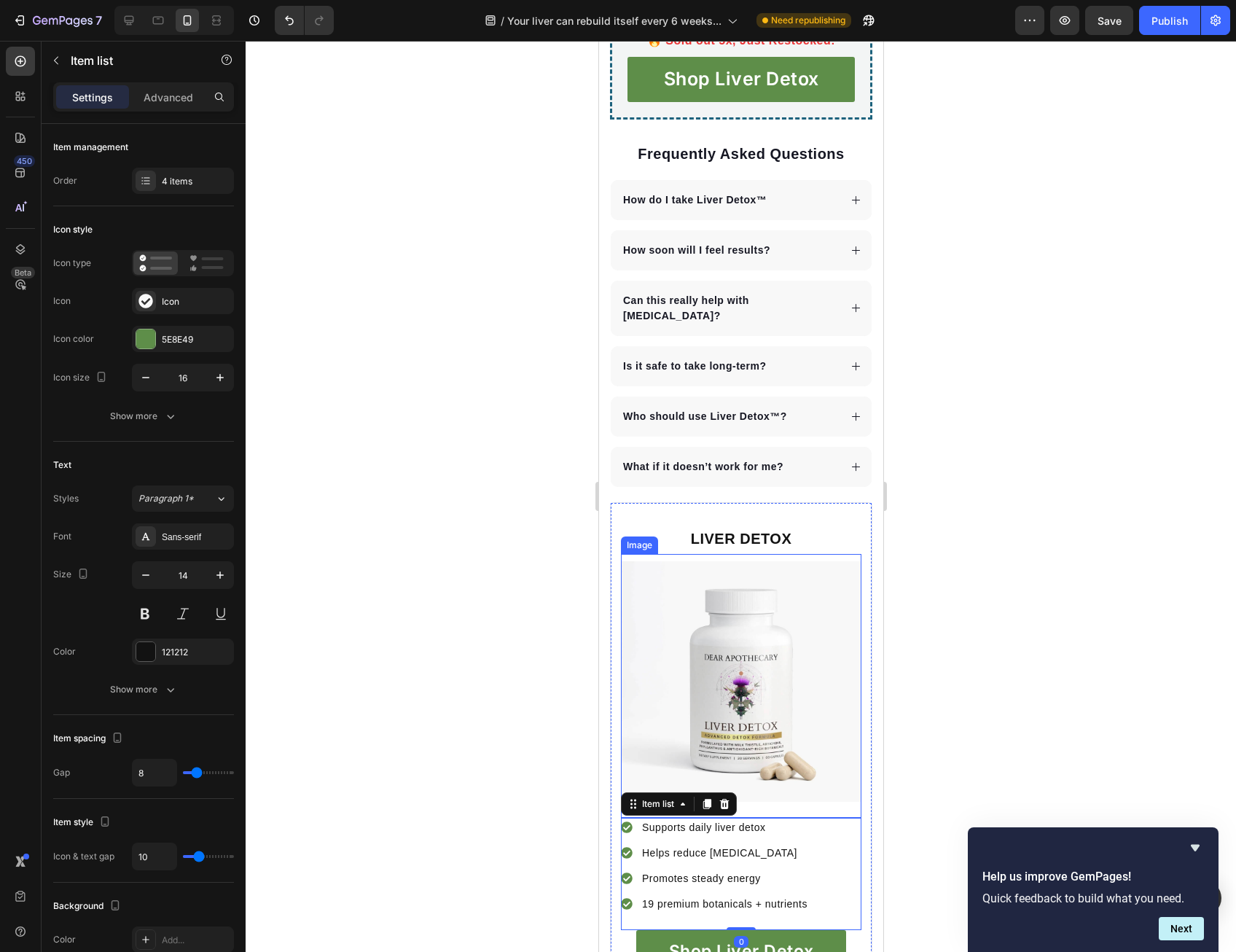
click at [735, 614] on img at bounding box center [741, 682] width 241 height 241
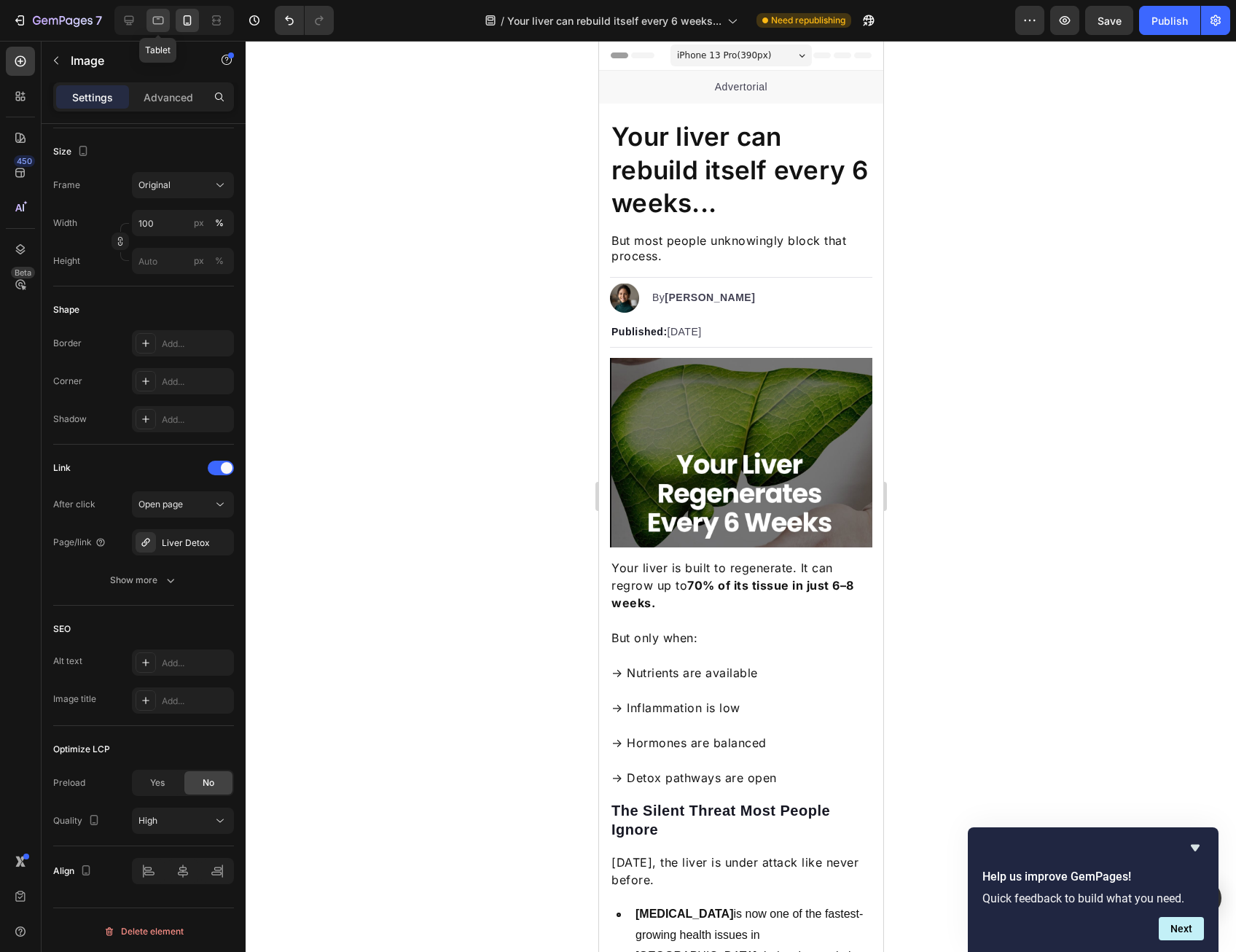
click at [155, 21] on icon at bounding box center [158, 21] width 15 height 15
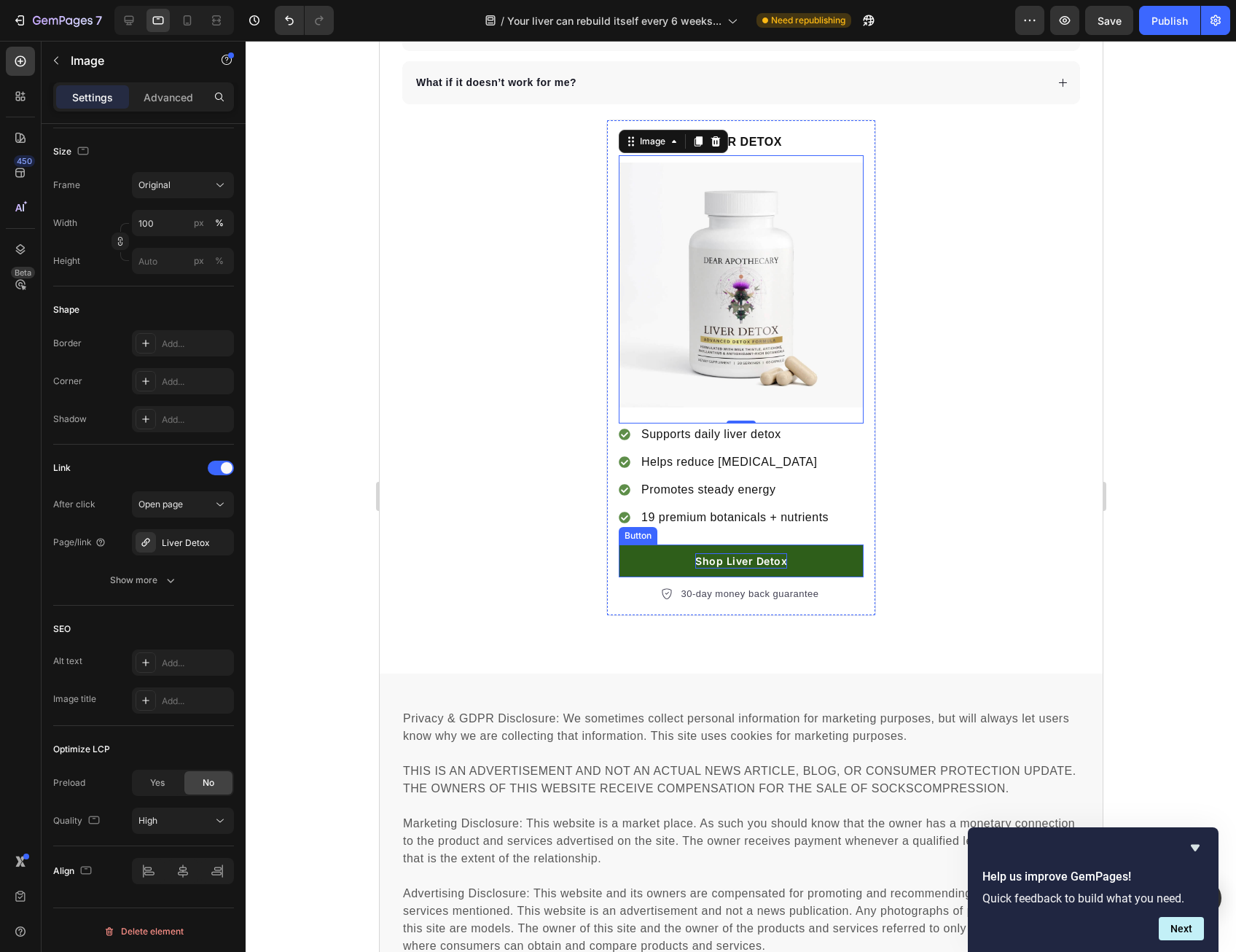
click at [695, 553] on p "Shop Liver Detox" at bounding box center [741, 561] width 92 height 16
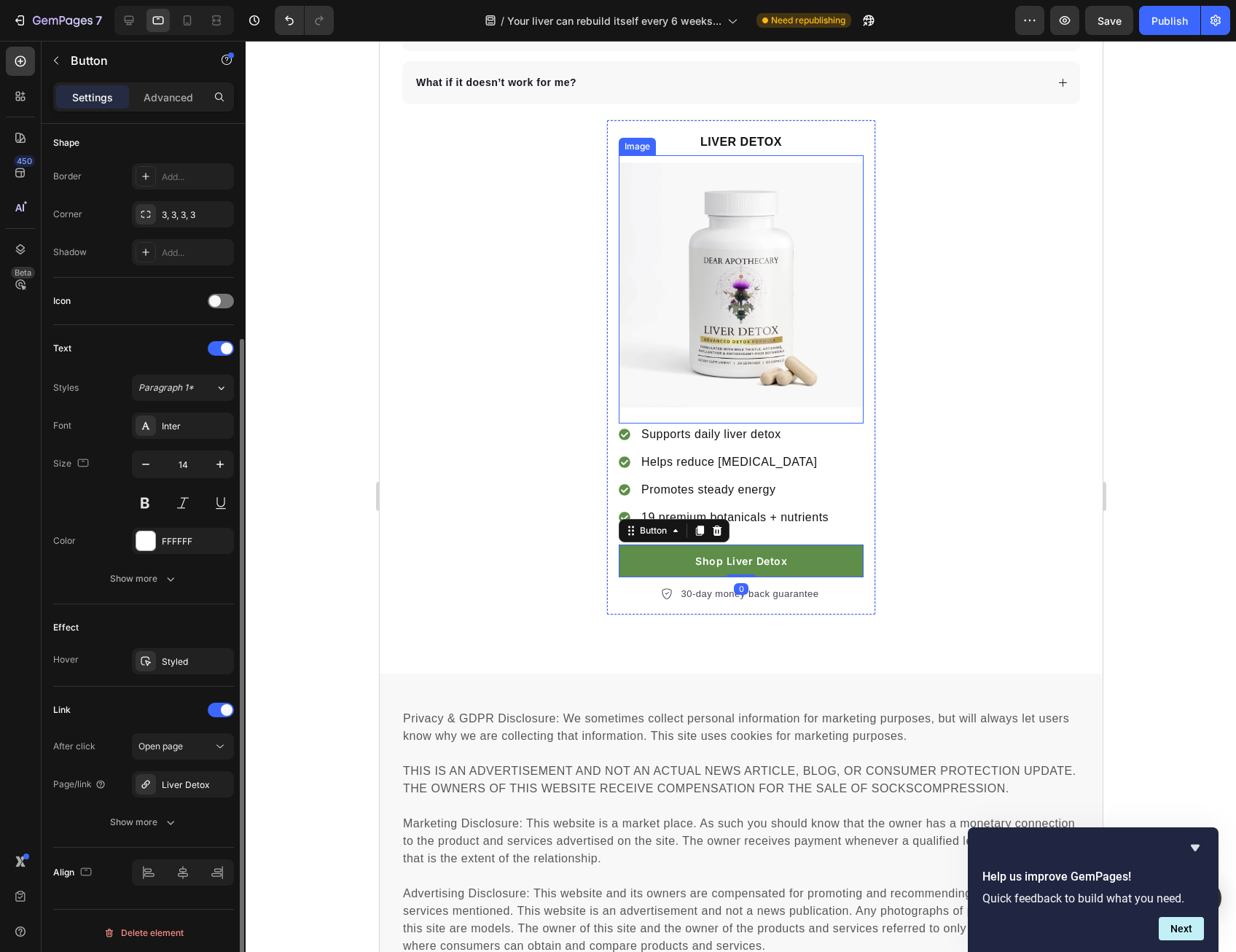
click at [750, 270] on img at bounding box center [741, 285] width 245 height 245
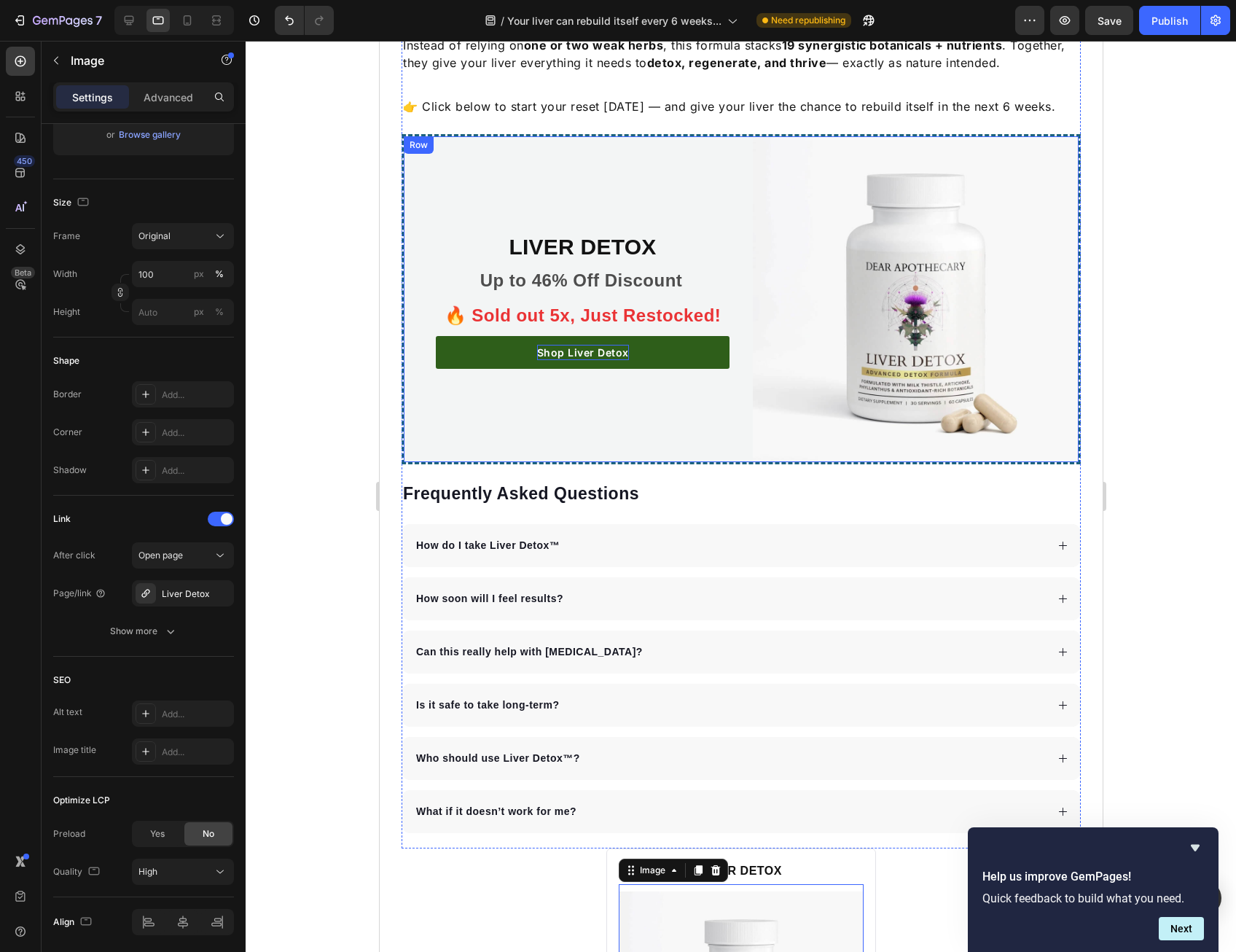
click at [600, 345] on p "Shop Liver Detox" at bounding box center [582, 352] width 92 height 16
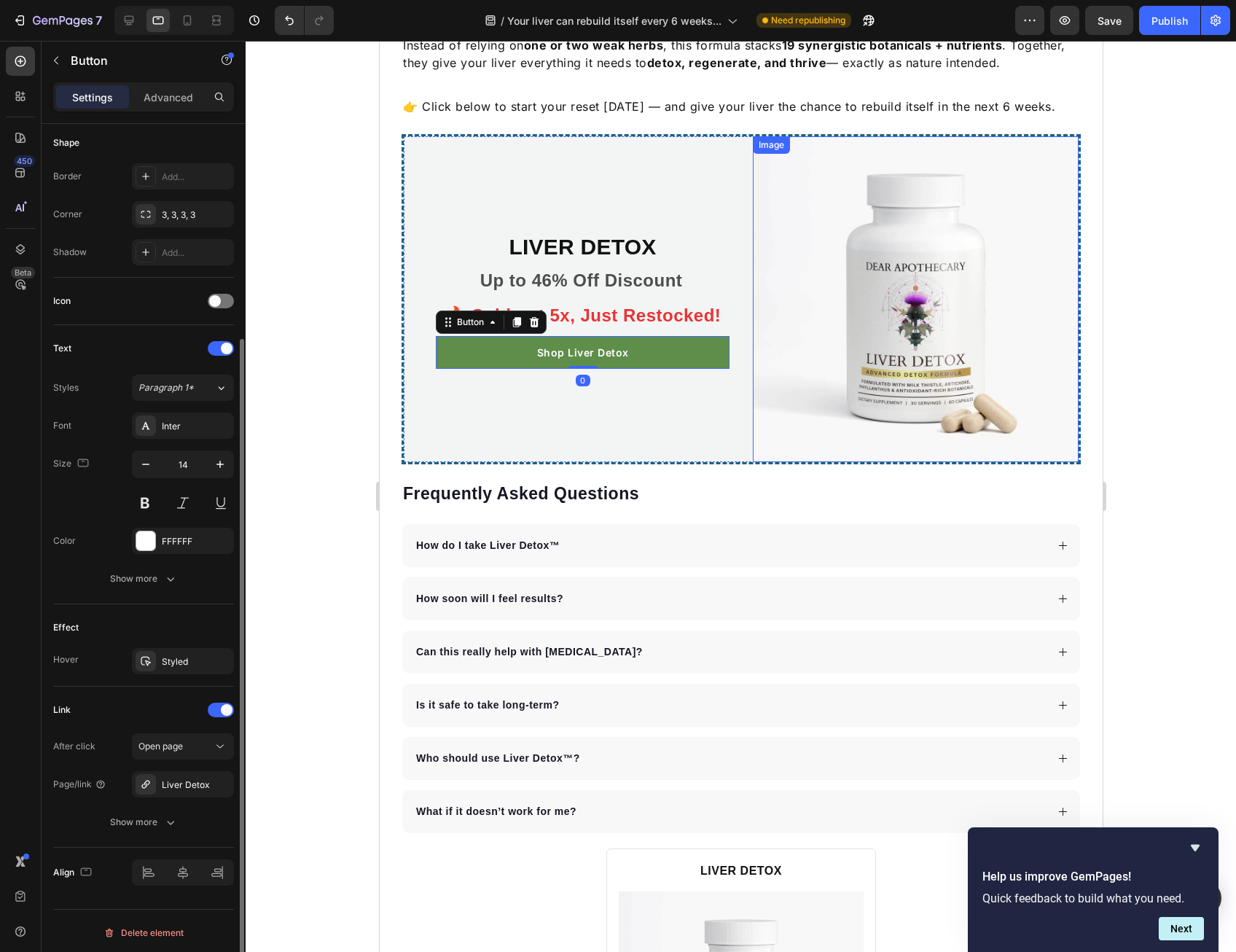
click at [817, 264] on img at bounding box center [914, 299] width 326 height 326
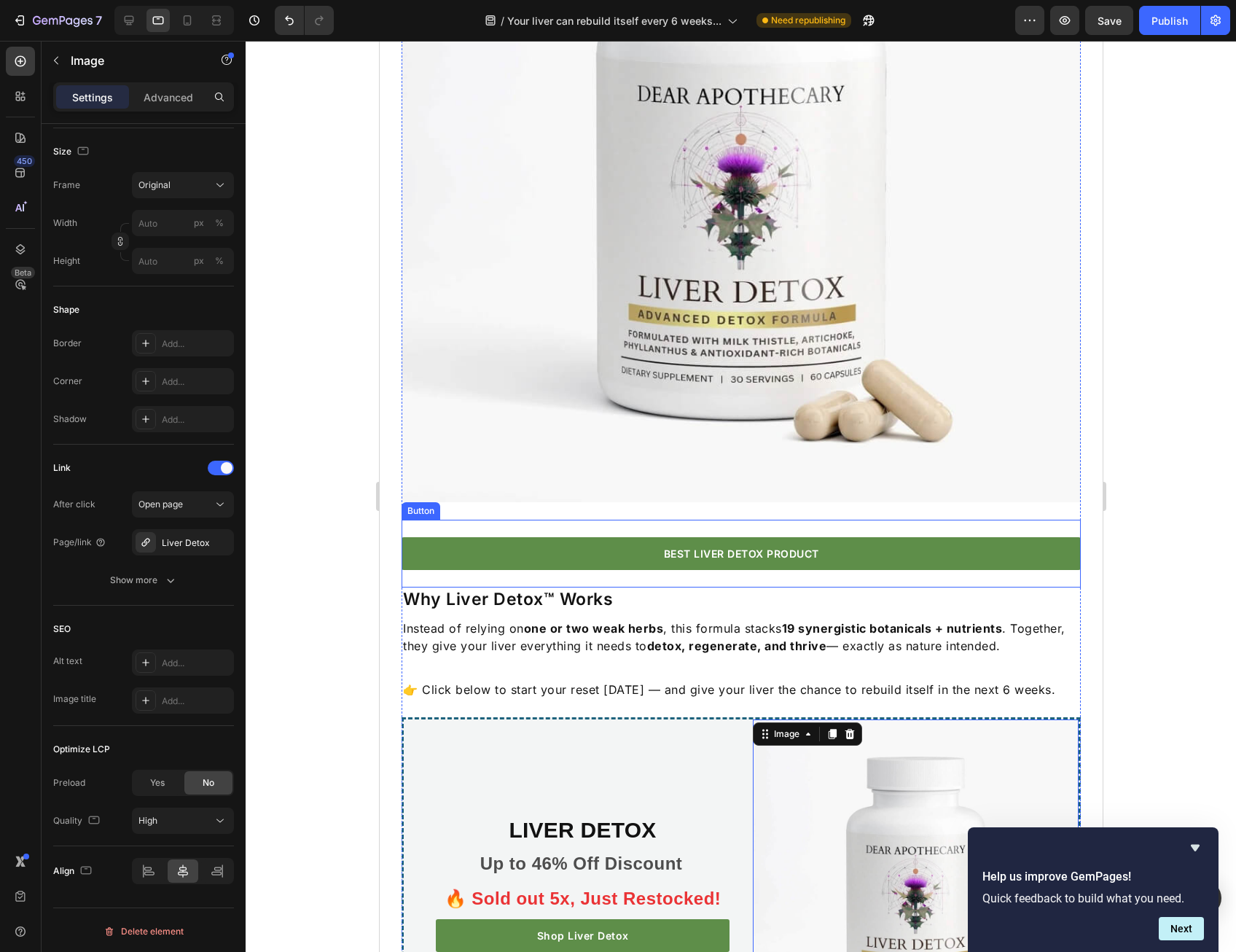
click at [649, 537] on link "BEST LIVER DETOX PRODUCT" at bounding box center [741, 553] width 679 height 32
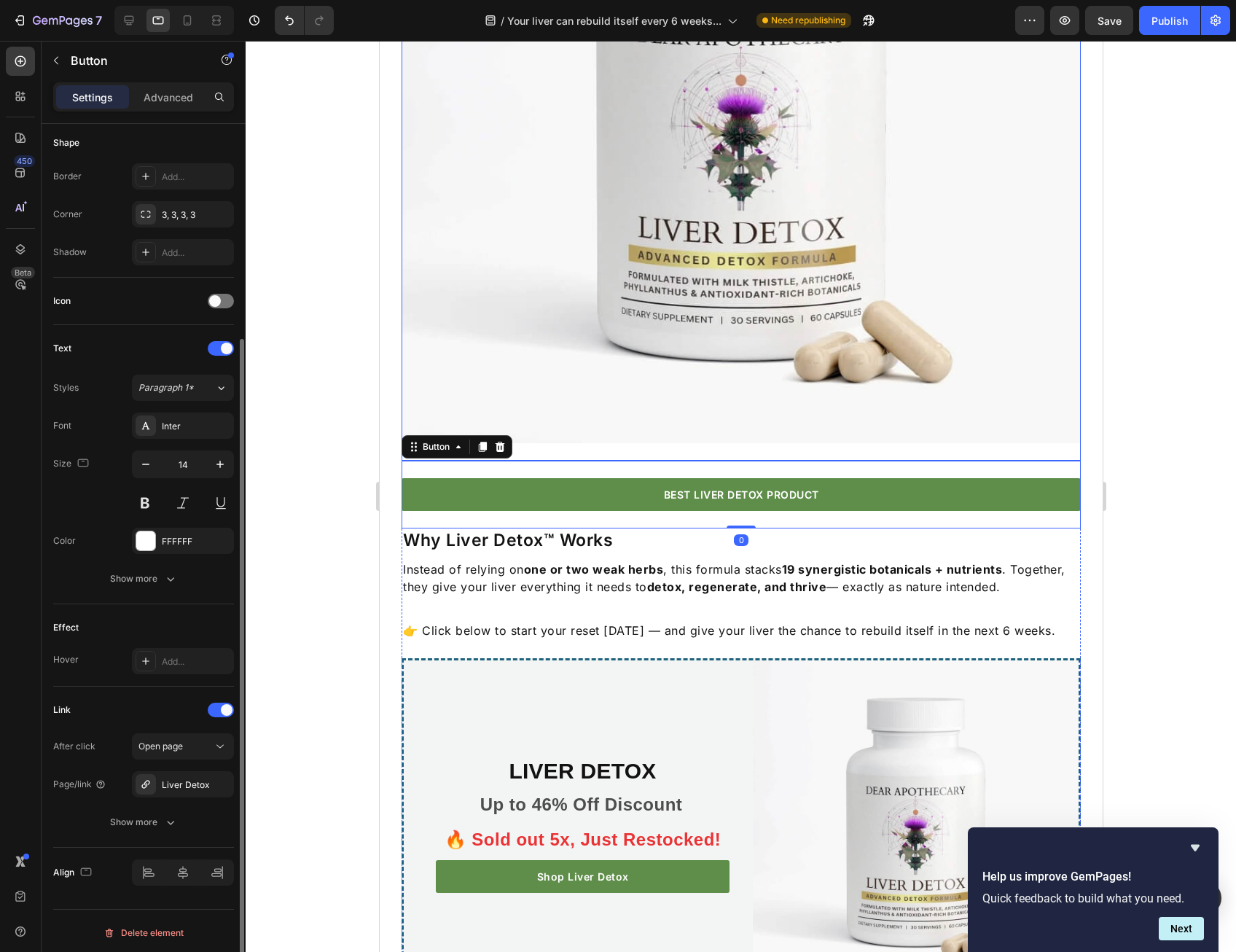
click at [618, 320] on img at bounding box center [741, 103] width 679 height 679
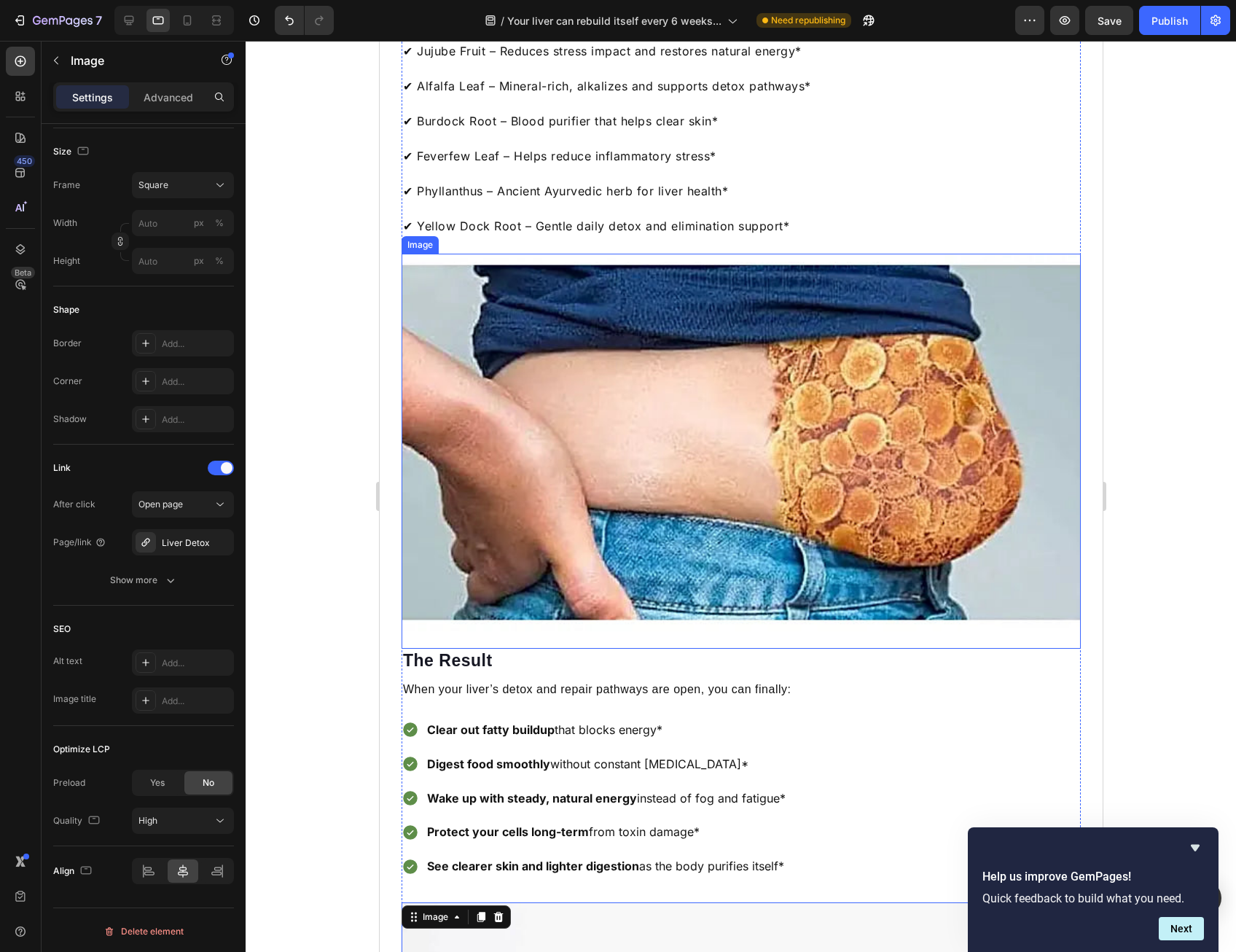
click at [612, 403] on img at bounding box center [741, 442] width 679 height 377
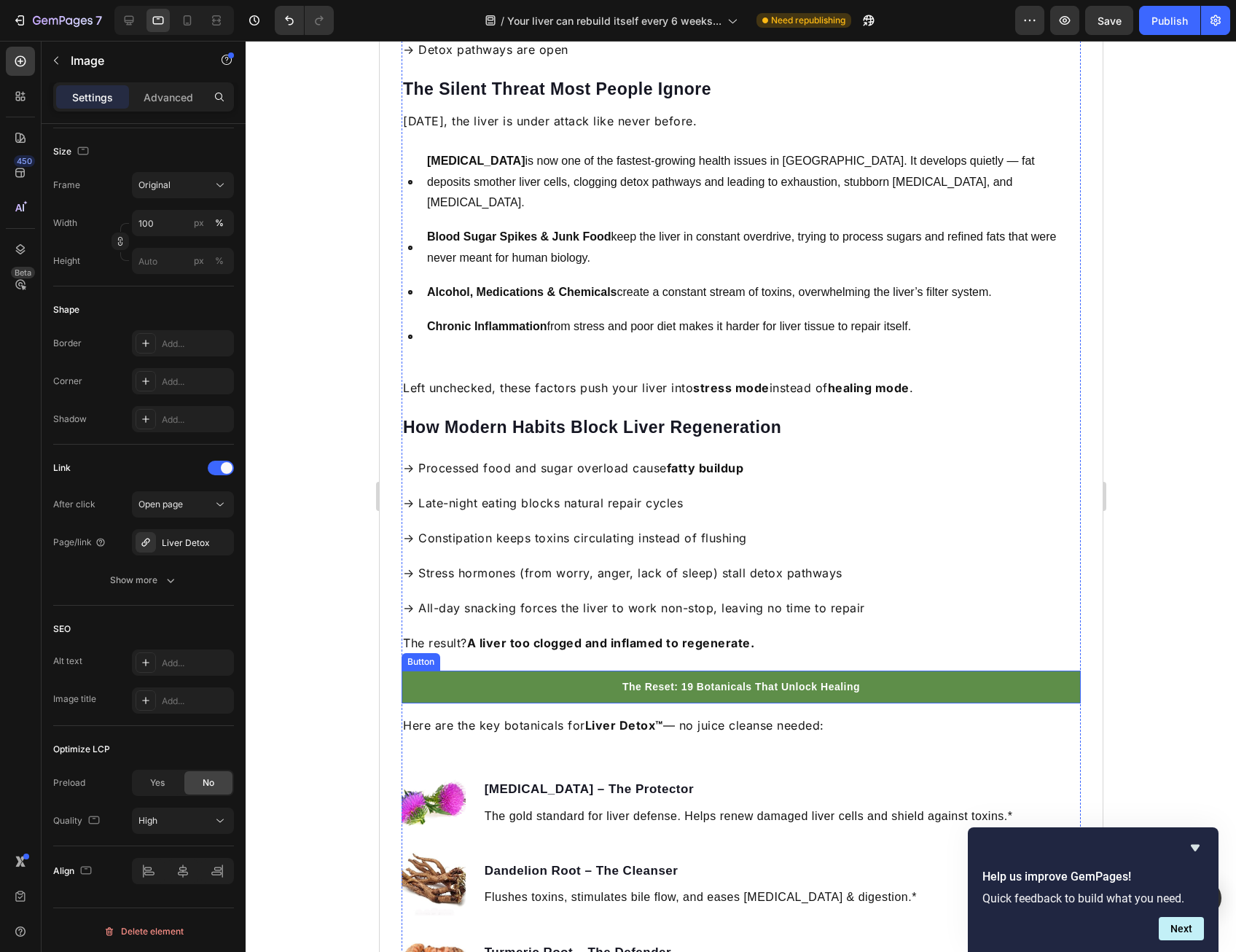
click at [594, 671] on link "The Reset: 19 Botanicals That Unlock Healing" at bounding box center [741, 687] width 679 height 32
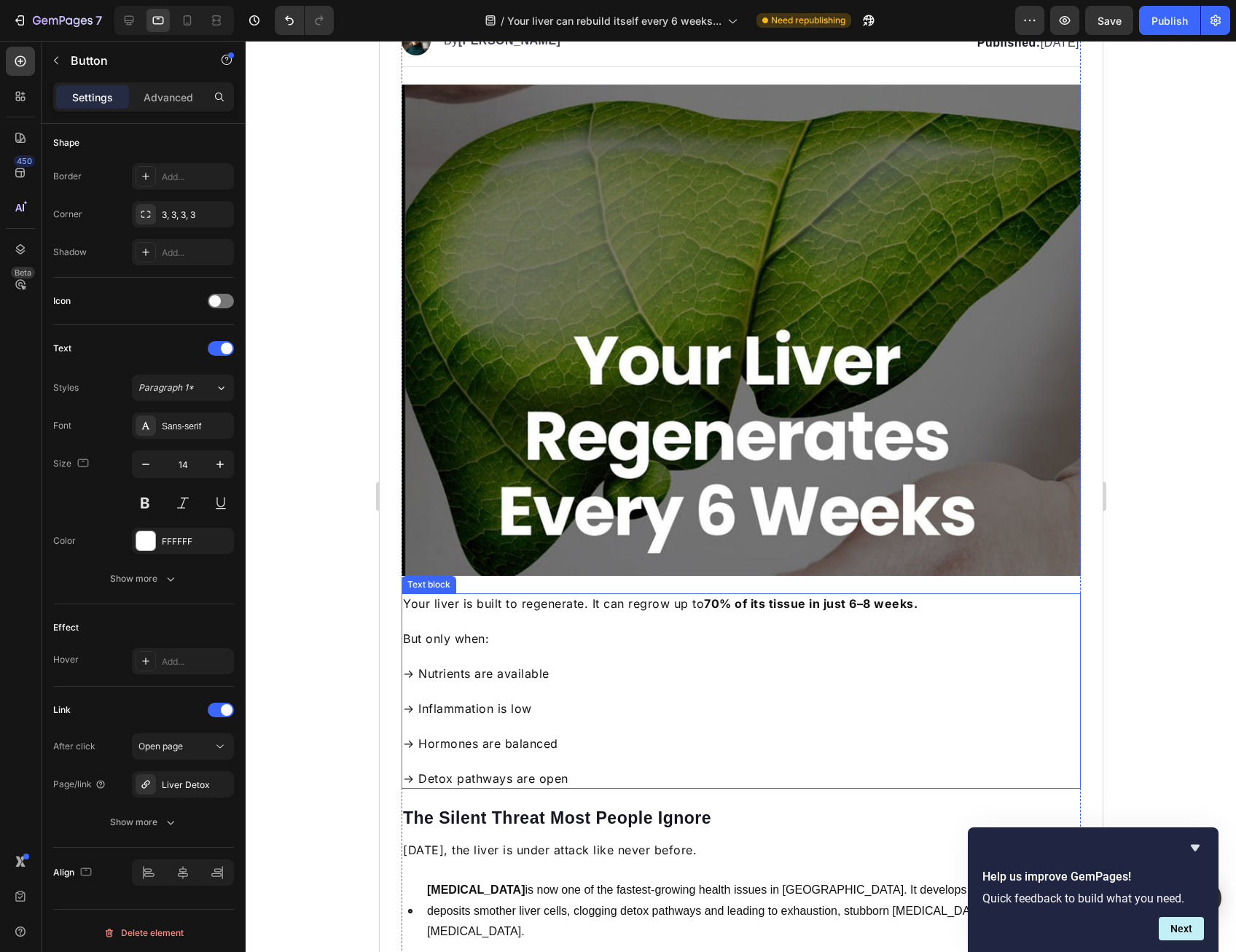
click at [627, 386] on img at bounding box center [741, 329] width 679 height 491
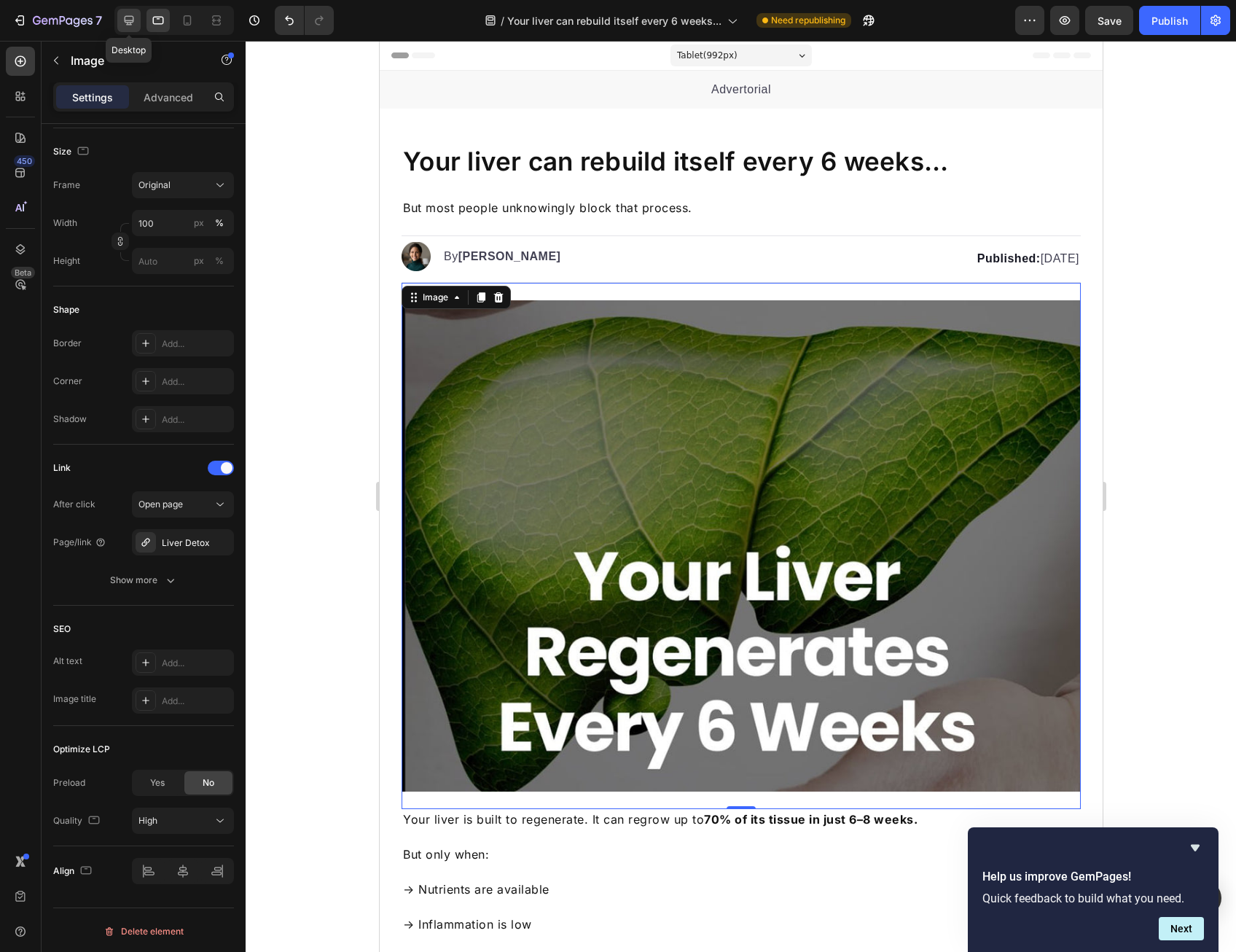
click at [123, 18] on icon at bounding box center [129, 21] width 15 height 15
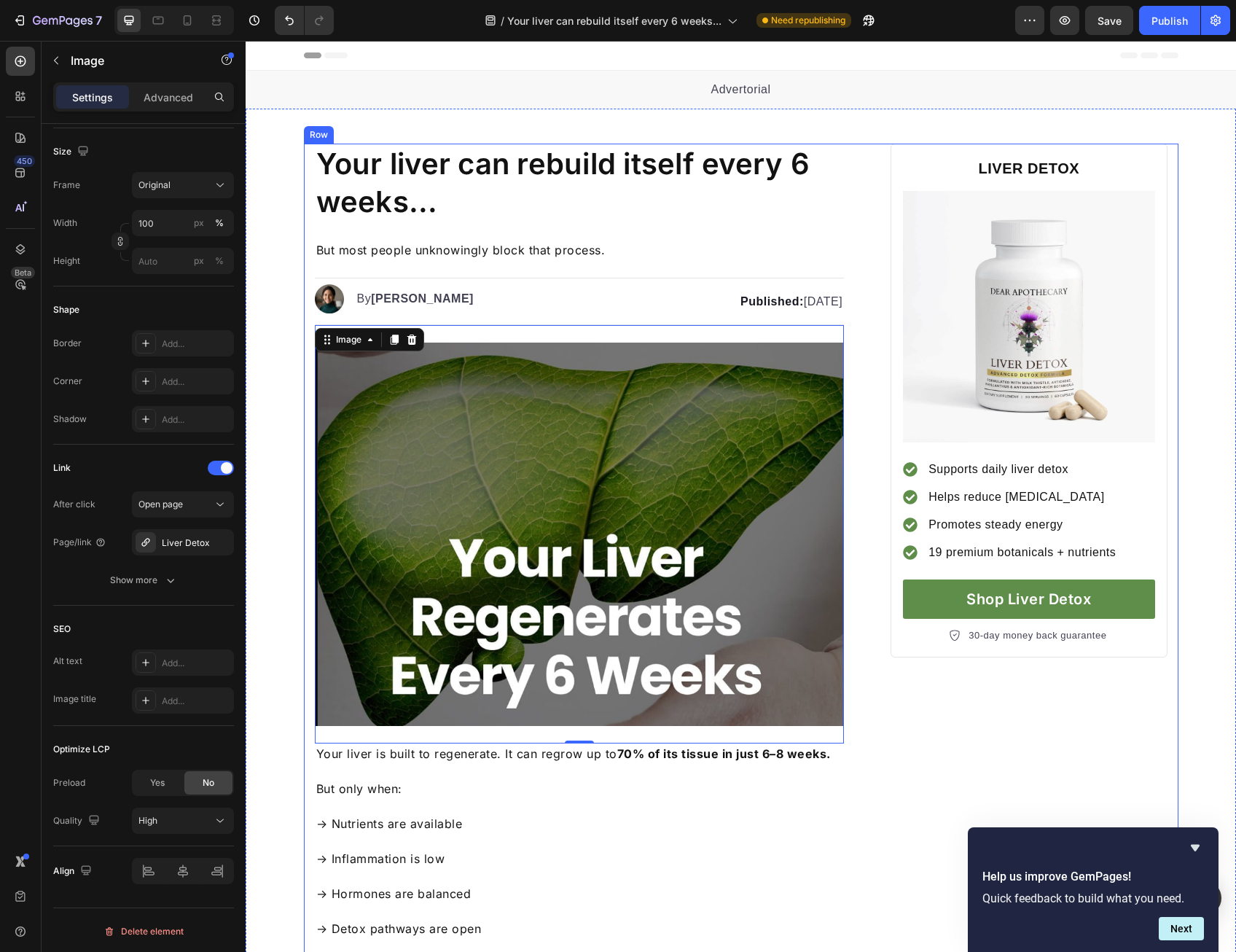
click at [949, 328] on img at bounding box center [1029, 317] width 251 height 251
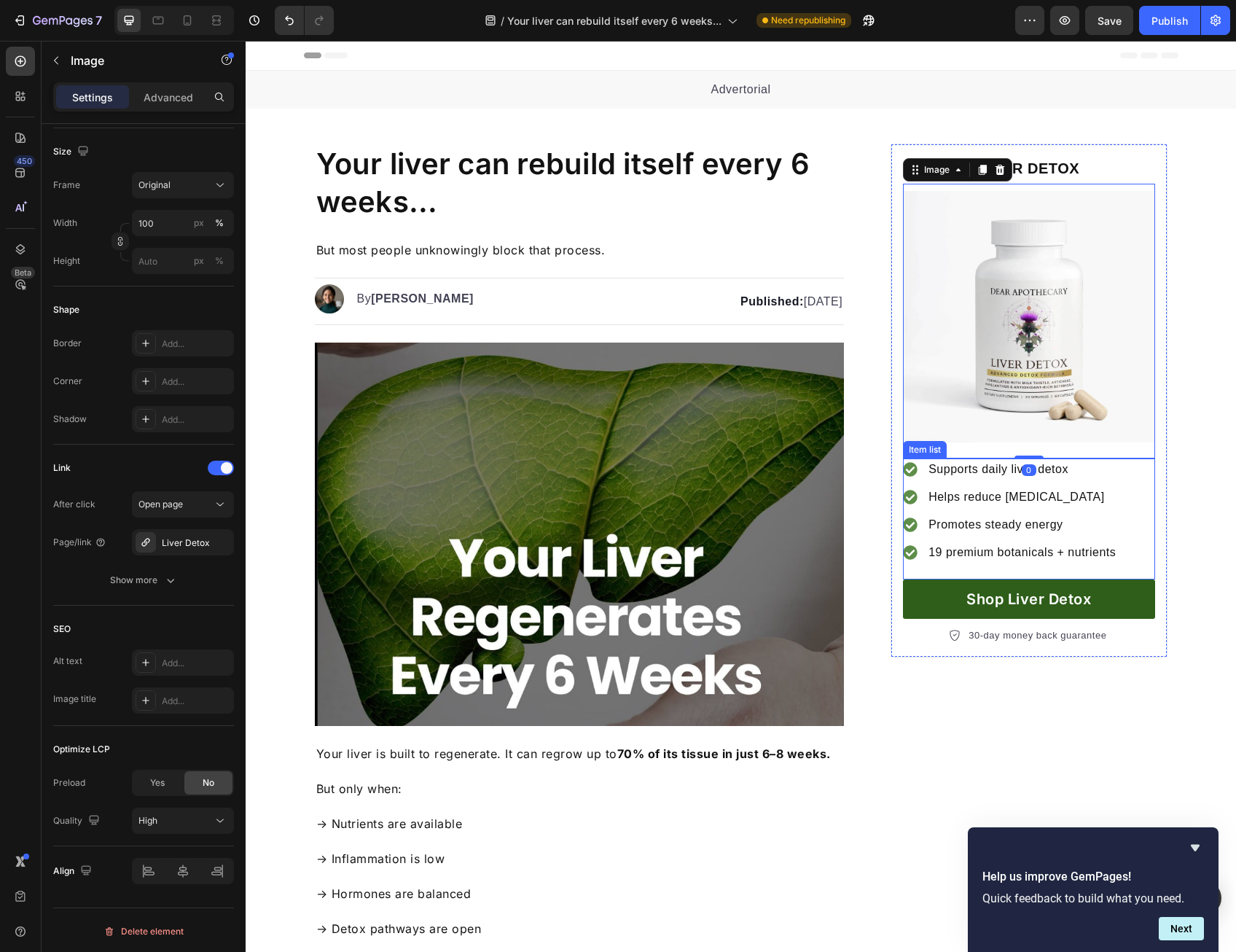
click at [933, 603] on link "Shop Liver Detox" at bounding box center [1029, 599] width 251 height 39
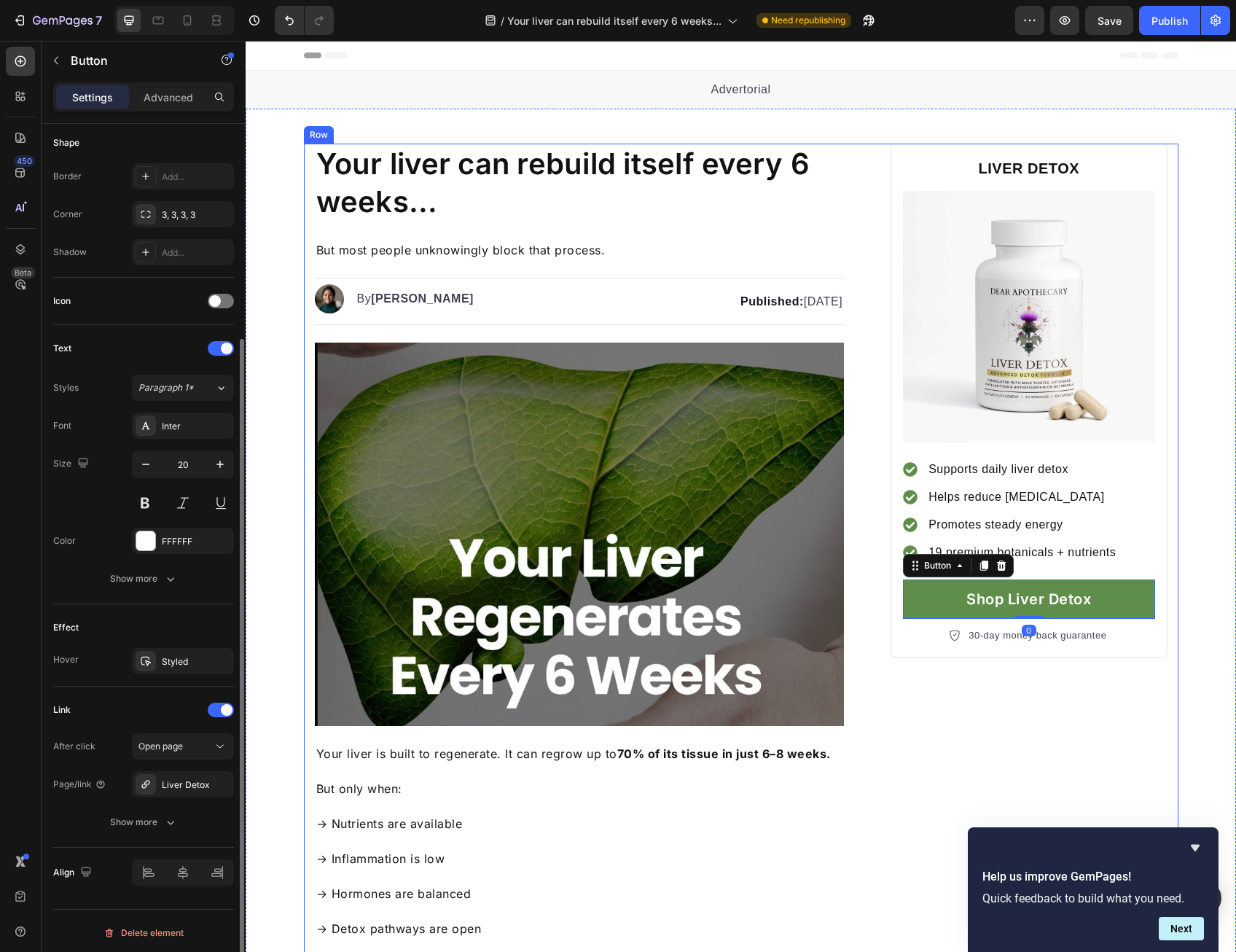
click at [467, 581] on img at bounding box center [579, 534] width 529 height 383
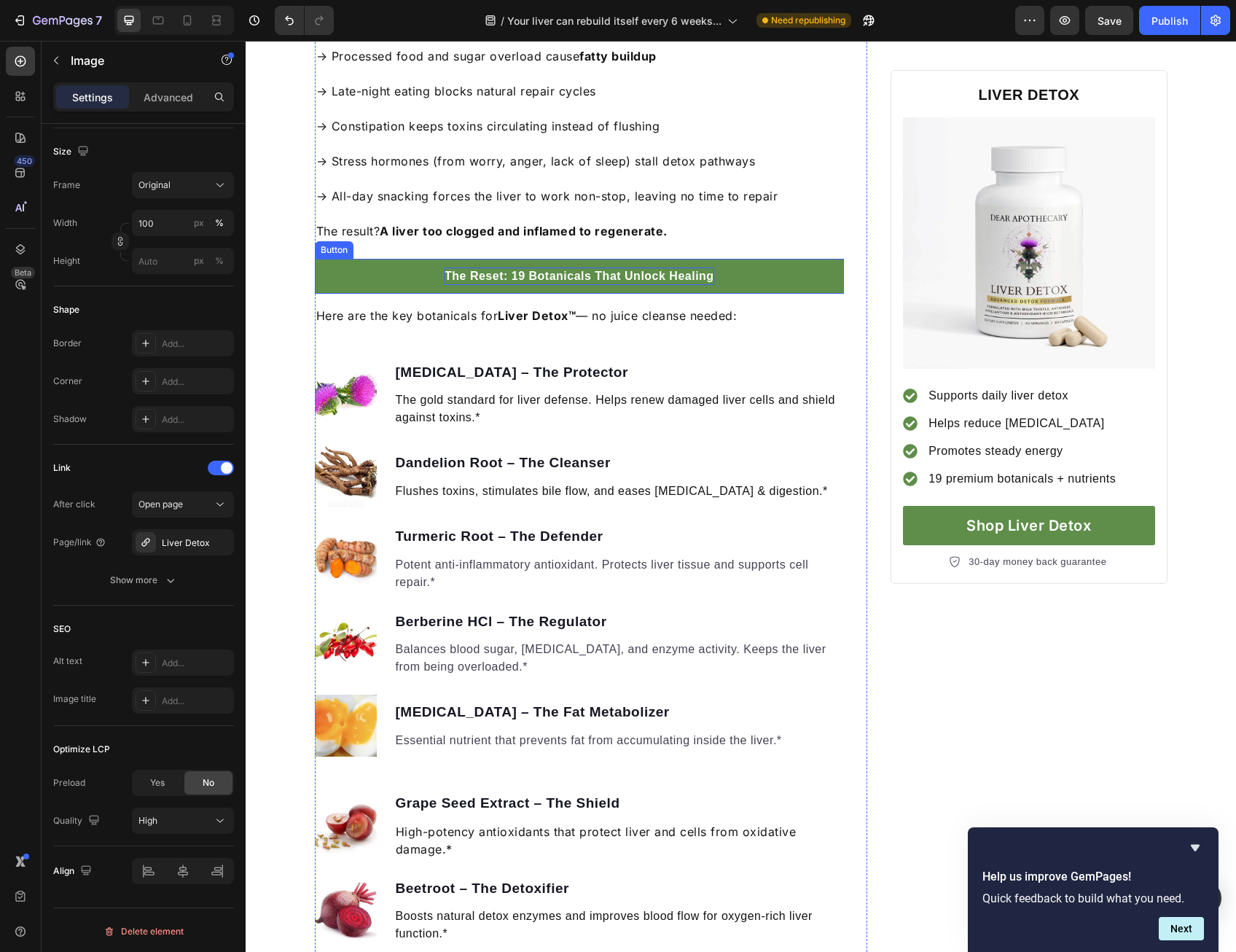
click at [562, 272] on p "The Reset: 19 Botanicals That Unlock Healing" at bounding box center [579, 276] width 269 height 18
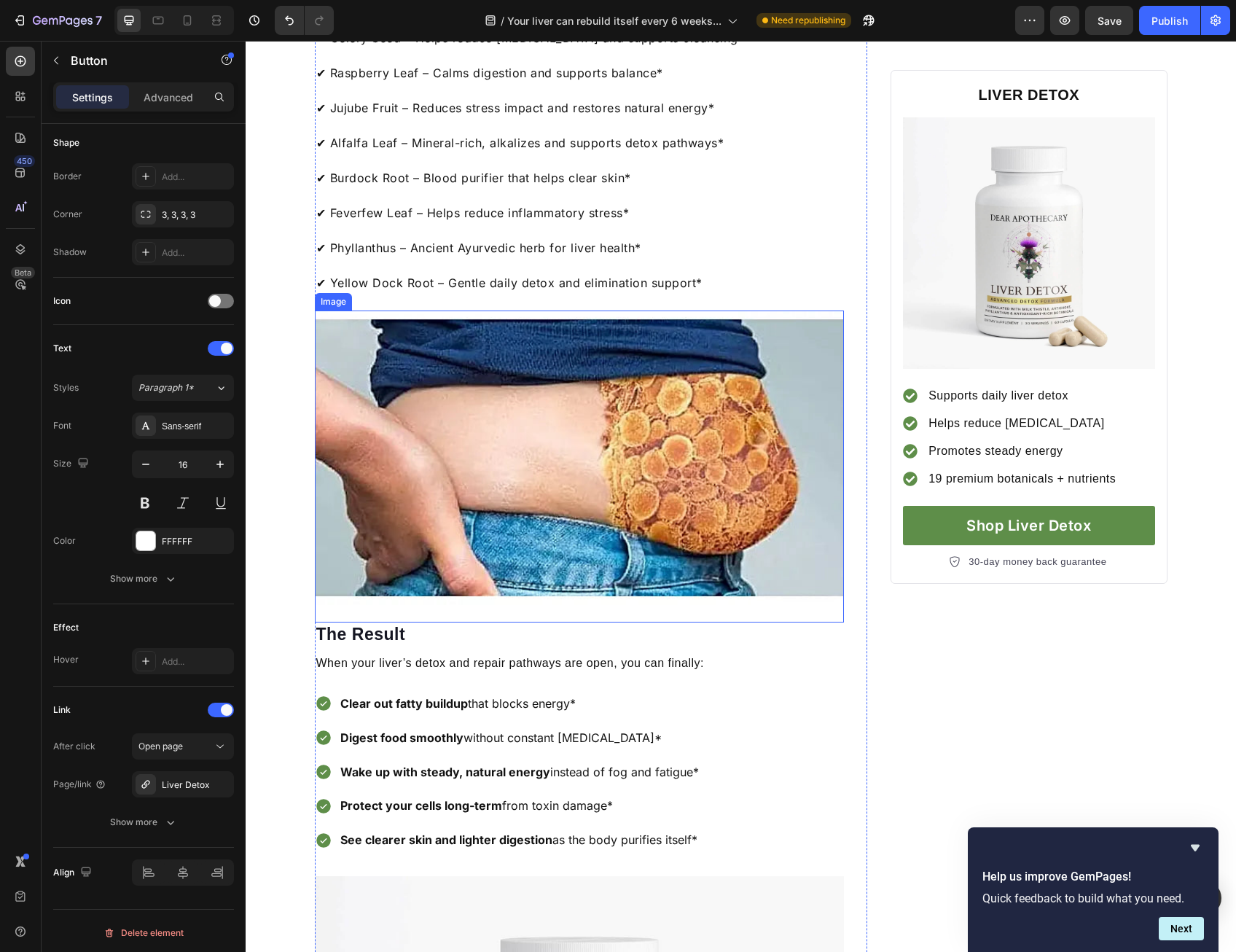
click at [500, 577] on img at bounding box center [579, 457] width 529 height 295
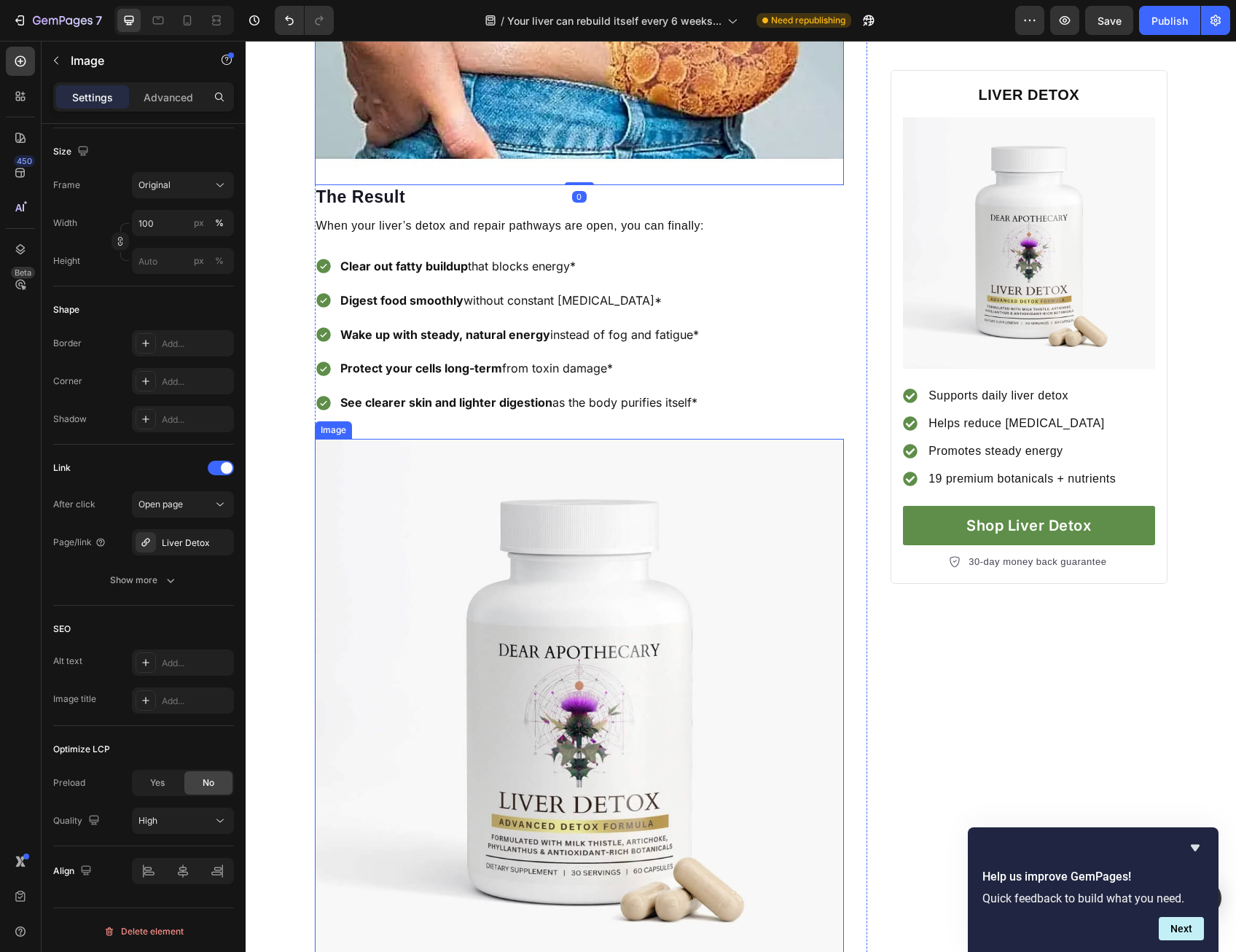
click at [479, 628] on img at bounding box center [579, 703] width 529 height 530
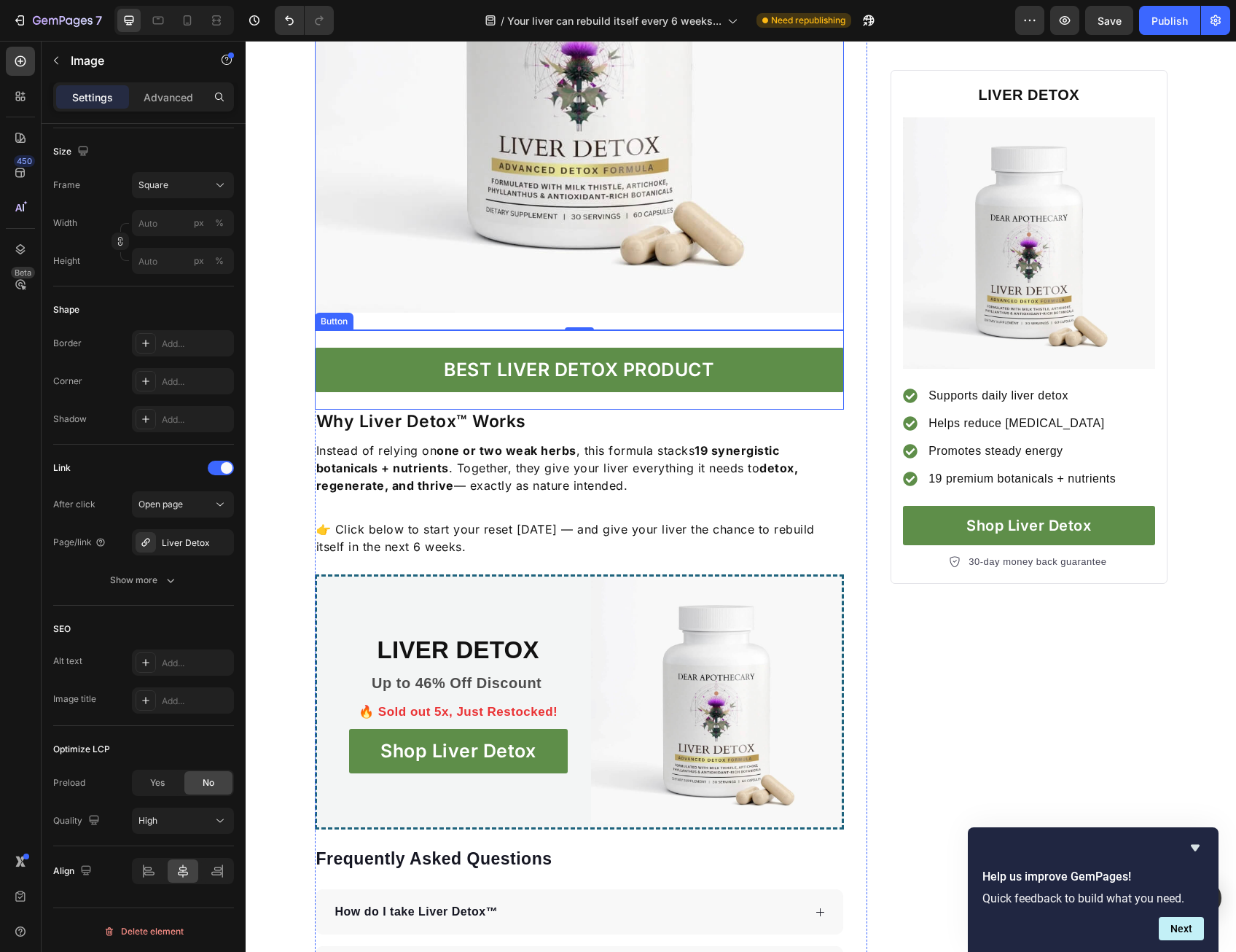
click at [538, 369] on p "BEST LIVER DETOX PRODUCT" at bounding box center [579, 371] width 270 height 28
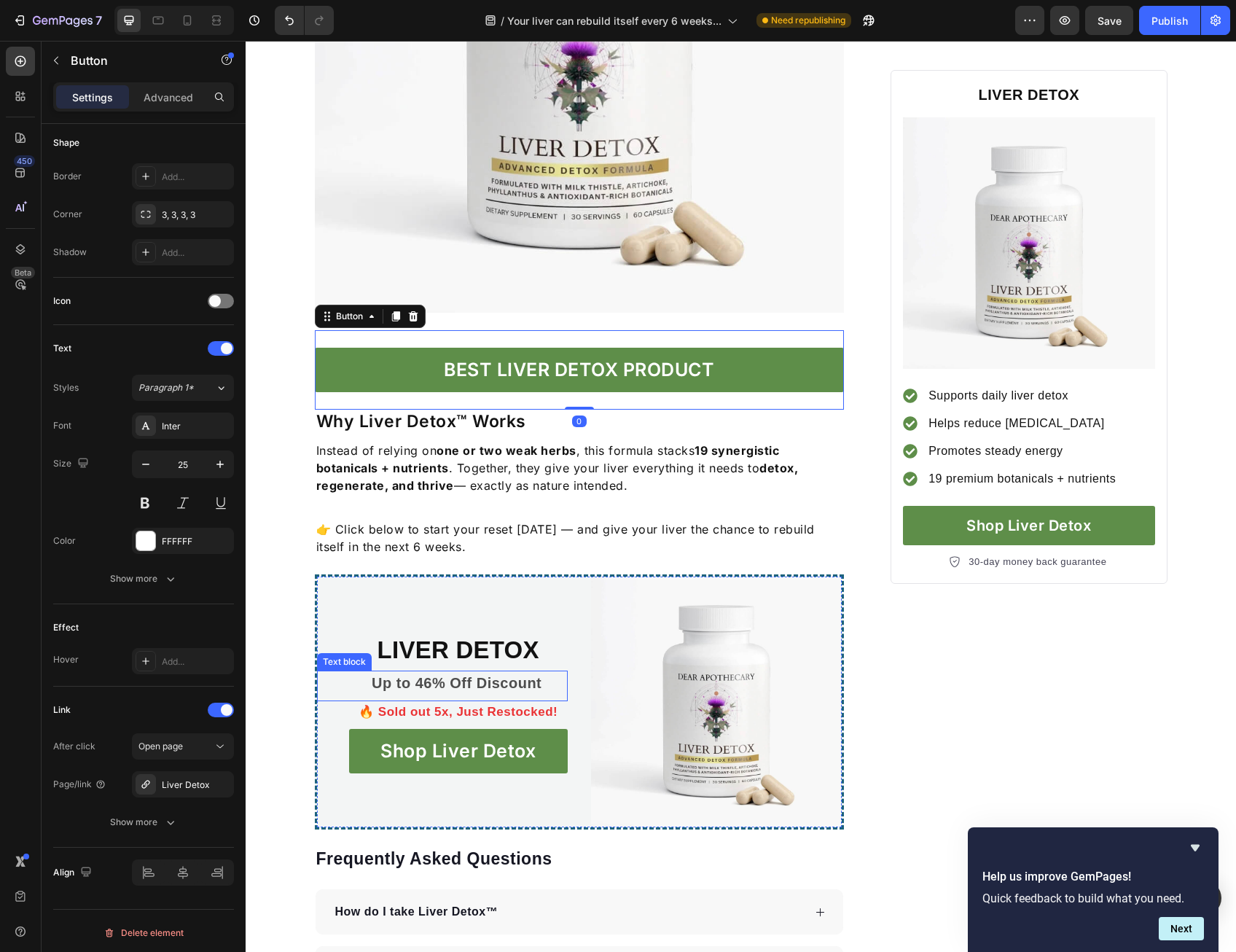
click at [473, 685] on p "Up to 46% Off Discount" at bounding box center [457, 683] width 219 height 22
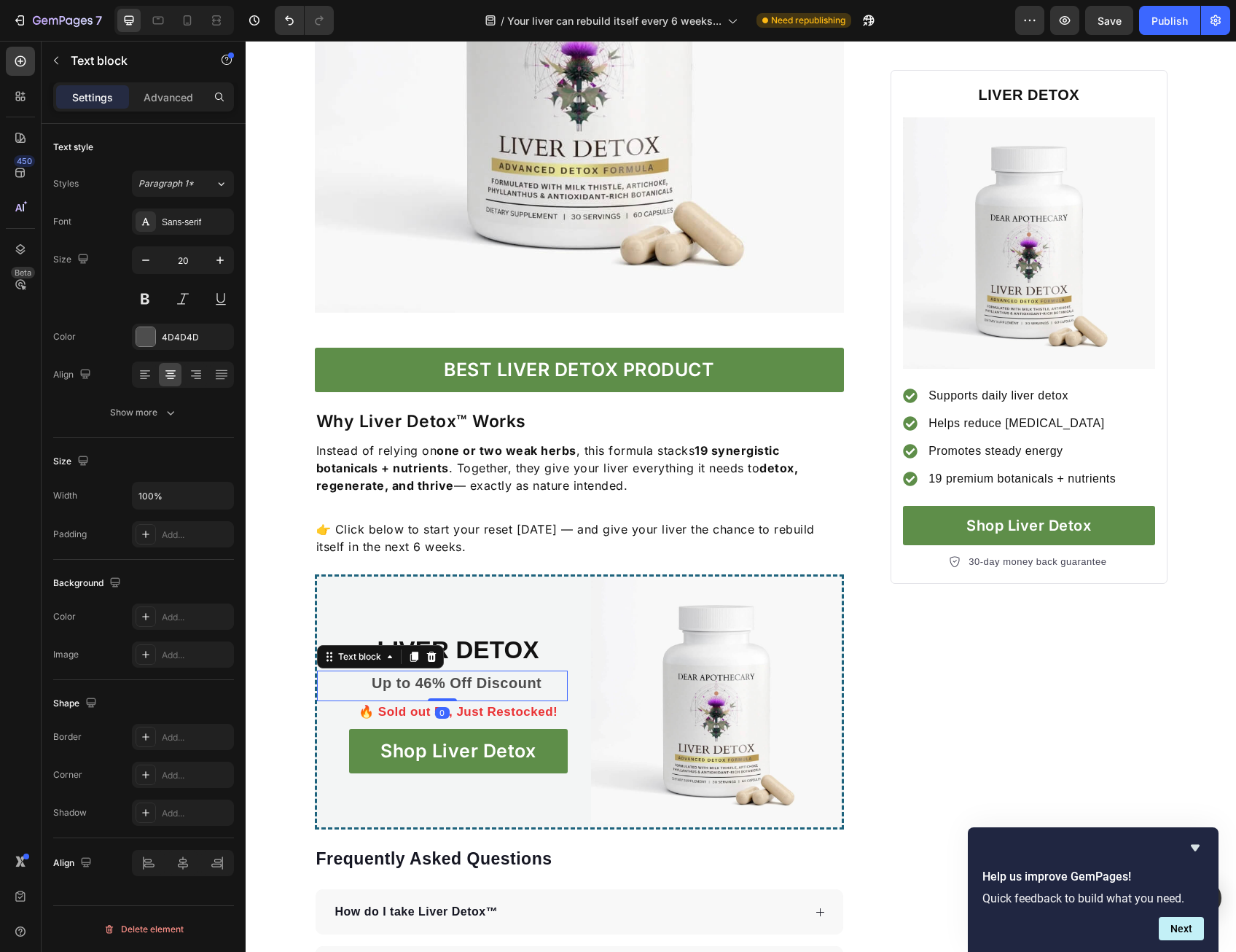
click at [650, 682] on img at bounding box center [715, 702] width 250 height 250
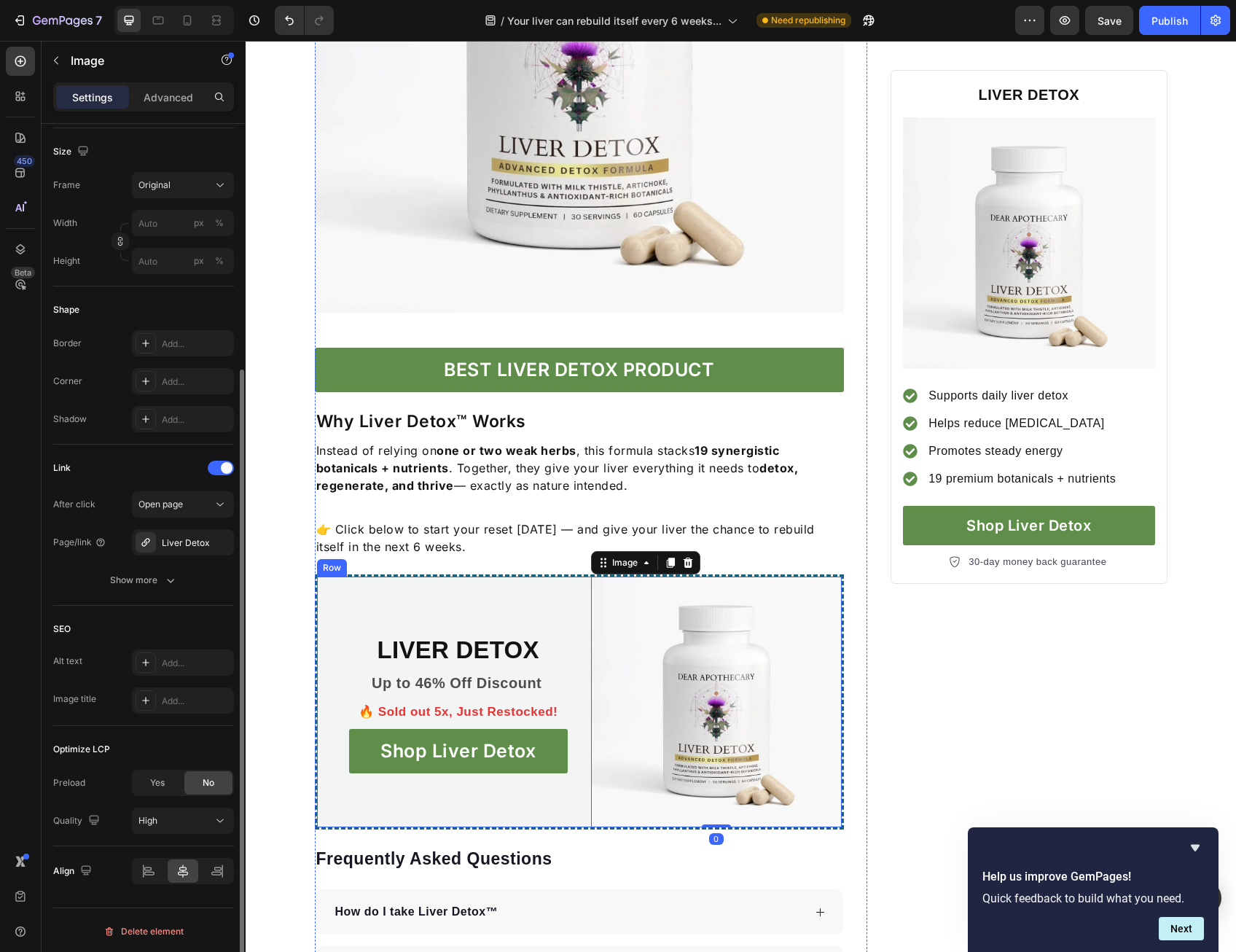
click at [359, 611] on div "LIVER DETOX Heading Up to 46% Off Discount Text block 🔥 Sold out 5x, Just Resto…" at bounding box center [442, 702] width 250 height 250
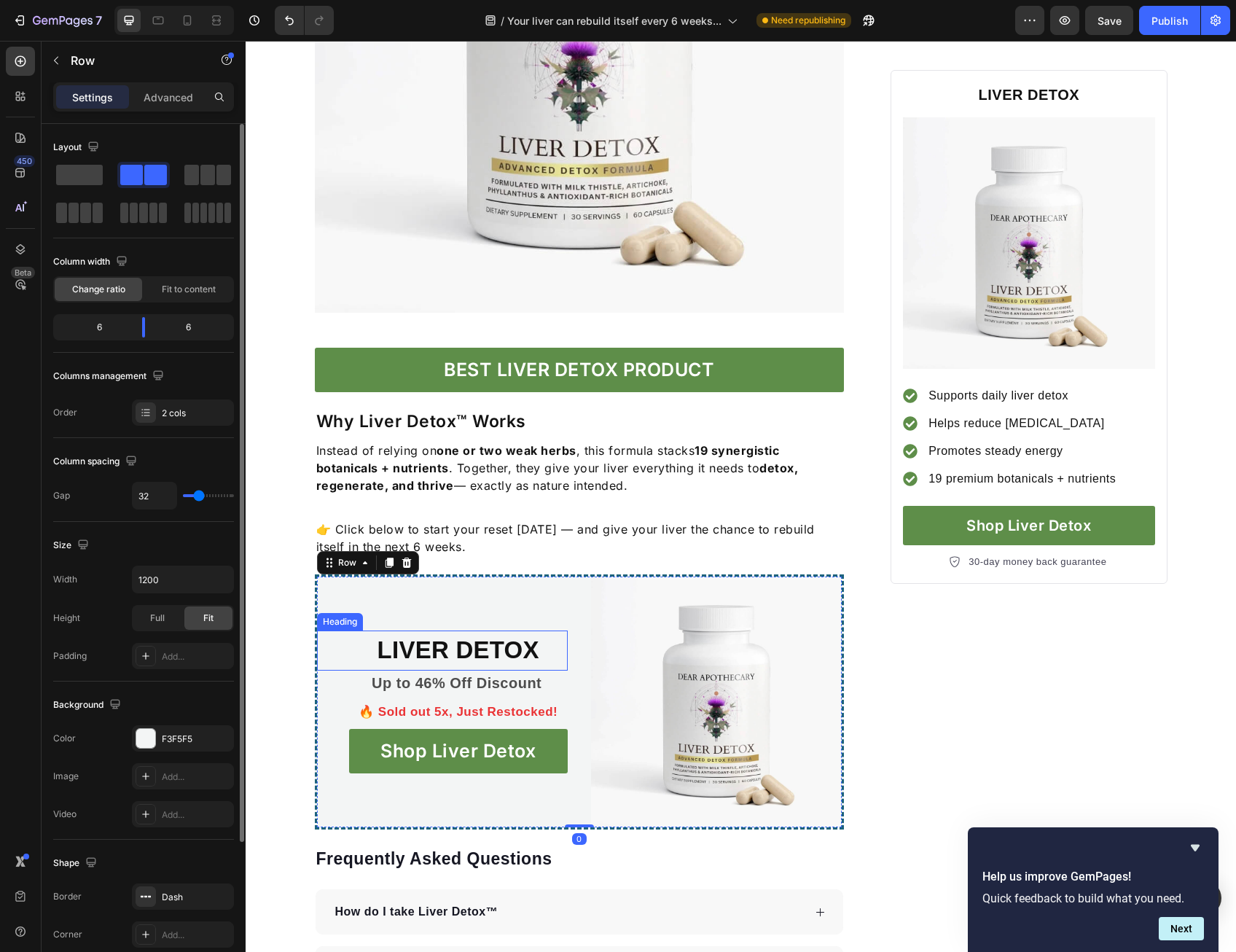
click at [404, 645] on h3 "LIVER DETOX" at bounding box center [459, 650] width 219 height 39
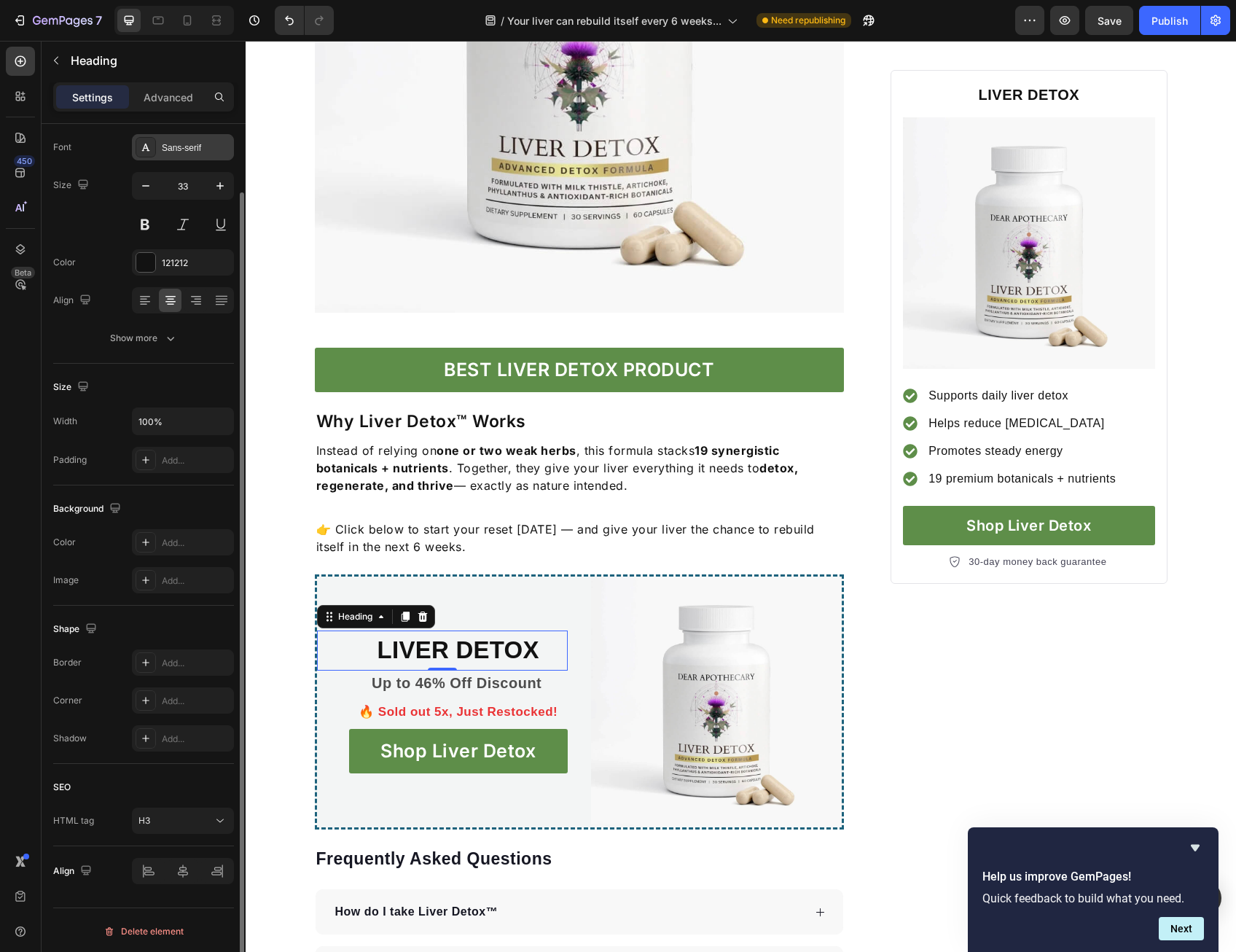
click at [177, 151] on div "Sans-serif" at bounding box center [196, 148] width 69 height 13
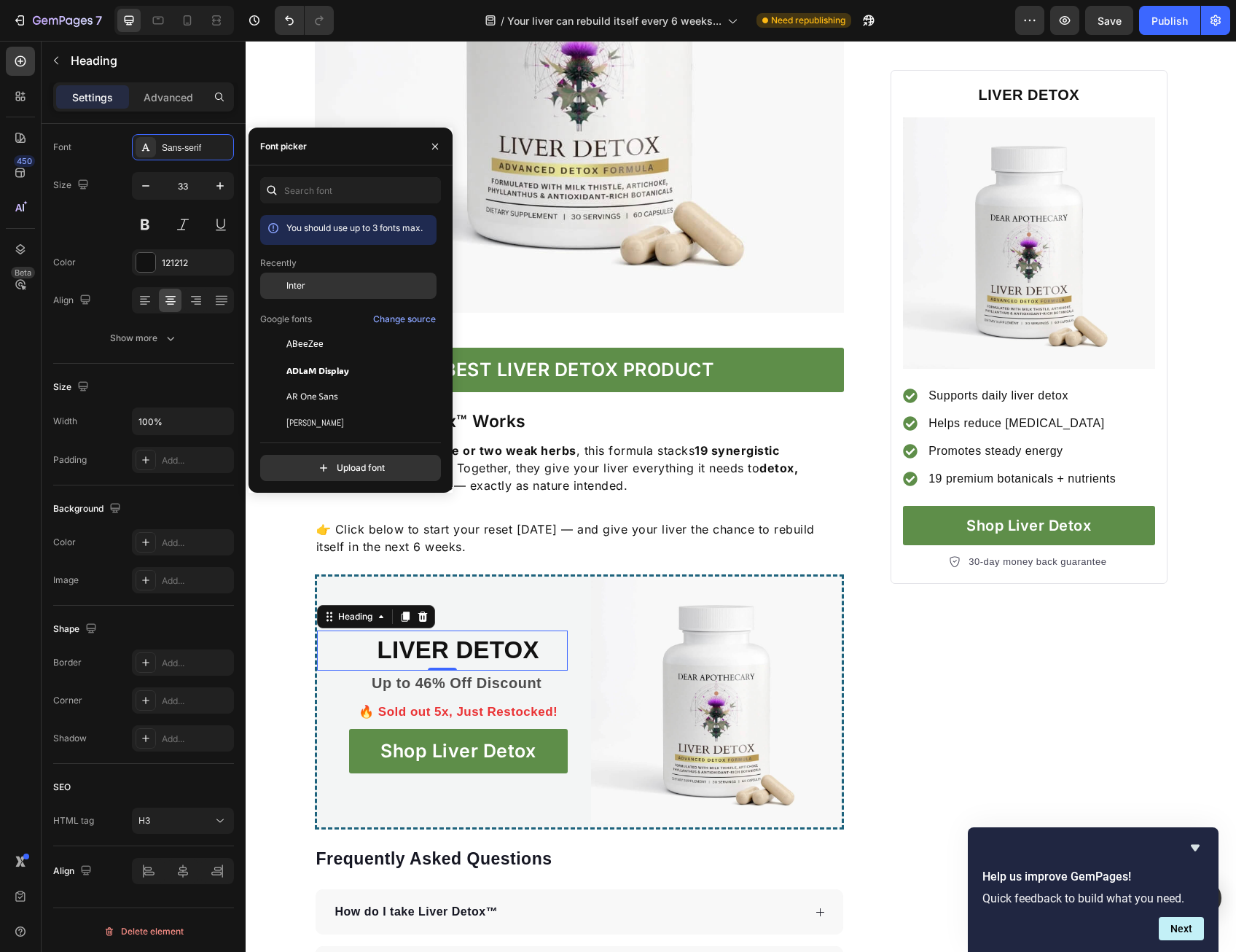
click at [326, 286] on div "Inter" at bounding box center [360, 286] width 147 height 13
click at [405, 689] on p "Up to 46% Off Discount" at bounding box center [457, 683] width 219 height 22
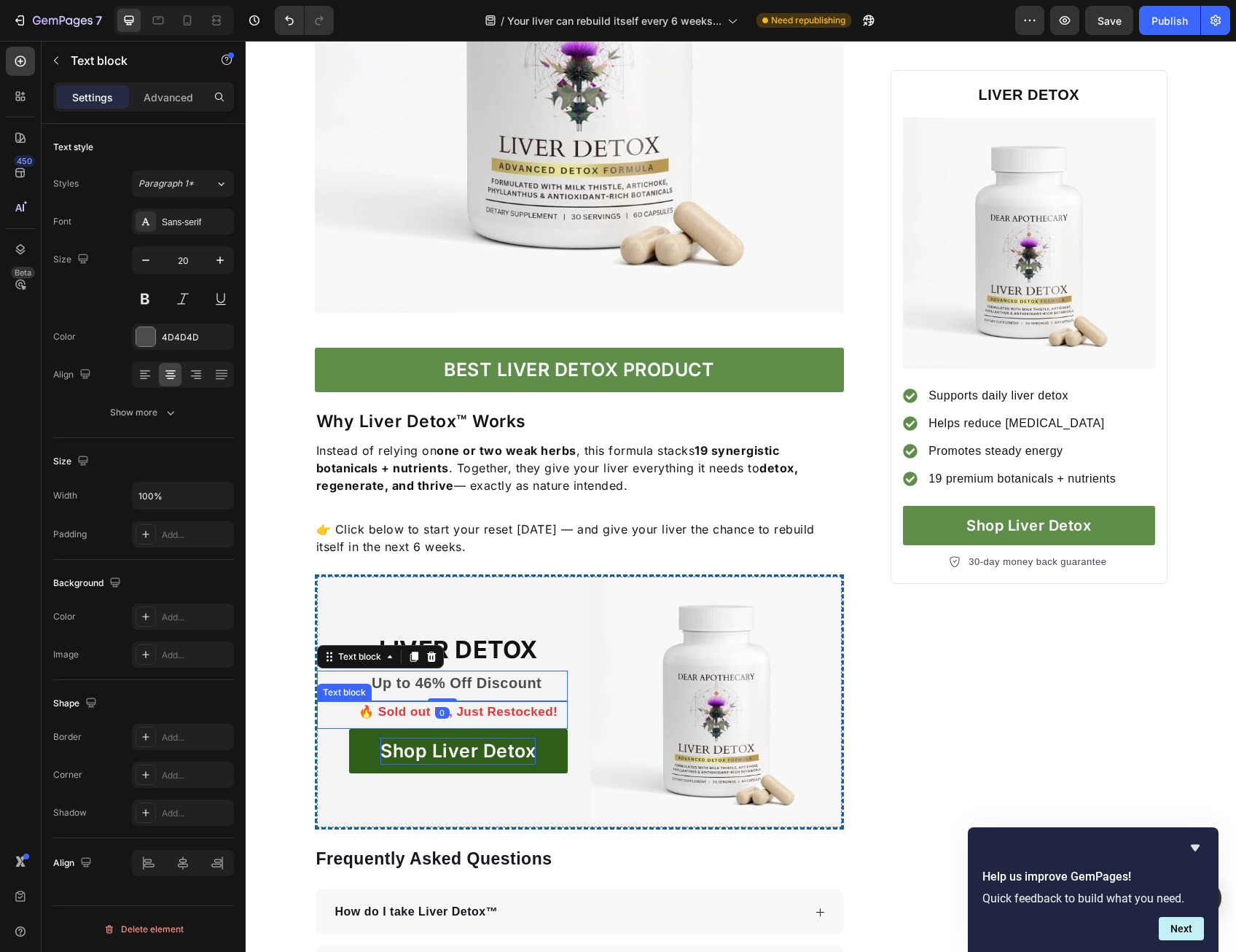
click at [411, 738] on p "Shop Liver Detox" at bounding box center [458, 752] width 155 height 28
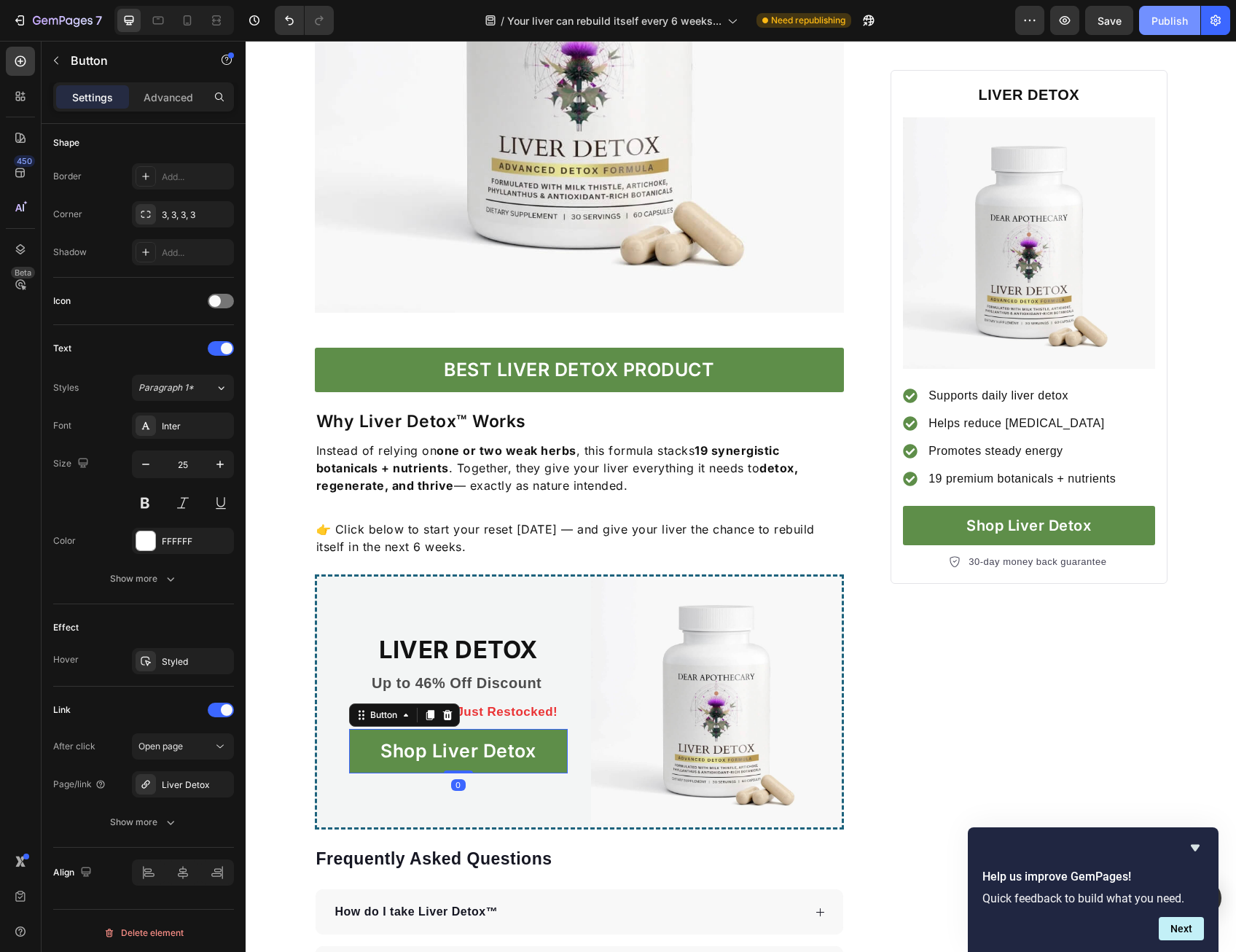
click at [1175, 23] on div "Publish" at bounding box center [1169, 21] width 36 height 16
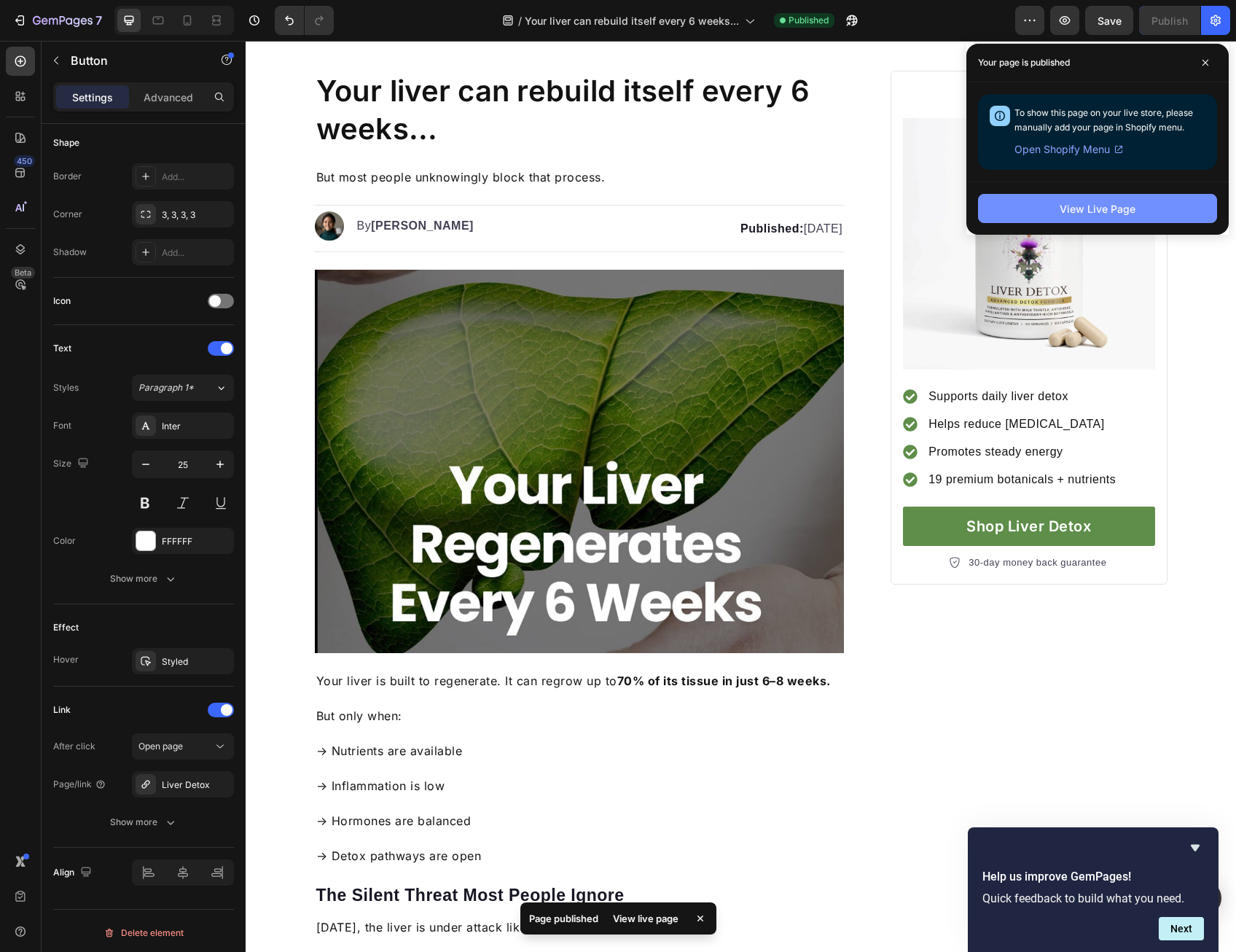
click at [1022, 202] on button "View Live Page" at bounding box center [1097, 208] width 239 height 29
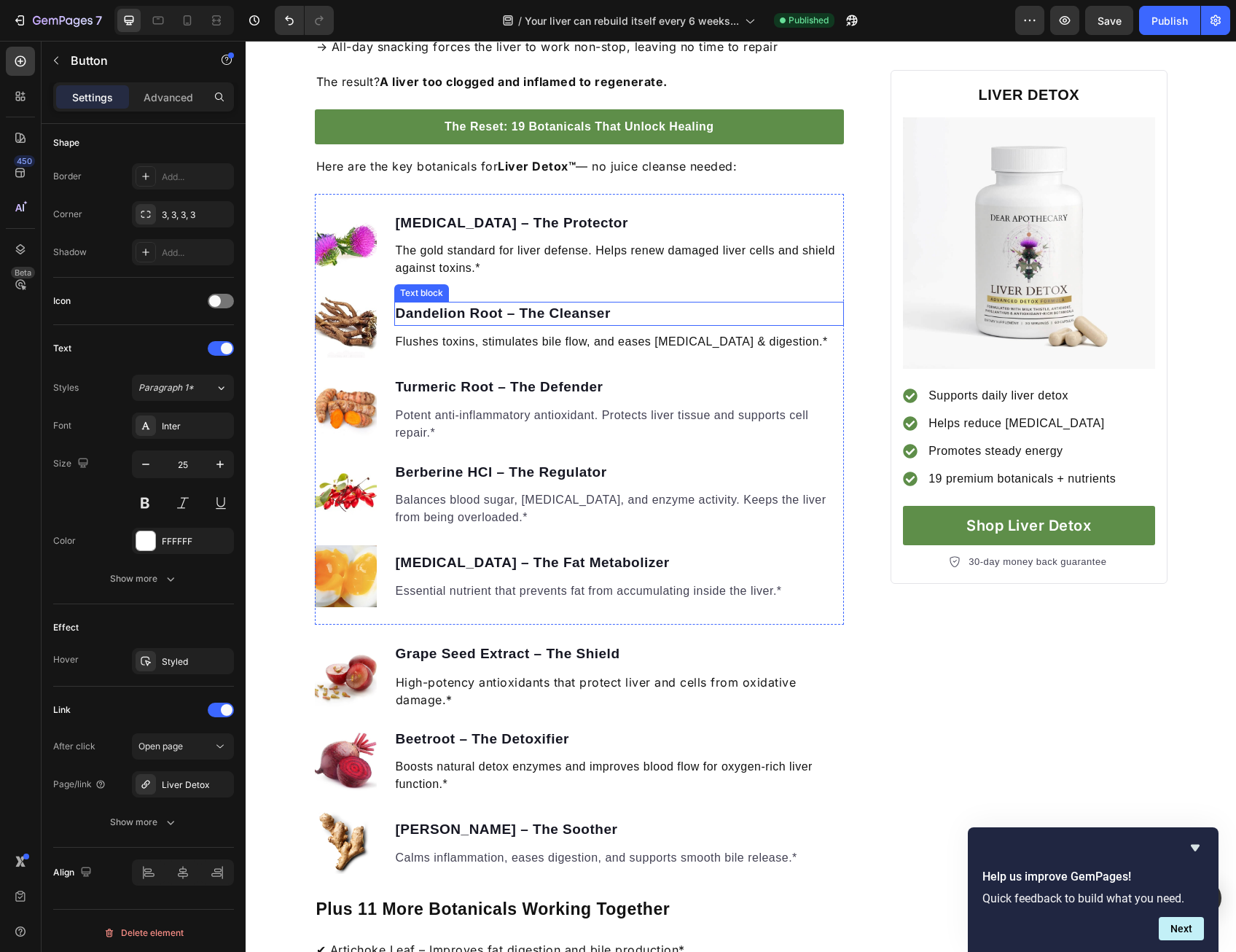
scroll to position [1530, 0]
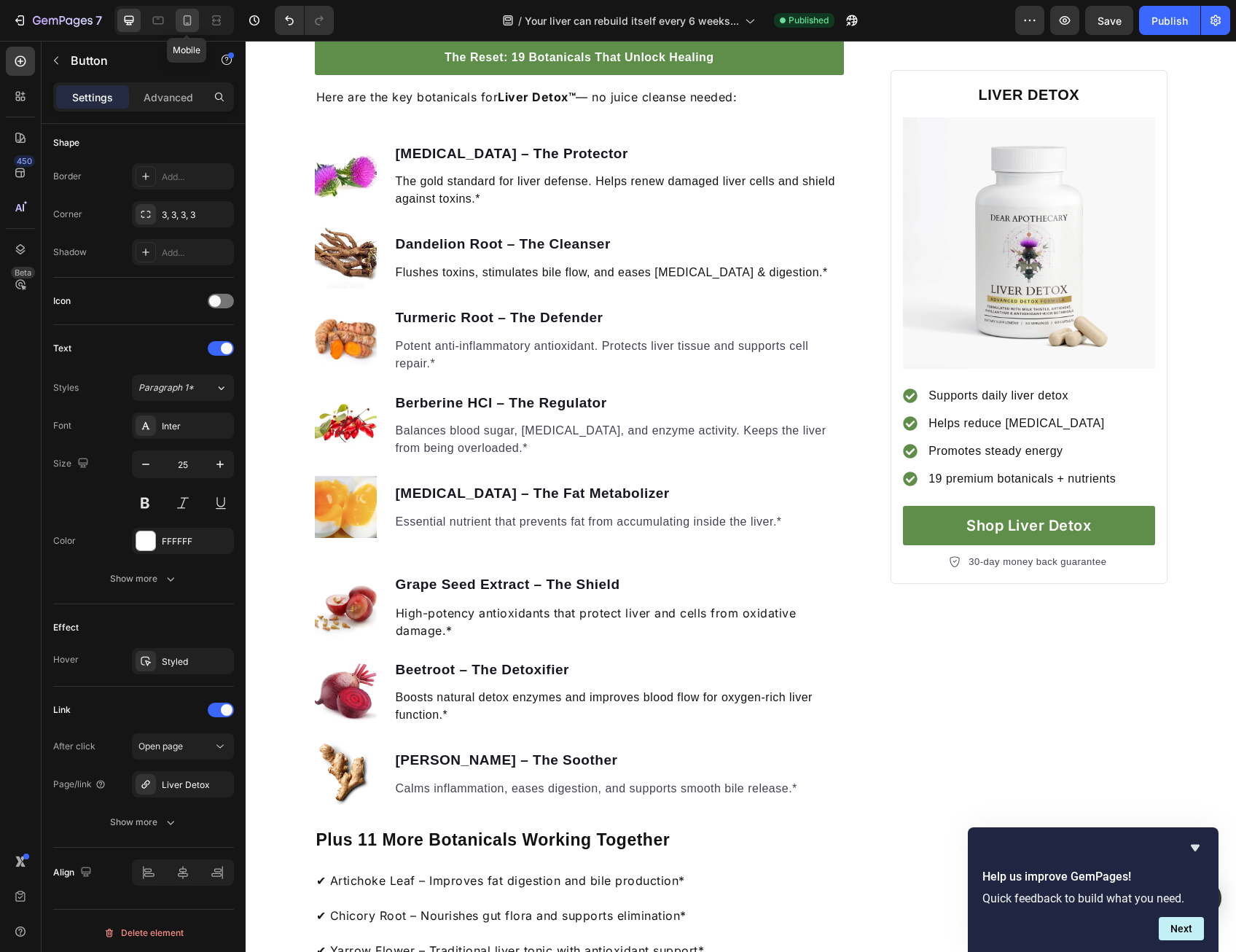
click at [180, 21] on icon at bounding box center [188, 21] width 15 height 15
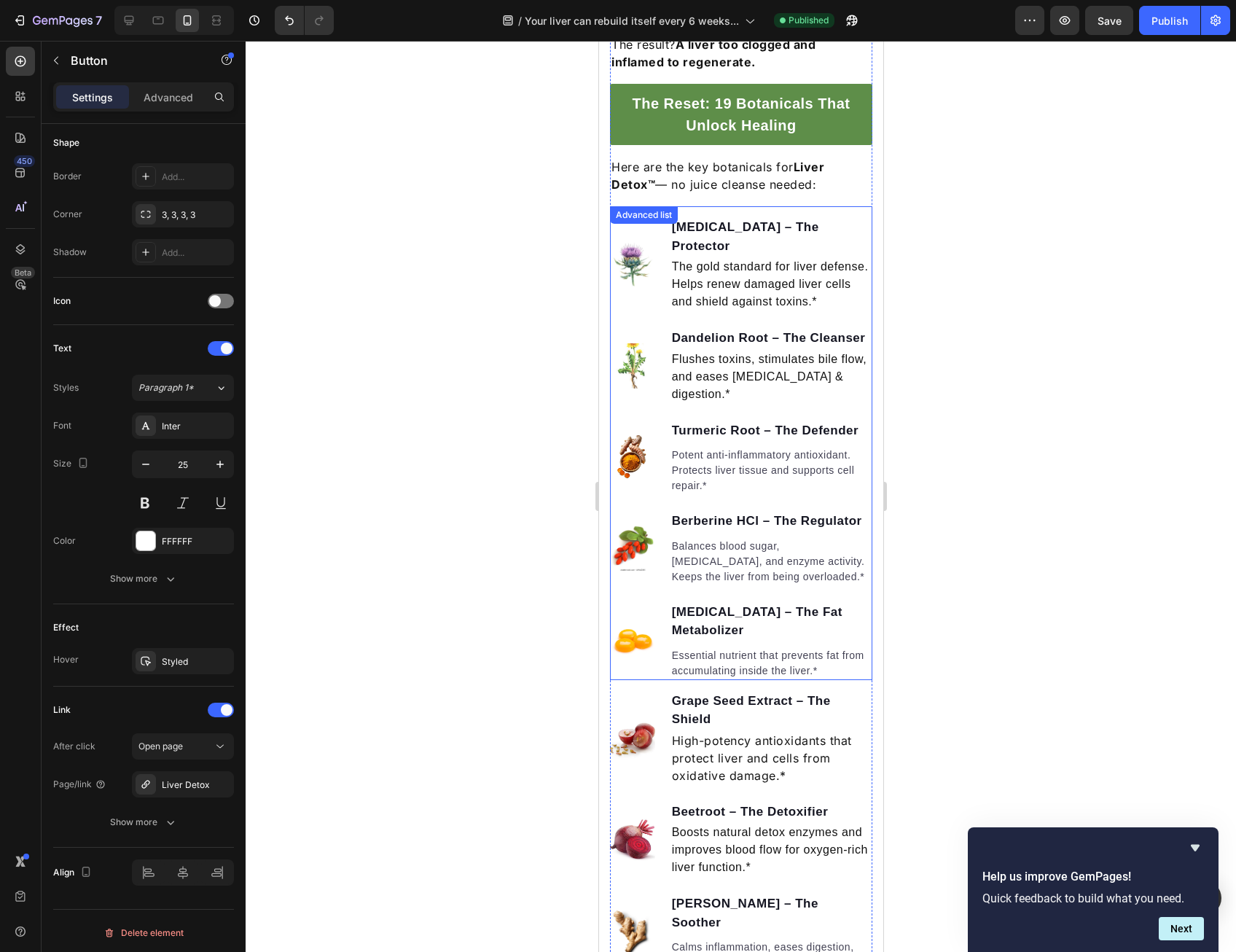
scroll to position [1583, 0]
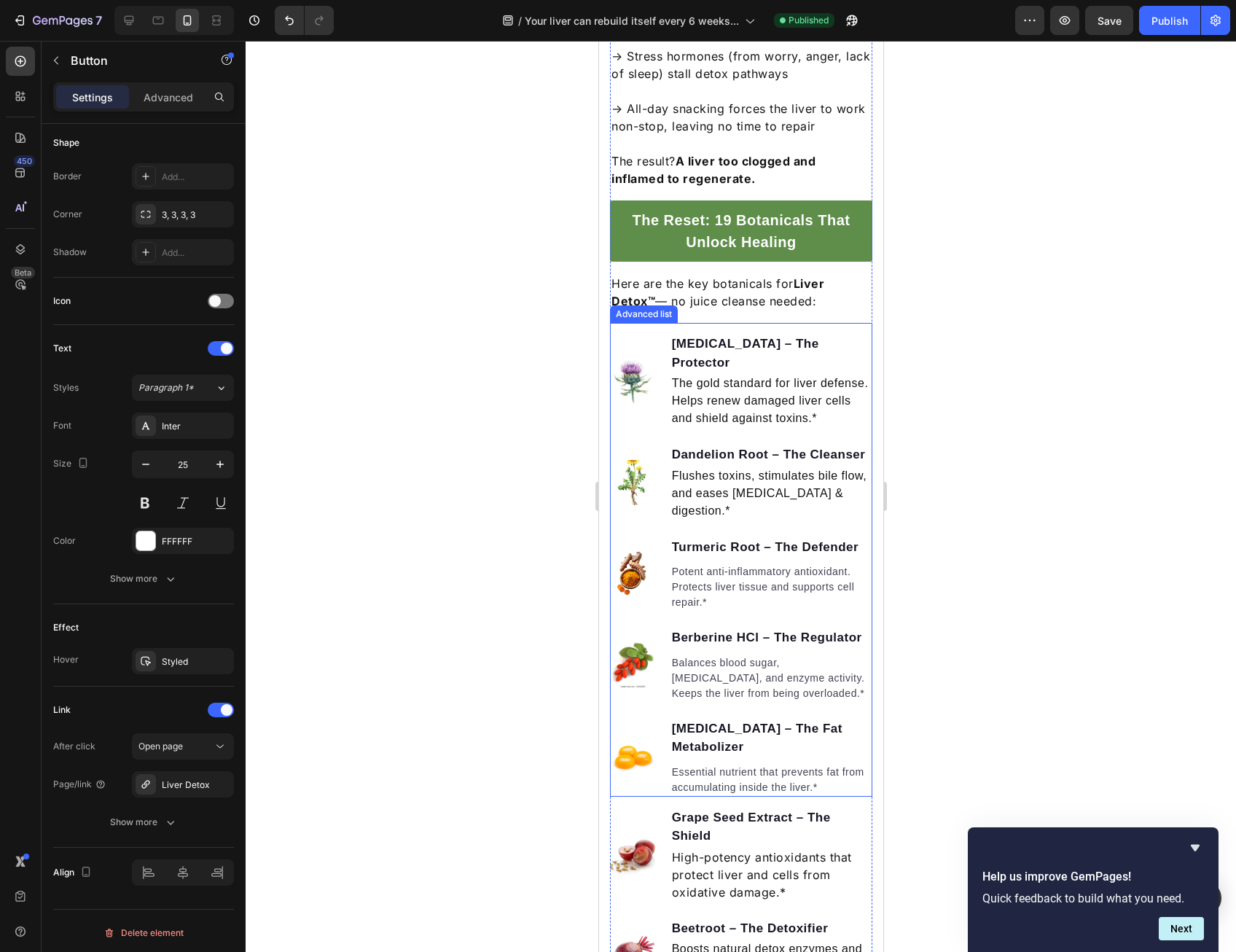
click at [637, 359] on img at bounding box center [631, 381] width 45 height 45
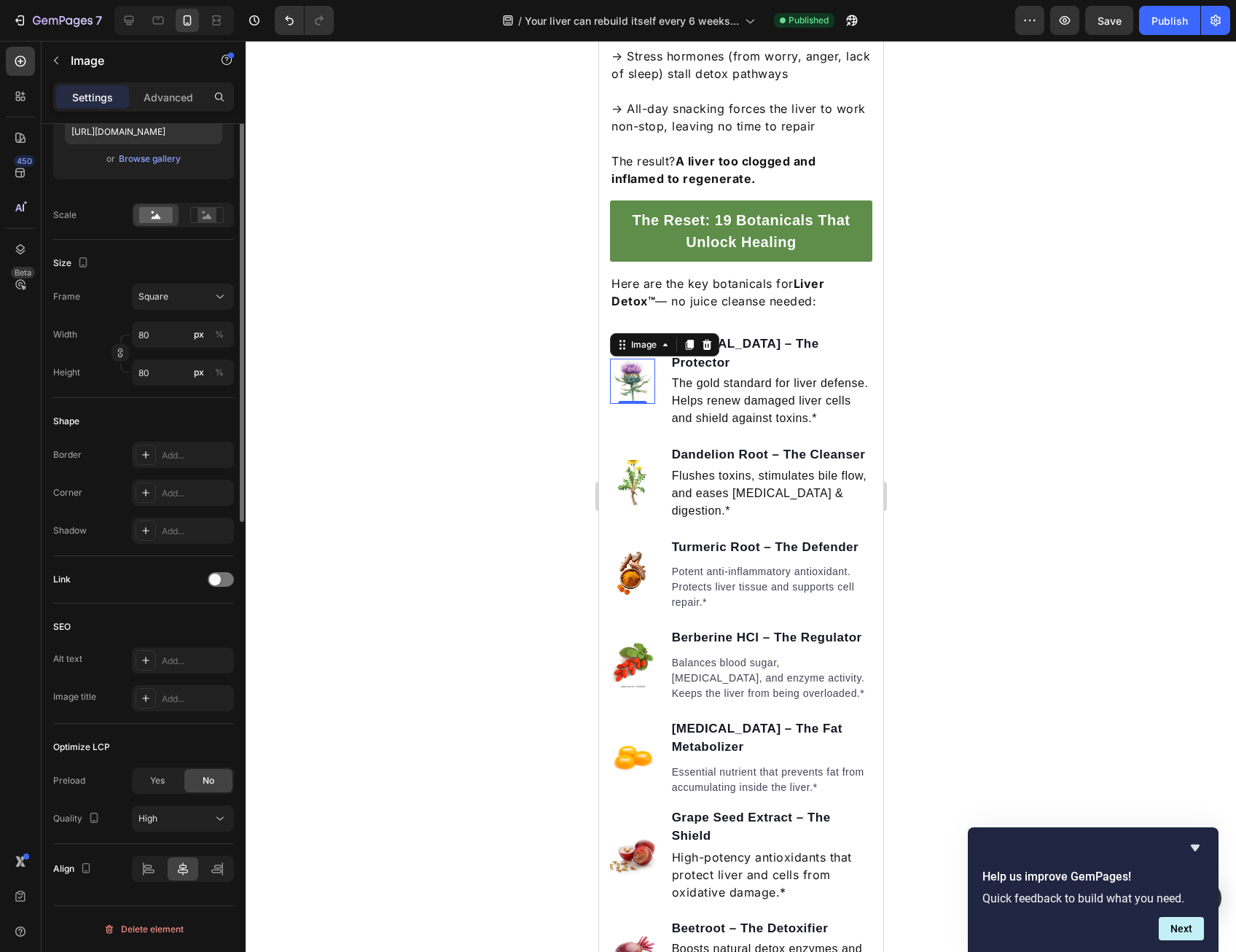
scroll to position [0, 0]
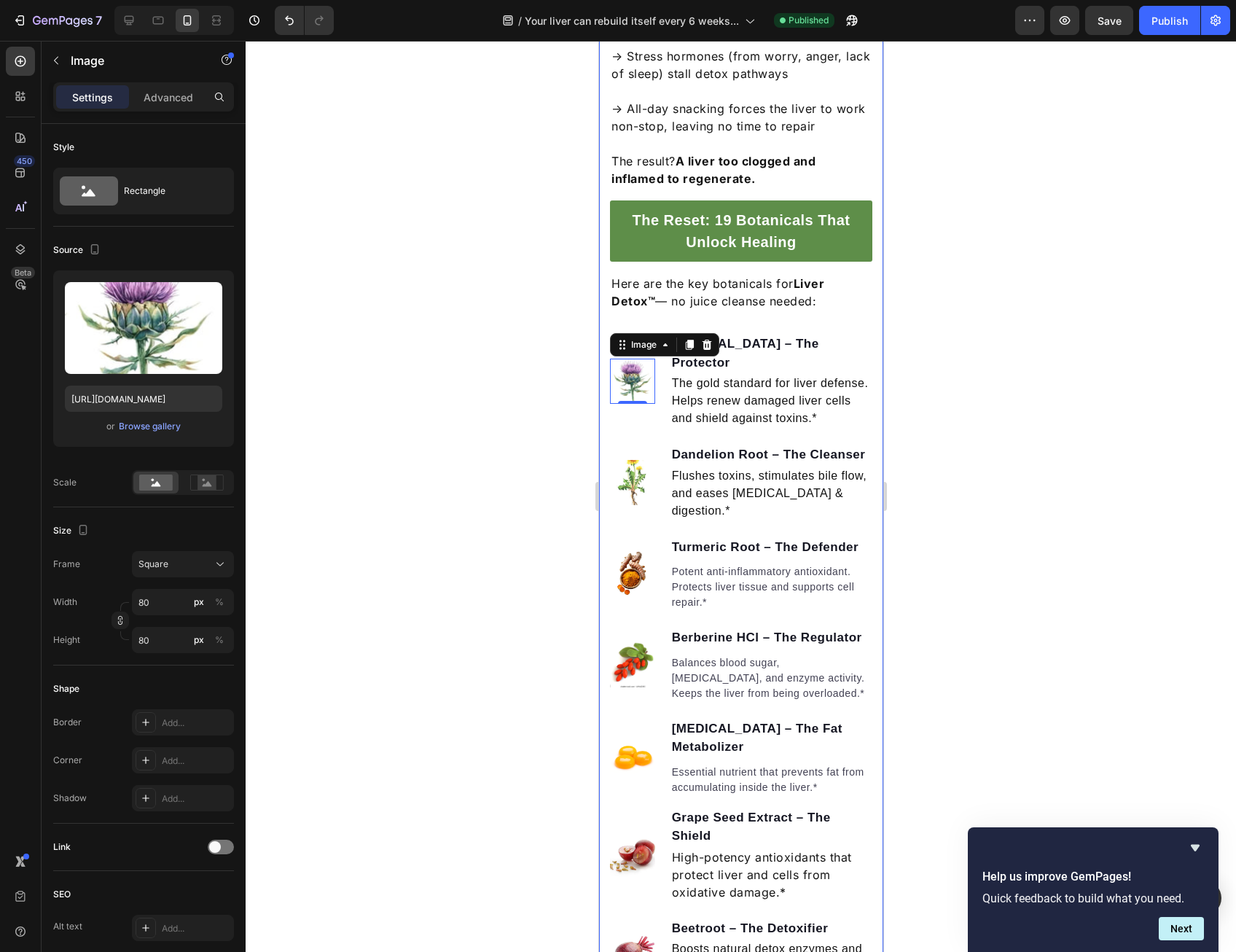
click at [394, 385] on div at bounding box center [741, 496] width 990 height 911
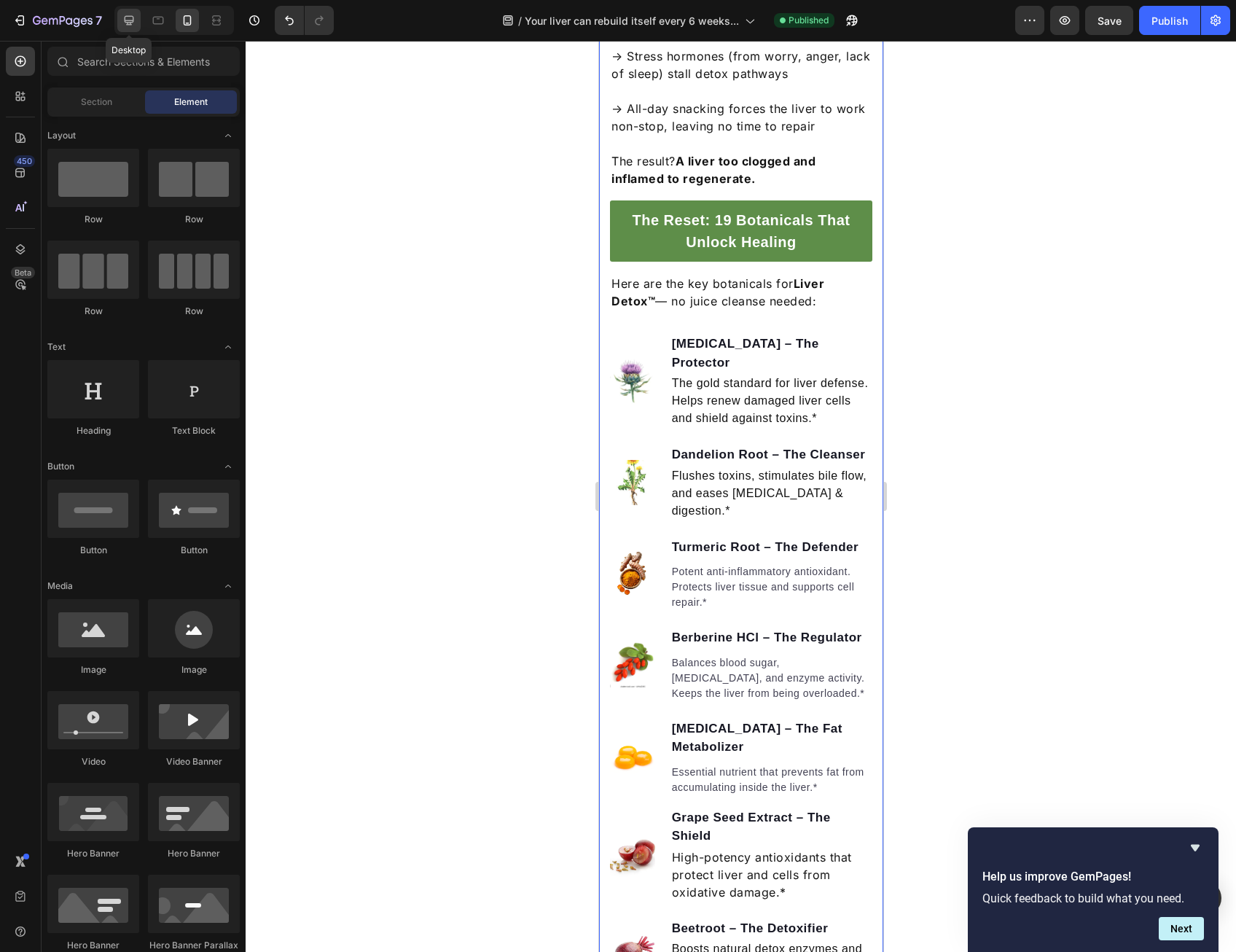
click at [117, 18] on div at bounding box center [129, 21] width 24 height 24
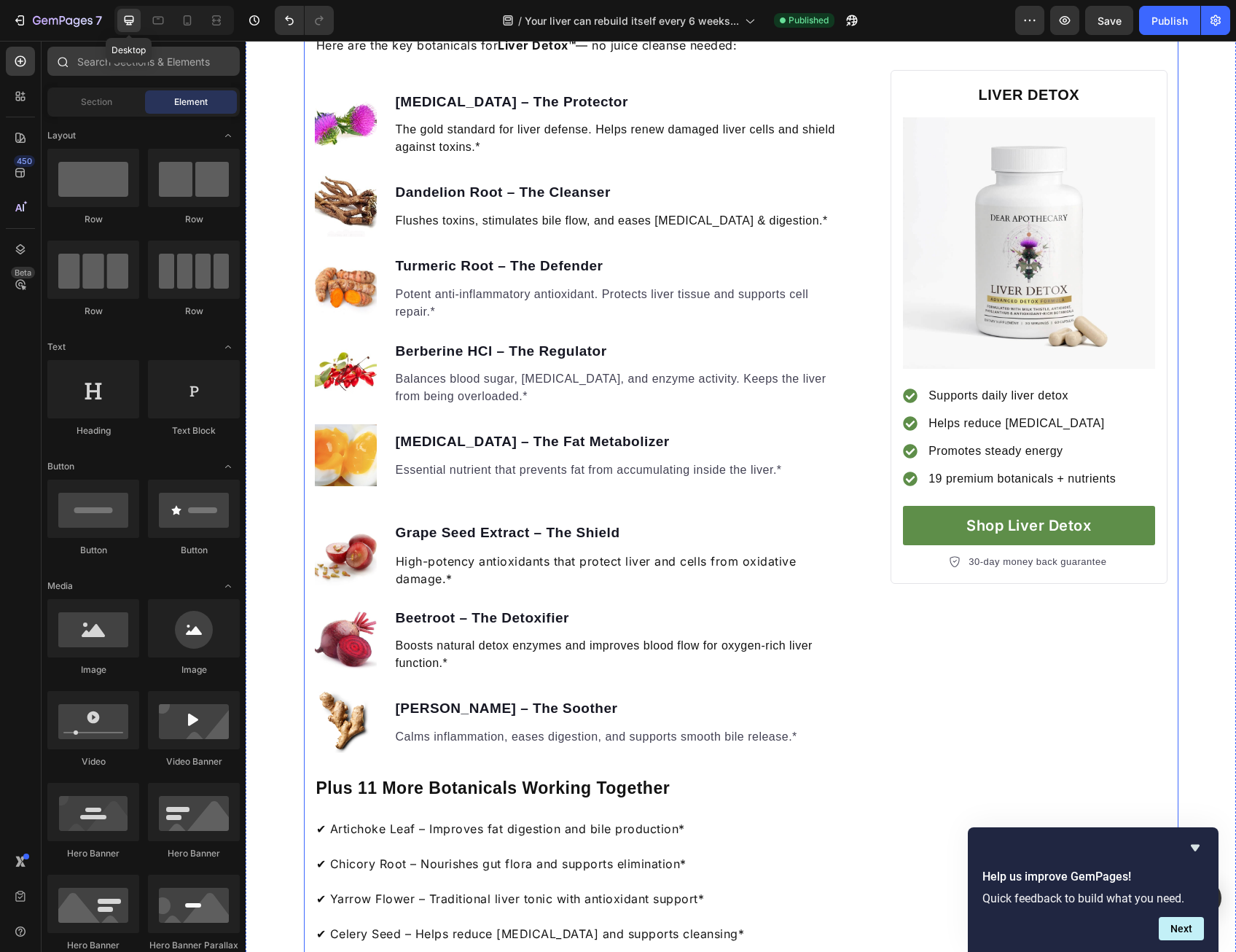
scroll to position [1391, 0]
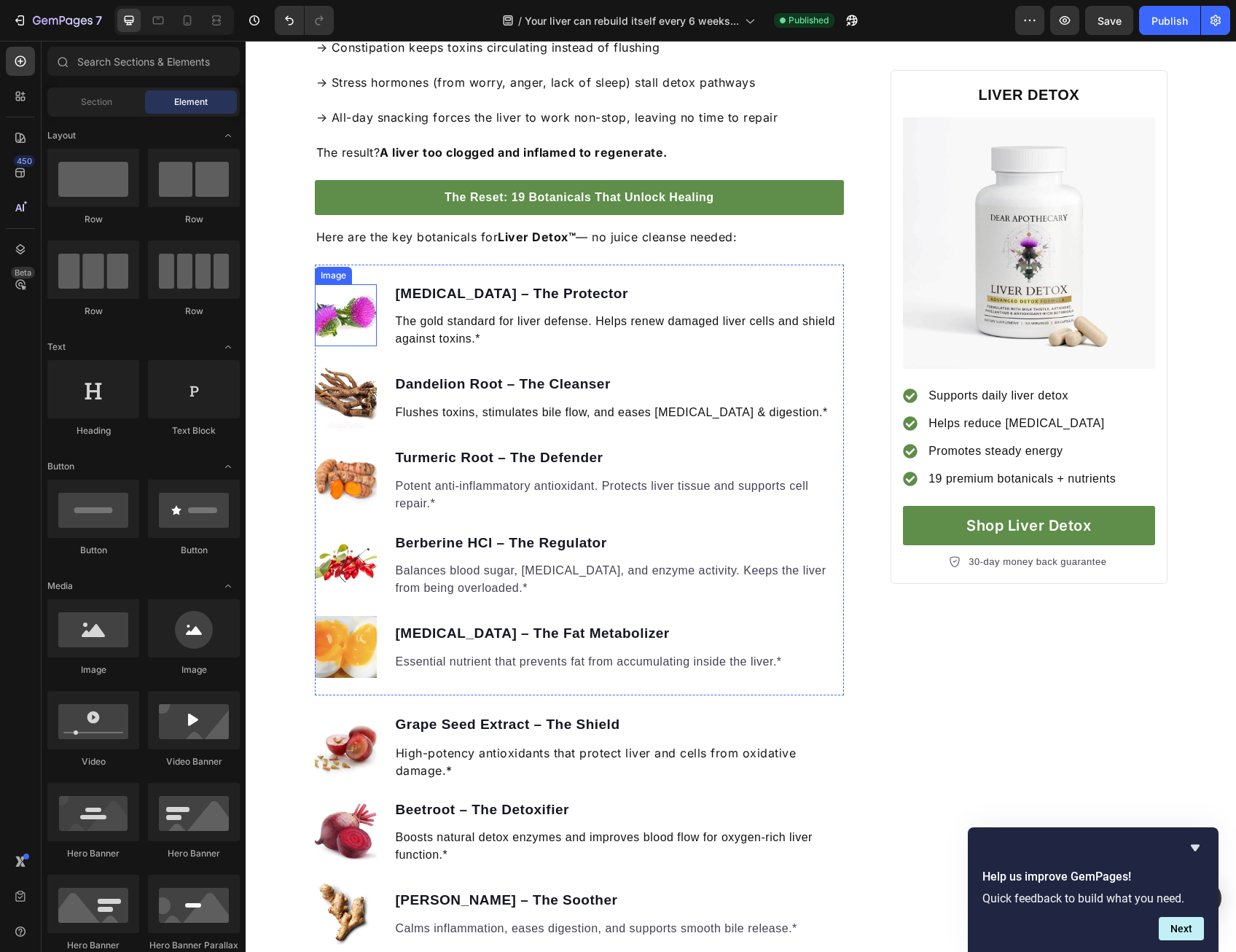
click at [351, 317] on img at bounding box center [346, 315] width 62 height 62
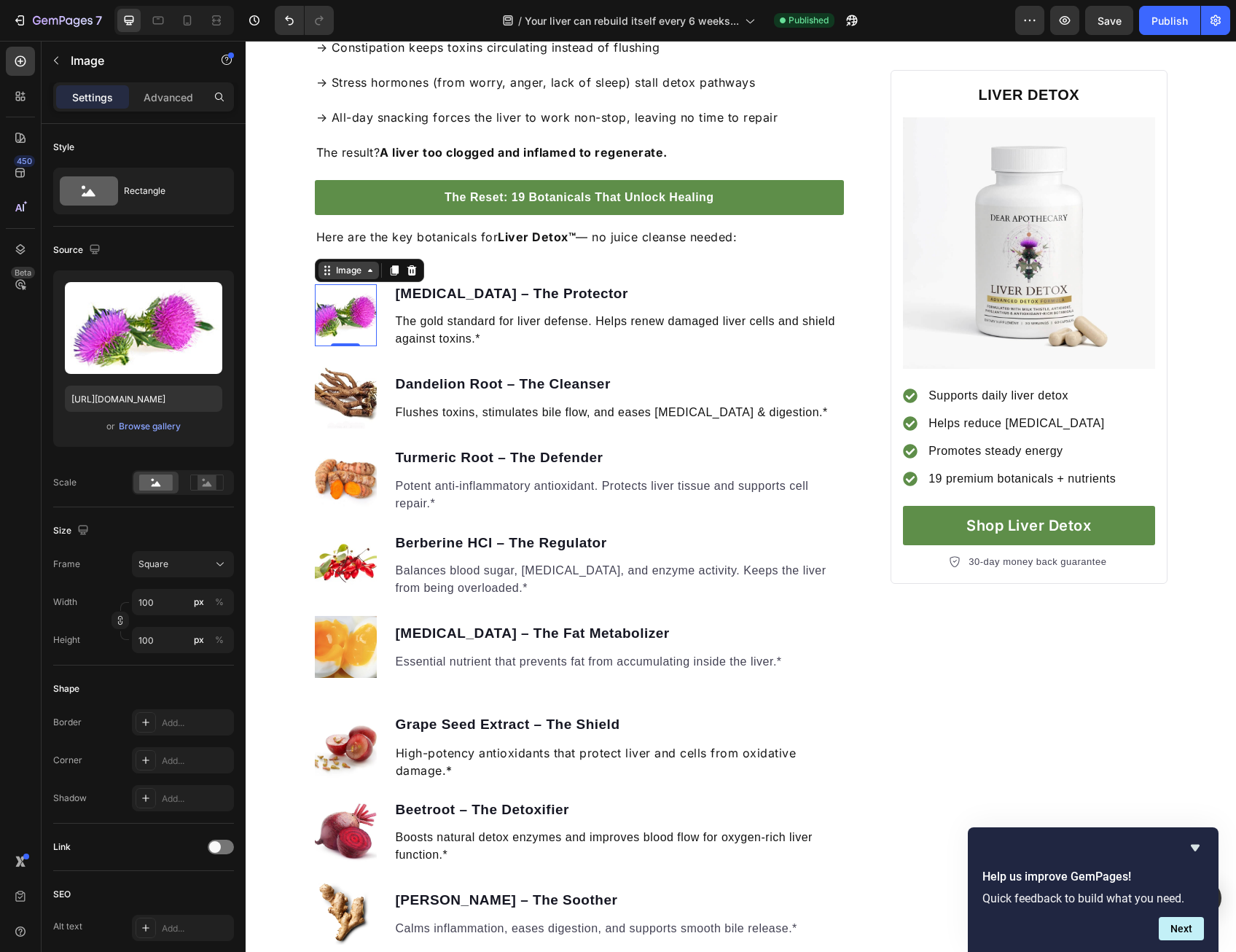
click at [338, 266] on div "Image" at bounding box center [349, 270] width 31 height 13
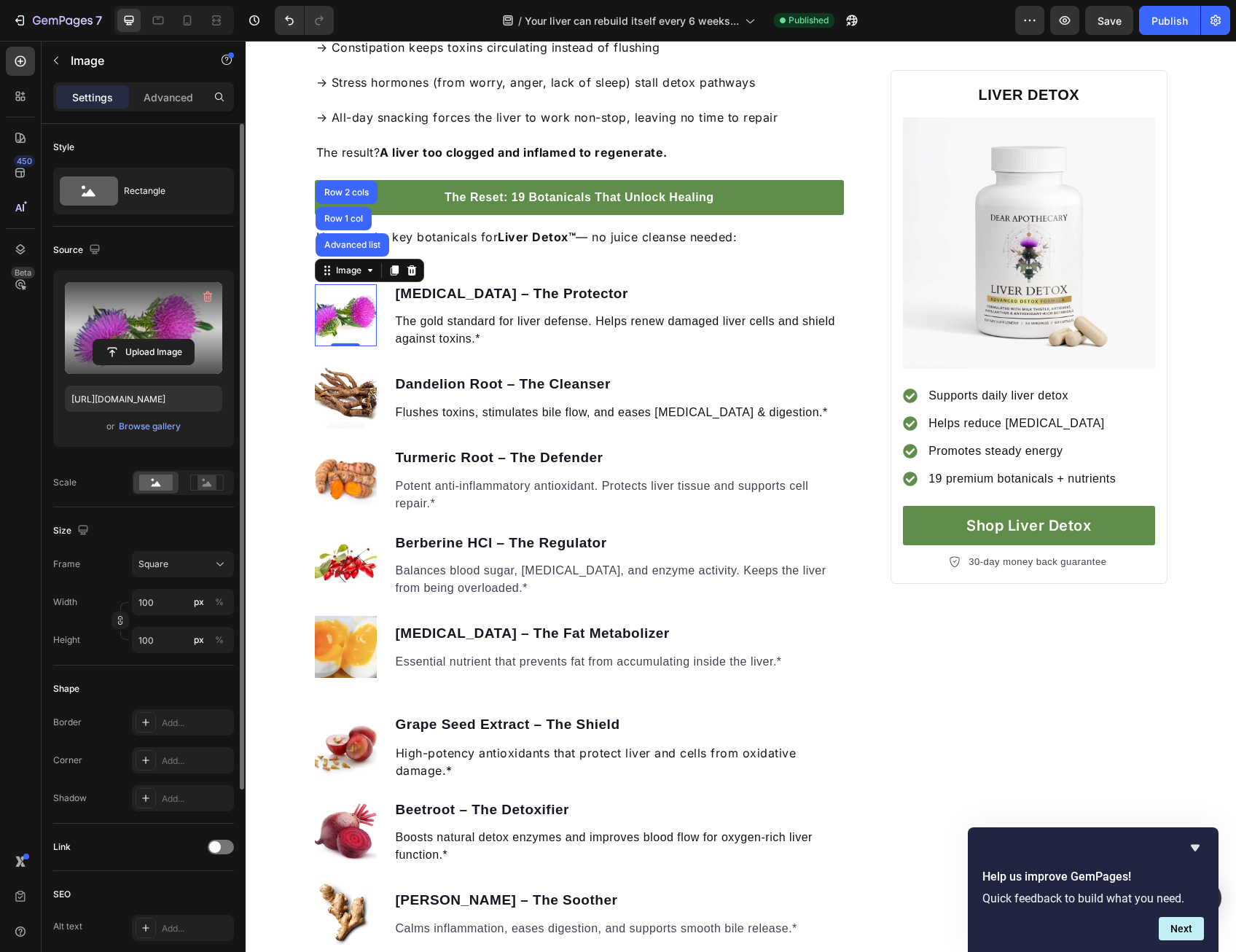
click at [162, 315] on label at bounding box center [143, 328] width 157 height 92
click at [162, 340] on input "file" at bounding box center [143, 352] width 100 height 25
click at [120, 328] on label at bounding box center [143, 328] width 157 height 92
click at [120, 340] on input "file" at bounding box center [143, 352] width 100 height 25
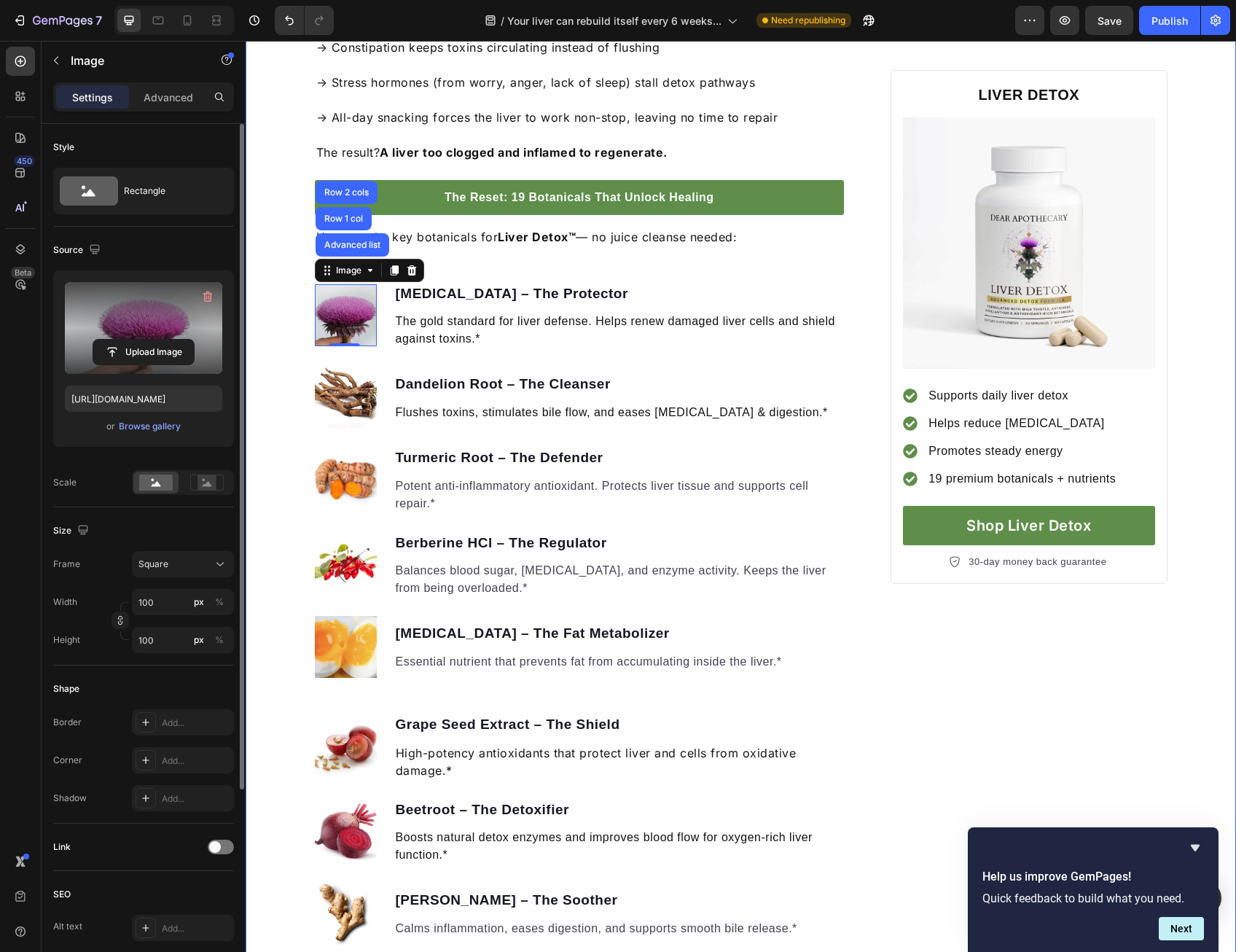
click at [147, 330] on label at bounding box center [143, 328] width 157 height 92
click at [147, 340] on input "file" at bounding box center [143, 352] width 100 height 25
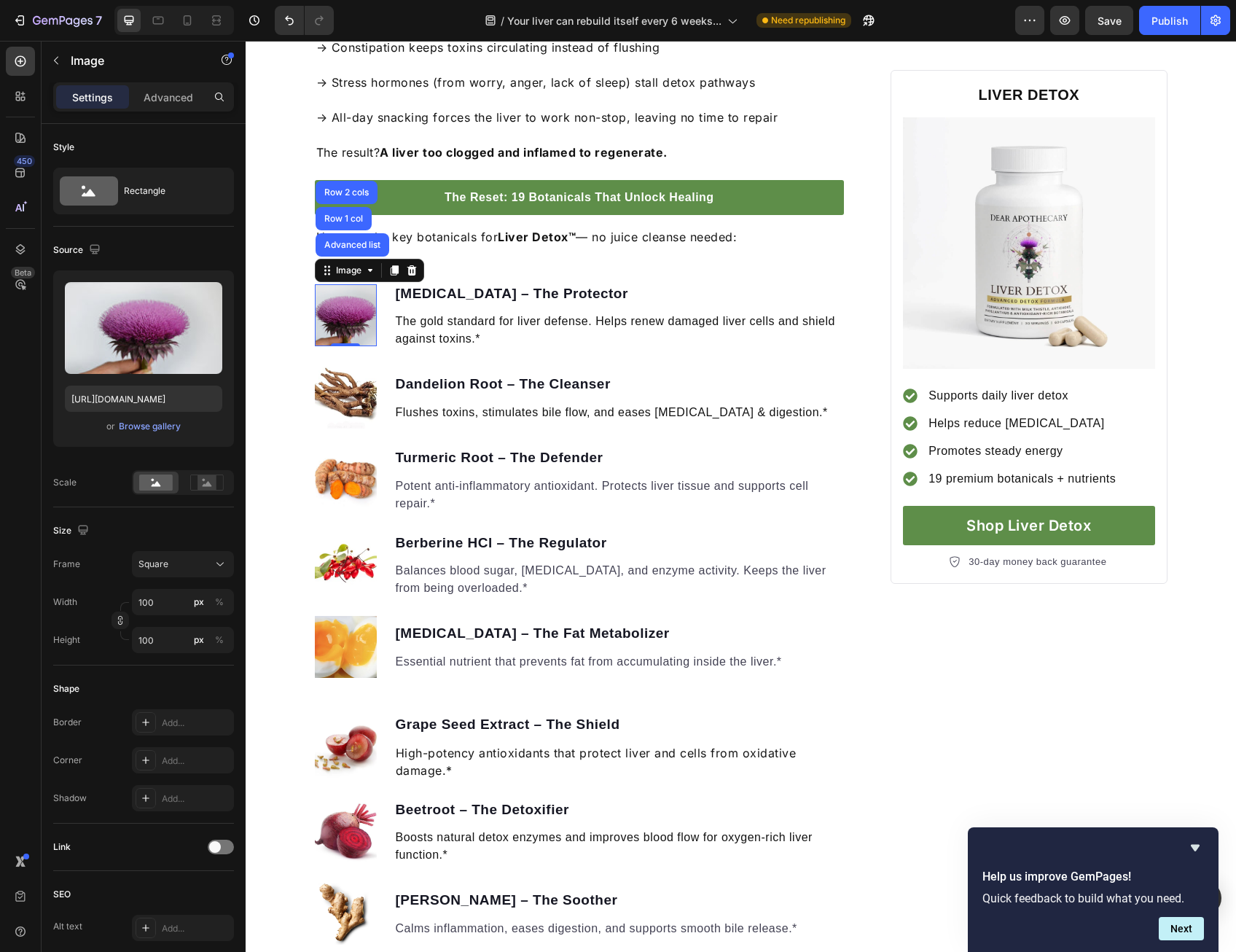
type input "[URL][DOMAIN_NAME]"
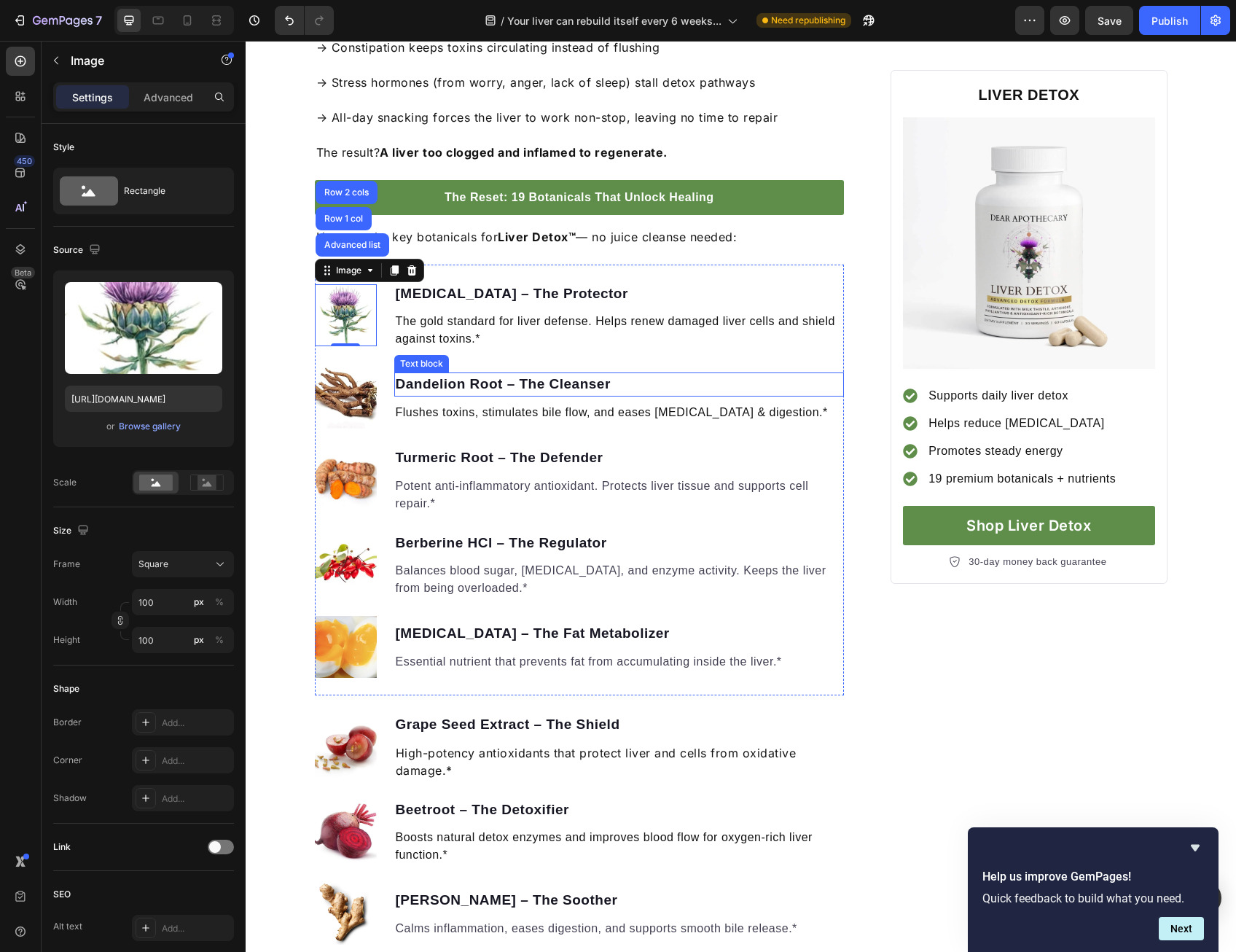
click at [344, 380] on img at bounding box center [346, 397] width 62 height 62
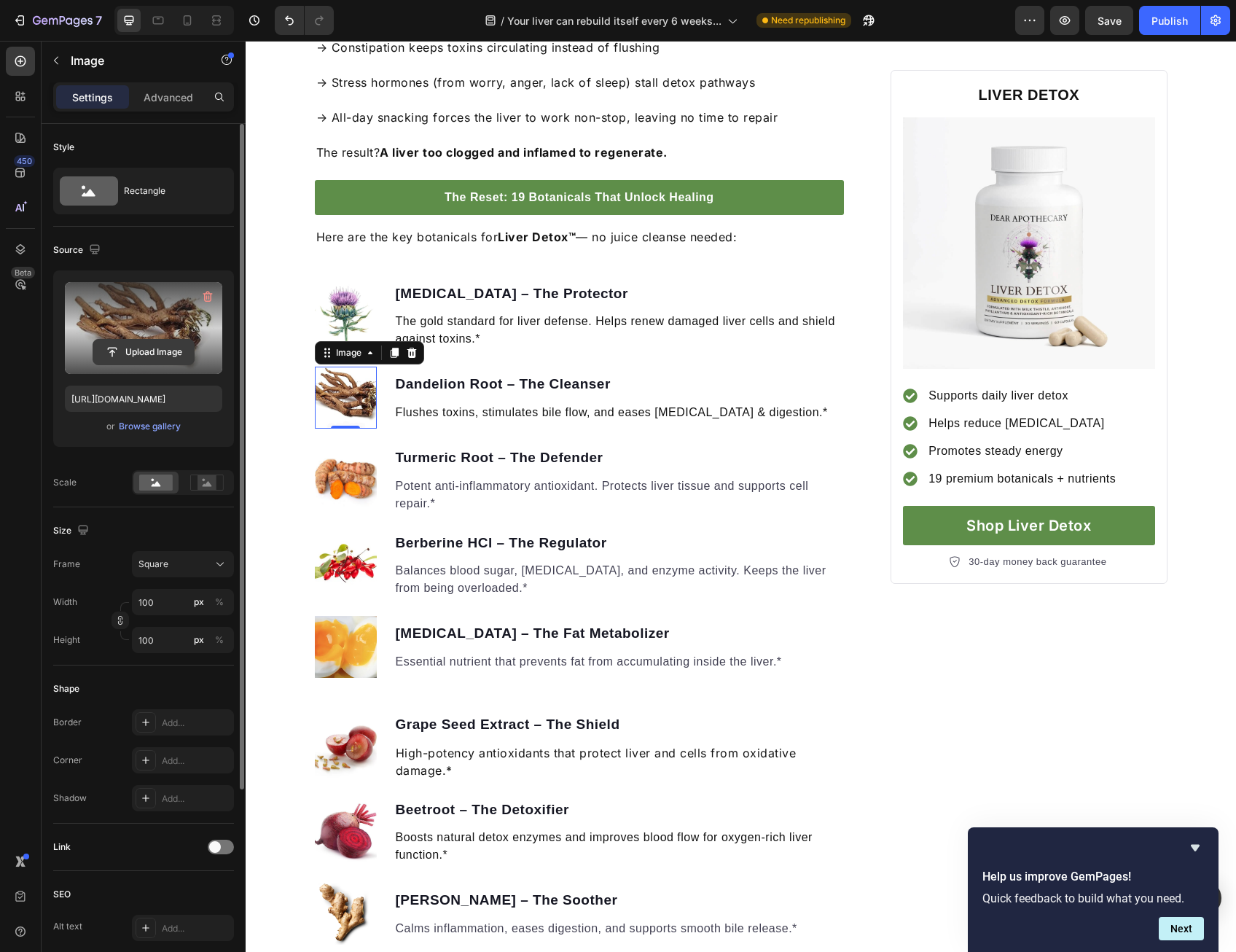
click at [155, 339] on button "Upload Image" at bounding box center [143, 352] width 102 height 27
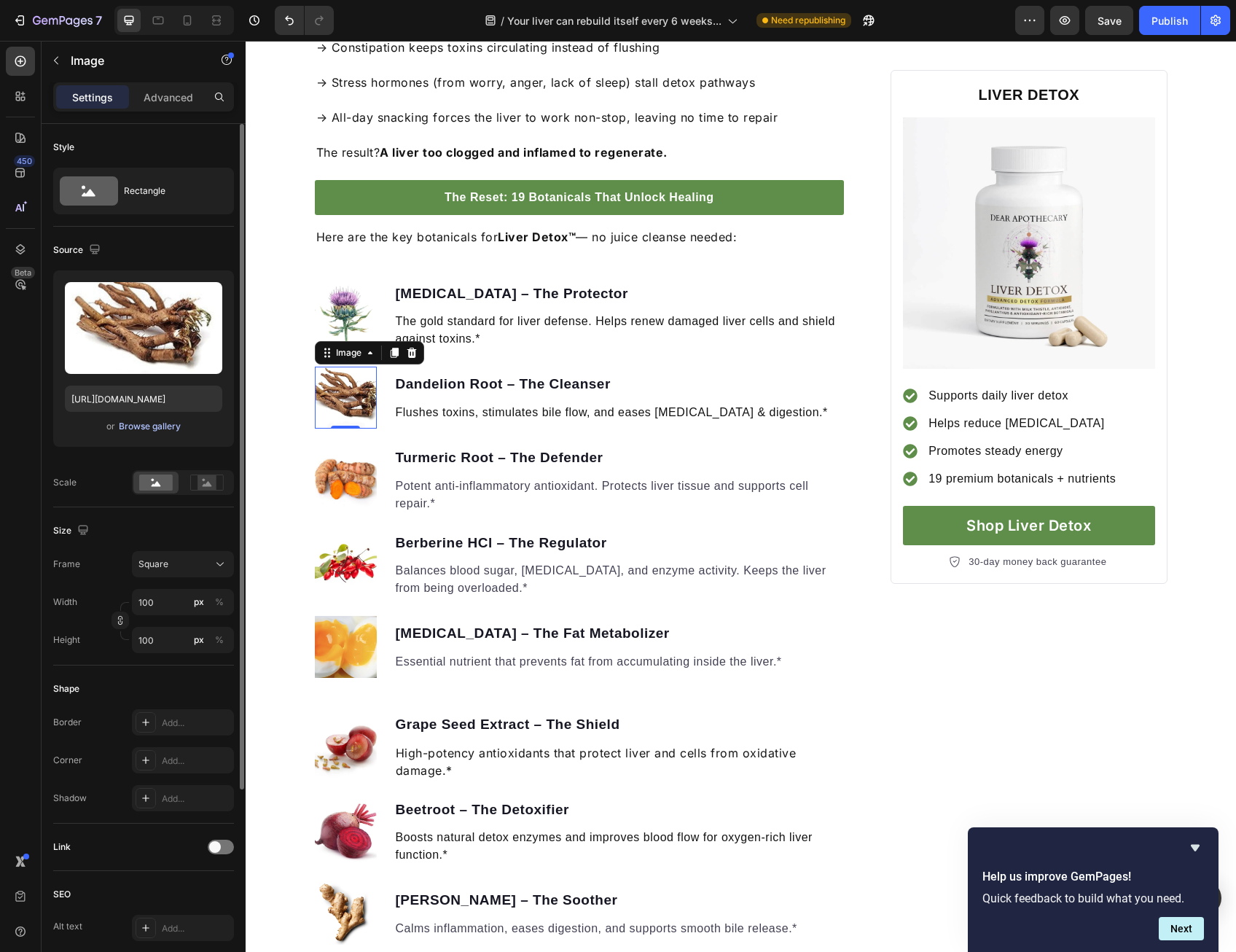
click at [137, 428] on div "Browse gallery" at bounding box center [150, 426] width 62 height 13
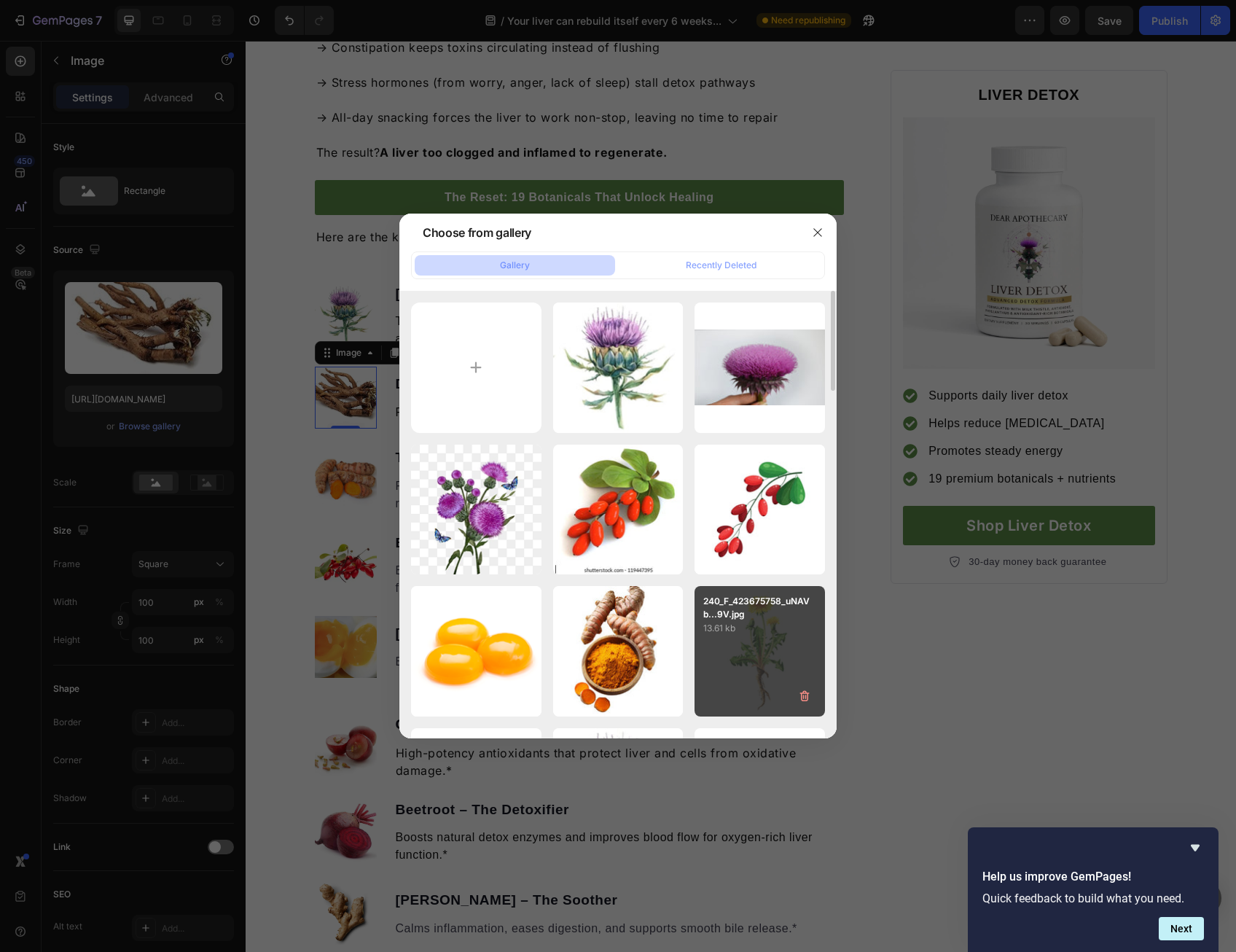
click at [724, 596] on p "240_F_423675758_uNAVb...9V.jpg" at bounding box center [759, 608] width 113 height 27
type input "[URL][DOMAIN_NAME]"
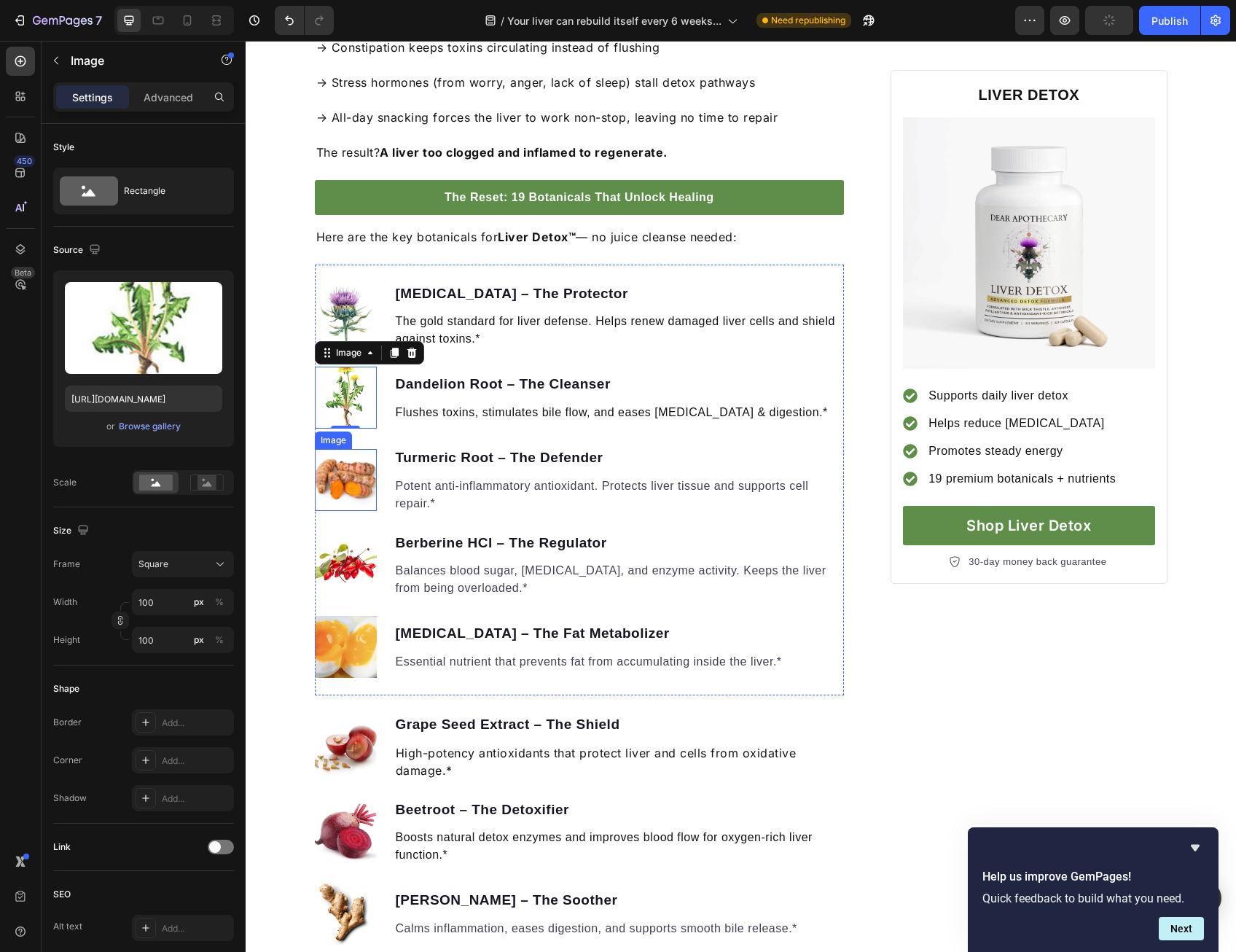
click at [334, 473] on img at bounding box center [346, 480] width 62 height 62
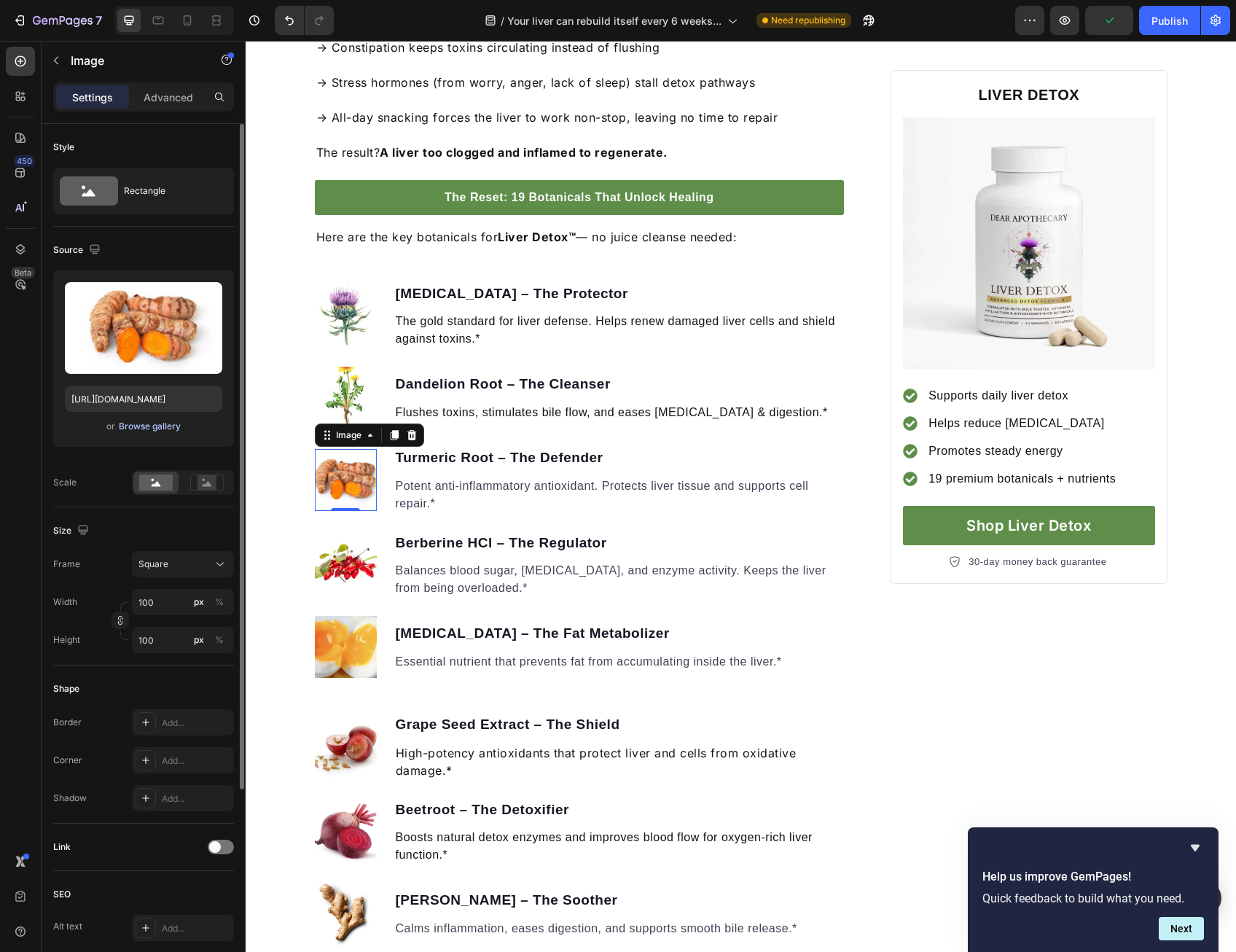
click at [163, 432] on button "Browse gallery" at bounding box center [150, 426] width 63 height 15
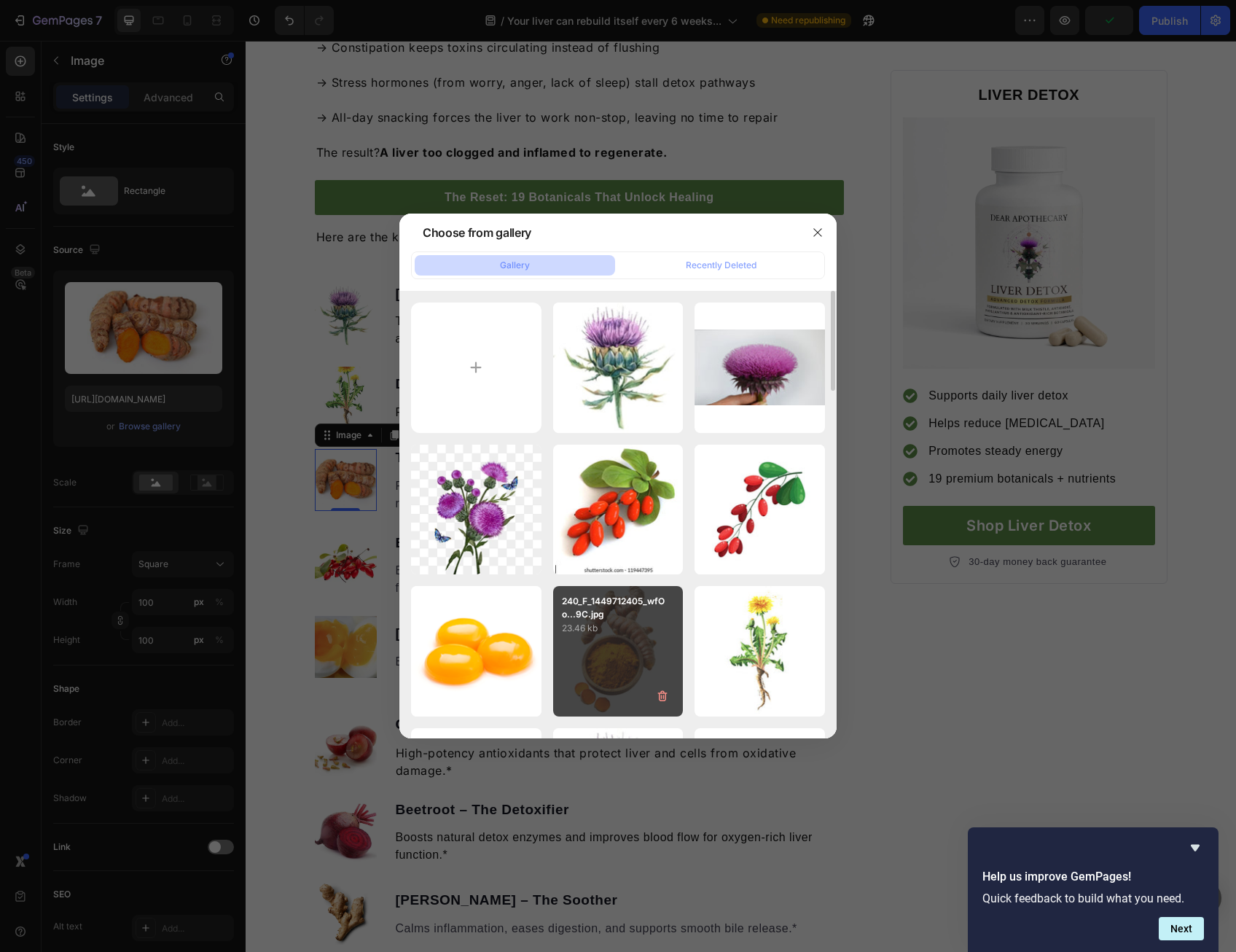
click at [603, 647] on div "240_F_1449712405_wfOo...9C.jpg 23.46 kb" at bounding box center [618, 651] width 131 height 131
type input "[URL][DOMAIN_NAME]"
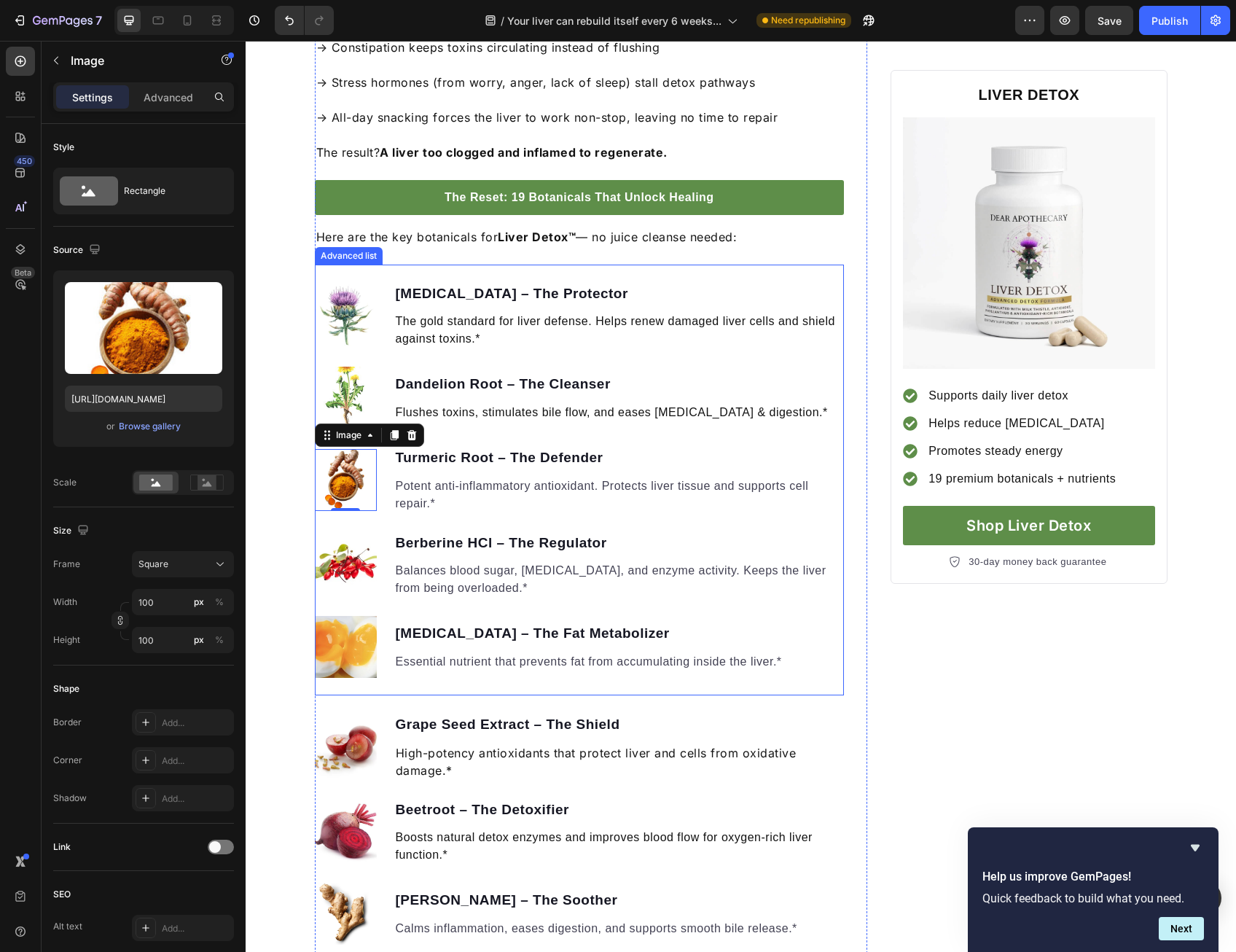
click at [343, 556] on img at bounding box center [346, 564] width 62 height 62
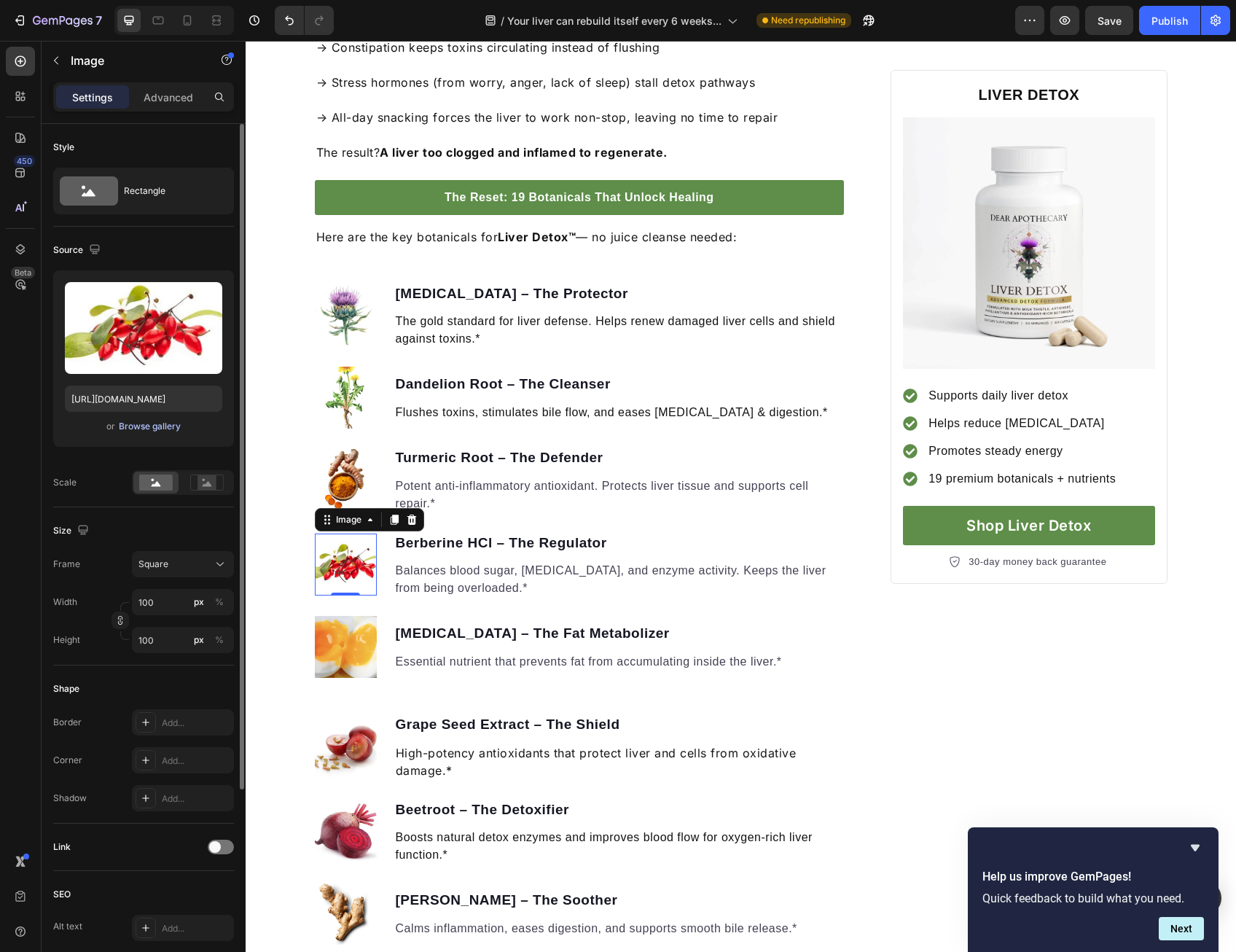
click at [162, 425] on div "Browse gallery" at bounding box center [150, 426] width 62 height 13
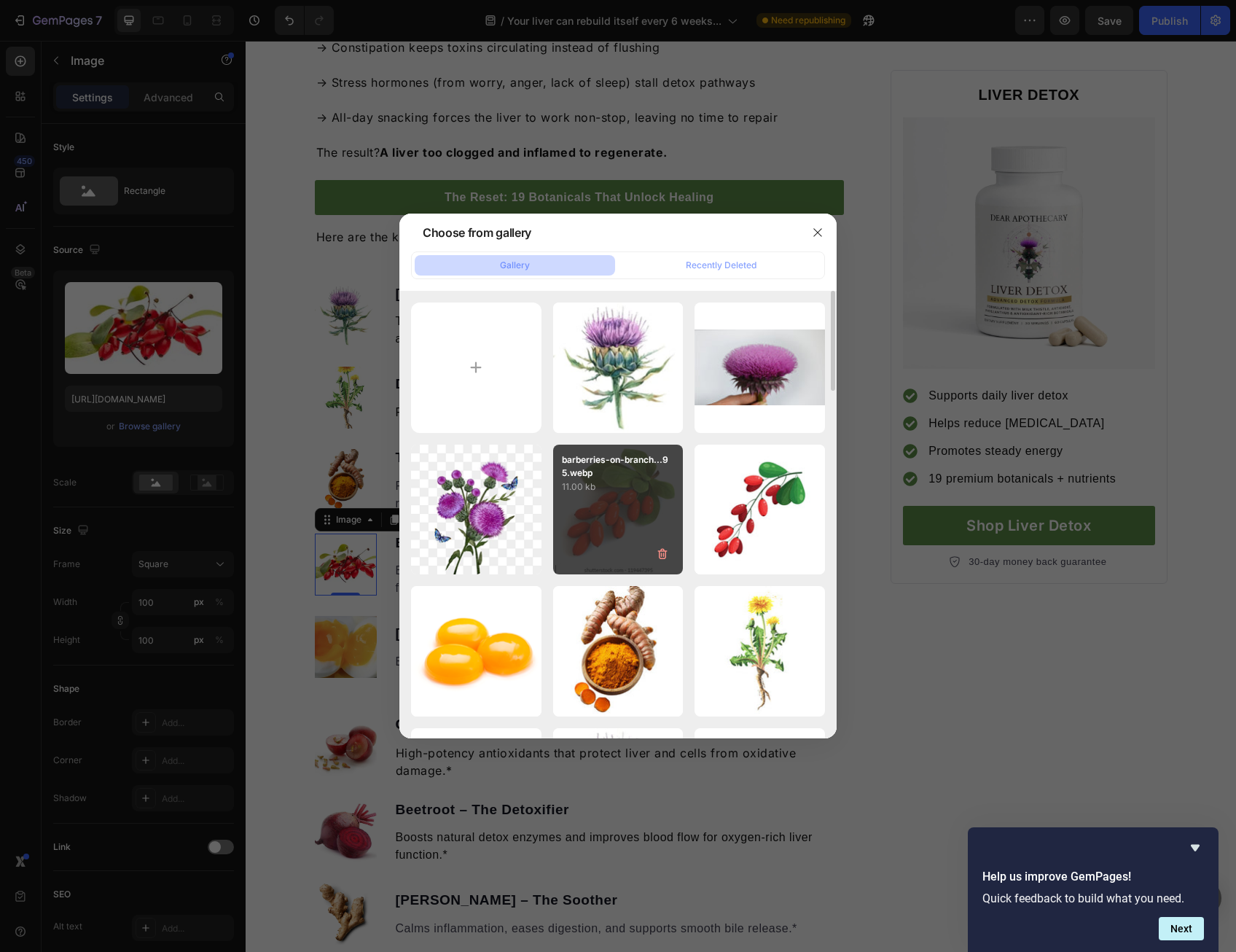
click at [635, 514] on div "barberries-on-branch...95.webp 11.00 kb" at bounding box center [618, 510] width 131 height 131
type input "[URL][DOMAIN_NAME]"
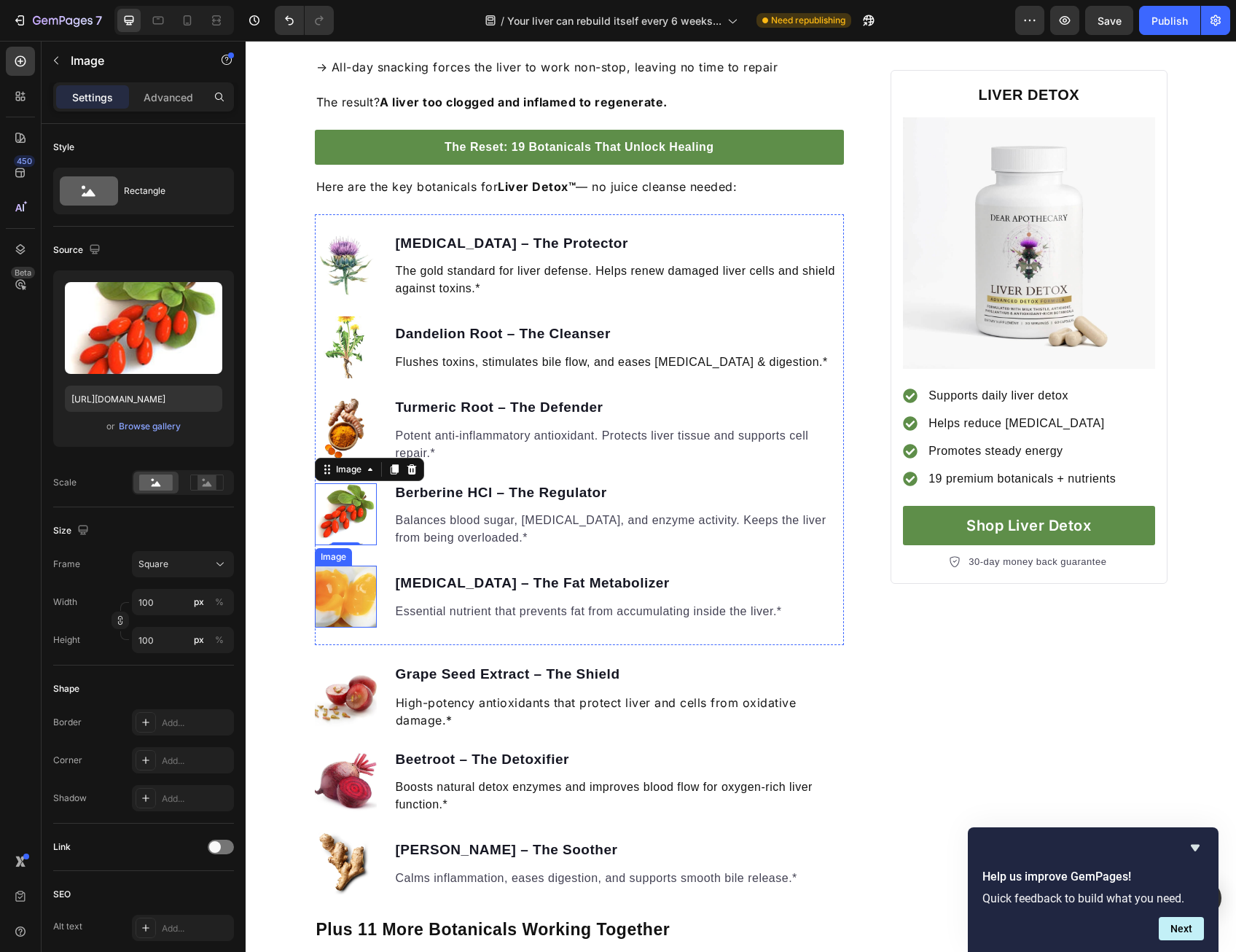
scroll to position [1536, 0]
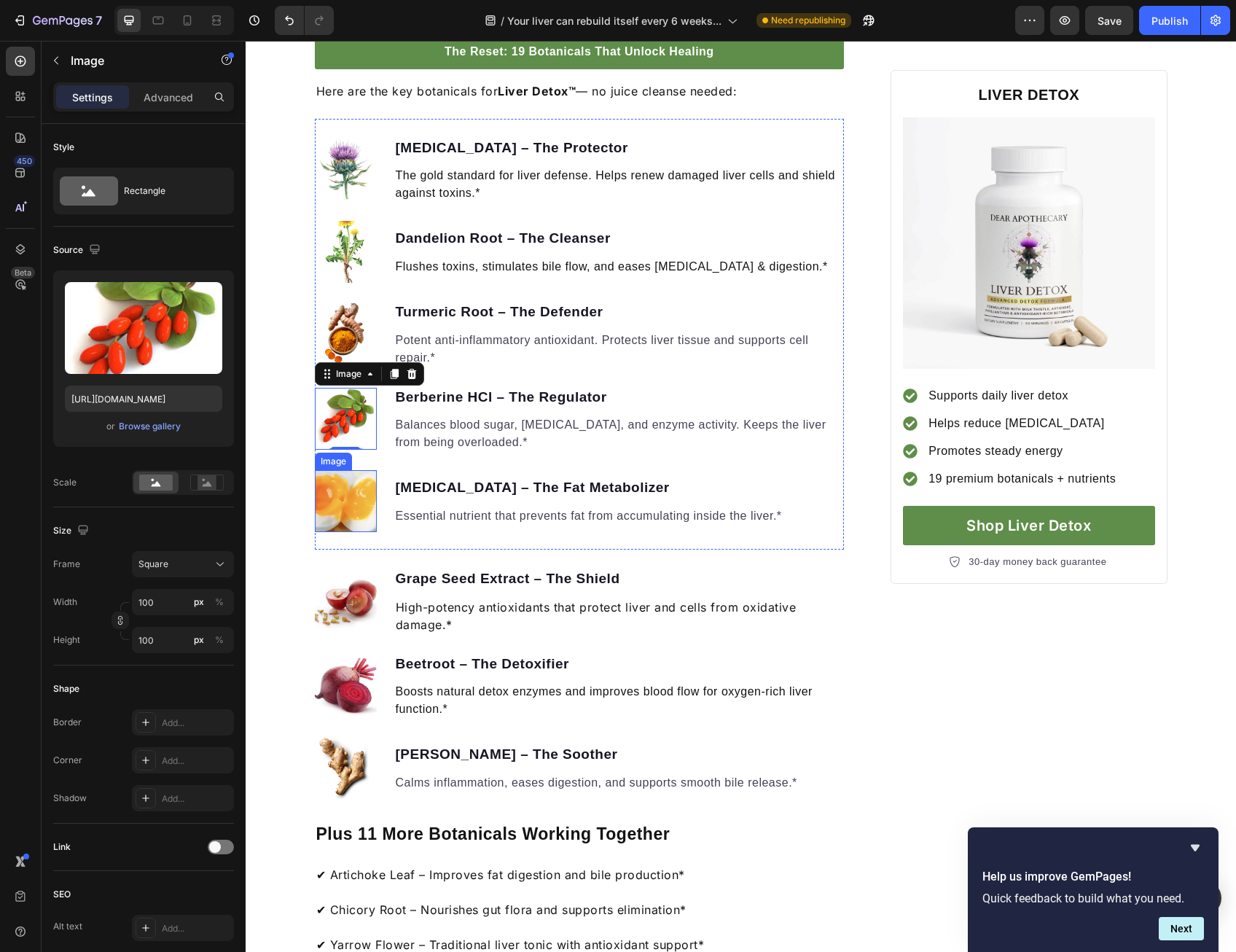
click at [341, 515] on img at bounding box center [346, 501] width 62 height 62
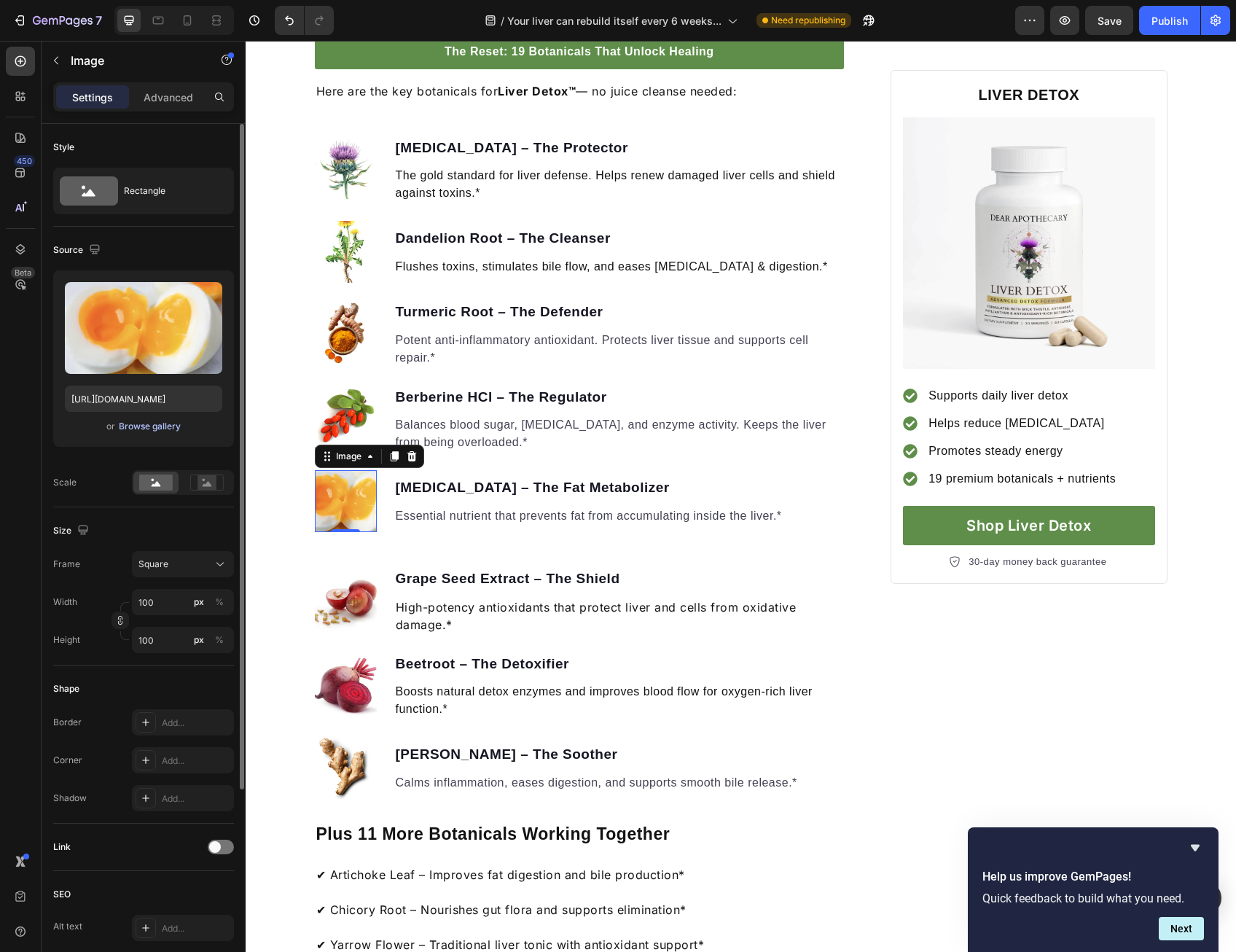
click at [166, 428] on div "Browse gallery" at bounding box center [150, 426] width 62 height 13
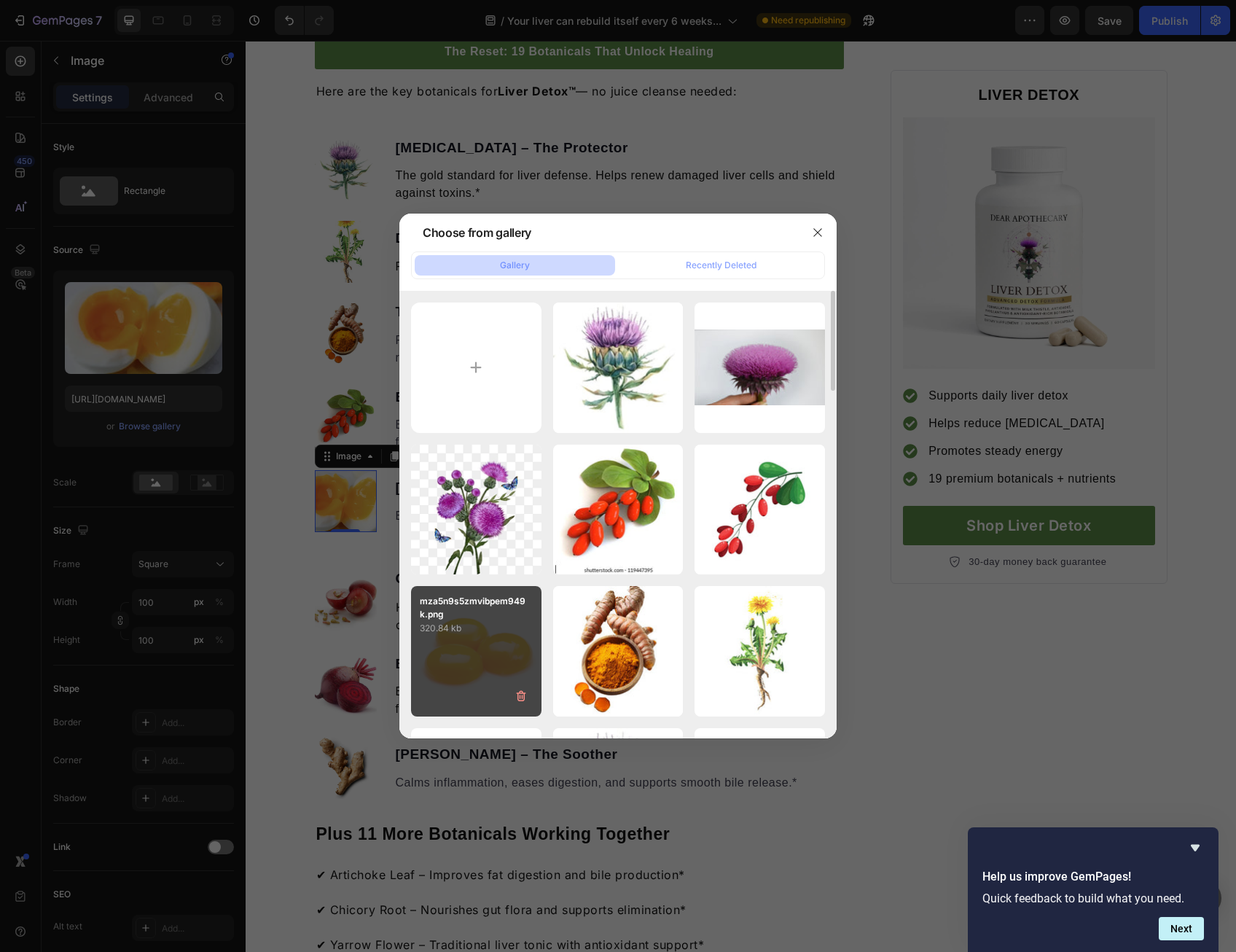
click at [504, 621] on p "320.84 kb" at bounding box center [475, 629] width 113 height 15
type input "[URL][DOMAIN_NAME]"
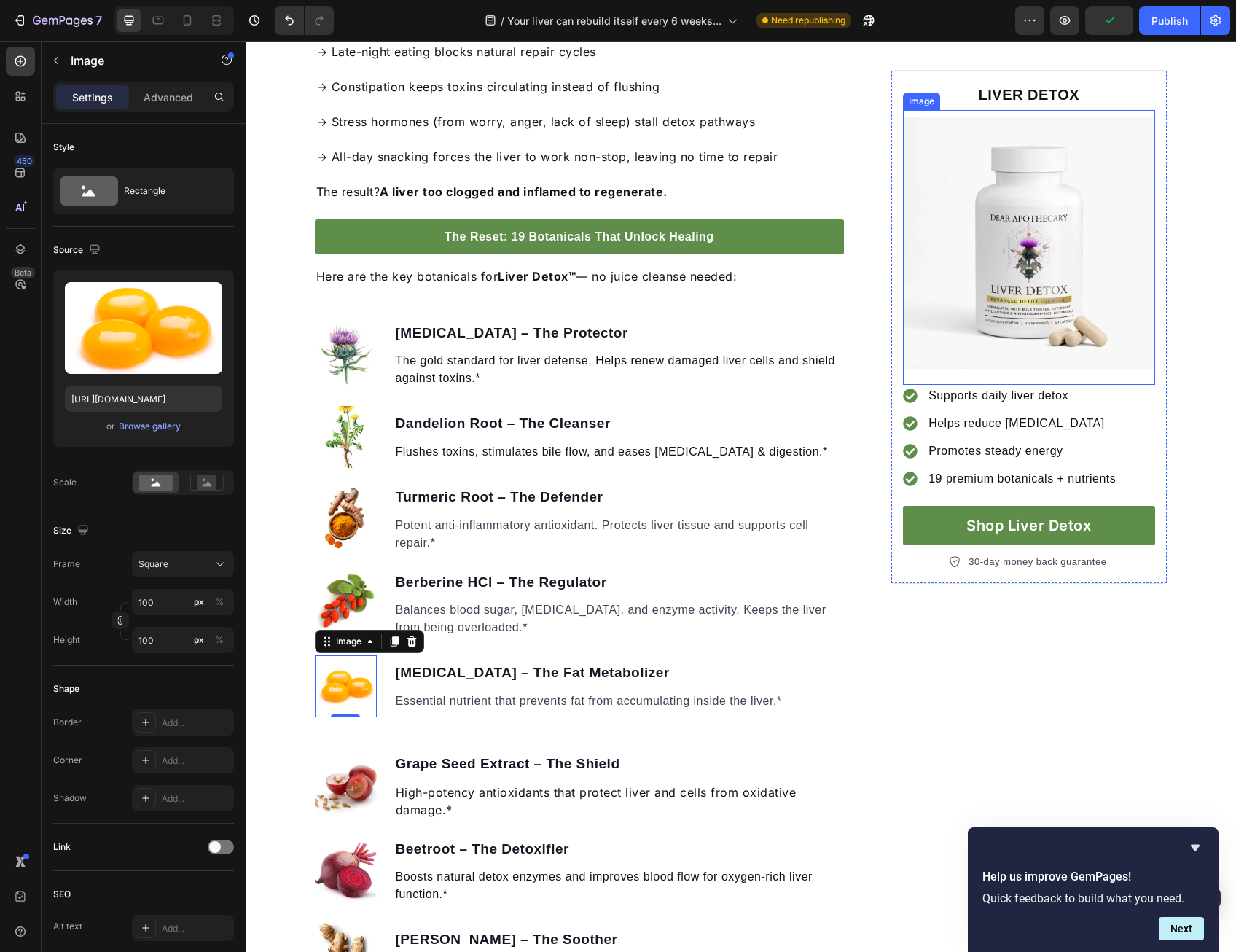
scroll to position [1318, 0]
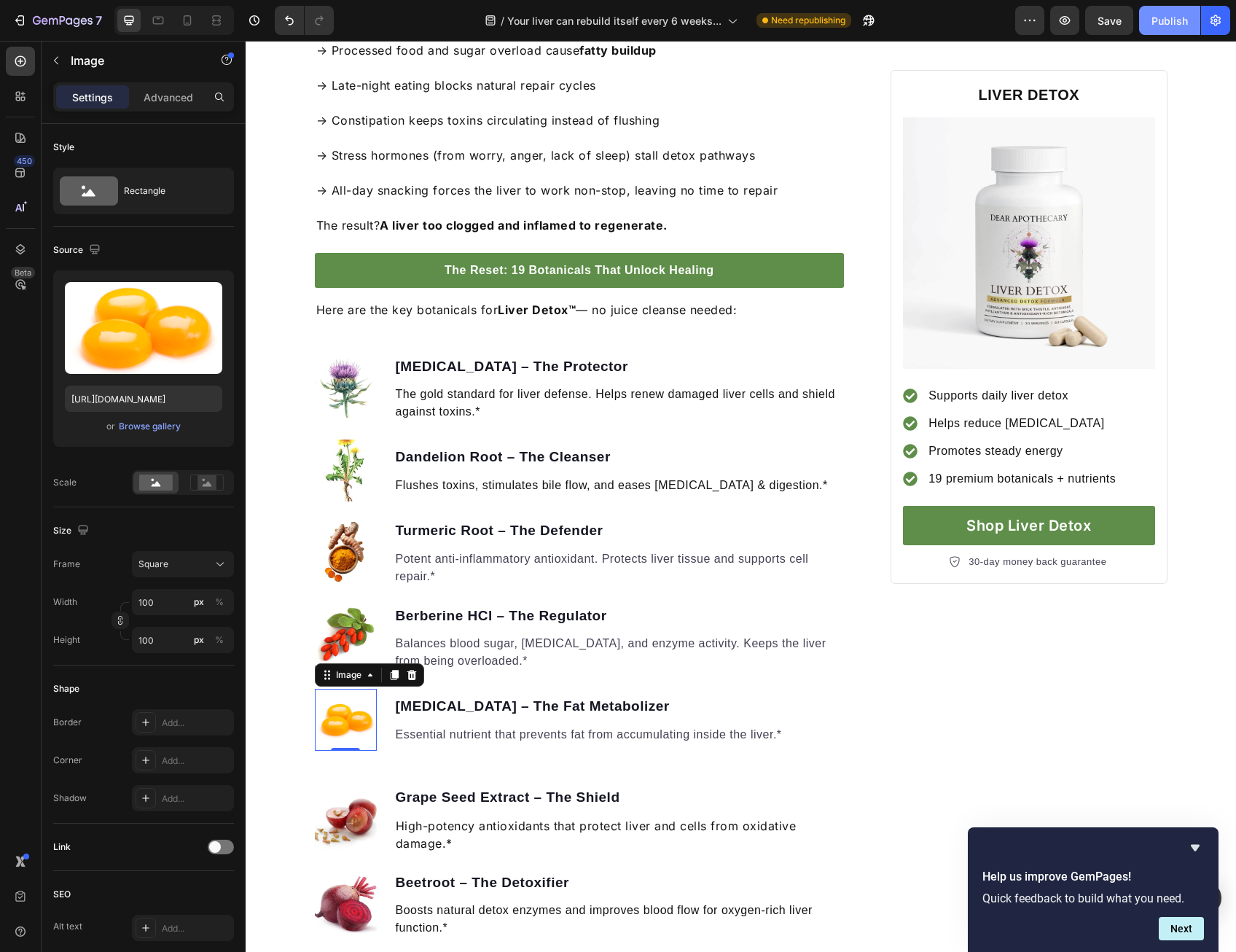
click at [1178, 20] on div "Publish" at bounding box center [1169, 21] width 36 height 16
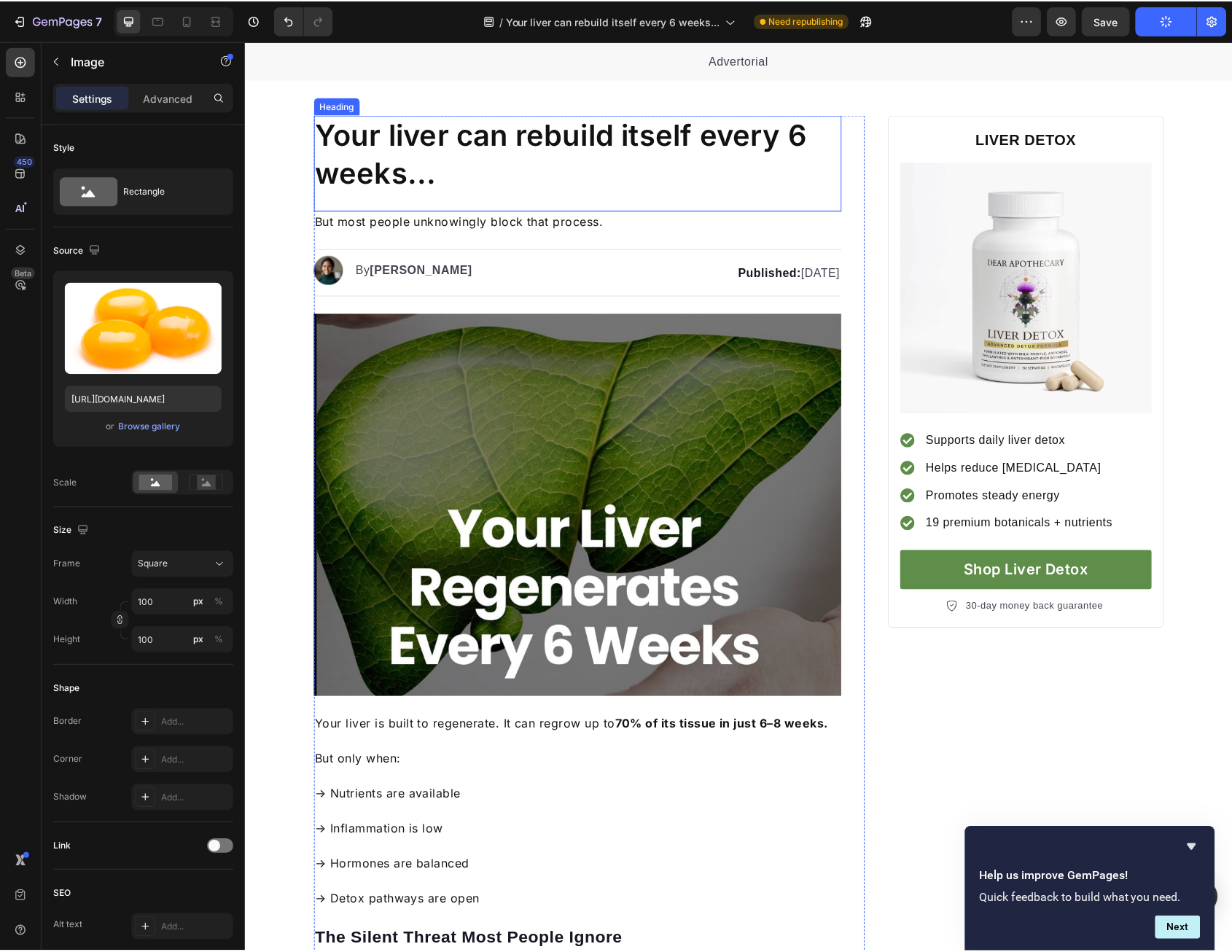
scroll to position [0, 0]
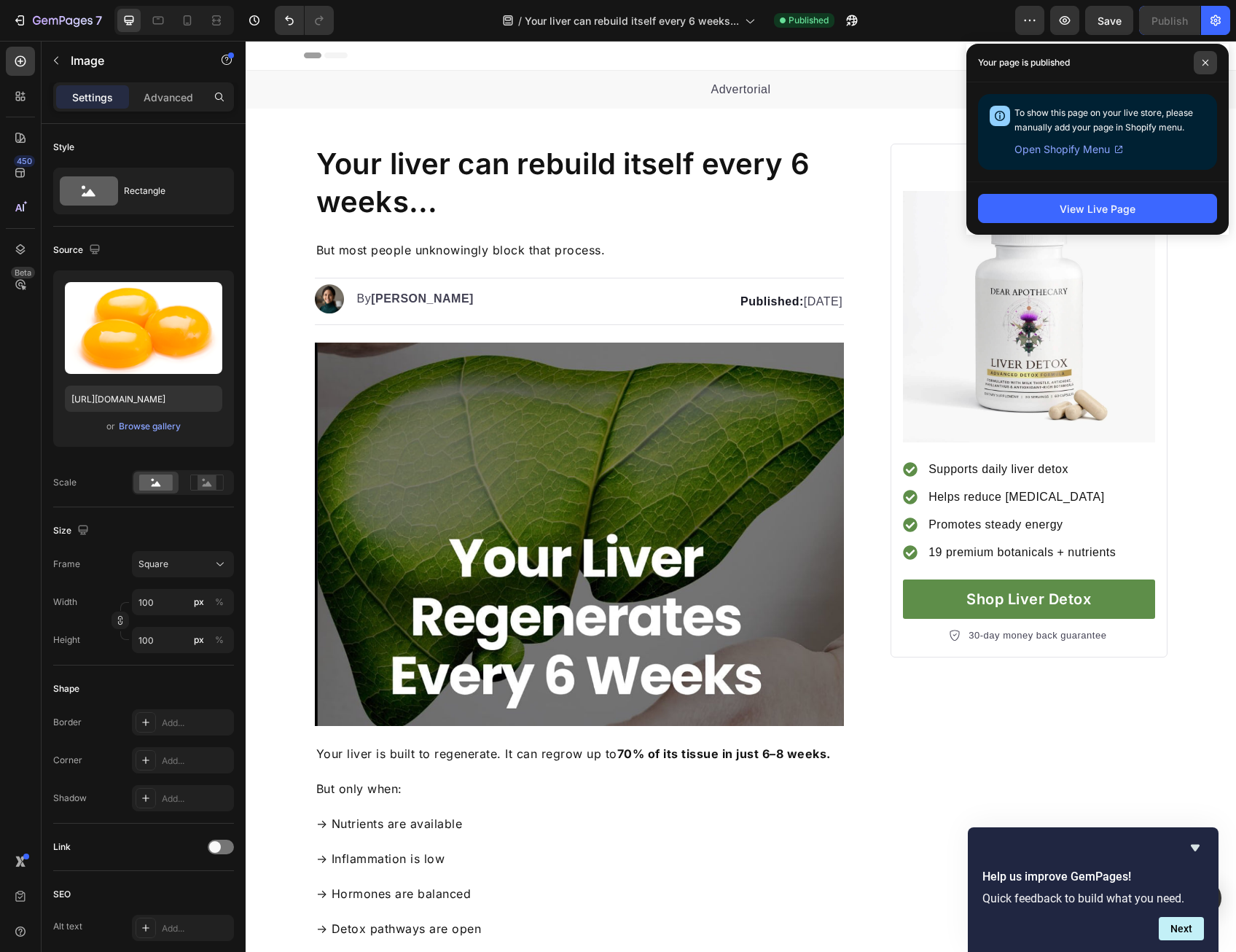
click at [1204, 61] on icon at bounding box center [1205, 63] width 7 height 7
